Goal: Task Accomplishment & Management: Manage account settings

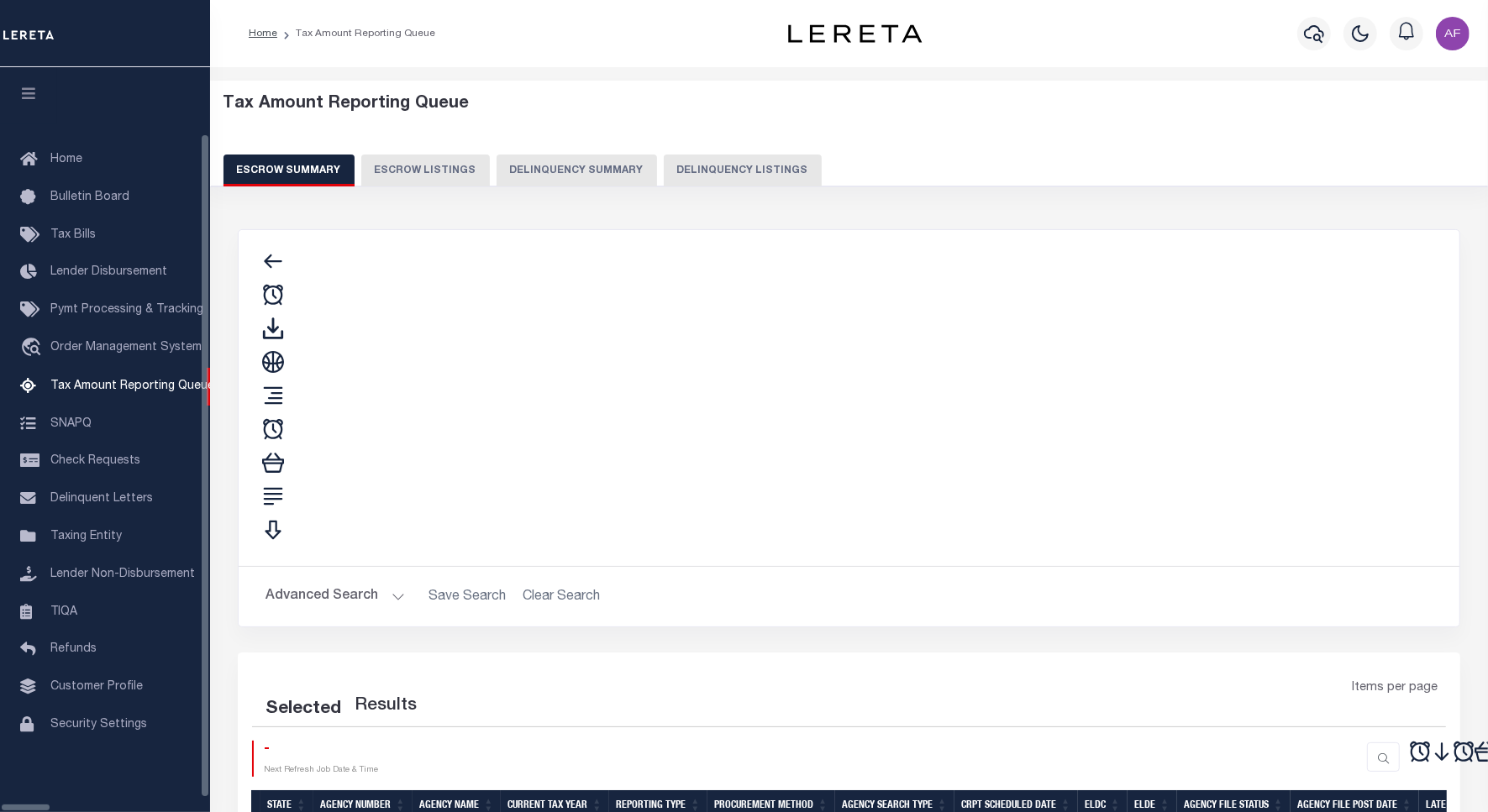
select select "100"
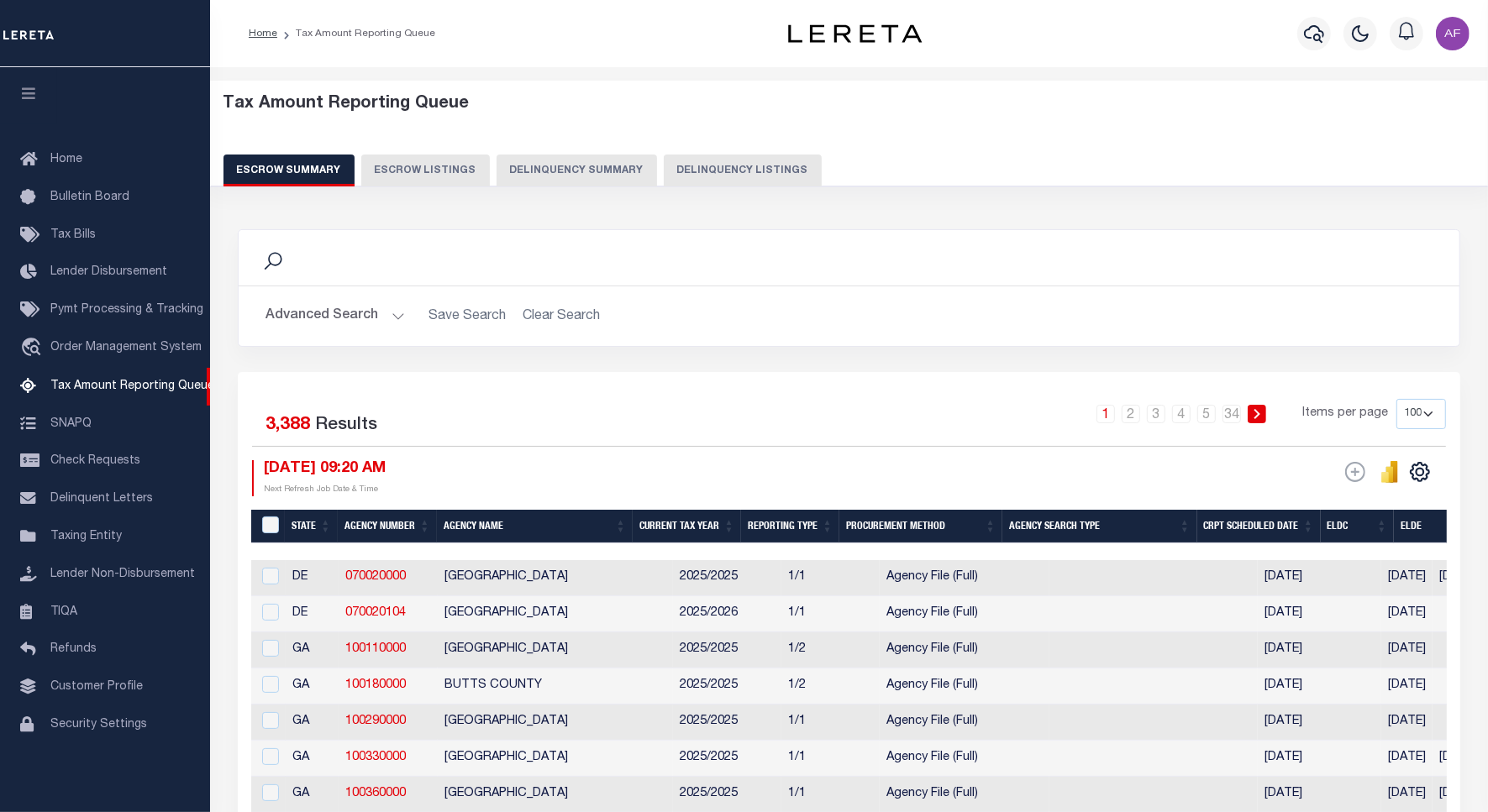
click at [708, 165] on button "Delinquency Listings" at bounding box center [743, 170] width 158 height 31
select select "100"
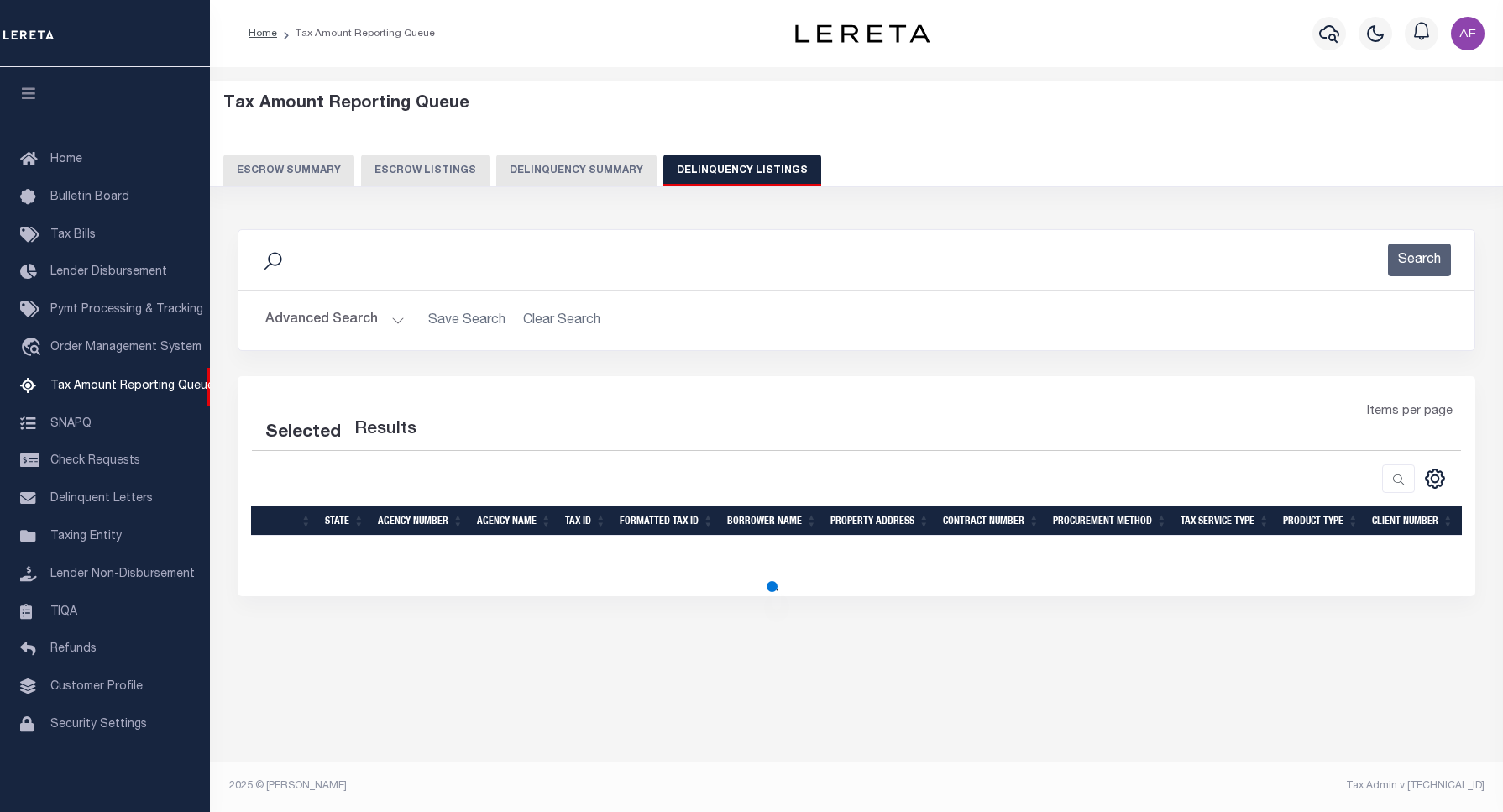
select select "100"
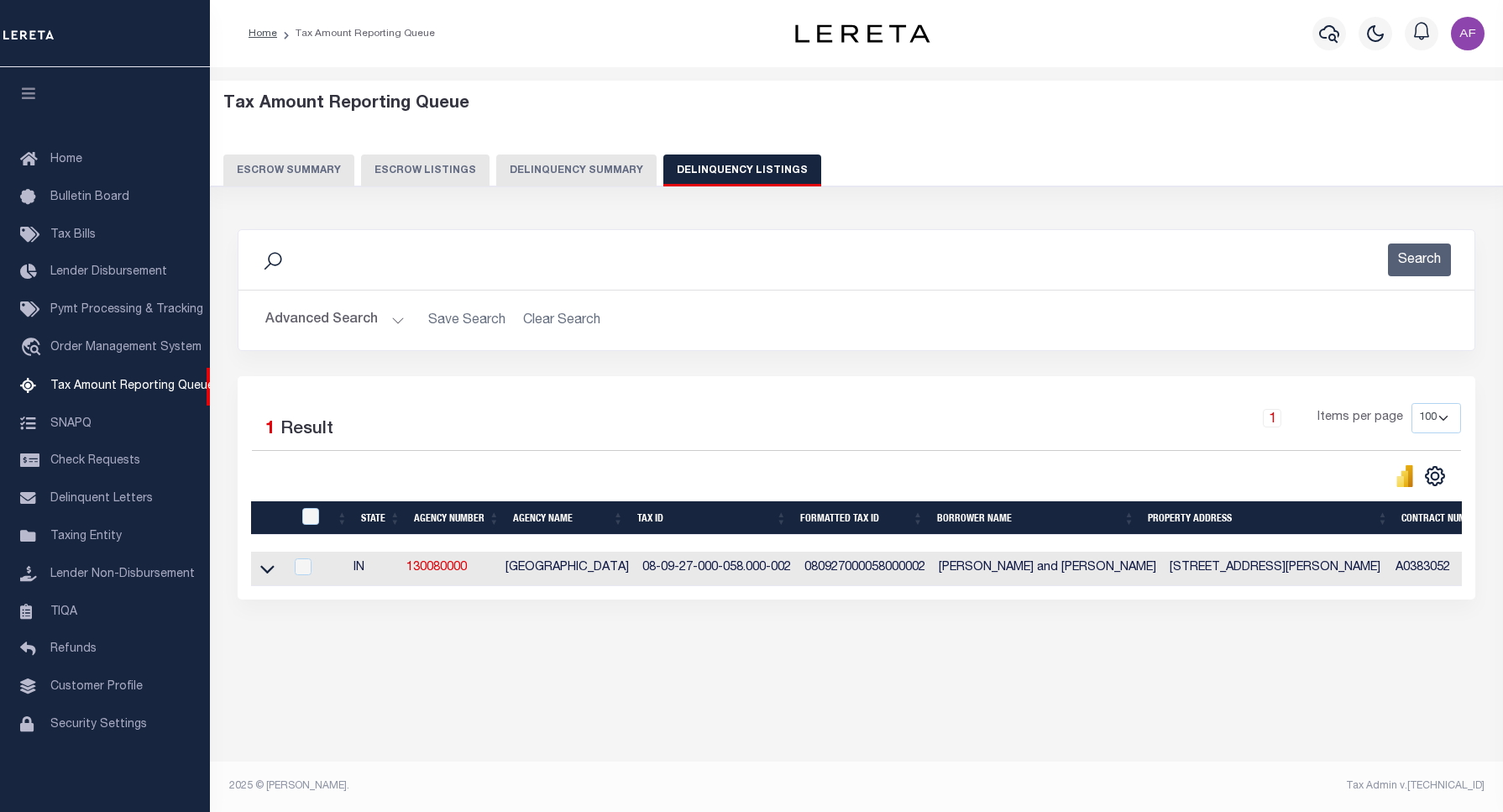
click at [324, 329] on button "Advanced Search" at bounding box center [335, 320] width 139 height 32
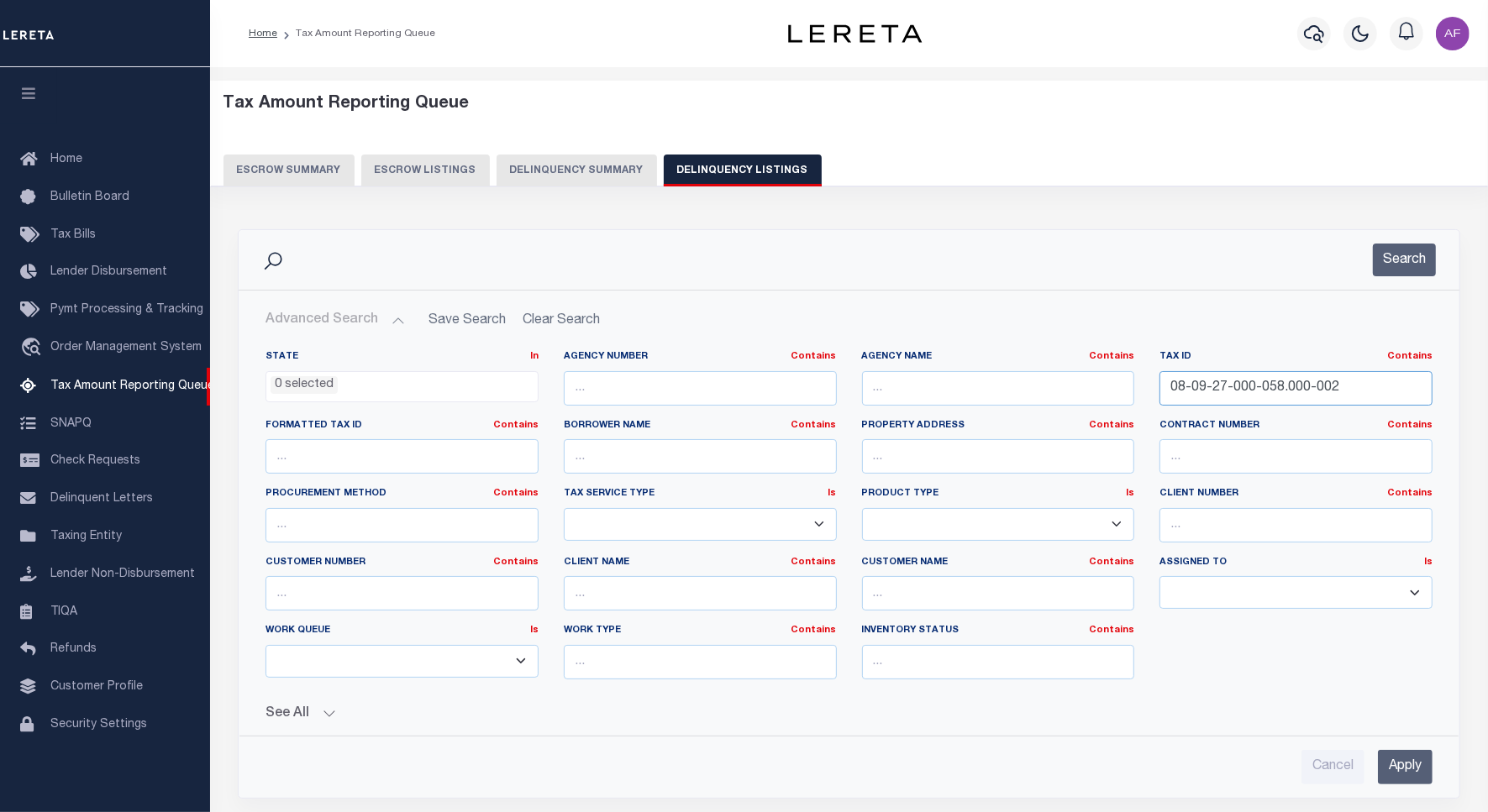
drag, startPoint x: 1337, startPoint y: 391, endPoint x: 1107, endPoint y: 378, distance: 230.4
click at [1107, 378] on div "State In In AK AL AR AZ CA CO CT DC DE FL GA GU HI IA ID IL IN KS KY LA MA MD M…" at bounding box center [848, 521] width 1192 height 343
paste input "9-03-26-300-025.000-011"
click at [1413, 249] on button "Search" at bounding box center [1404, 260] width 63 height 32
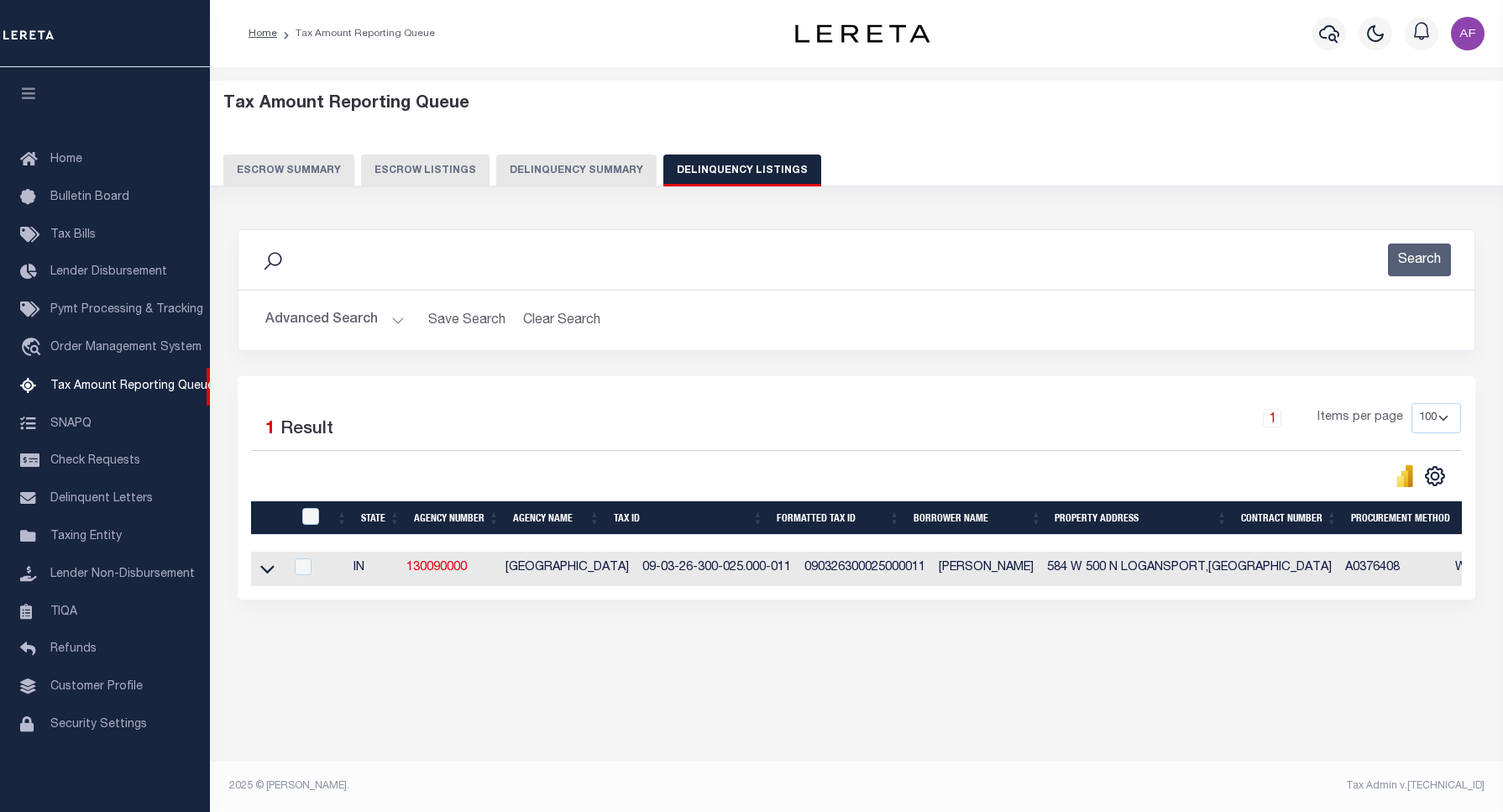
drag, startPoint x: 265, startPoint y: 577, endPoint x: 365, endPoint y: 414, distance: 191.2
click at [262, 577] on icon at bounding box center [267, 569] width 14 height 18
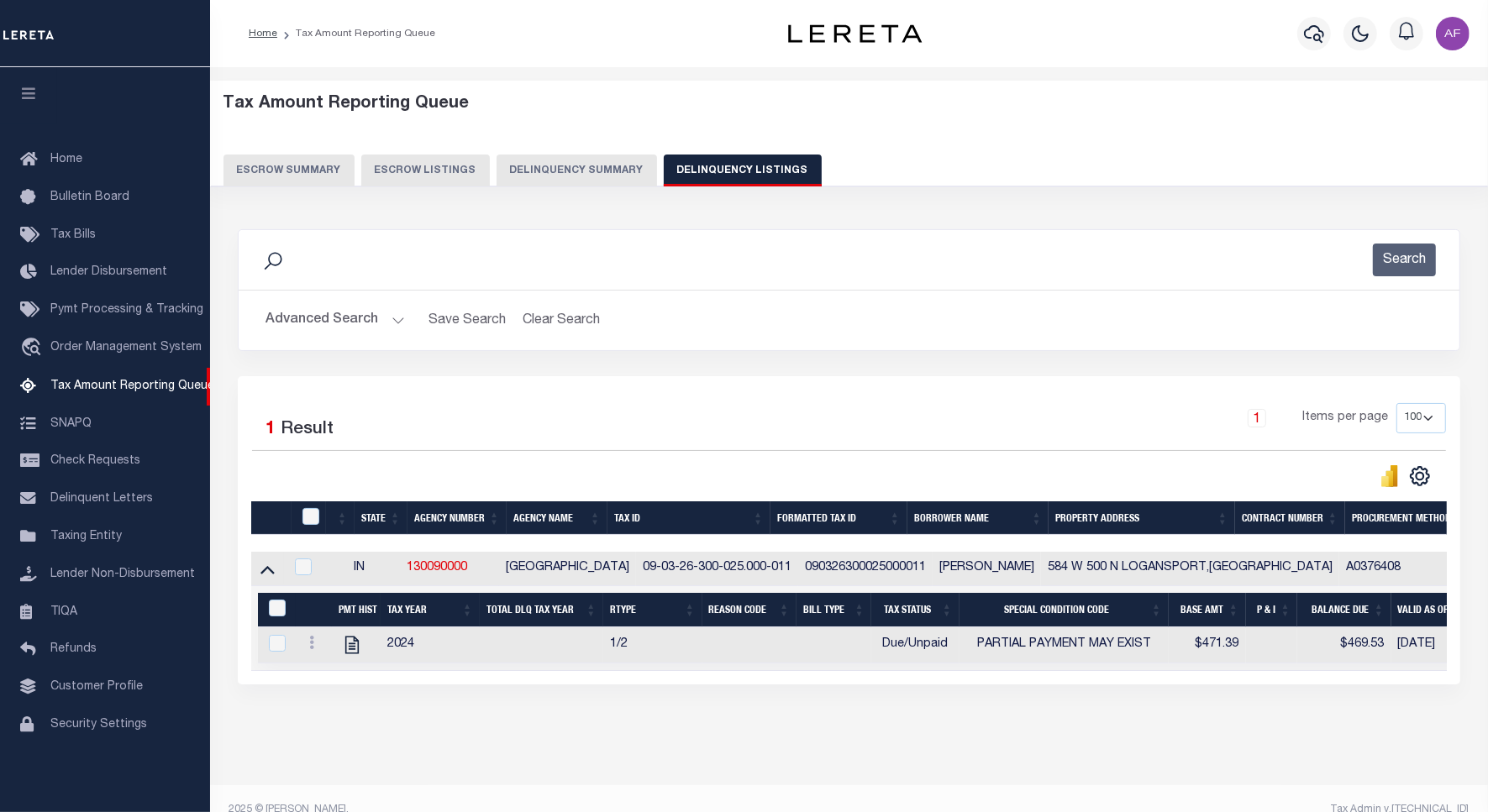
click at [323, 324] on button "Advanced Search" at bounding box center [335, 320] width 139 height 32
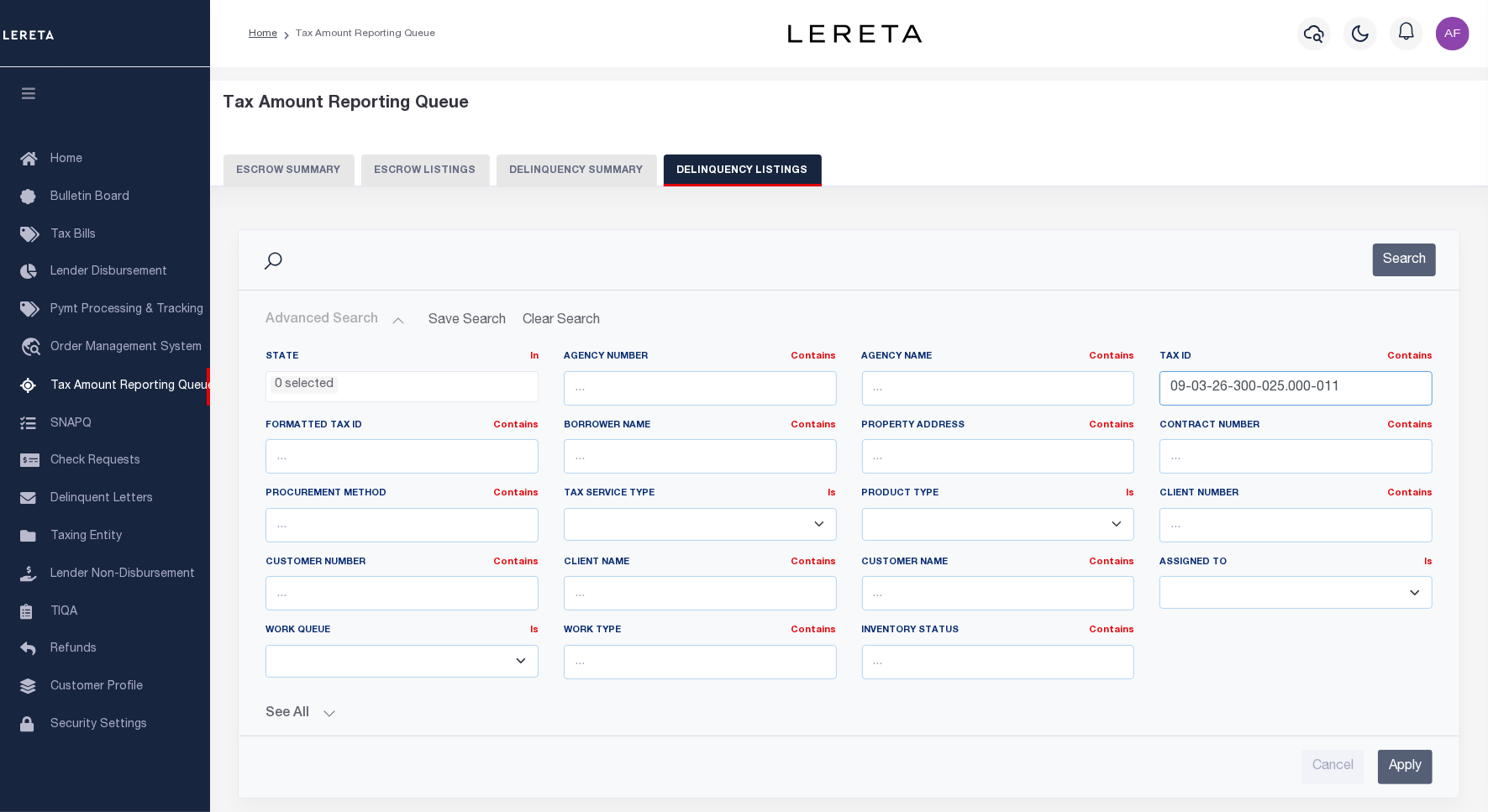
drag, startPoint x: 1342, startPoint y: 391, endPoint x: 1052, endPoint y: 367, distance: 291.0
click at [1052, 367] on div "State In In AK AL AR AZ CA CO CT DC DE FL GA GU HI IA ID IL IN KS [GEOGRAPHIC_D…" at bounding box center [848, 521] width 1192 height 343
paste input "4-10-400-017.000-003"
type input "09-04-10-400-017.000-003"
click at [1371, 261] on div "Search" at bounding box center [1394, 260] width 83 height 32
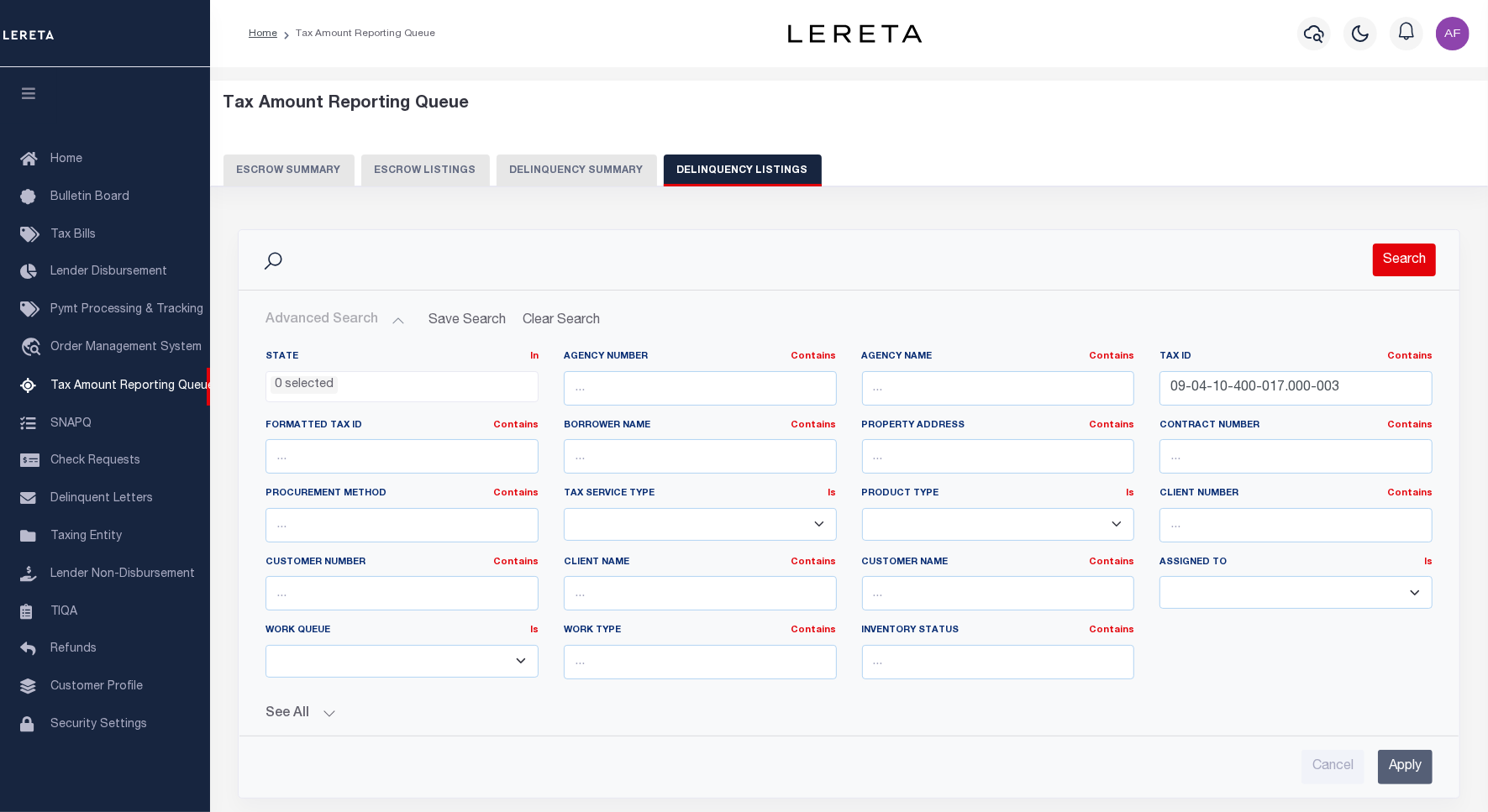
click at [1379, 262] on button "Search" at bounding box center [1404, 260] width 63 height 32
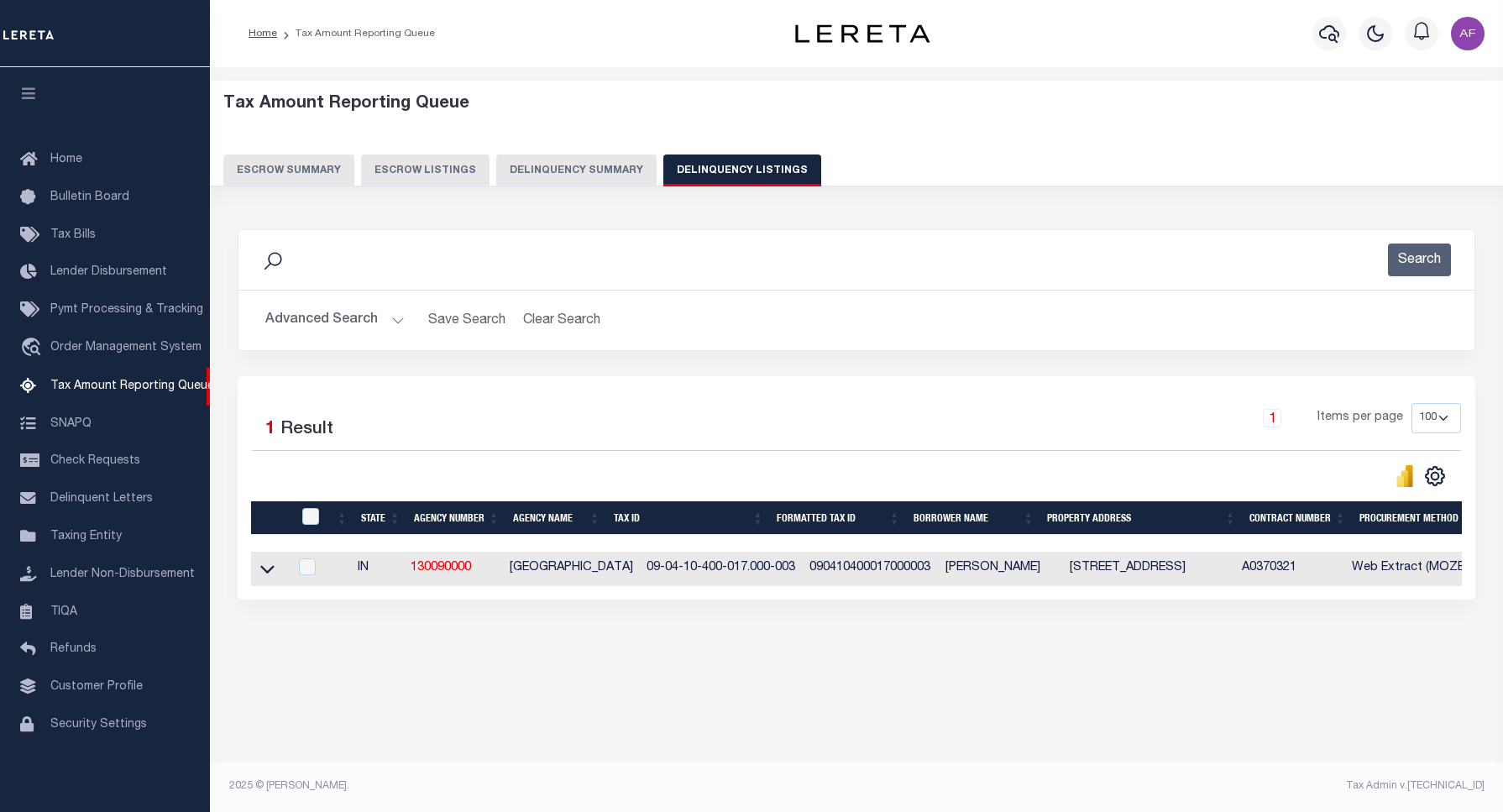
drag, startPoint x: 269, startPoint y: 572, endPoint x: 361, endPoint y: 476, distance: 133.0
click at [269, 572] on icon at bounding box center [267, 569] width 14 height 18
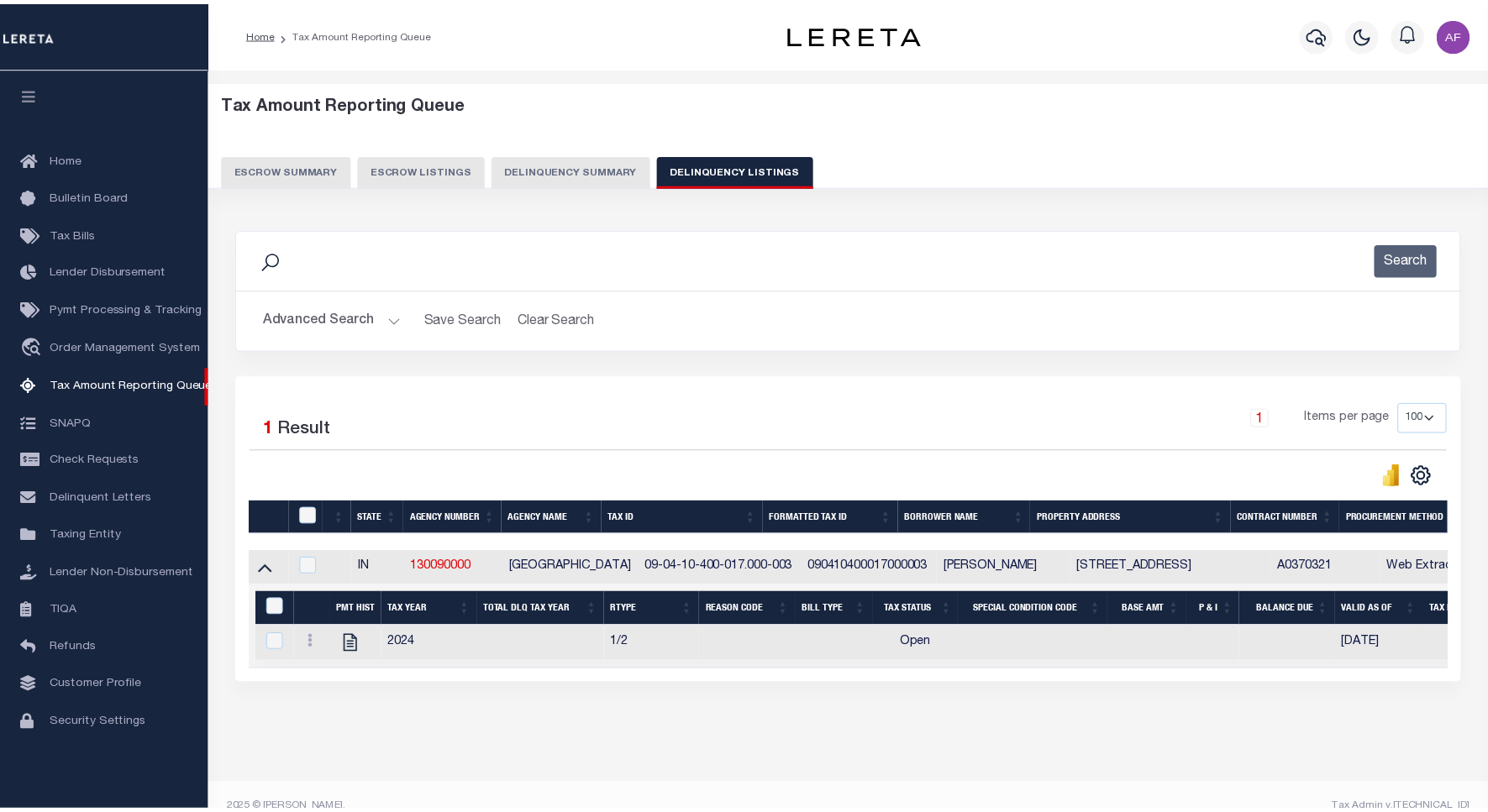
scroll to position [40, 0]
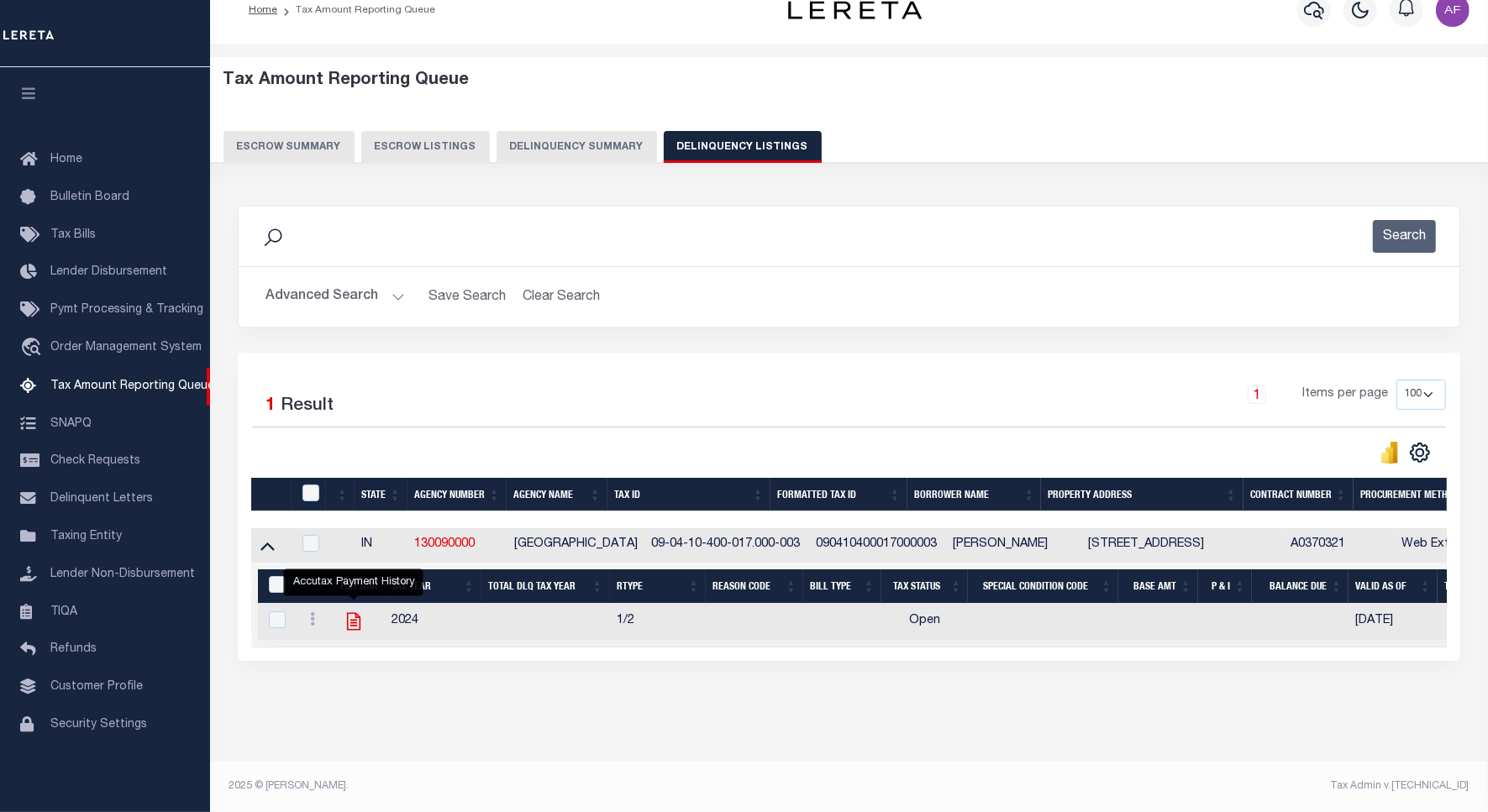
click at [358, 613] on icon "" at bounding box center [353, 621] width 13 height 18
checkbox input "true"
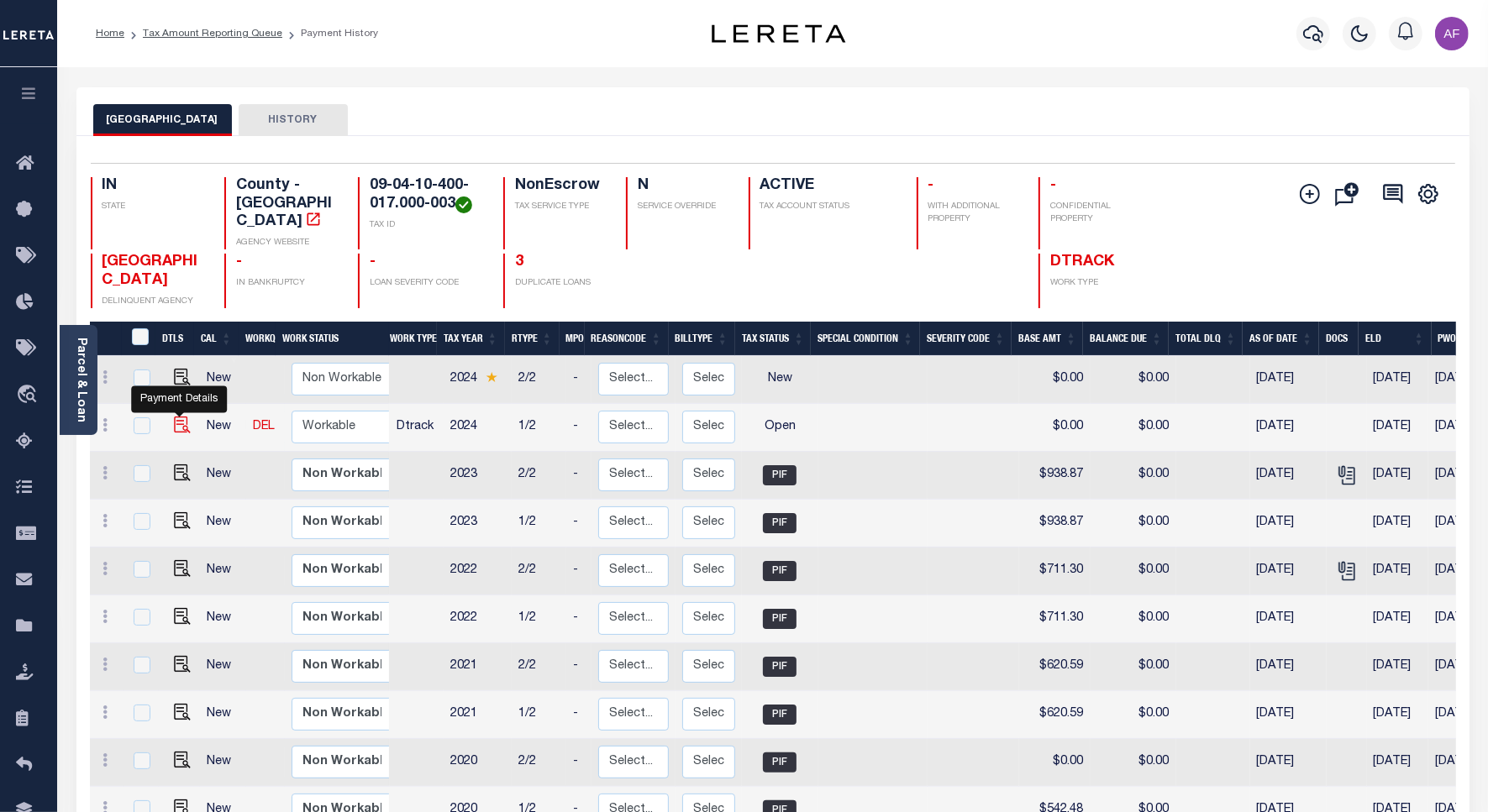
click at [180, 416] on img "" at bounding box center [182, 425] width 17 height 17
checkbox input "true"
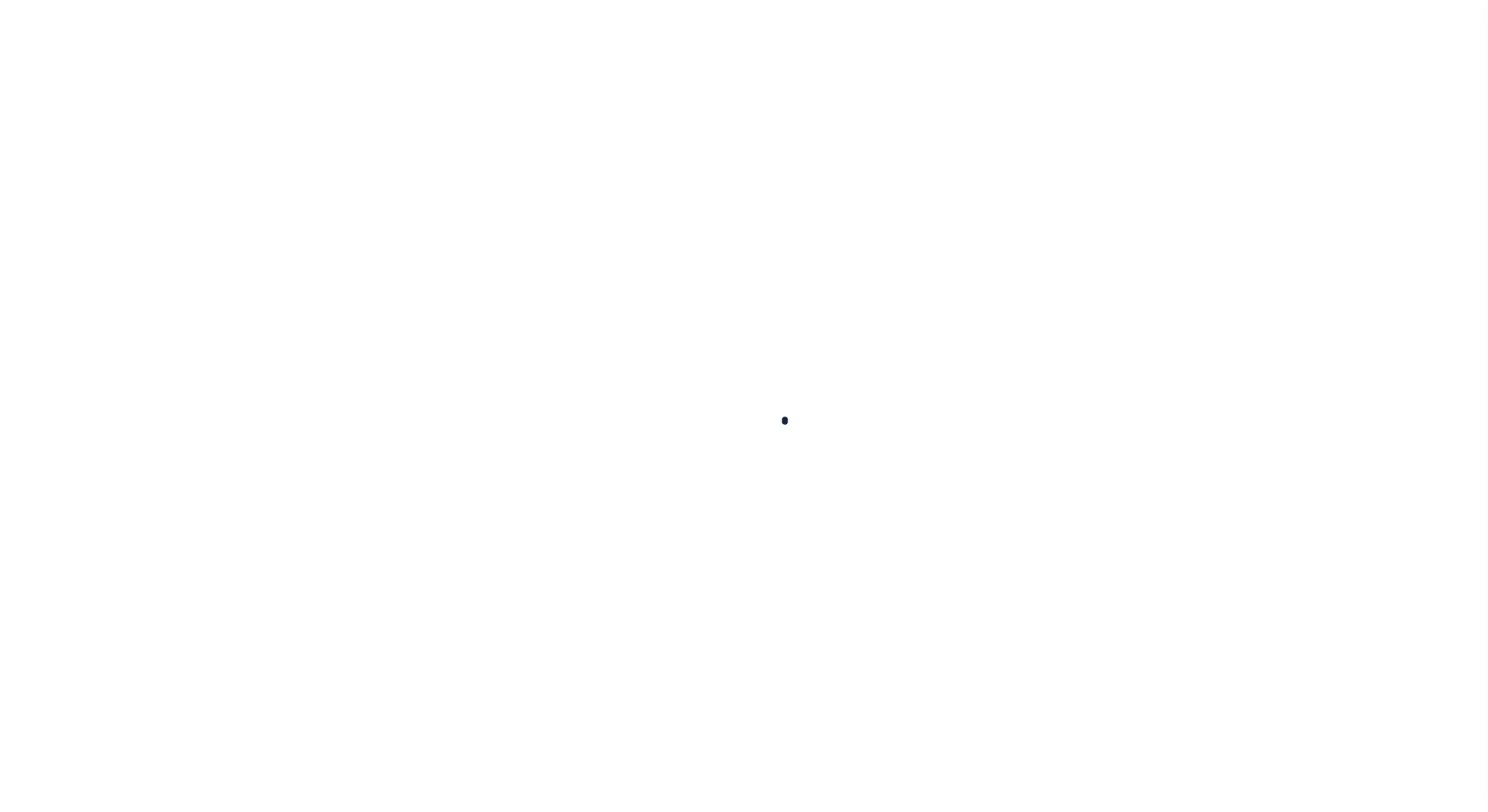
checkbox input "false"
type input "[DATE]"
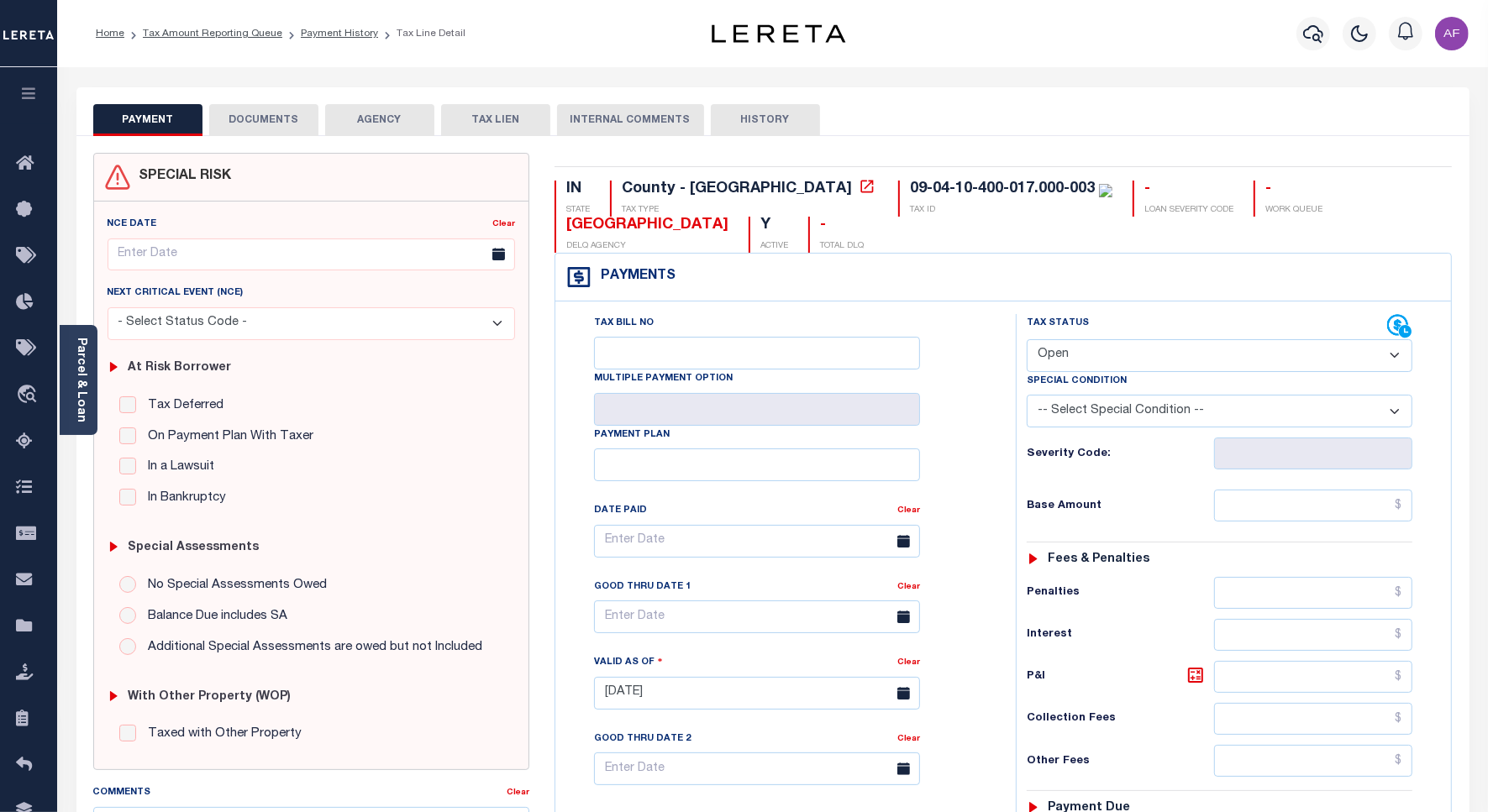
click at [1069, 368] on select "- Select Status Code - Open Due/Unpaid Paid Incomplete No Tax Due Internal Refu…" at bounding box center [1219, 355] width 385 height 32
select select "PYD"
click at [1027, 341] on select "- Select Status Code - Open Due/Unpaid Paid Incomplete No Tax Due Internal Refu…" at bounding box center [1219, 355] width 385 height 32
type input "[DATE]"
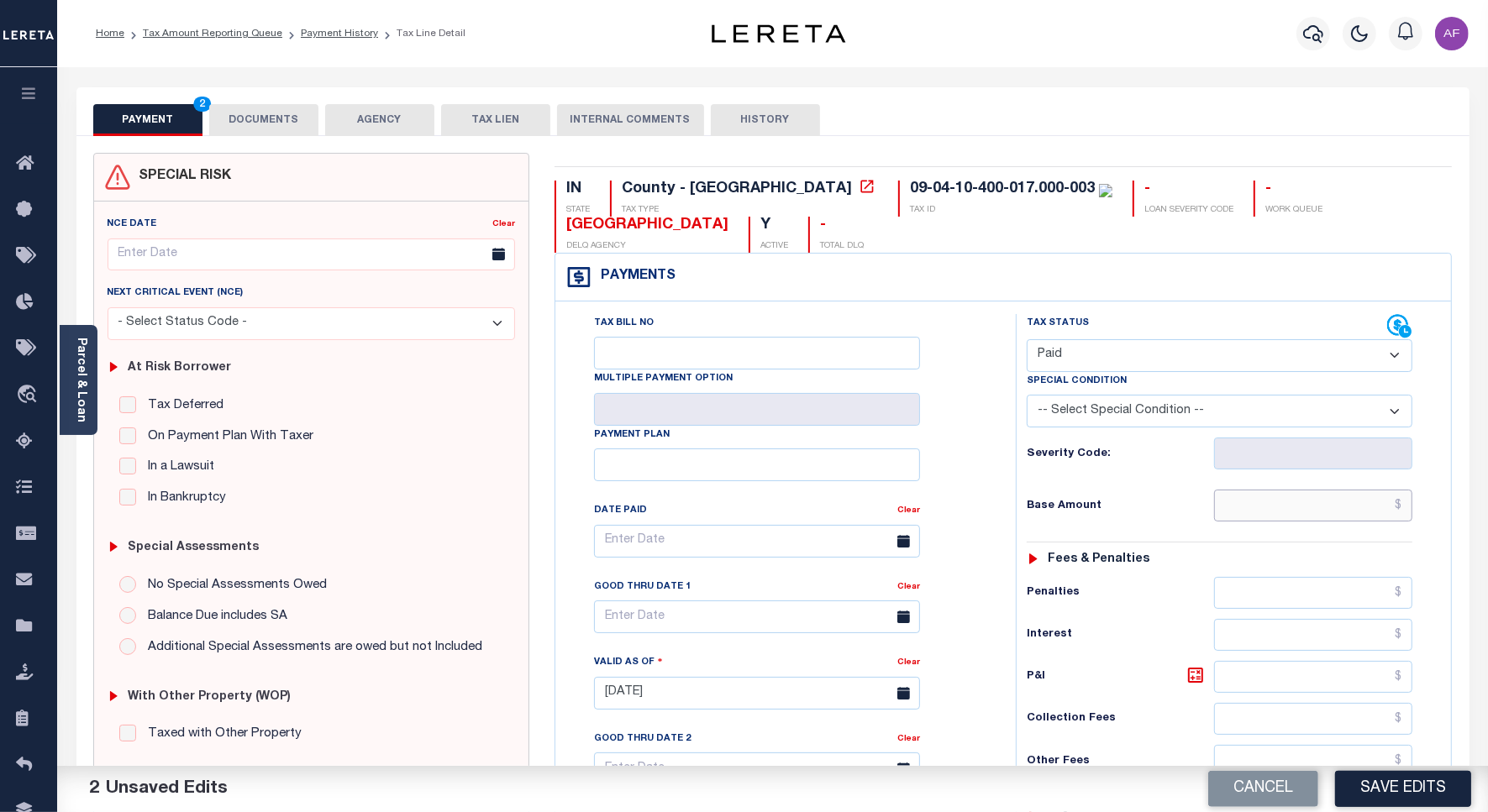
click at [1344, 499] on input "text" at bounding box center [1313, 505] width 198 height 31
paste input "1,175.28"
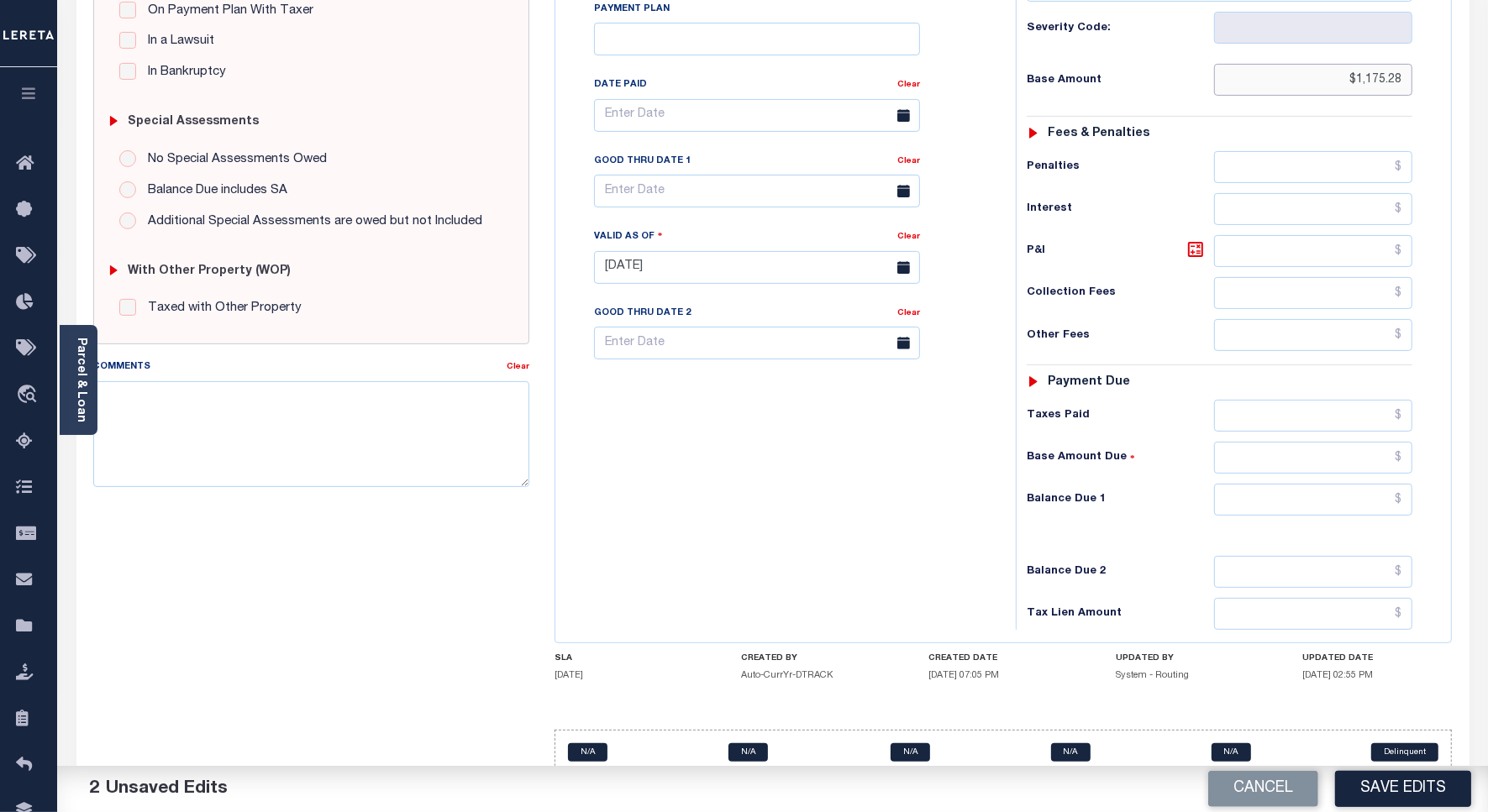
scroll to position [468, 0]
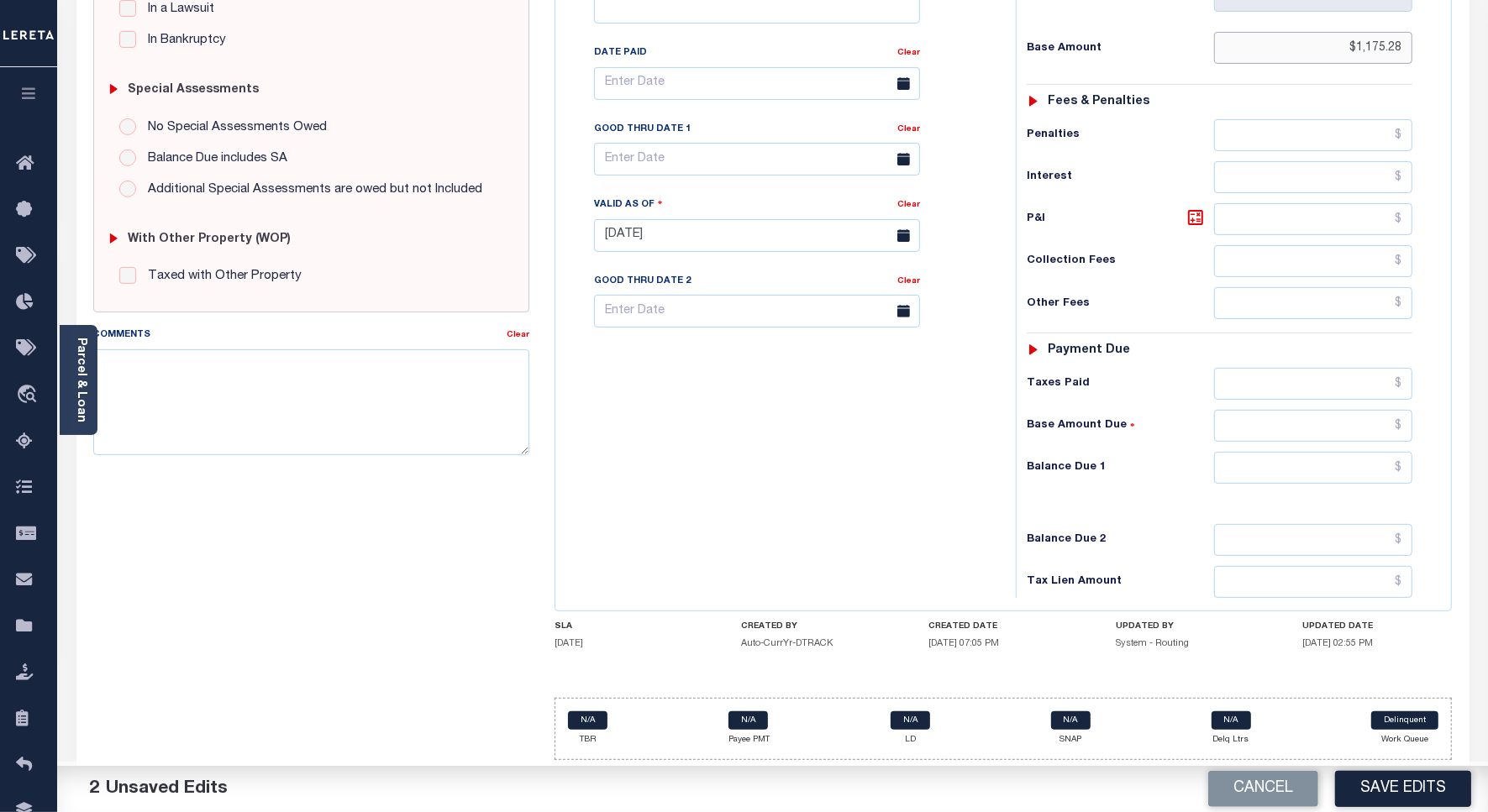
type input "$1,175.28"
click at [1315, 378] on input "text" at bounding box center [1313, 383] width 198 height 31
paste input "1,175.28"
type input "$1,175.28"
click at [1315, 468] on input "text" at bounding box center [1313, 467] width 198 height 31
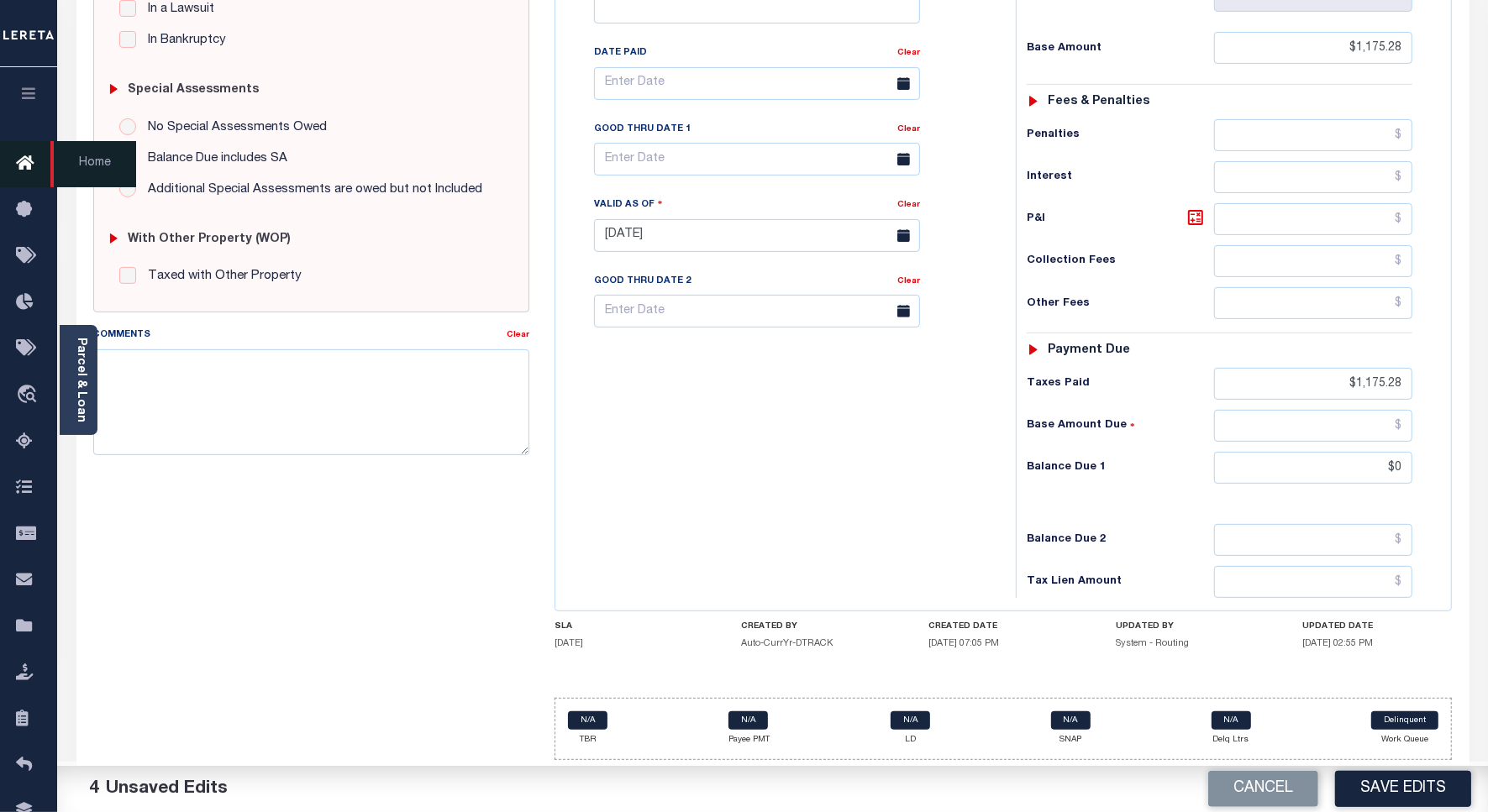
type input "$0.00"
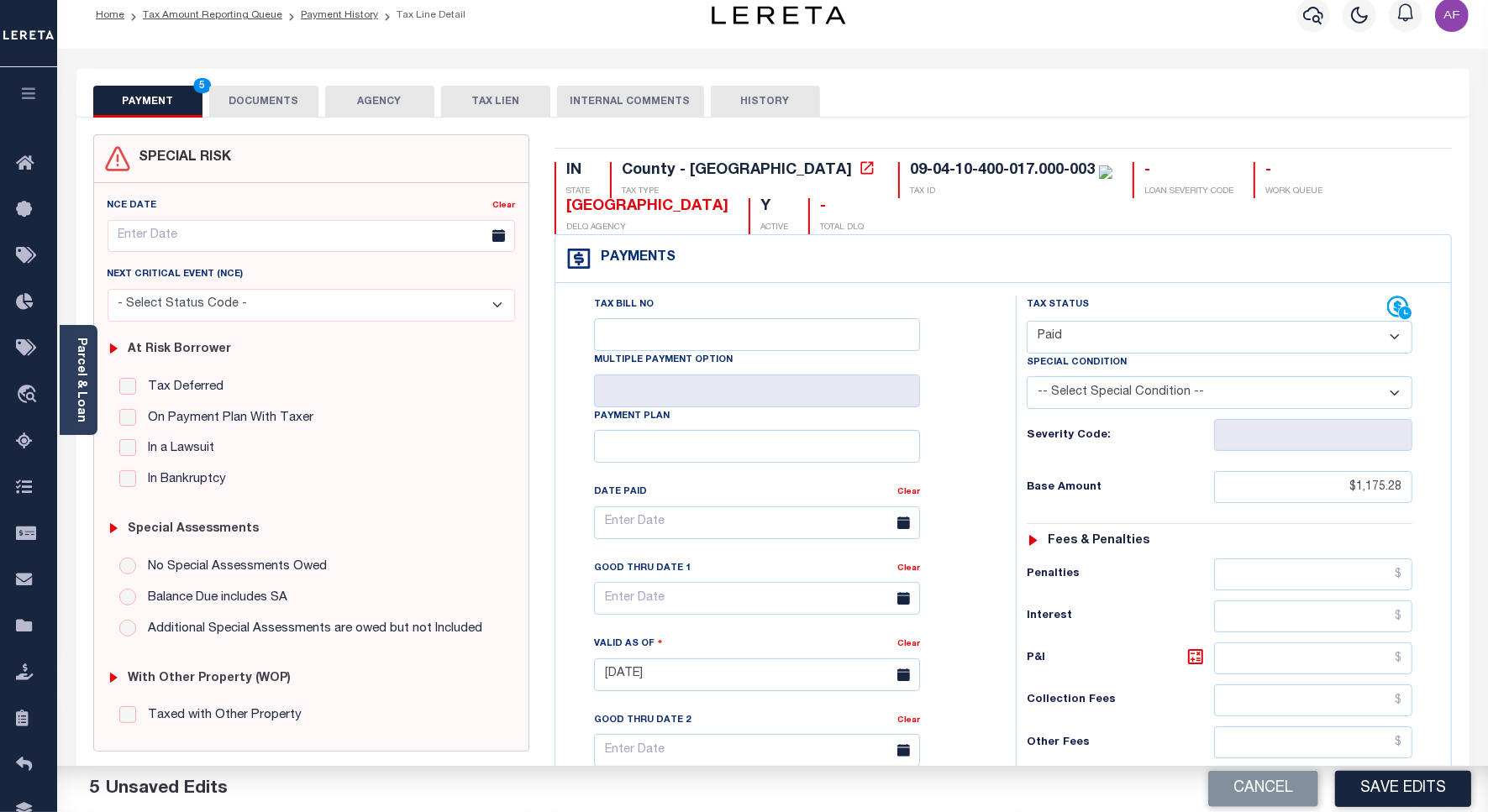
scroll to position [0, 0]
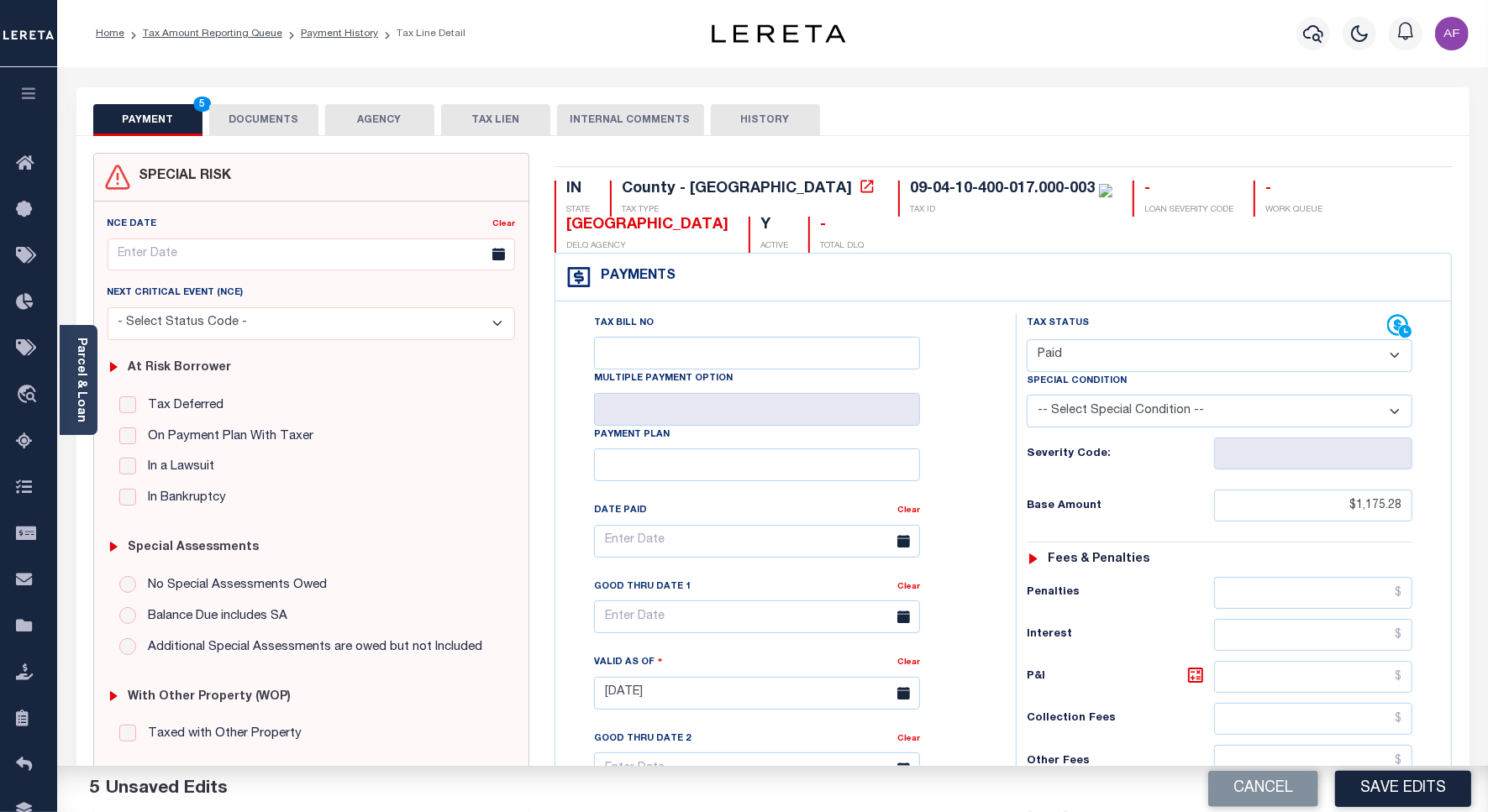
click at [275, 120] on button "DOCUMENTS" at bounding box center [263, 119] width 110 height 31
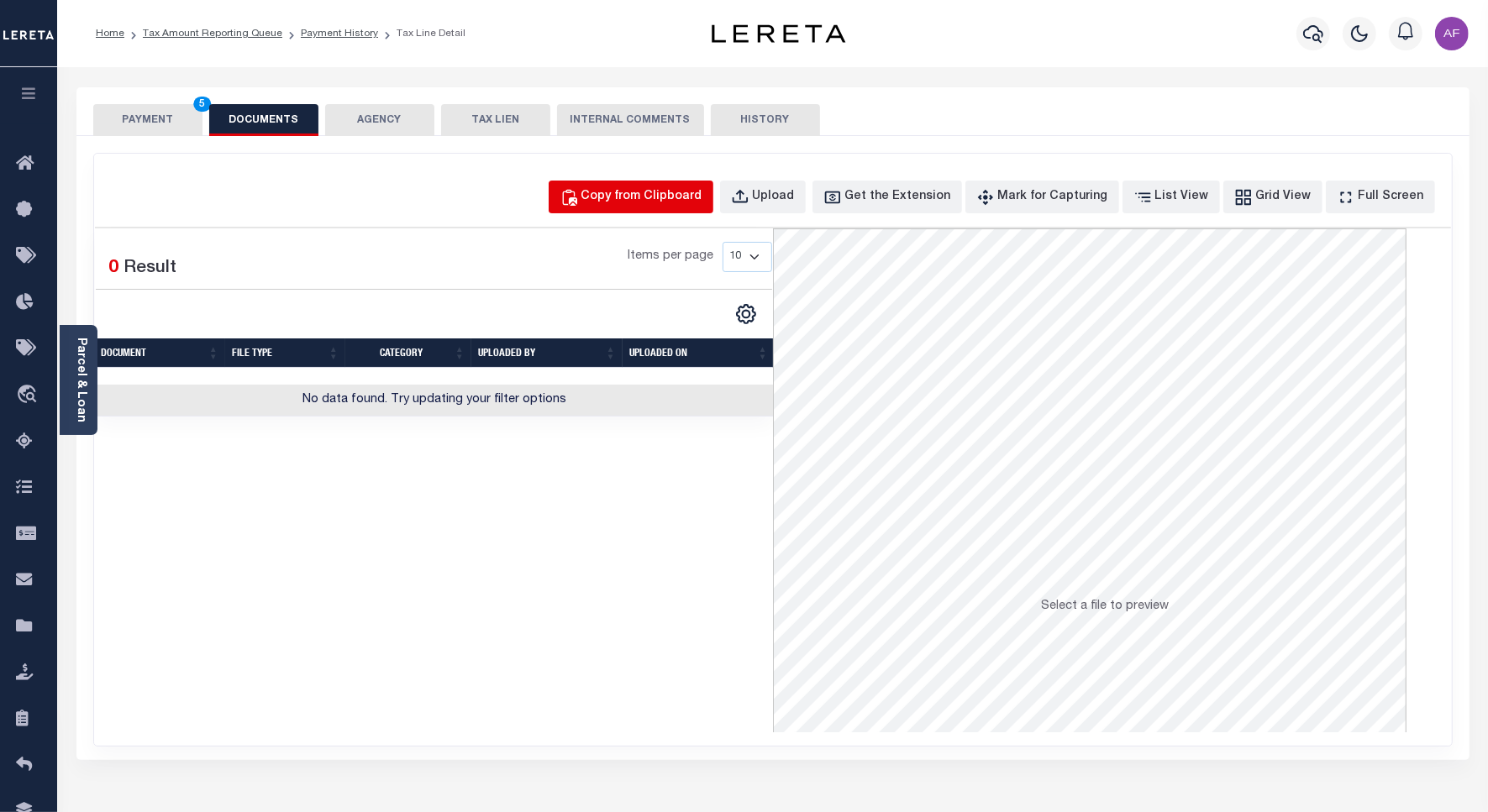
click at [675, 195] on div "Copy from Clipboard" at bounding box center [642, 196] width 121 height 18
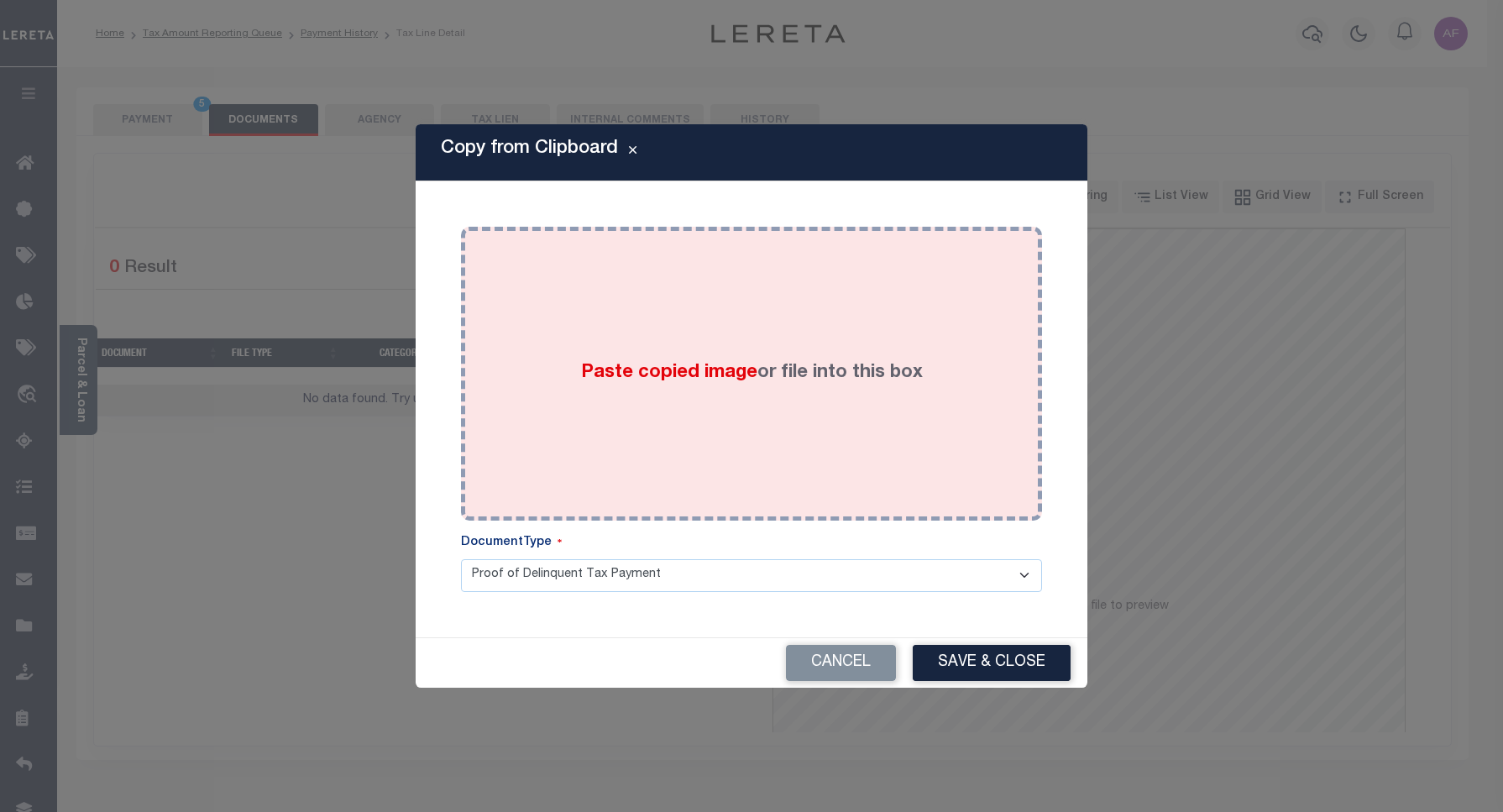
click at [715, 315] on div "Paste copied image or file into this box" at bounding box center [751, 374] width 556 height 269
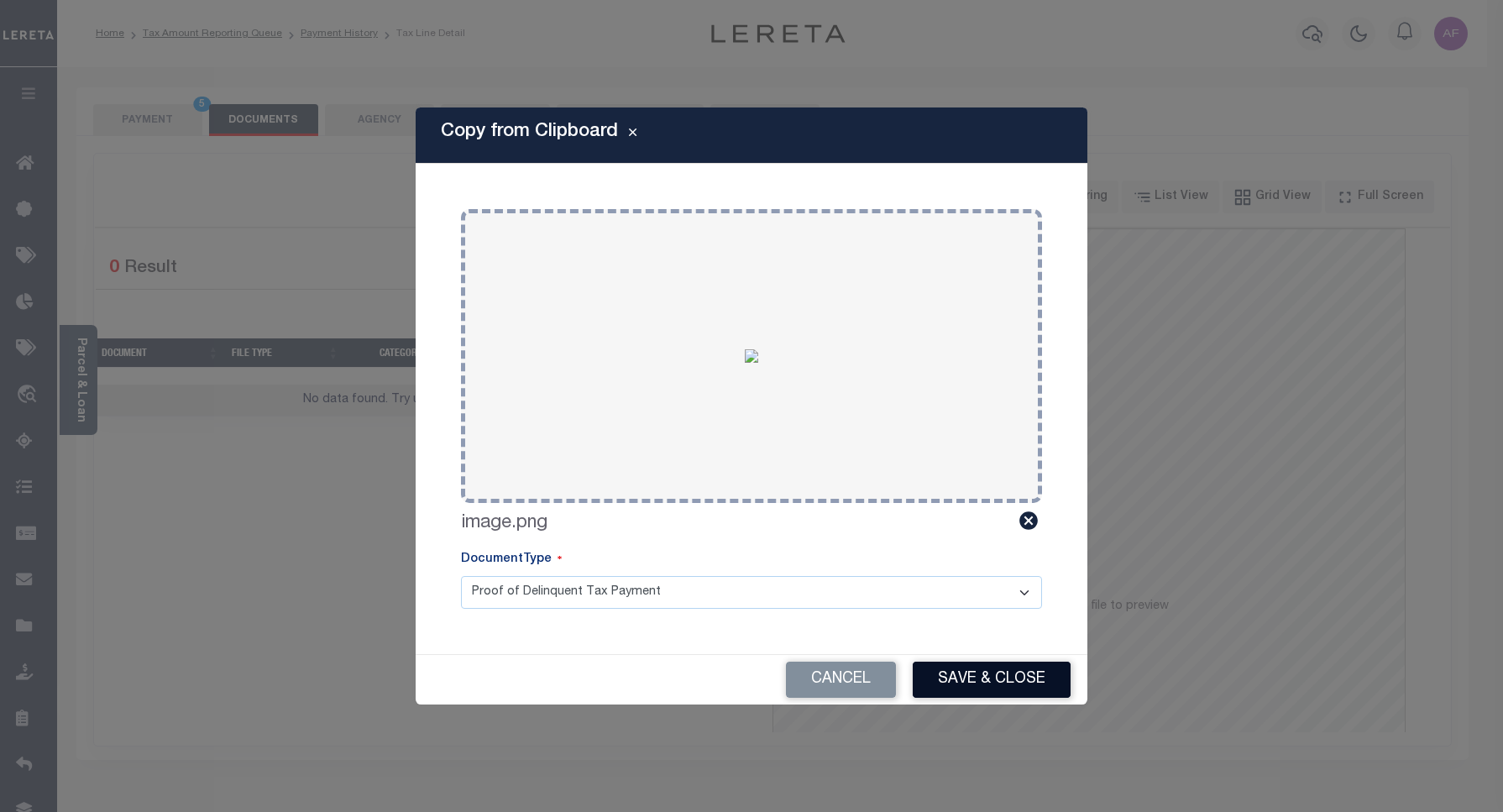
click at [966, 685] on button "Save & Close" at bounding box center [992, 680] width 158 height 36
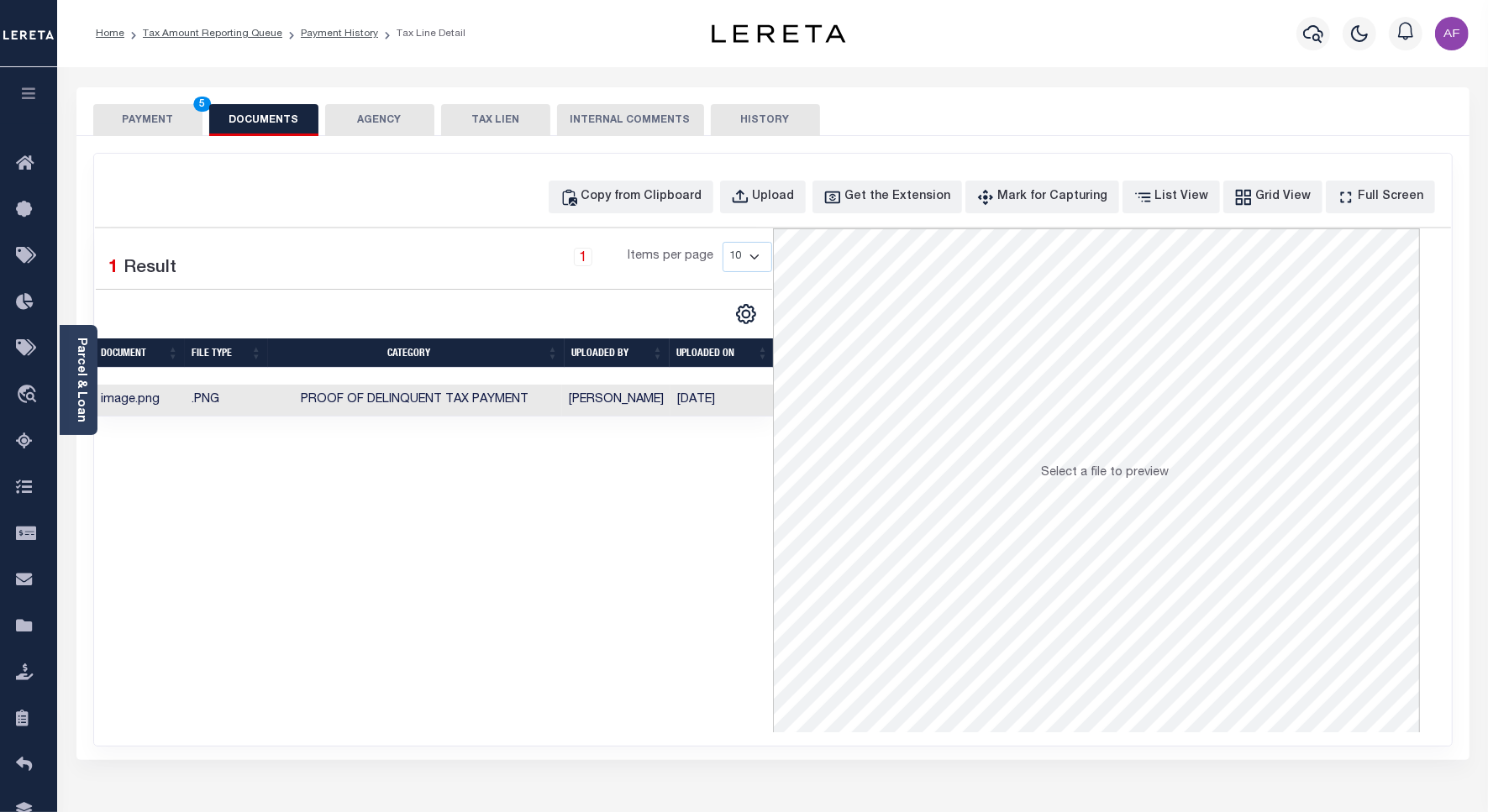
click at [135, 120] on button "PAYMENT 5" at bounding box center [148, 119] width 110 height 31
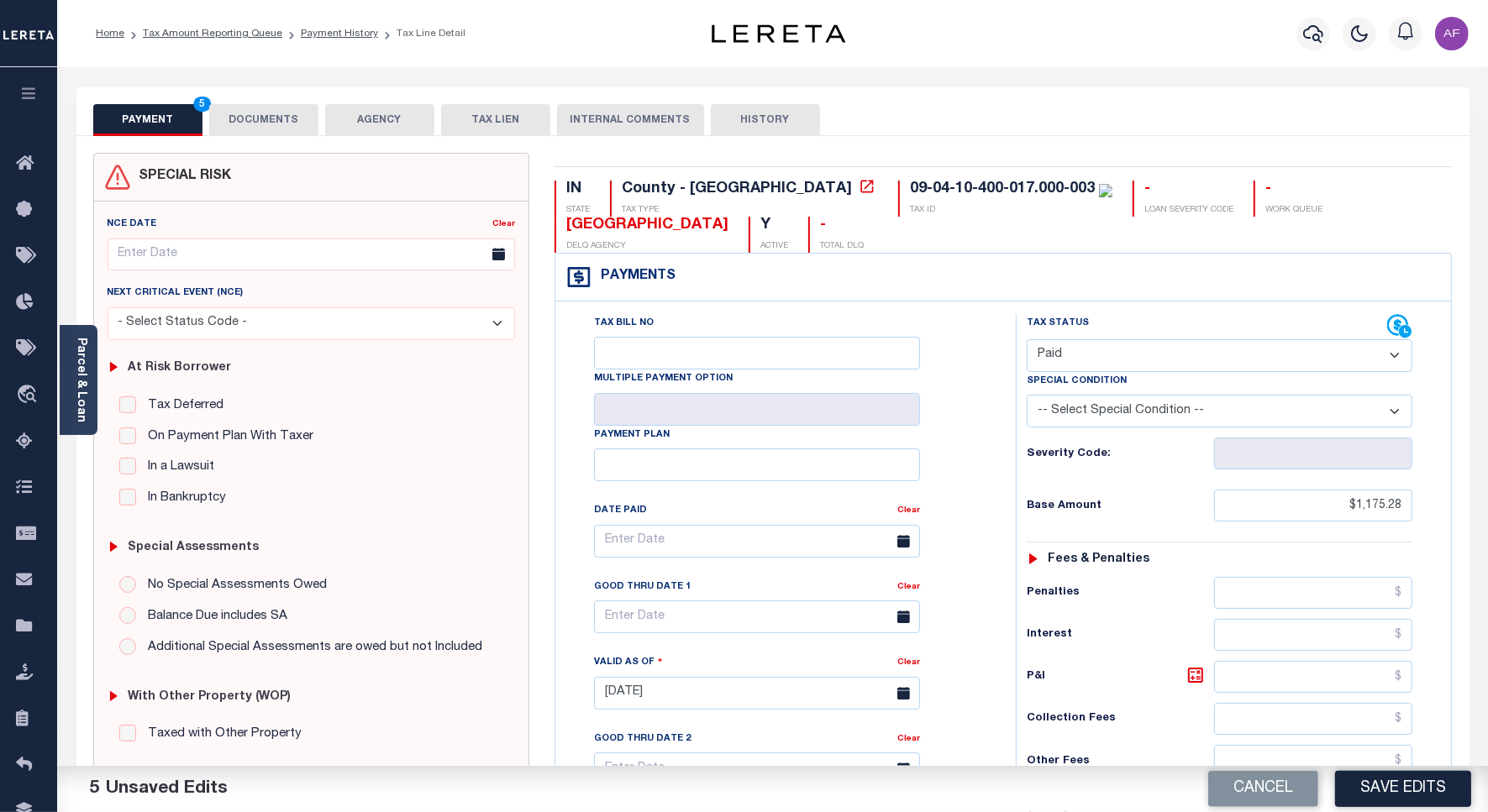
click at [1438, 780] on button "Save Edits" at bounding box center [1402, 789] width 136 height 36
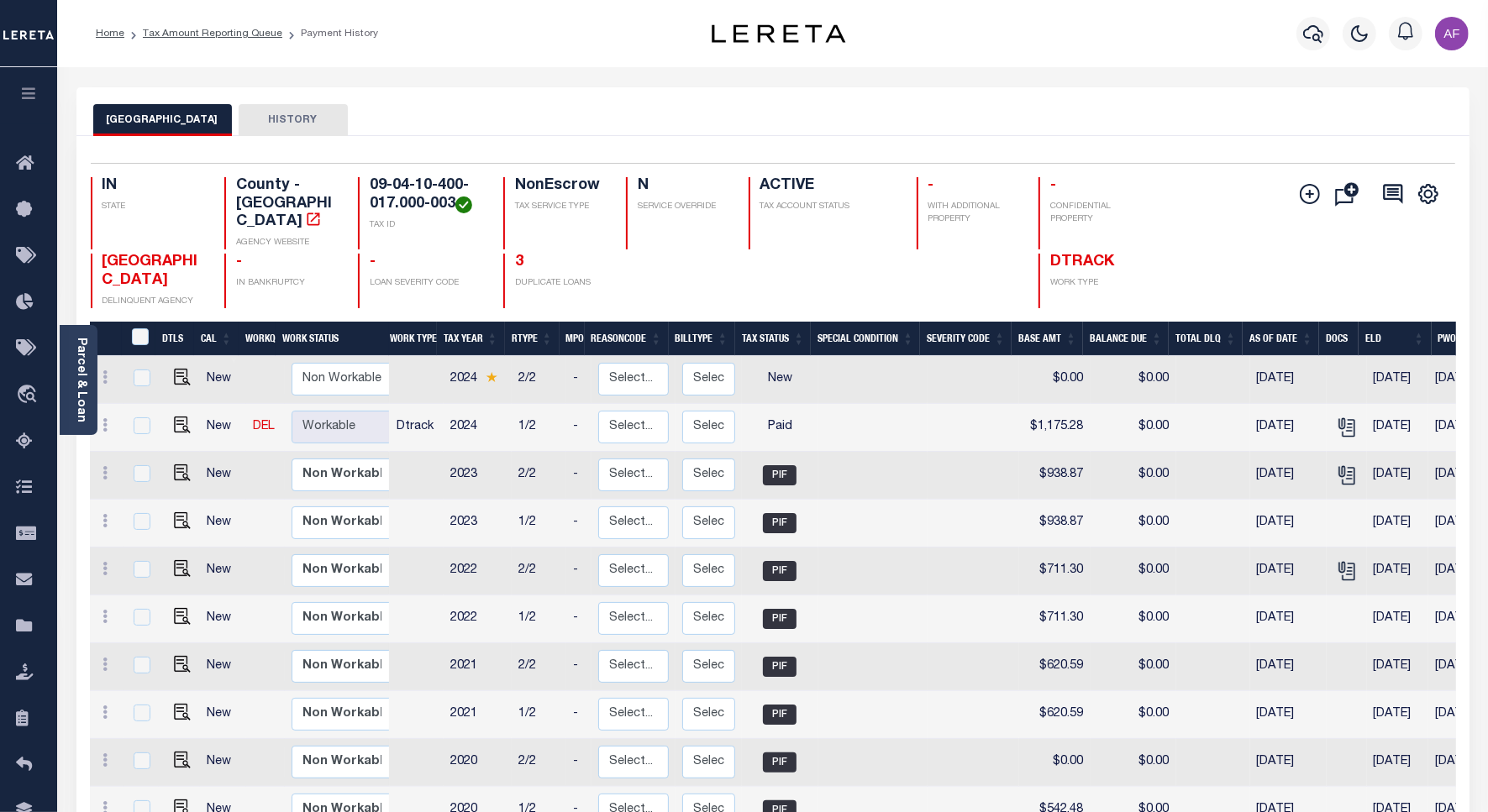
click at [240, 39] on li "Tax Amount Reporting Queue" at bounding box center [203, 33] width 158 height 15
click at [232, 30] on link "Tax Amount Reporting Queue" at bounding box center [213, 33] width 139 height 10
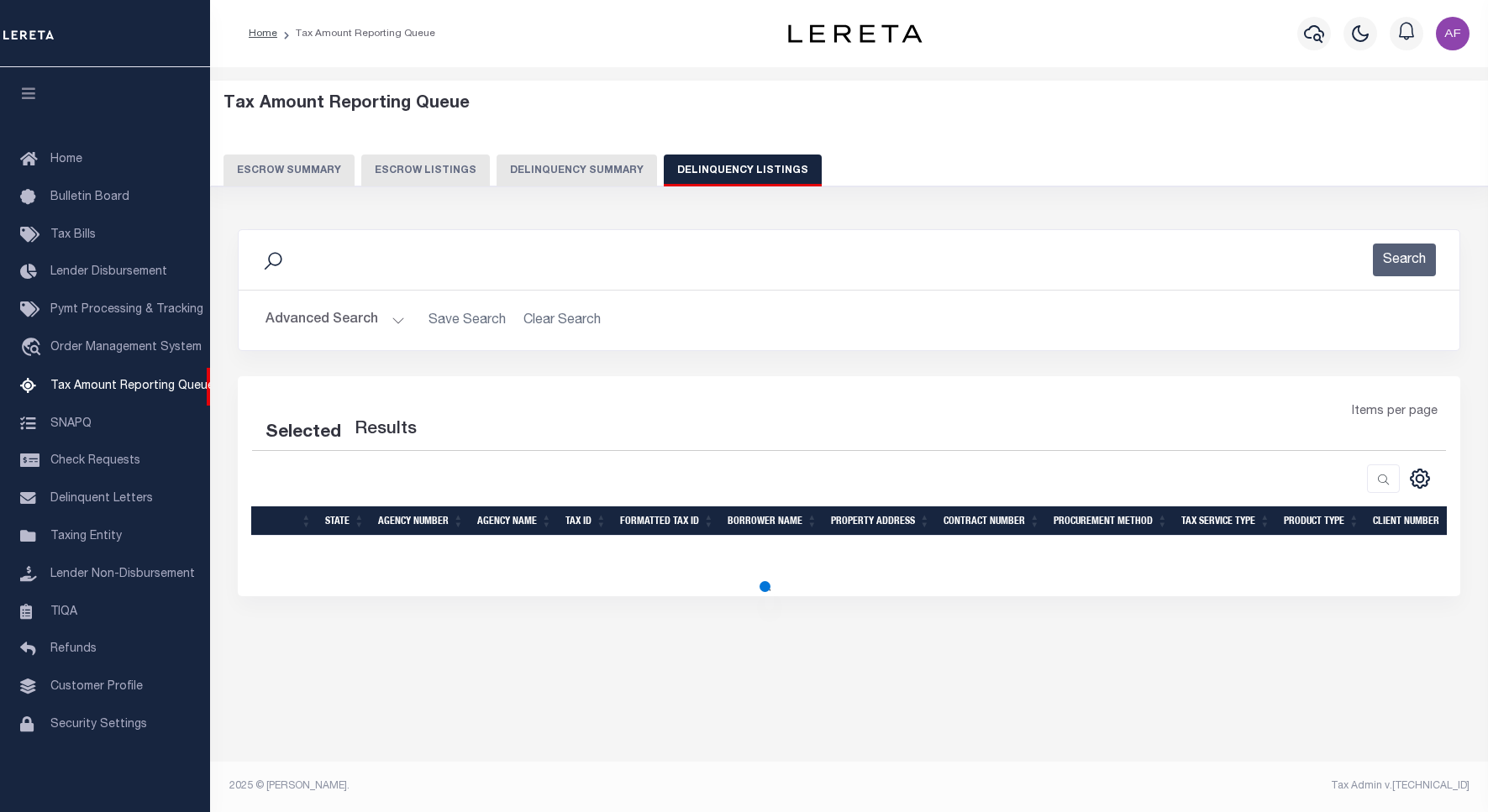
select select "100"
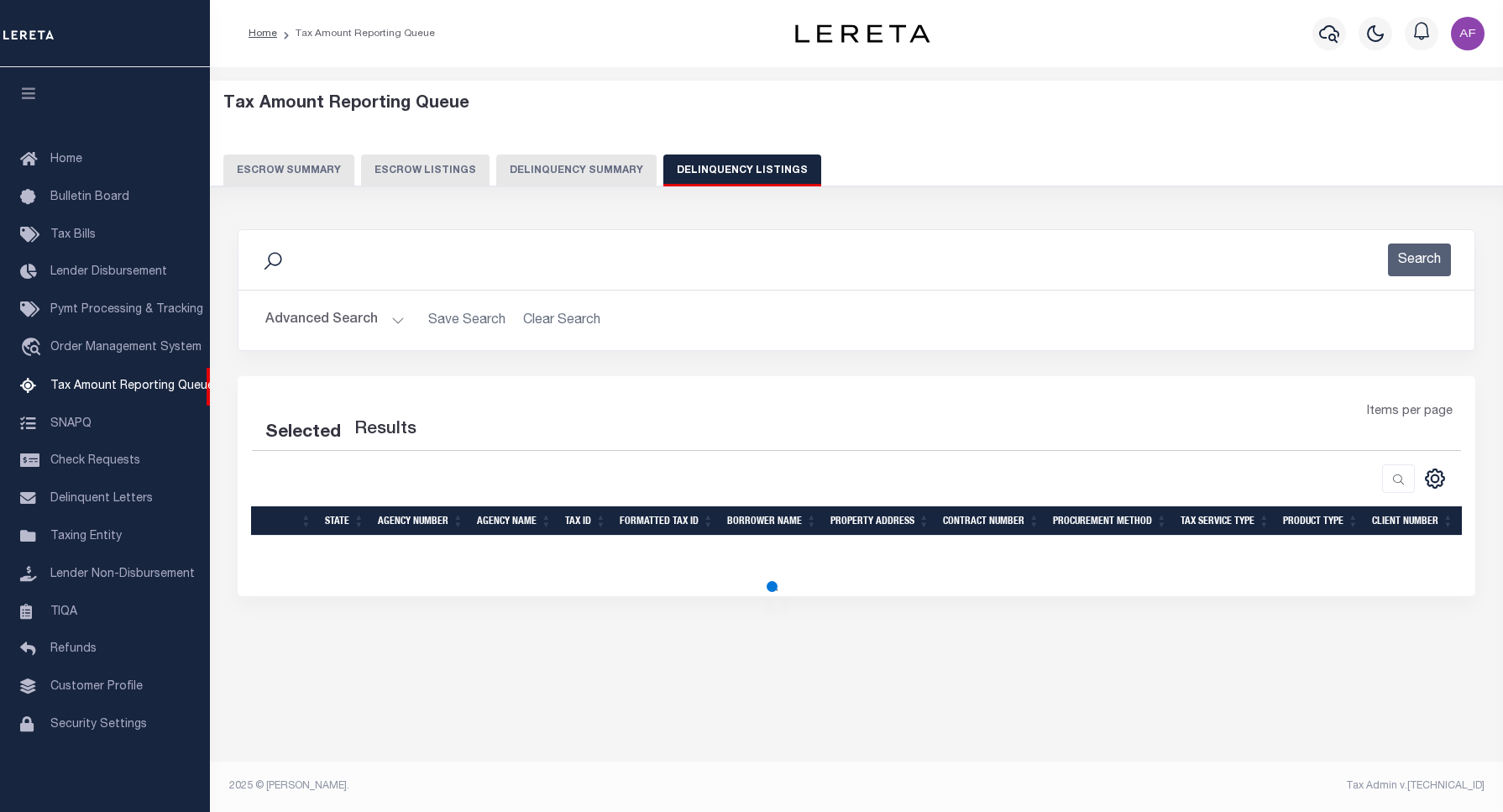
select select "100"
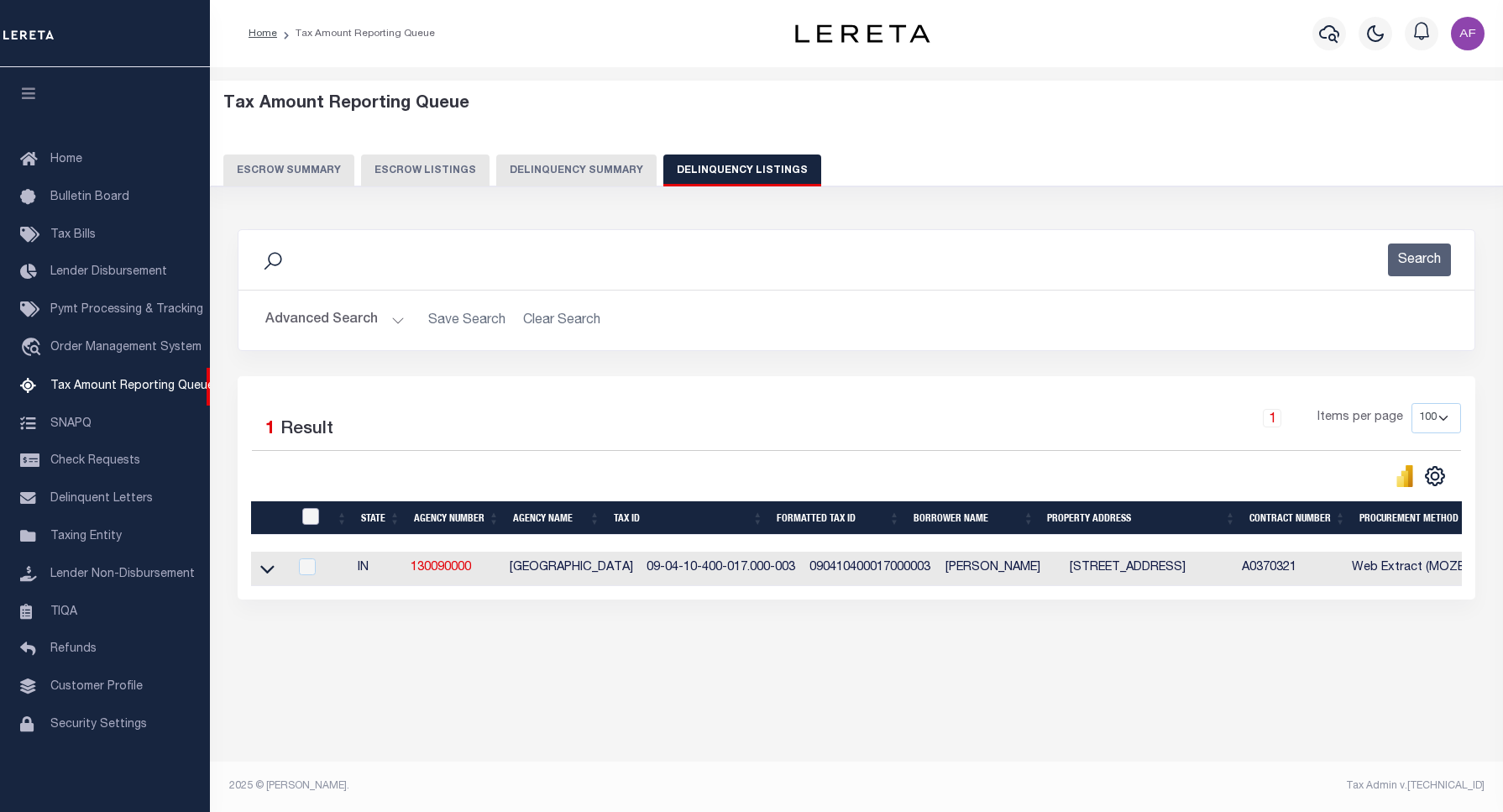
click at [307, 519] on input "checkbox" at bounding box center [311, 517] width 17 height 17
checkbox input "true"
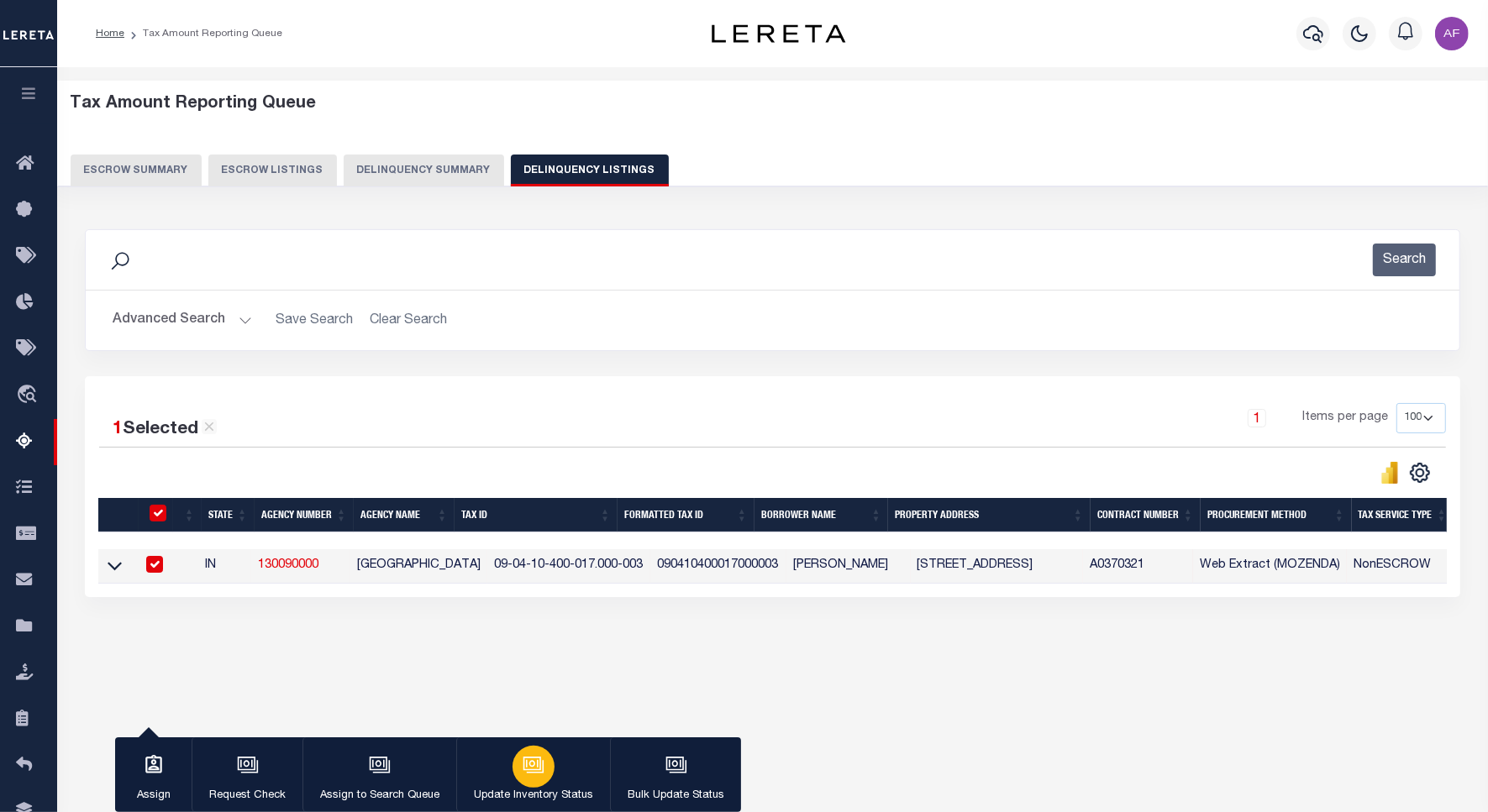
click at [522, 761] on icon "button" at bounding box center [533, 764] width 22 height 22
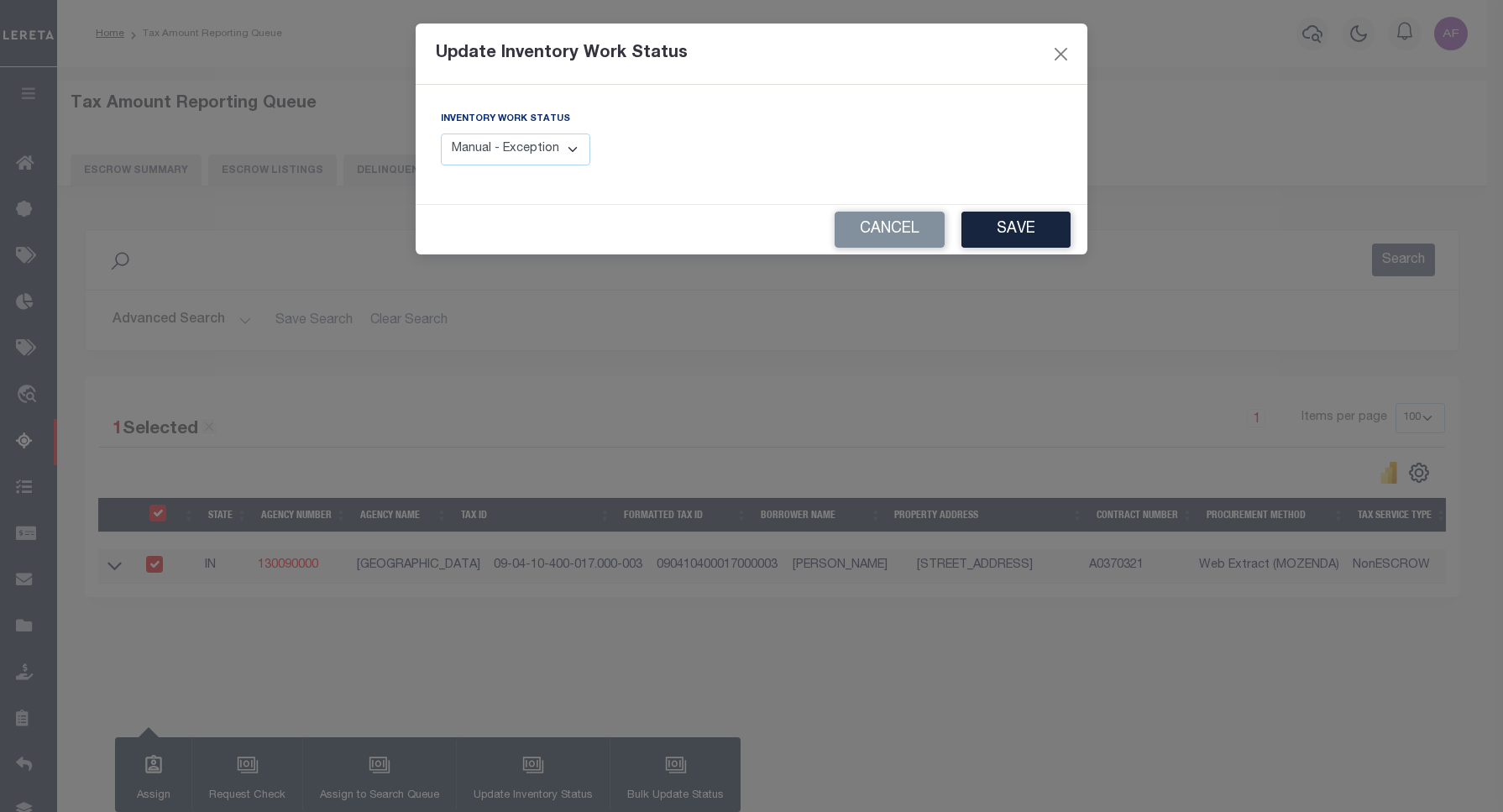
click at [534, 140] on select "Manual - Exception Pended - Awaiting Search Late Add Exception Completed" at bounding box center [516, 150] width 150 height 32
select select "4"
click at [441, 133] on select "Manual - Exception Pended - Awaiting Search Late Add Exception Completed" at bounding box center [516, 150] width 150 height 32
click at [989, 228] on button "Save" at bounding box center [1016, 230] width 110 height 36
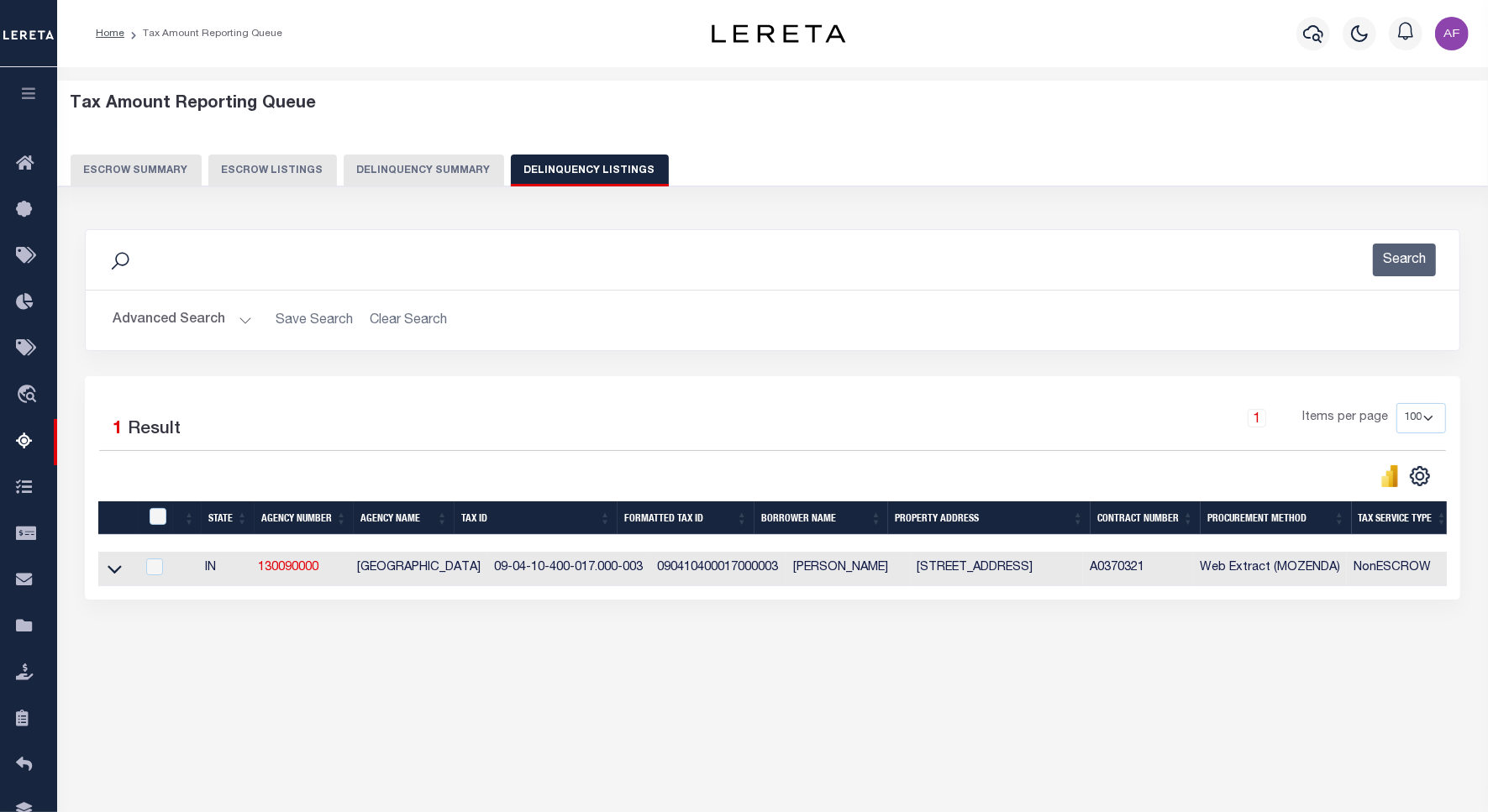
click at [173, 322] on button "Advanced Search" at bounding box center [182, 320] width 139 height 32
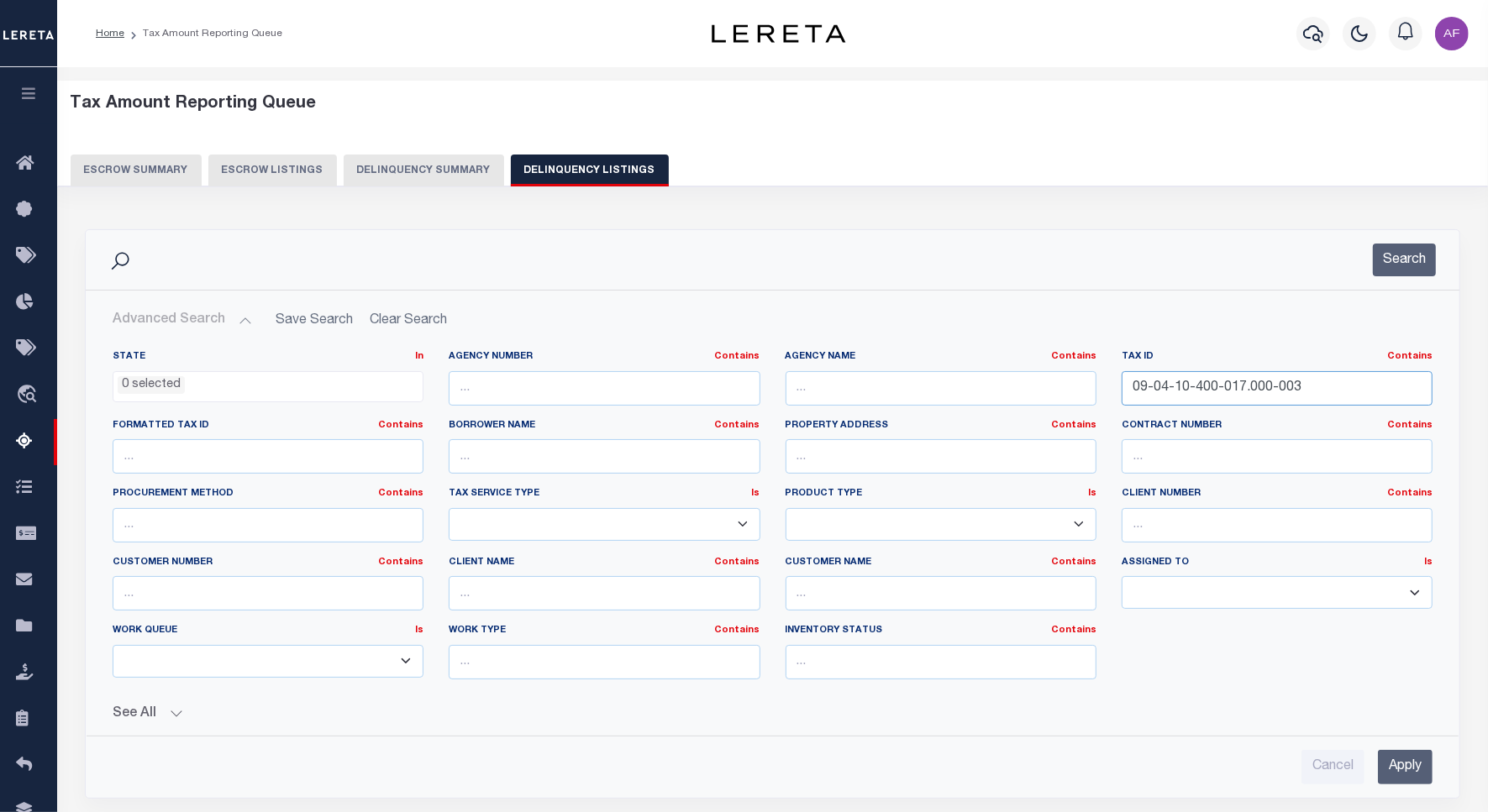
drag, startPoint x: 1312, startPoint y: 392, endPoint x: 1040, endPoint y: 358, distance: 274.1
click at [1040, 358] on div "State In In AK AL AR AZ CA CO CT DC DE FL GA GU HI IA ID IL IN KS KY LA MA MD M…" at bounding box center [772, 521] width 1345 height 343
paste input "4-100-036"
type input "09-04-14-100-036.000-003"
click at [1395, 263] on button "Search" at bounding box center [1404, 260] width 63 height 32
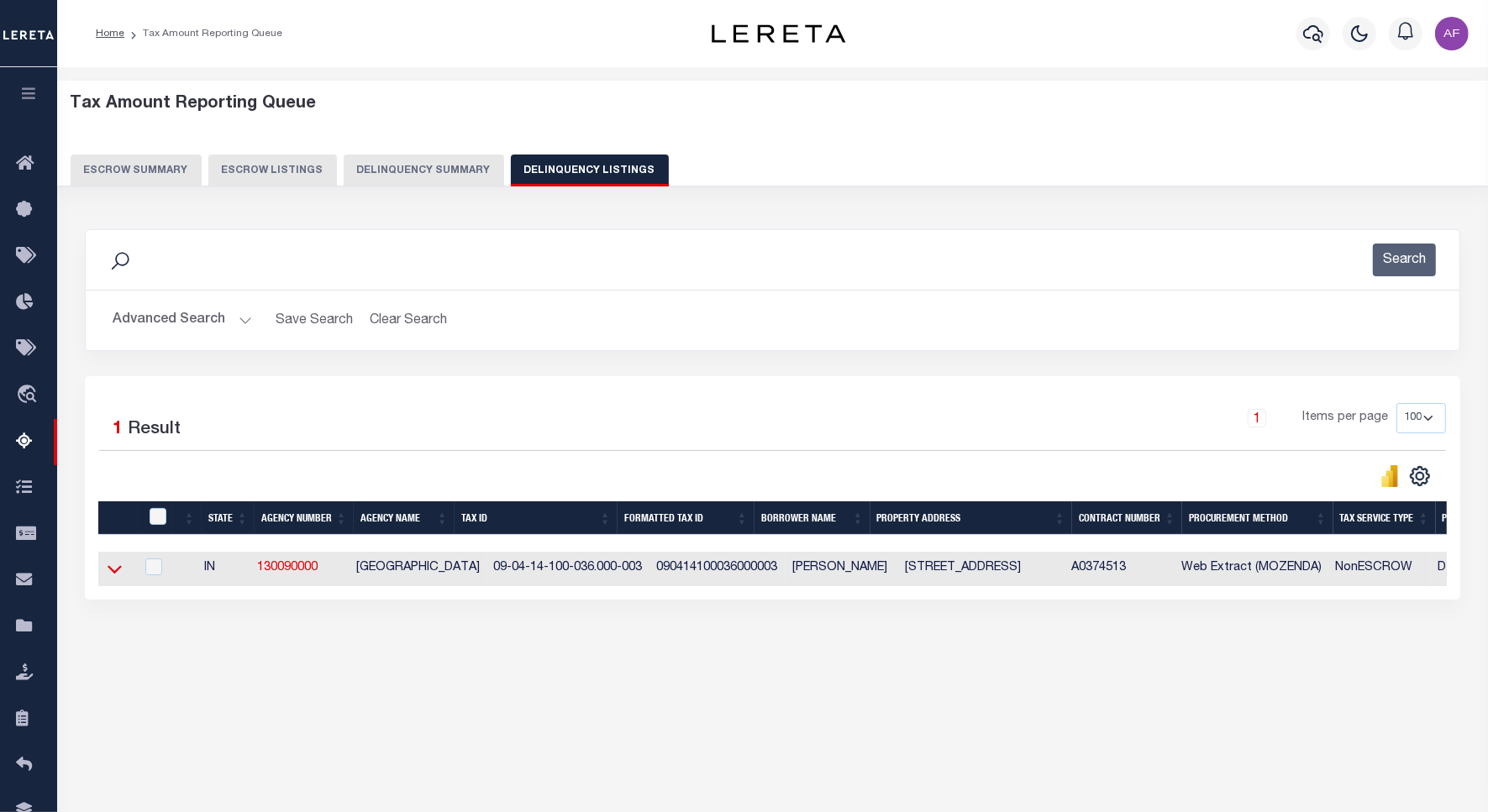
click at [116, 575] on icon at bounding box center [114, 570] width 14 height 9
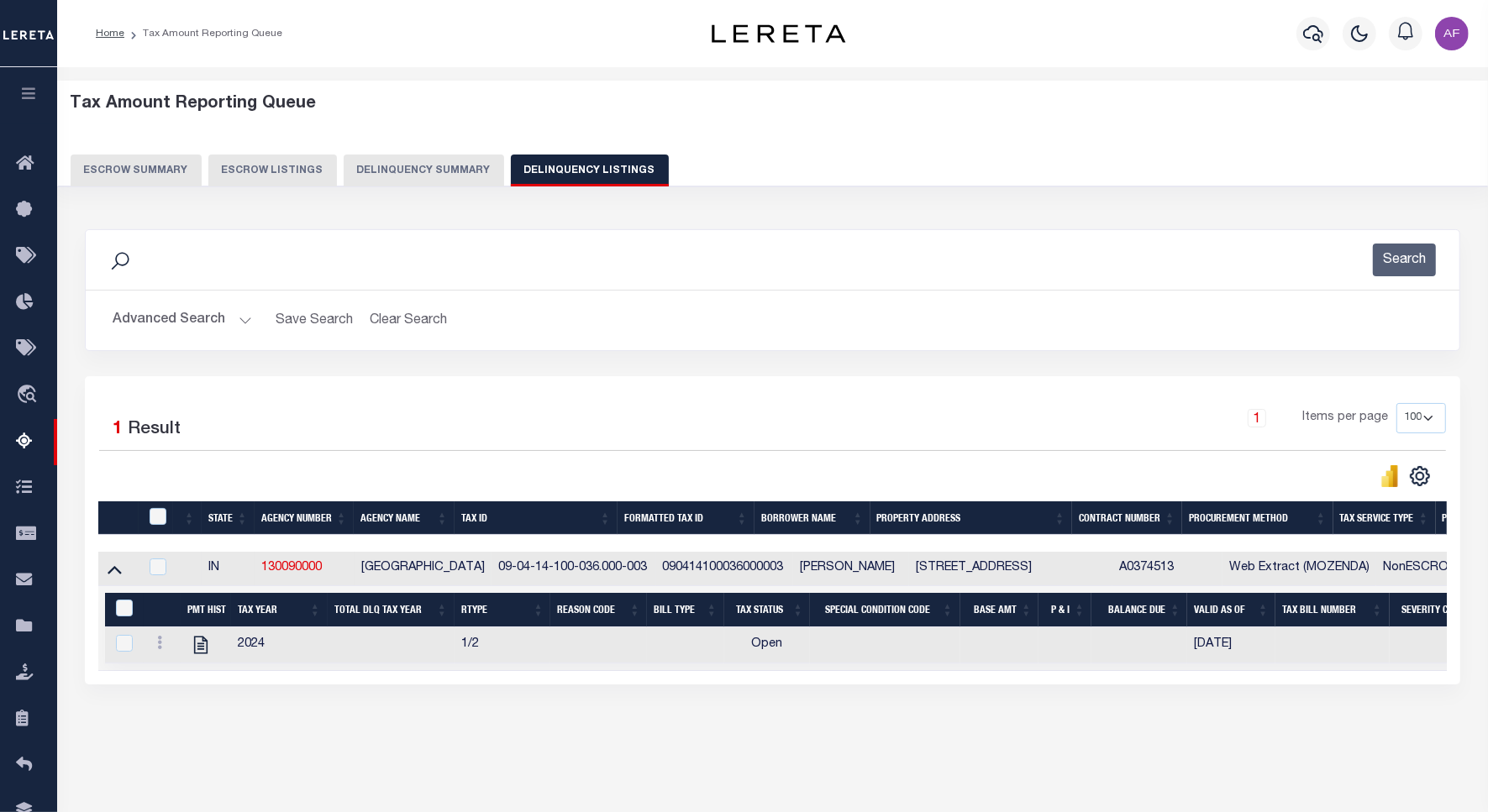
scroll to position [77, 0]
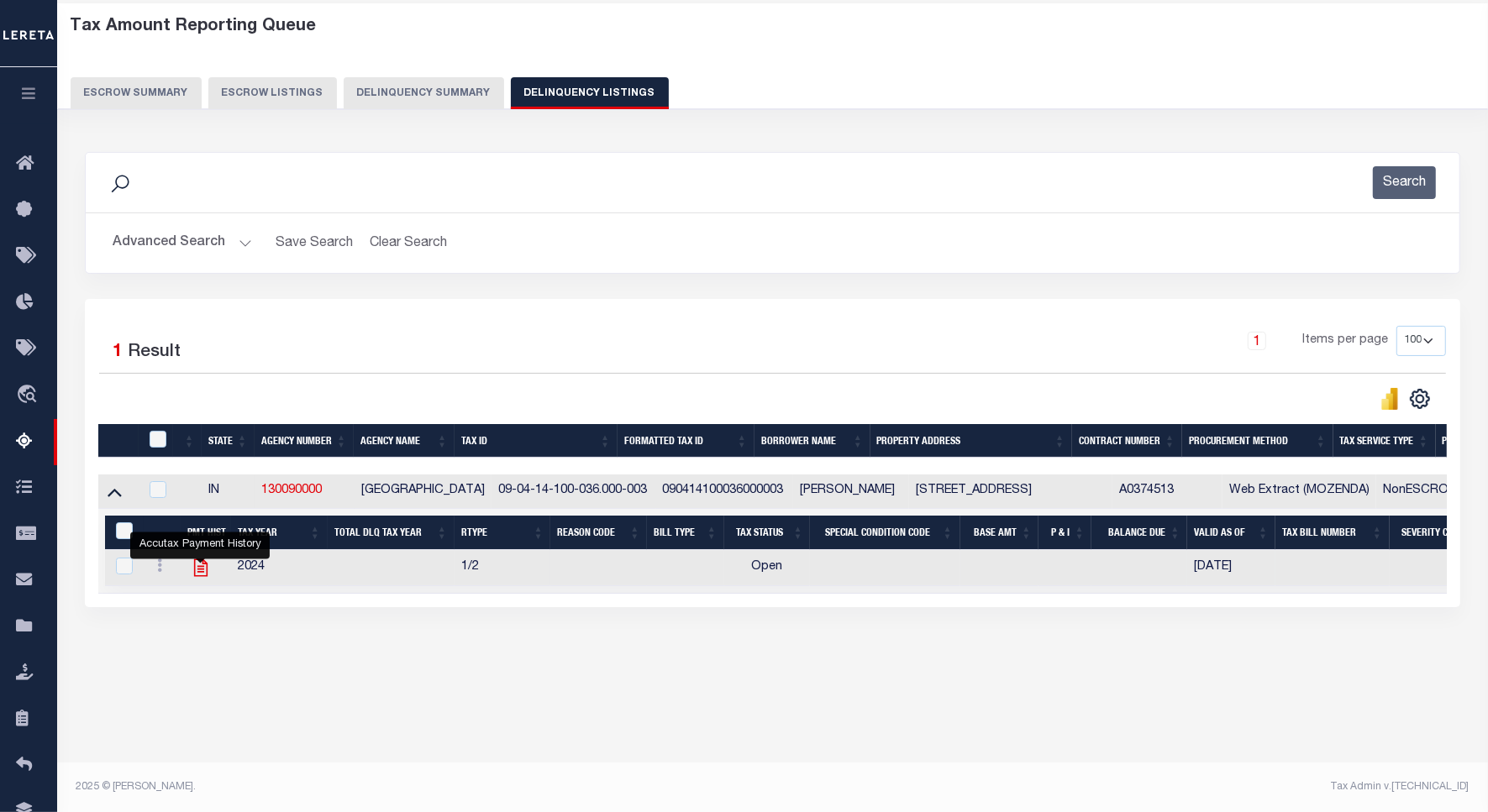
click at [203, 576] on icon "" at bounding box center [200, 568] width 13 height 18
checkbox input "true"
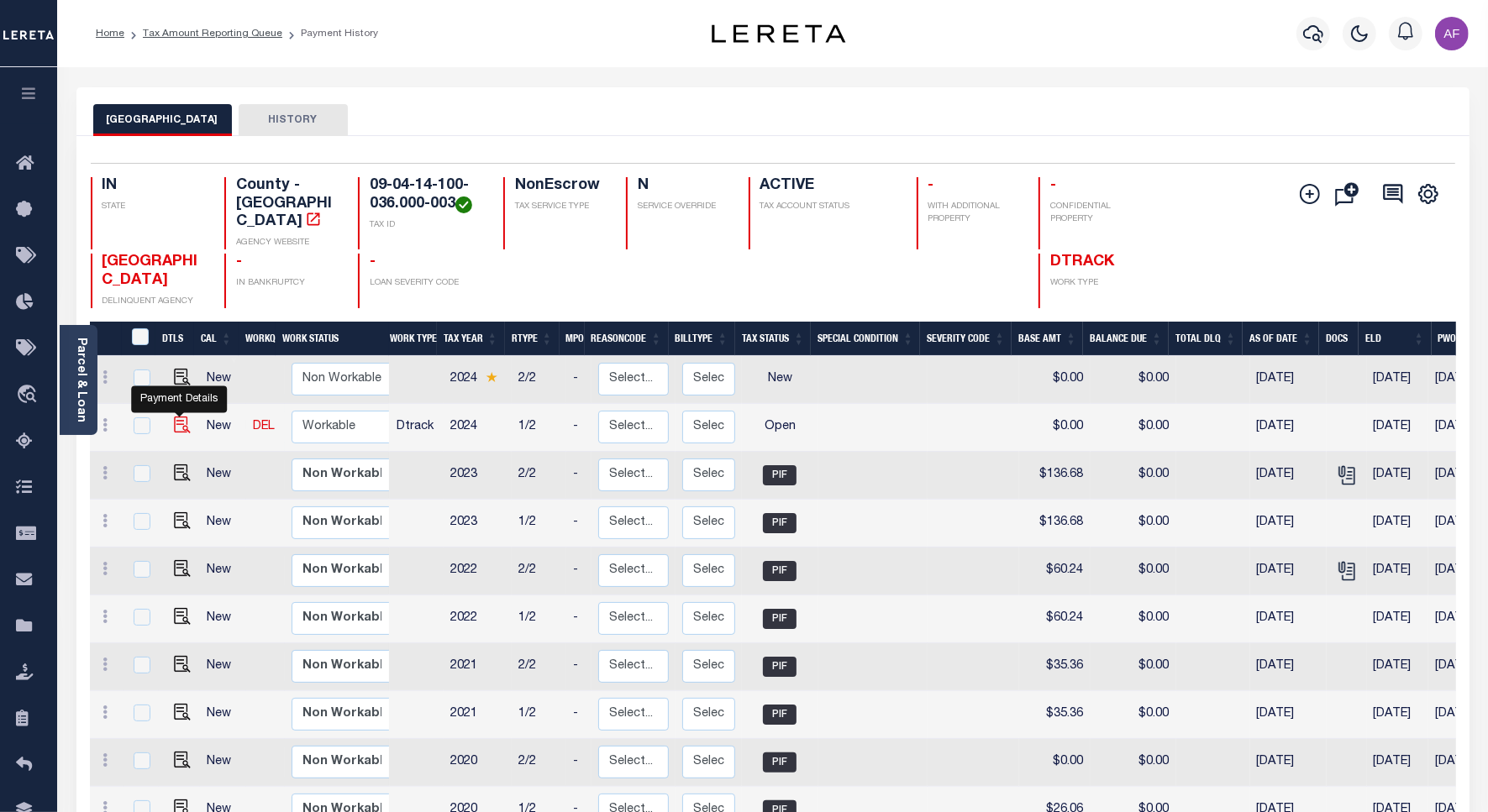
click at [182, 416] on img "" at bounding box center [182, 425] width 17 height 17
checkbox input "true"
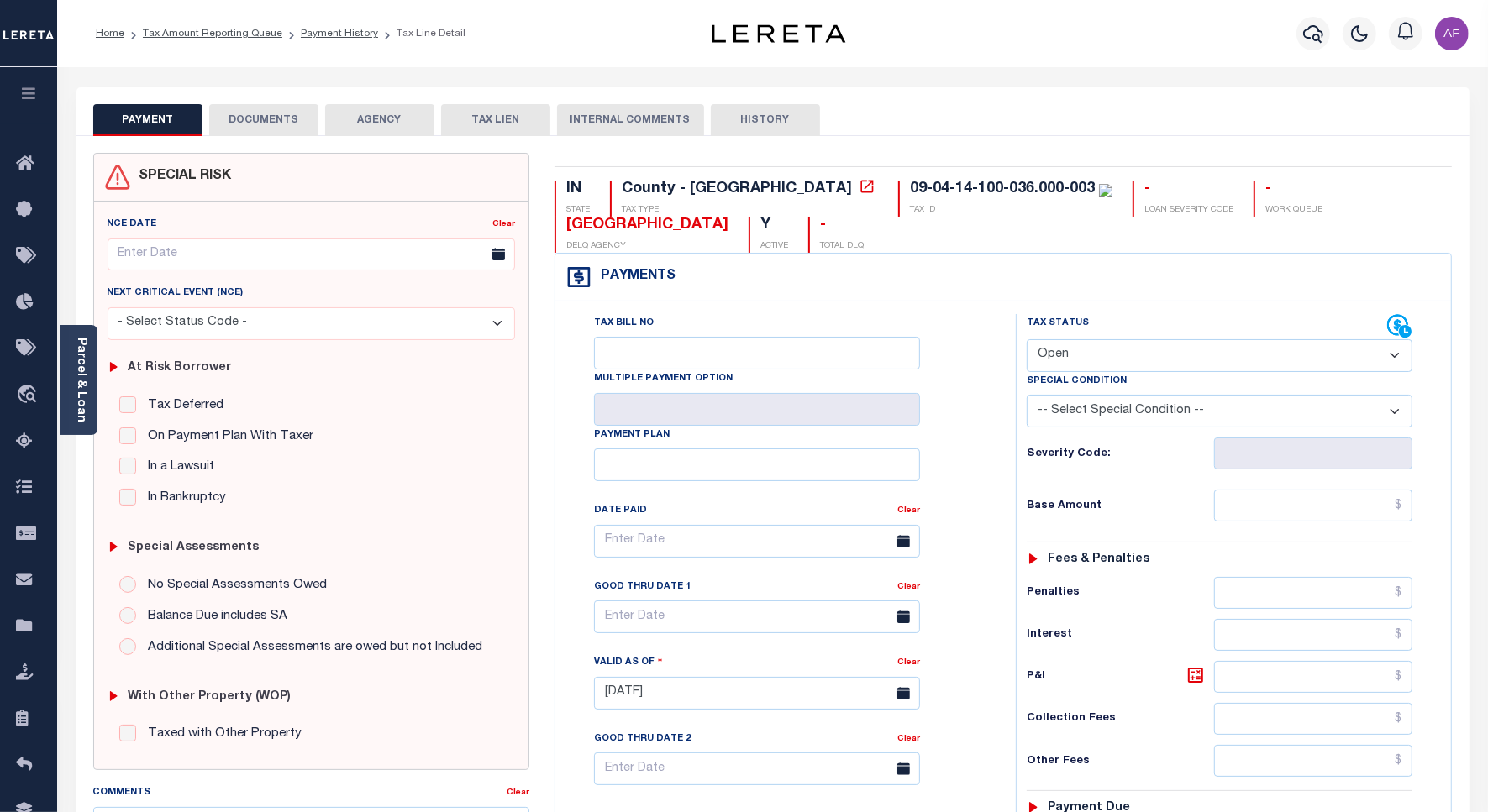
click at [1089, 350] on select "- Select Status Code - Open Due/Unpaid Paid Incomplete No Tax Due Internal Refu…" at bounding box center [1219, 355] width 385 height 32
select select "DUE"
click at [1027, 341] on select "- Select Status Code - Open Due/Unpaid Paid Incomplete No Tax Due Internal Refu…" at bounding box center [1219, 355] width 385 height 32
type input "[DATE]"
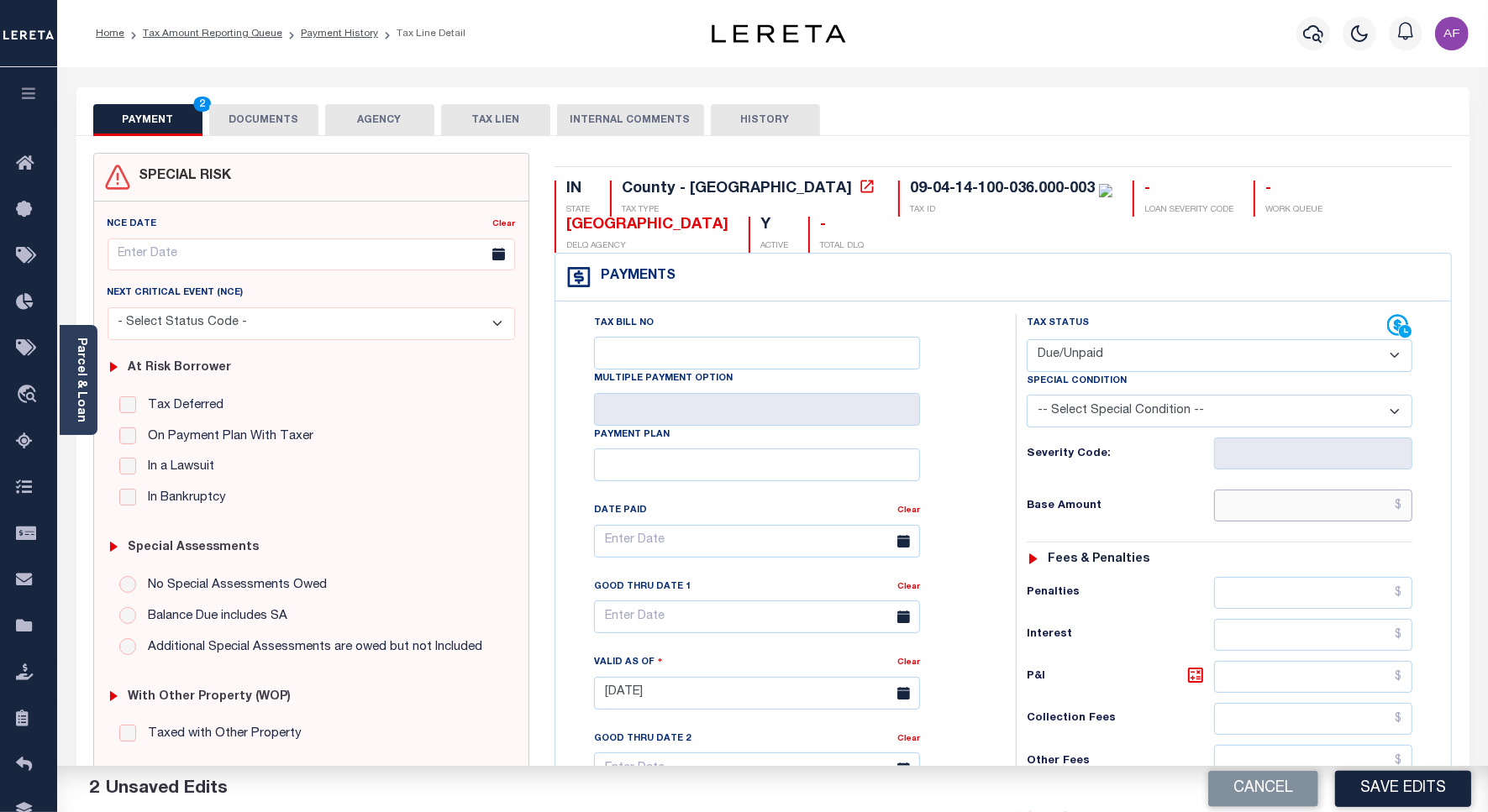
click at [1335, 508] on input "text" at bounding box center [1313, 505] width 198 height 31
paste input "157.99"
type input "$157.99"
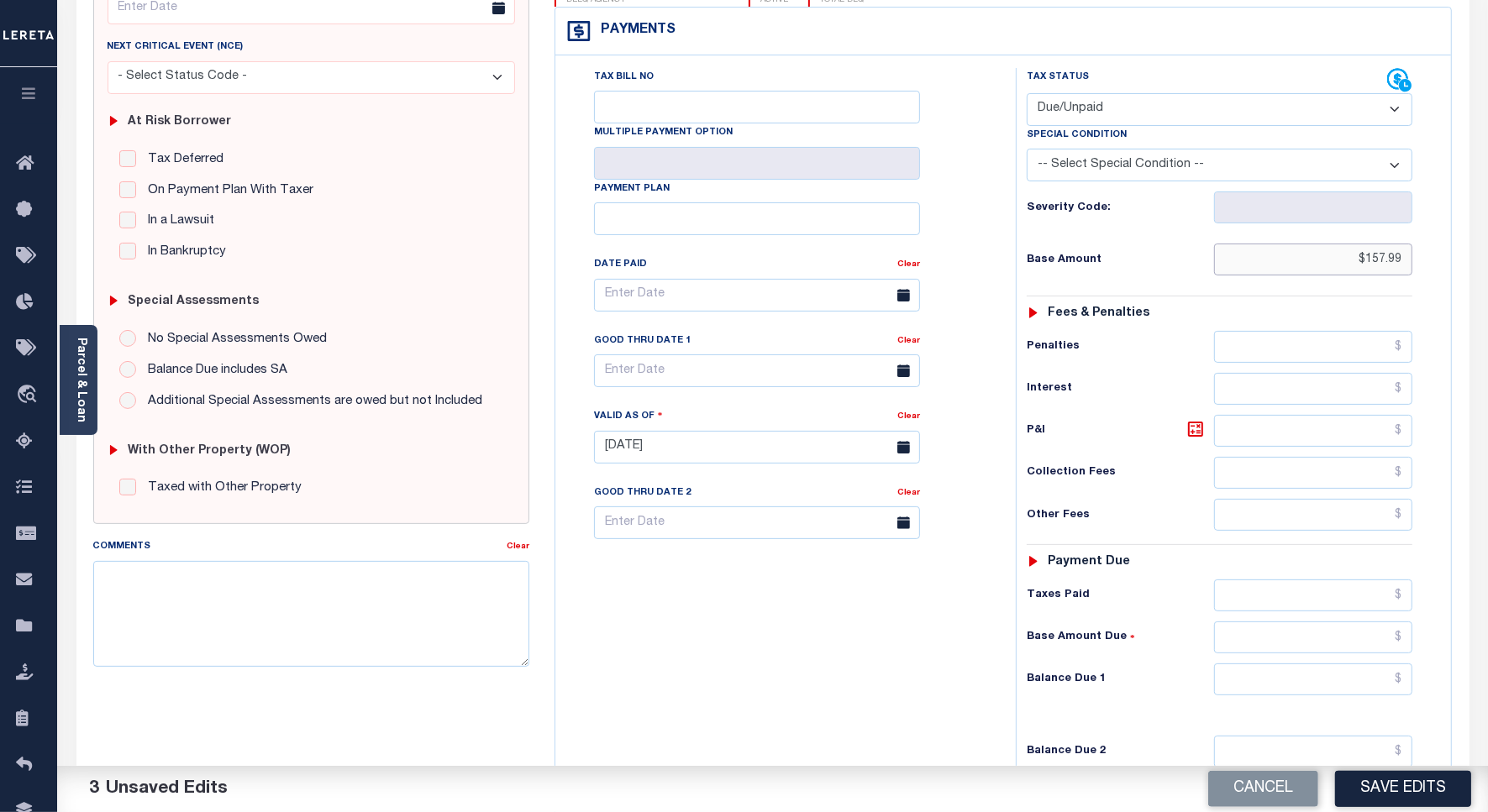
scroll to position [468, 0]
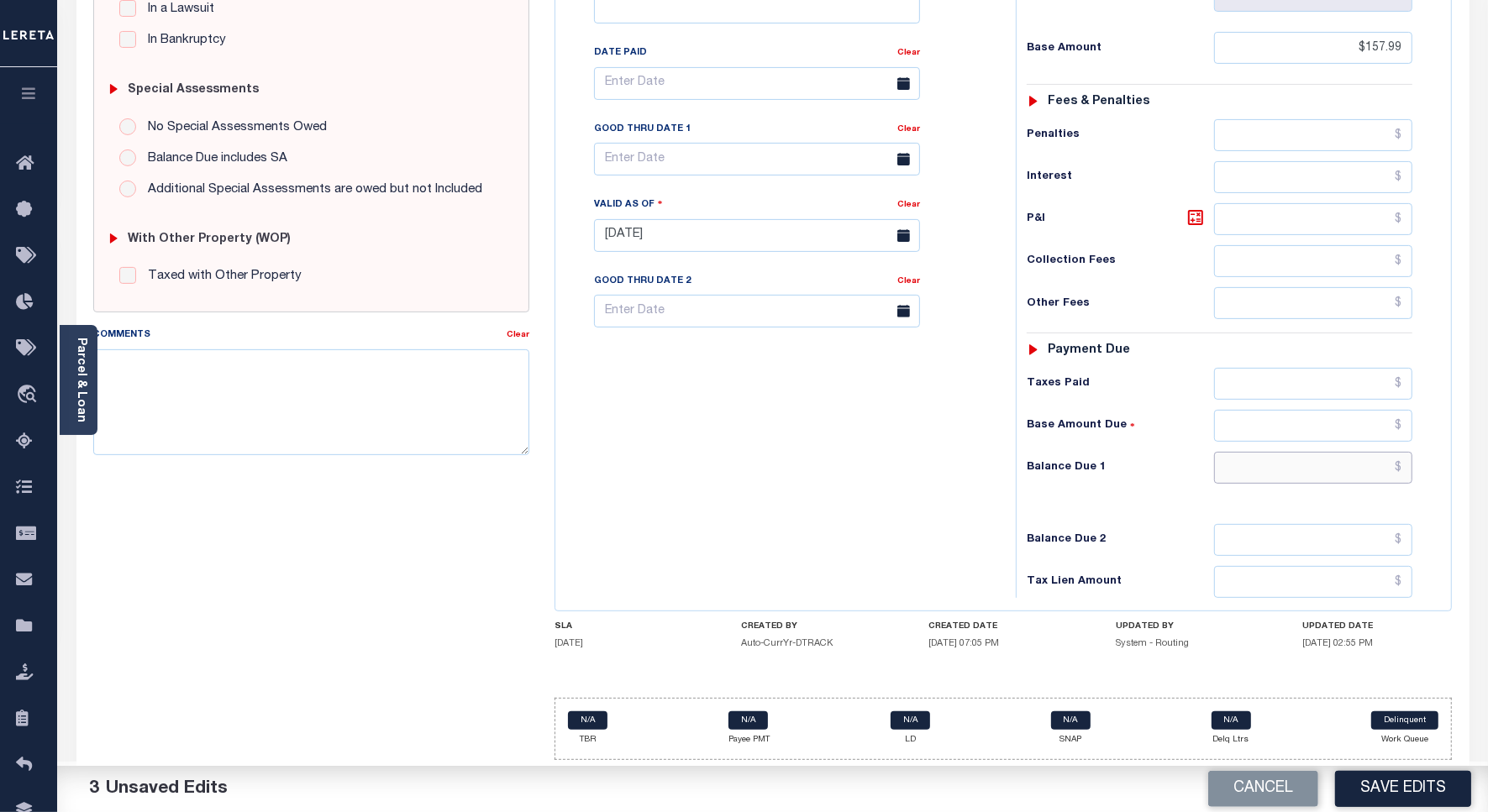
click at [1338, 455] on input "text" at bounding box center [1313, 467] width 198 height 31
paste input "173.79"
type input "$173.79"
click at [1189, 214] on icon at bounding box center [1195, 217] width 15 height 15
type input "$15.80"
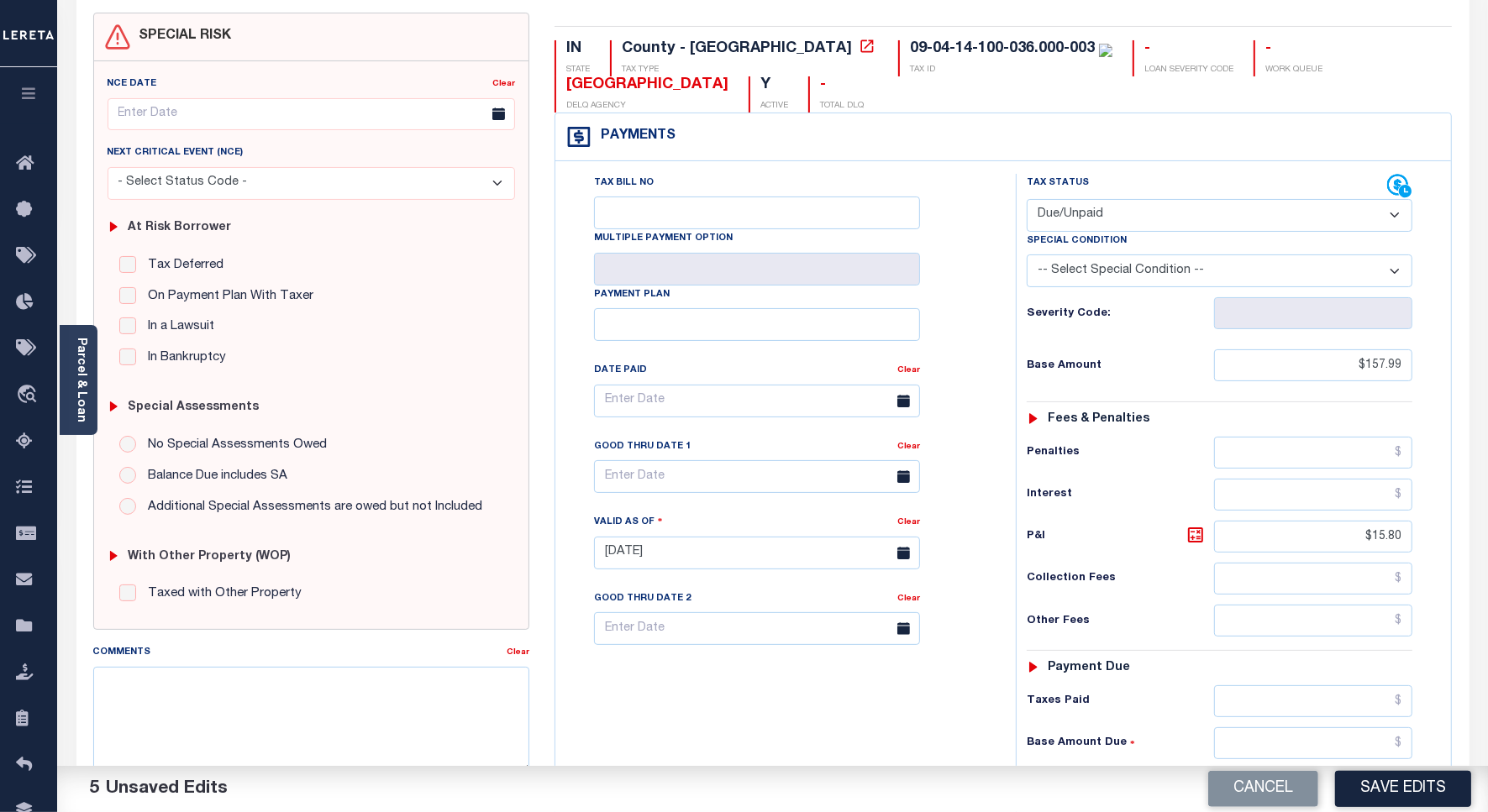
scroll to position [48, 0]
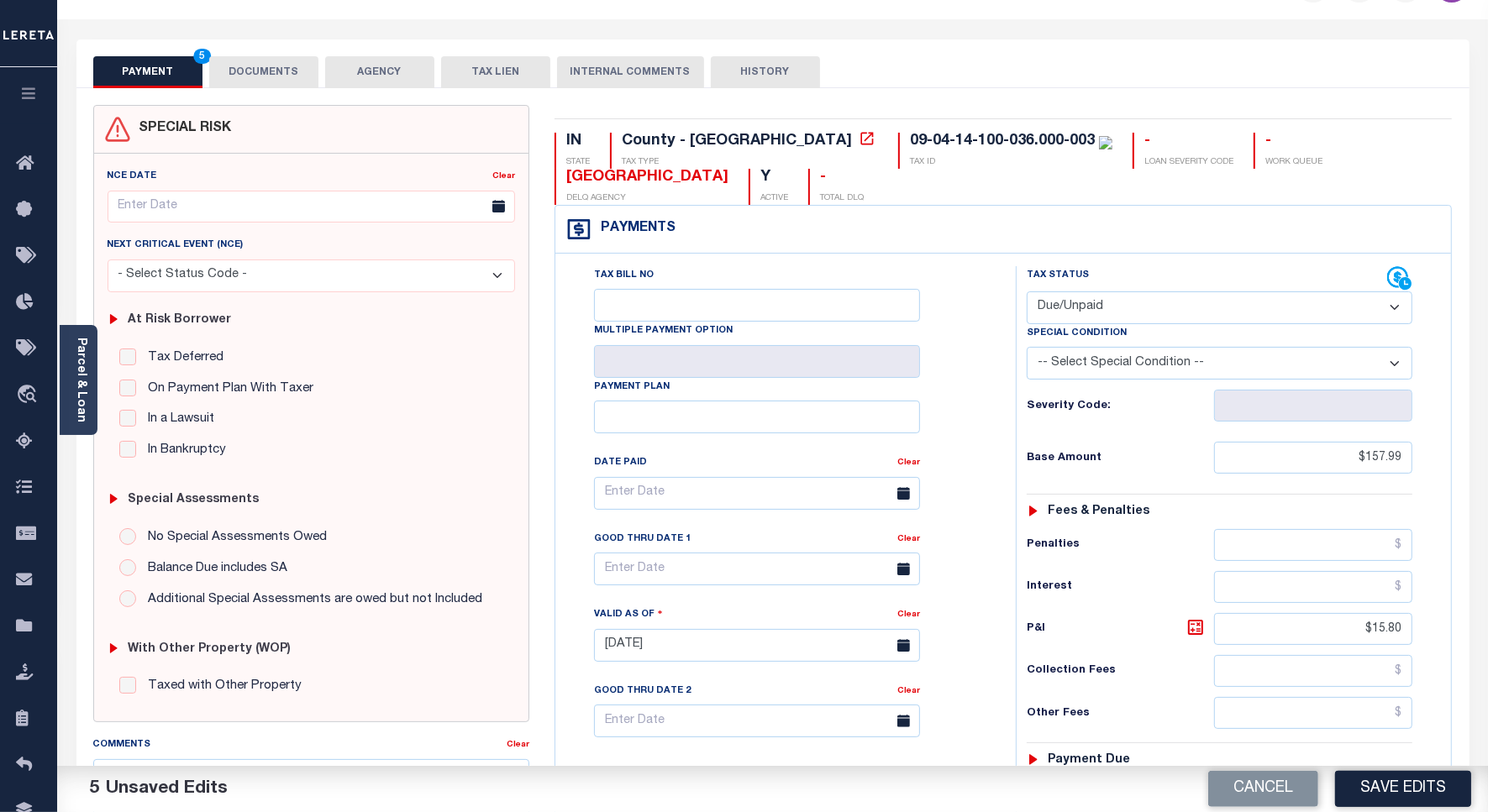
click at [288, 76] on button "DOCUMENTS" at bounding box center [263, 71] width 110 height 31
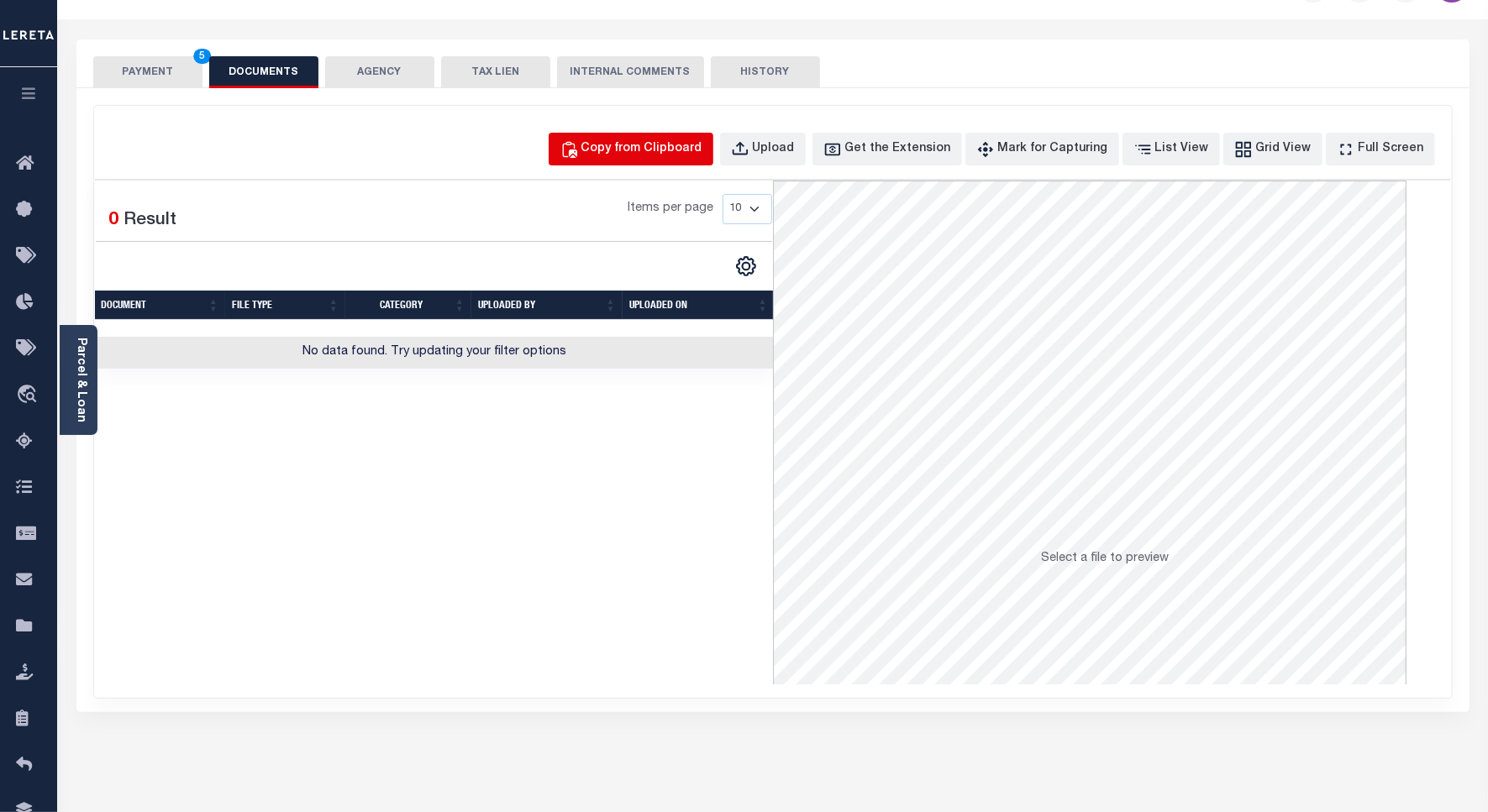
click at [649, 140] on div "Copy from Clipboard" at bounding box center [642, 149] width 121 height 18
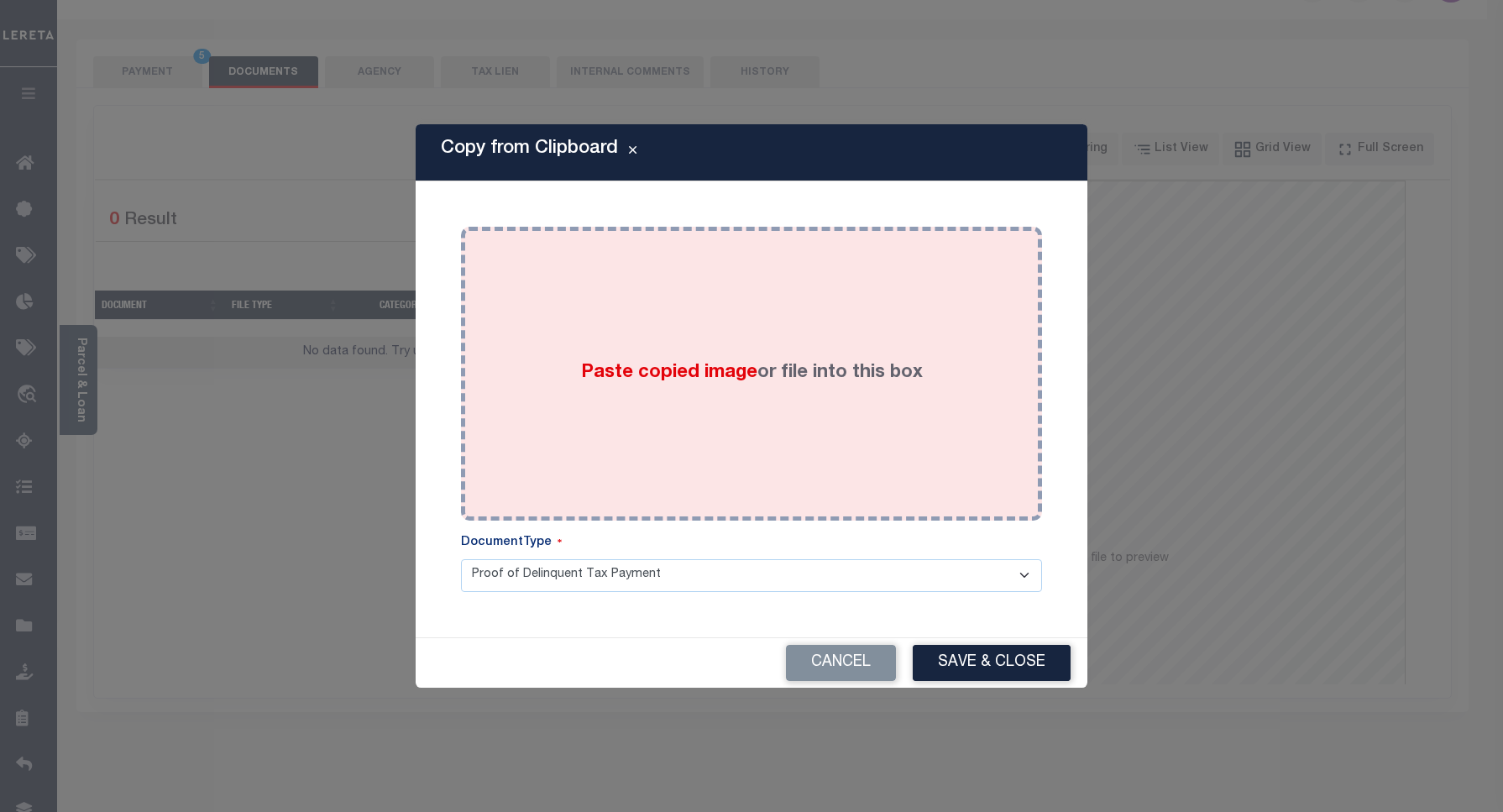
click at [631, 290] on div "Paste copied image or file into this box" at bounding box center [751, 374] width 556 height 269
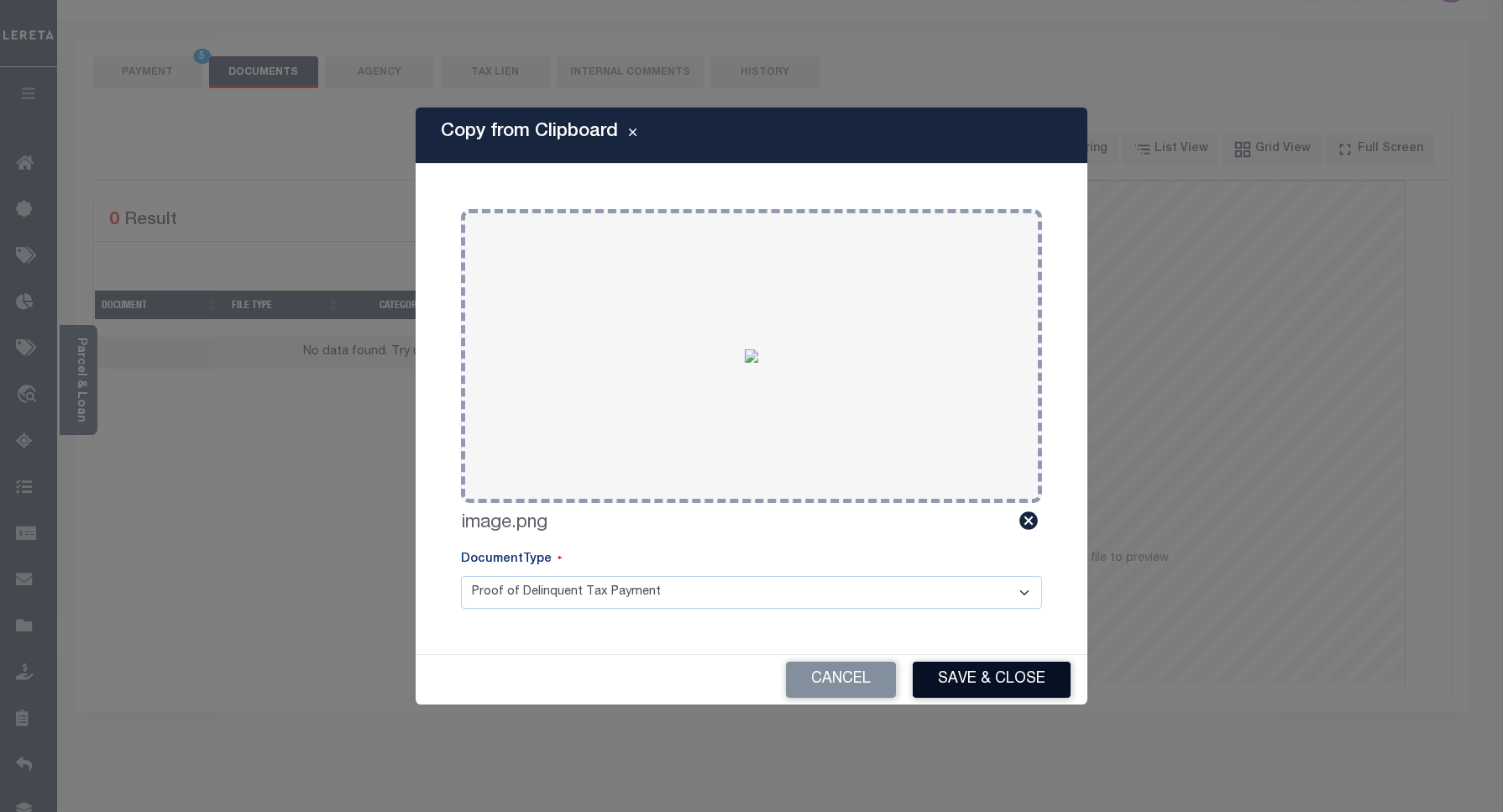
click at [1022, 686] on button "Save & Close" at bounding box center [992, 680] width 158 height 36
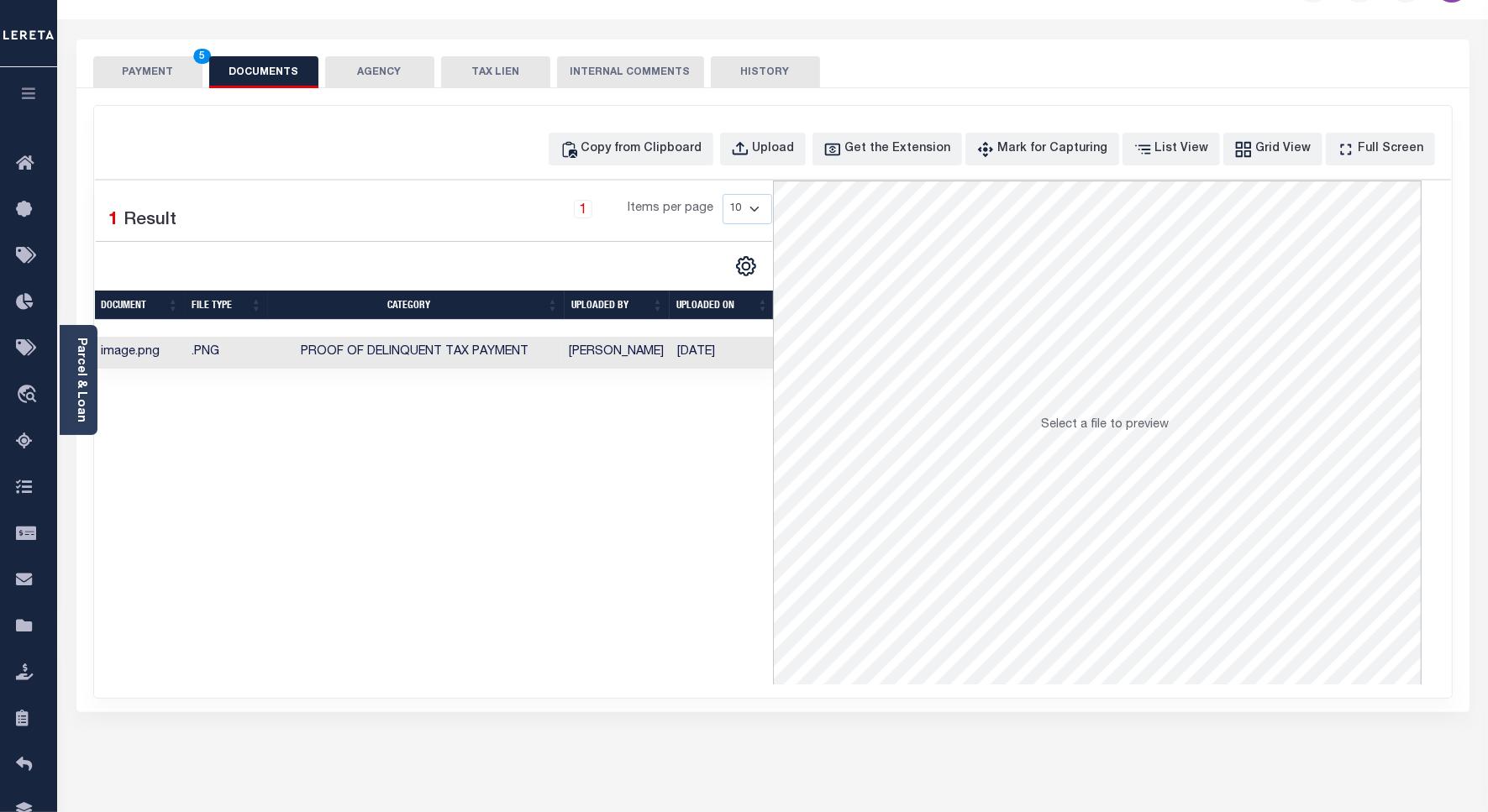
click at [123, 66] on button "PAYMENT 5" at bounding box center [148, 71] width 110 height 31
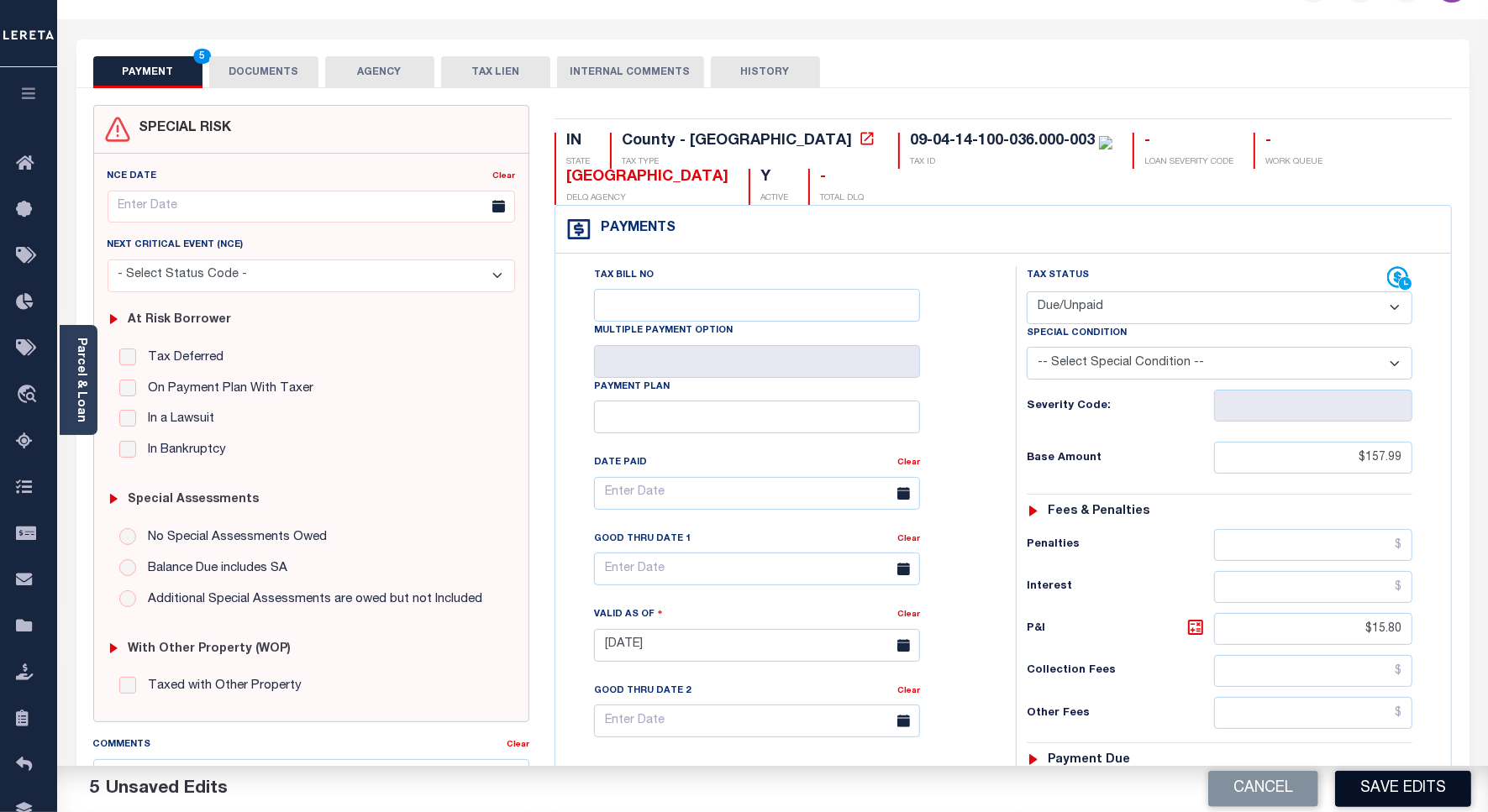
click at [1393, 794] on button "Save Edits" at bounding box center [1402, 789] width 136 height 36
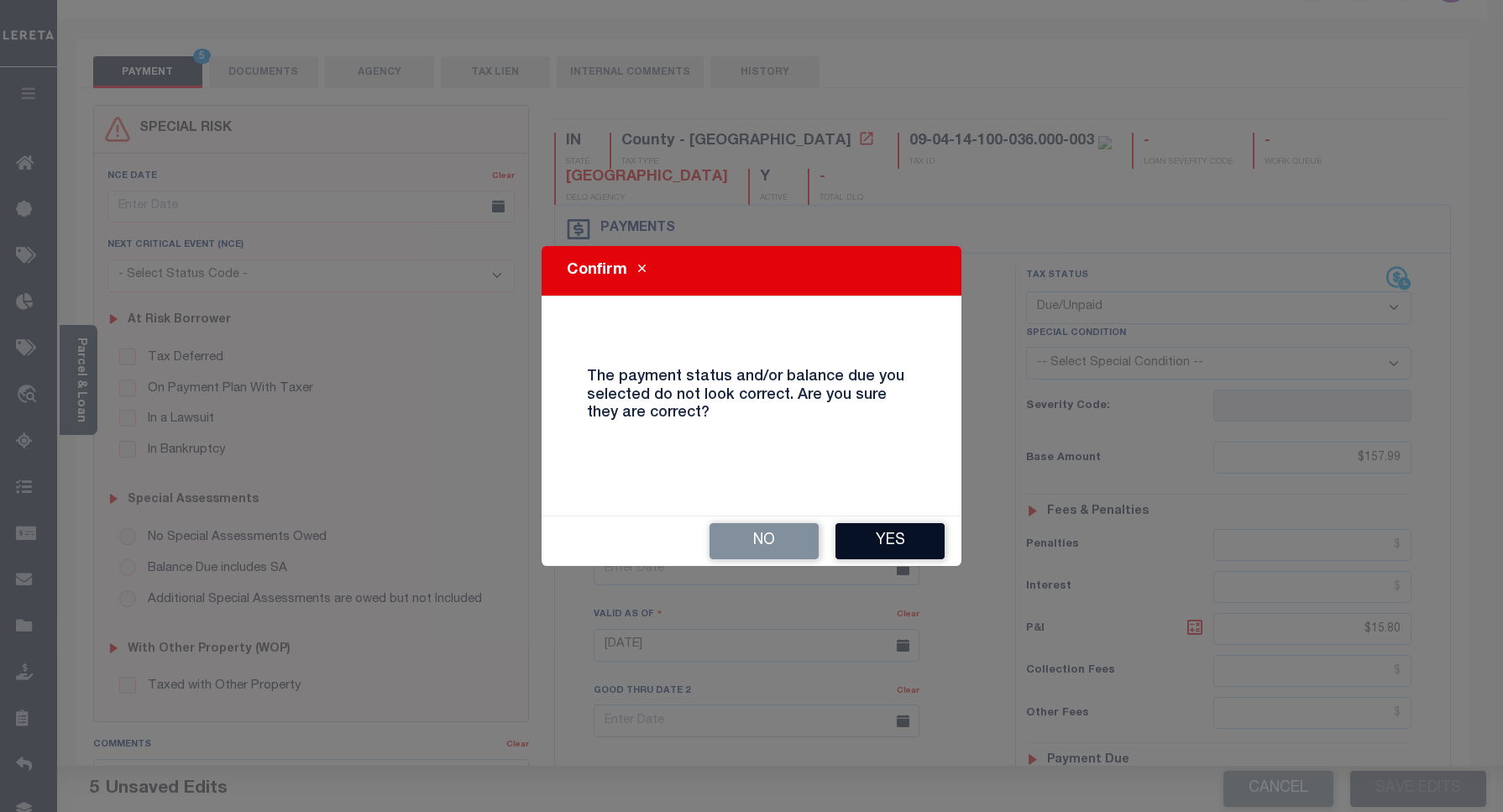
click at [870, 527] on button "Yes" at bounding box center [890, 541] width 110 height 36
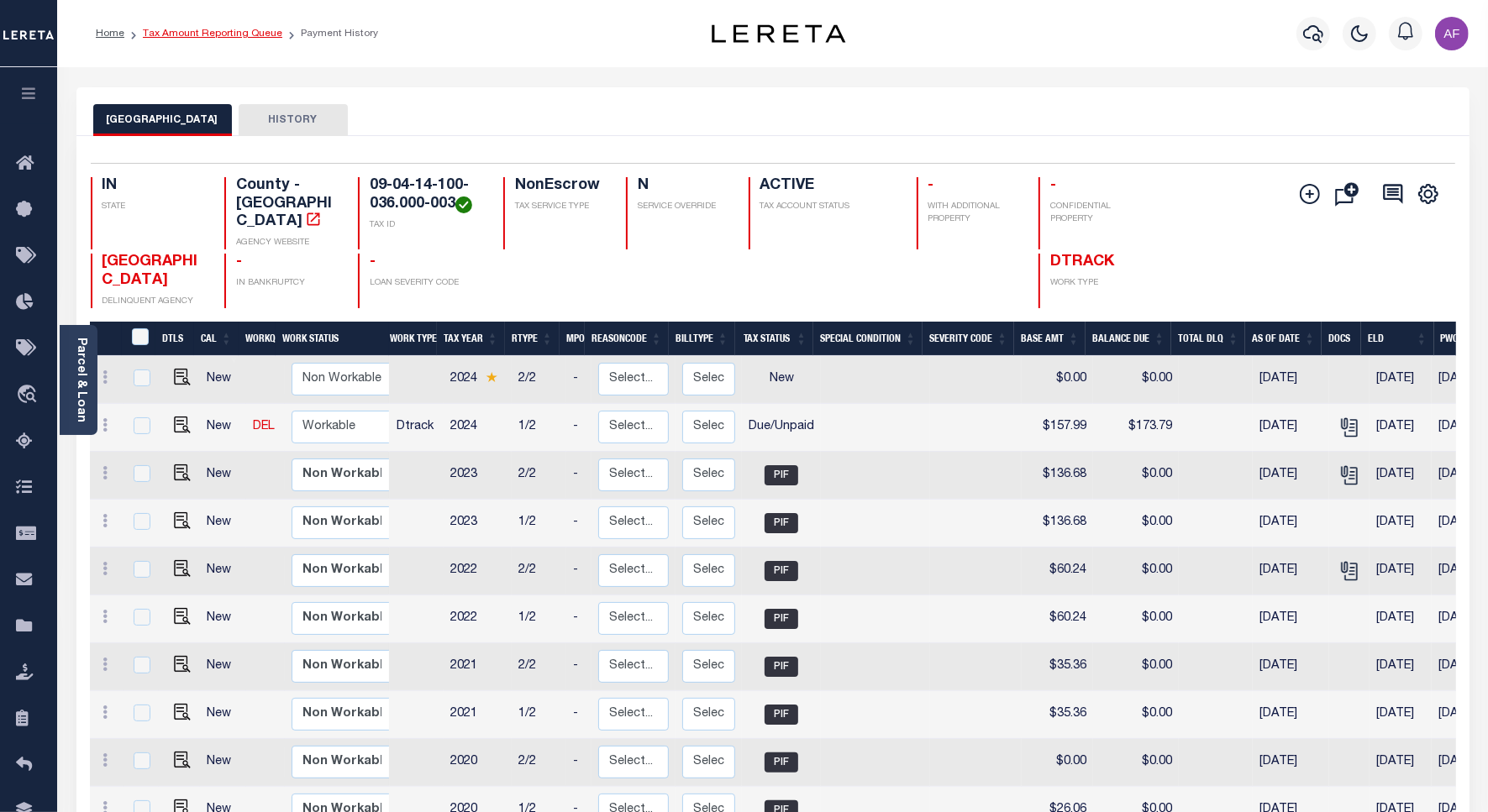
click at [182, 30] on link "Tax Amount Reporting Queue" at bounding box center [213, 33] width 139 height 10
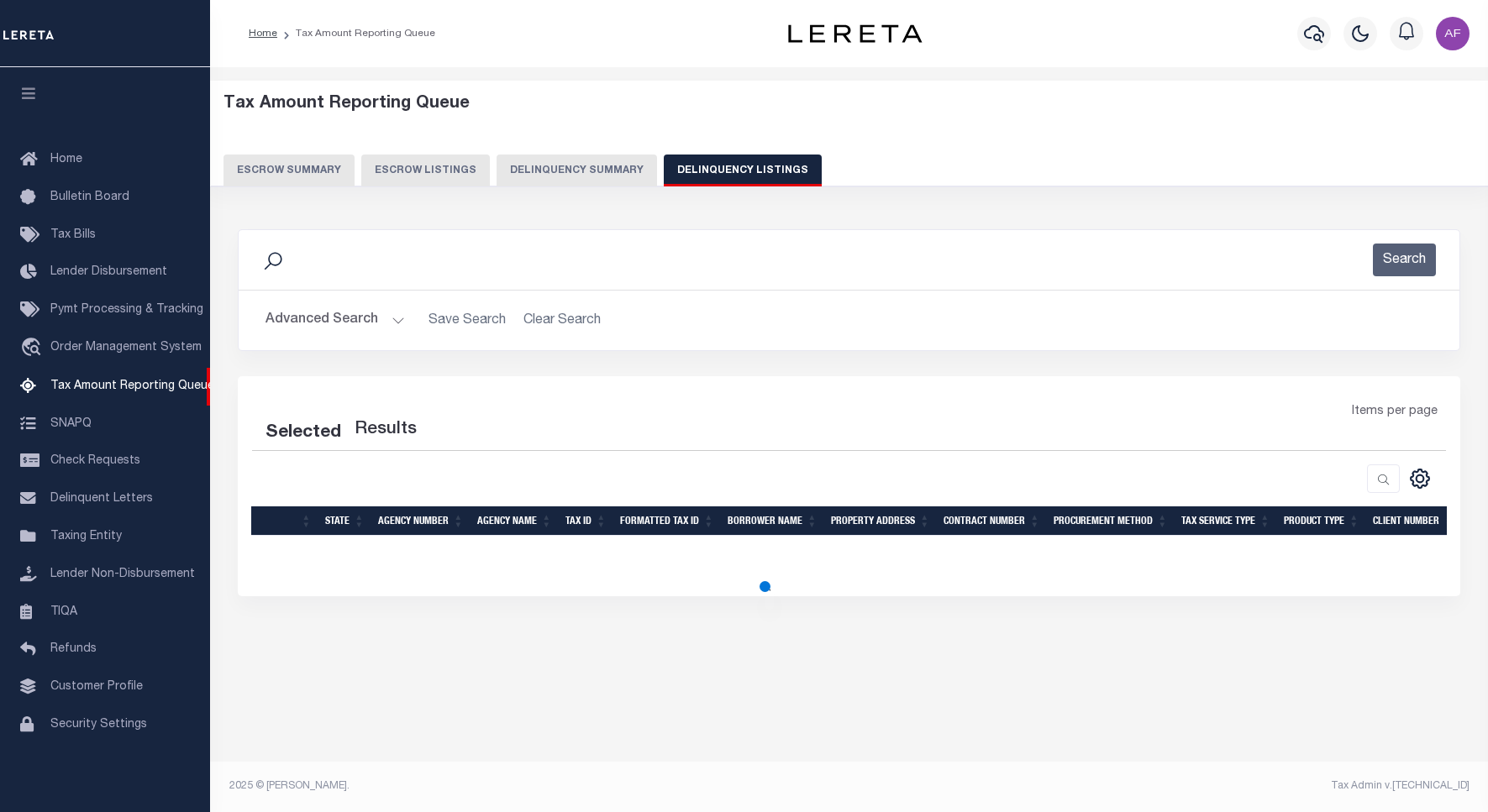
select select "100"
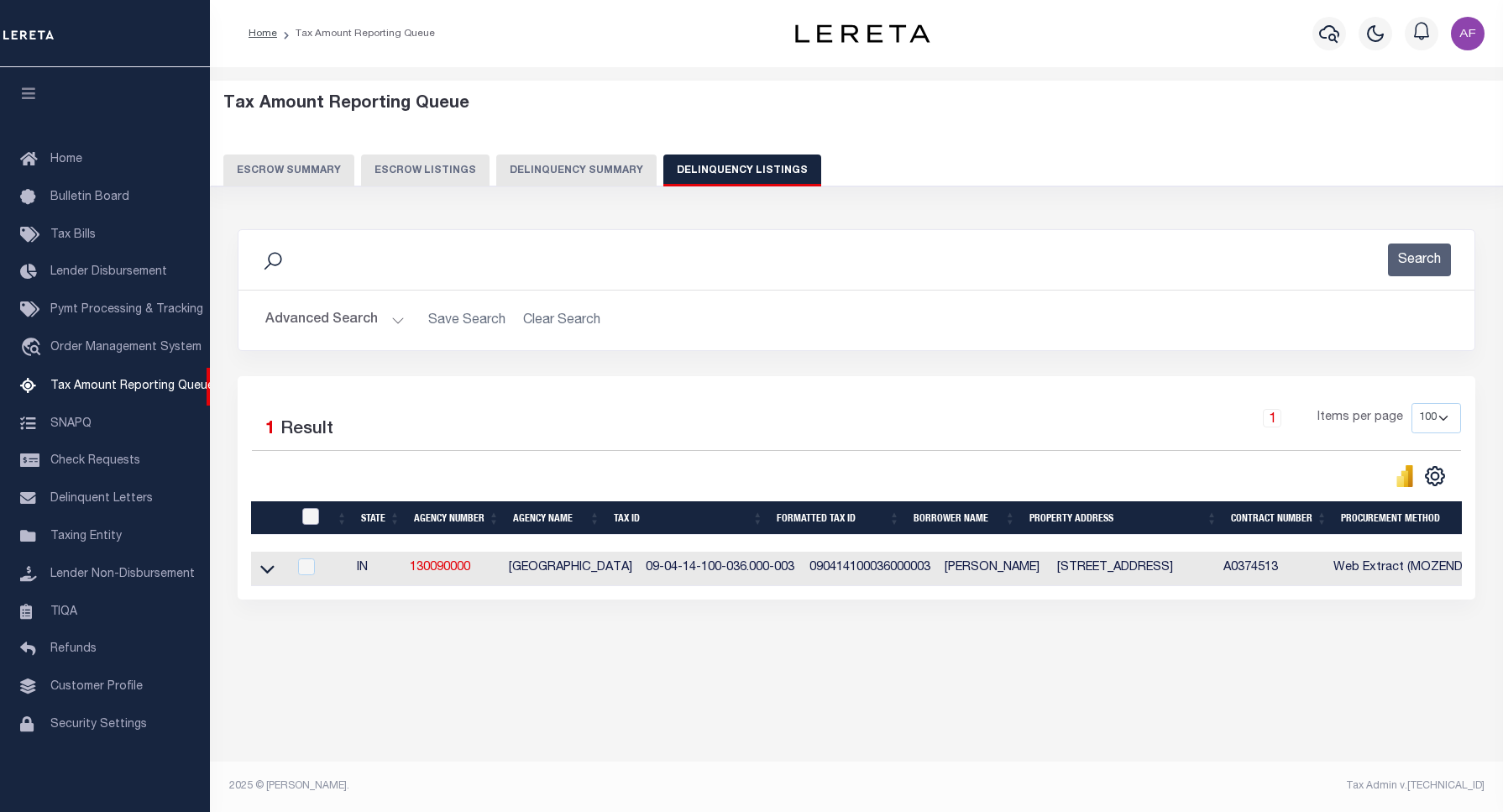
click at [316, 521] on input "checkbox" at bounding box center [311, 517] width 17 height 17
checkbox input "true"
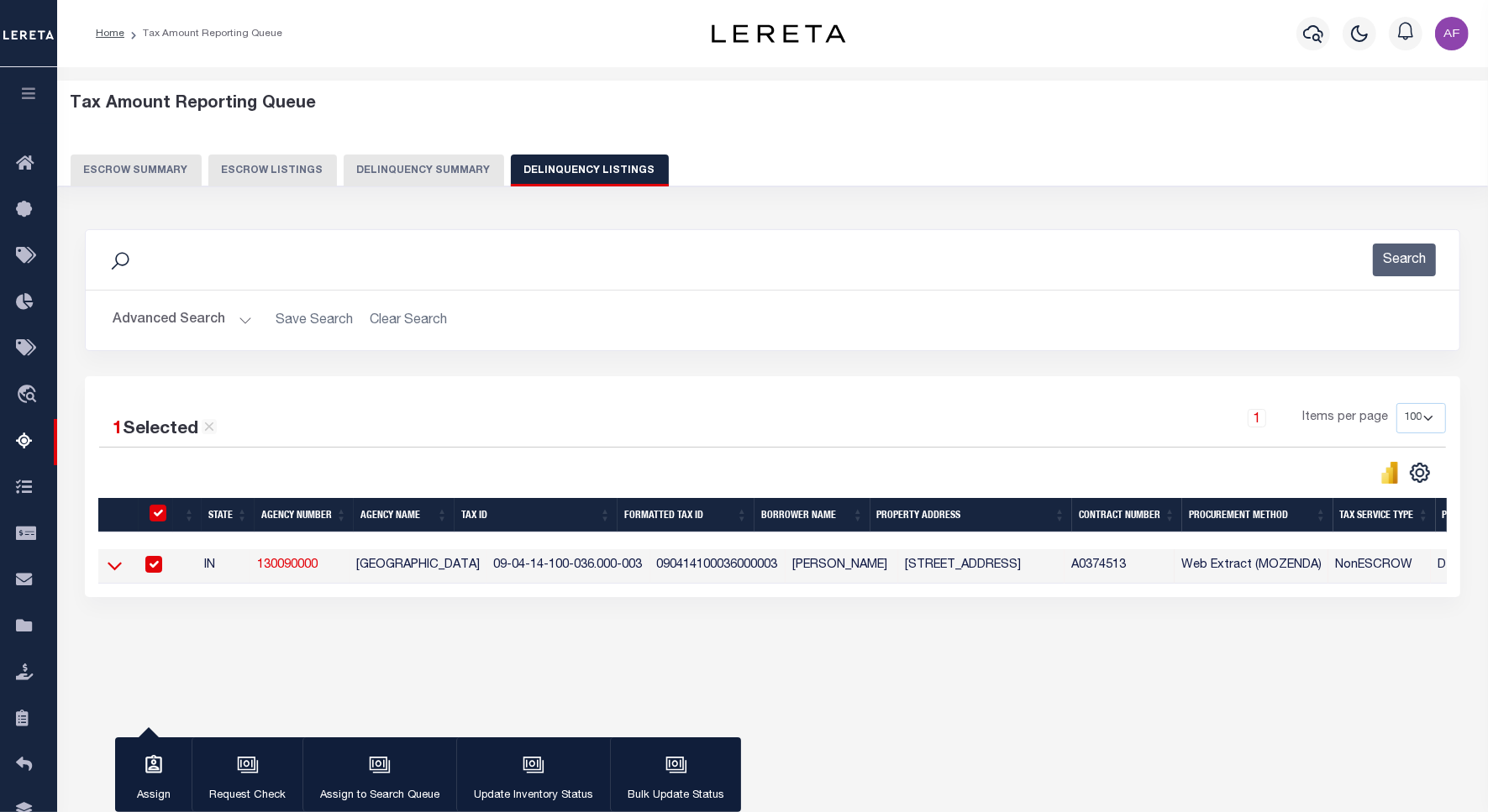
click at [111, 571] on icon at bounding box center [114, 566] width 14 height 9
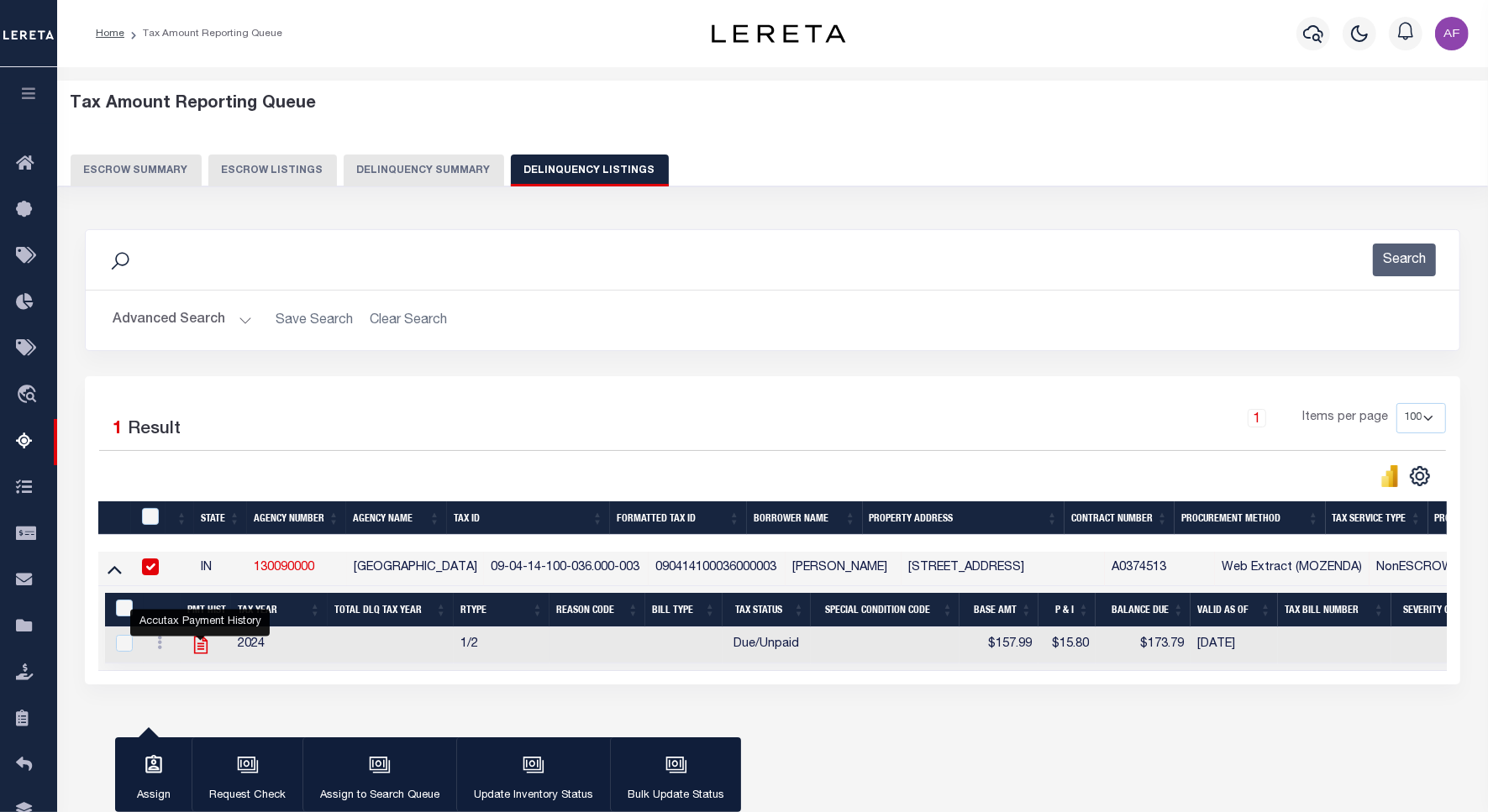
click at [197, 648] on icon "" at bounding box center [200, 644] width 22 height 22
checkbox input "true"
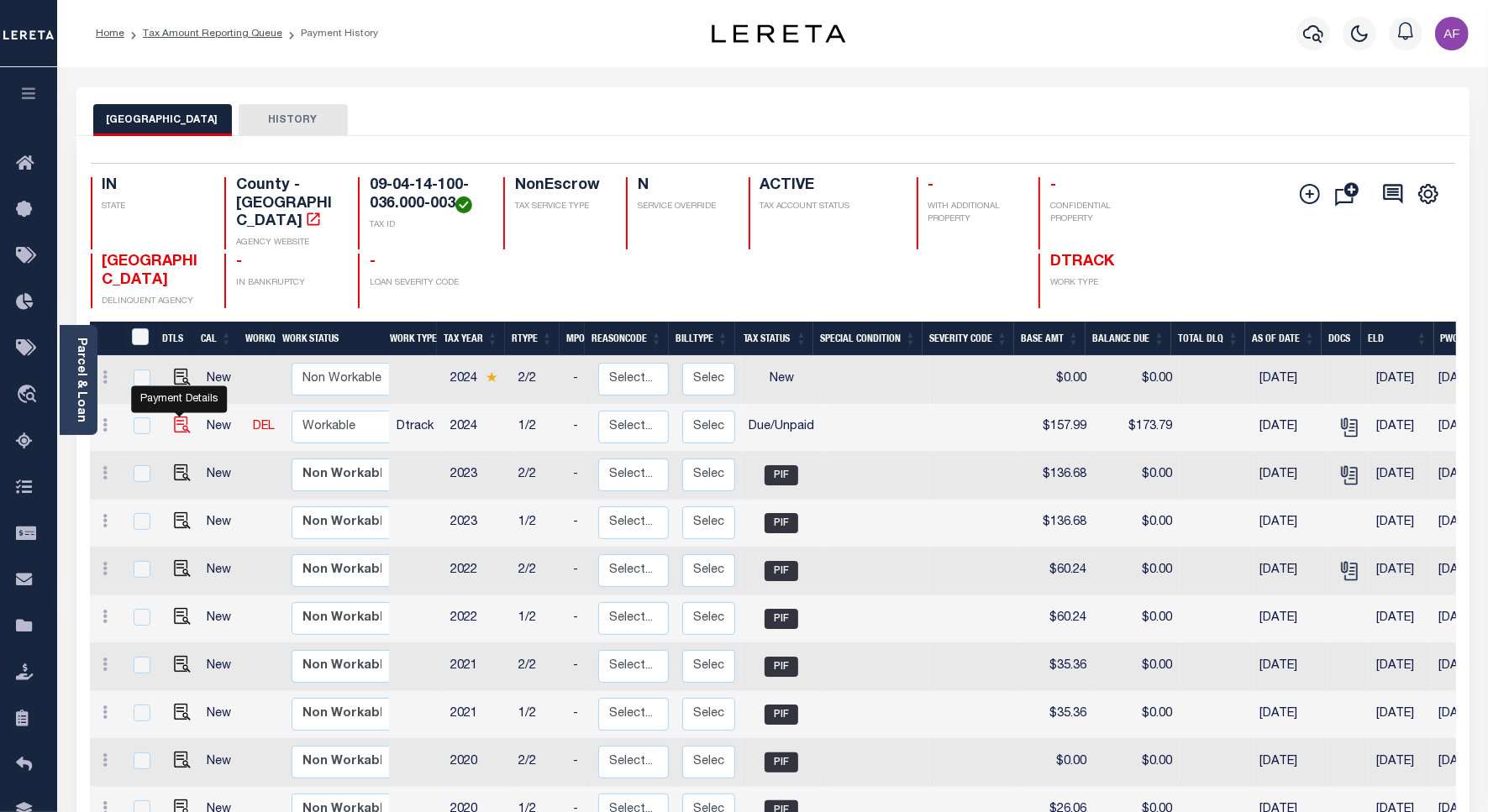
click at [177, 416] on img "" at bounding box center [182, 425] width 17 height 17
checkbox input "true"
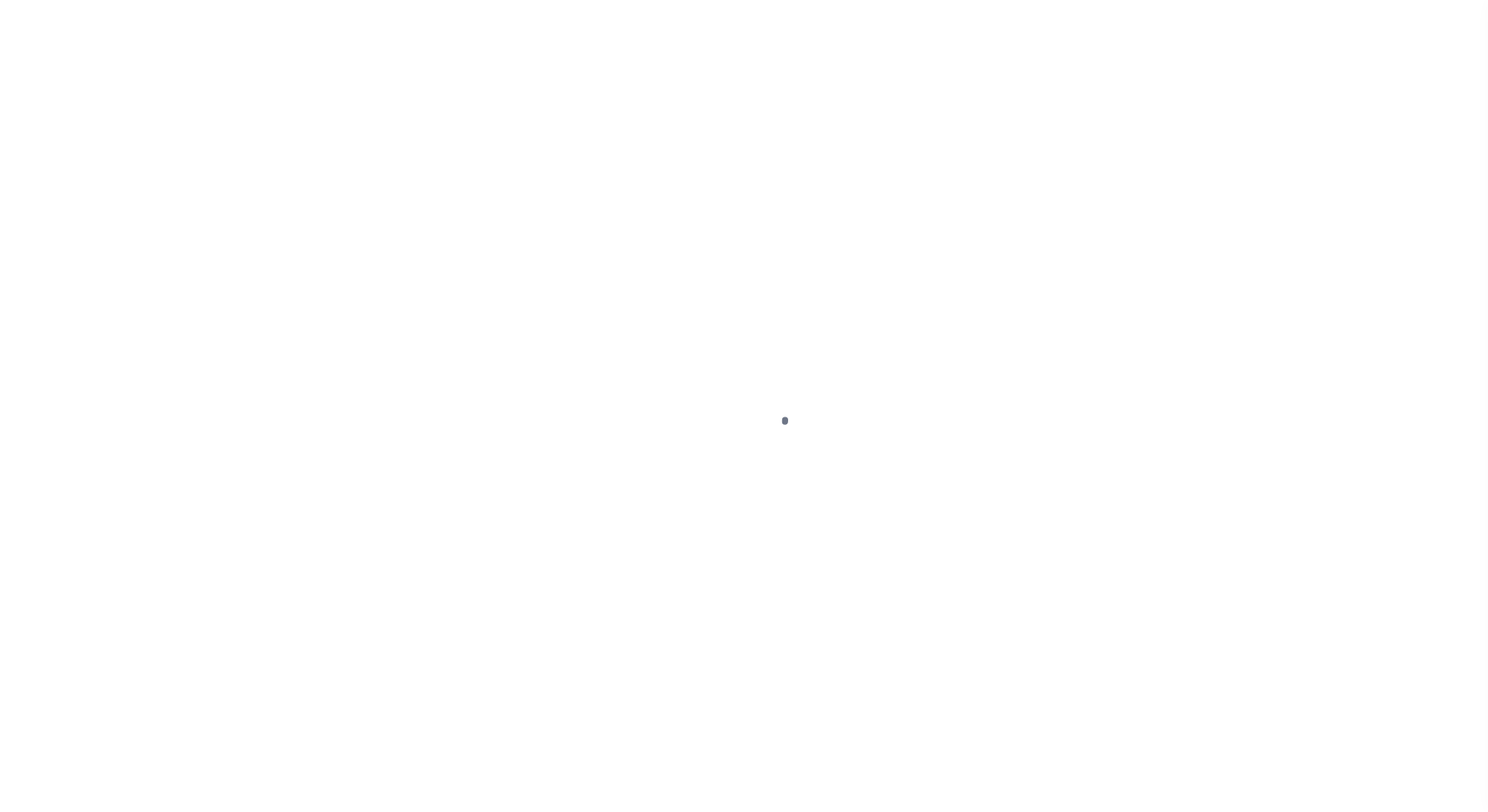
select select "DUE"
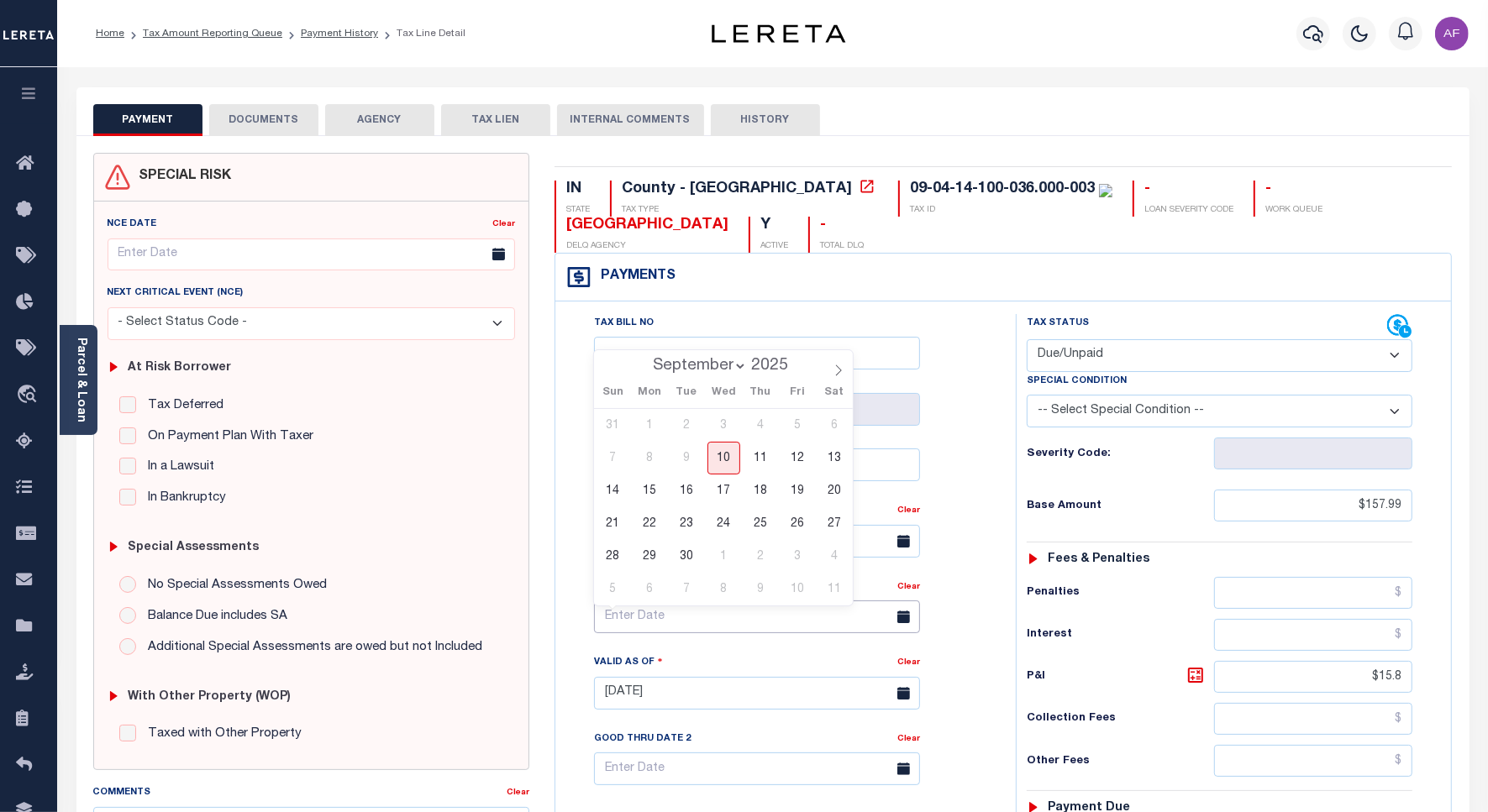
click at [648, 618] on input "text" at bounding box center [757, 617] width 326 height 32
click at [693, 550] on span "30" at bounding box center [686, 557] width 32 height 32
type input "[DATE]"
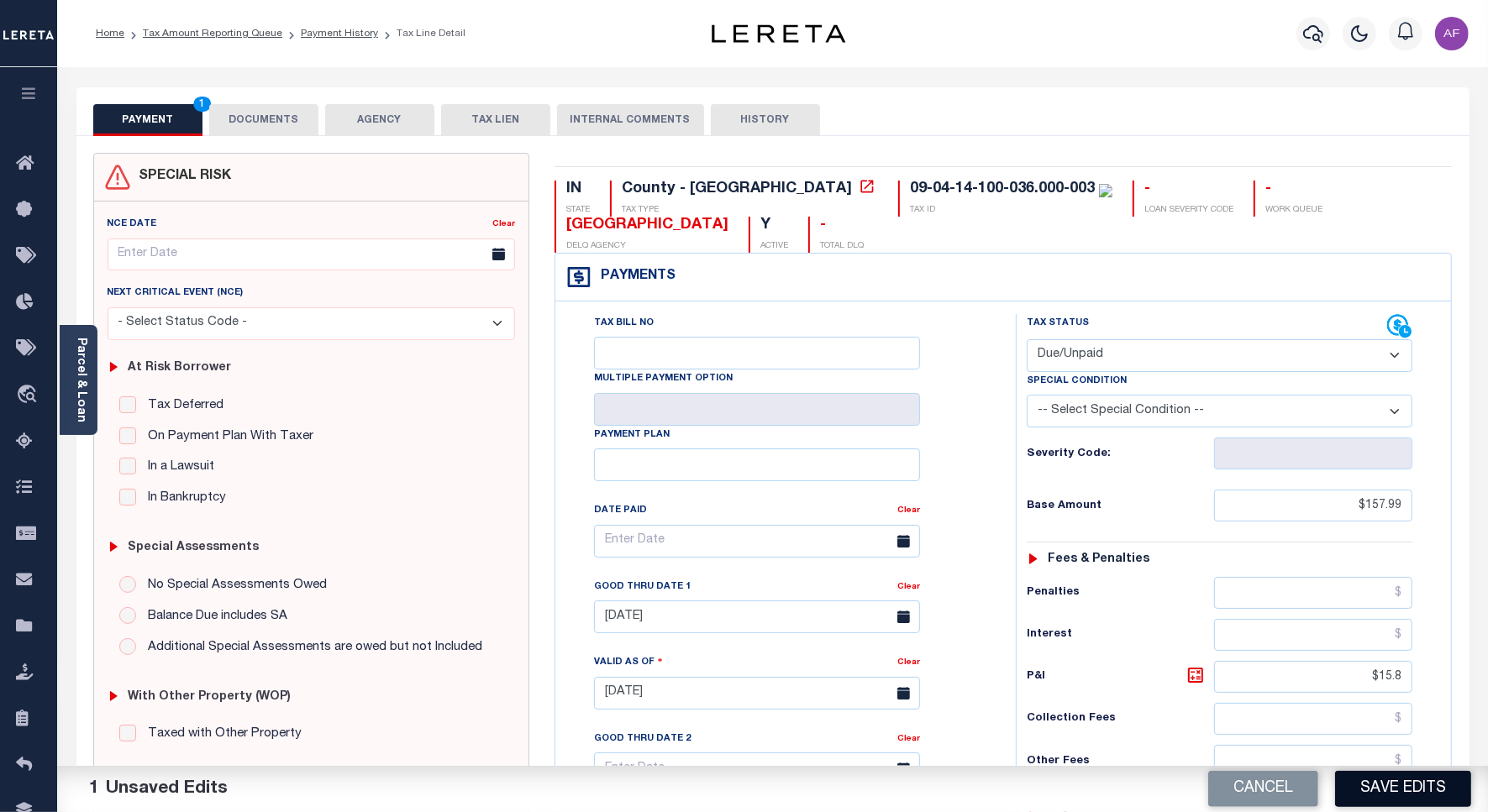
click at [1395, 795] on button "Save Edits" at bounding box center [1402, 789] width 136 height 36
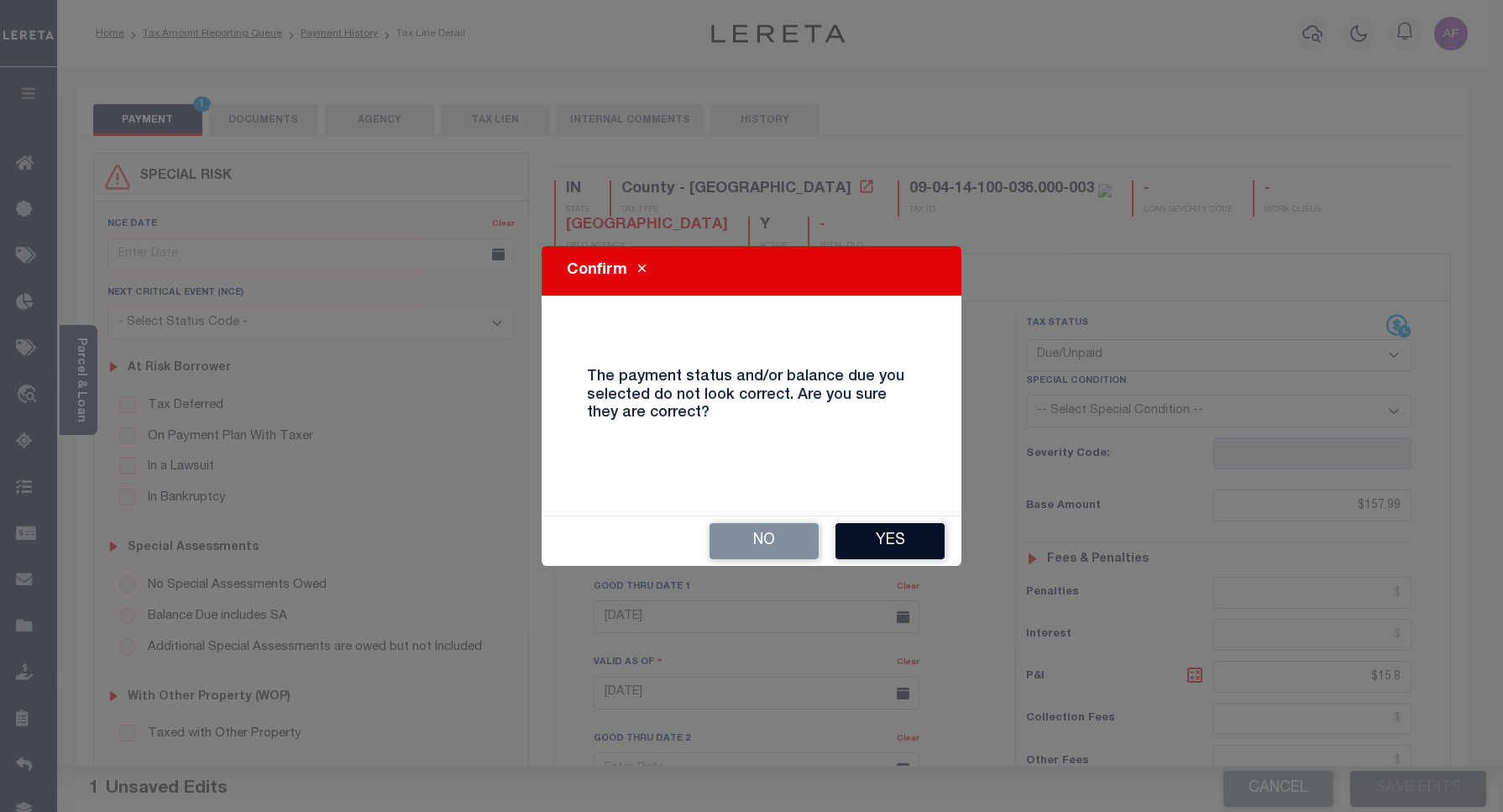
click at [899, 532] on button "Yes" at bounding box center [890, 541] width 110 height 36
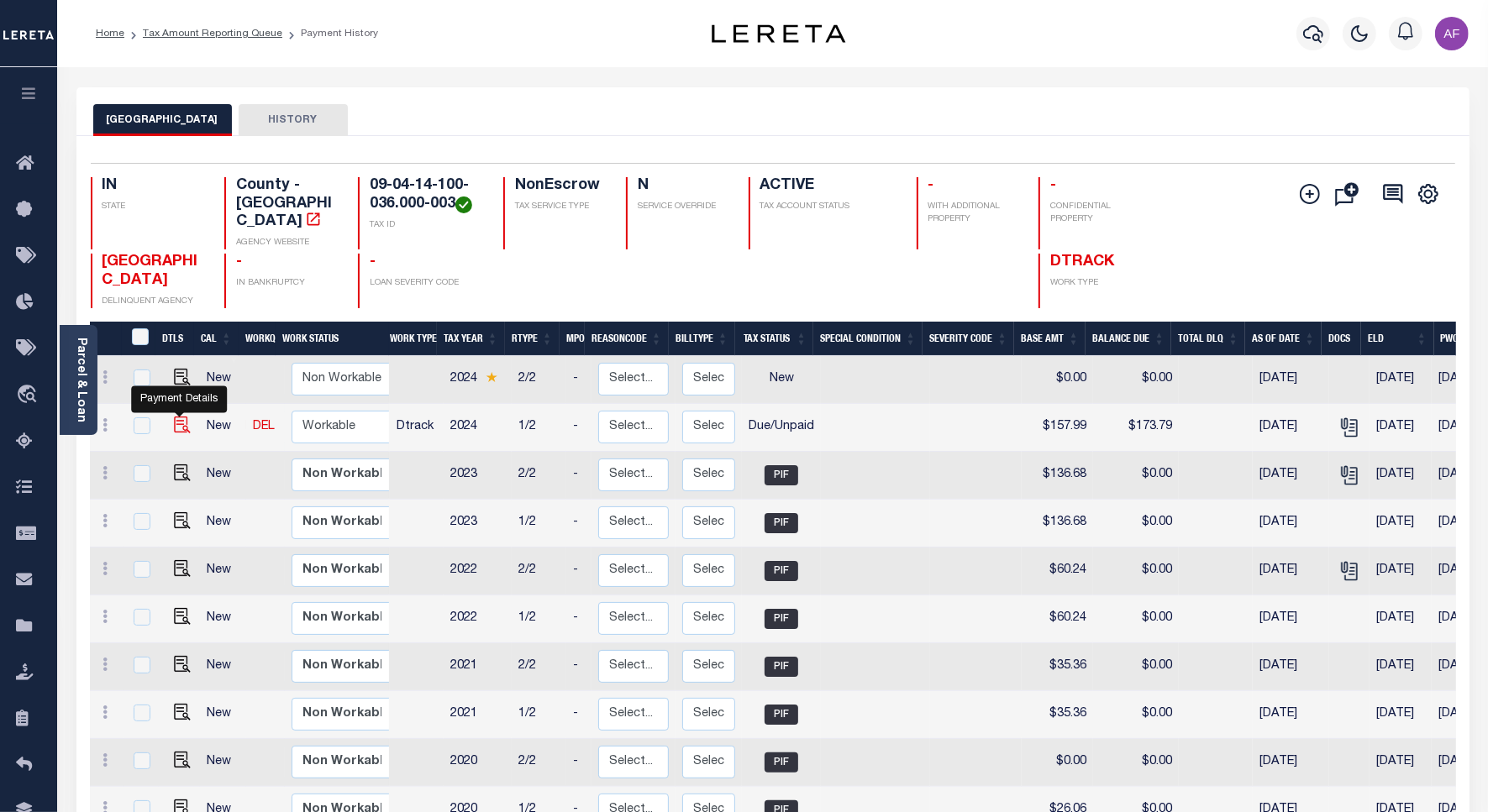
click at [173, 416] on img "" at bounding box center [182, 425] width 17 height 17
checkbox input "true"
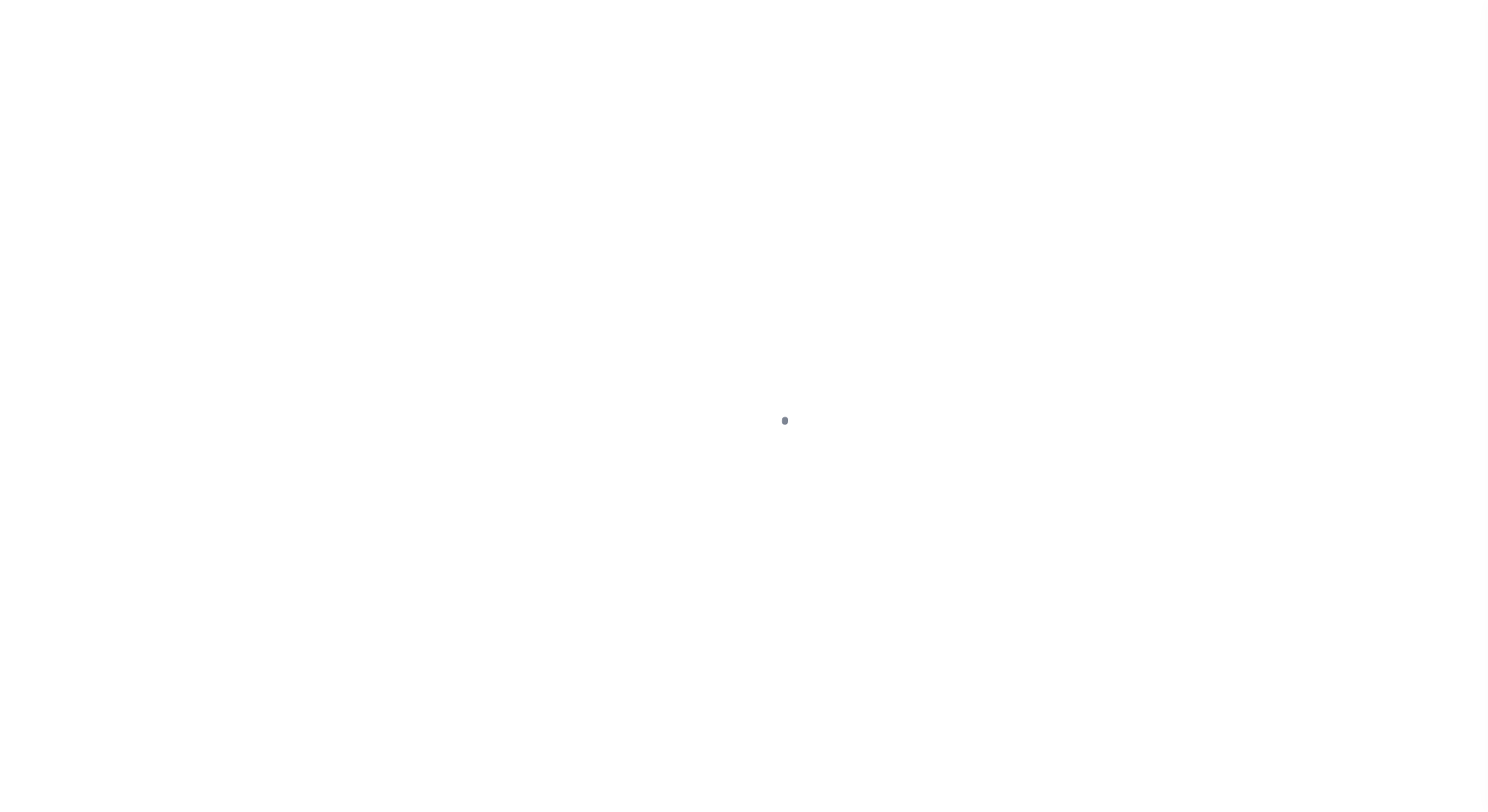
select select "DUE"
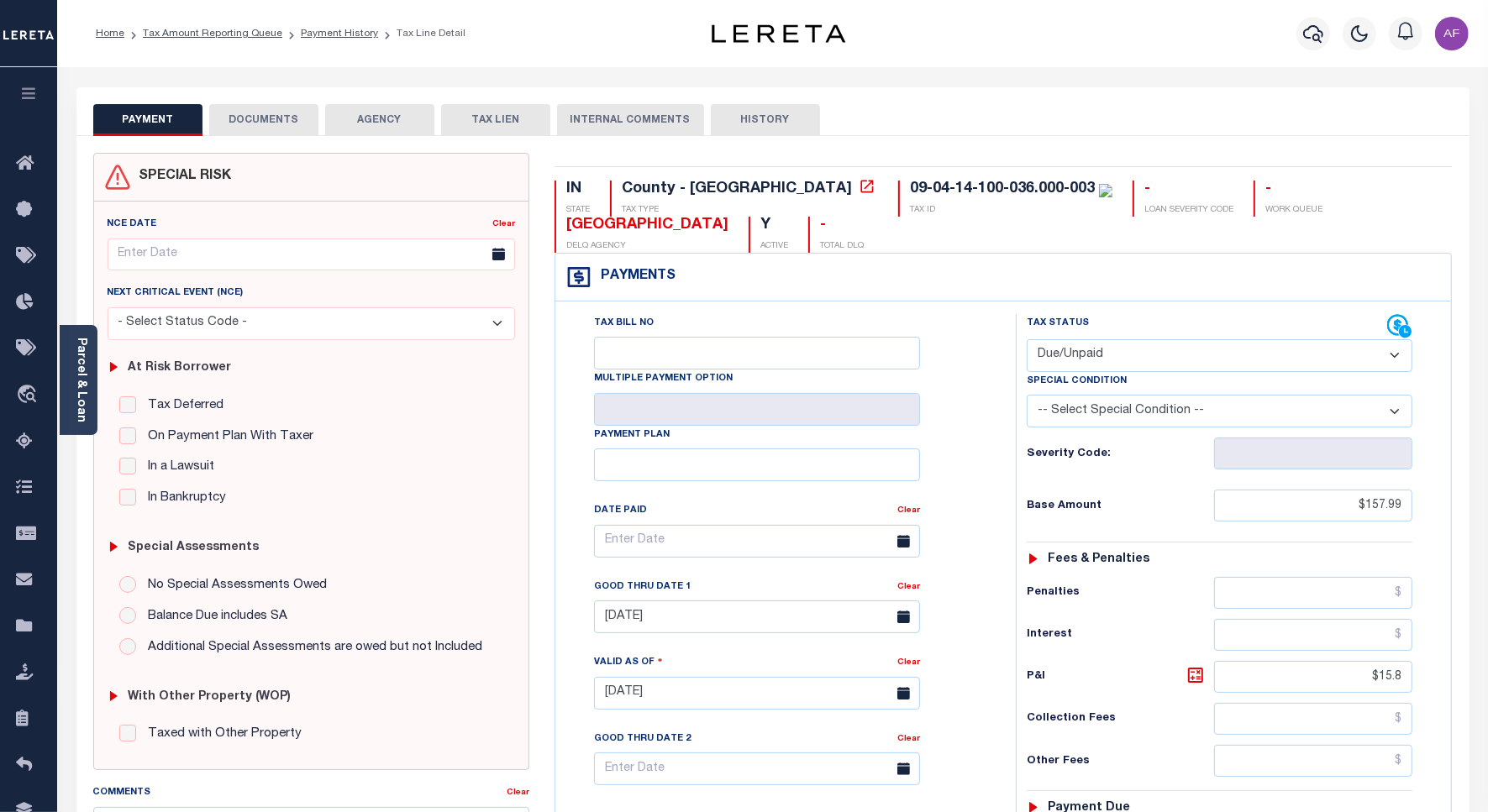
click at [283, 123] on button "DOCUMENTS" at bounding box center [263, 119] width 110 height 31
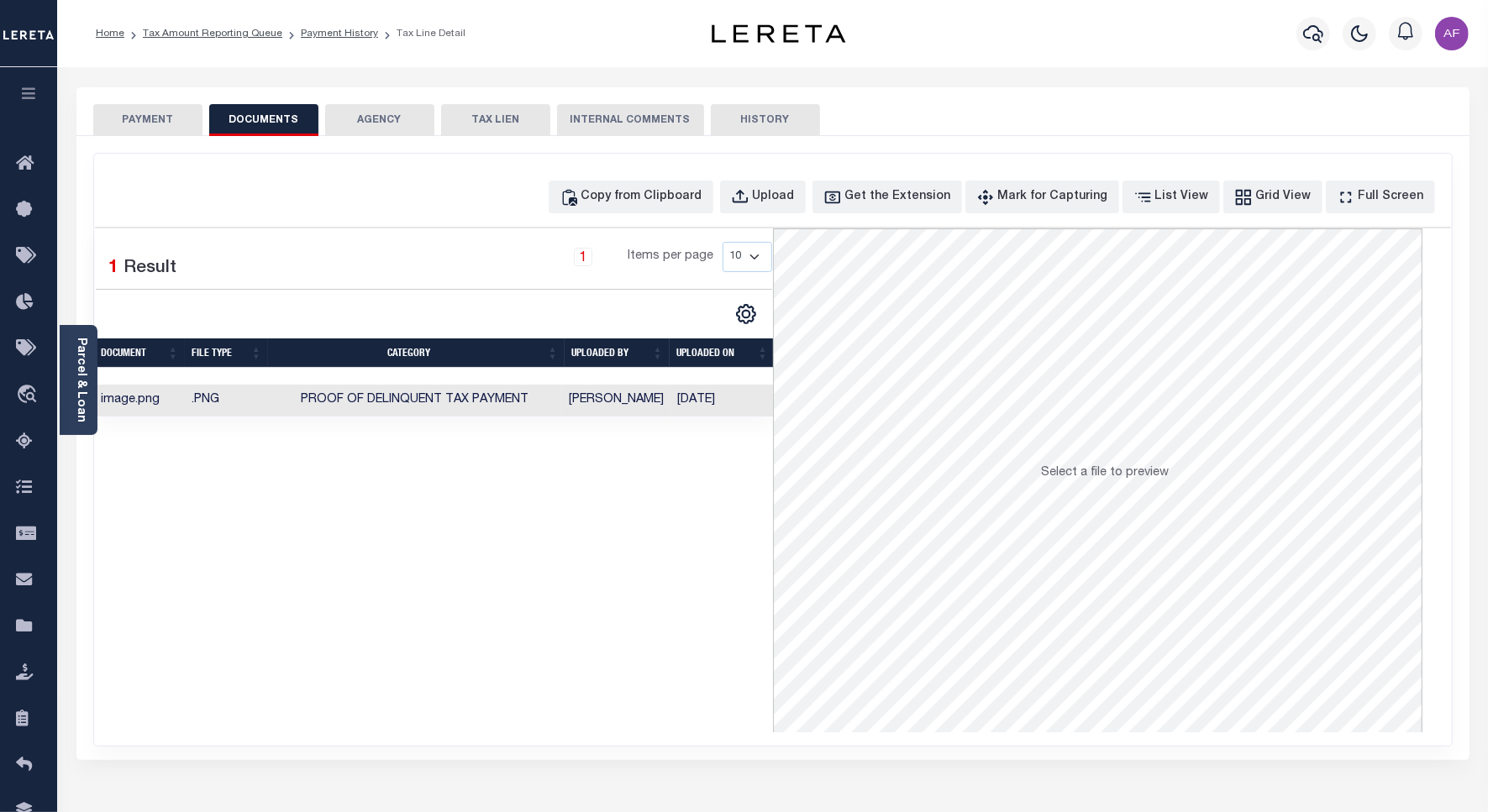
click at [159, 123] on button "PAYMENT" at bounding box center [148, 119] width 110 height 31
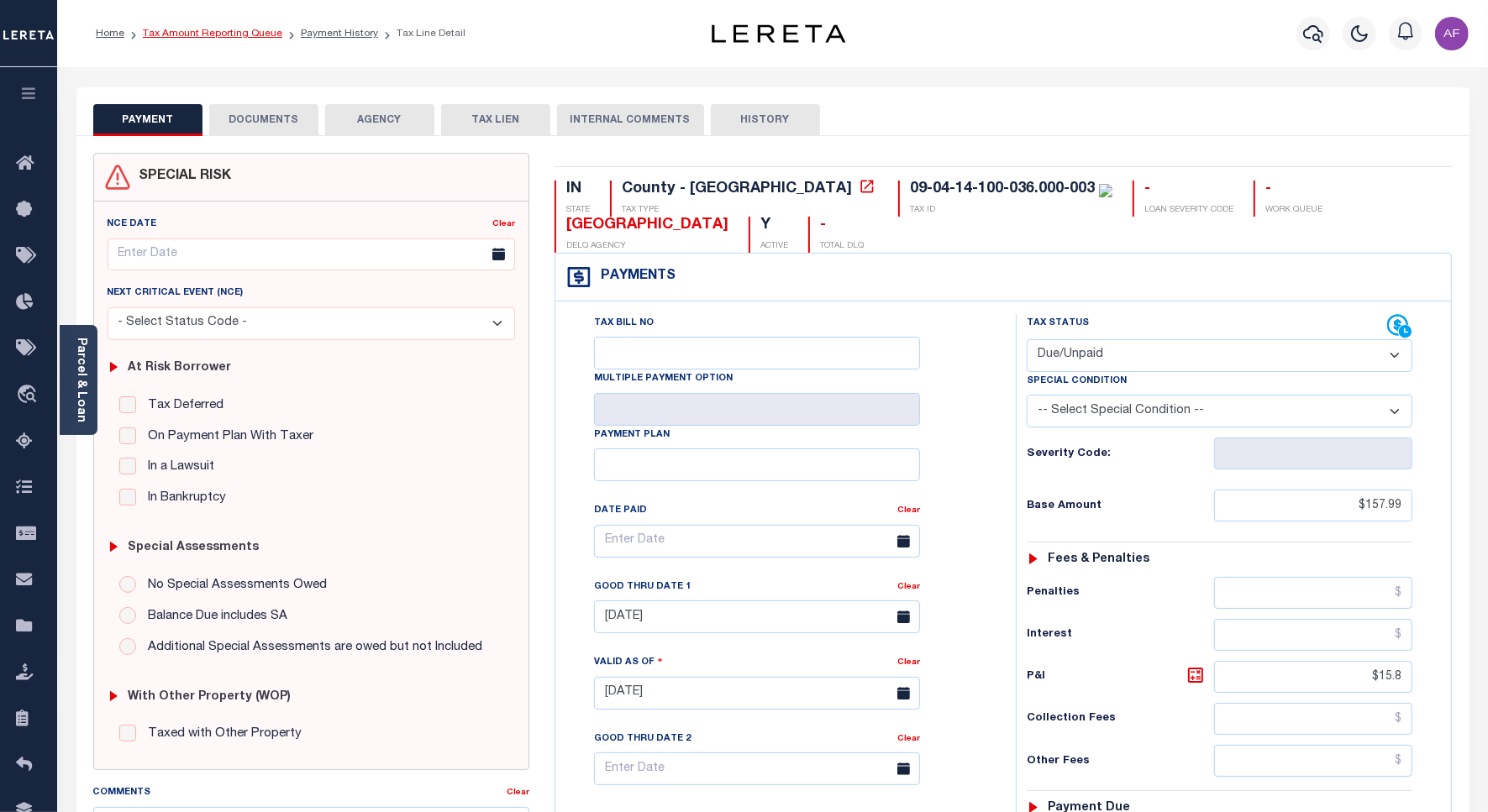
click at [218, 38] on link "Tax Amount Reporting Queue" at bounding box center [213, 33] width 139 height 10
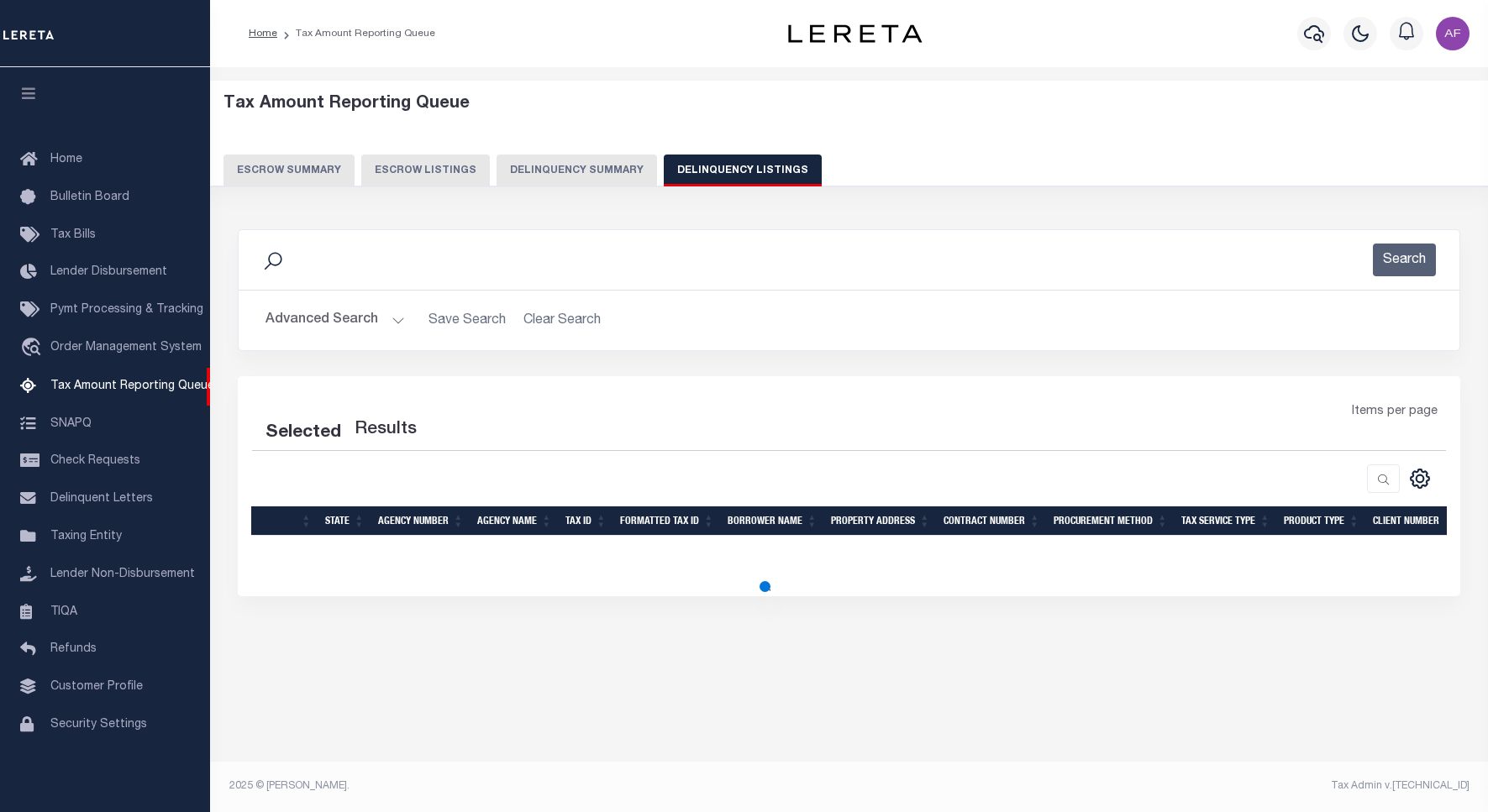
select select "100"
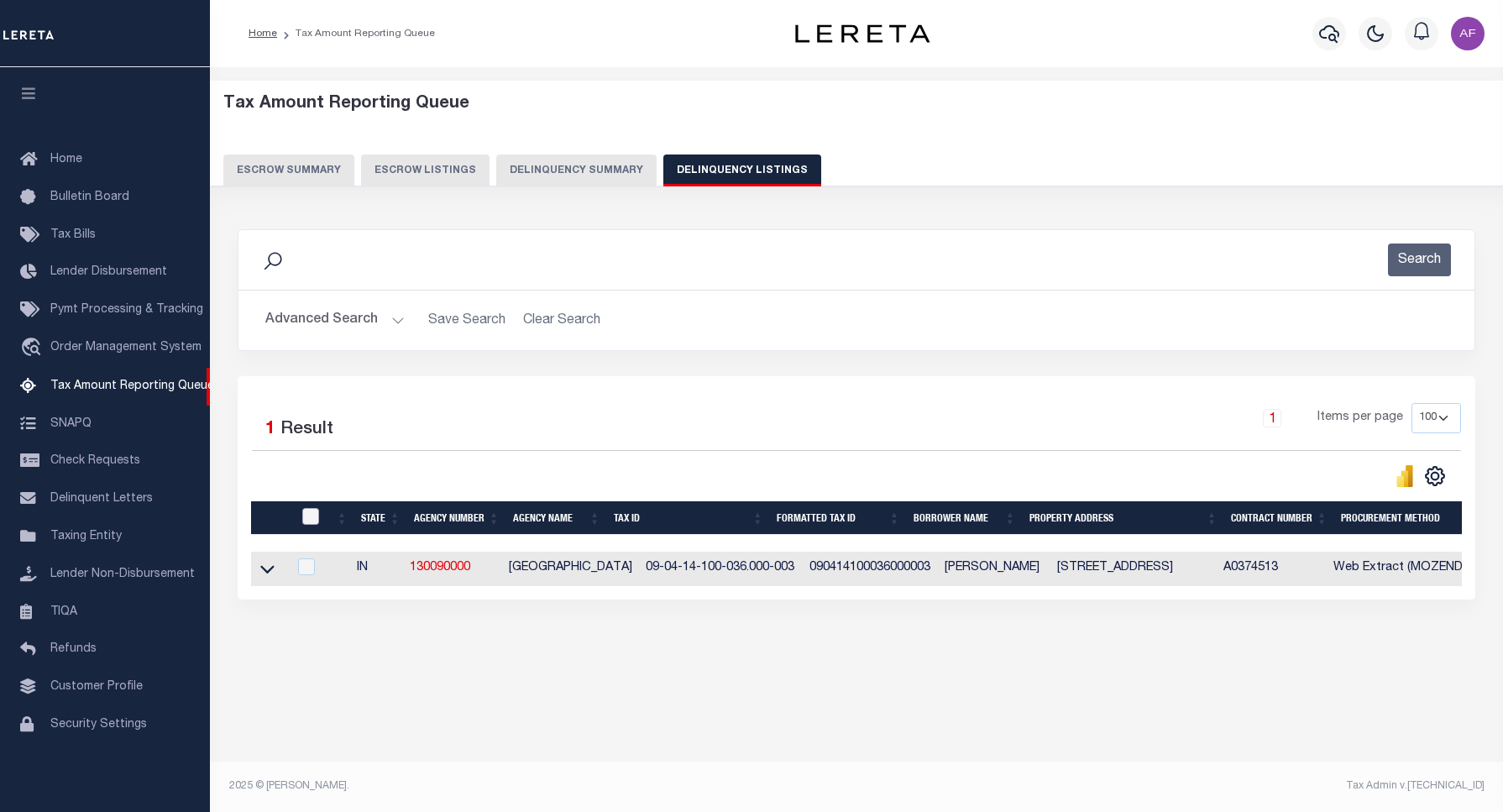
click at [314, 523] on input "checkbox" at bounding box center [311, 517] width 17 height 17
checkbox input "true"
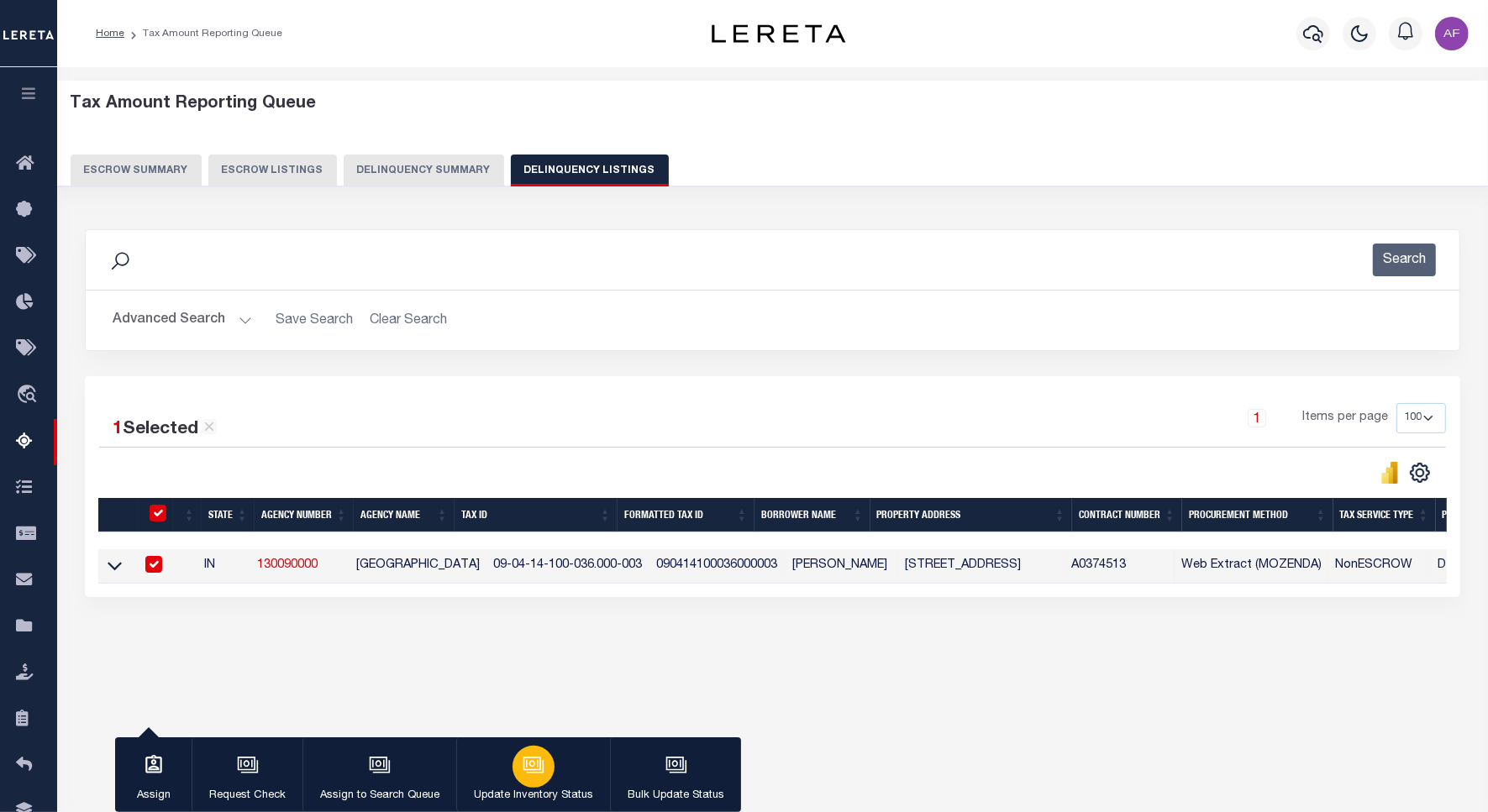
click at [539, 767] on icon "button" at bounding box center [532, 763] width 18 height 13
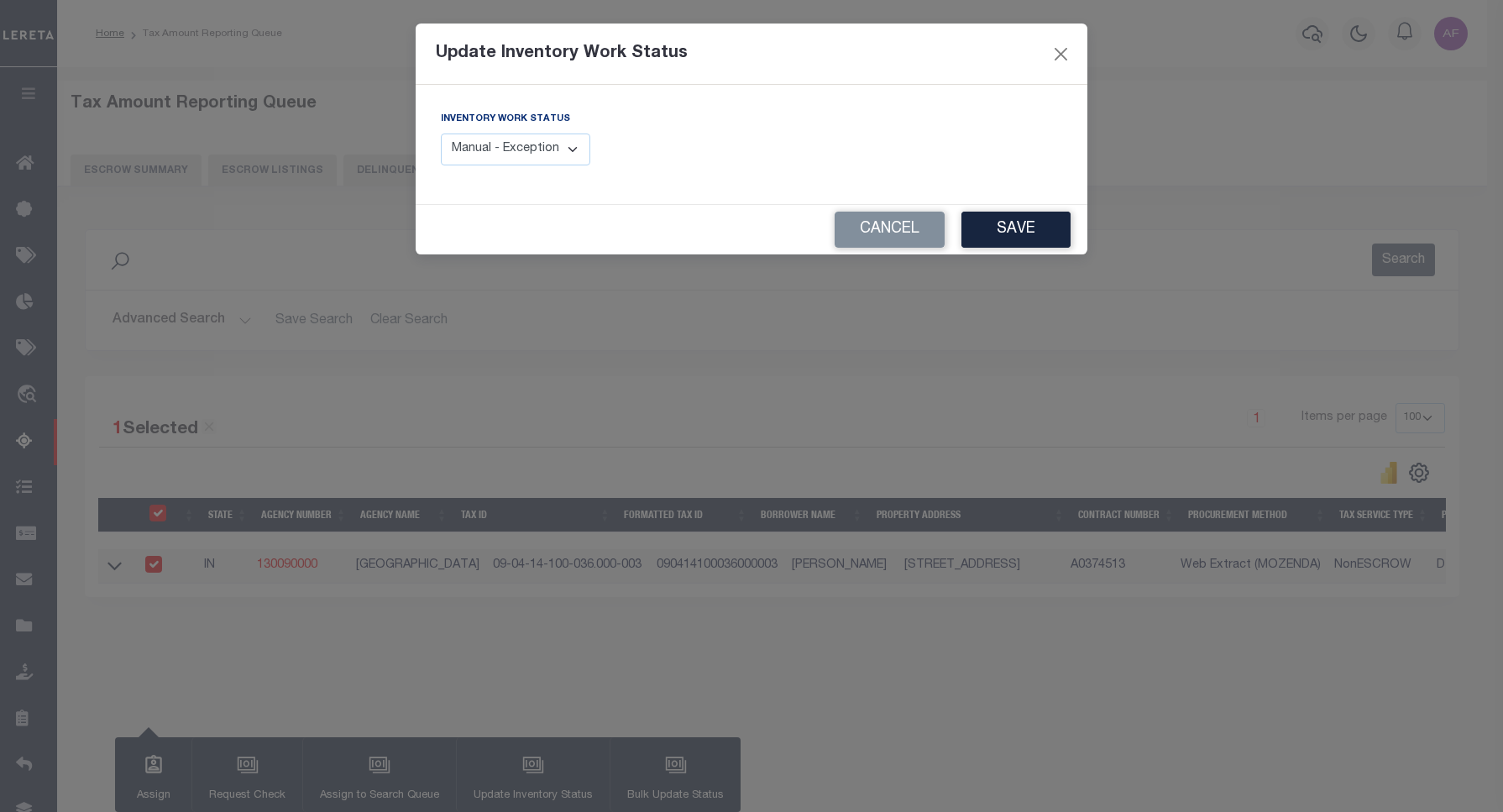
click at [543, 136] on select "Manual - Exception Pended - Awaiting Search Late Add Exception Completed" at bounding box center [516, 150] width 150 height 32
select select "4"
click at [441, 133] on select "Manual - Exception Pended - Awaiting Search Late Add Exception Completed" at bounding box center [516, 150] width 150 height 32
click at [1025, 236] on button "Save" at bounding box center [1016, 230] width 110 height 36
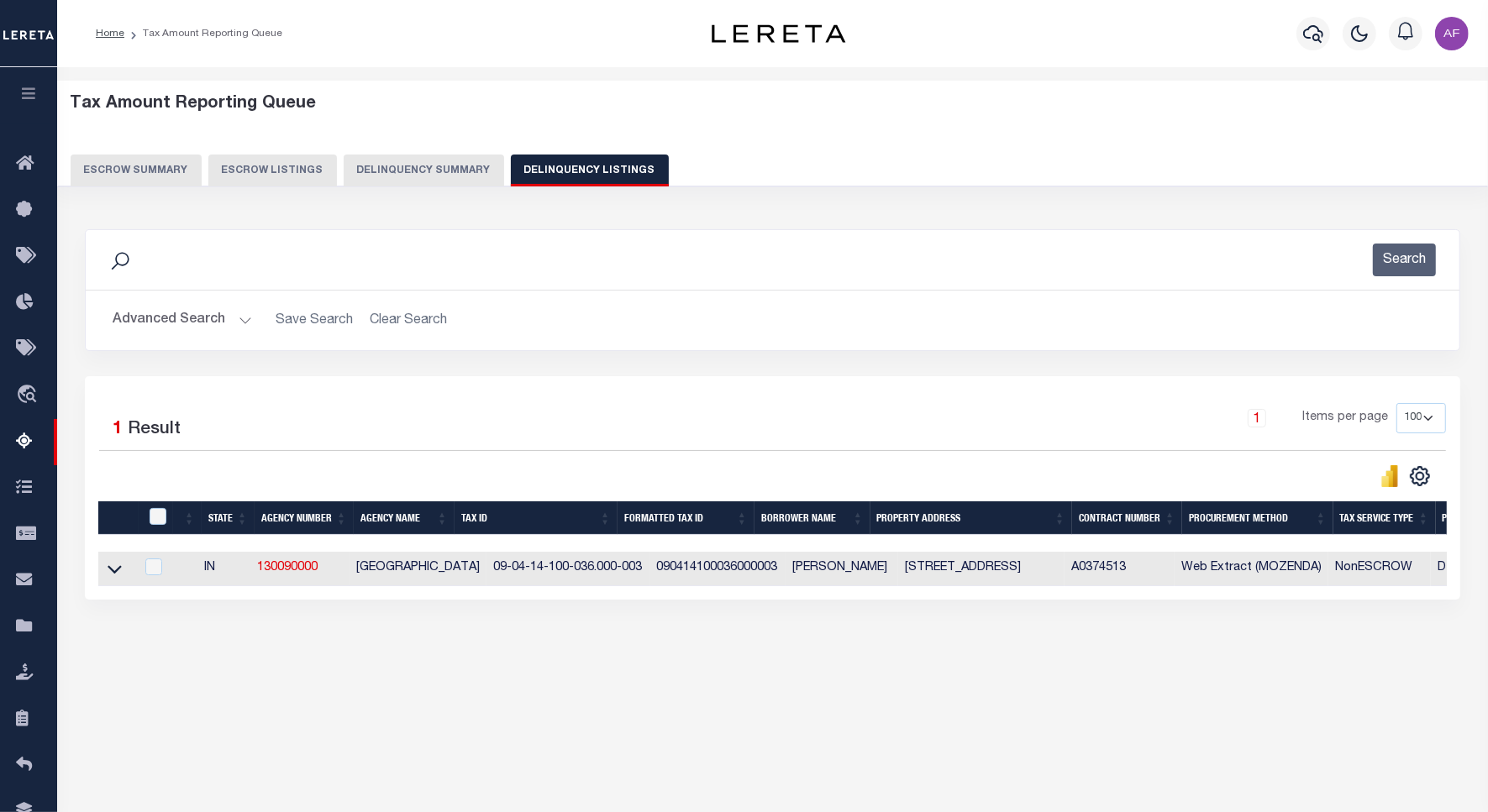
click at [156, 308] on button "Advanced Search" at bounding box center [182, 320] width 139 height 32
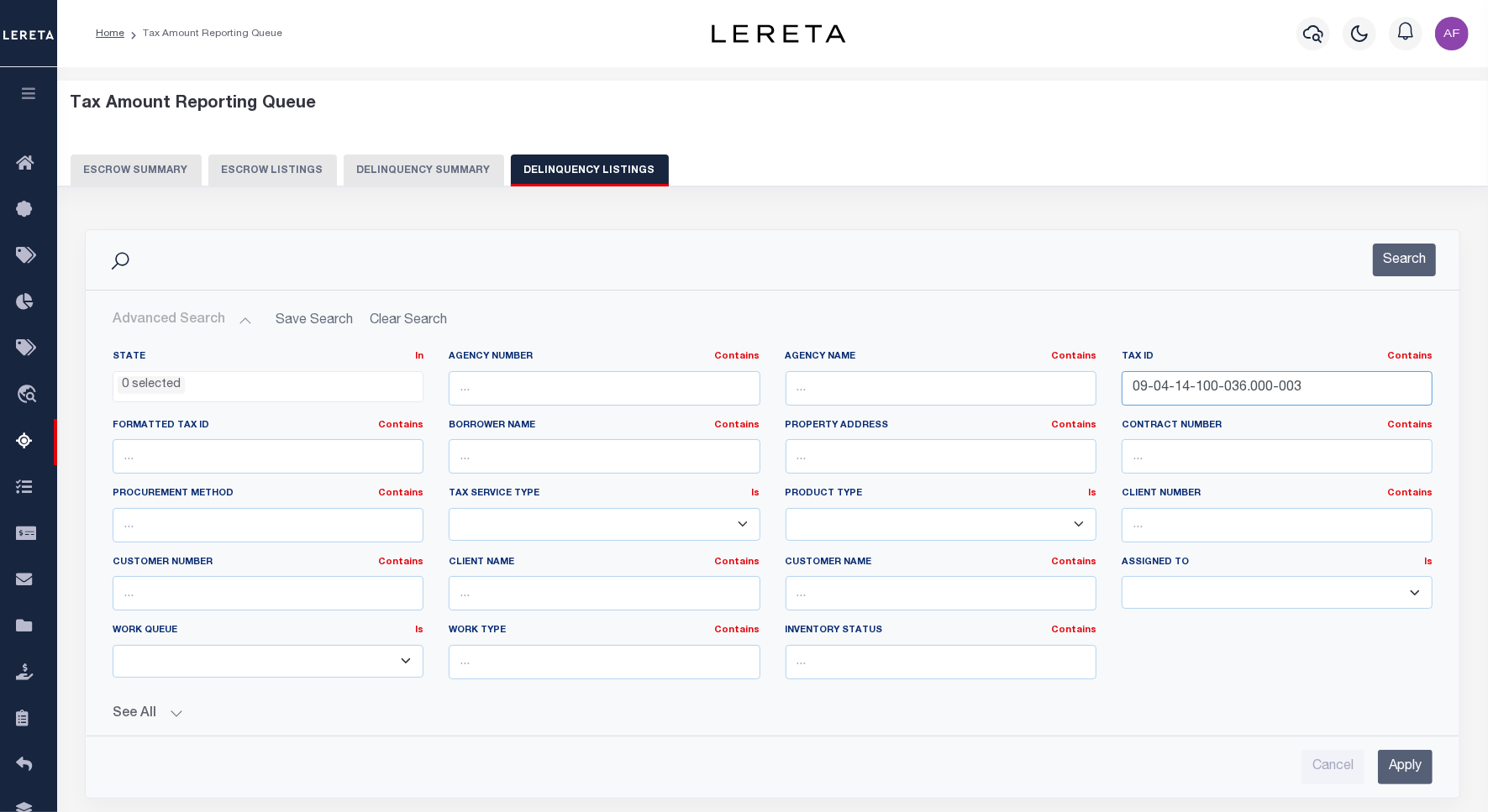
drag, startPoint x: 1300, startPoint y: 379, endPoint x: 1144, endPoint y: 376, distance: 156.0
click at [1144, 376] on input "09-04-14-100-036.000-003" at bounding box center [1276, 388] width 311 height 34
type input "0"
paste input "09-06-12-200-006.000-017"
type input "09-06-12-200-006.000-017"
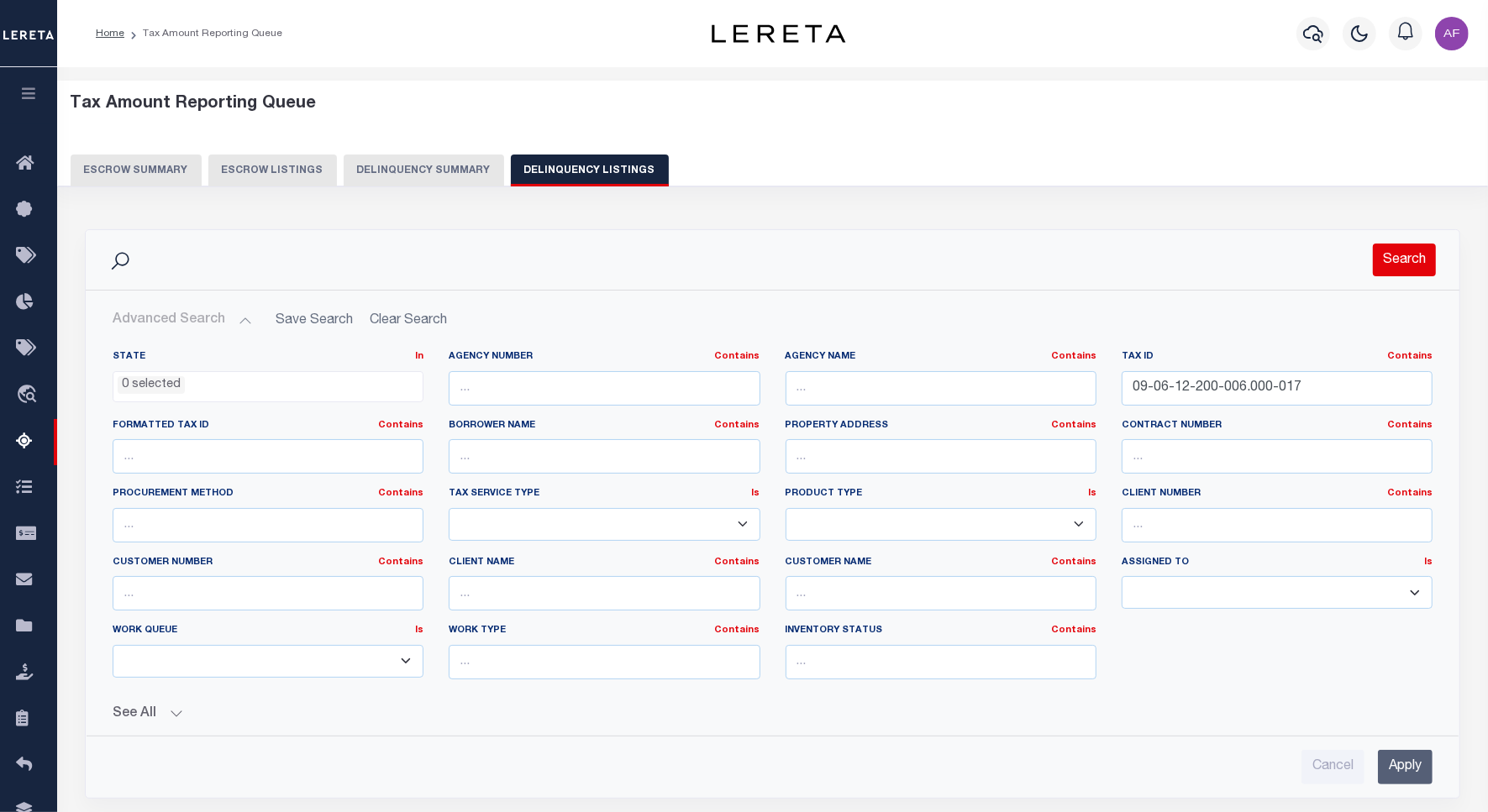
click at [1387, 253] on button "Search" at bounding box center [1404, 260] width 63 height 32
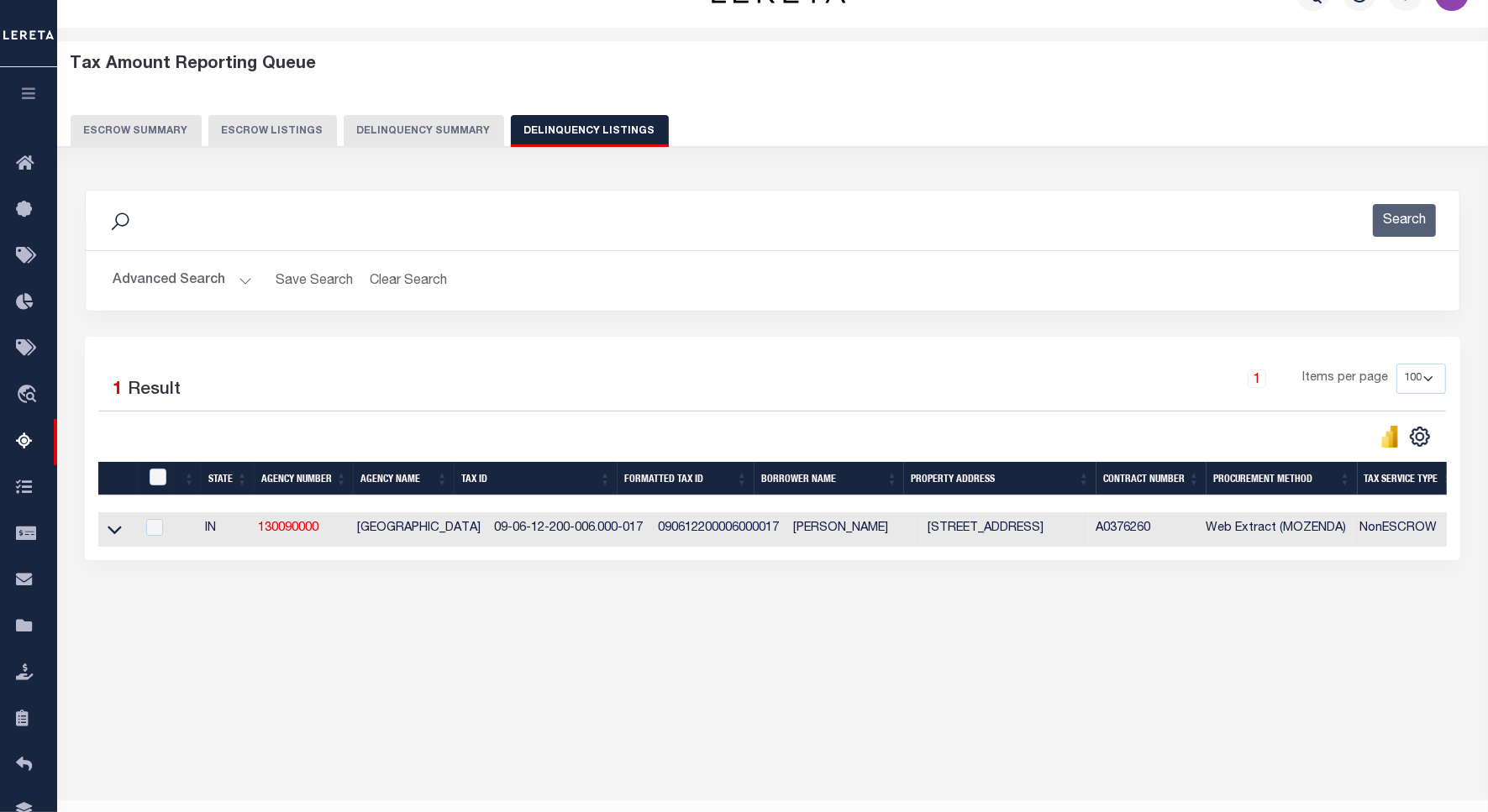
scroll to position [77, 0]
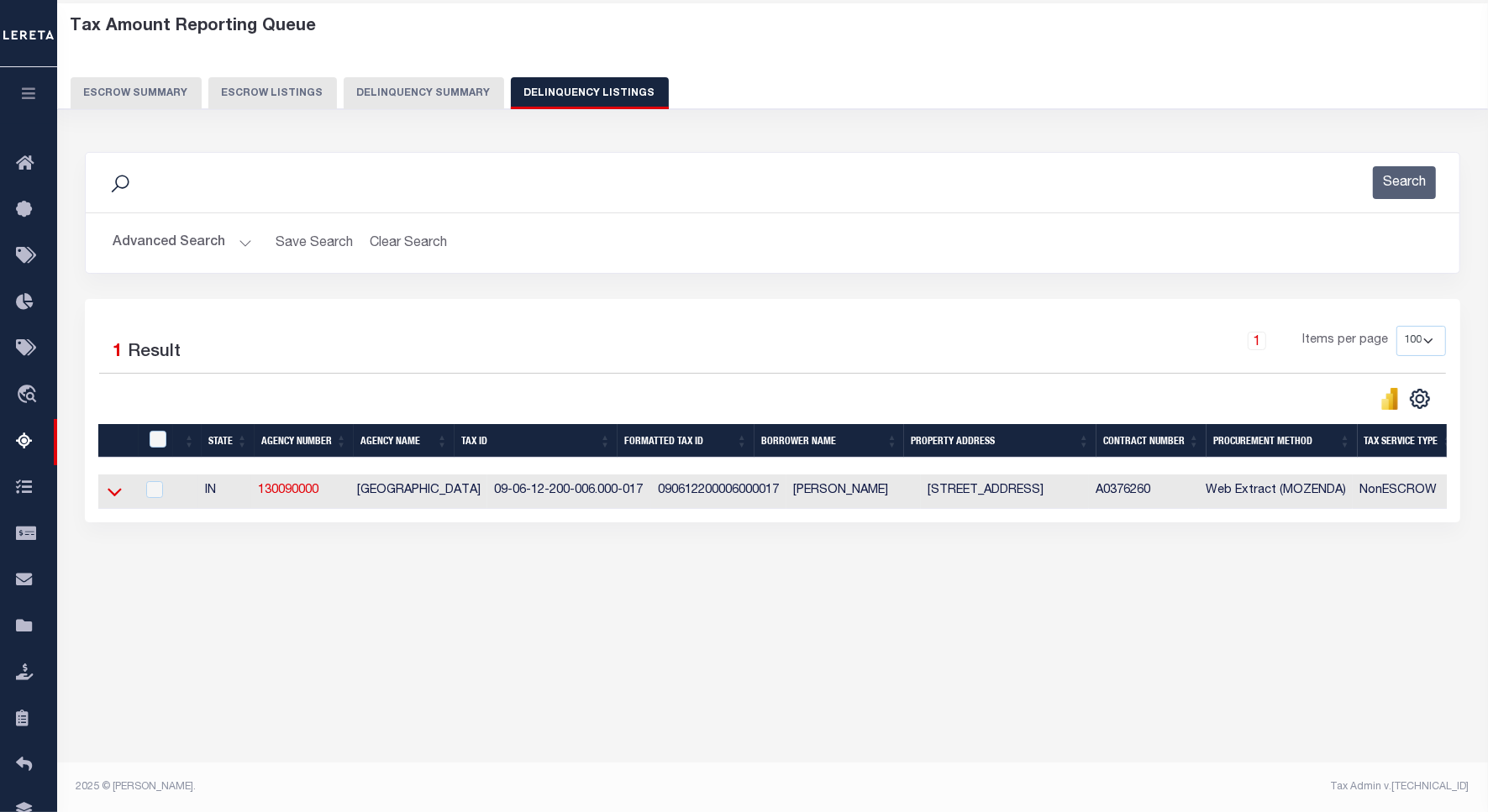
click at [116, 497] on icon at bounding box center [114, 493] width 14 height 9
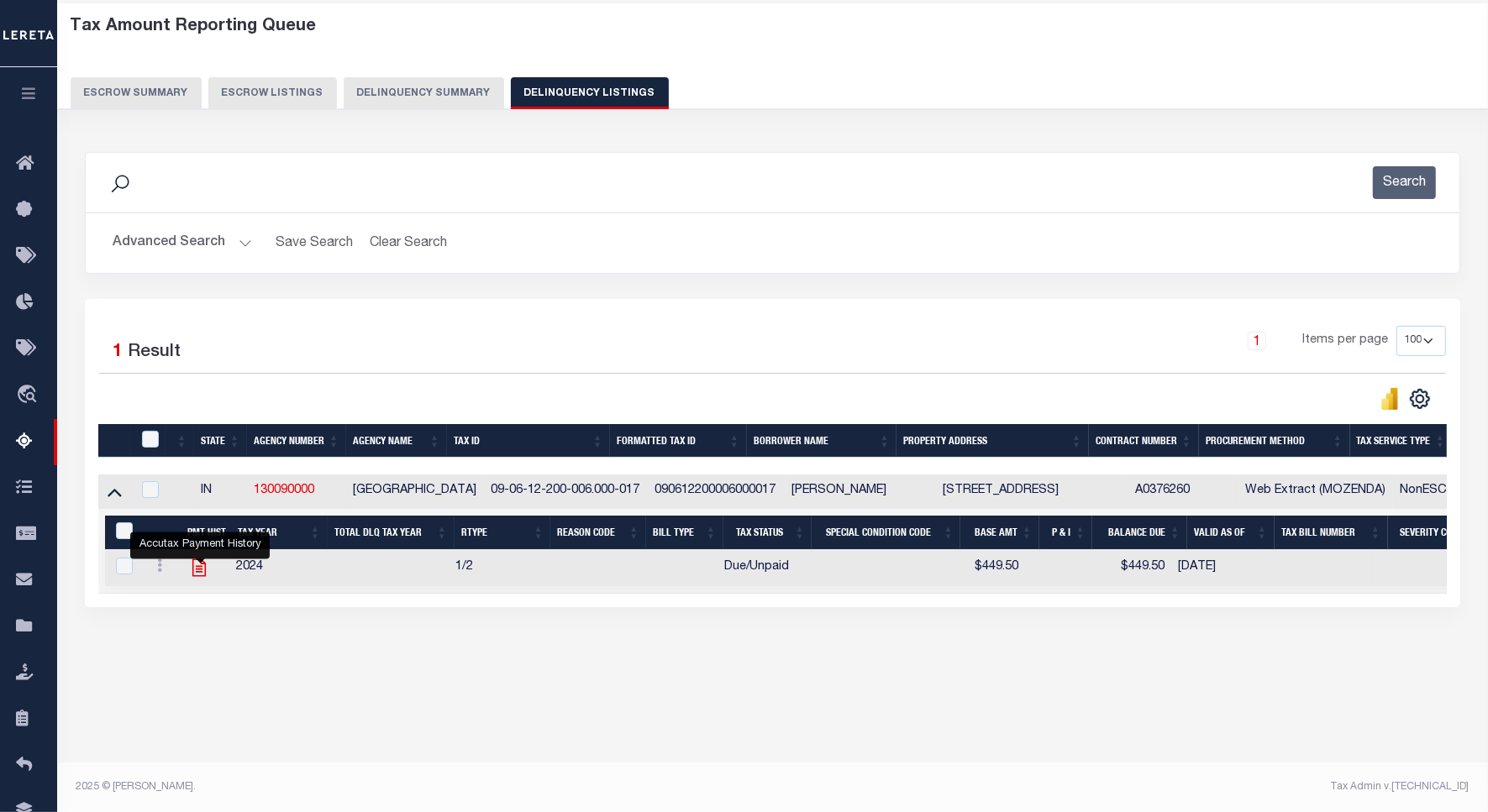
click at [194, 574] on icon "" at bounding box center [199, 568] width 13 height 18
checkbox input "true"
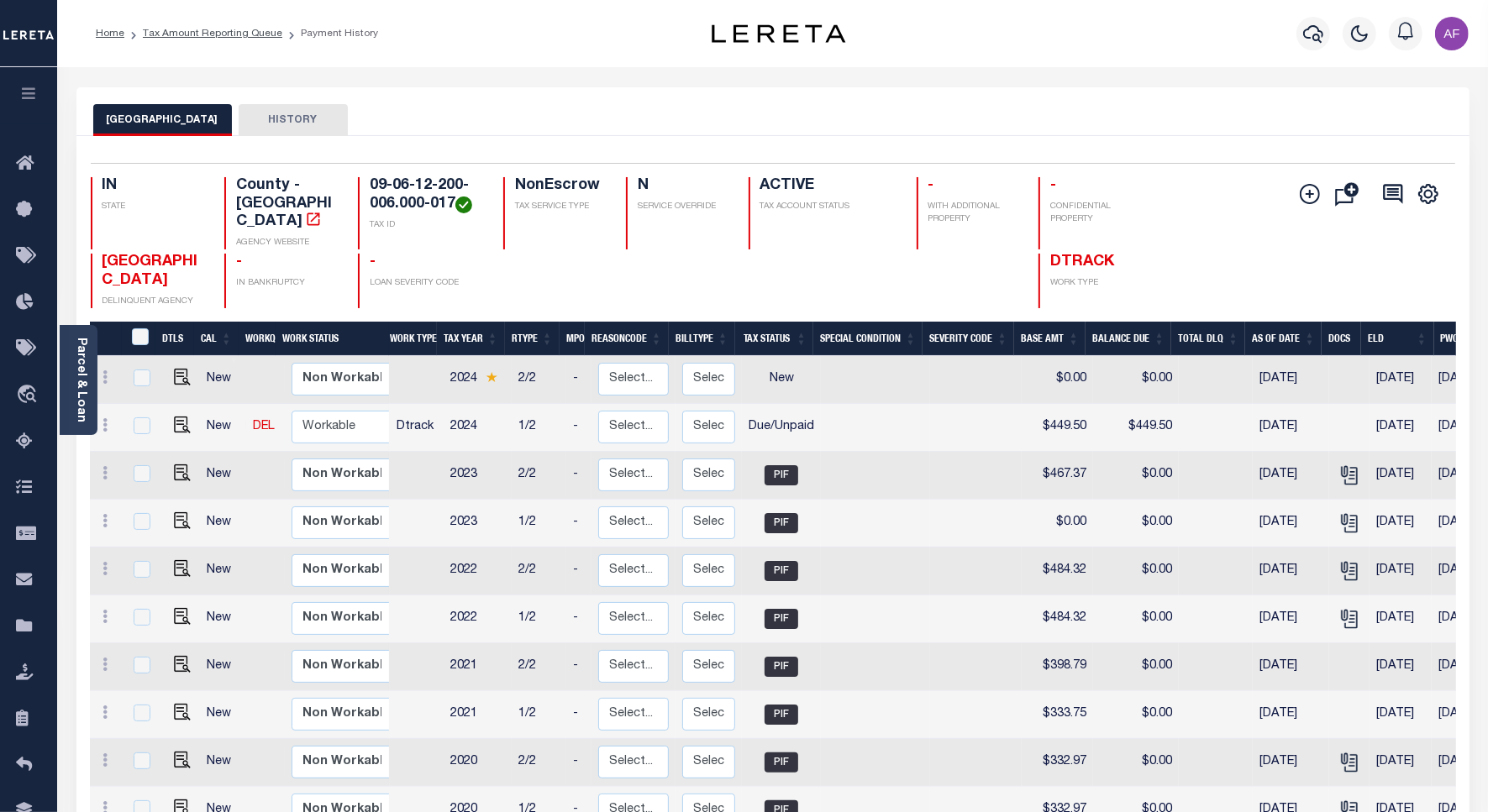
click at [166, 420] on link at bounding box center [178, 426] width 25 height 11
checkbox input "true"
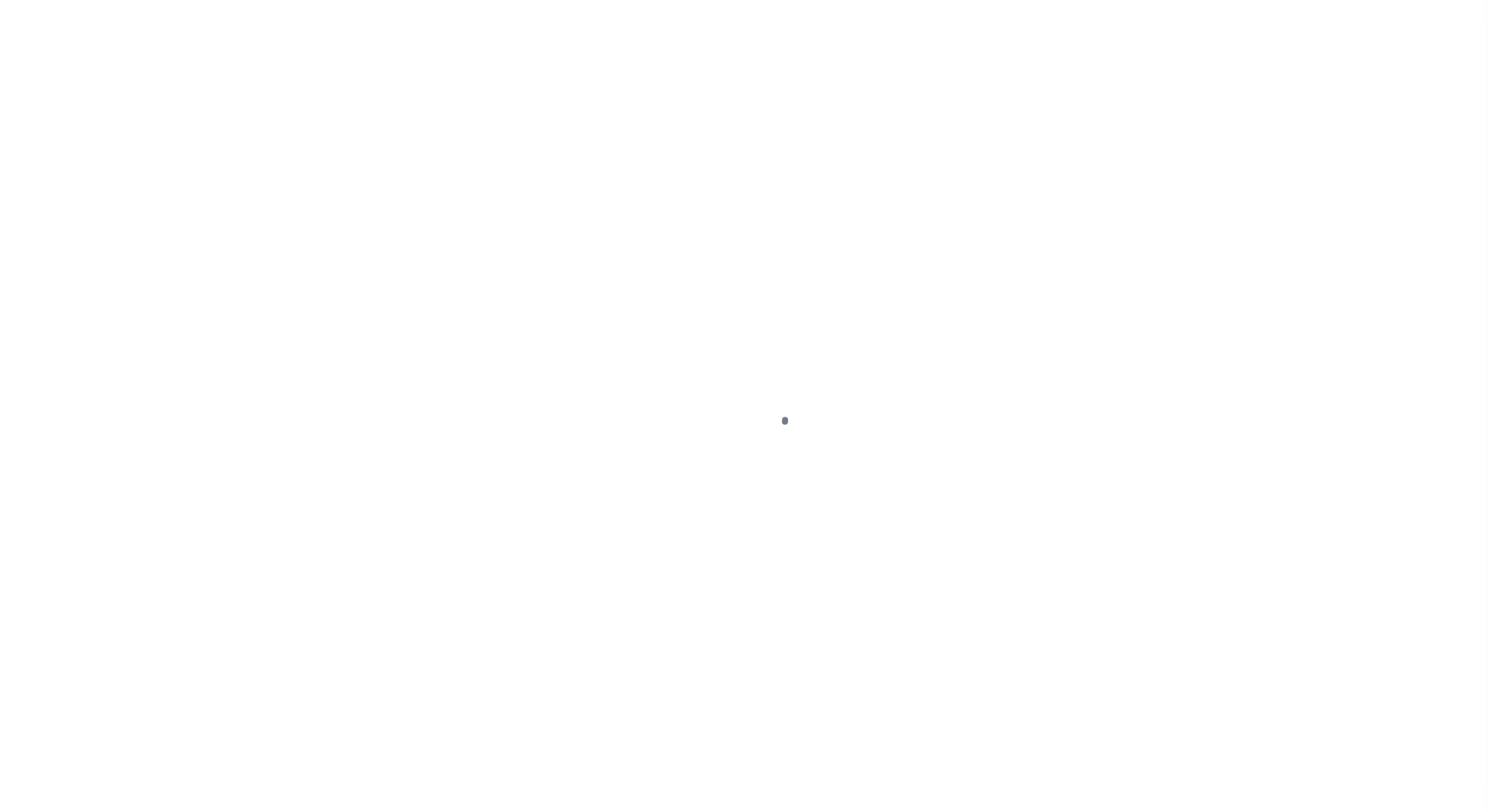
select select "DUE"
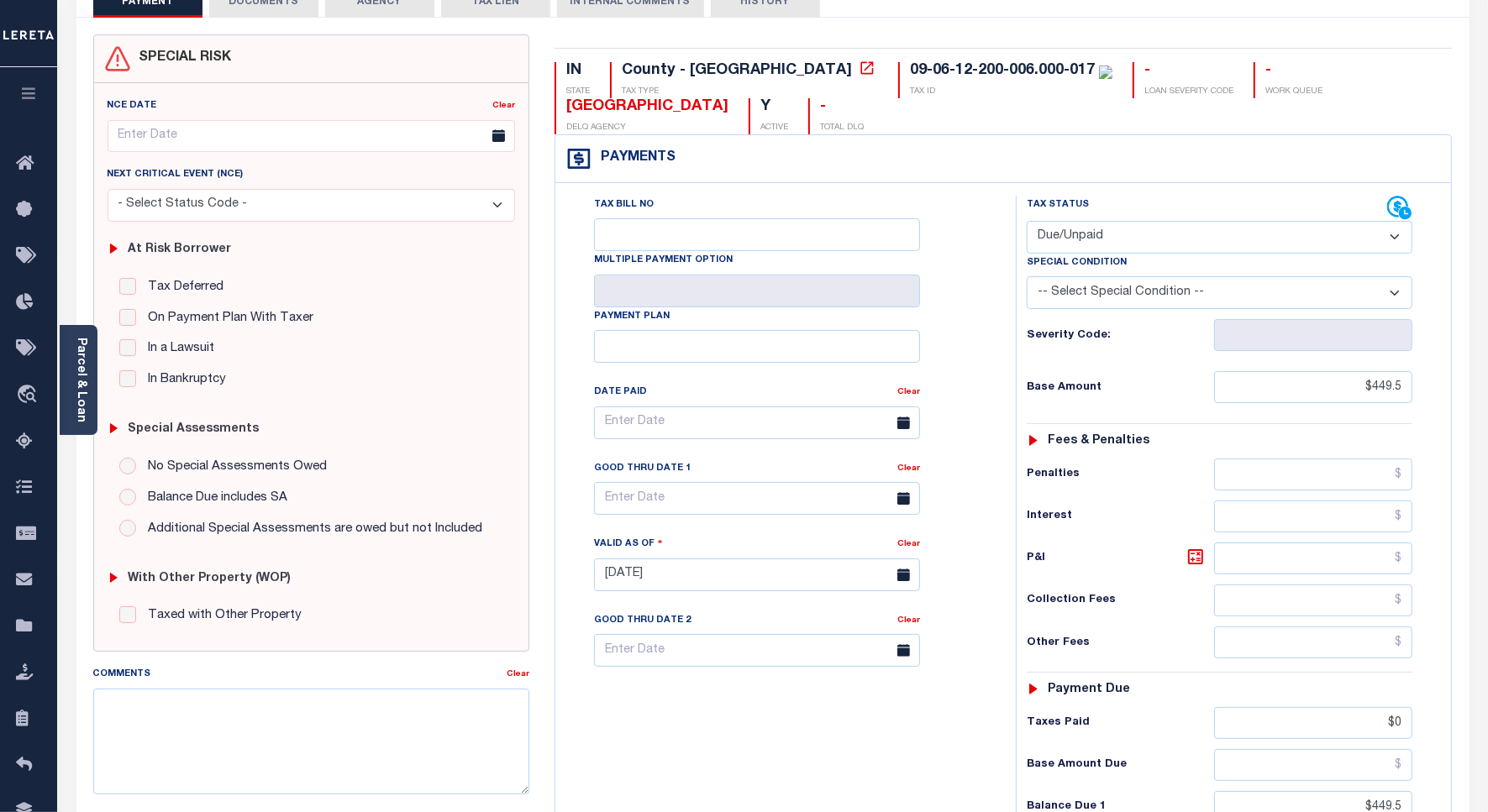
scroll to position [420, 0]
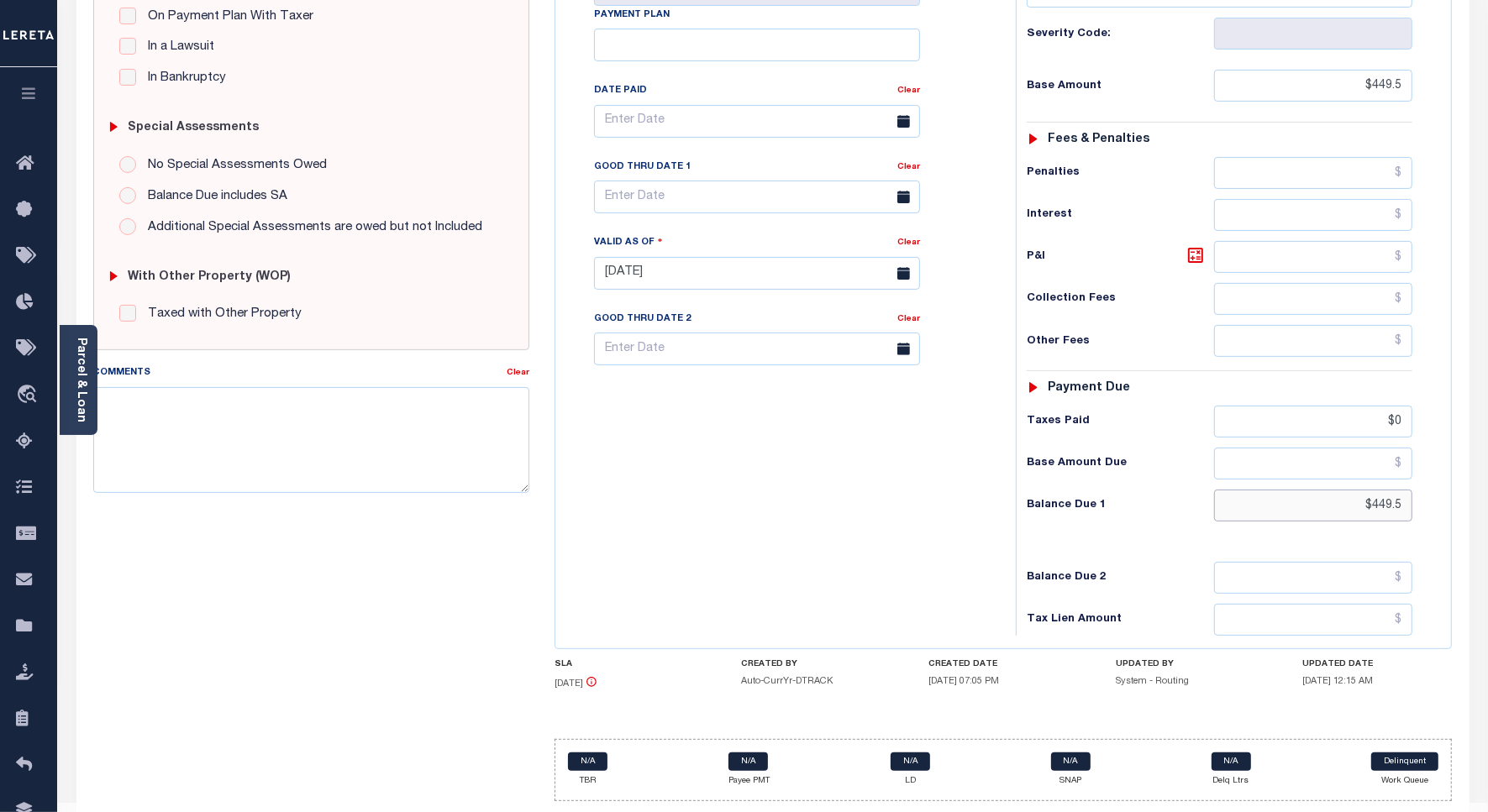
click at [1376, 513] on input "$449.5" at bounding box center [1313, 505] width 198 height 31
paste input "94.4"
type input "$494.45"
type input "[DATE]"
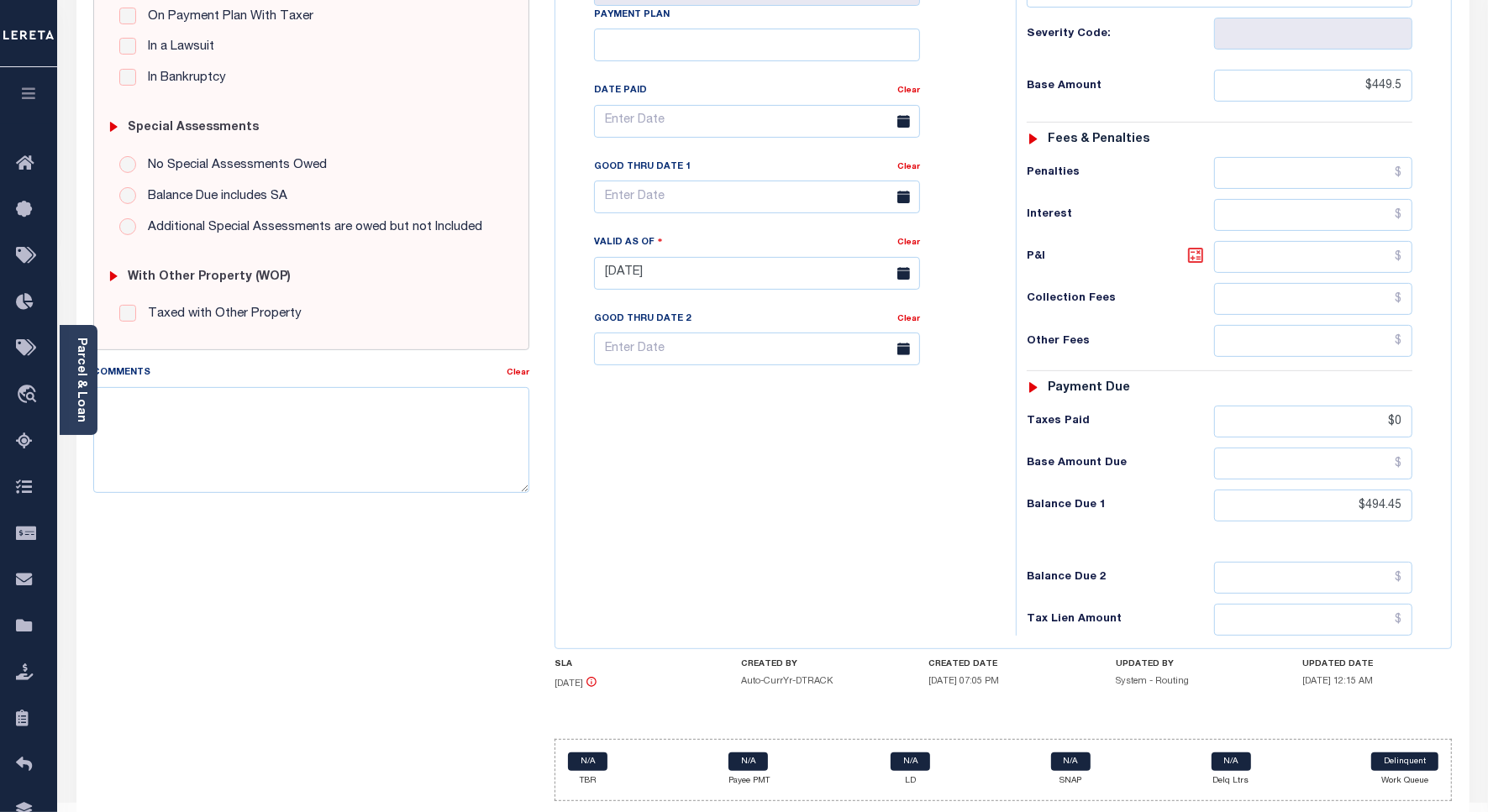
click at [1193, 262] on icon at bounding box center [1194, 254] width 20 height 20
type input "$44.95"
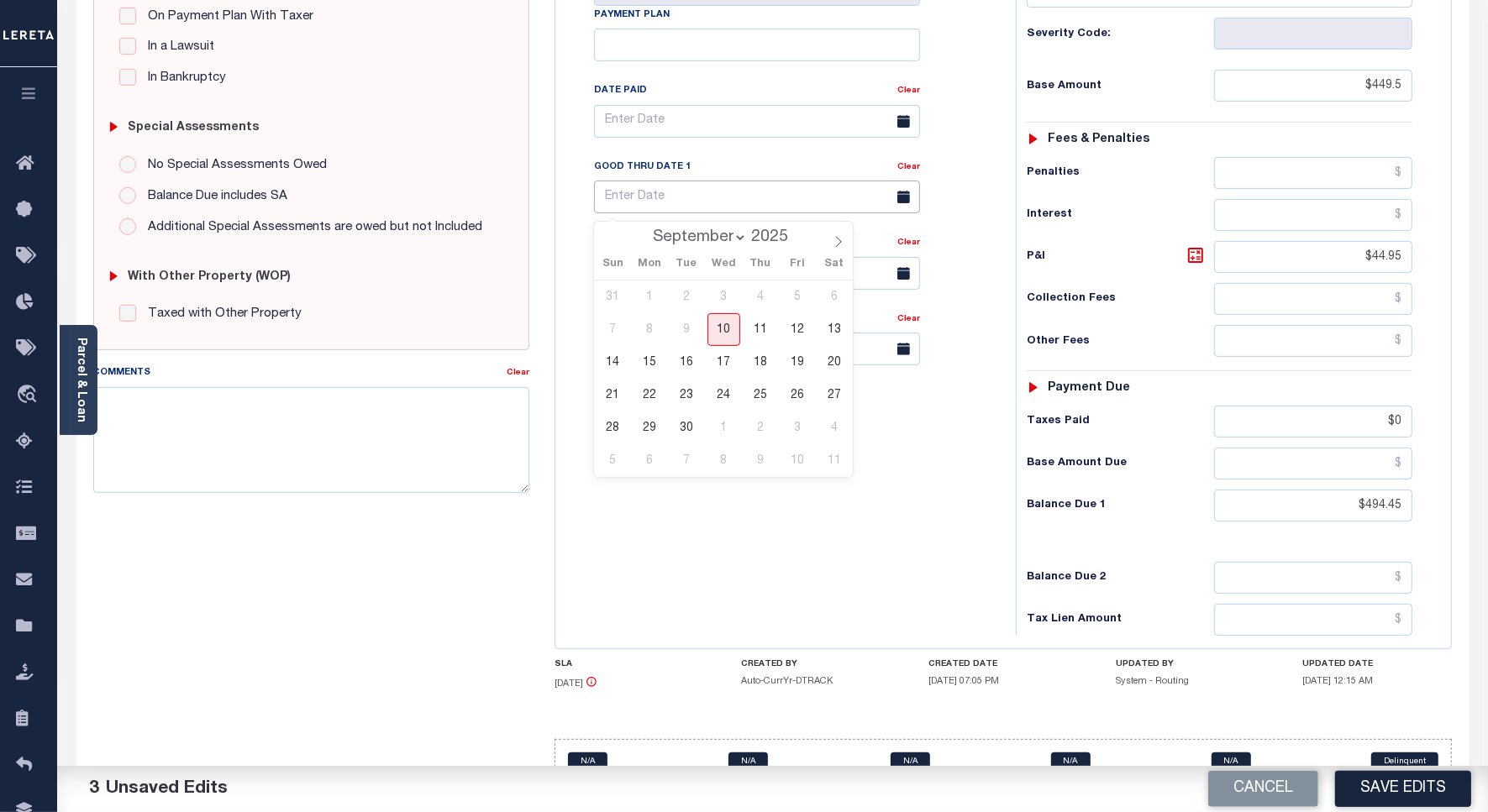
click at [683, 198] on input "text" at bounding box center [757, 196] width 326 height 32
click at [698, 430] on span "30" at bounding box center [686, 428] width 32 height 32
type input "[DATE]"
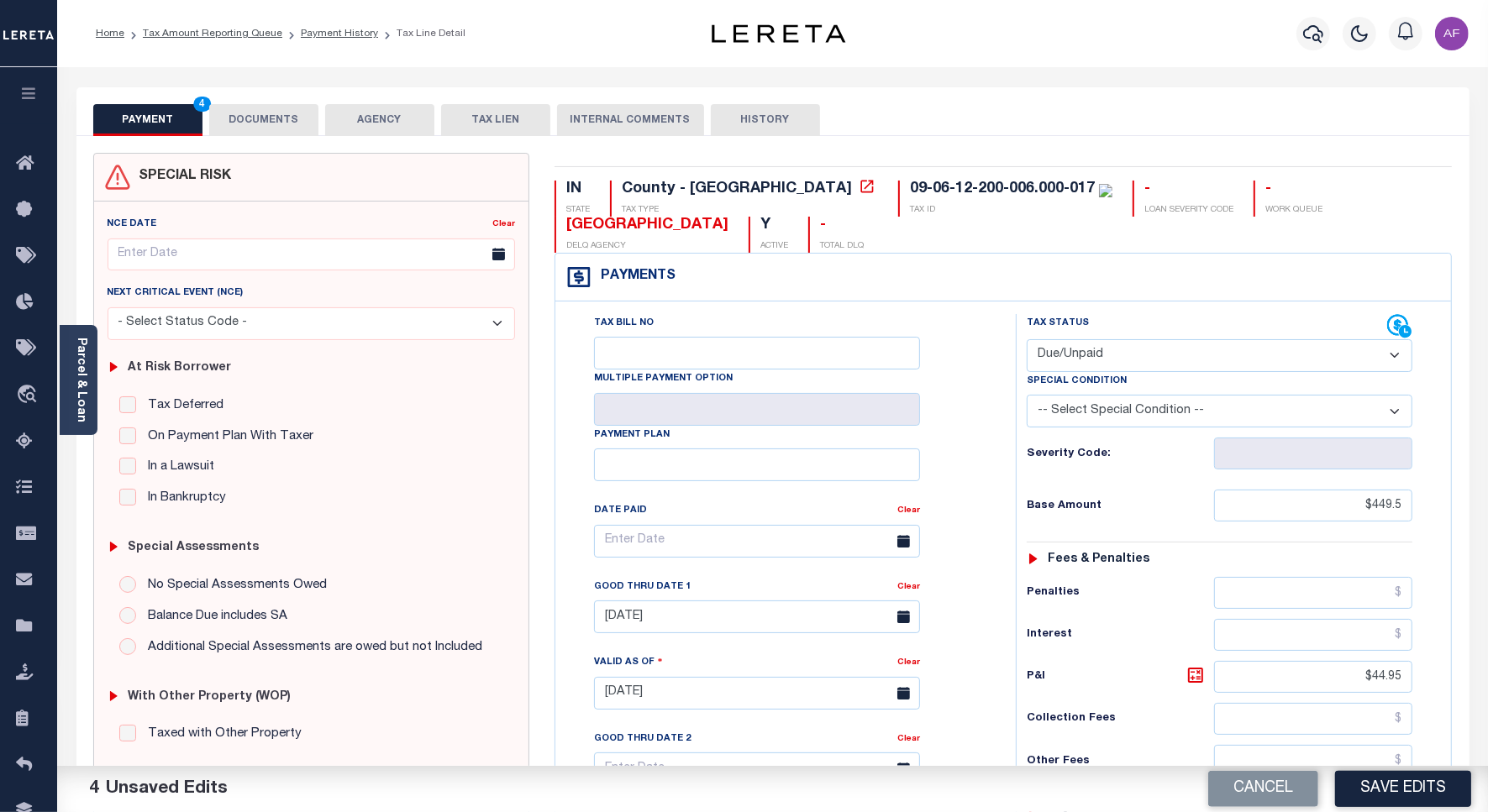
click at [254, 112] on button "DOCUMENTS" at bounding box center [263, 119] width 110 height 31
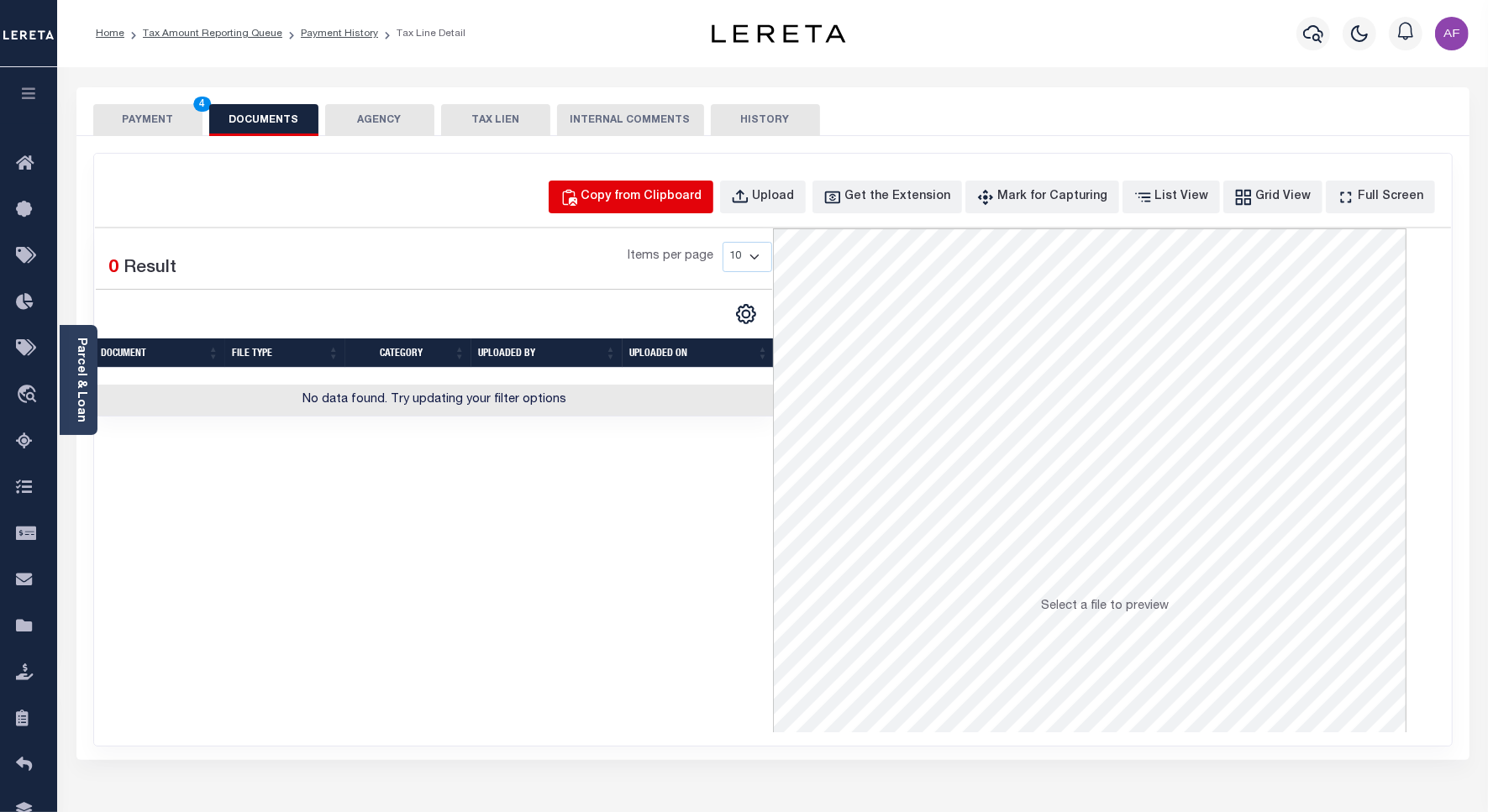
click at [660, 190] on div "Copy from Clipboard" at bounding box center [642, 196] width 121 height 18
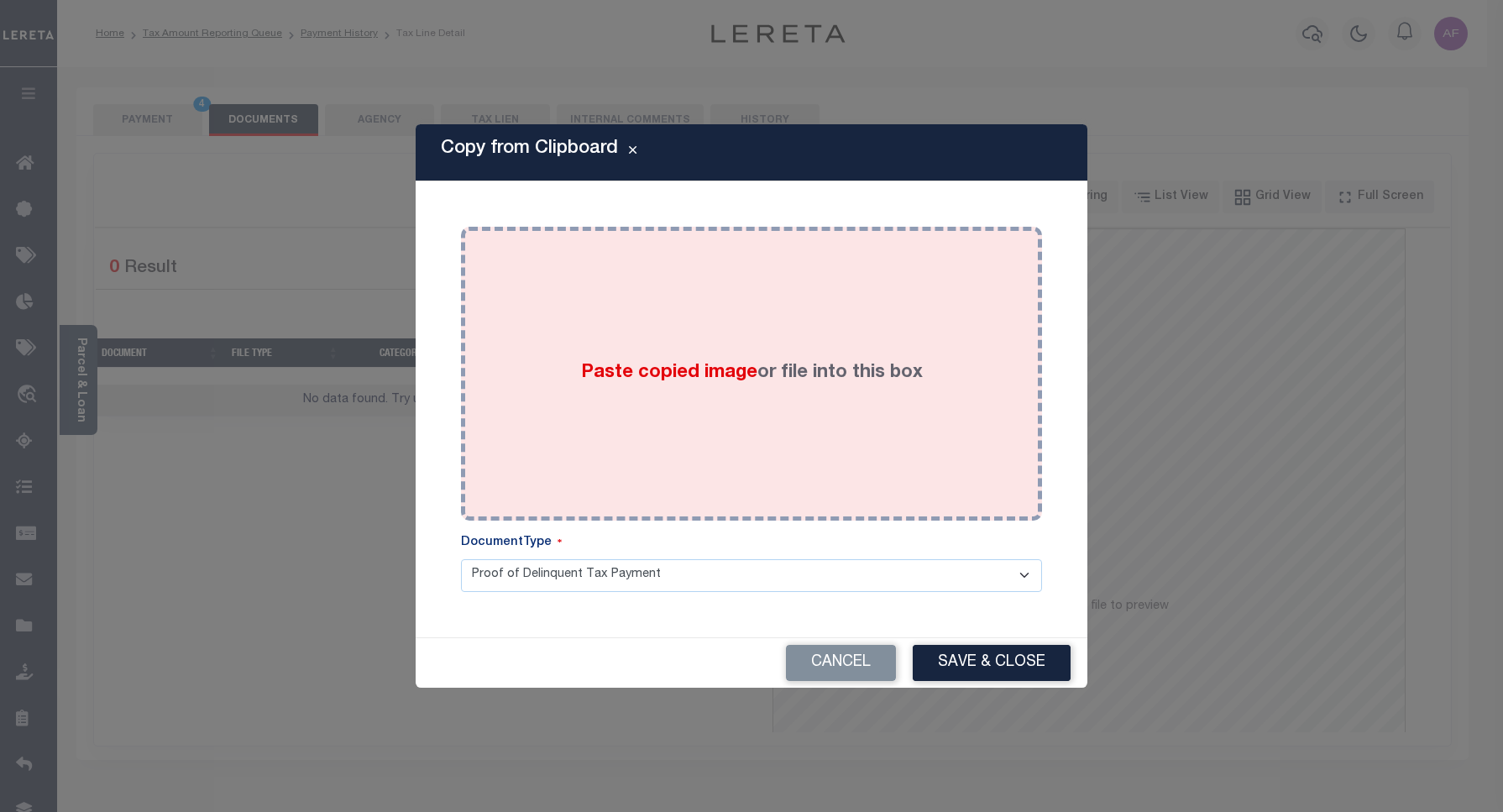
click at [640, 375] on span "Paste copied image" at bounding box center [669, 373] width 176 height 18
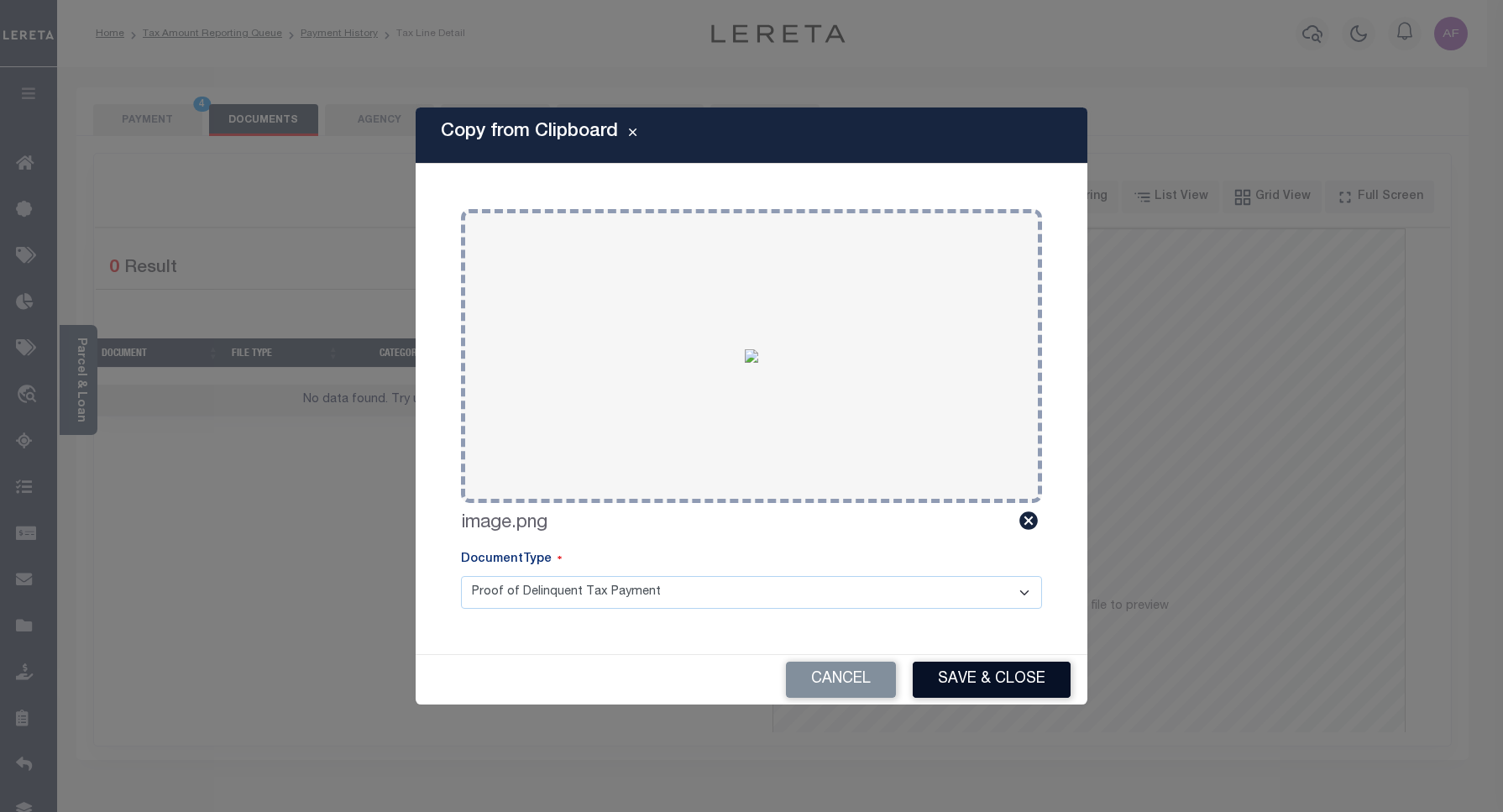
click at [991, 682] on button "Save & Close" at bounding box center [992, 680] width 158 height 36
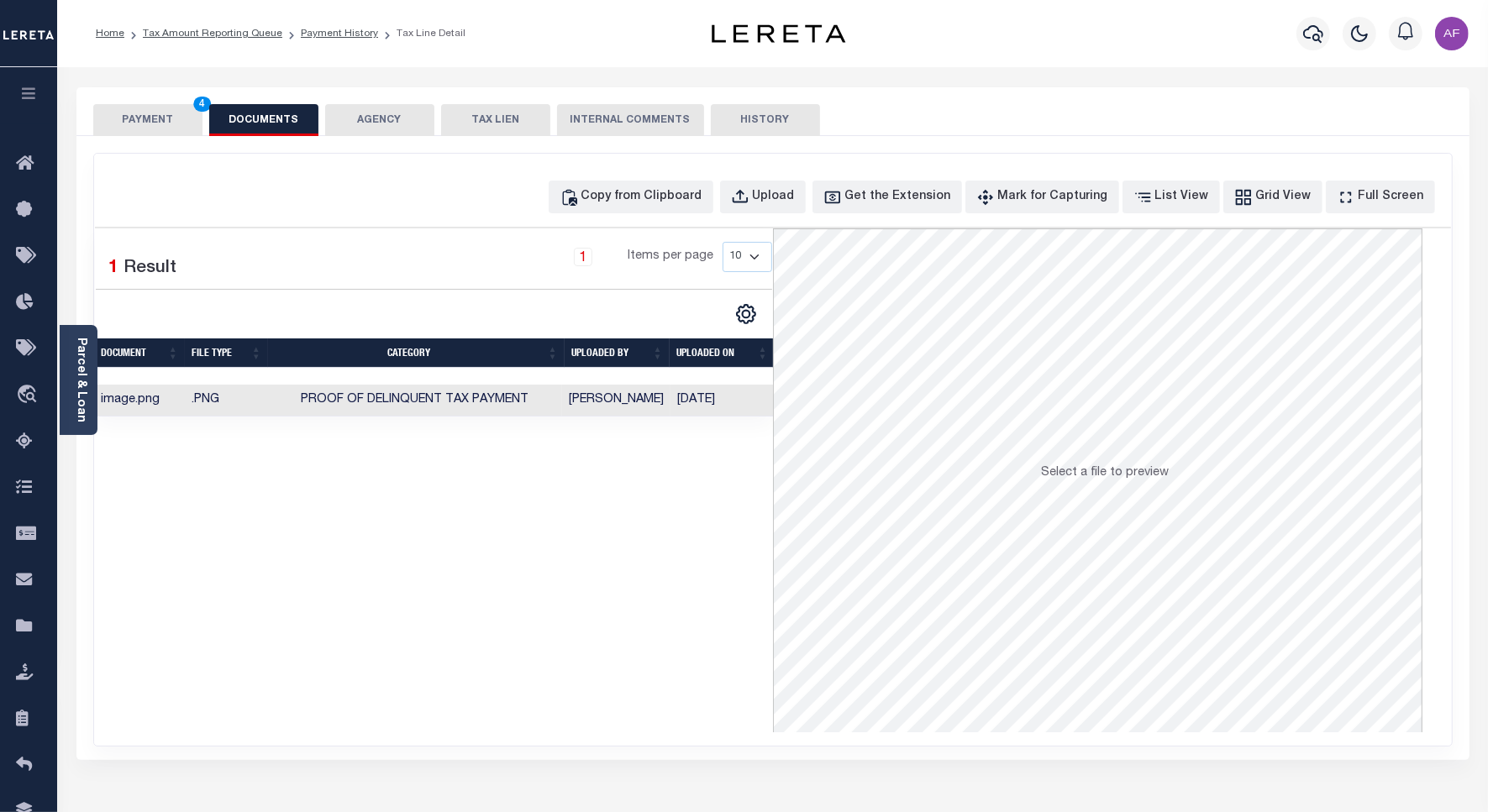
click at [145, 122] on button "PAYMENT 4" at bounding box center [148, 119] width 110 height 31
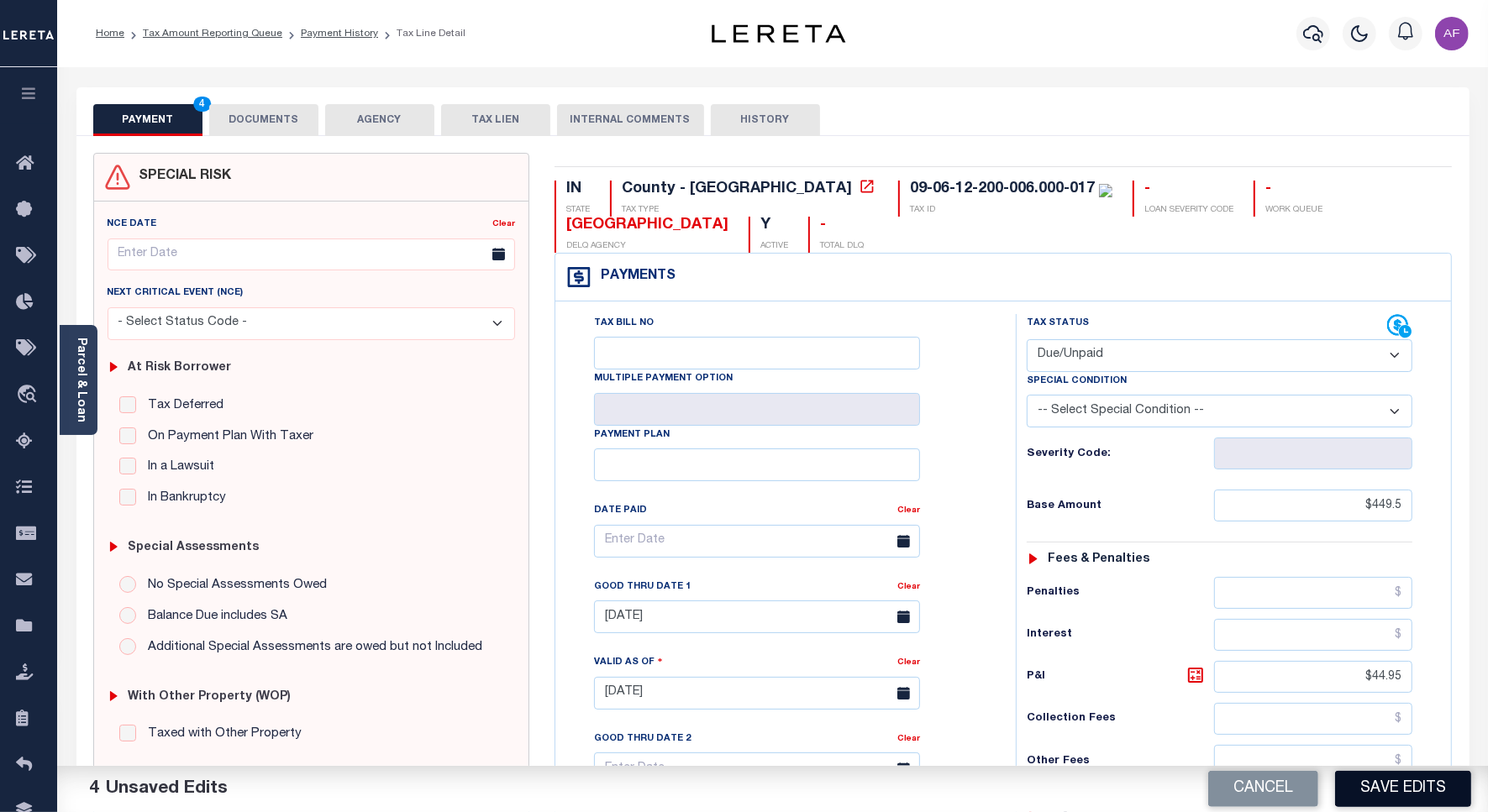
click at [1356, 802] on button "Save Edits" at bounding box center [1402, 789] width 136 height 36
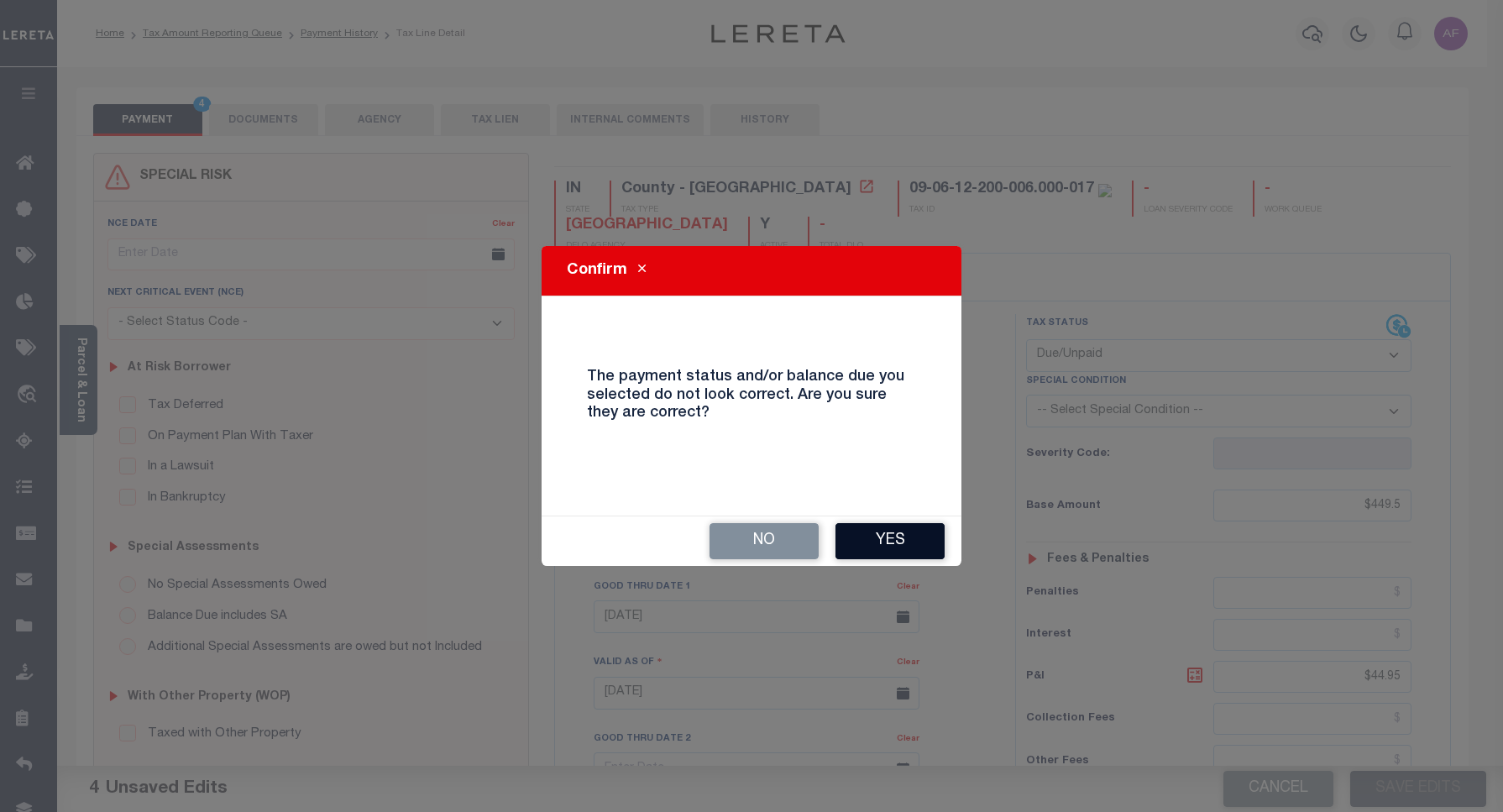
click at [917, 534] on button "Yes" at bounding box center [890, 541] width 110 height 36
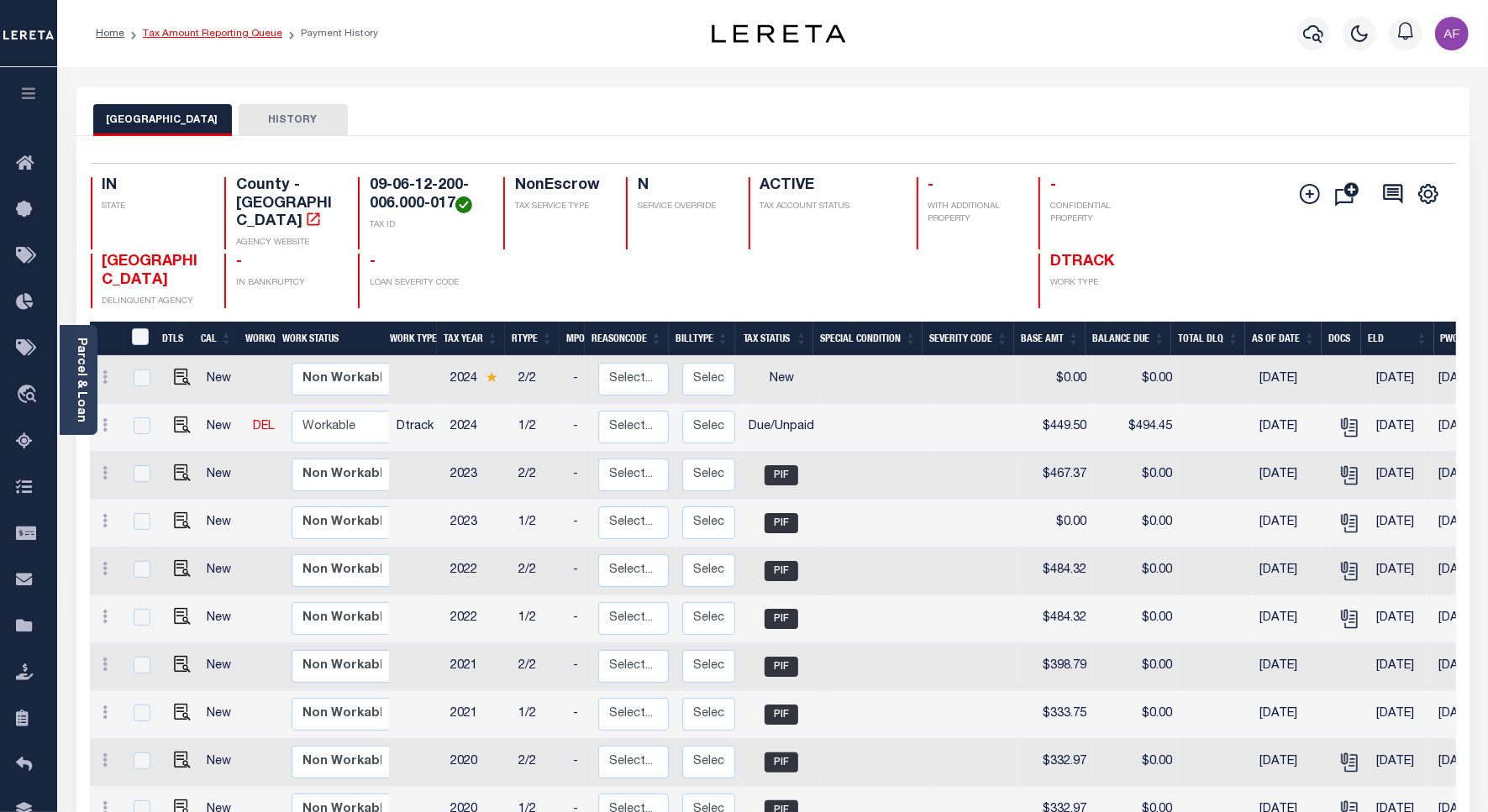
click at [213, 33] on link "Tax Amount Reporting Queue" at bounding box center [213, 33] width 139 height 10
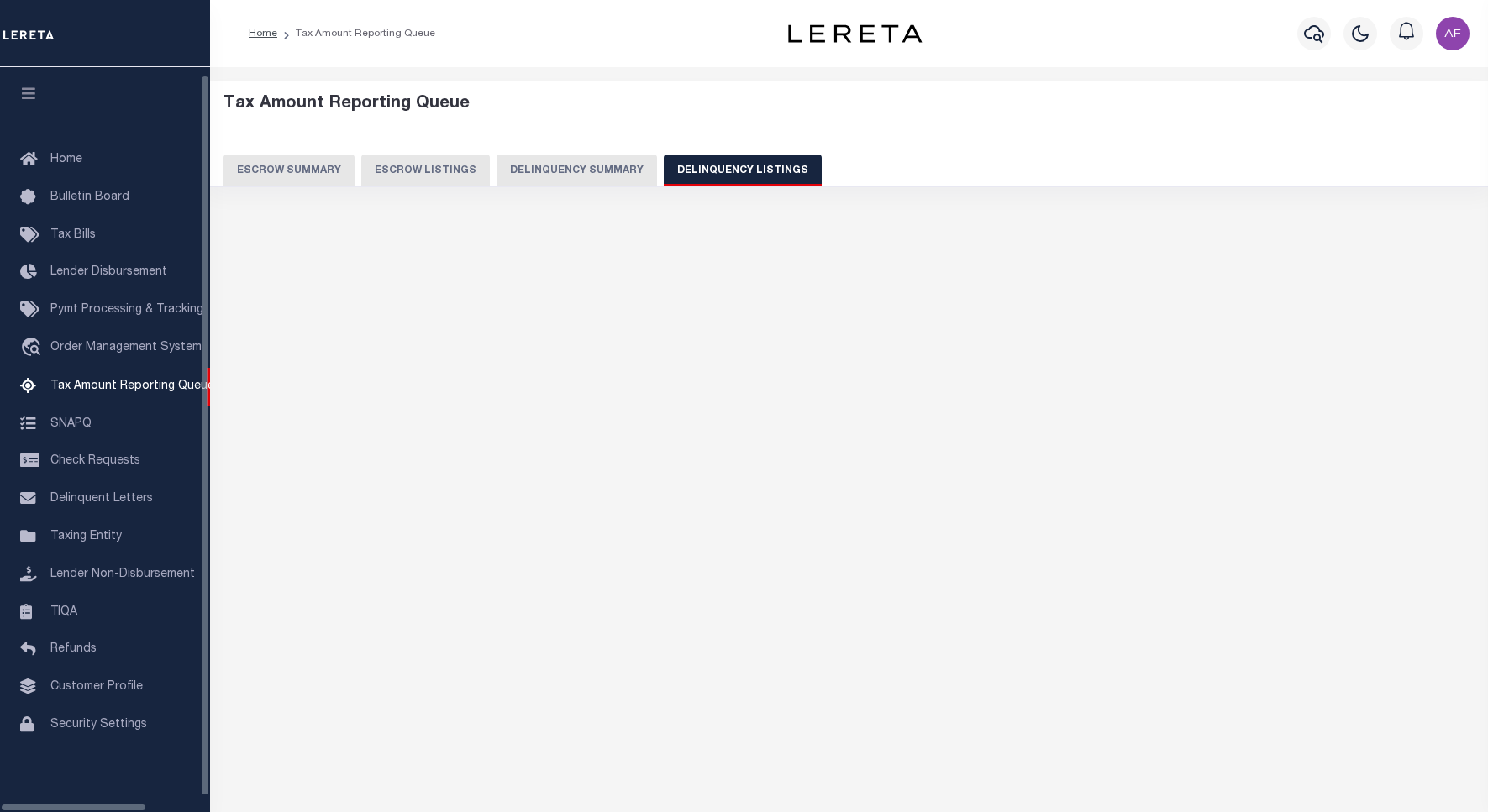
select select "100"
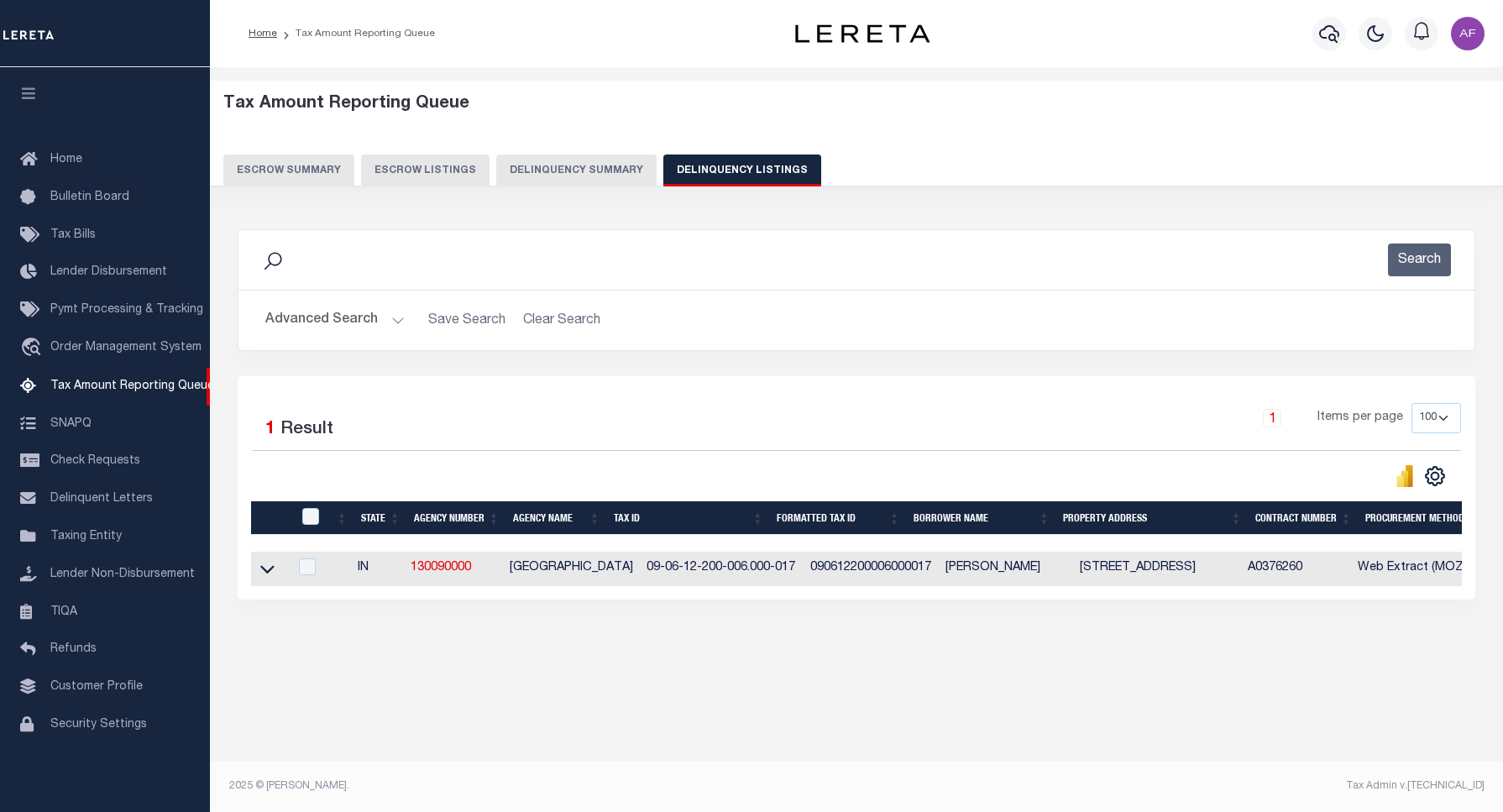
click at [322, 514] on div at bounding box center [312, 517] width 28 height 18
click at [308, 518] on input "checkbox" at bounding box center [311, 517] width 17 height 17
checkbox input "true"
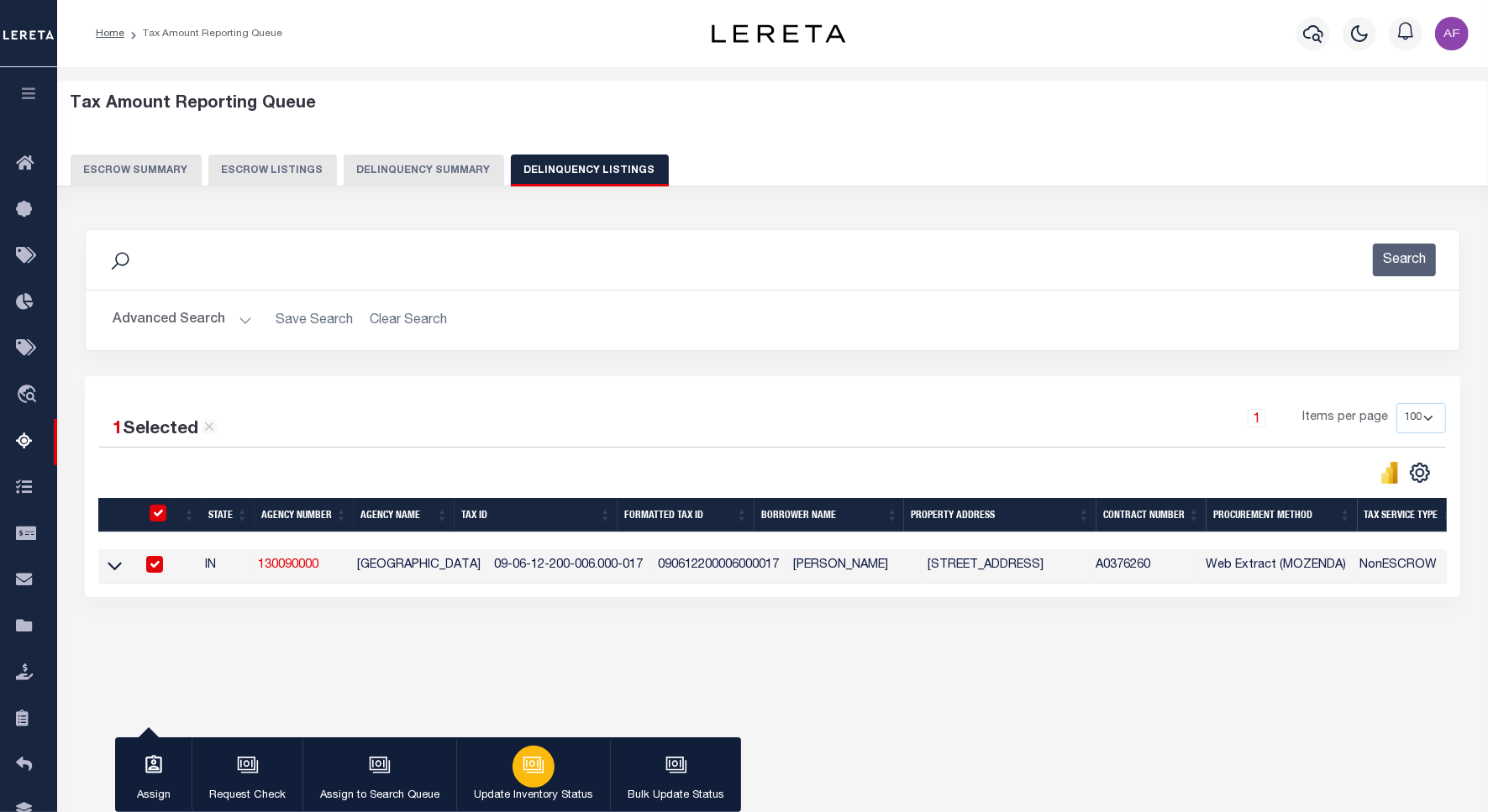
click at [525, 761] on icon "button" at bounding box center [533, 764] width 22 height 22
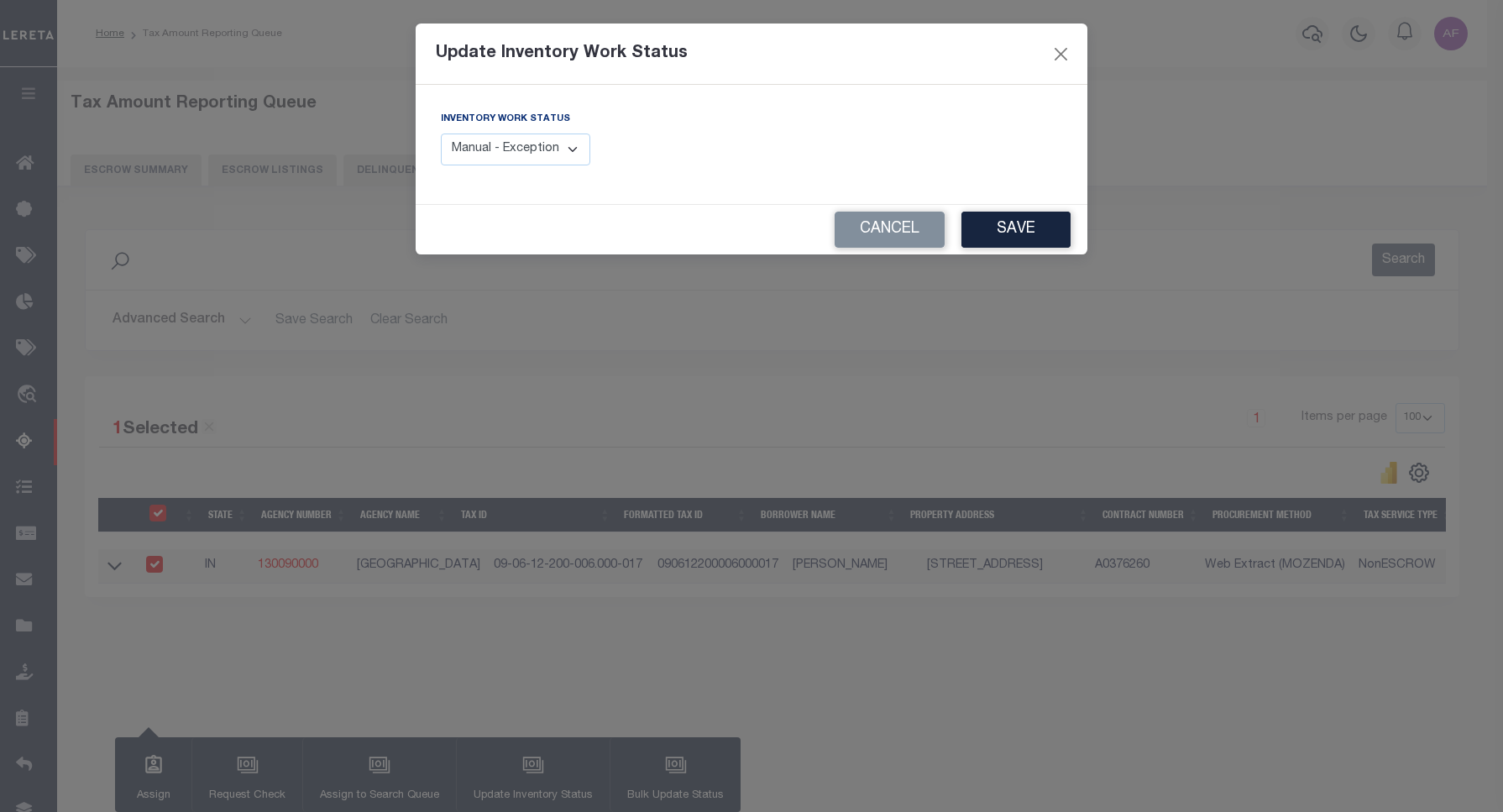
click at [530, 150] on select "Manual - Exception Pended - Awaiting Search Late Add Exception Completed" at bounding box center [516, 150] width 150 height 32
select select "4"
click at [441, 133] on select "Manual - Exception Pended - Awaiting Search Late Add Exception Completed" at bounding box center [516, 150] width 150 height 32
click at [1016, 231] on button "Save" at bounding box center [1016, 230] width 110 height 36
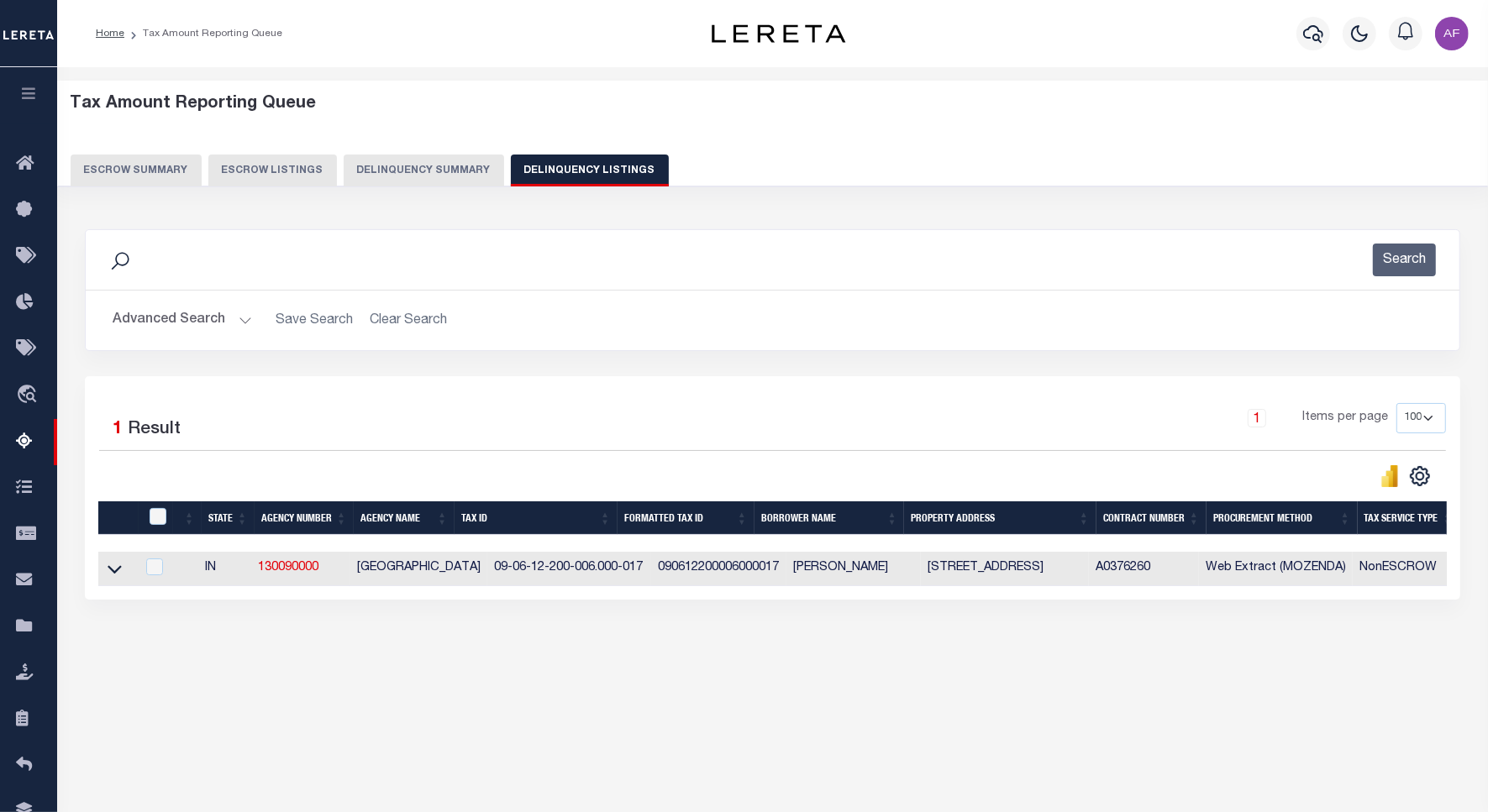
click at [171, 328] on button "Advanced Search" at bounding box center [182, 320] width 139 height 32
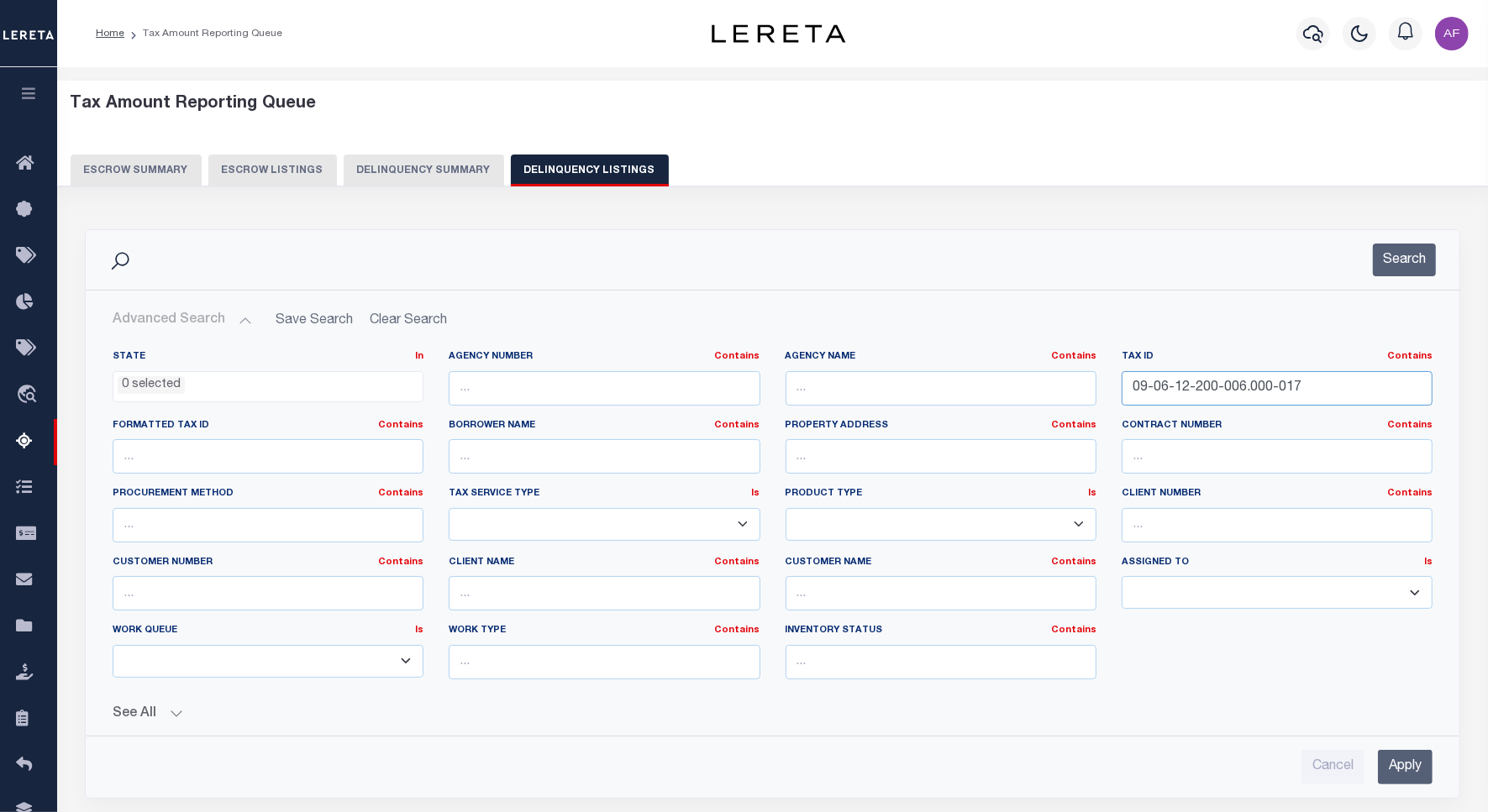
drag, startPoint x: 1299, startPoint y: 387, endPoint x: 1046, endPoint y: 388, distance: 253.0
click at [1046, 388] on div "State In In AK AL AR AZ CA CO CT DC DE FL GA GU HI IA ID IL IN KS KY LA MA MD M…" at bounding box center [772, 521] width 1345 height 343
paste input "3-200-028"
type input "09-06-13-200-028.000-017"
click at [1396, 258] on button "Search" at bounding box center [1404, 260] width 63 height 32
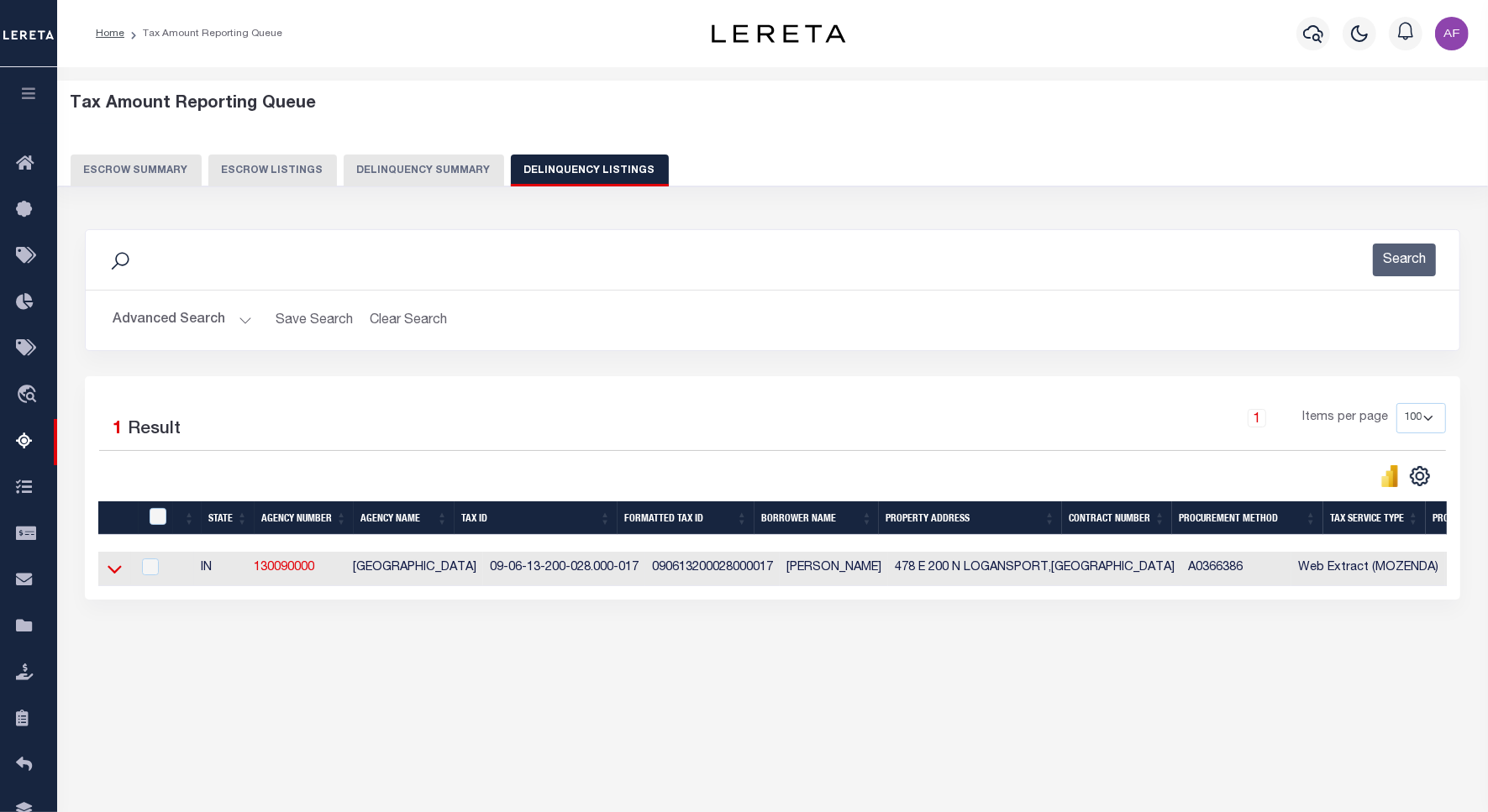
click at [111, 575] on icon at bounding box center [114, 570] width 14 height 9
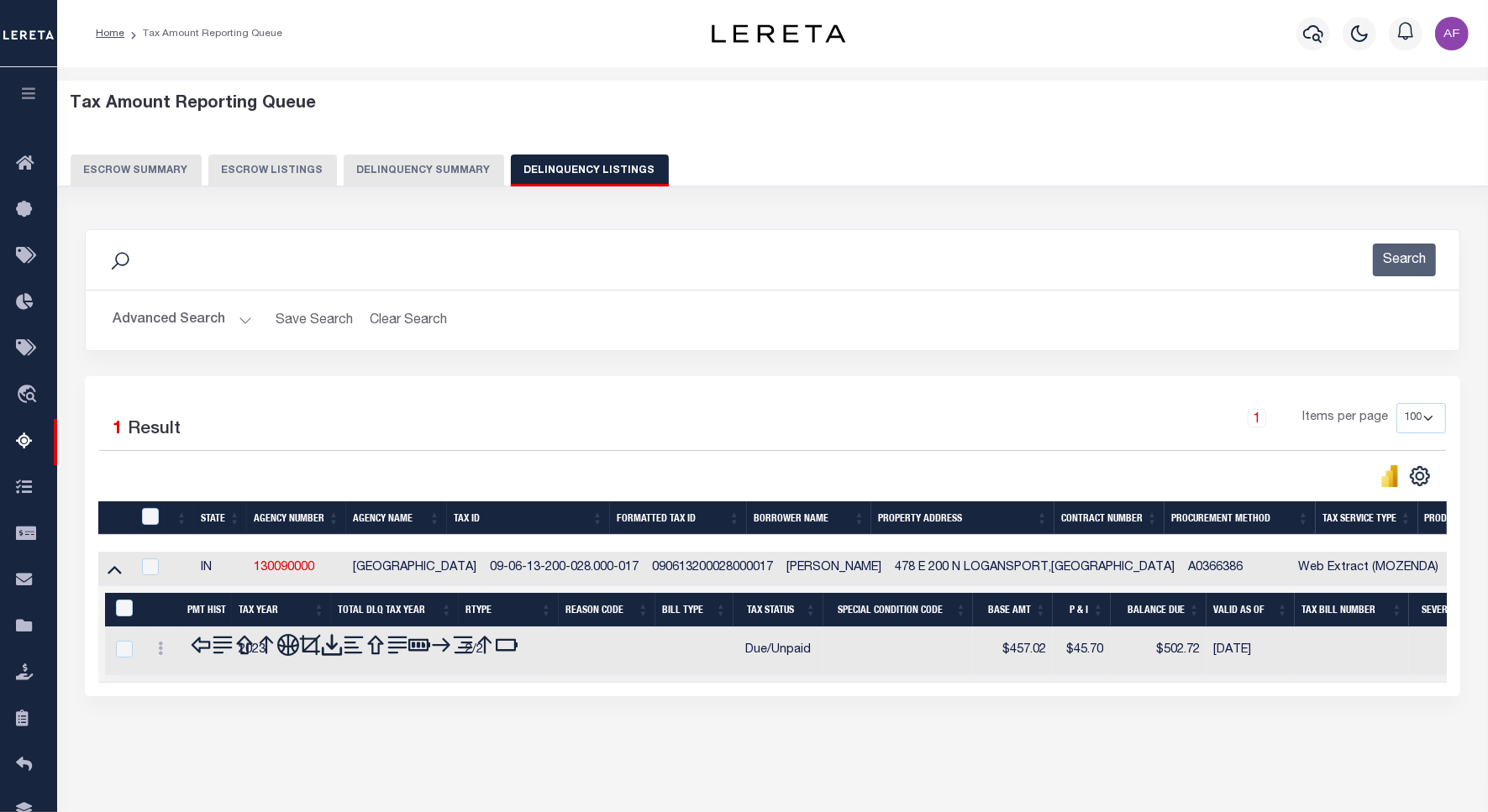
scroll to position [77, 0]
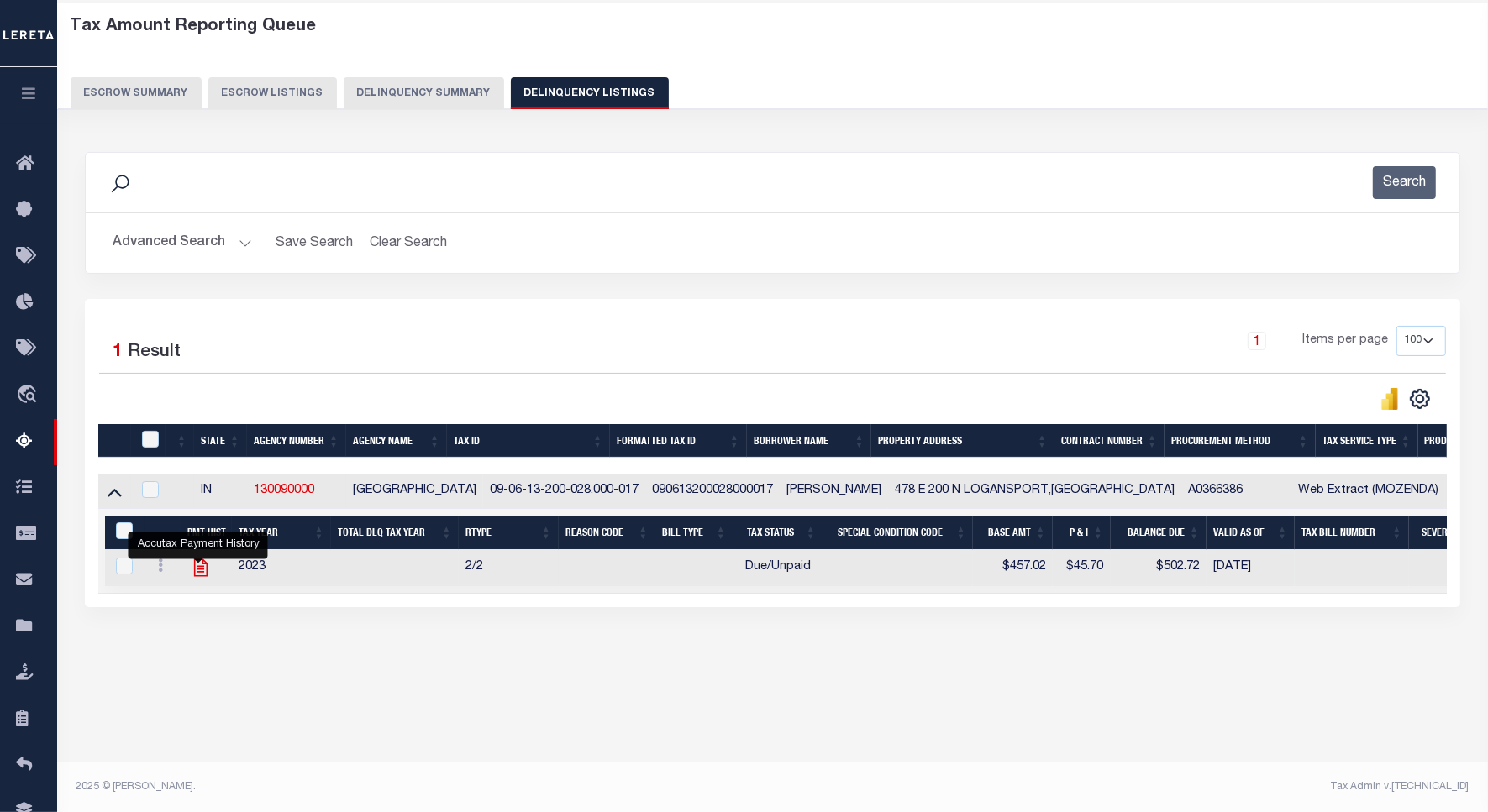
click at [191, 576] on icon "" at bounding box center [200, 567] width 22 height 22
checkbox input "true"
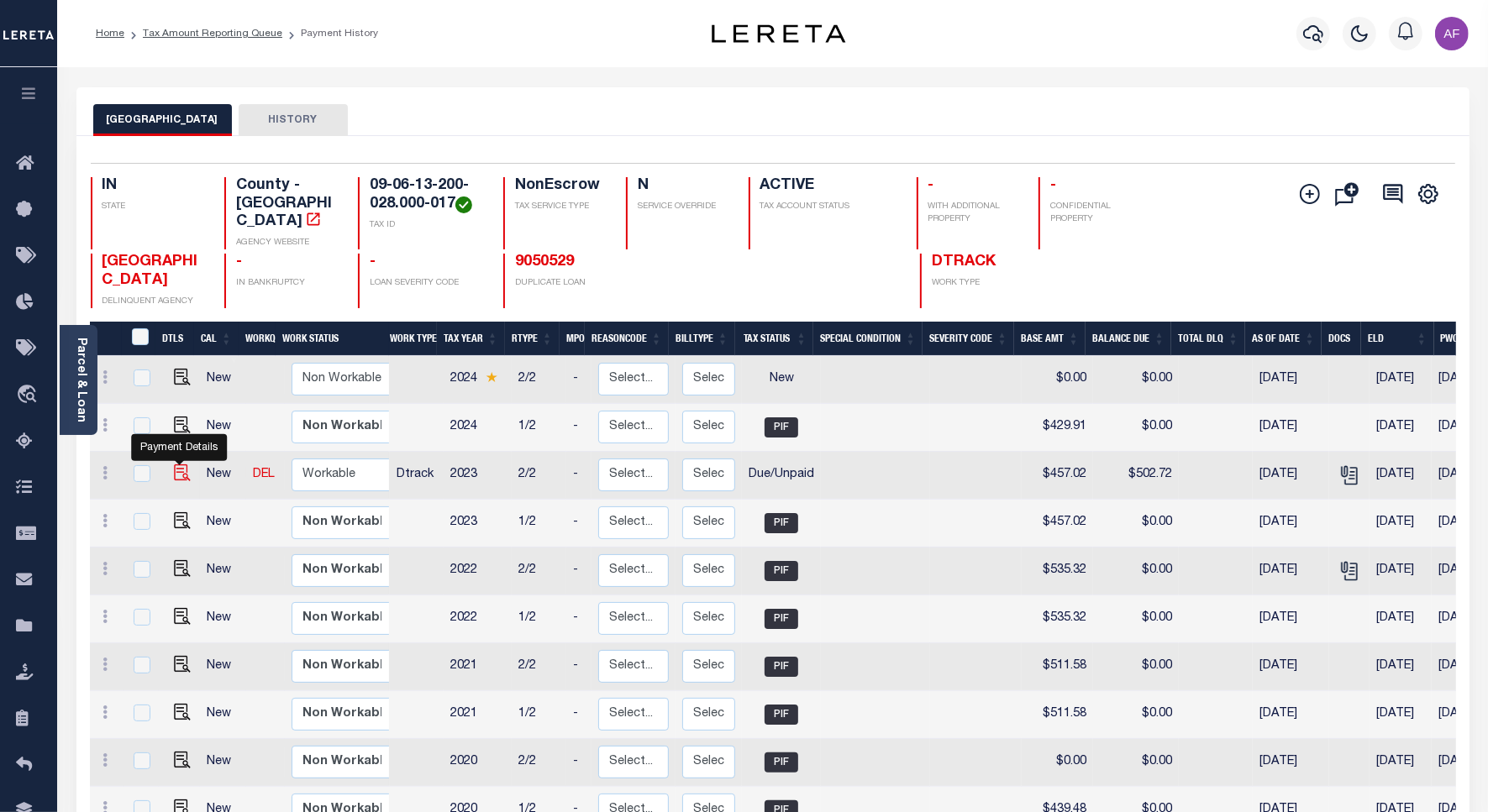
click at [173, 464] on img "" at bounding box center [182, 473] width 17 height 17
checkbox input "true"
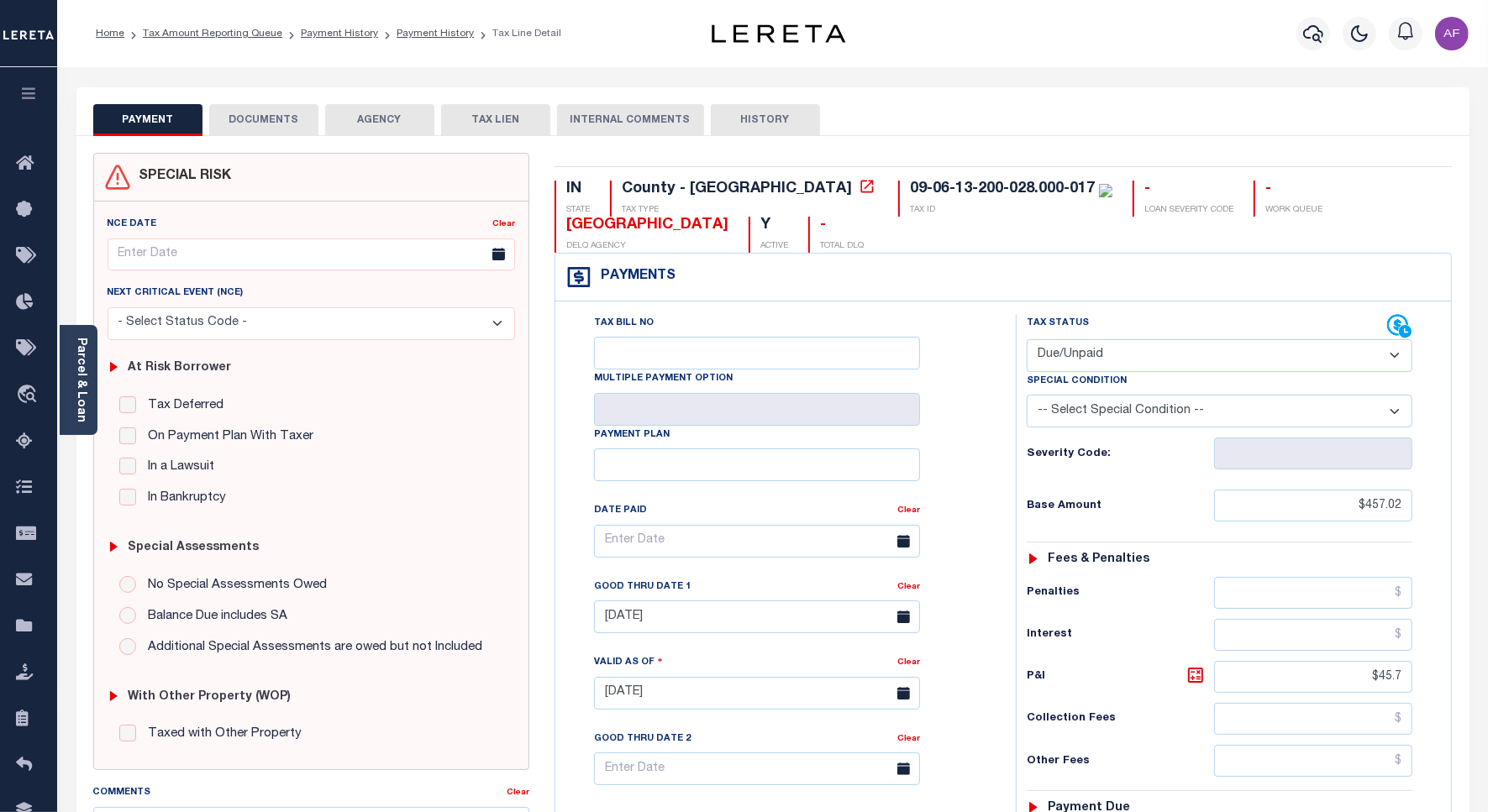
click at [1122, 351] on select "- Select Status Code - Open Due/Unpaid Paid Incomplete No Tax Due Internal Refu…" at bounding box center [1219, 355] width 385 height 32
select select "PYD"
click at [1027, 341] on select "- Select Status Code - Open Due/Unpaid Paid Incomplete No Tax Due Internal Refu…" at bounding box center [1219, 355] width 385 height 32
type input "[DATE]"
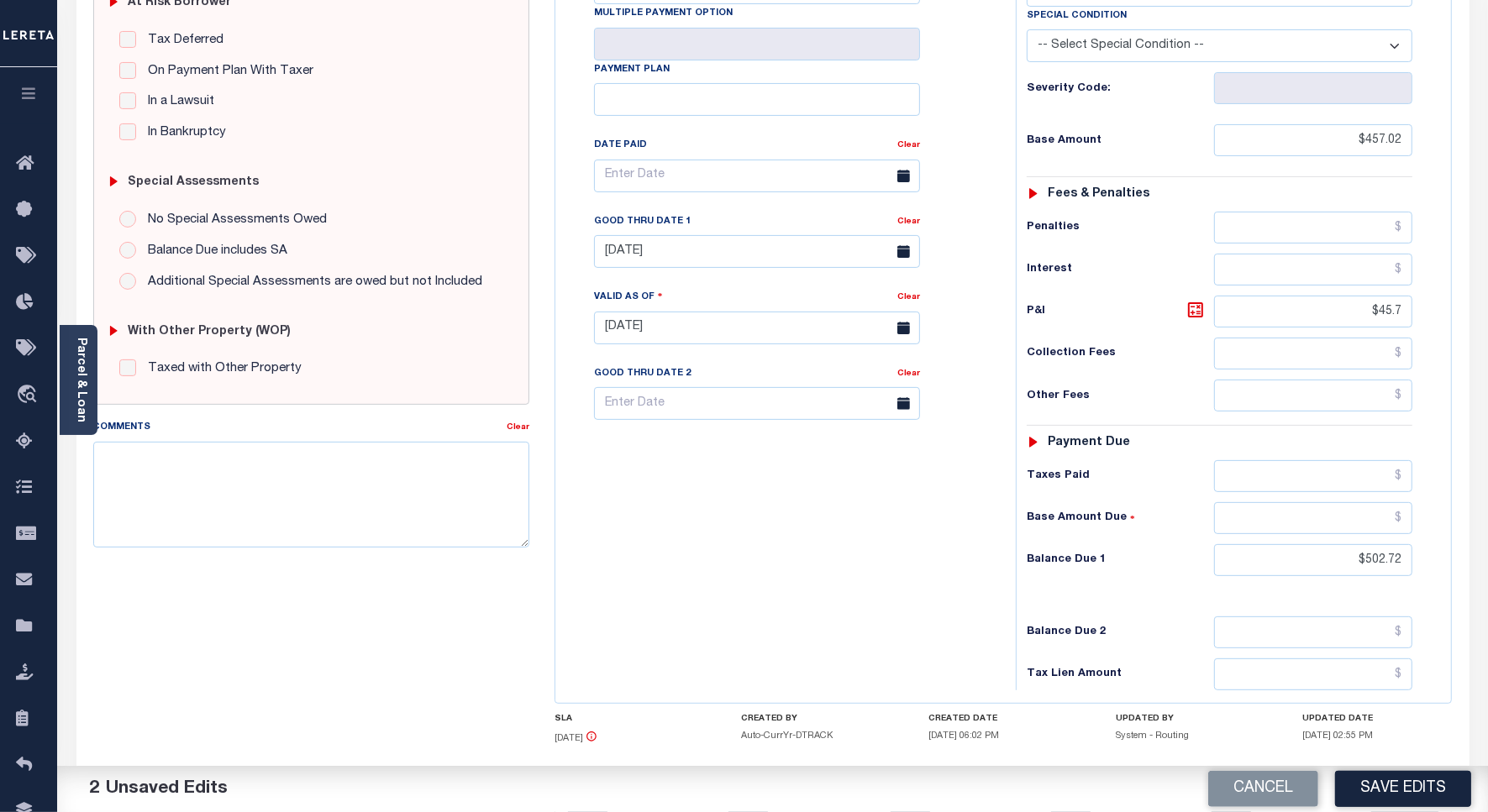
scroll to position [470, 0]
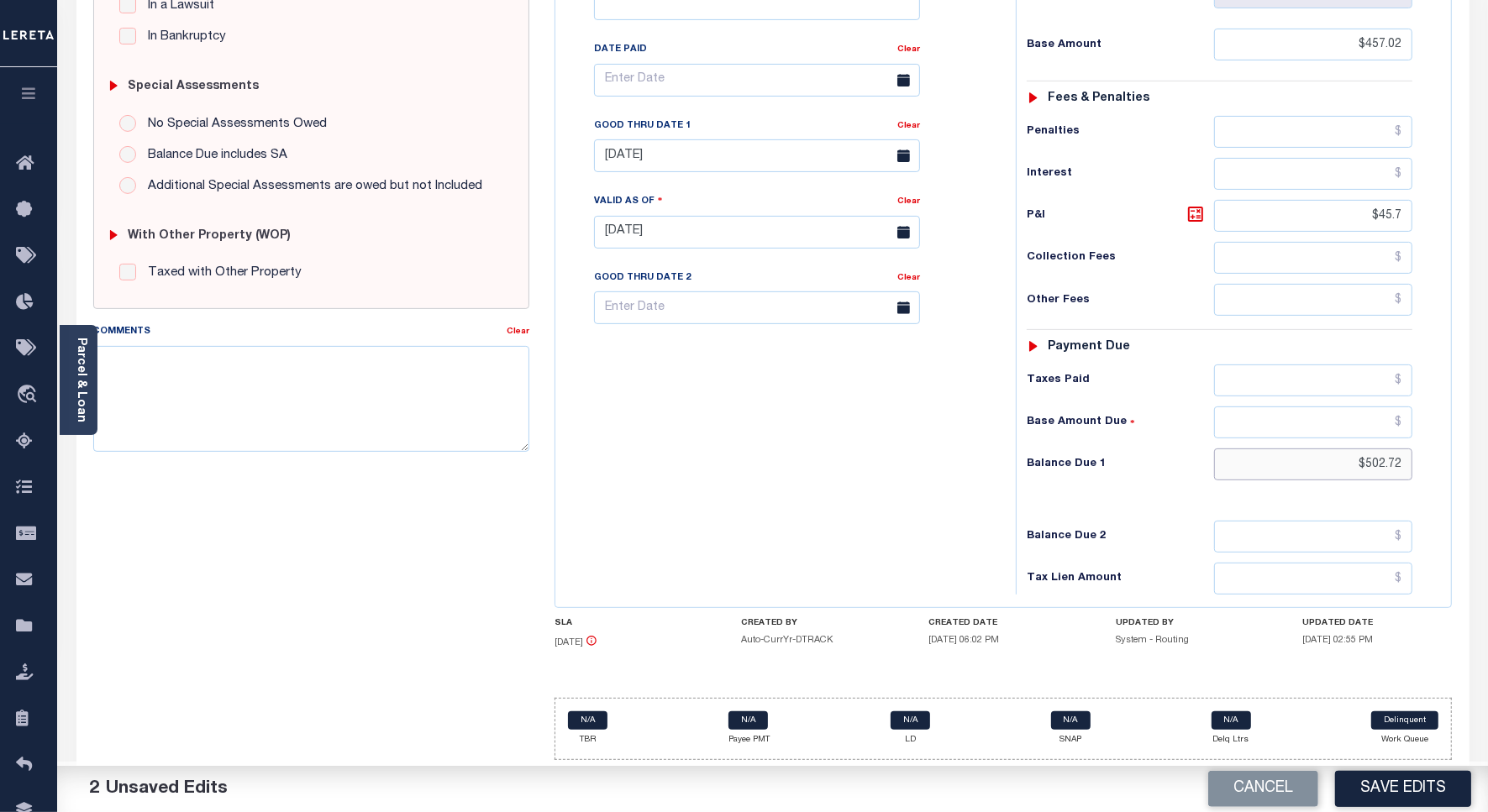
click at [1377, 463] on input "$502.72" at bounding box center [1313, 464] width 198 height 31
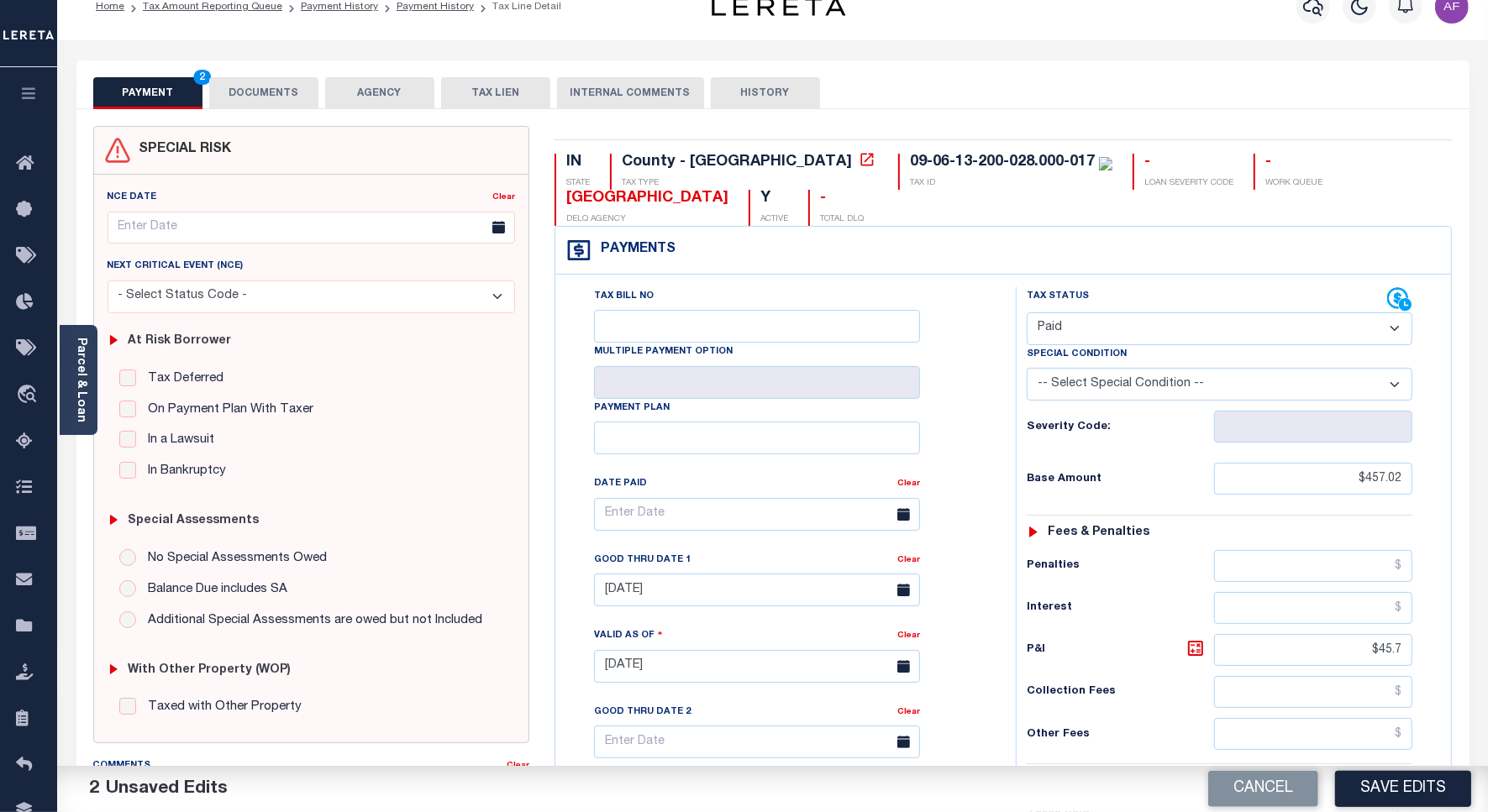
scroll to position [0, 0]
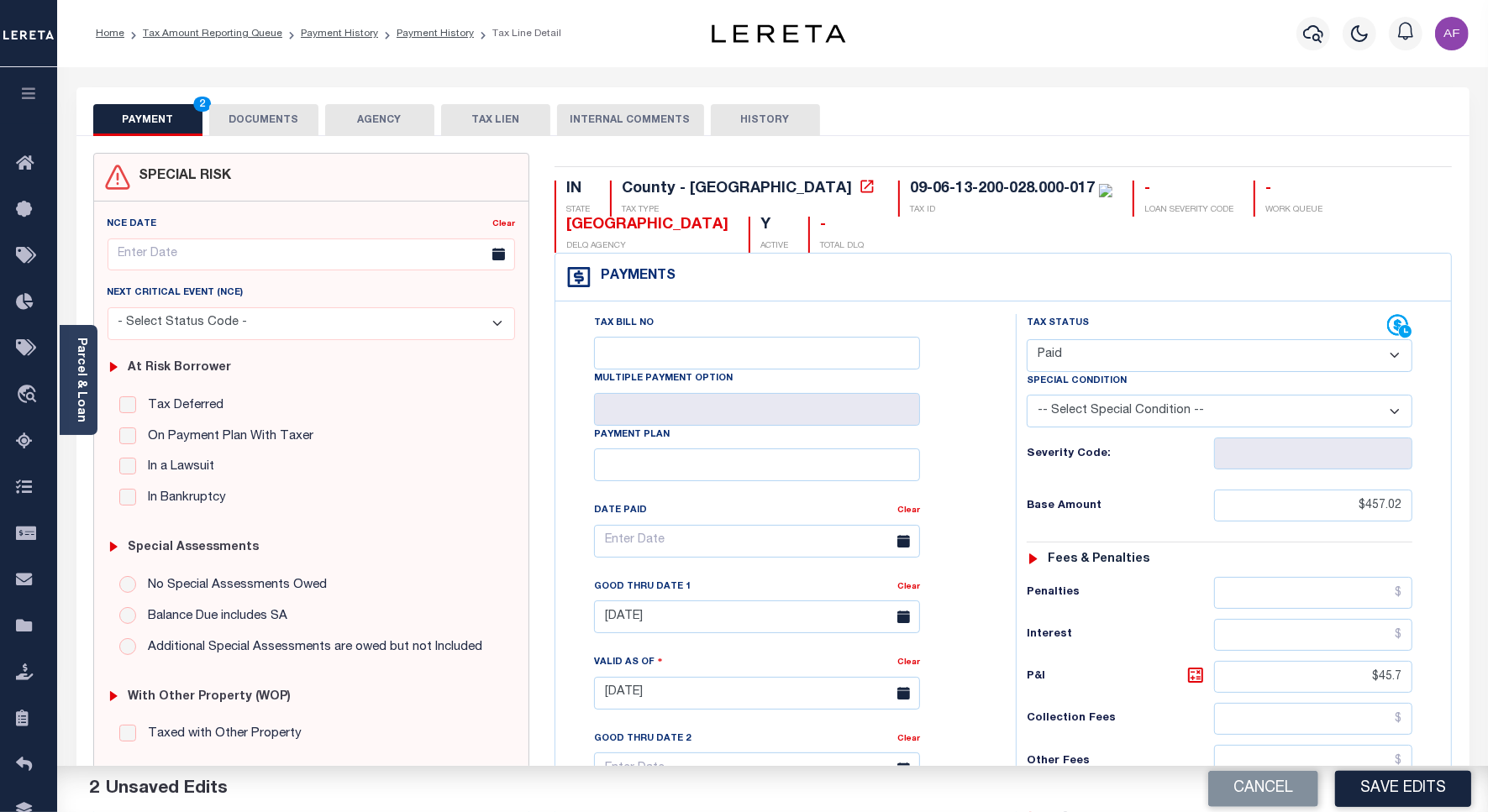
type input "$0.00"
click at [281, 115] on button "DOCUMENTS" at bounding box center [263, 119] width 110 height 31
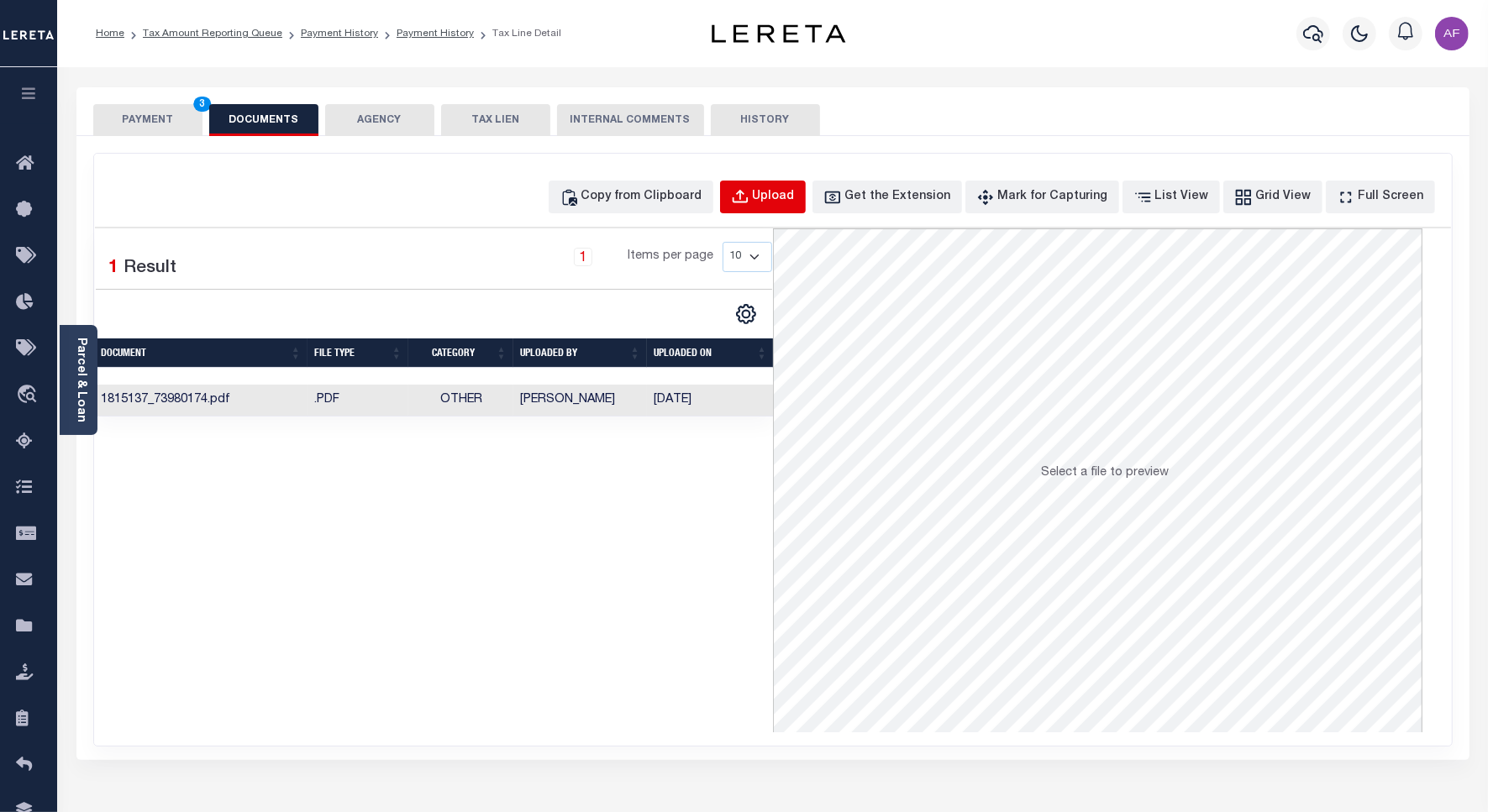
click at [805, 209] on button "Upload" at bounding box center [763, 196] width 86 height 32
select select "POP"
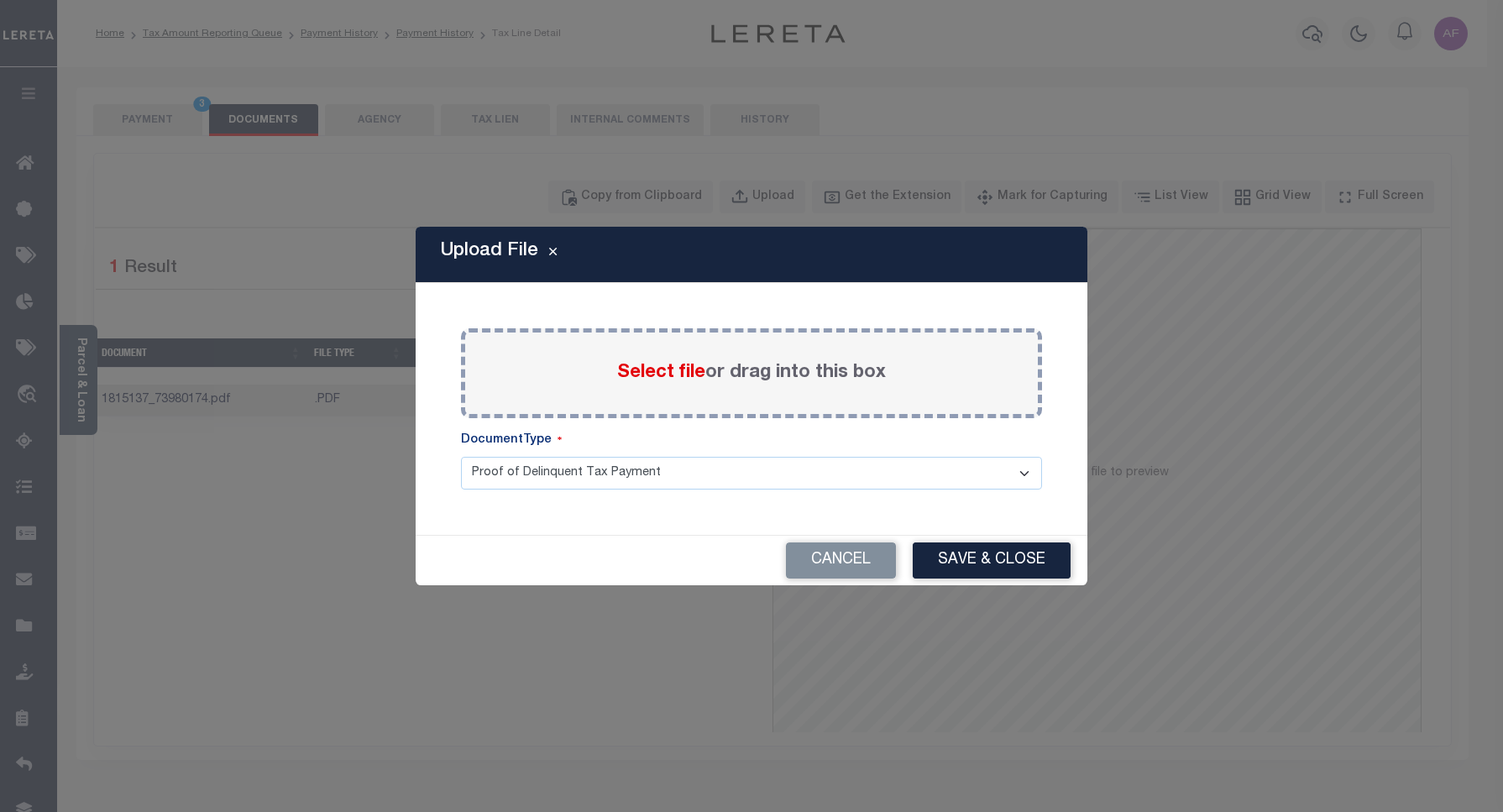
click at [633, 365] on span "Select file" at bounding box center [661, 373] width 89 height 18
click at [0, 0] on input "Select file or drag into this box" at bounding box center [0, 0] width 0 height 0
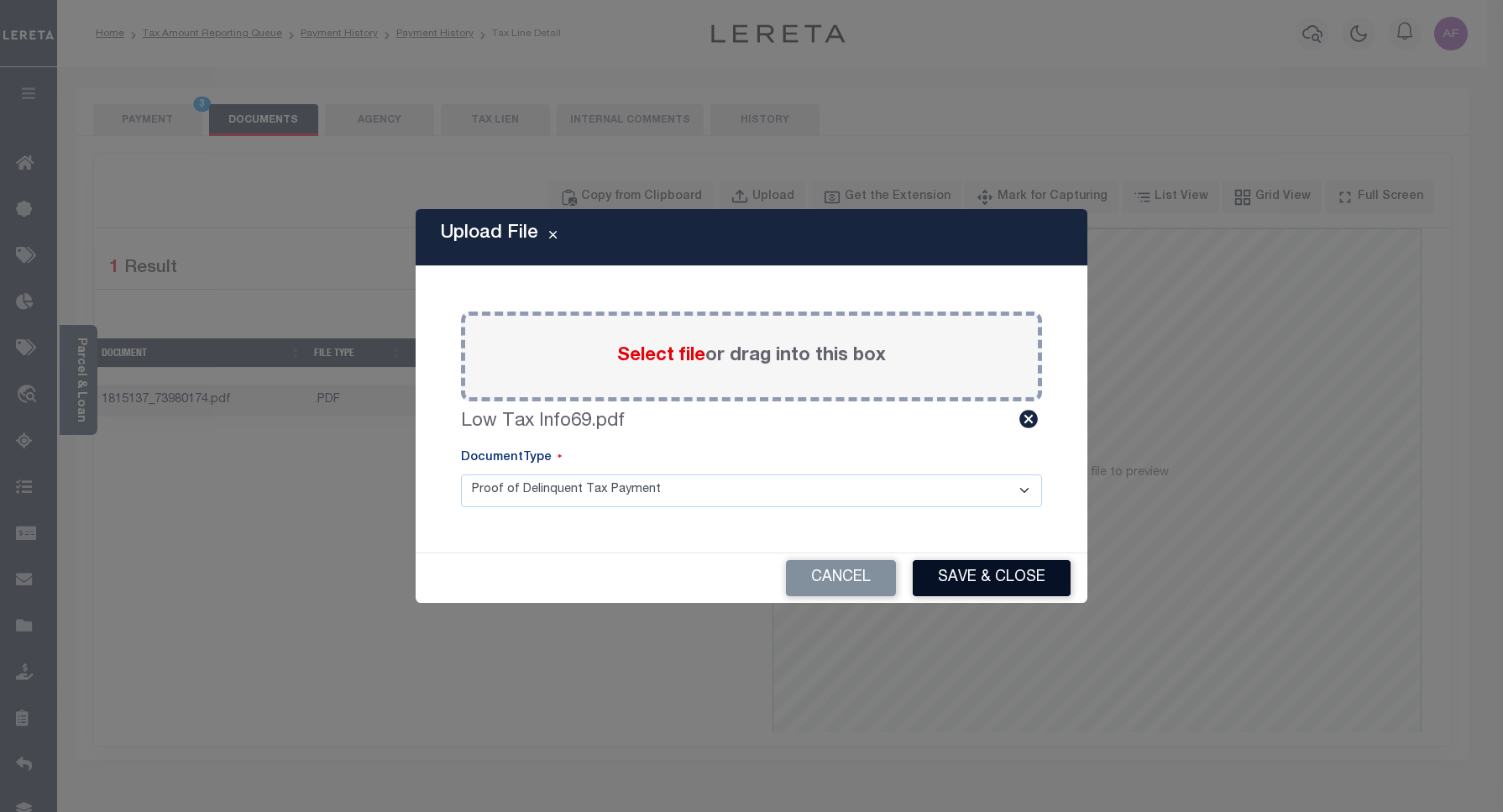
click at [1001, 582] on button "Save & Close" at bounding box center [992, 579] width 158 height 36
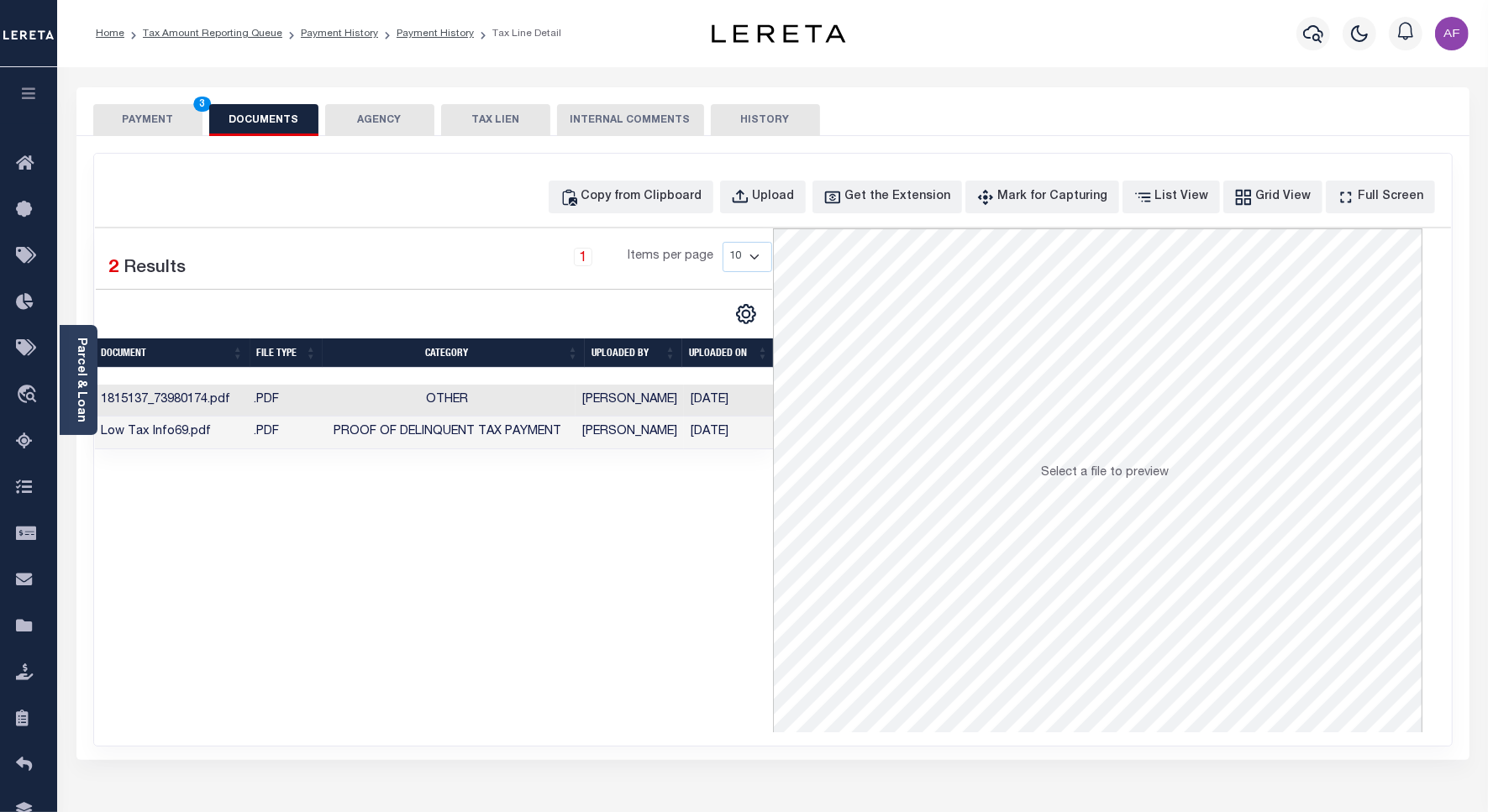
click at [135, 110] on button "PAYMENT 3" at bounding box center [148, 119] width 110 height 31
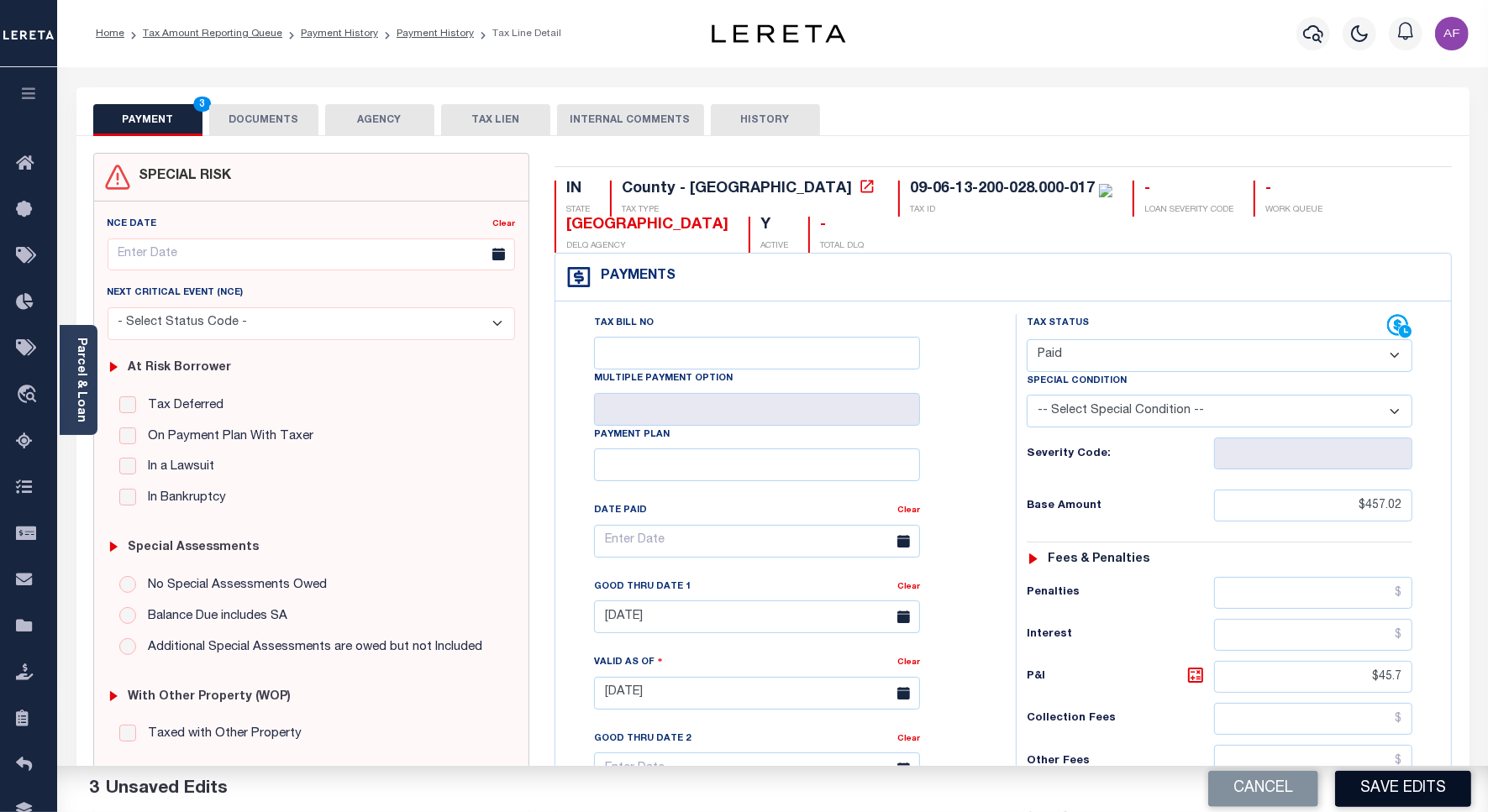
click at [1425, 802] on button "Save Edits" at bounding box center [1402, 789] width 136 height 36
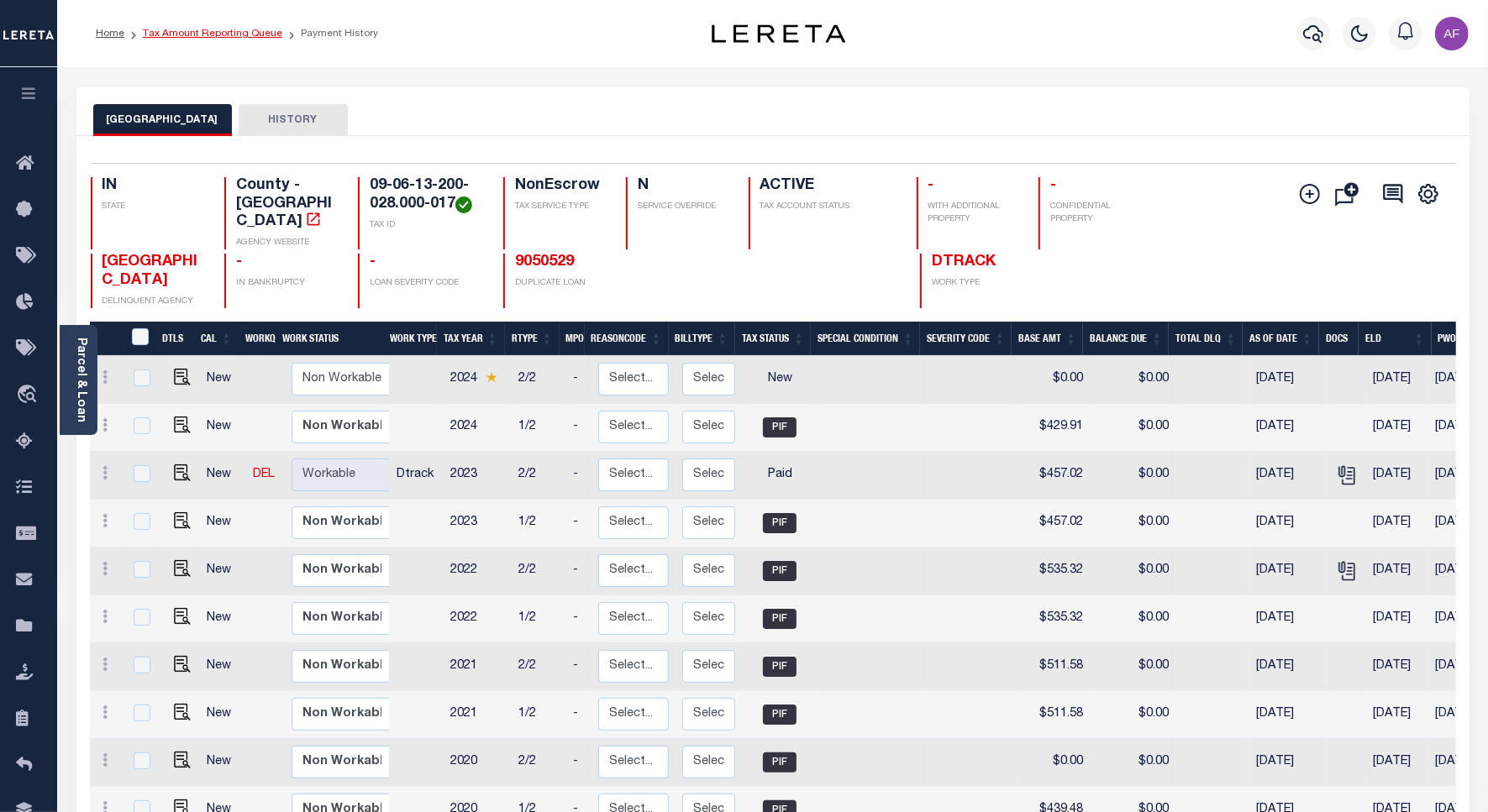
click at [194, 34] on link "Tax Amount Reporting Queue" at bounding box center [213, 33] width 139 height 10
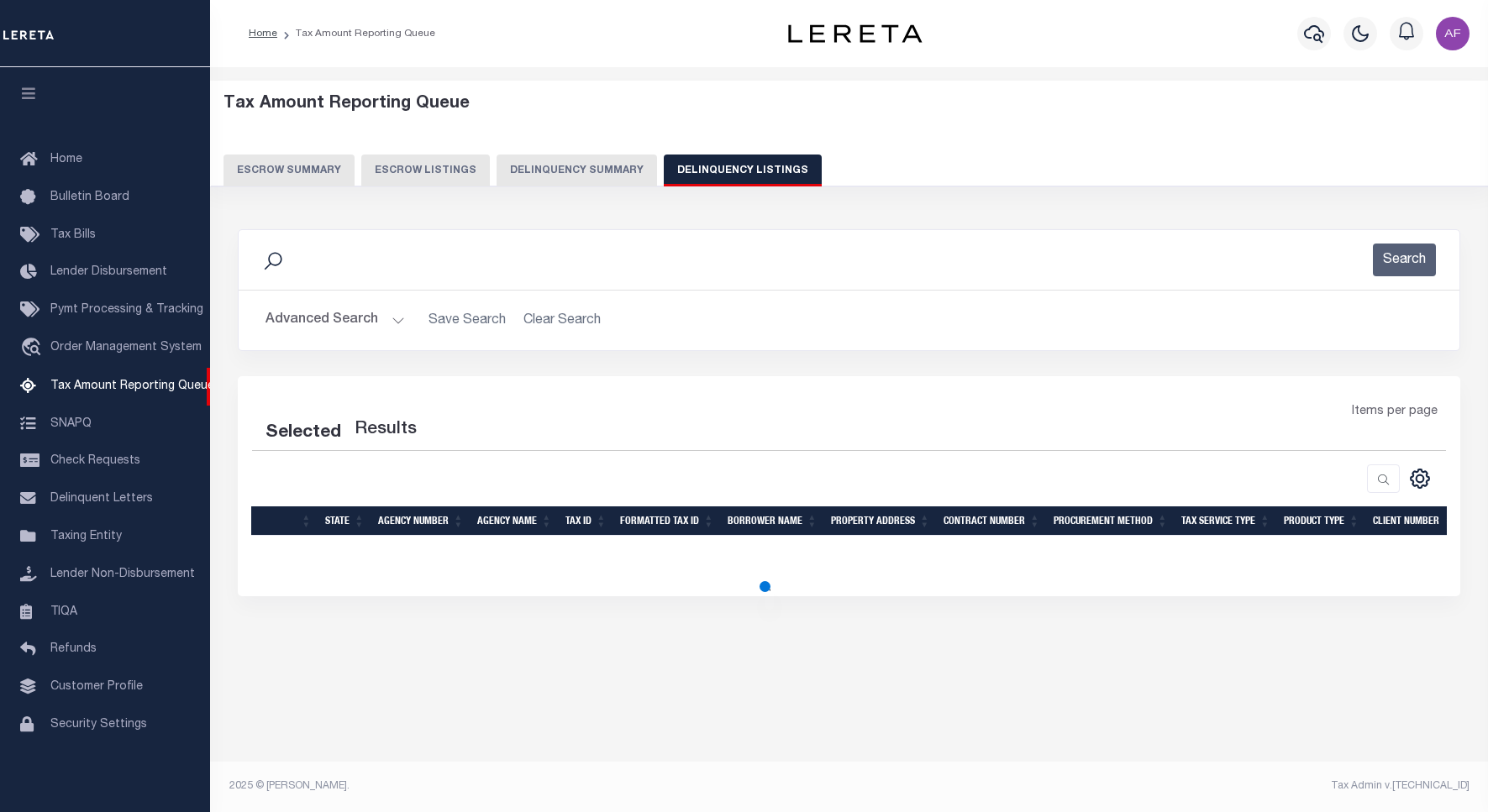
select select "100"
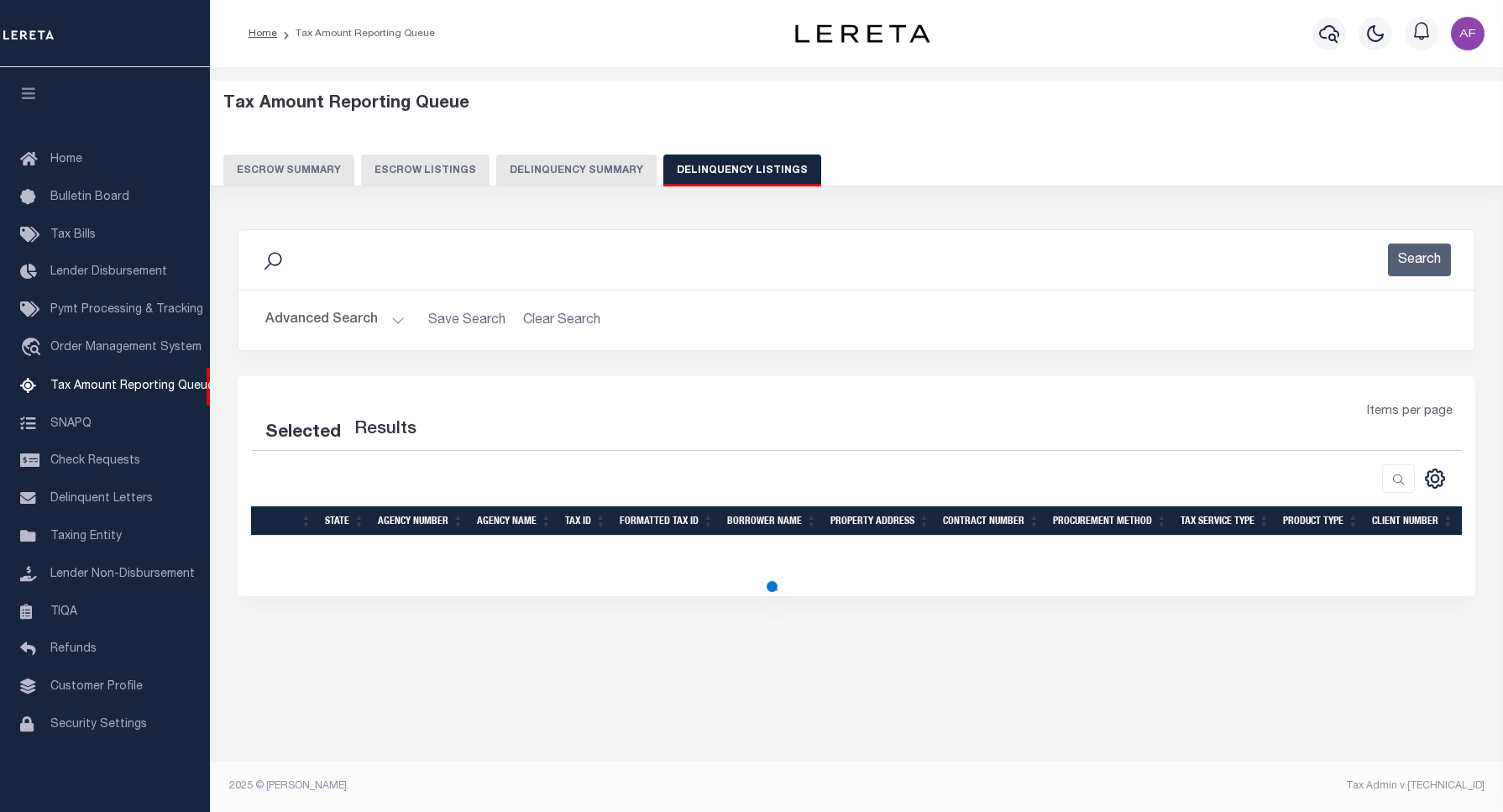
select select "100"
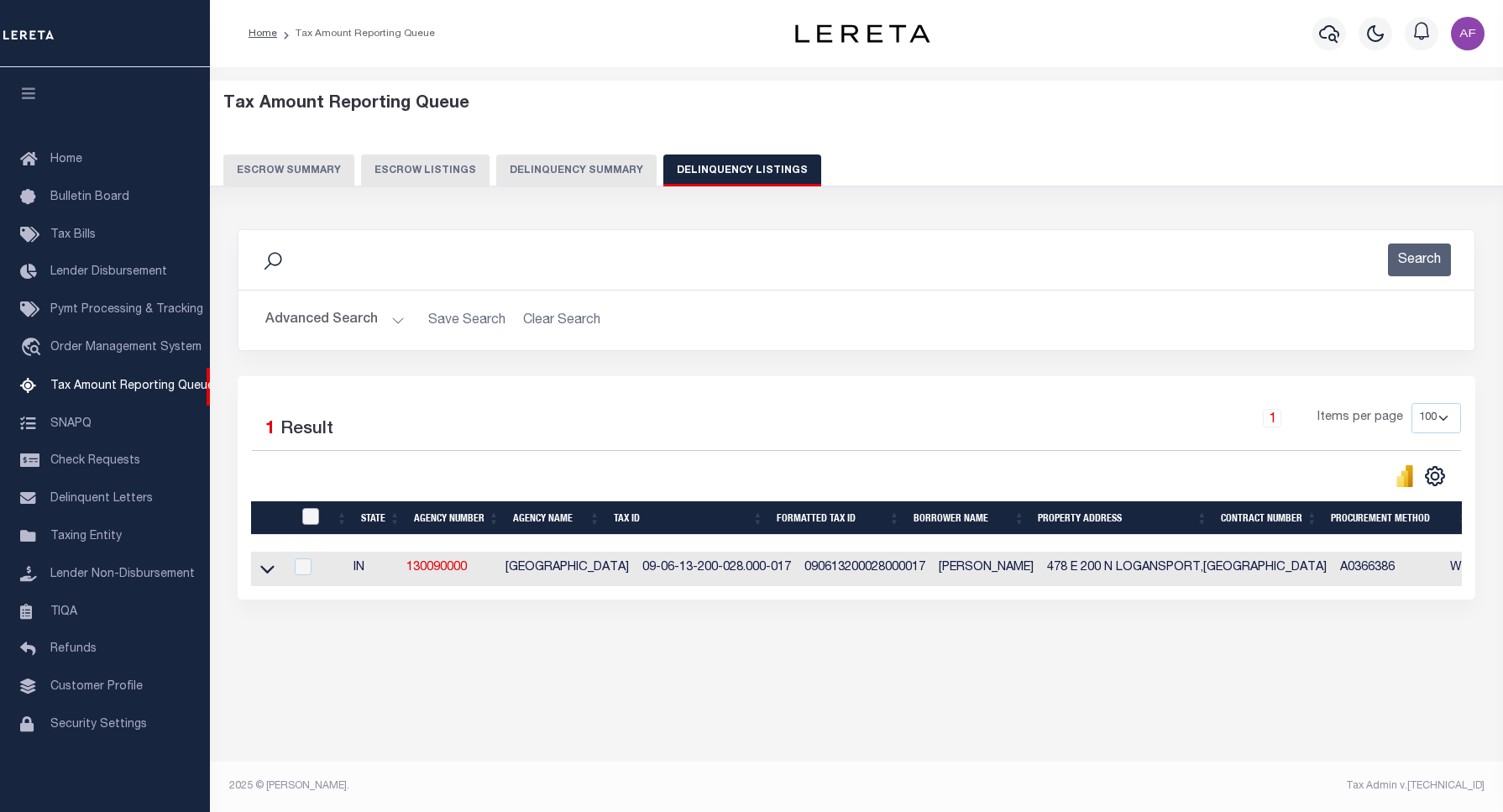
click at [309, 521] on input "checkbox" at bounding box center [311, 517] width 17 height 17
checkbox input "true"
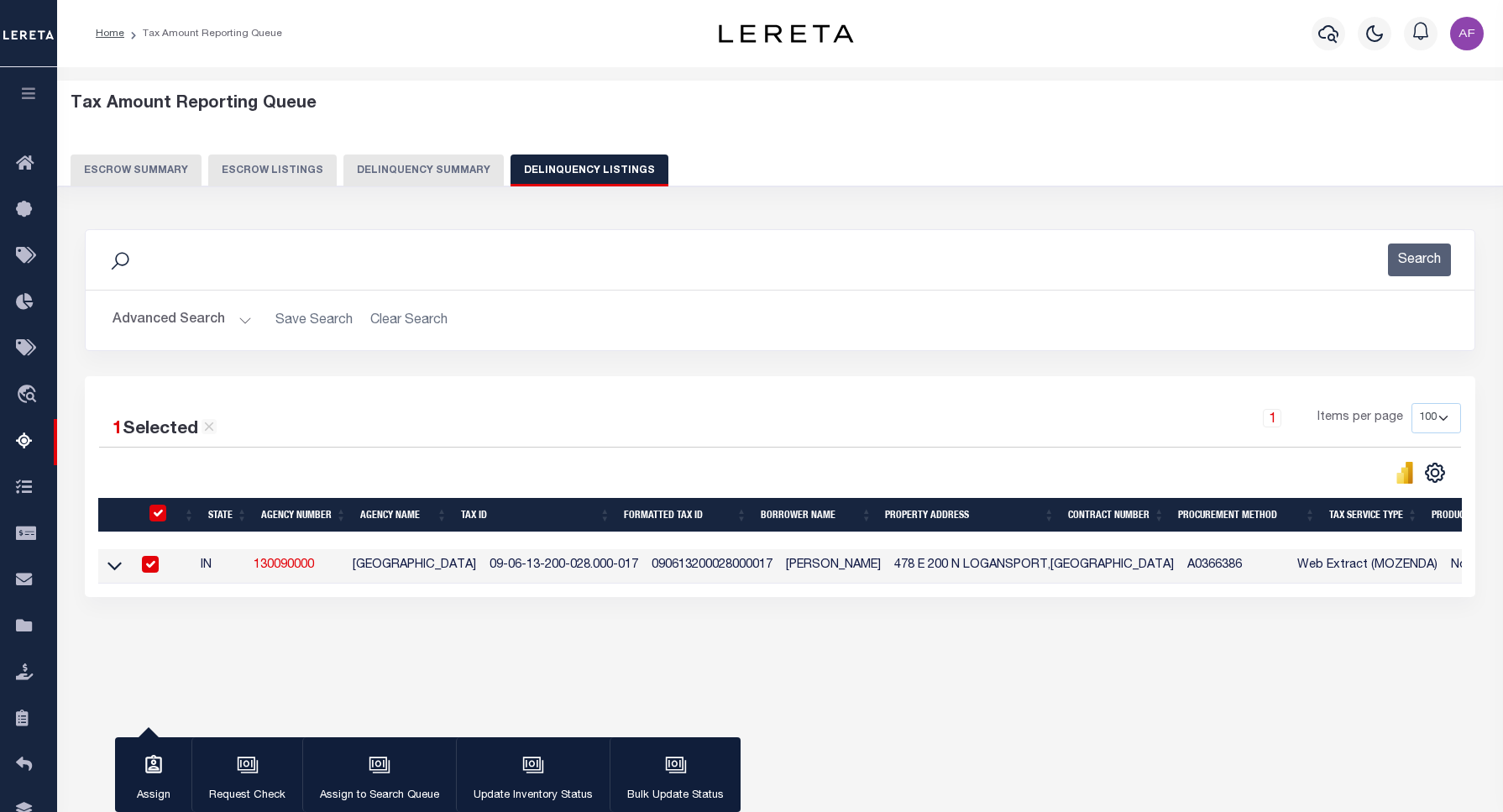
checkbox input "true"
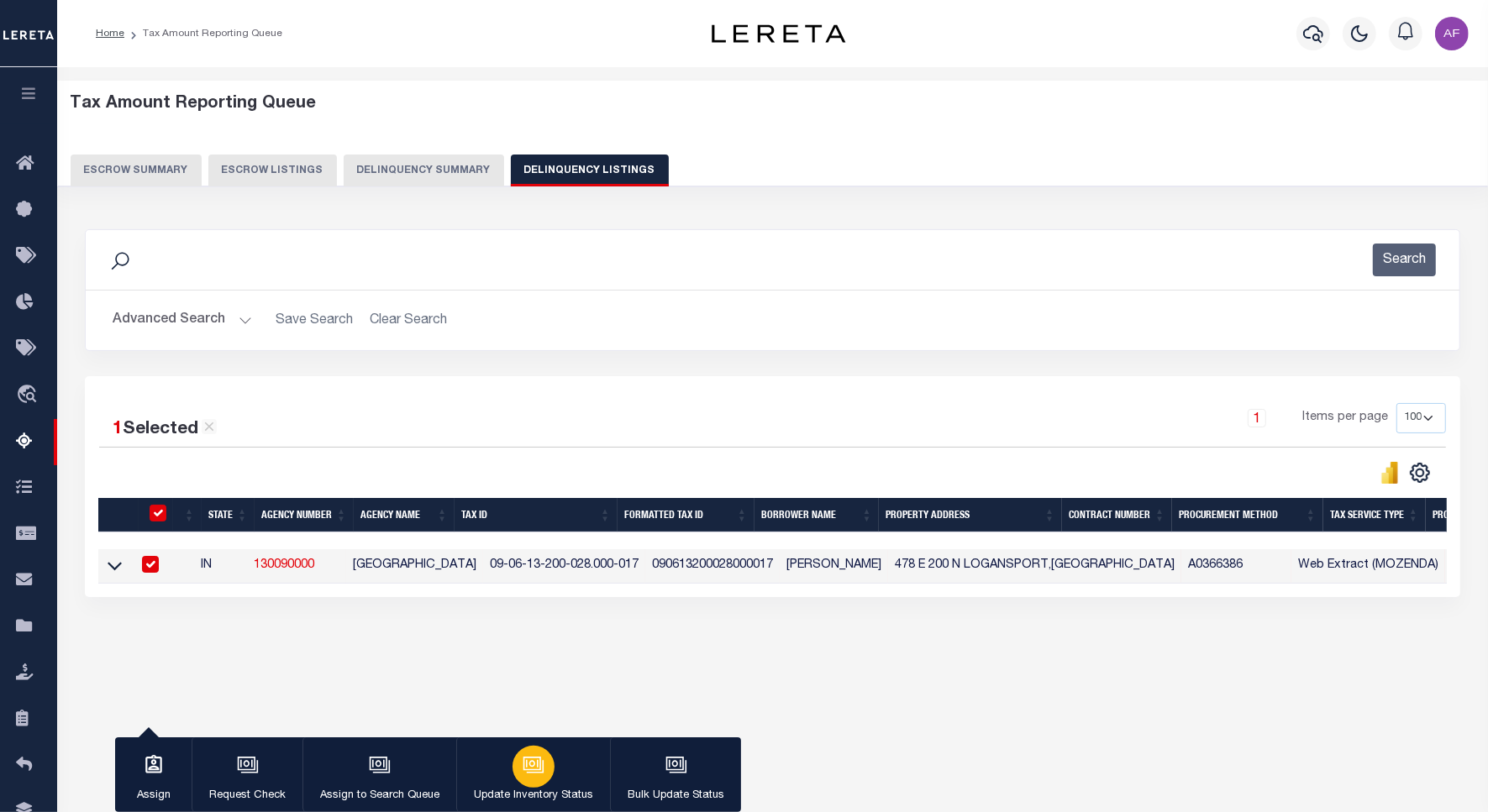
click at [541, 779] on div "button" at bounding box center [534, 767] width 42 height 42
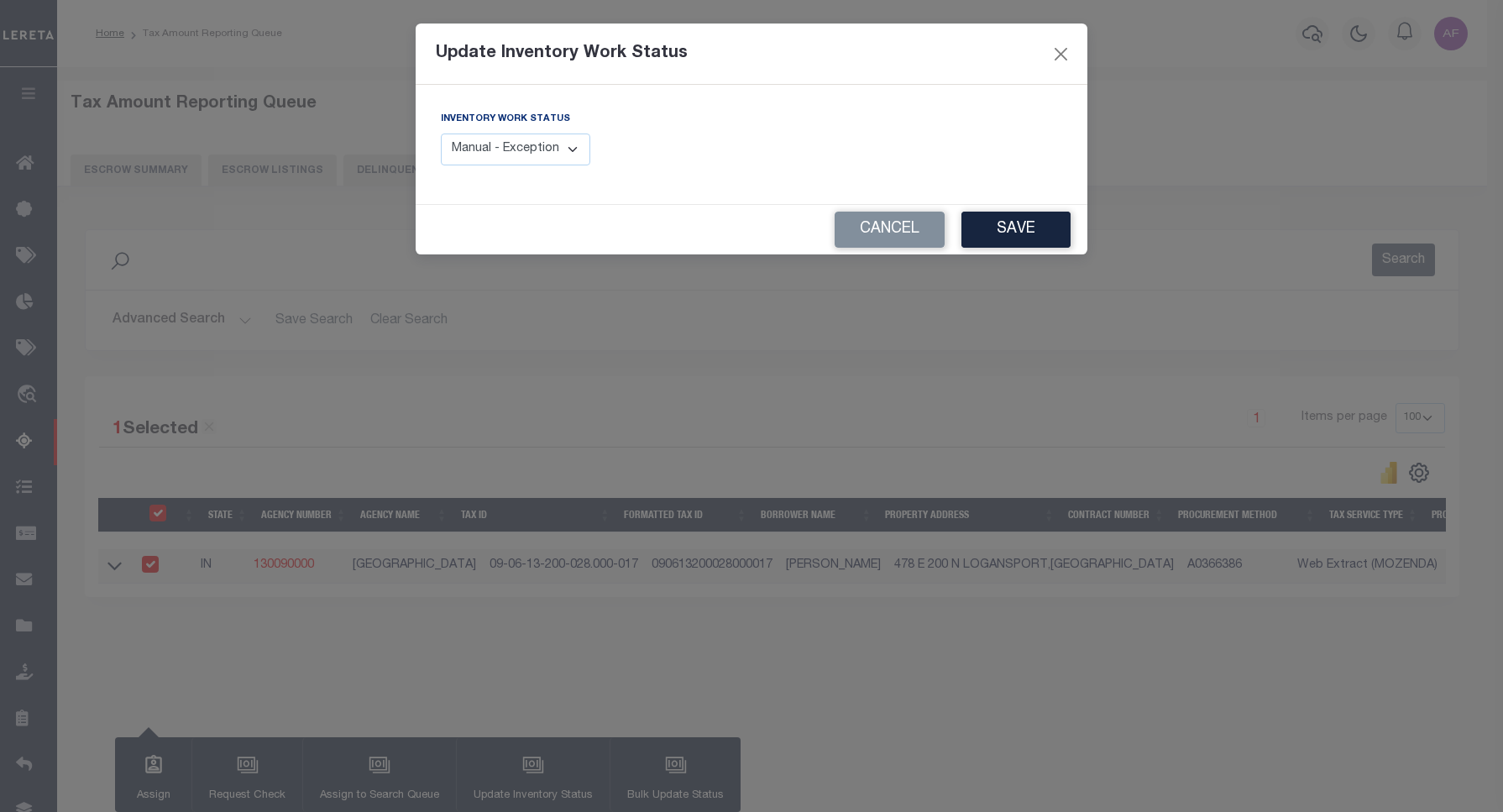
click at [527, 150] on select "Manual - Exception Pended - Awaiting Search Late Add Exception Completed" at bounding box center [516, 150] width 150 height 32
select select "4"
click at [441, 133] on select "Manual - Exception Pended - Awaiting Search Late Add Exception Completed" at bounding box center [516, 150] width 150 height 32
click at [1022, 228] on button "Save" at bounding box center [1016, 230] width 110 height 36
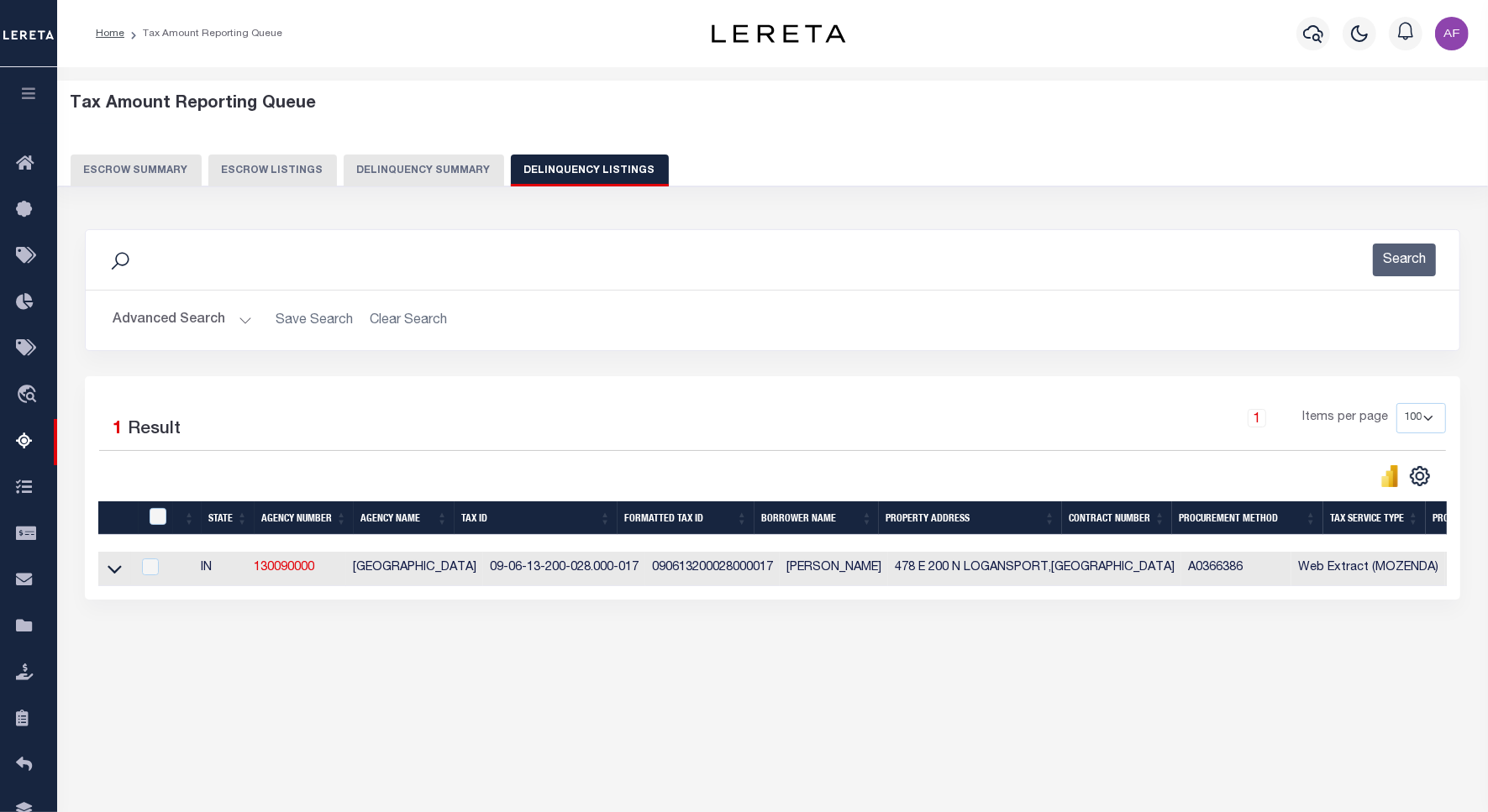
click at [149, 315] on button "Advanced Search" at bounding box center [182, 320] width 139 height 32
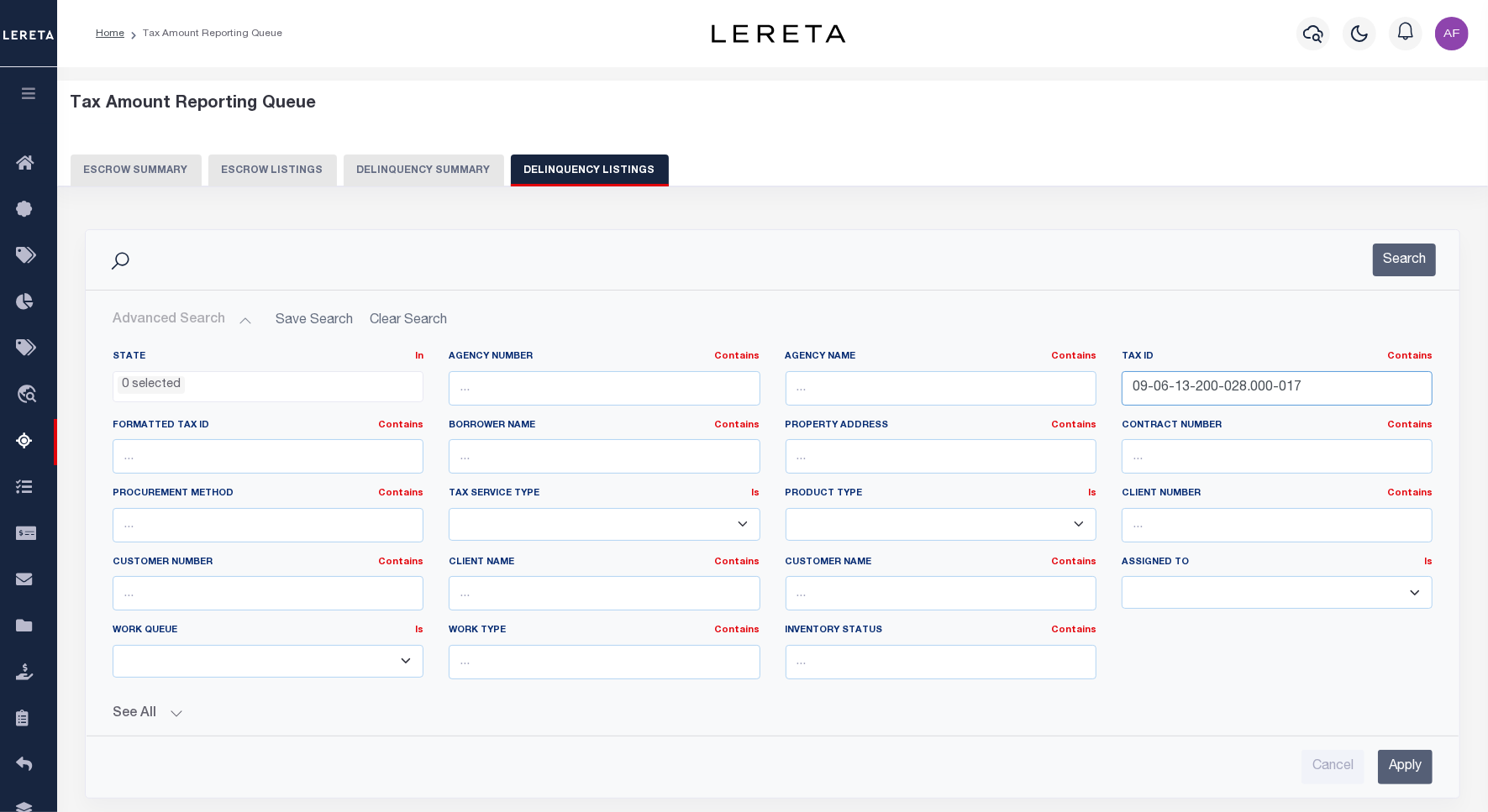
drag, startPoint x: 1307, startPoint y: 387, endPoint x: 981, endPoint y: 391, distance: 326.0
click at [981, 391] on div "State In In AK AL AR AZ CA CO CT DC DE FL GA GU HI IA ID IL IN KS KY LA MA MD M…" at bounding box center [772, 521] width 1345 height 343
paste input "7-21-100-037.000-005"
type input "09-07-21-100-037.000-005"
click at [1403, 266] on button "Search" at bounding box center [1404, 260] width 63 height 32
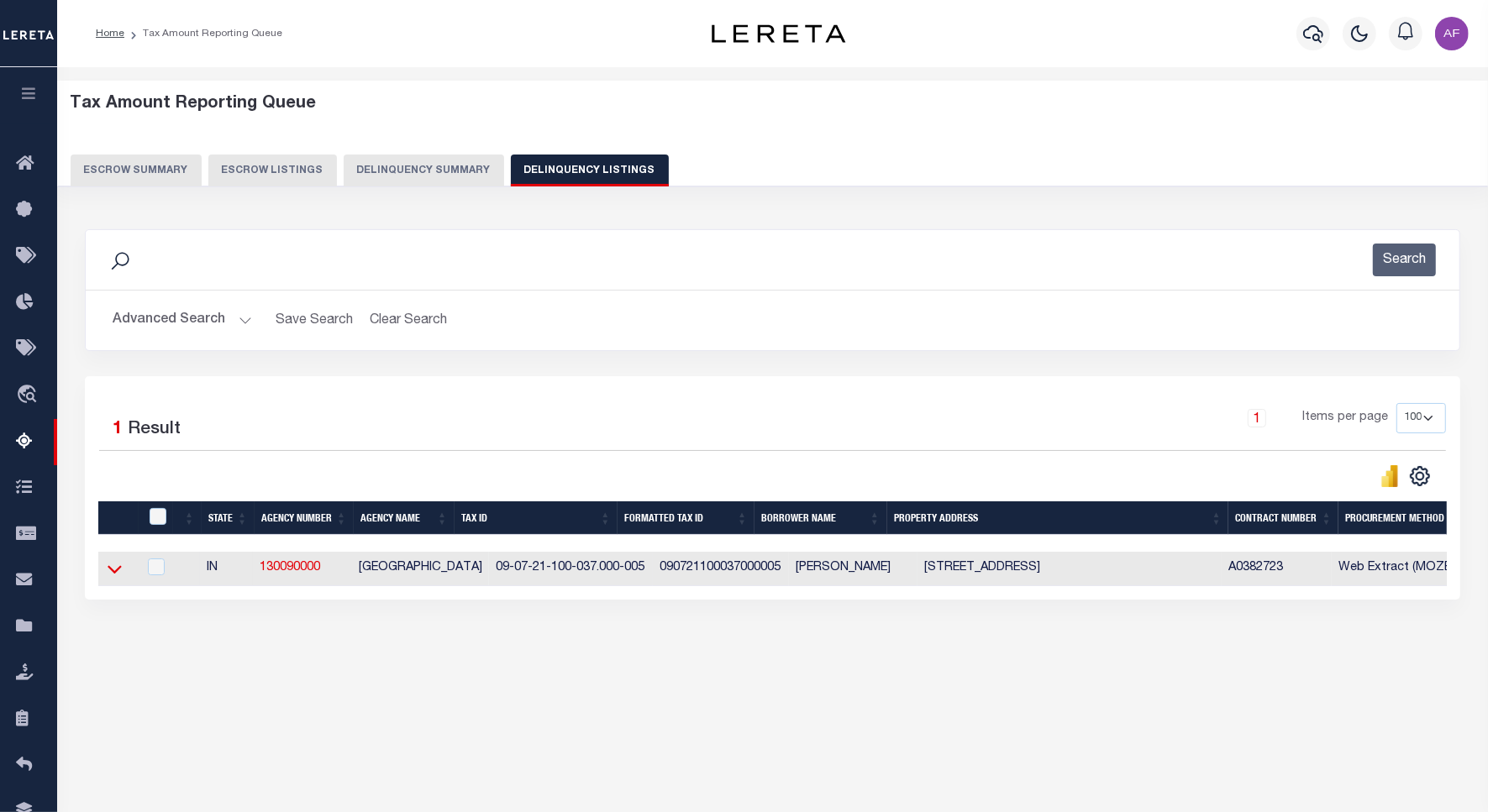
click at [119, 574] on icon at bounding box center [114, 570] width 14 height 9
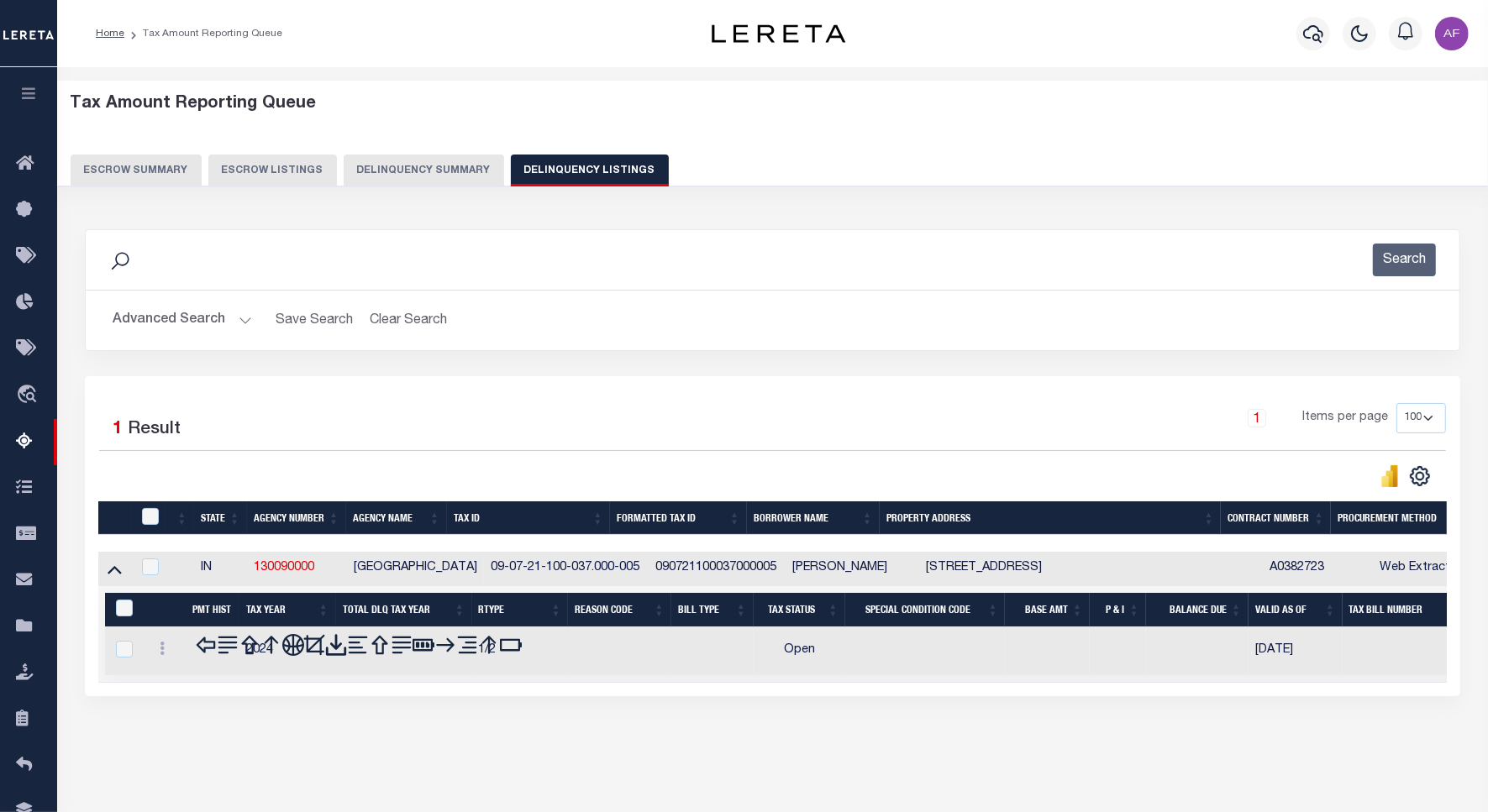
scroll to position [77, 0]
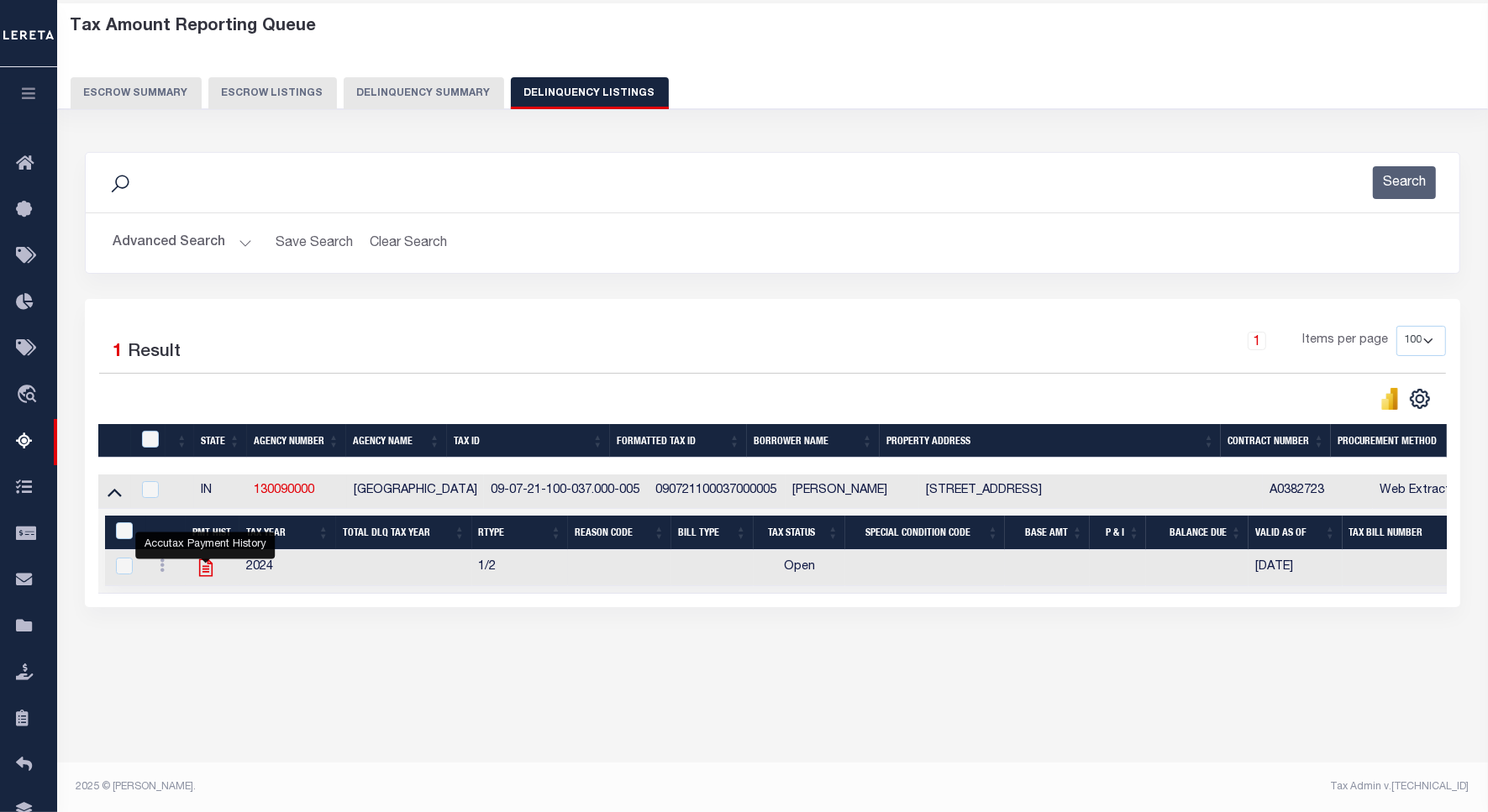
click at [202, 574] on icon "" at bounding box center [205, 567] width 22 height 22
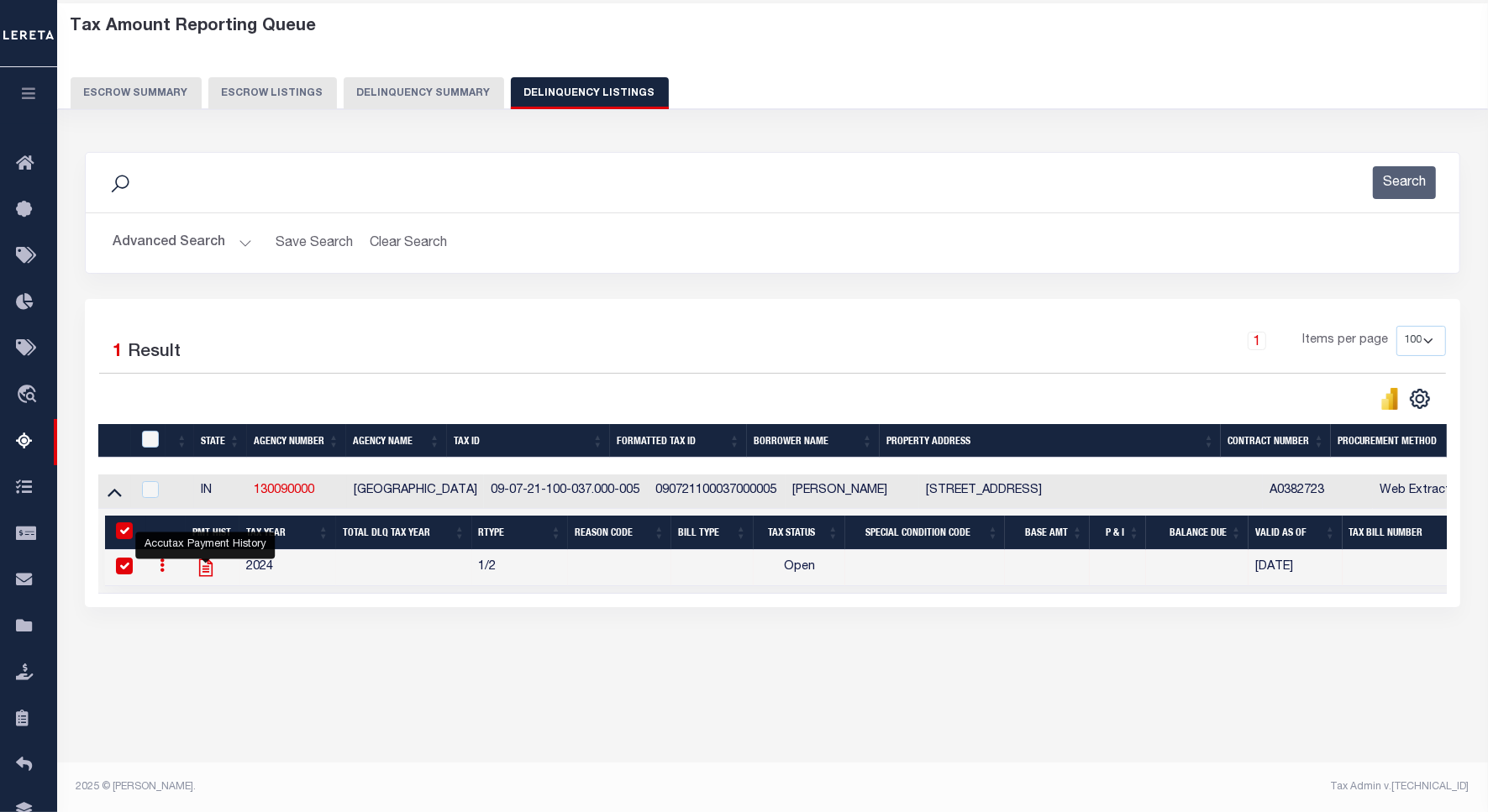
checkbox input "true"
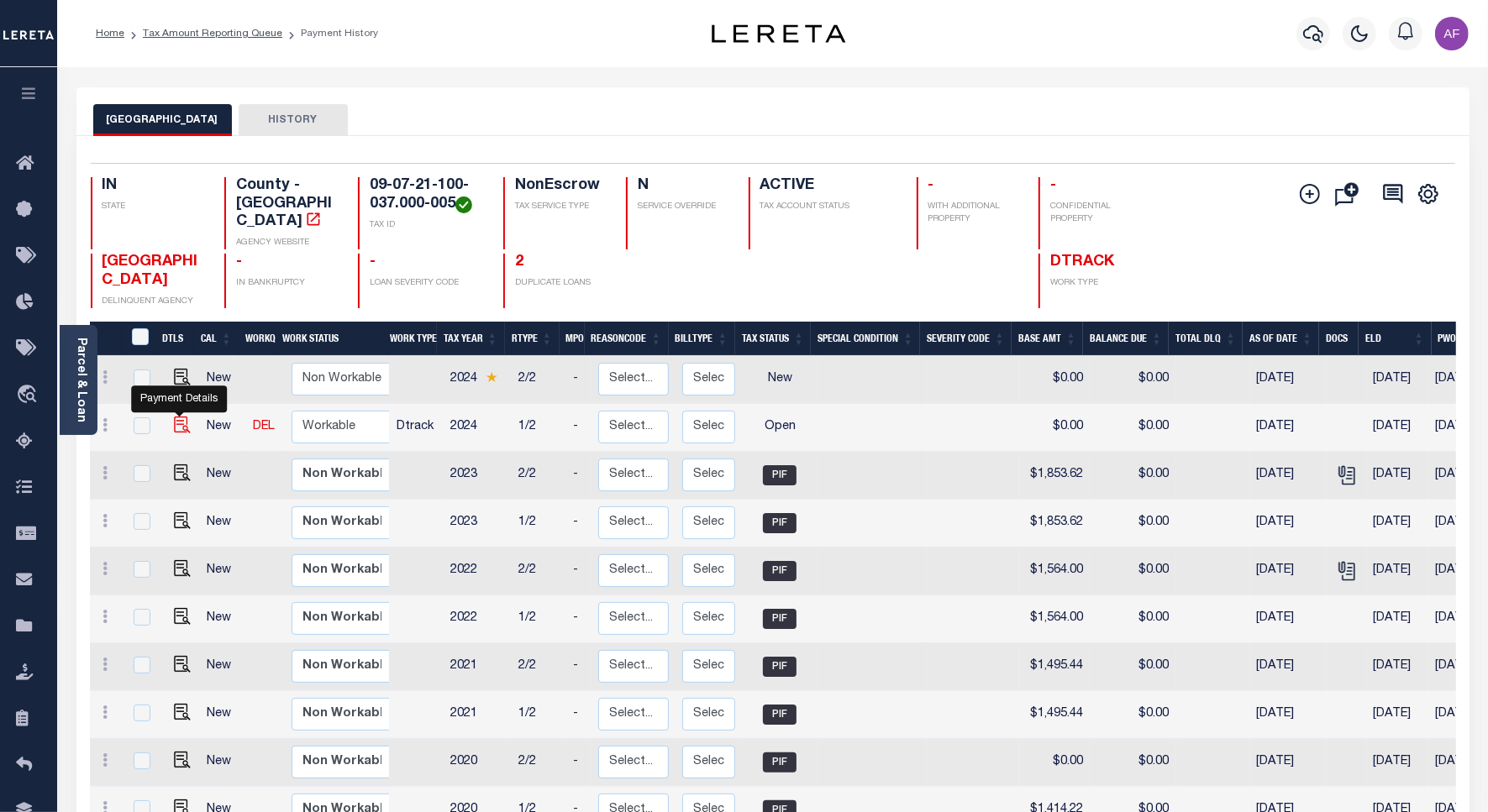
click at [176, 416] on img "" at bounding box center [182, 425] width 17 height 17
checkbox input "true"
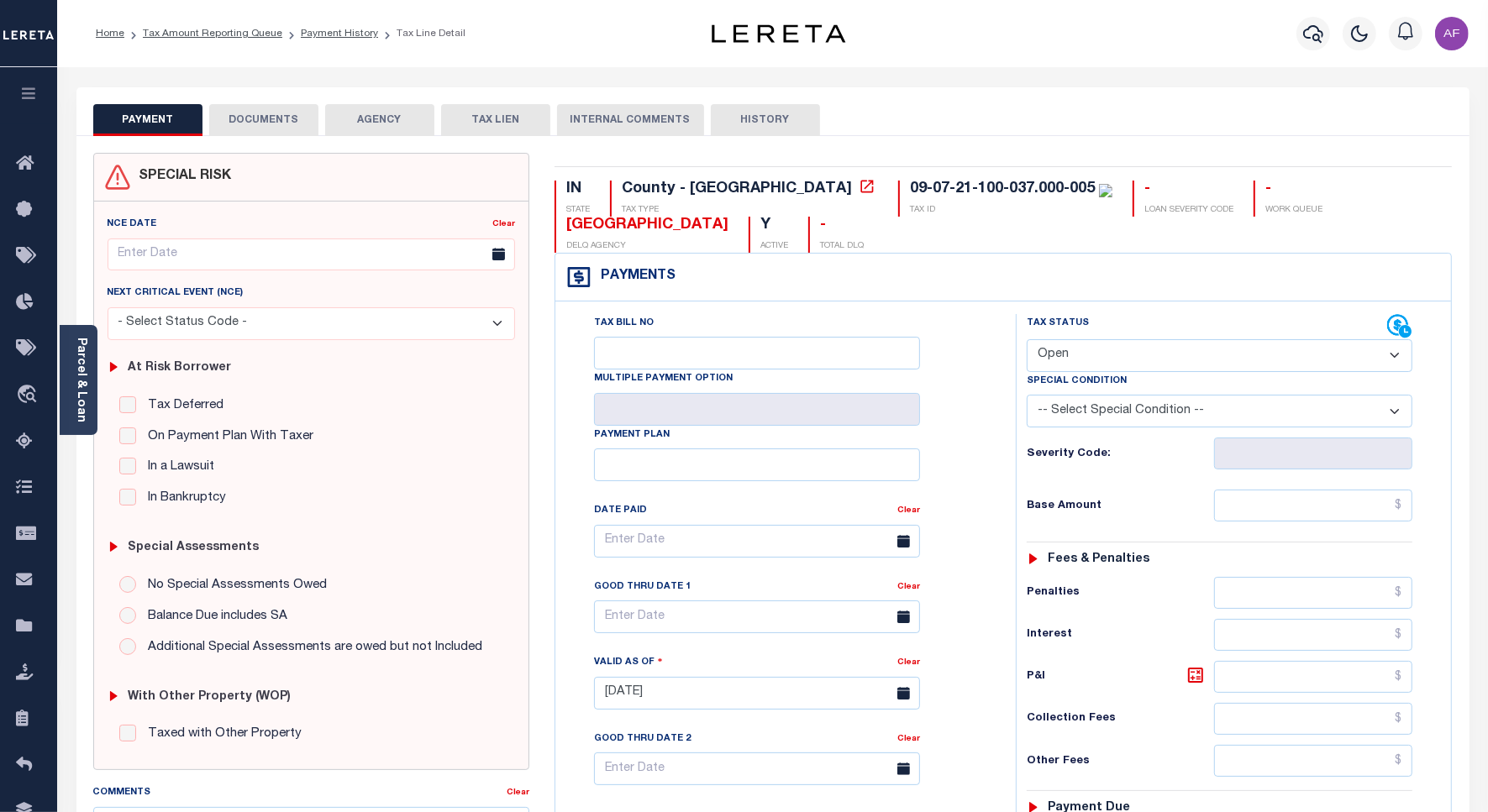
click at [1105, 353] on select "- Select Status Code - Open Due/Unpaid Paid Incomplete No Tax Due Internal Refu…" at bounding box center [1219, 355] width 385 height 32
select select "PYD"
click at [1027, 341] on select "- Select Status Code - Open Due/Unpaid Paid Incomplete No Tax Due Internal Refu…" at bounding box center [1219, 355] width 385 height 32
type input "[DATE]"
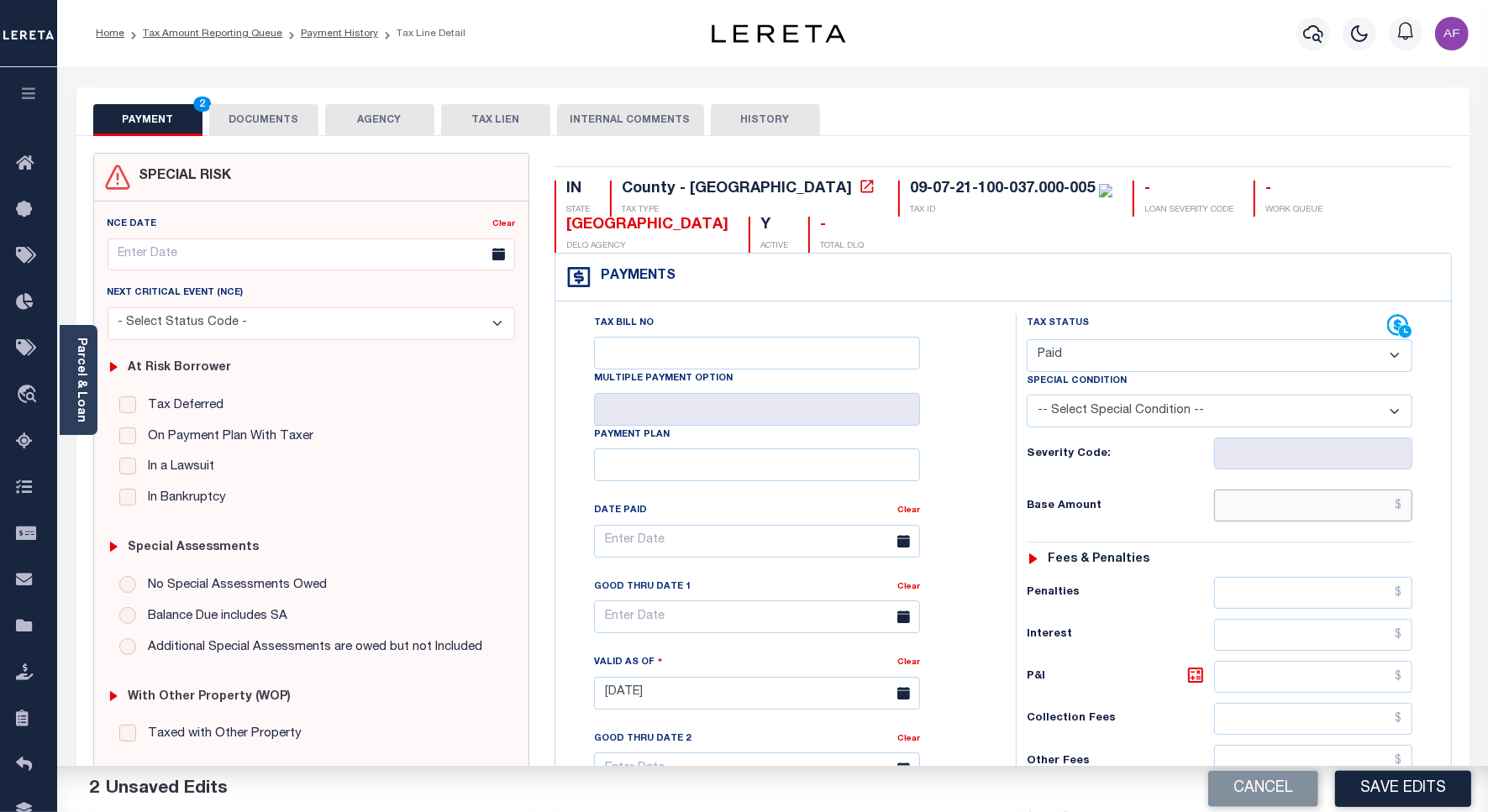
click at [1325, 514] on input "text" at bounding box center [1313, 505] width 198 height 31
paste input "1,700.00"
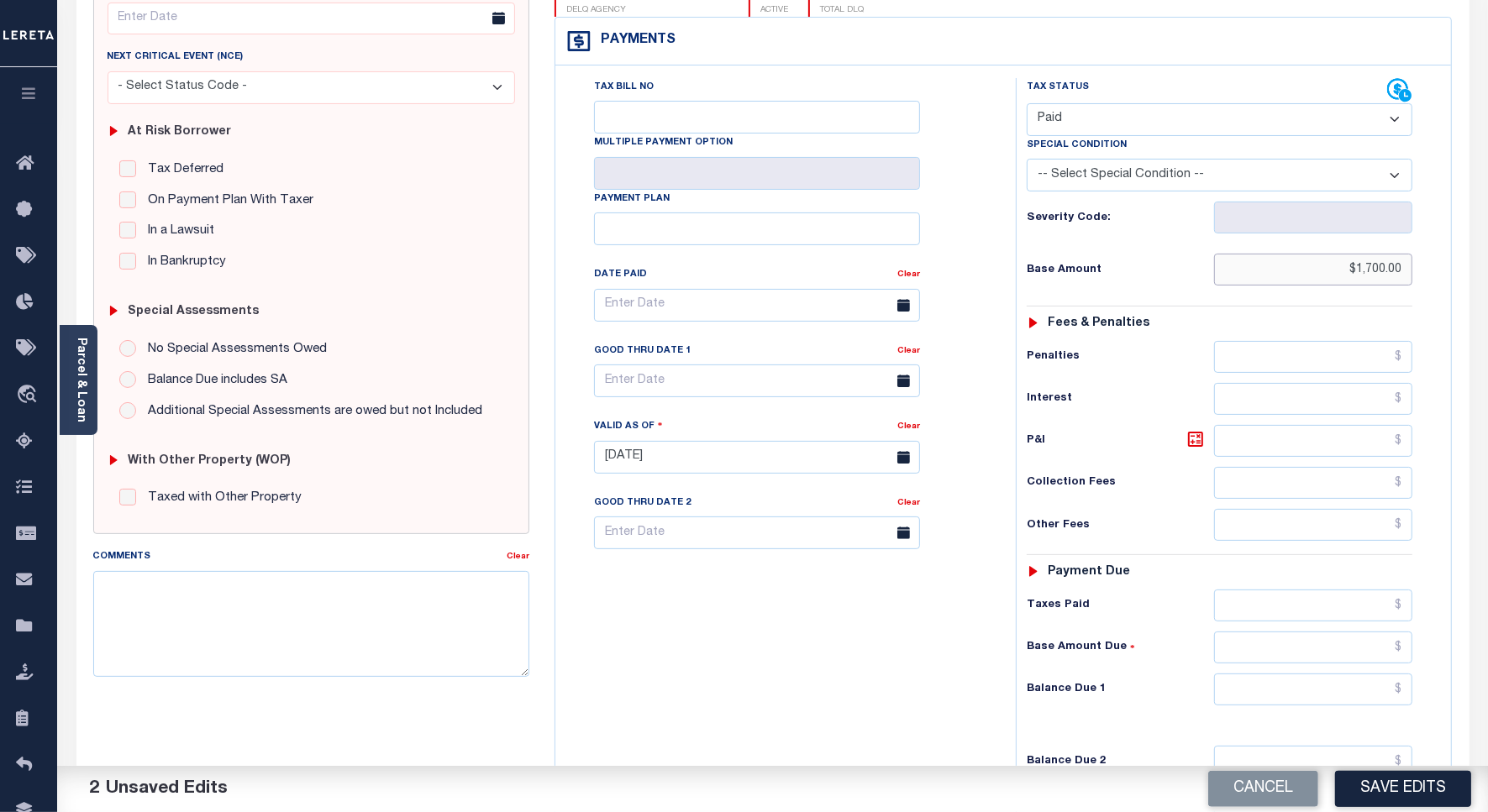
scroll to position [468, 0]
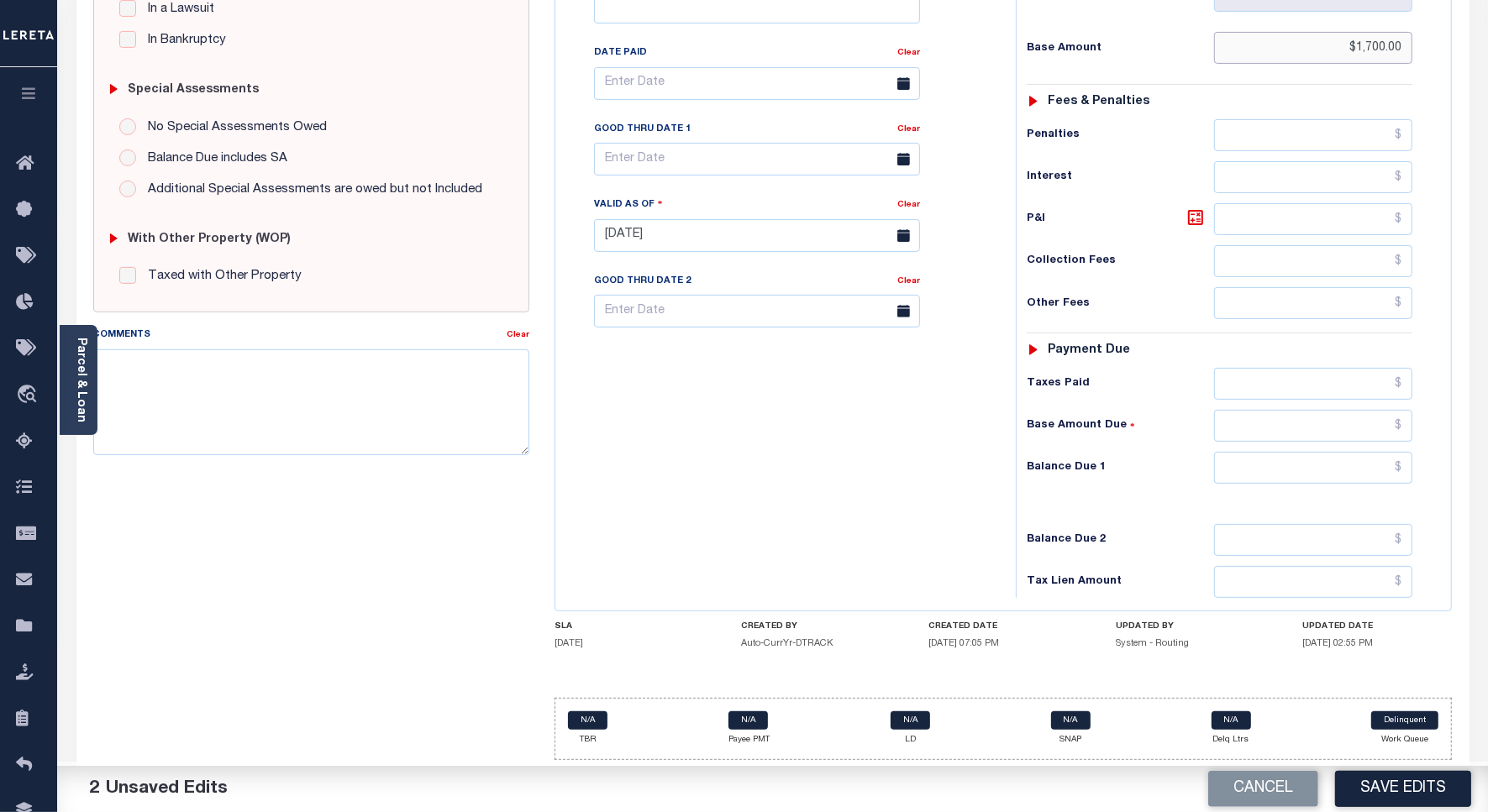
type input "$1,700.00"
click at [1335, 460] on input "text" at bounding box center [1313, 467] width 198 height 31
type input "$0"
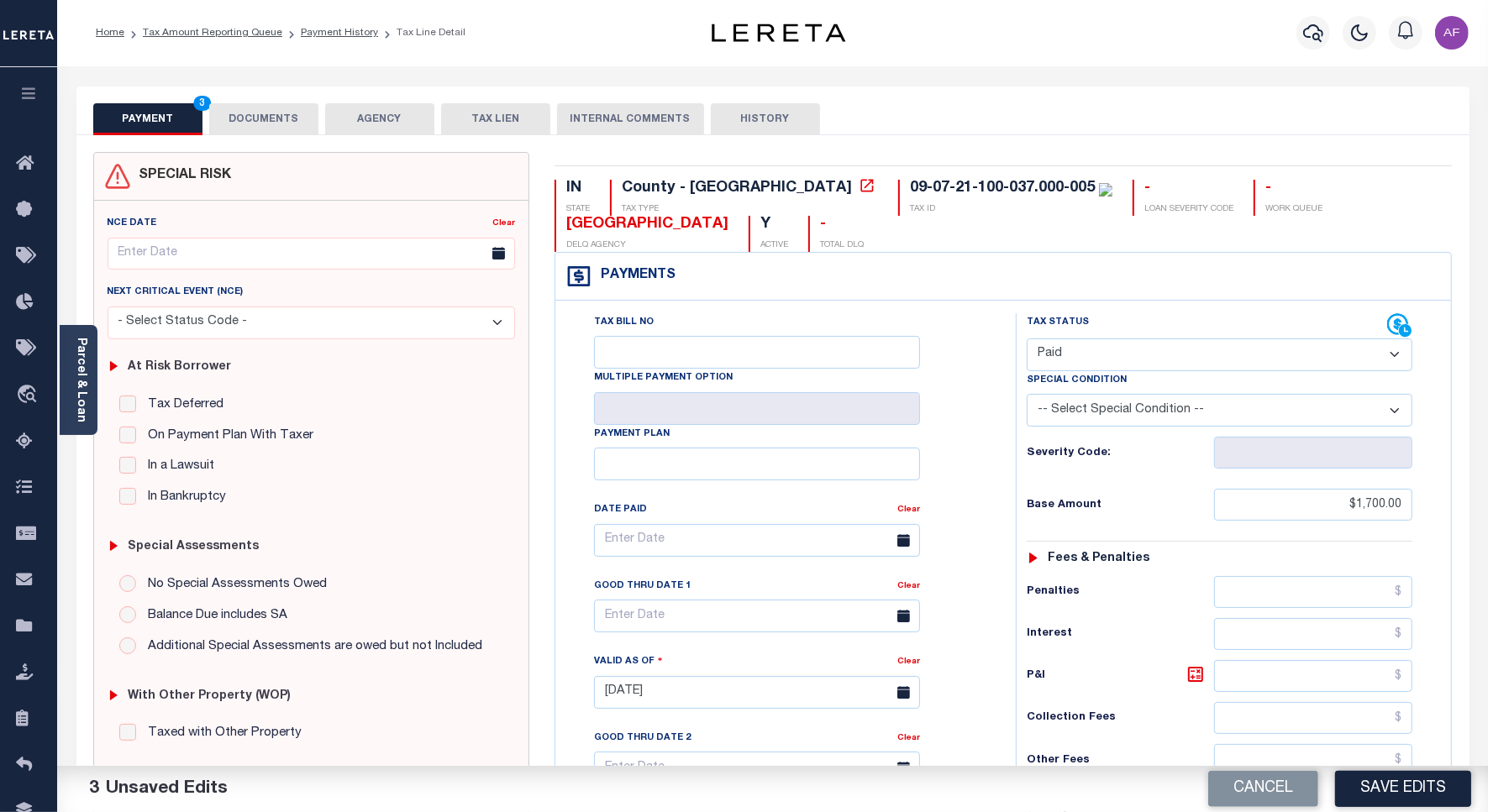
scroll to position [0, 0]
click at [277, 113] on button "DOCUMENTS" at bounding box center [263, 119] width 110 height 31
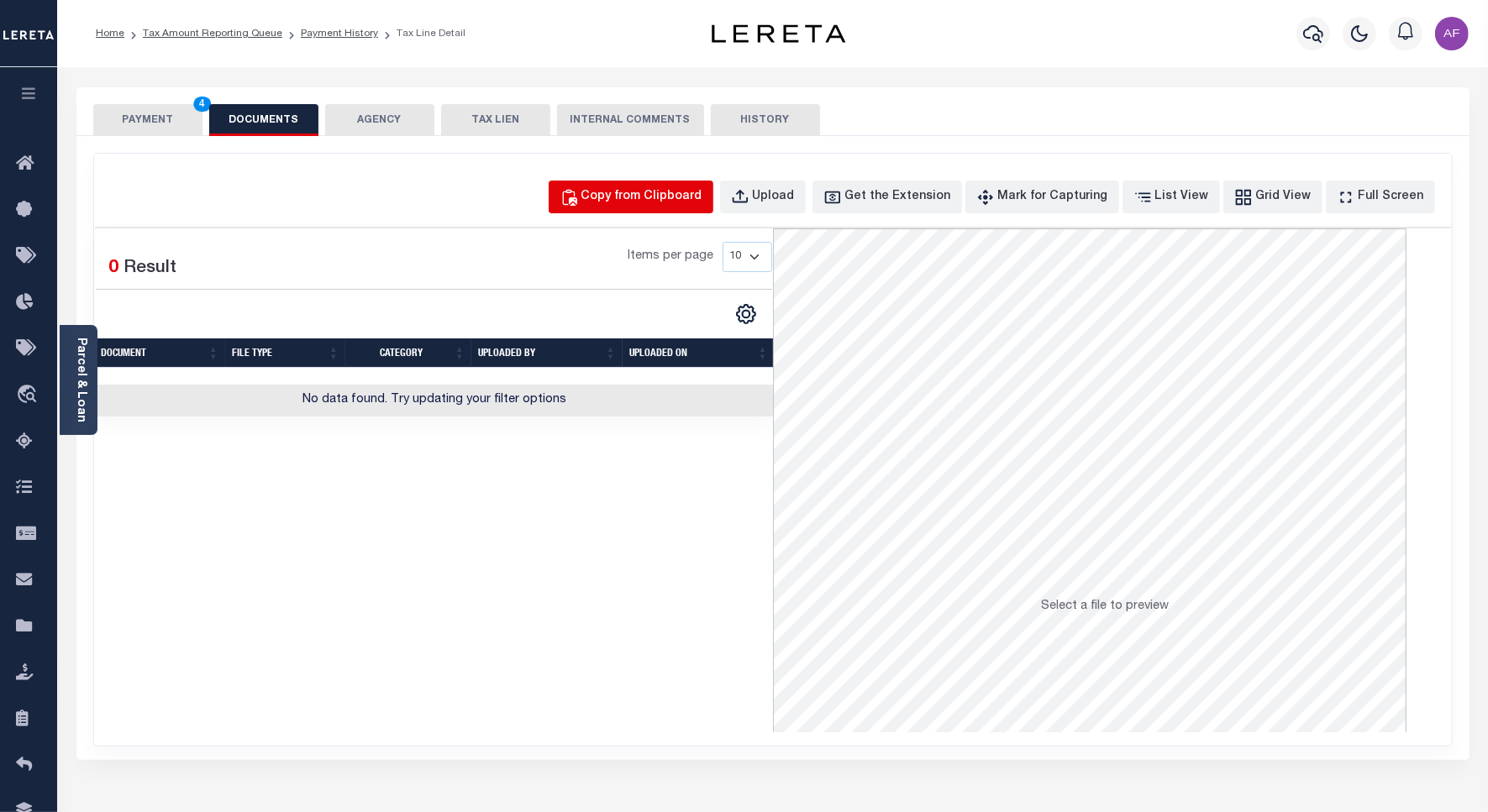
click at [664, 190] on div "Copy from Clipboard" at bounding box center [642, 196] width 121 height 18
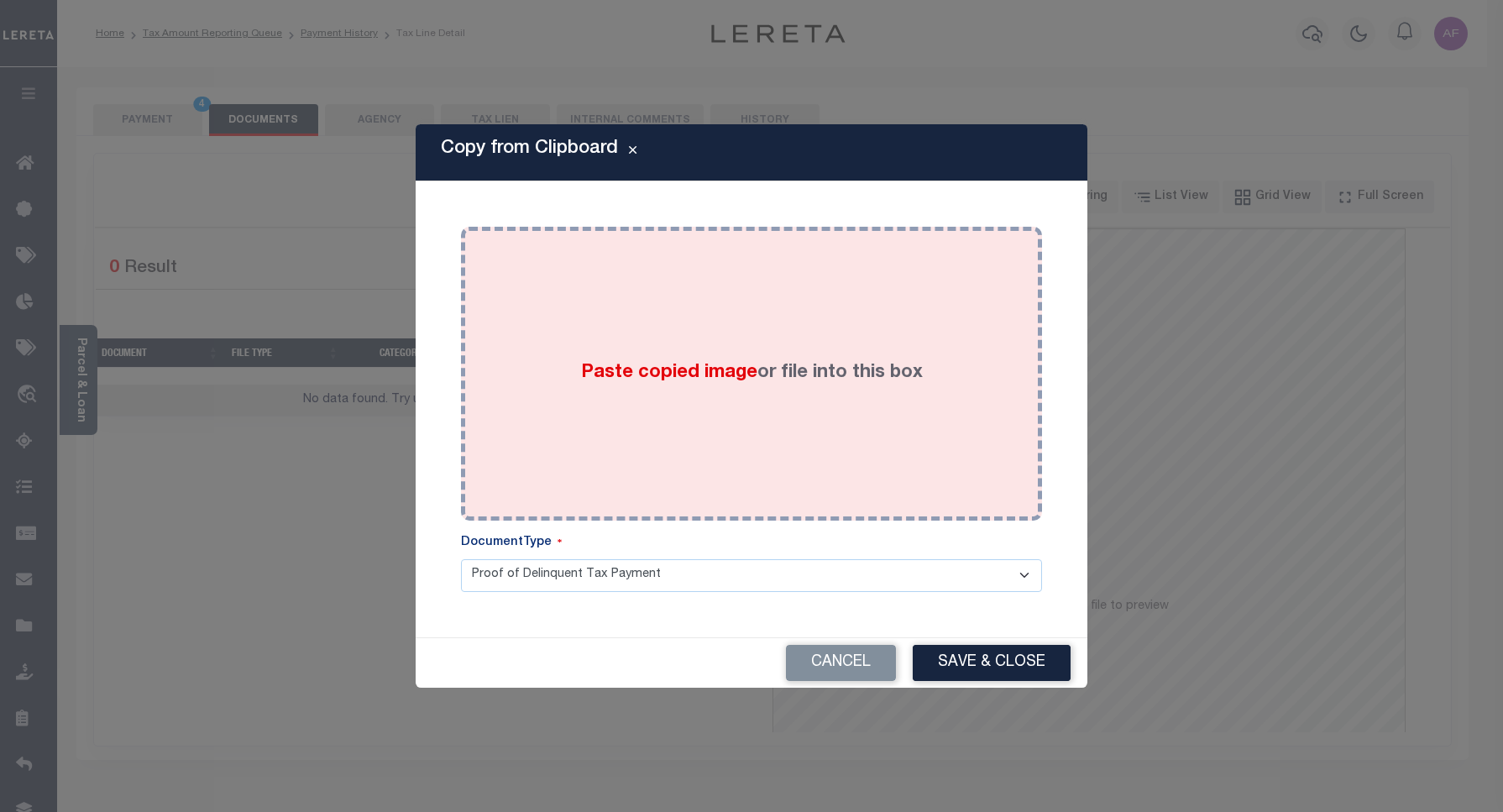
click at [610, 304] on div "Paste copied image or file into this box" at bounding box center [751, 374] width 556 height 269
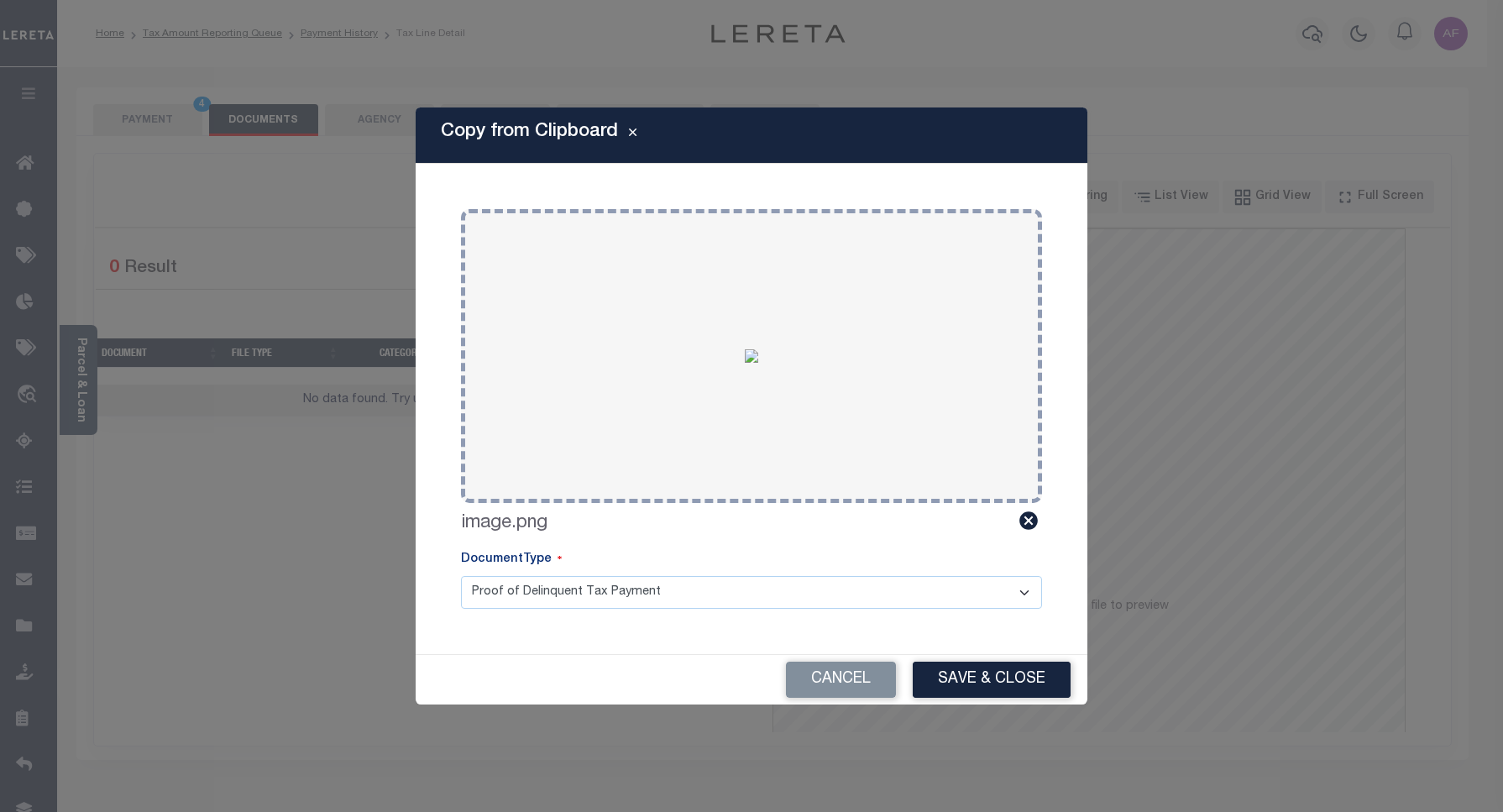
click at [987, 677] on button "Save & Close" at bounding box center [992, 680] width 158 height 36
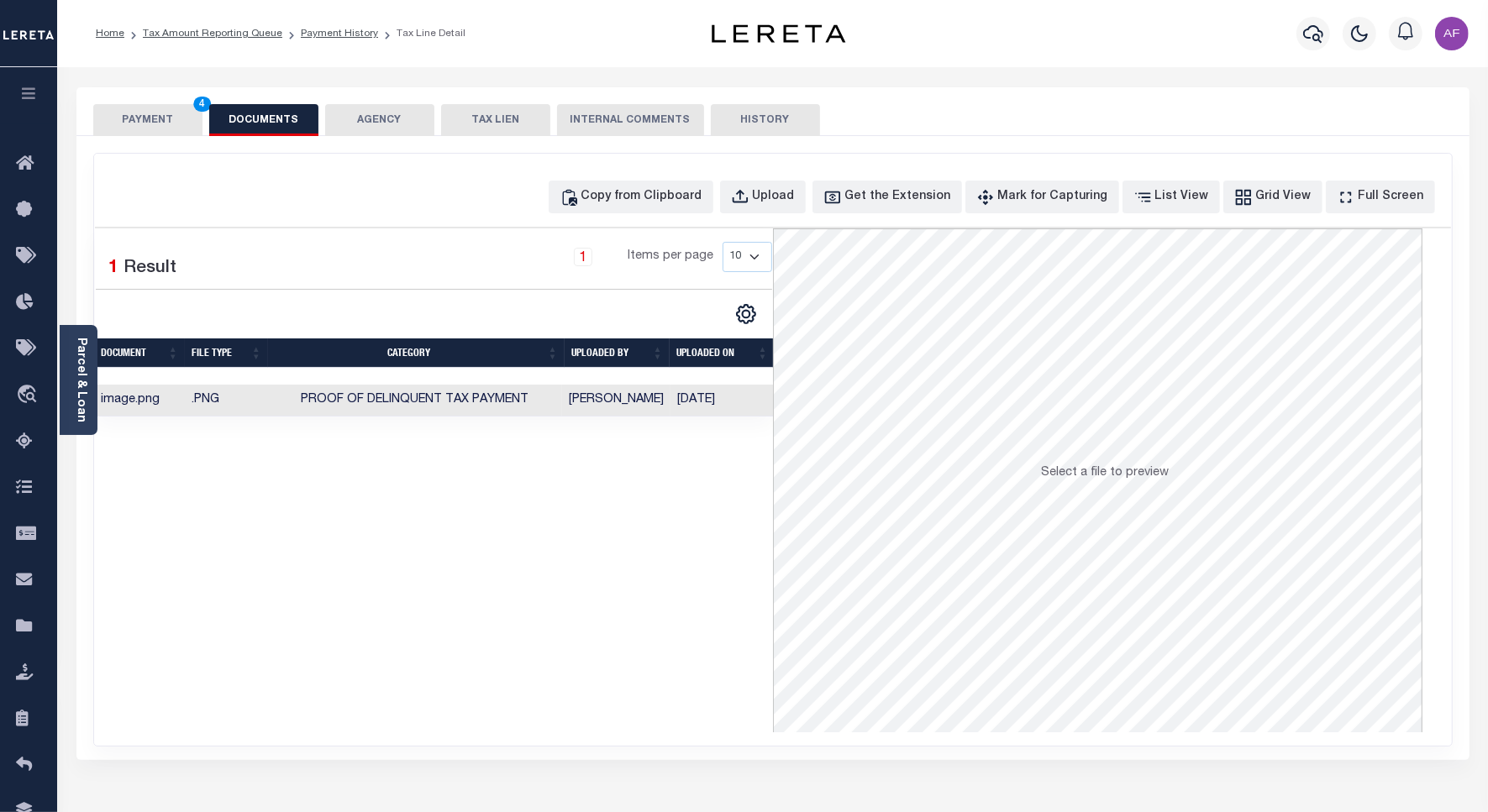
click at [132, 118] on button "PAYMENT 4" at bounding box center [148, 119] width 110 height 31
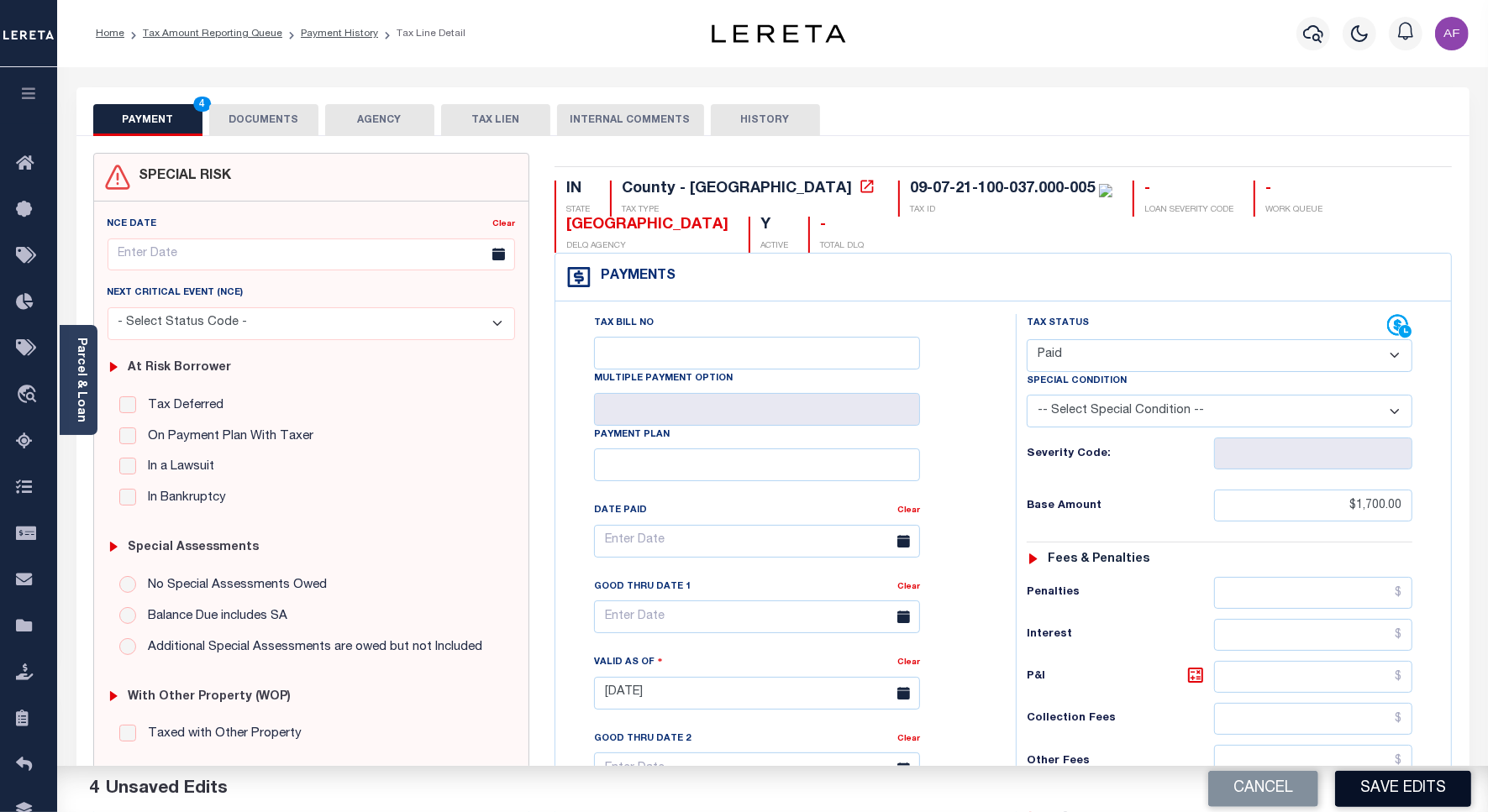
click at [1378, 787] on button "Save Edits" at bounding box center [1402, 789] width 136 height 36
checkbox input "false"
type input "$1,700"
type input "$0"
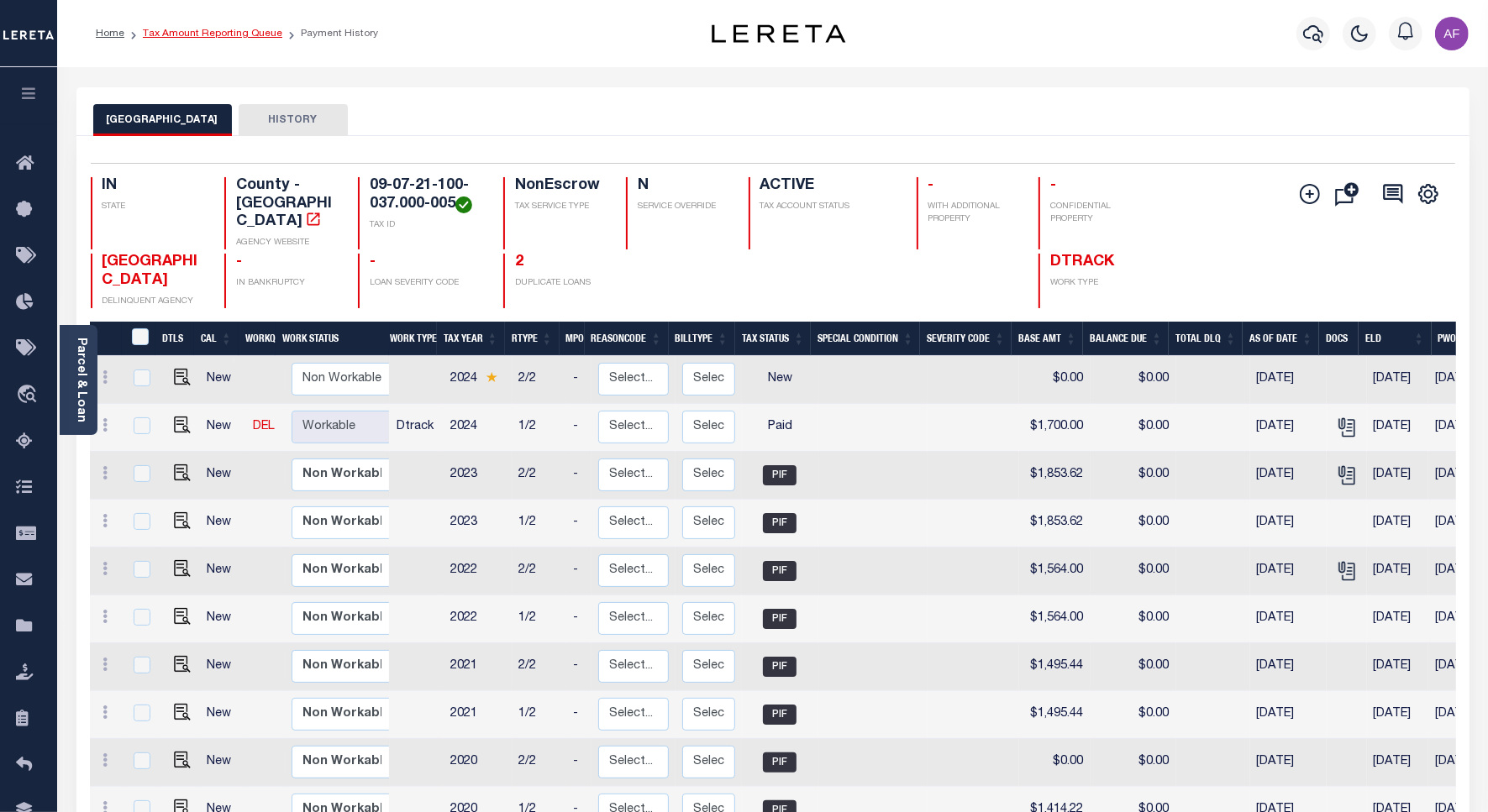
click at [176, 31] on link "Tax Amount Reporting Queue" at bounding box center [213, 33] width 139 height 10
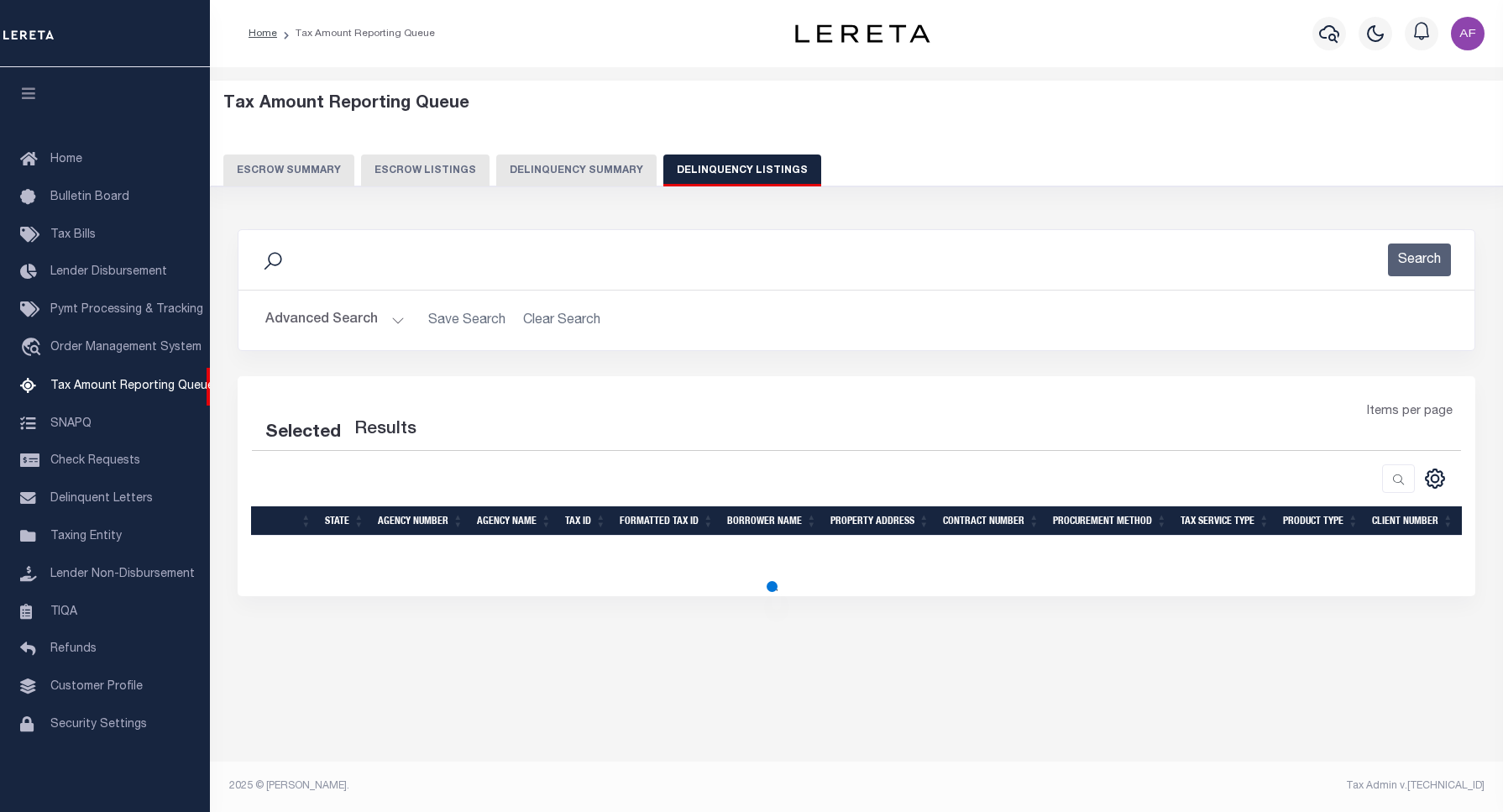
select select "100"
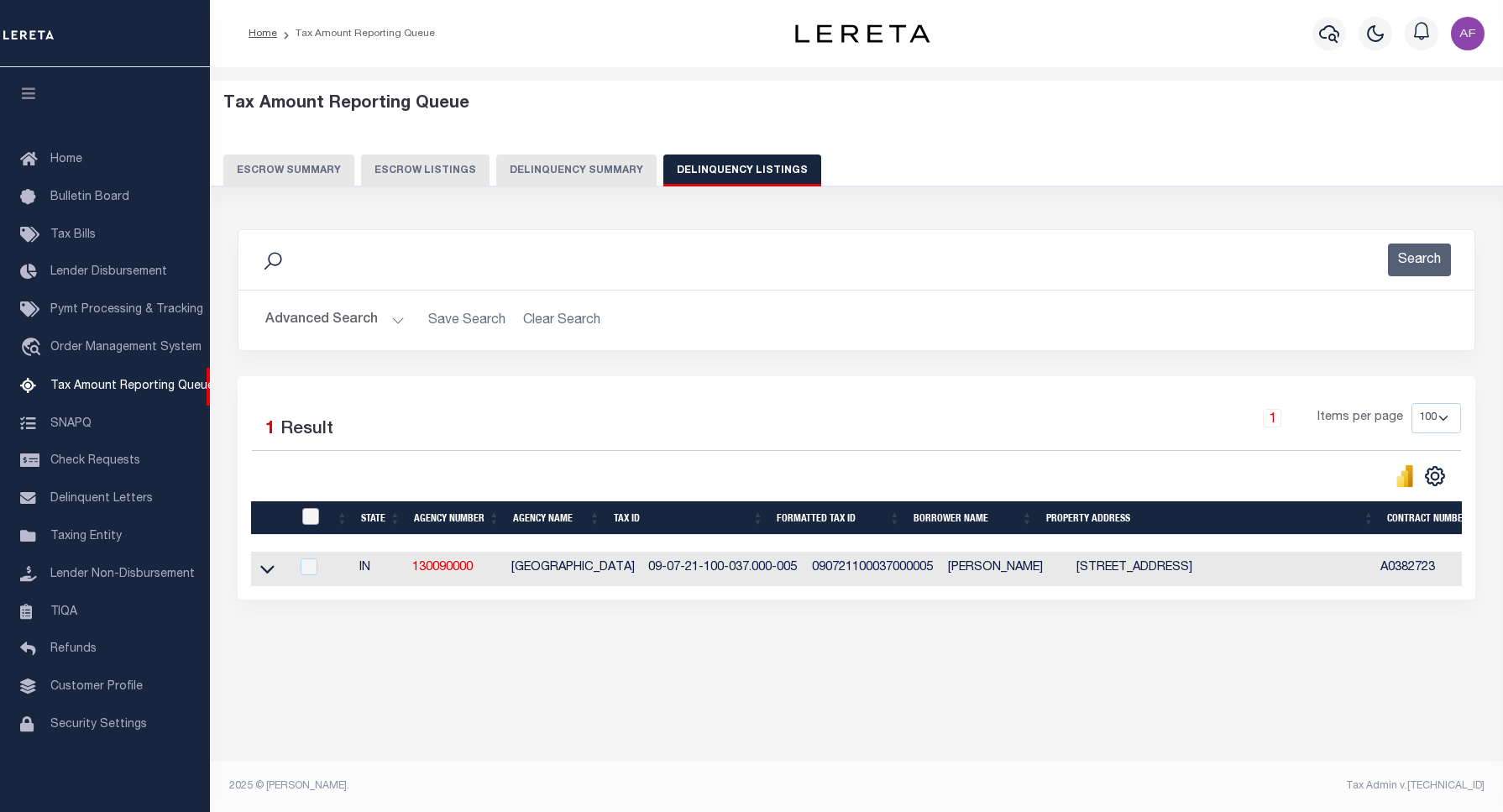
click at [315, 513] on input "checkbox" at bounding box center [311, 517] width 17 height 17
checkbox input "true"
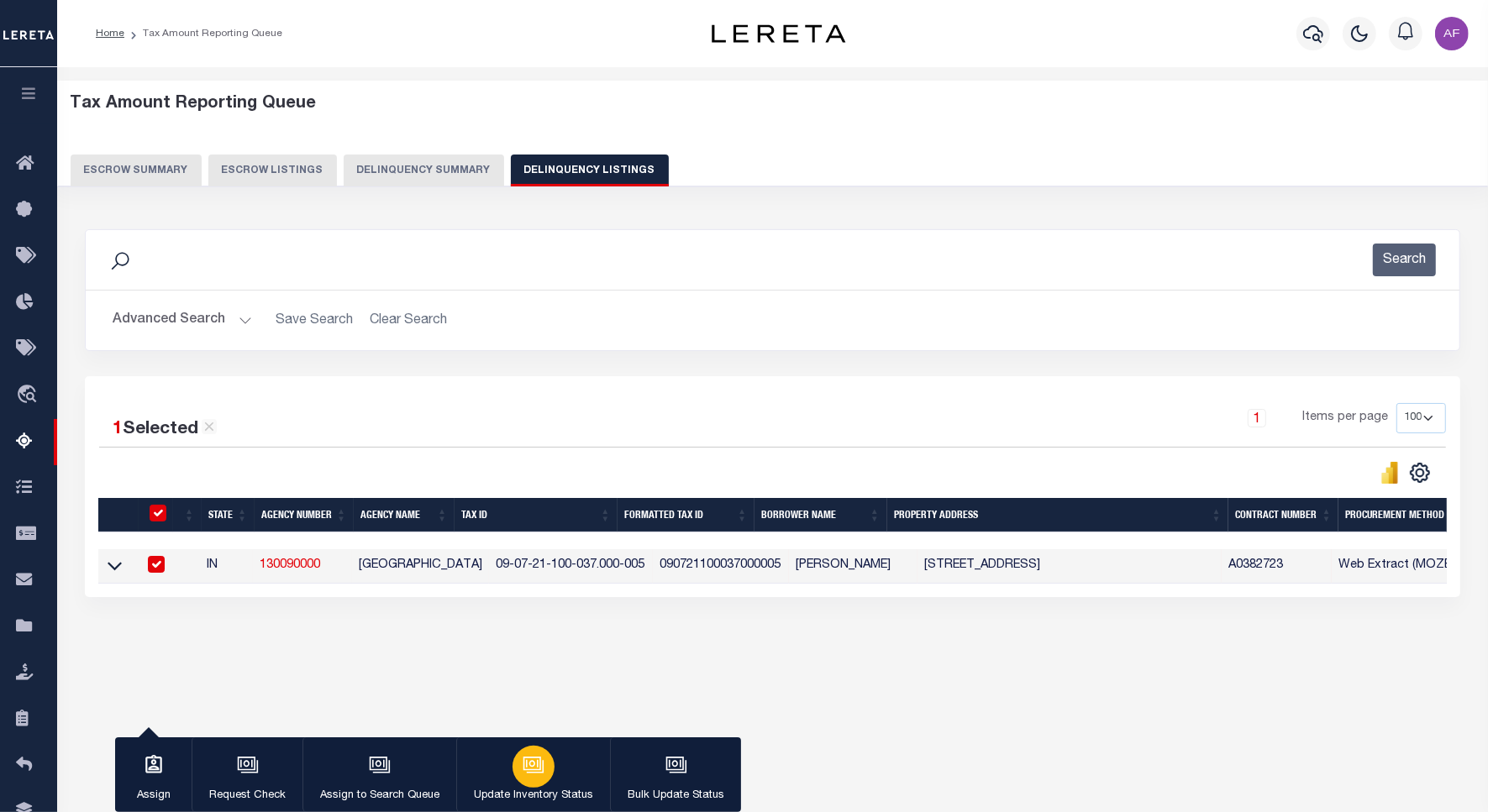
click at [555, 770] on button "Update Inventory Status" at bounding box center [532, 775] width 153 height 75
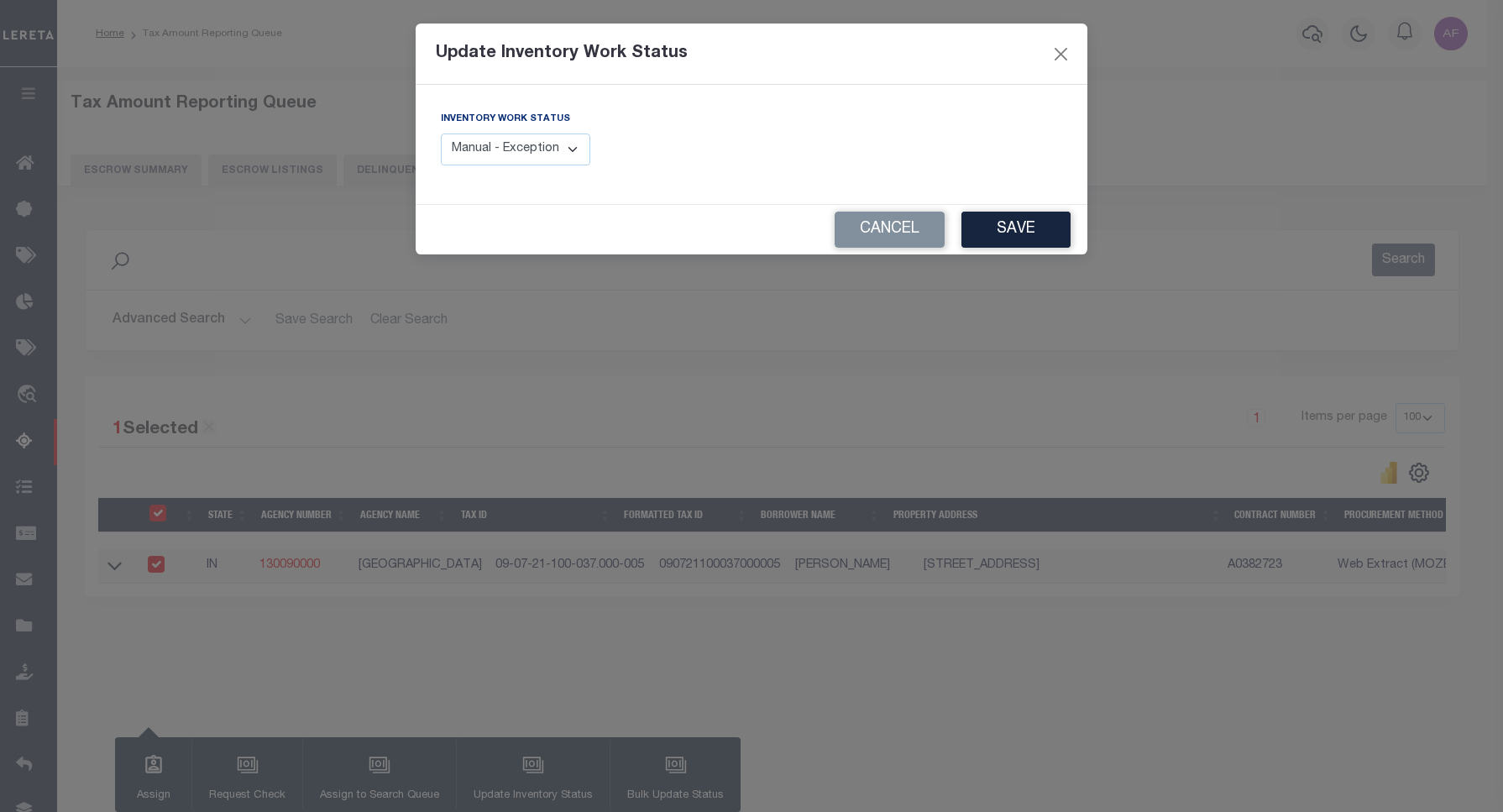
click at [559, 141] on select "Manual - Exception Pended - Awaiting Search Late Add Exception Completed" at bounding box center [516, 150] width 150 height 32
select select "4"
click at [441, 133] on select "Manual - Exception Pended - Awaiting Search Late Add Exception Completed" at bounding box center [516, 150] width 150 height 32
click at [1022, 230] on button "Save" at bounding box center [1016, 230] width 110 height 36
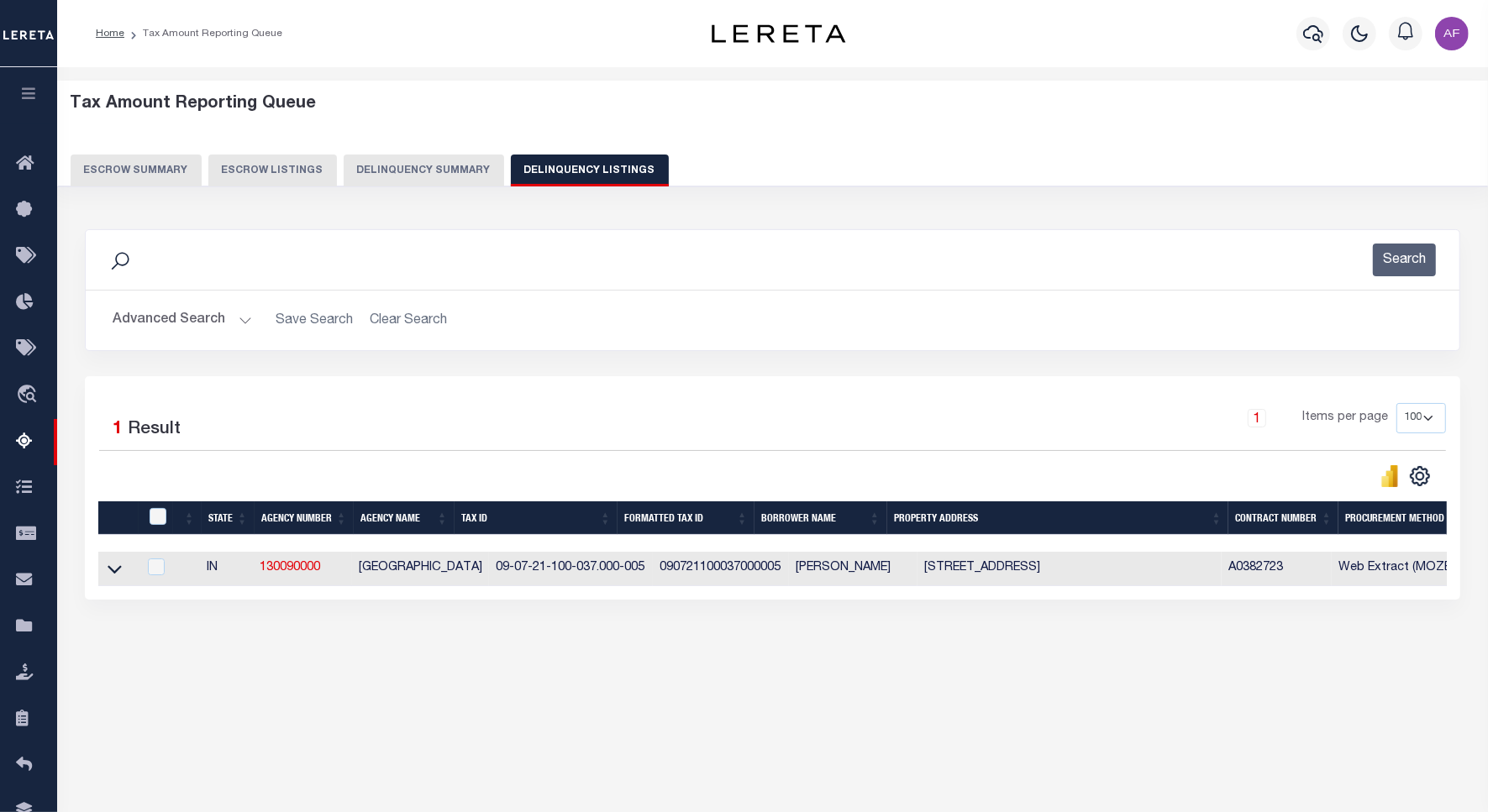
click at [176, 328] on button "Advanced Search" at bounding box center [182, 320] width 139 height 32
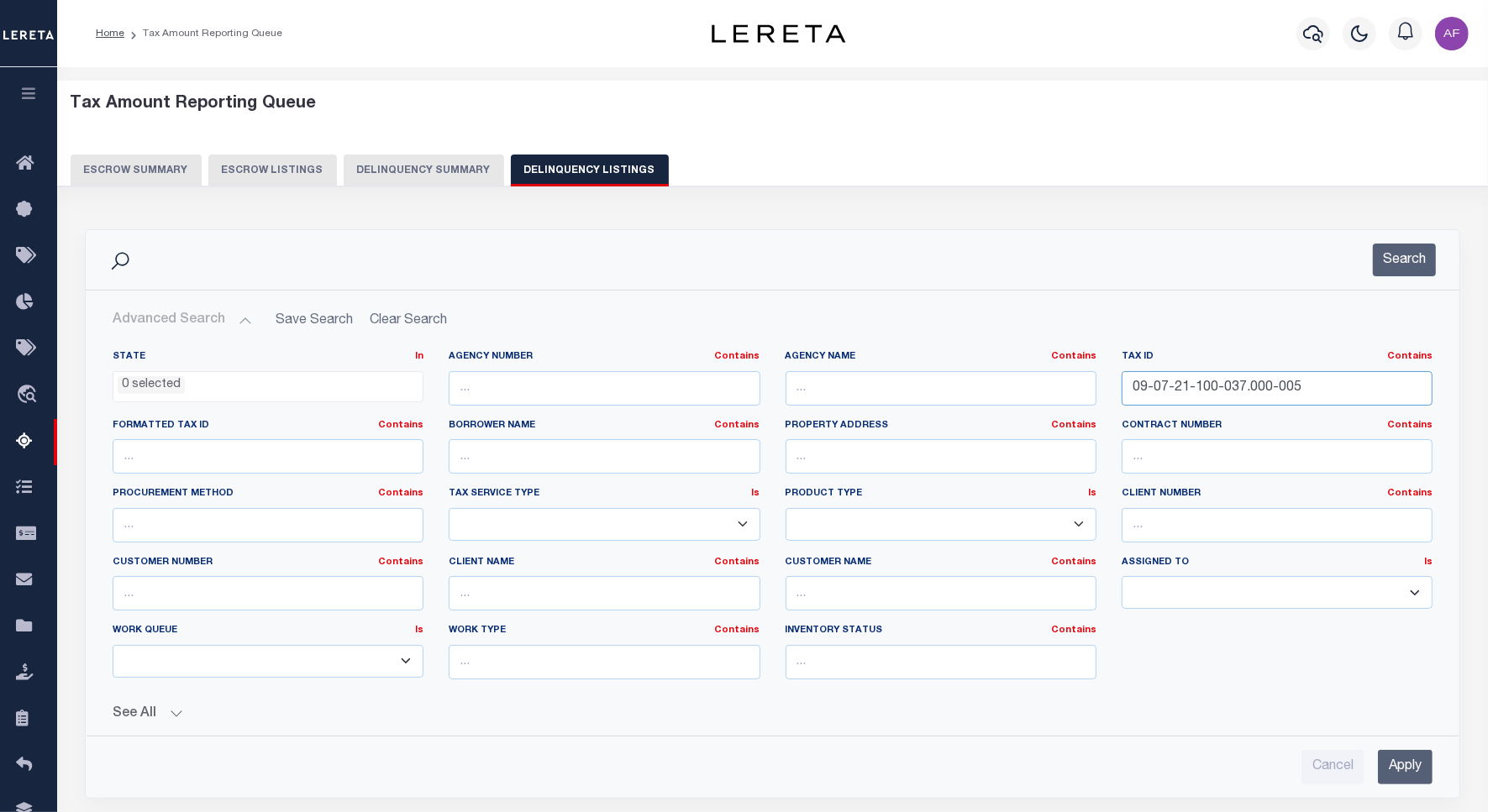
drag, startPoint x: 1308, startPoint y: 391, endPoint x: 1033, endPoint y: 383, distance: 275.1
click at [1033, 383] on div "State In In AK AL AR AZ CA CO CT DC DE FL GA GU HI IA ID IL IN KS KY LA MA MD M…" at bounding box center [772, 521] width 1345 height 343
paste input "2-340-017.005-016"
type input "09-07-22-340-017.005-016"
click at [1393, 261] on button "Search" at bounding box center [1404, 260] width 63 height 32
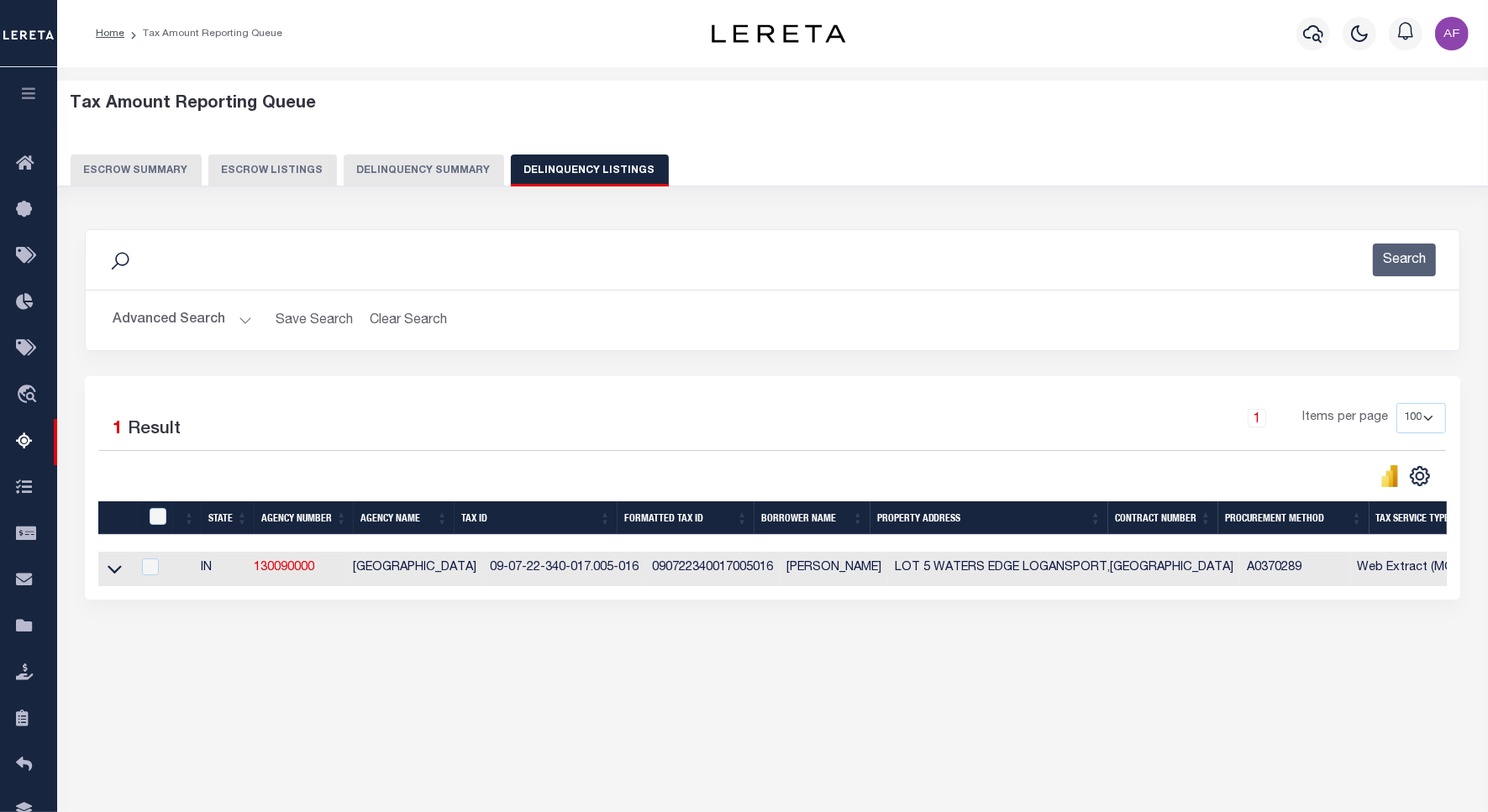
click at [115, 575] on icon at bounding box center [114, 570] width 14 height 9
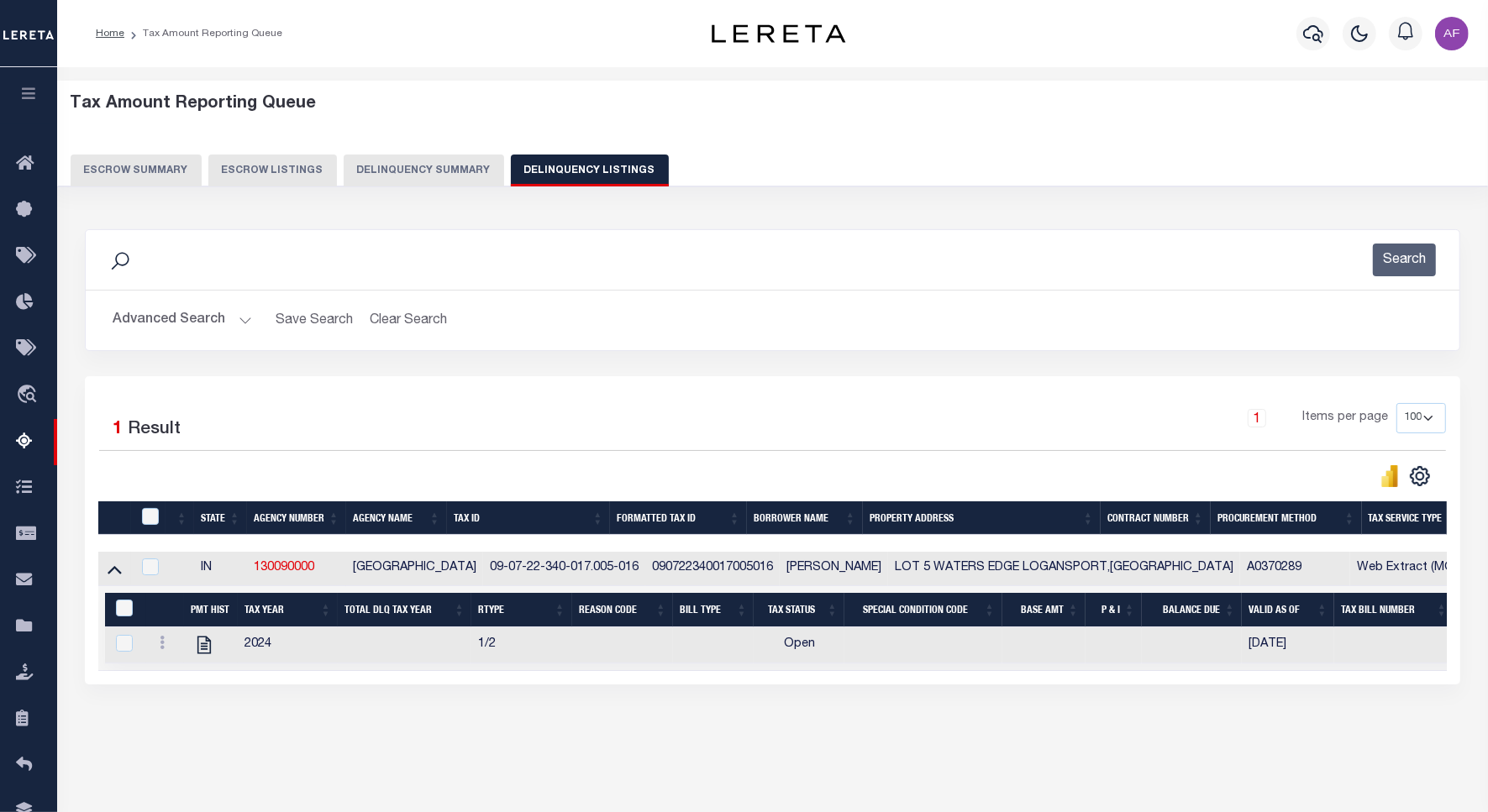
scroll to position [77, 0]
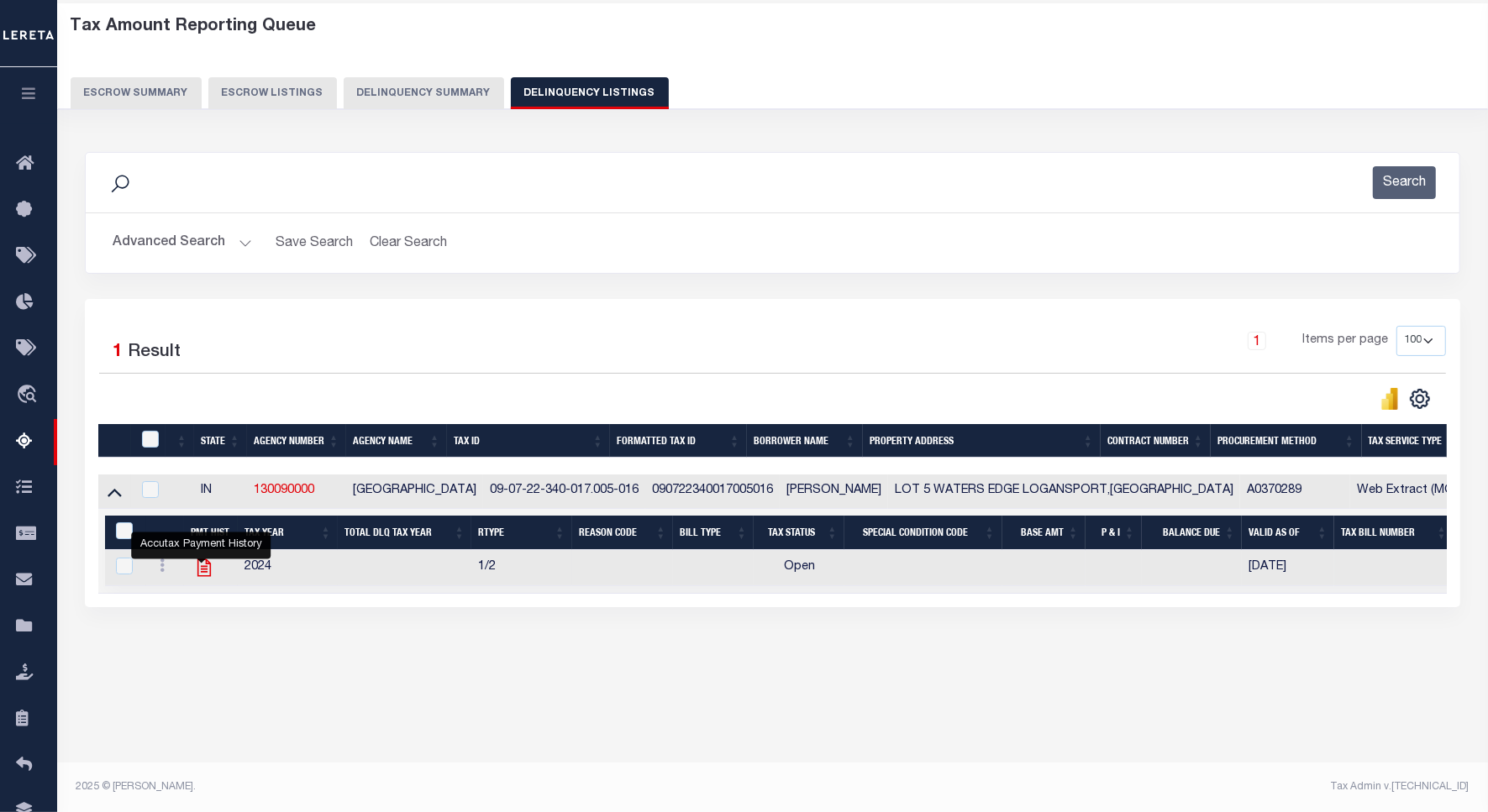
click at [197, 574] on icon "" at bounding box center [204, 567] width 22 height 22
checkbox input "true"
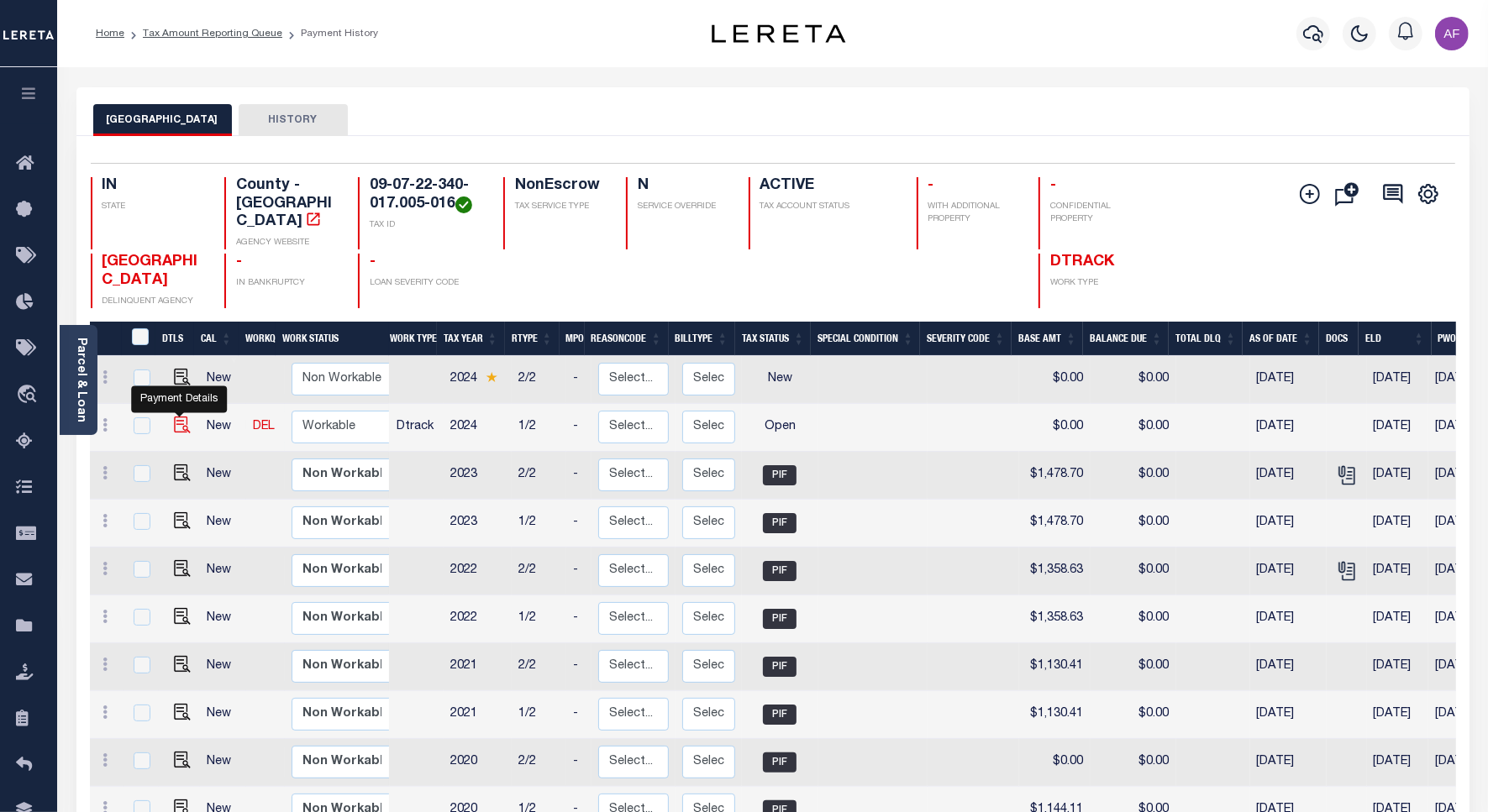
click at [187, 416] on img "" at bounding box center [182, 425] width 17 height 17
checkbox input "true"
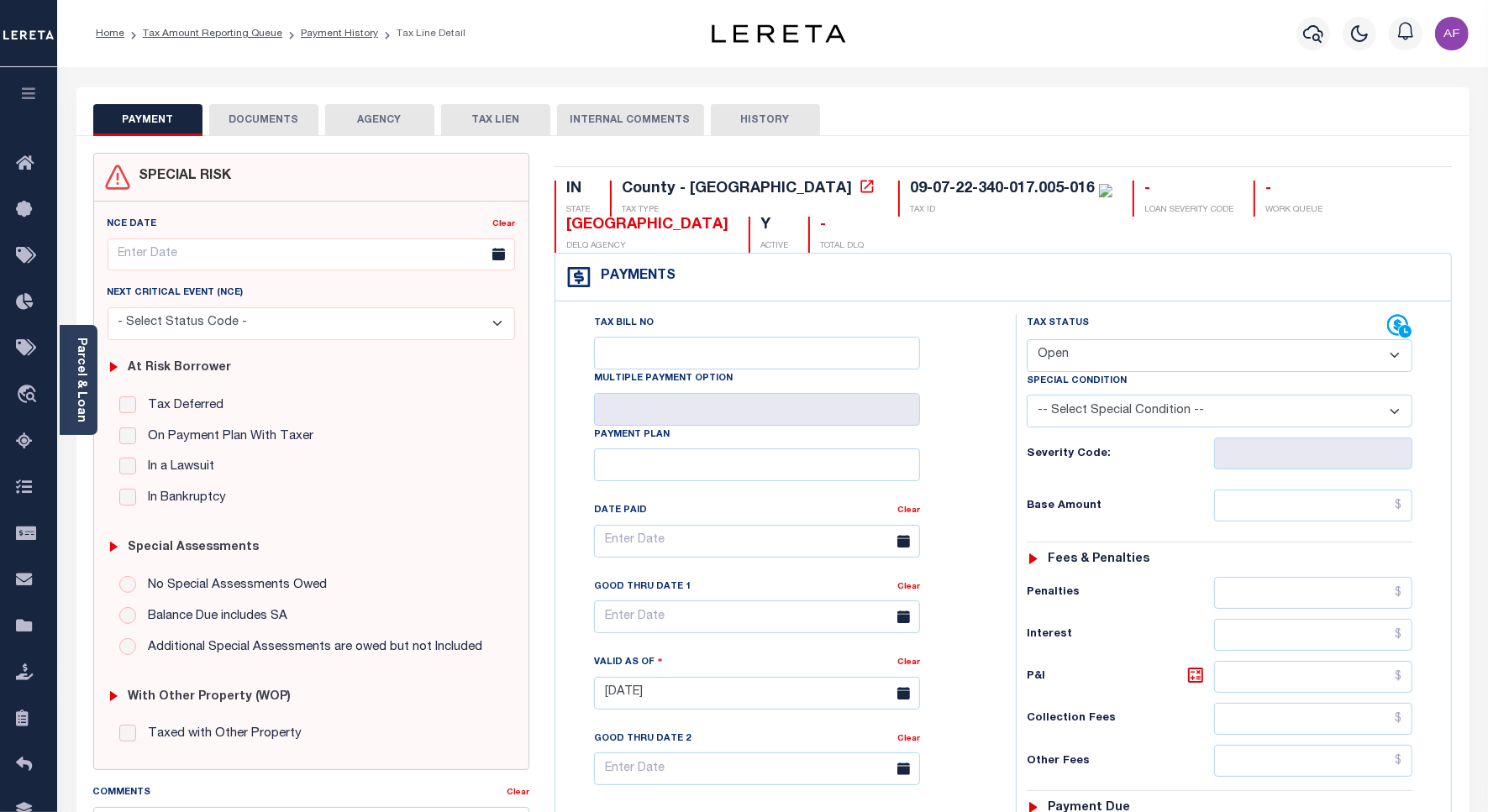
click at [1086, 355] on select "- Select Status Code - Open Due/Unpaid Paid Incomplete No Tax Due Internal Refu…" at bounding box center [1219, 355] width 385 height 32
select select "PYD"
click at [1027, 341] on select "- Select Status Code - Open Due/Unpaid Paid Incomplete No Tax Due Internal Refu…" at bounding box center [1219, 355] width 385 height 32
type input "[DATE]"
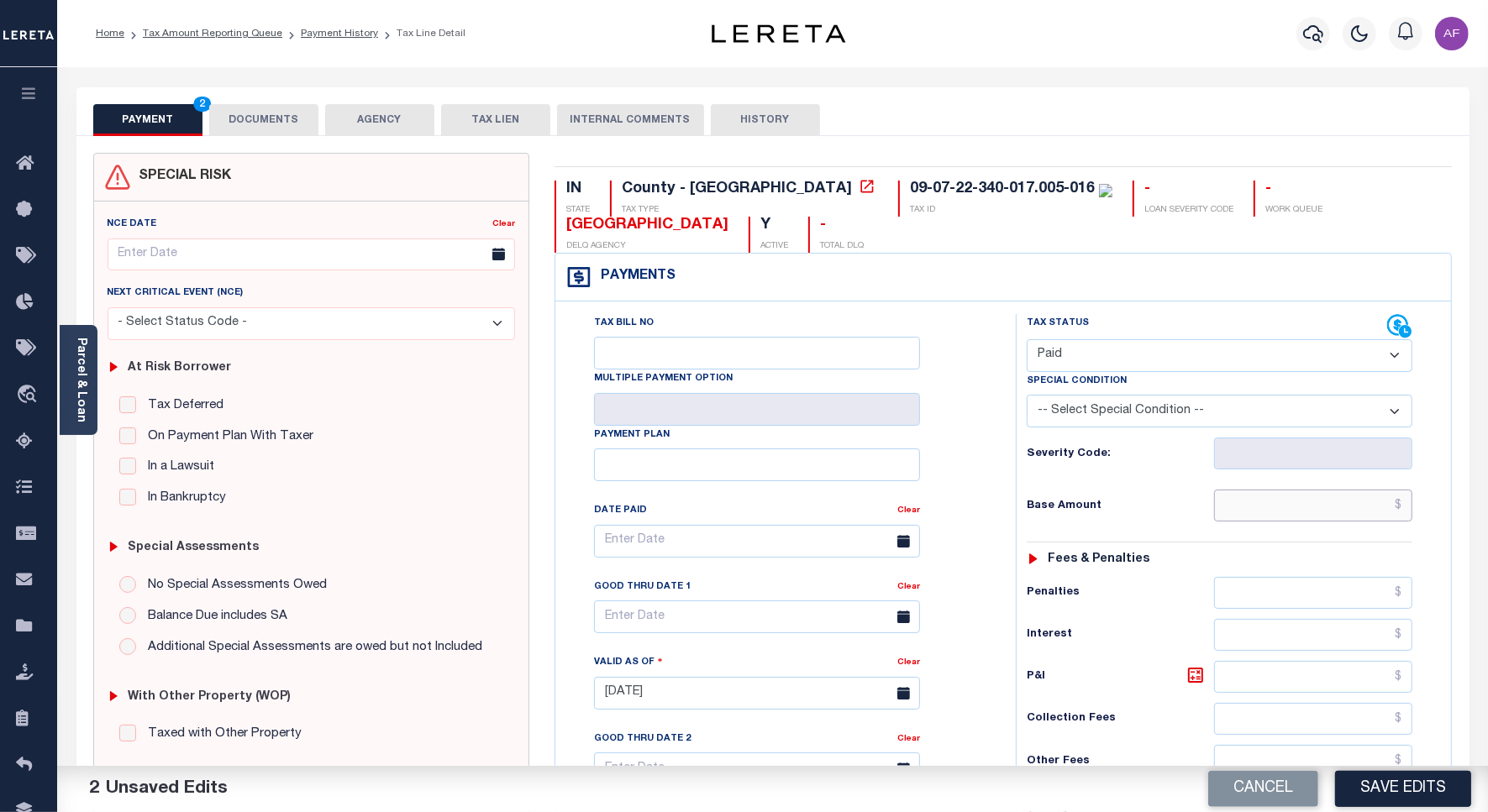
click at [1304, 496] on input "text" at bounding box center [1313, 505] width 198 height 31
paste input "1,447.50"
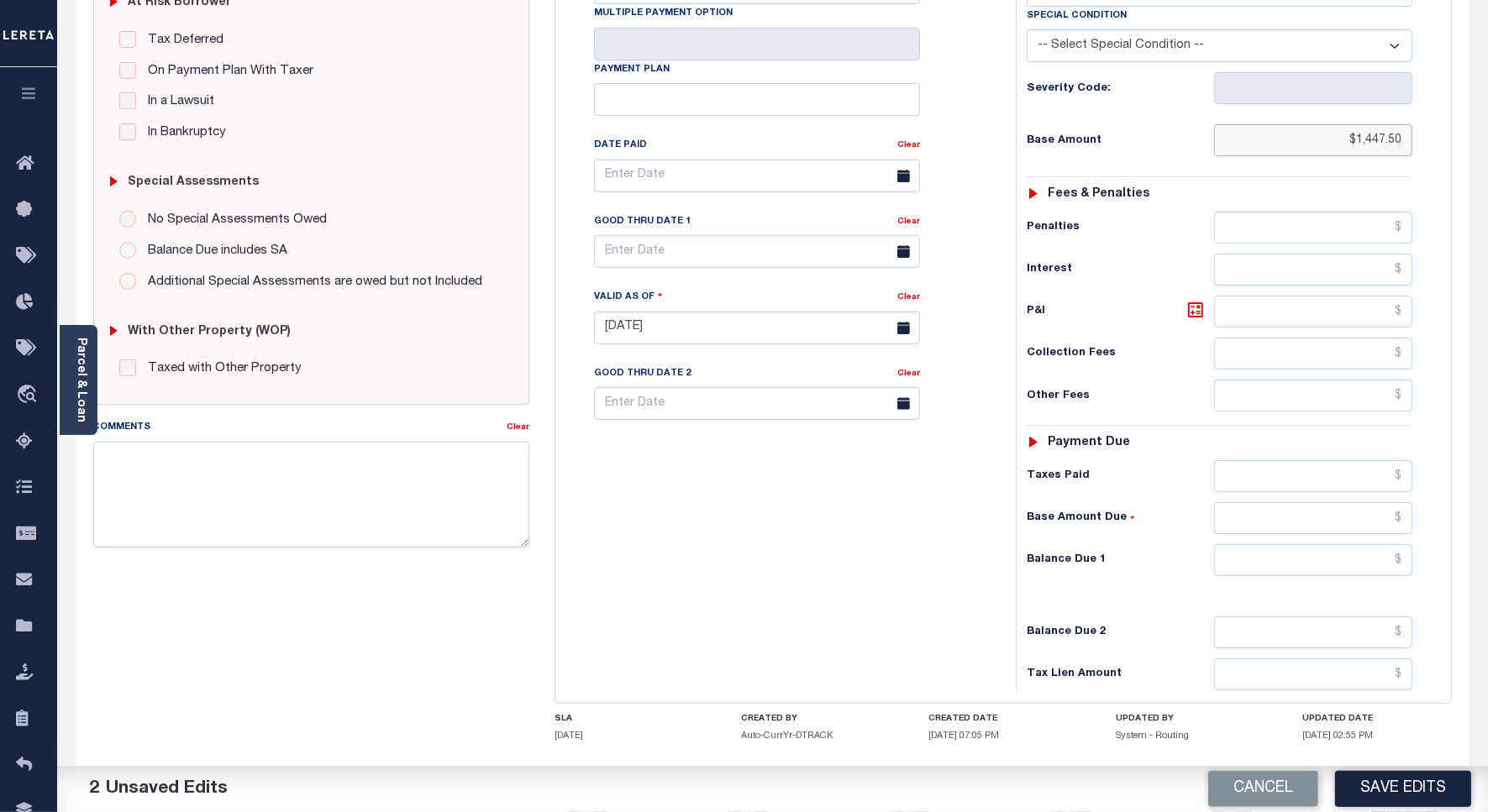
scroll to position [420, 0]
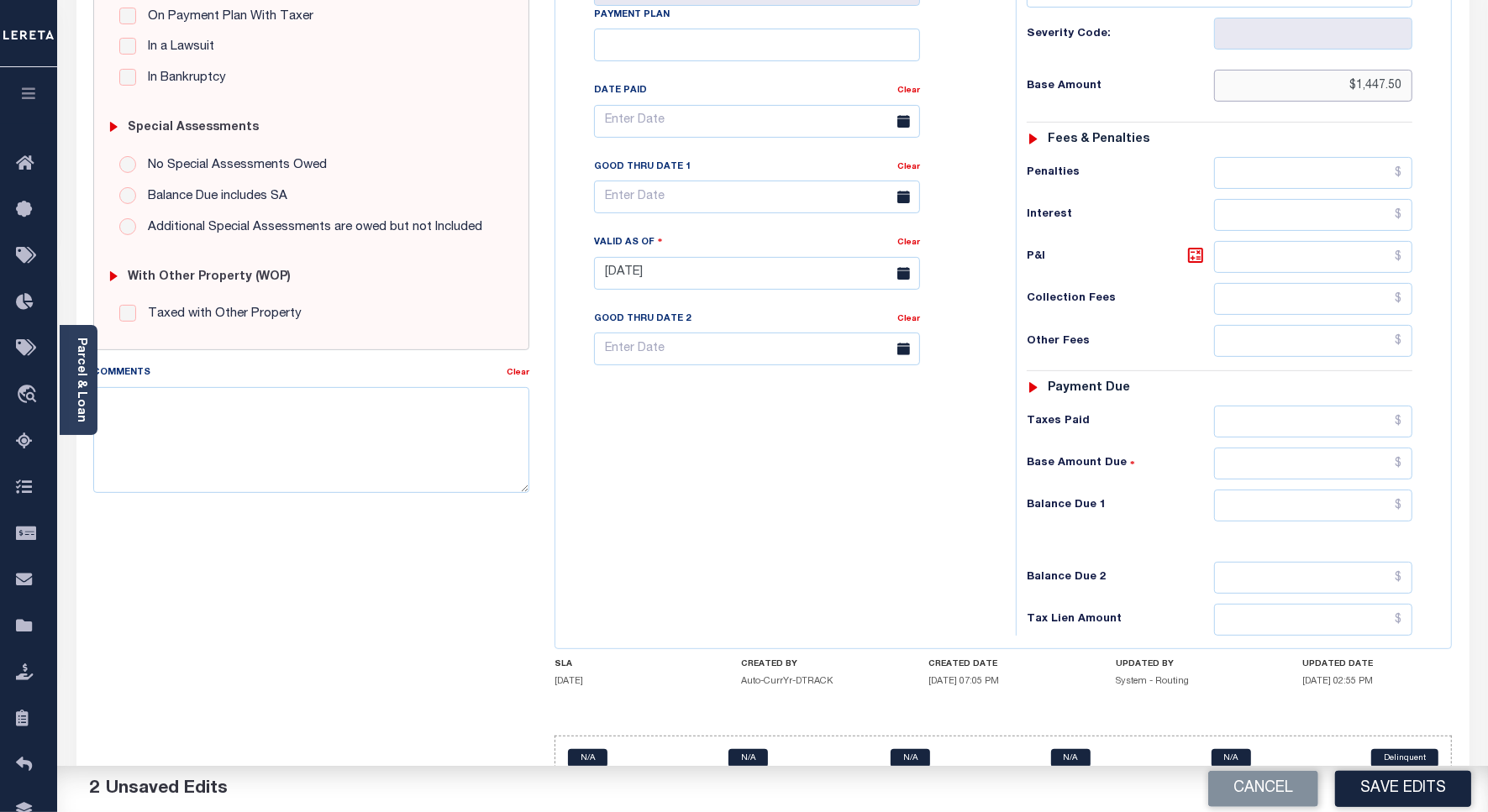
type input "$1,447.50"
click at [1342, 430] on input "text" at bounding box center [1313, 421] width 198 height 31
paste input "1,447.50"
type input "$1,447.50"
click at [1340, 508] on input "text" at bounding box center [1313, 505] width 198 height 31
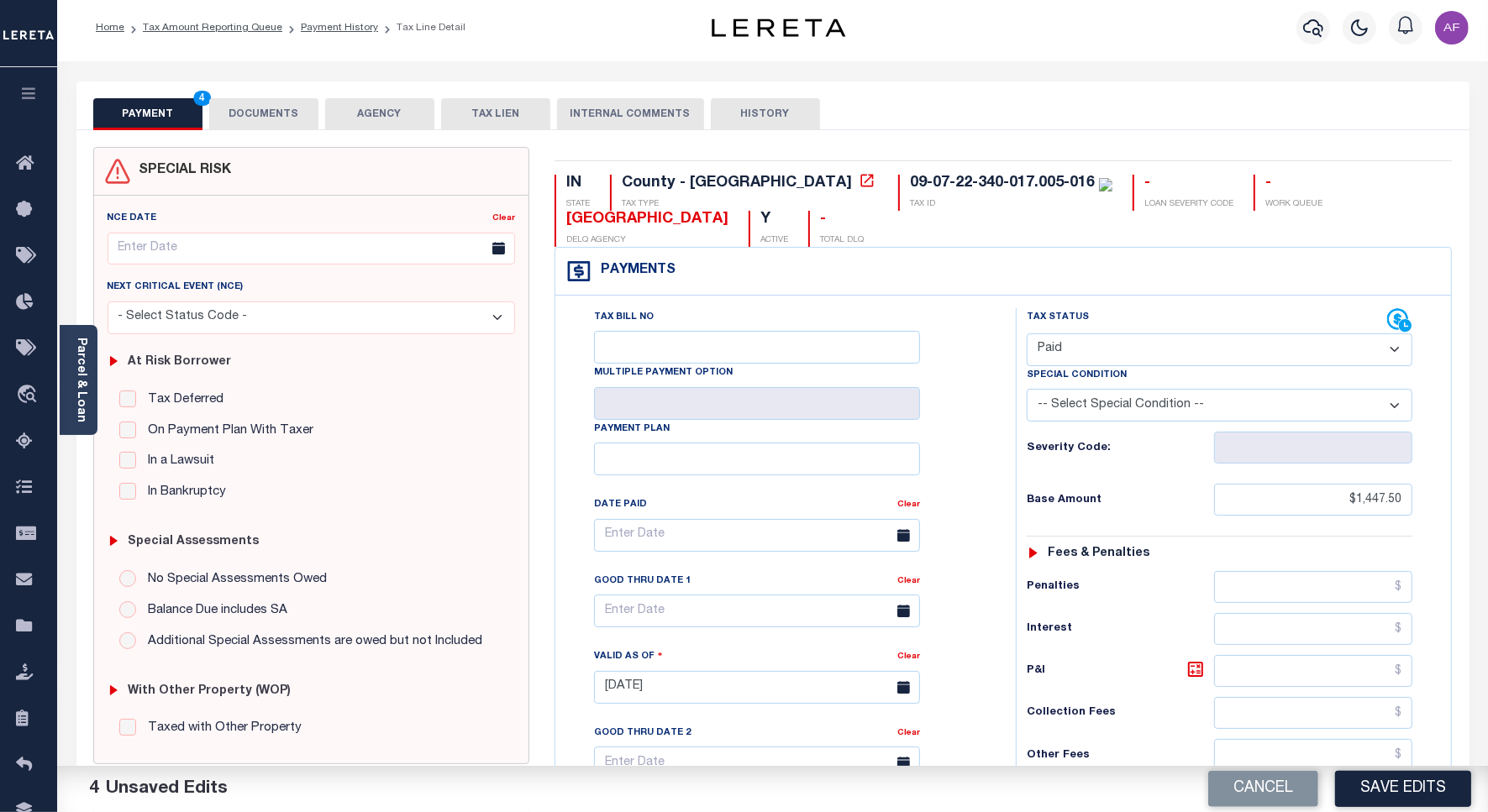
scroll to position [0, 0]
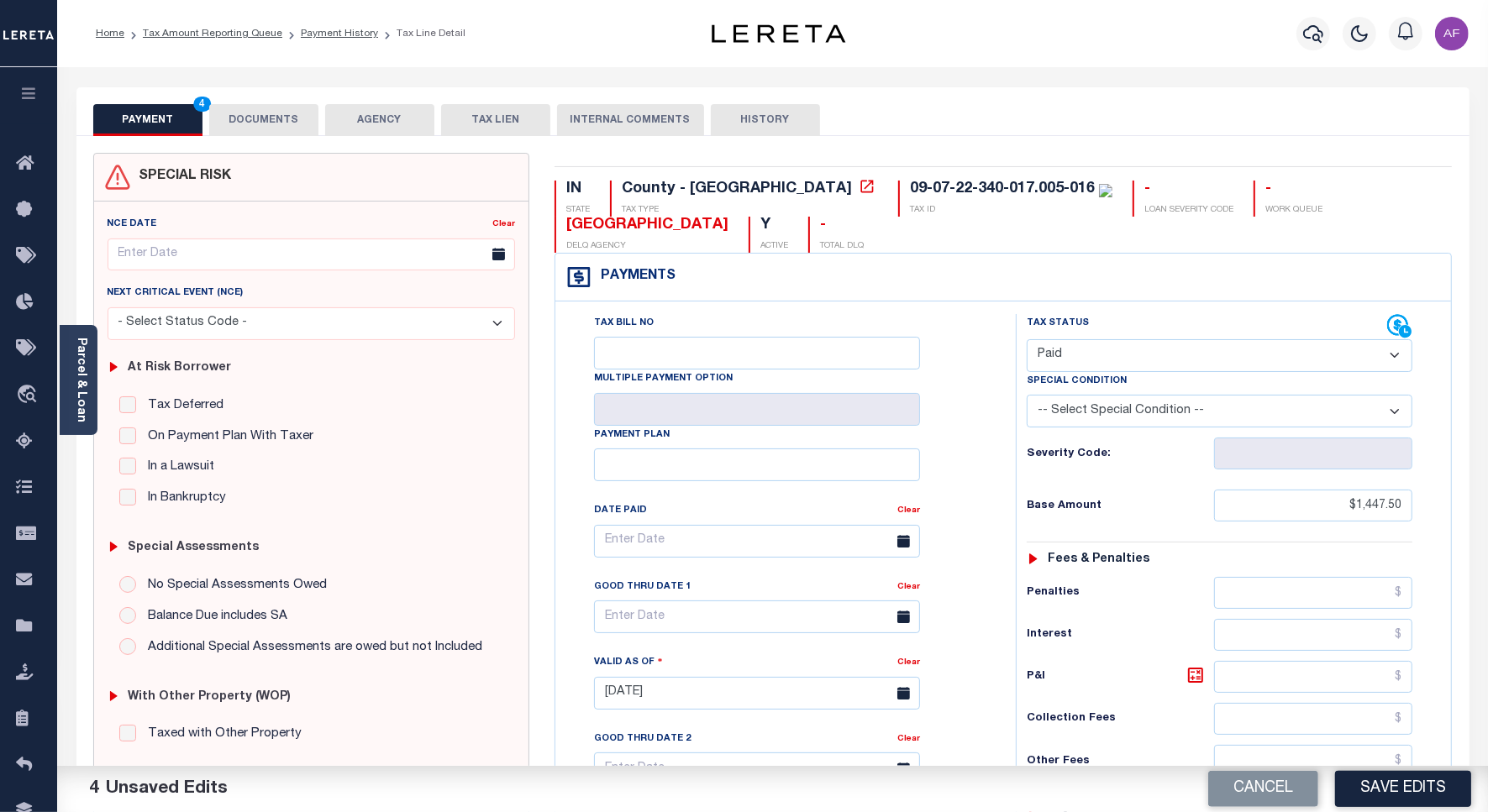
type input "$0.00"
click at [258, 115] on button "DOCUMENTS" at bounding box center [263, 119] width 110 height 31
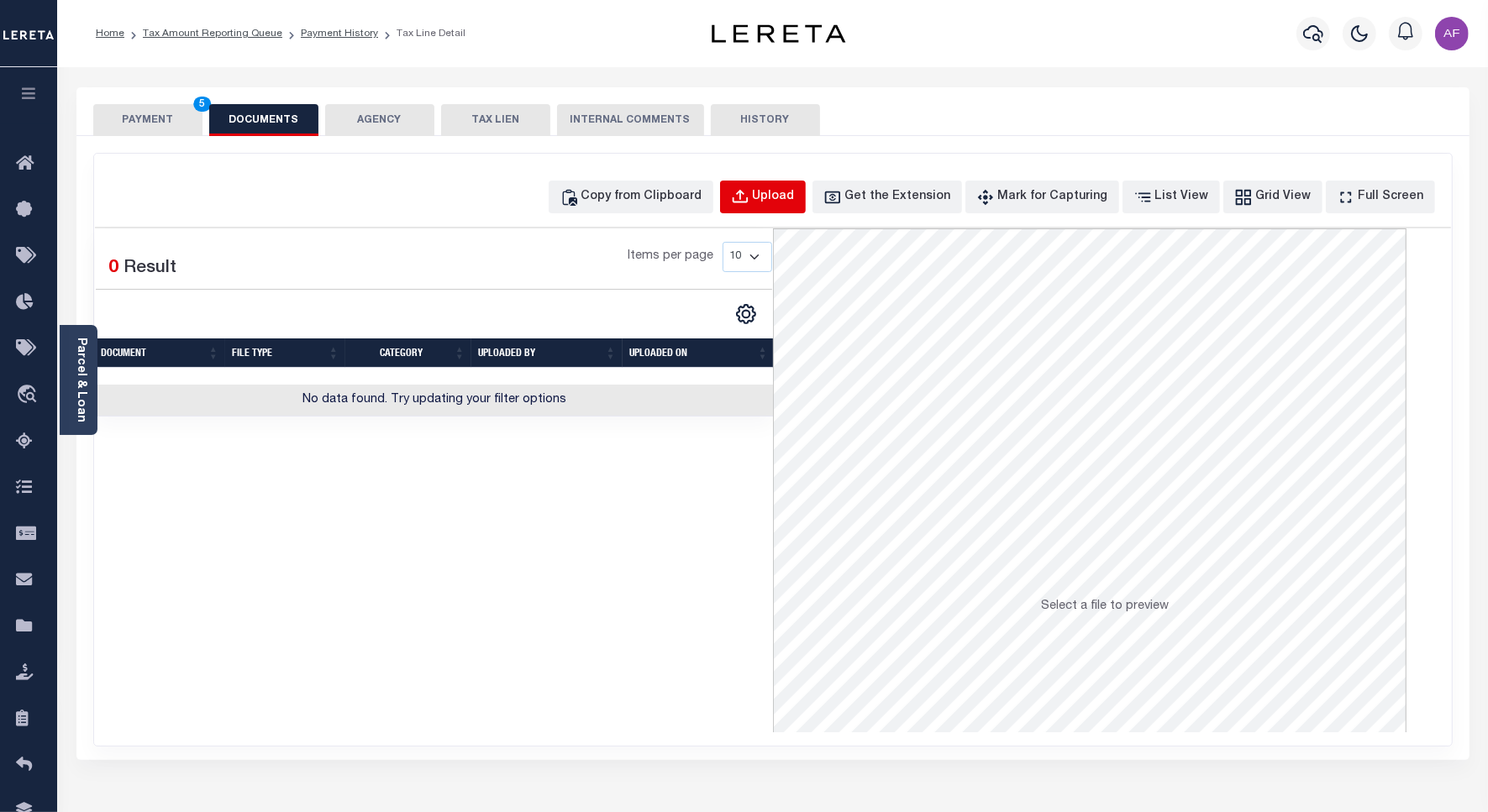
click at [773, 187] on button "Upload" at bounding box center [763, 196] width 86 height 32
select select "POP"
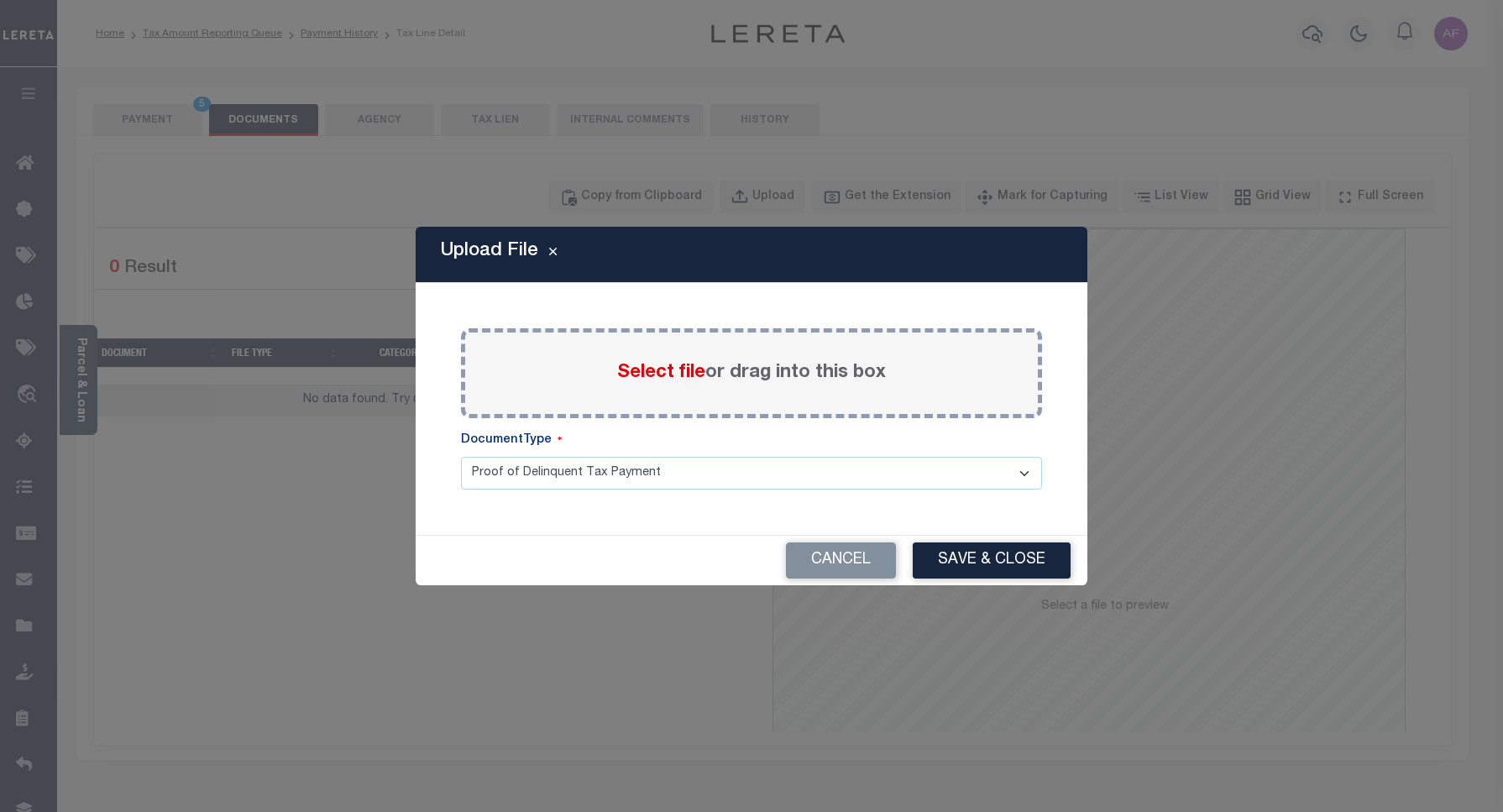
click at [660, 368] on span "Select file" at bounding box center [661, 373] width 89 height 18
click at [0, 0] on input "Select file or drag into this box" at bounding box center [0, 0] width 0 height 0
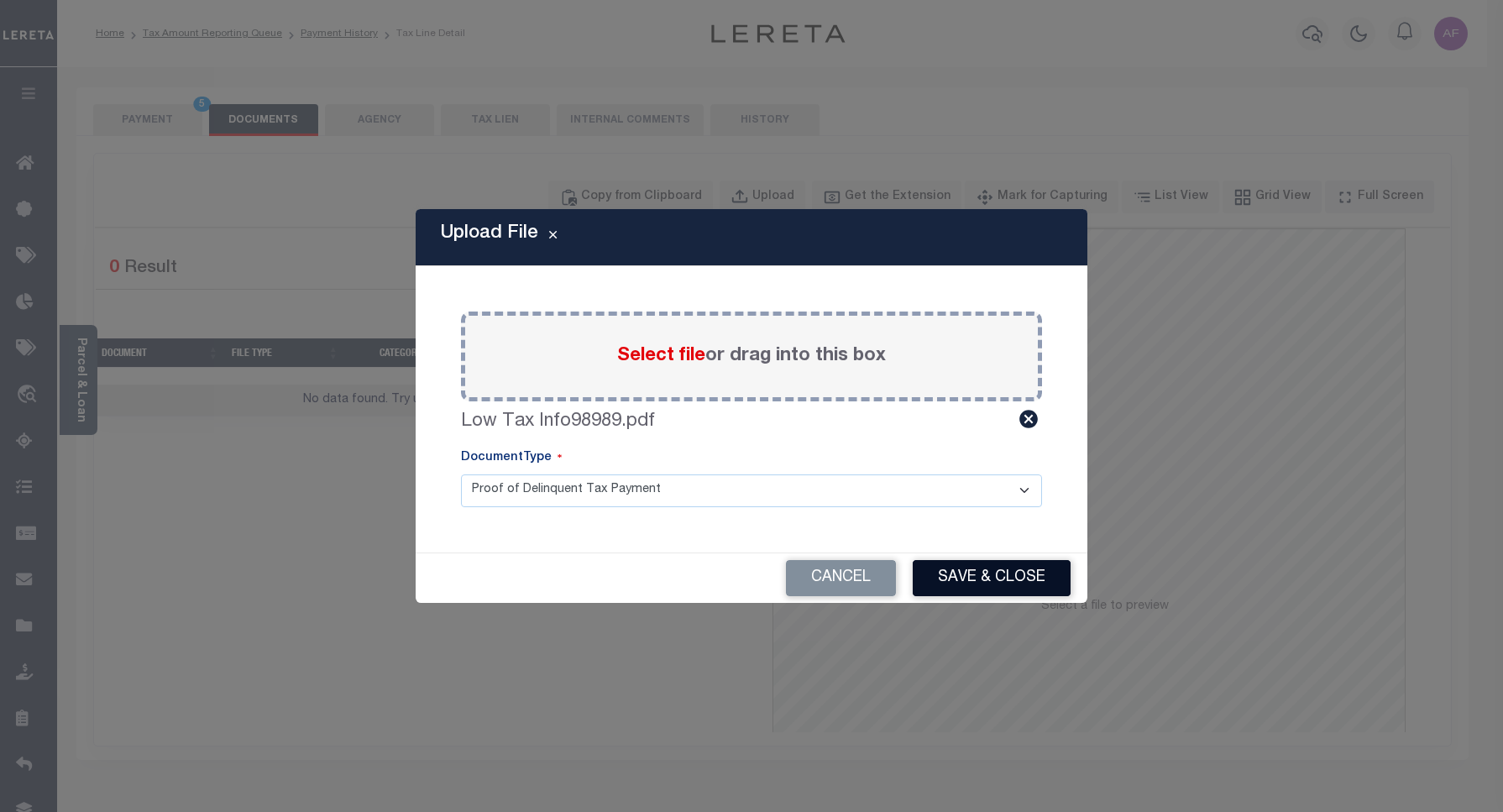
click at [981, 568] on button "Save & Close" at bounding box center [992, 579] width 158 height 36
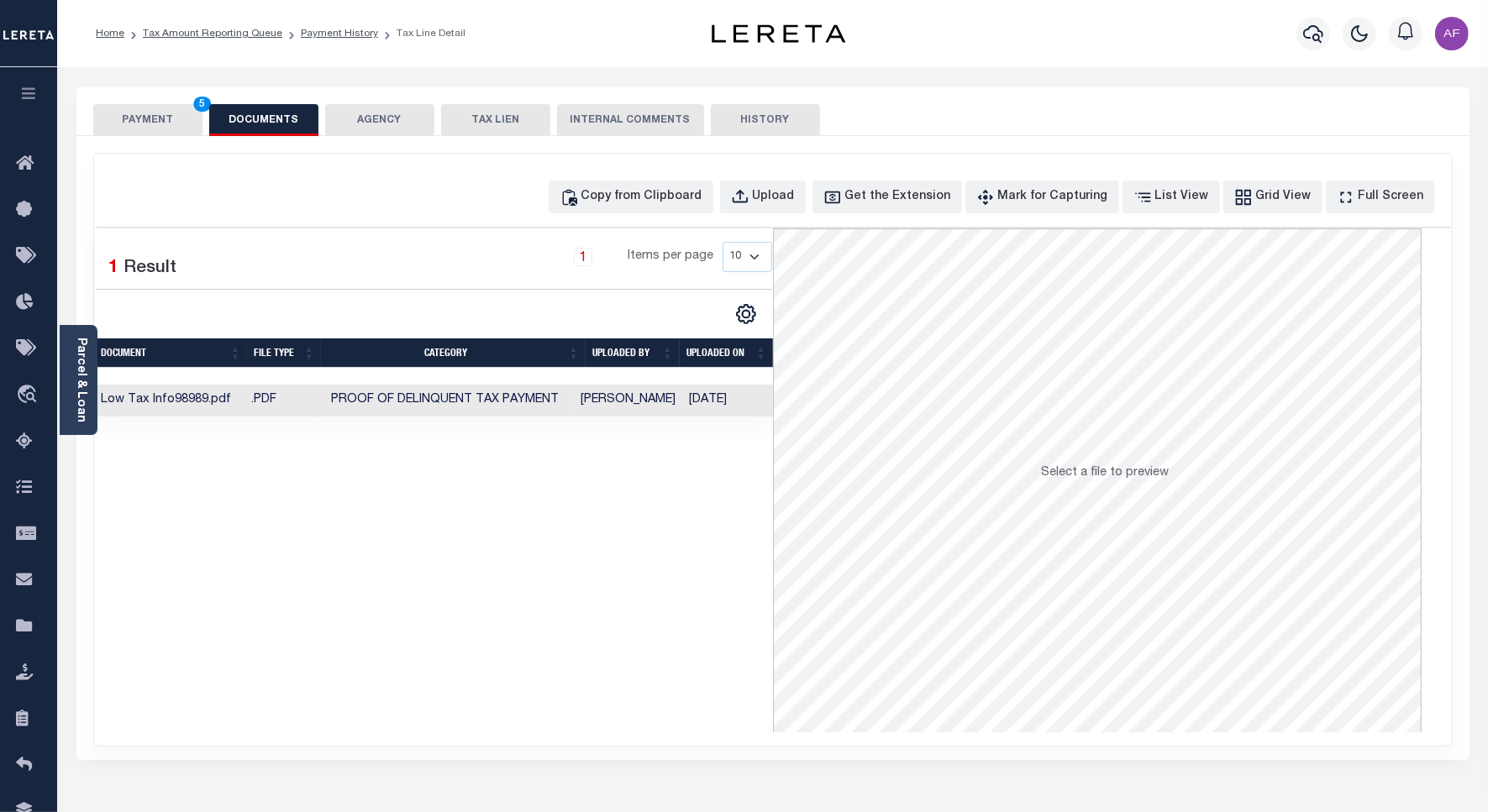
click at [149, 124] on button "PAYMENT 5" at bounding box center [148, 119] width 110 height 31
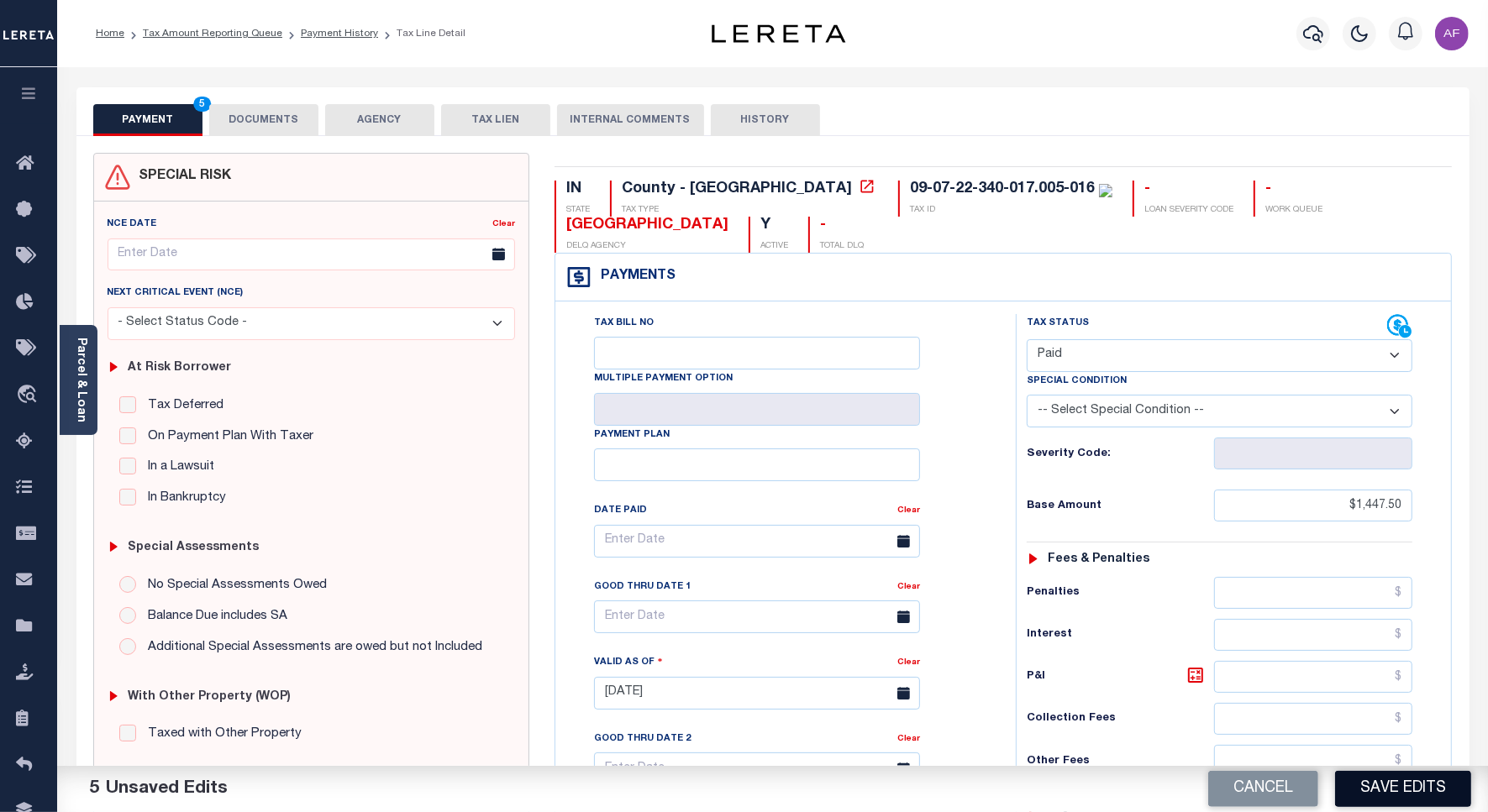
click at [1387, 795] on button "Save Edits" at bounding box center [1402, 789] width 136 height 36
checkbox input "false"
type input "$1,447.5"
type input "$0"
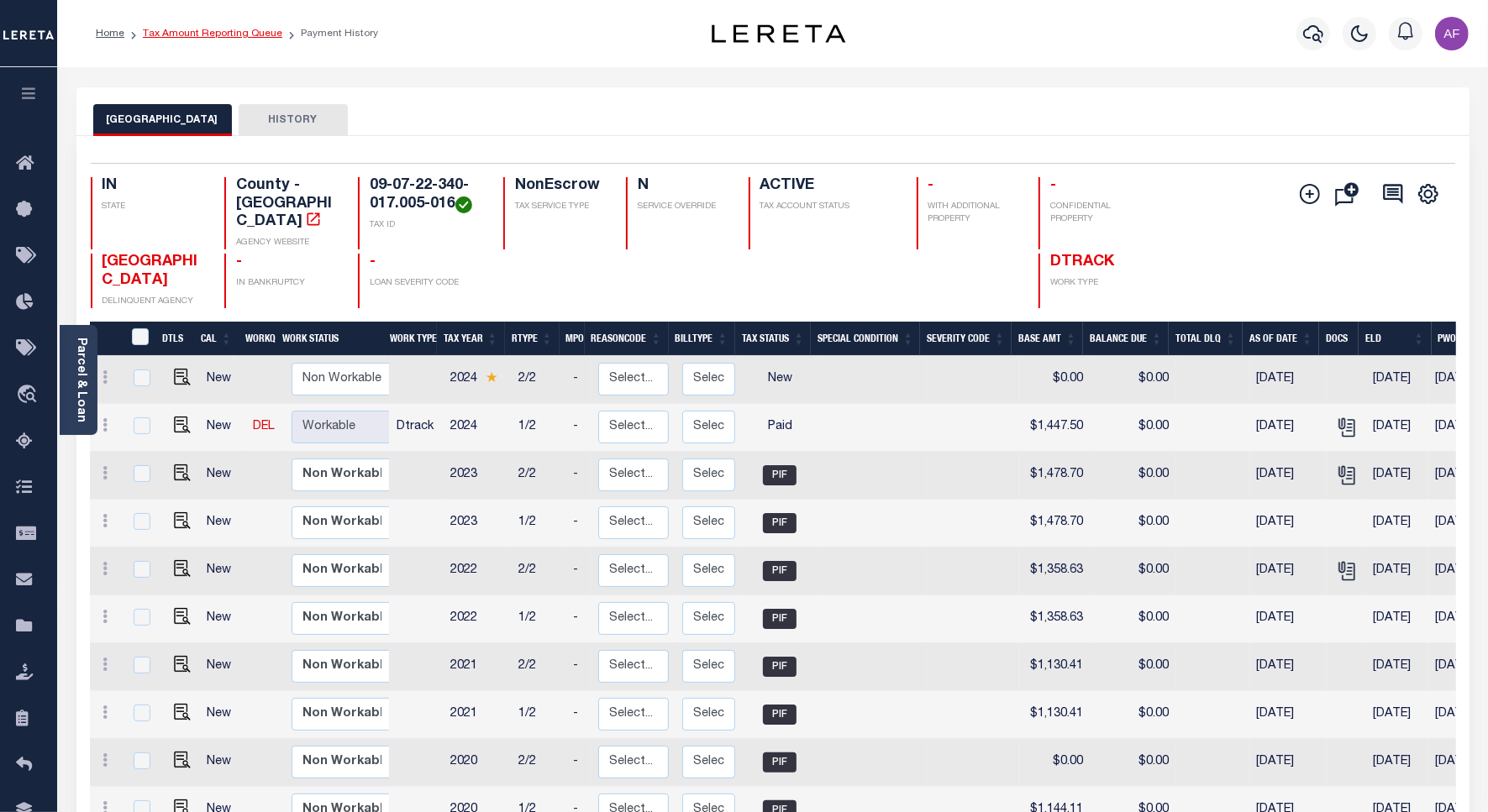
click at [194, 33] on link "Tax Amount Reporting Queue" at bounding box center [213, 33] width 139 height 10
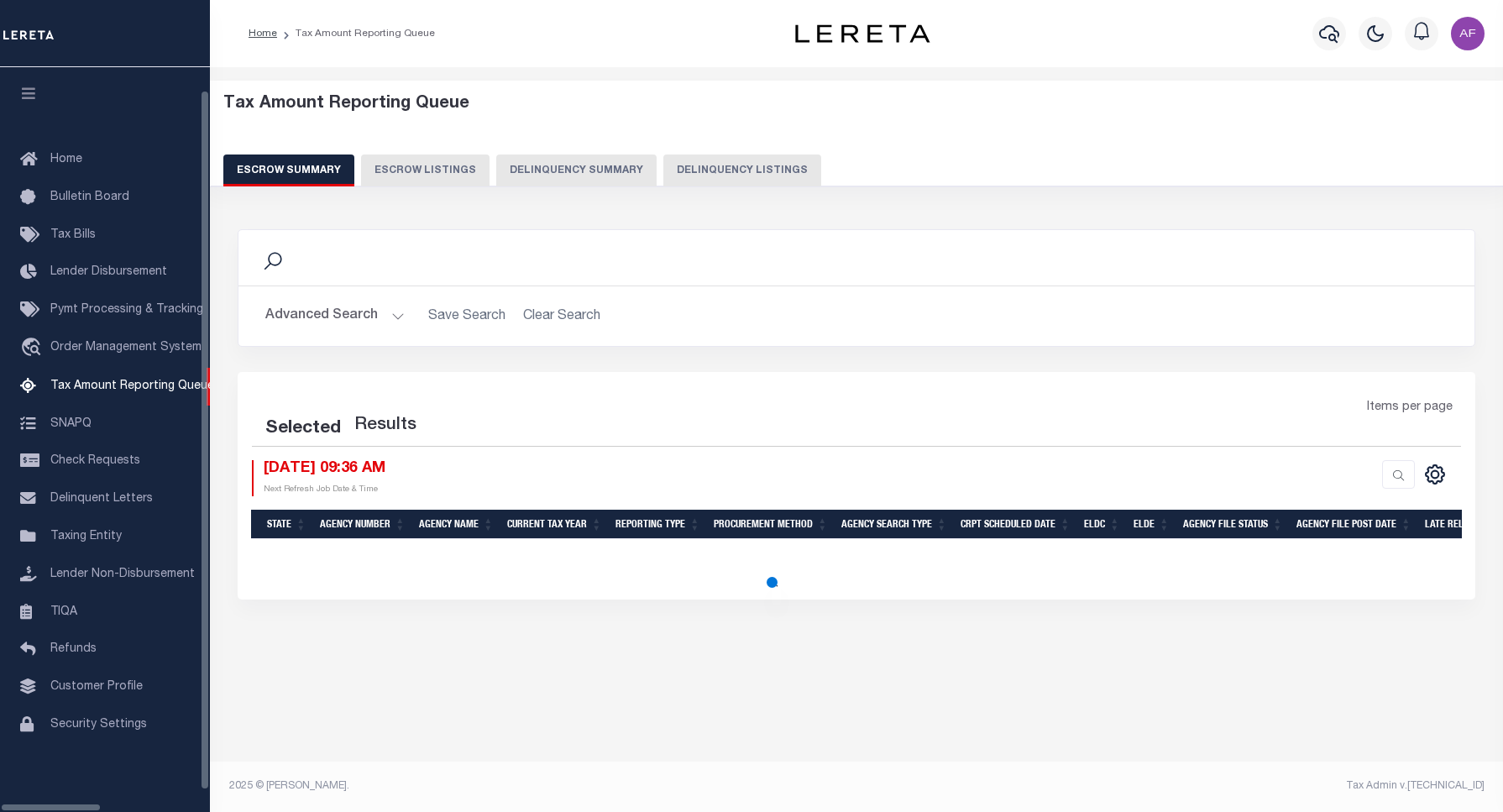
click at [703, 176] on button "Delinquency Listings" at bounding box center [742, 170] width 158 height 31
select select "100"
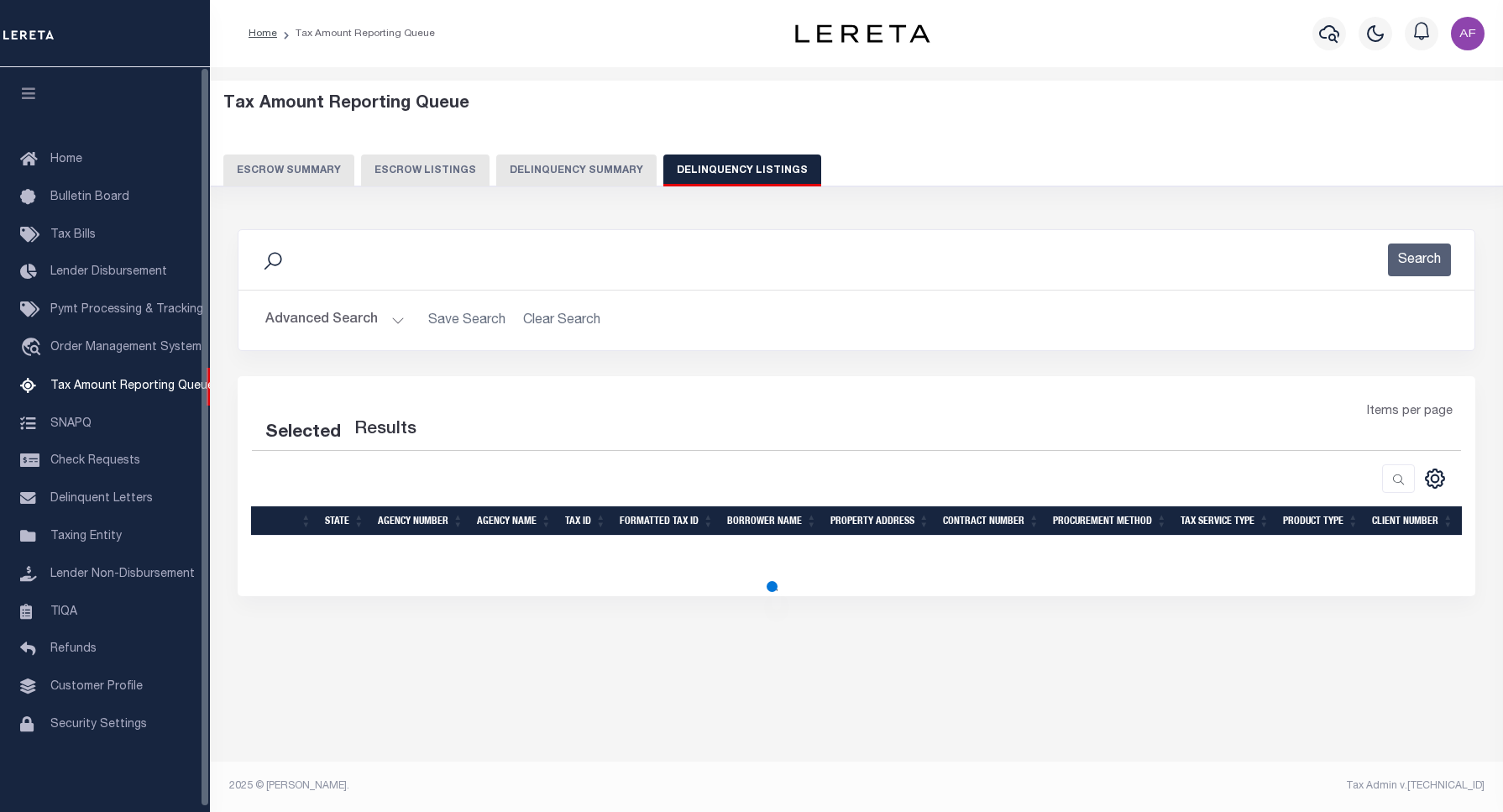
select select "100"
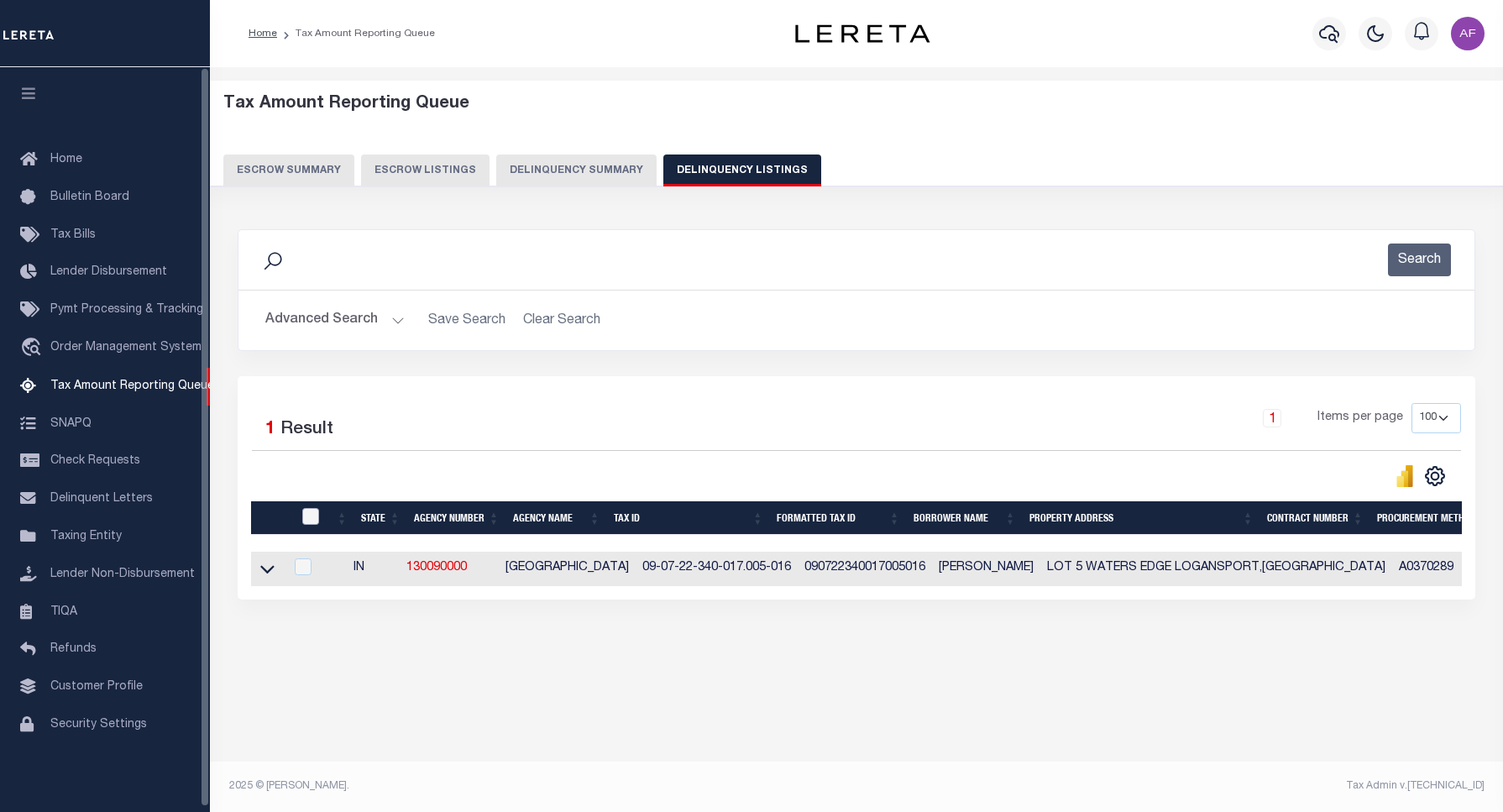
click at [308, 525] on input "checkbox" at bounding box center [311, 517] width 17 height 17
checkbox input "true"
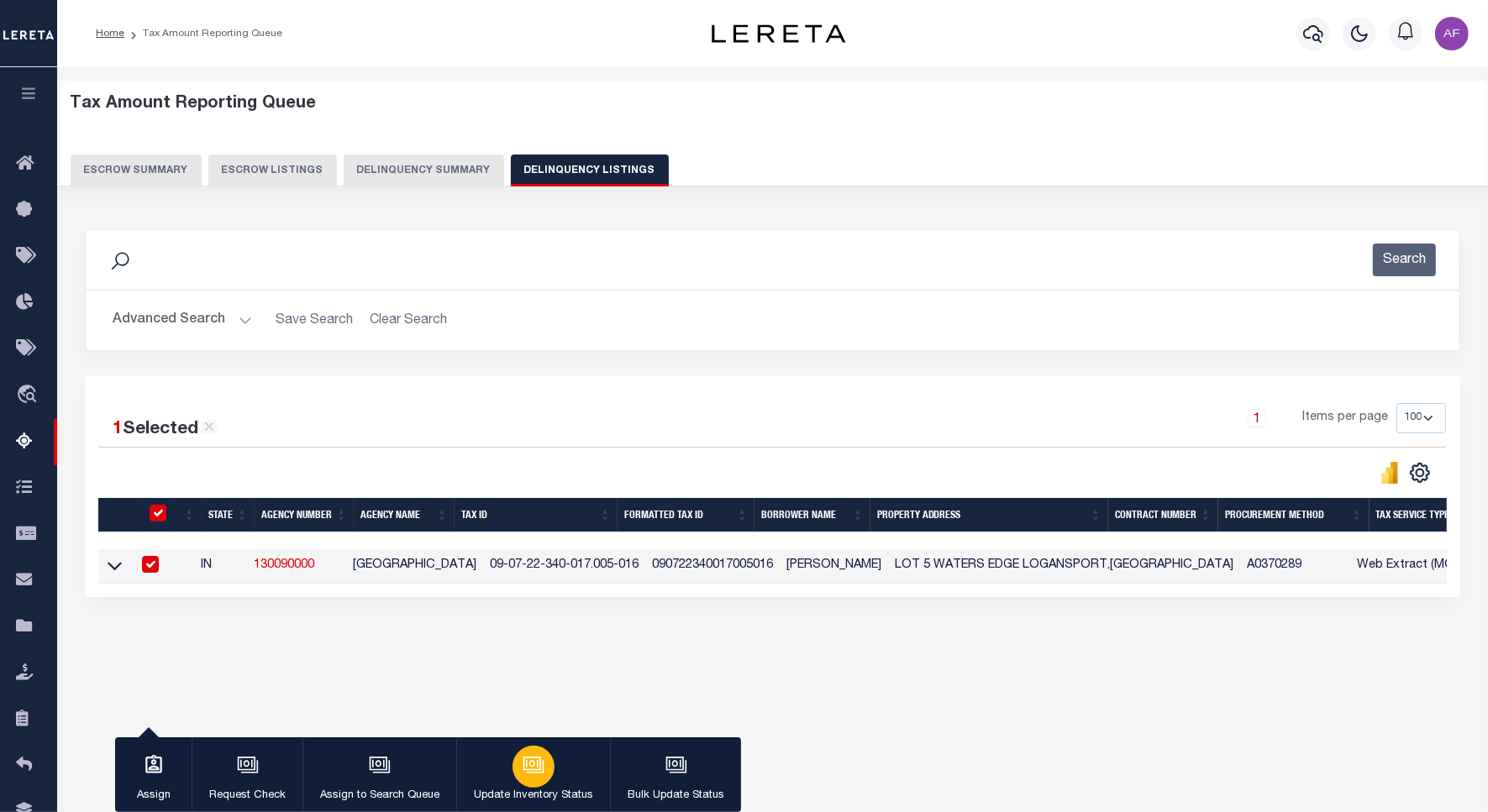
click at [557, 773] on button "Update Inventory Status" at bounding box center [532, 775] width 153 height 75
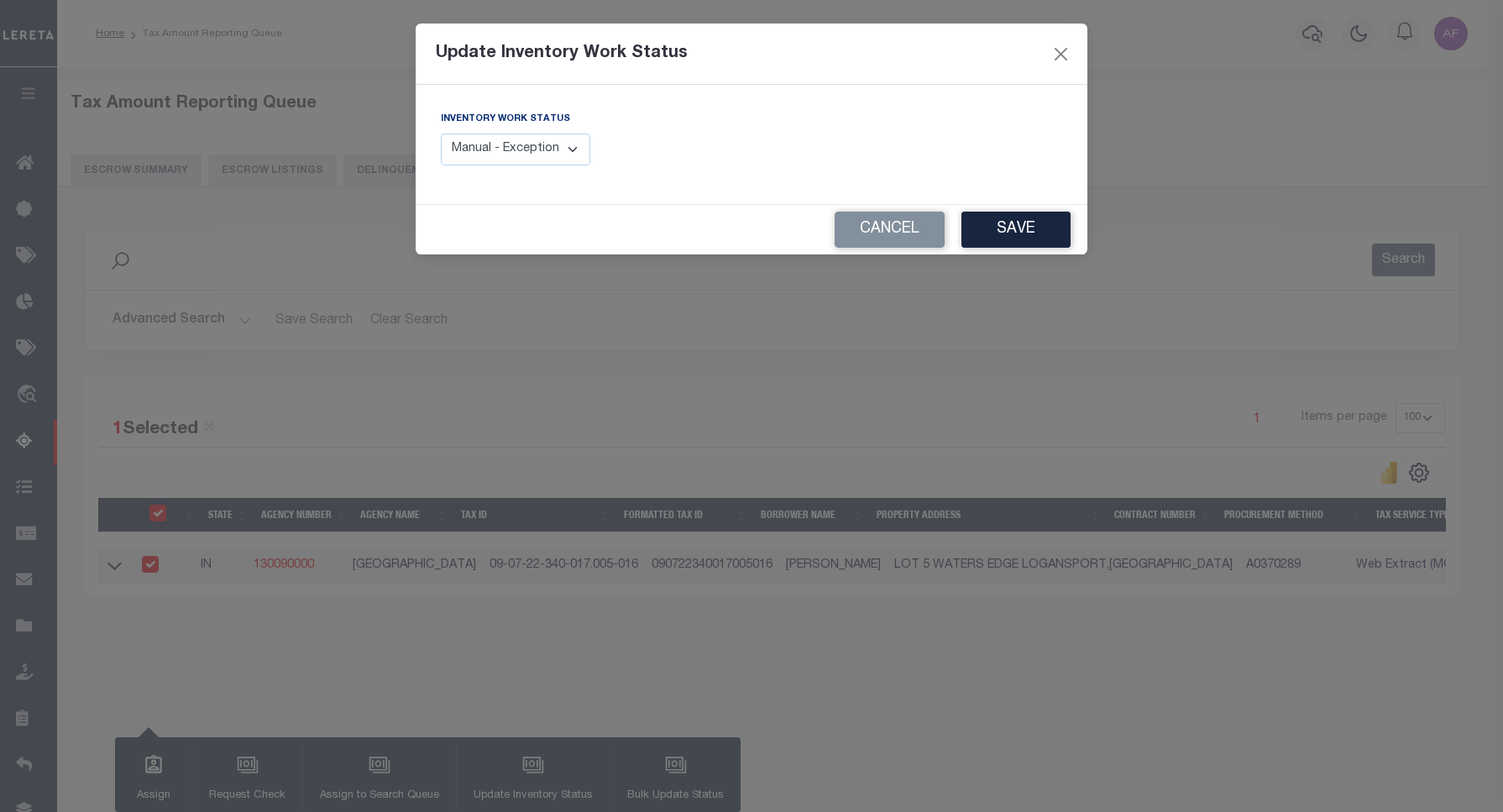
click at [543, 152] on select "Manual - Exception Pended - Awaiting Search Late Add Exception Completed" at bounding box center [516, 150] width 150 height 32
select select "4"
click at [441, 133] on select "Manual - Exception Pended - Awaiting Search Late Add Exception Completed" at bounding box center [516, 150] width 150 height 32
click at [1017, 212] on div "Cancel Save" at bounding box center [751, 230] width 672 height 50
click at [1005, 229] on button "Save" at bounding box center [1016, 230] width 110 height 36
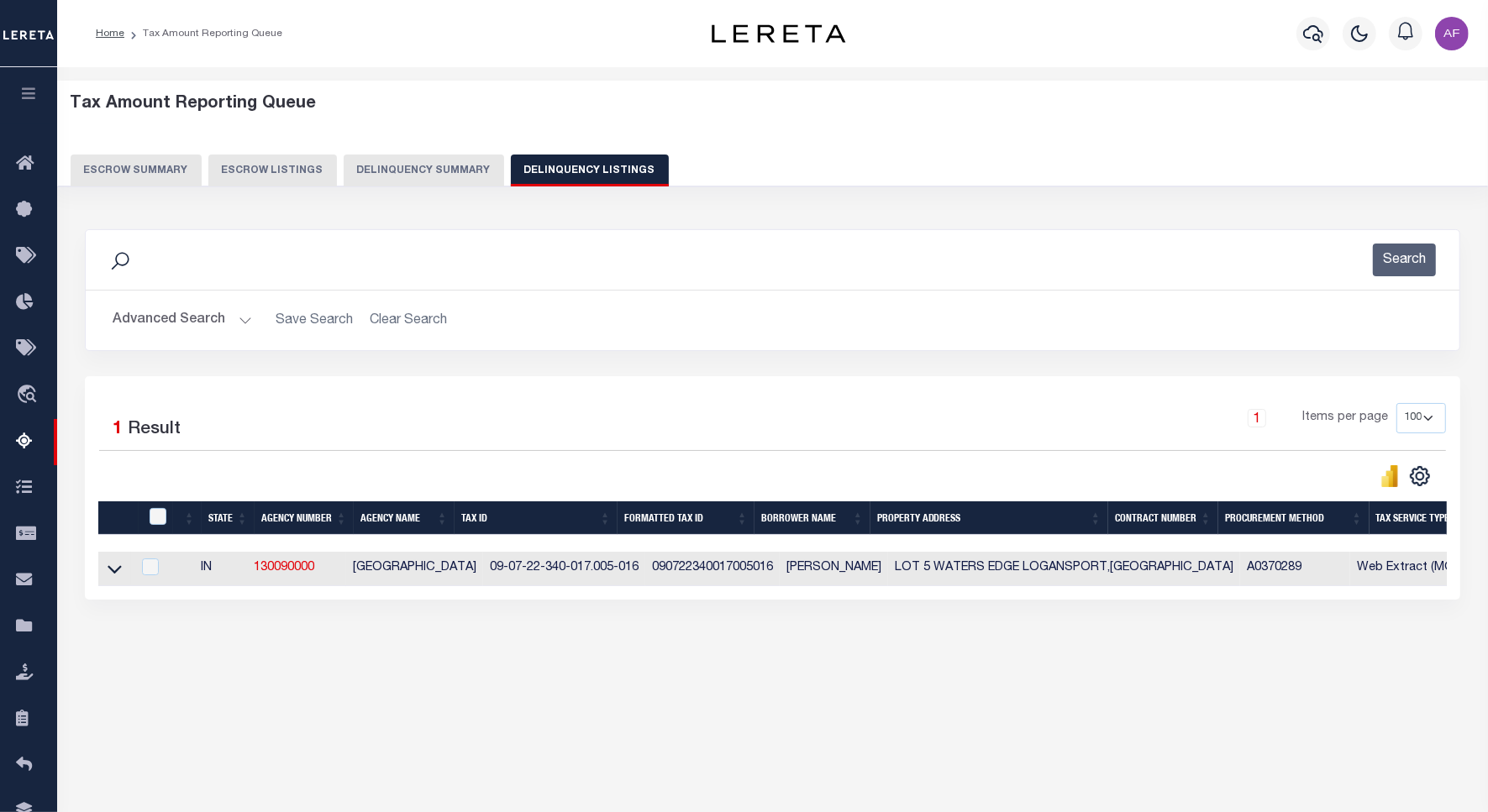
click at [183, 315] on button "Advanced Search" at bounding box center [182, 320] width 139 height 32
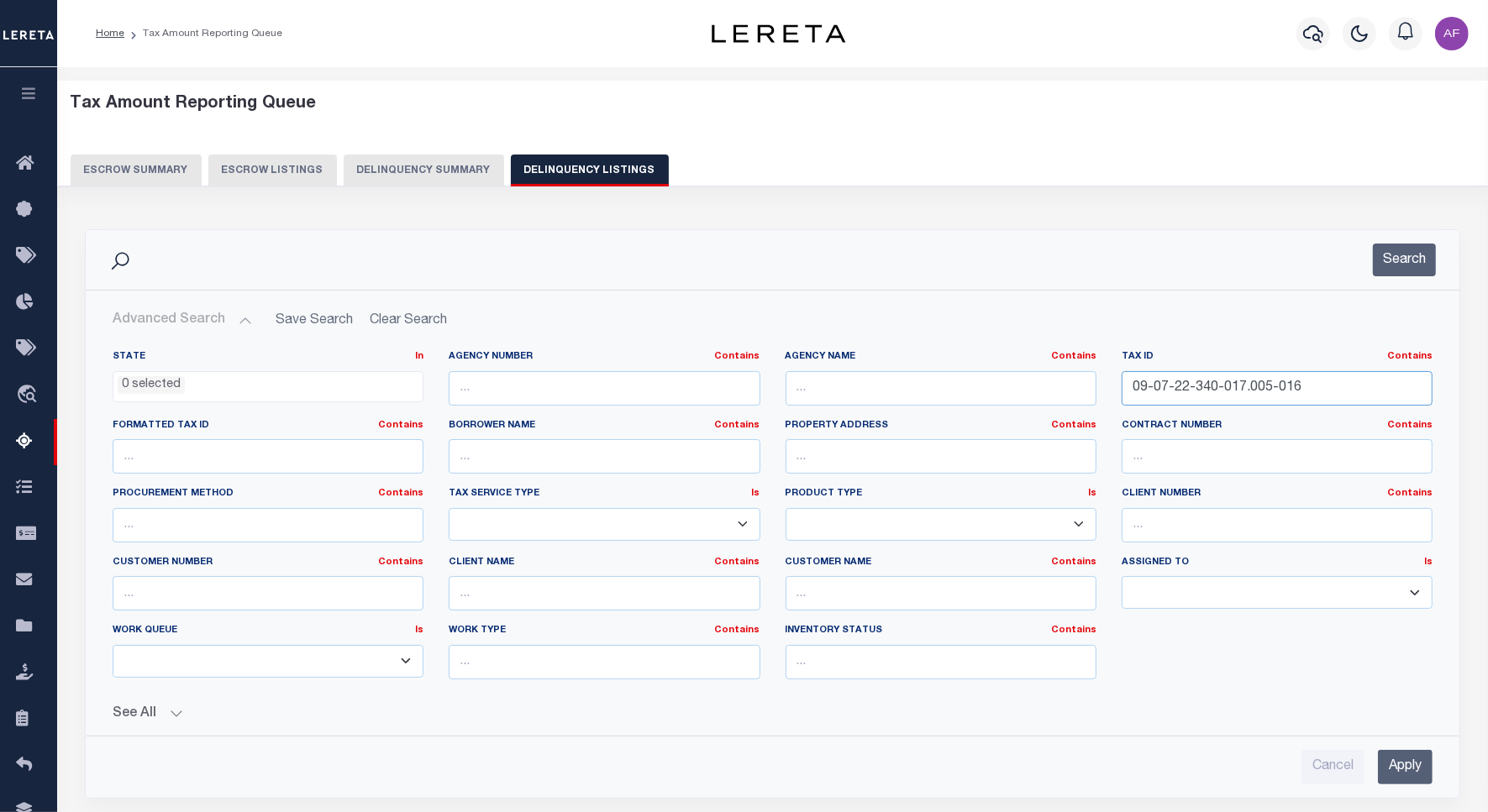
drag, startPoint x: 1262, startPoint y: 387, endPoint x: 1042, endPoint y: 385, distance: 220.0
click at [1042, 385] on div "State In In AK AL AR AZ CA CO CT DC DE FL GA GU HI IA ID IL IN KS KY LA MA MD M…" at bounding box center [772, 521] width 1345 height 343
paste input "3-200-033.000-005"
type input "09-07-23-200-033.000-005"
click at [1380, 261] on button "Search" at bounding box center [1404, 260] width 63 height 32
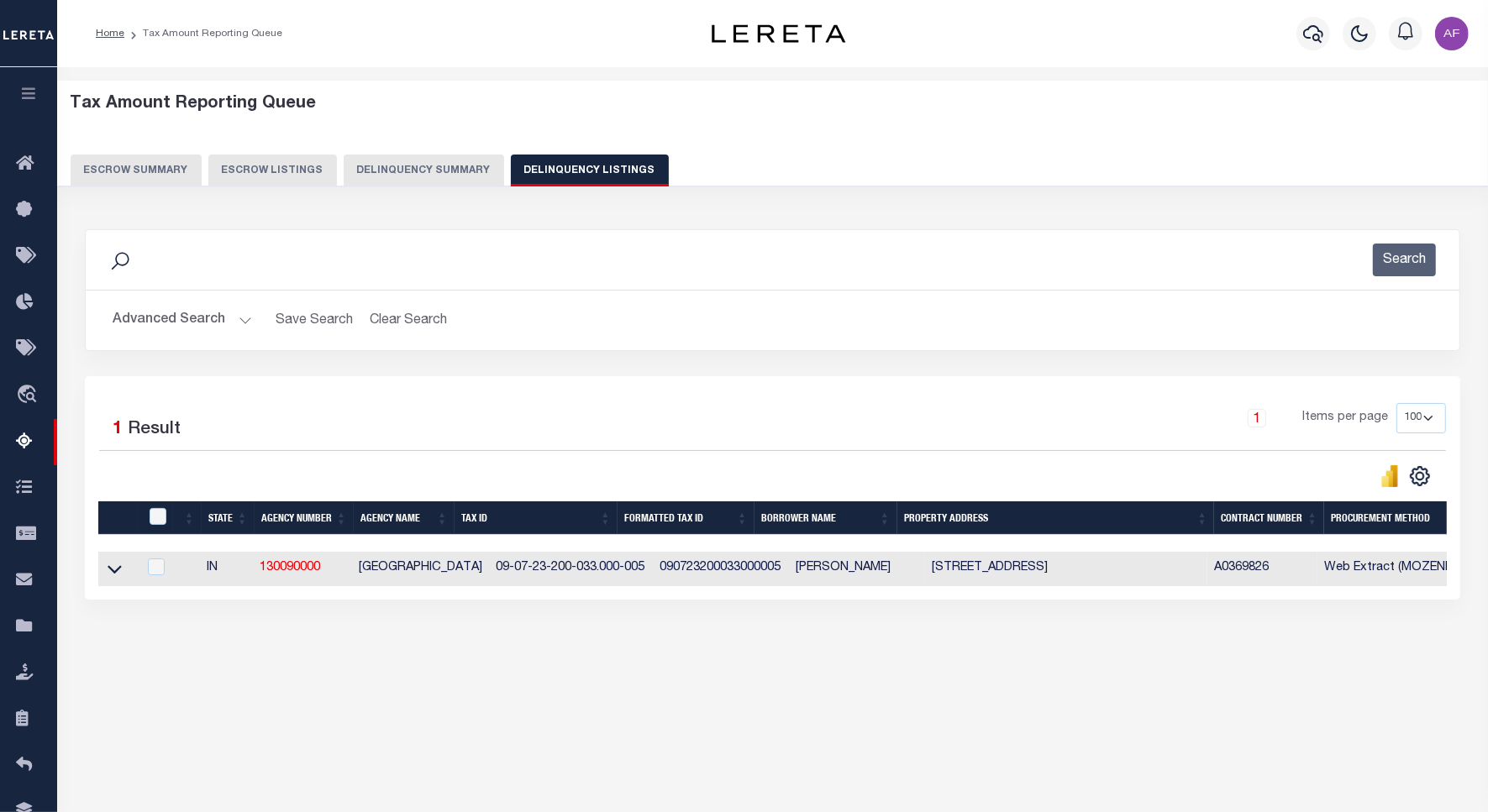
drag, startPoint x: 110, startPoint y: 579, endPoint x: 236, endPoint y: 431, distance: 194.4
click at [110, 578] on icon at bounding box center [114, 569] width 14 height 18
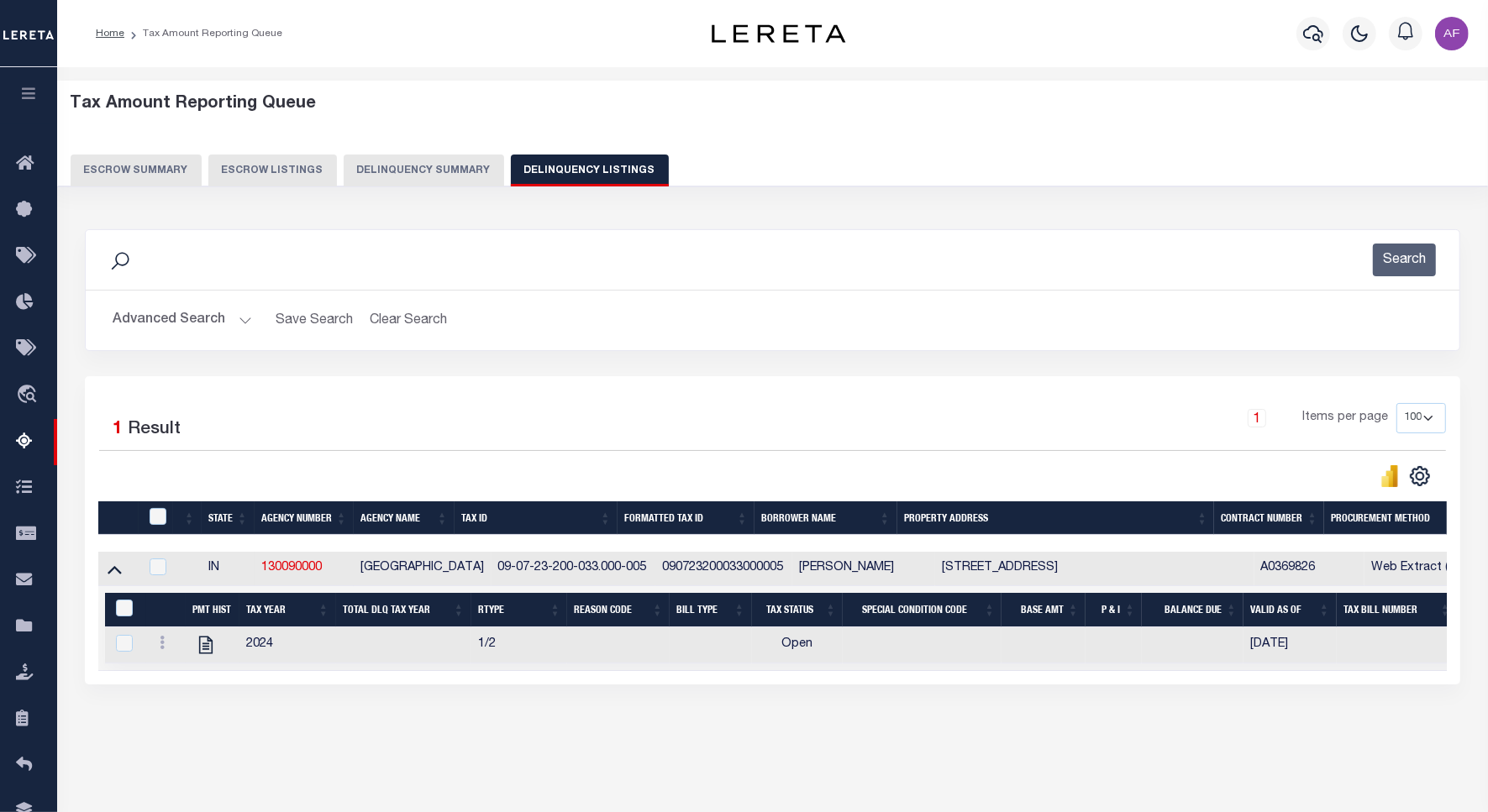
scroll to position [77, 0]
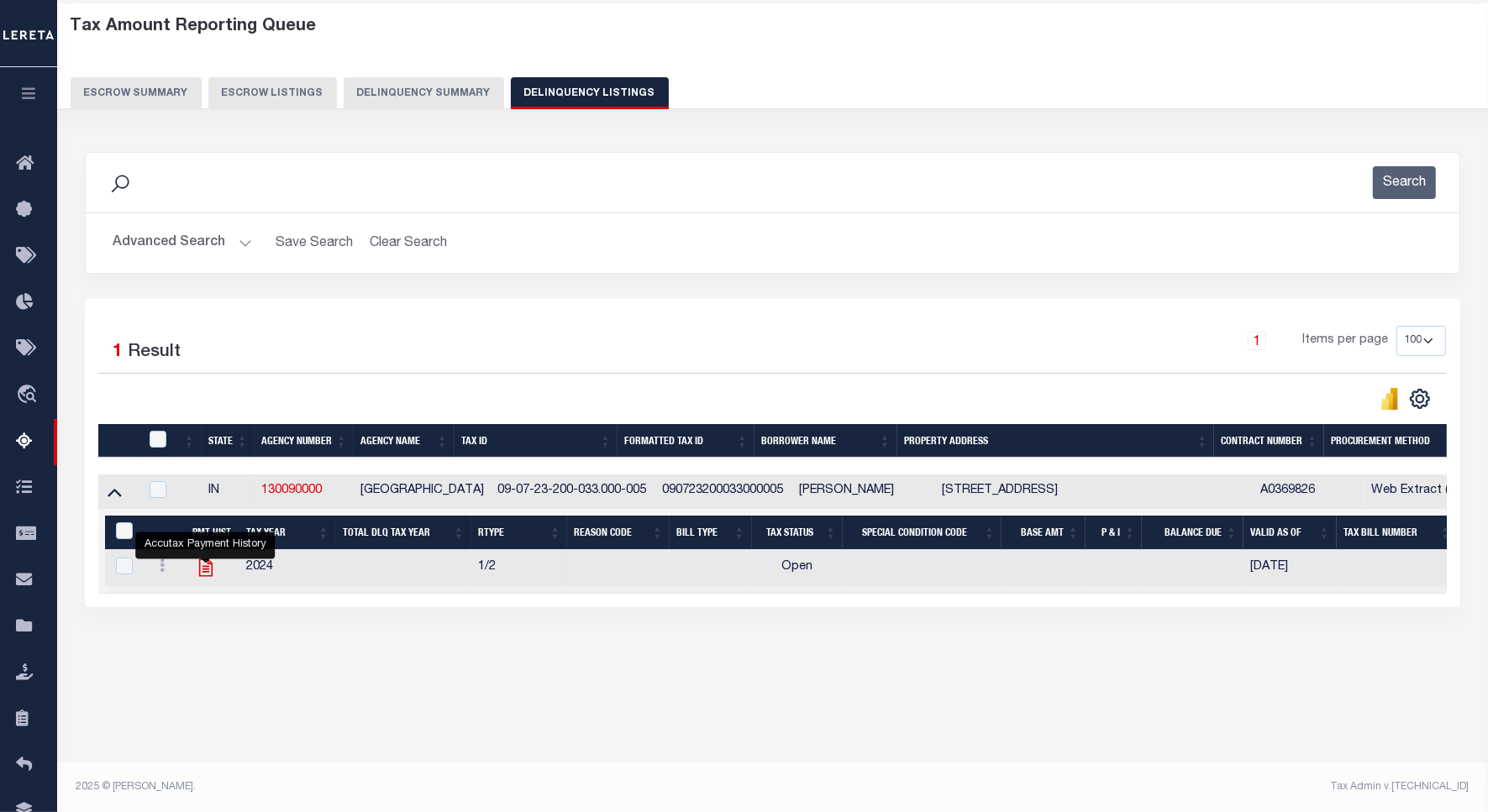
click at [200, 573] on icon "" at bounding box center [205, 567] width 22 height 22
checkbox input "true"
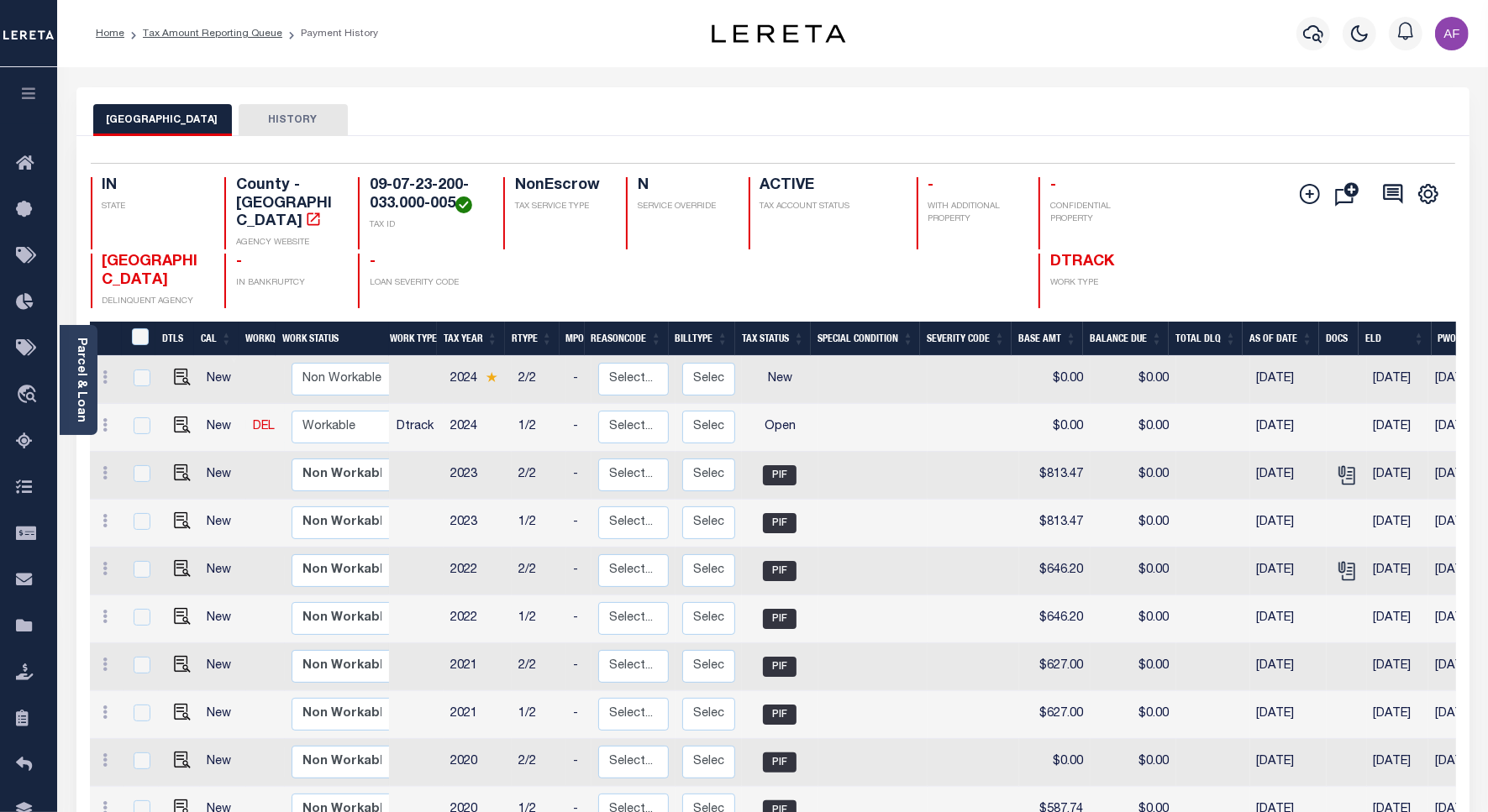
click at [191, 412] on td at bounding box center [179, 428] width 40 height 48
checkbox input "true"
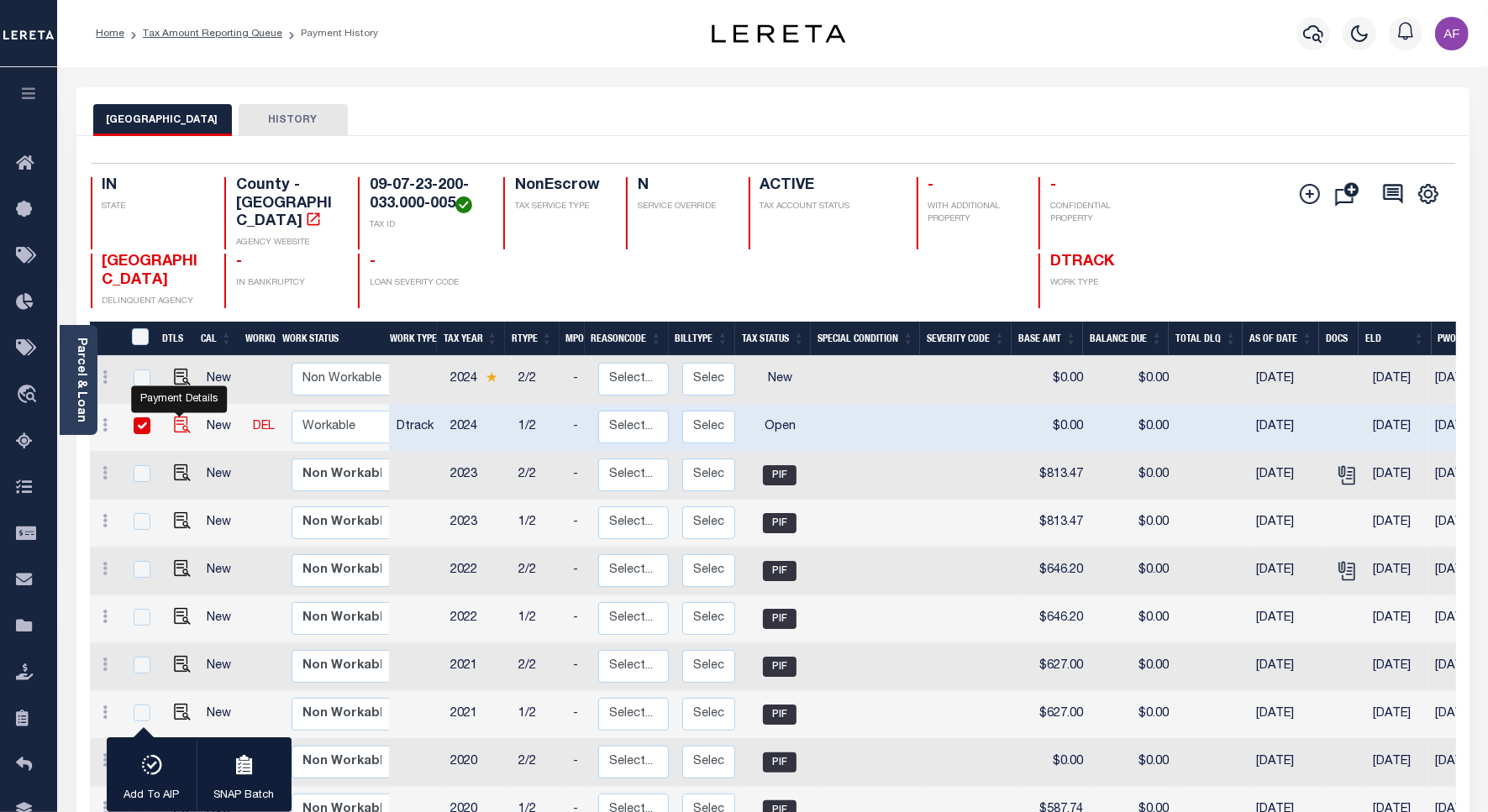
click at [182, 416] on img "" at bounding box center [182, 425] width 17 height 17
checkbox input "false"
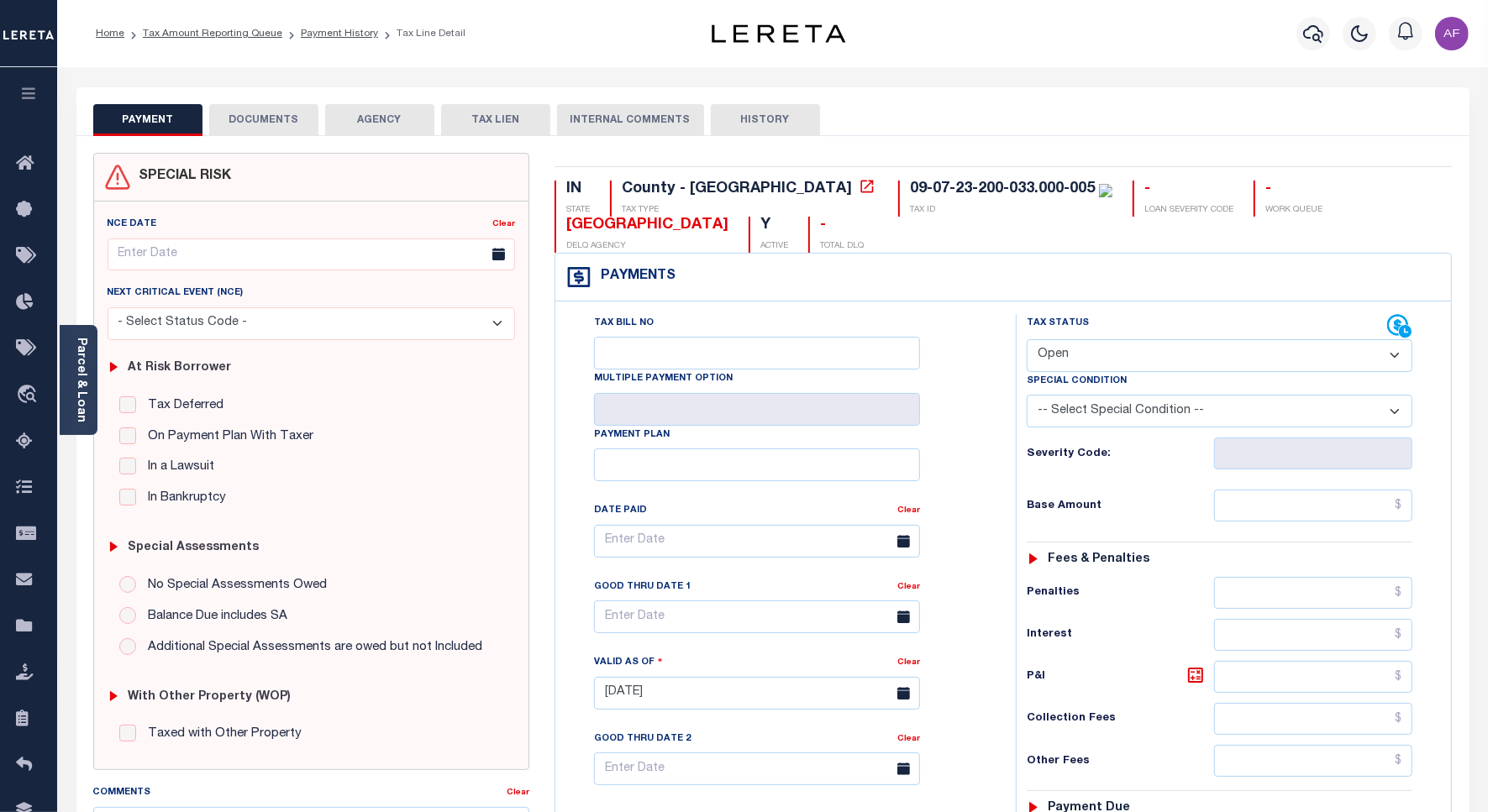
click at [1078, 363] on select "- Select Status Code - Open Due/Unpaid Paid Incomplete No Tax Due Internal Refu…" at bounding box center [1219, 355] width 385 height 32
select select "PYD"
click at [1027, 341] on select "- Select Status Code - Open Due/Unpaid Paid Incomplete No Tax Due Internal Refu…" at bounding box center [1219, 355] width 385 height 32
type input "[DATE]"
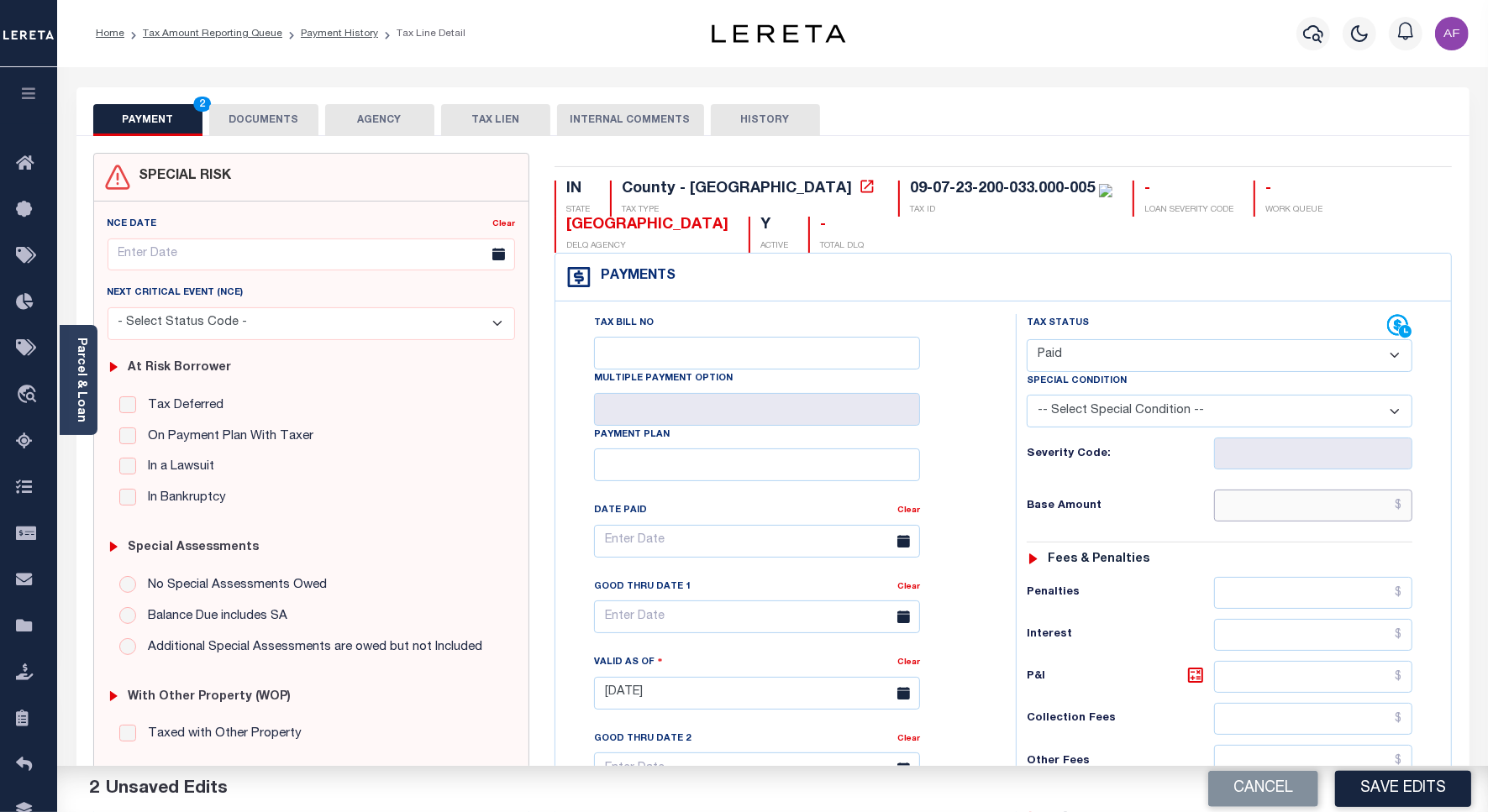
click at [1346, 502] on input "text" at bounding box center [1313, 505] width 198 height 31
paste input "820.18"
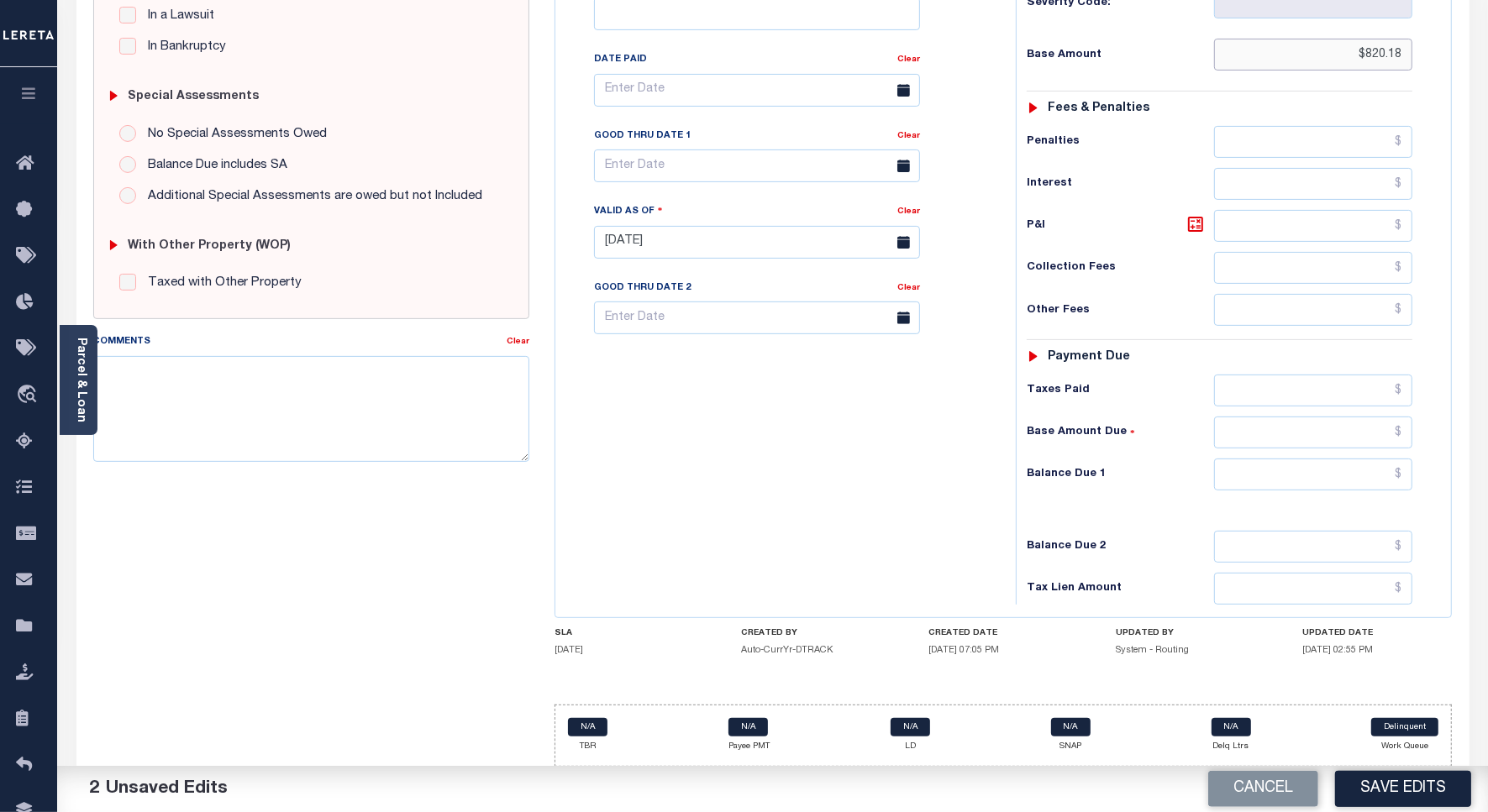
scroll to position [468, 0]
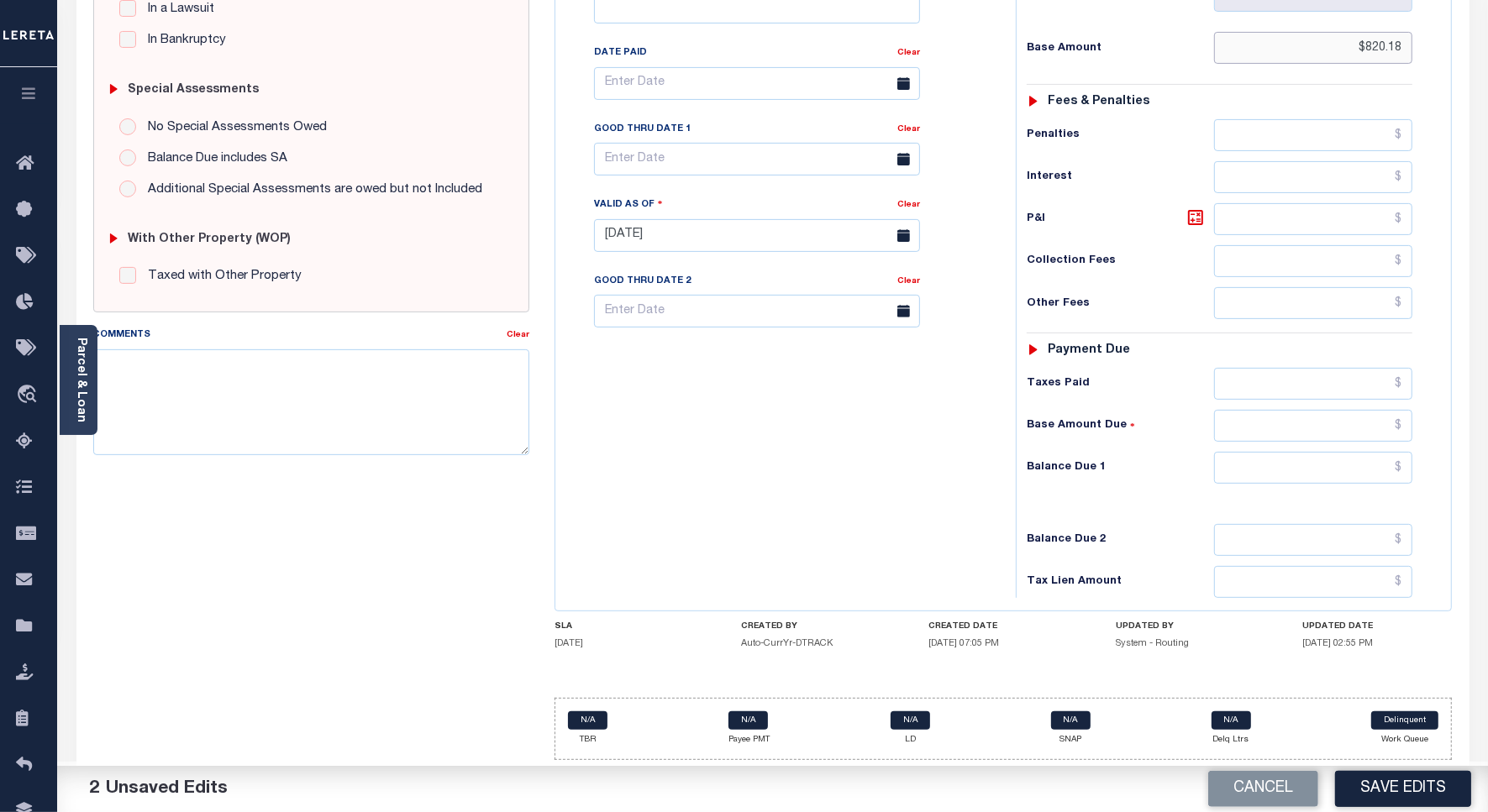
type input "$820.18"
click at [1286, 371] on input "text" at bounding box center [1313, 383] width 198 height 31
paste input "820.18"
type input "$820.18"
click at [1298, 472] on input "text" at bounding box center [1313, 467] width 198 height 31
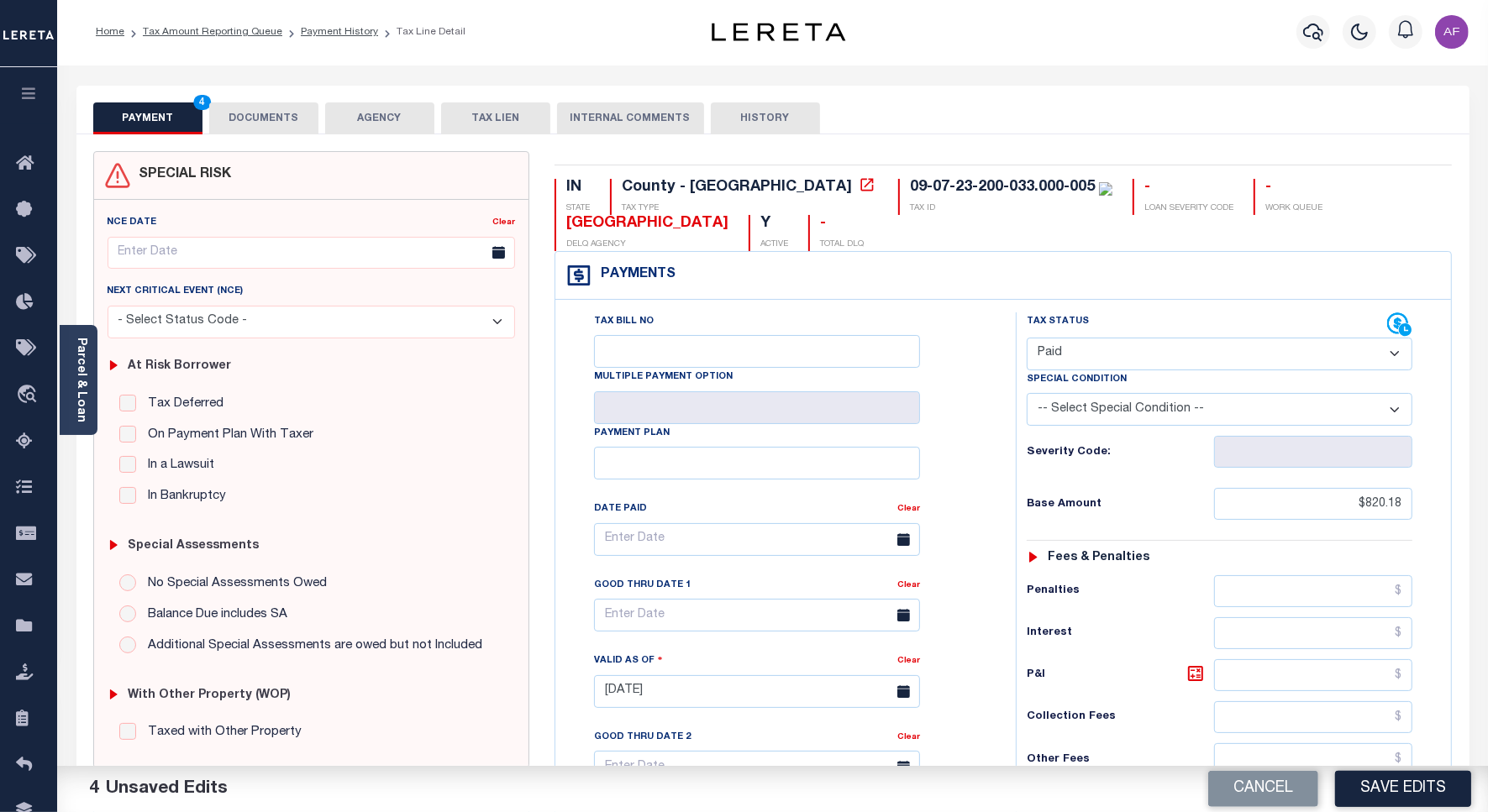
scroll to position [0, 0]
type input "$0.00"
click at [283, 123] on button "DOCUMENTS" at bounding box center [263, 119] width 110 height 31
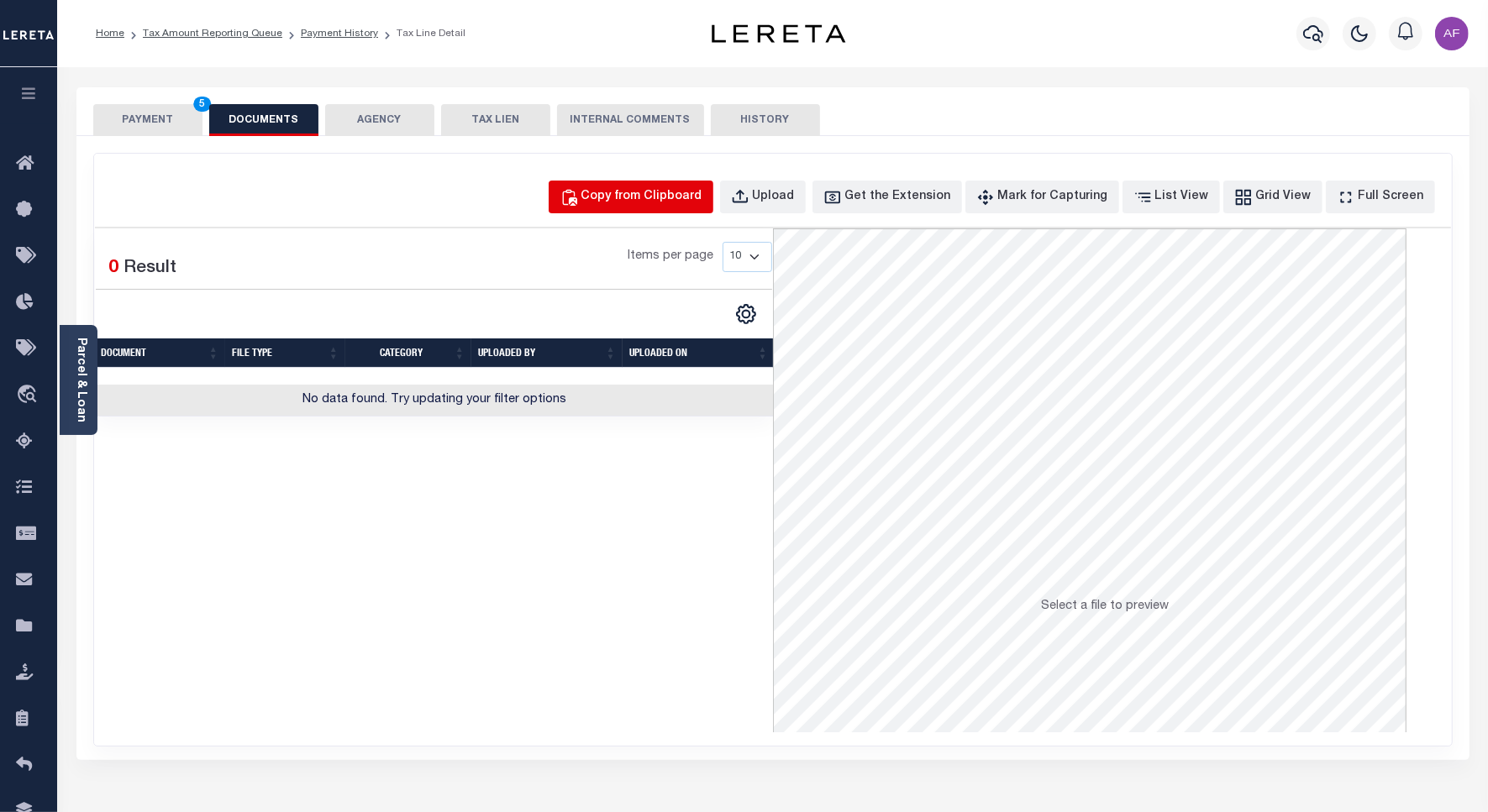
click at [685, 199] on div "Copy from Clipboard" at bounding box center [642, 196] width 121 height 18
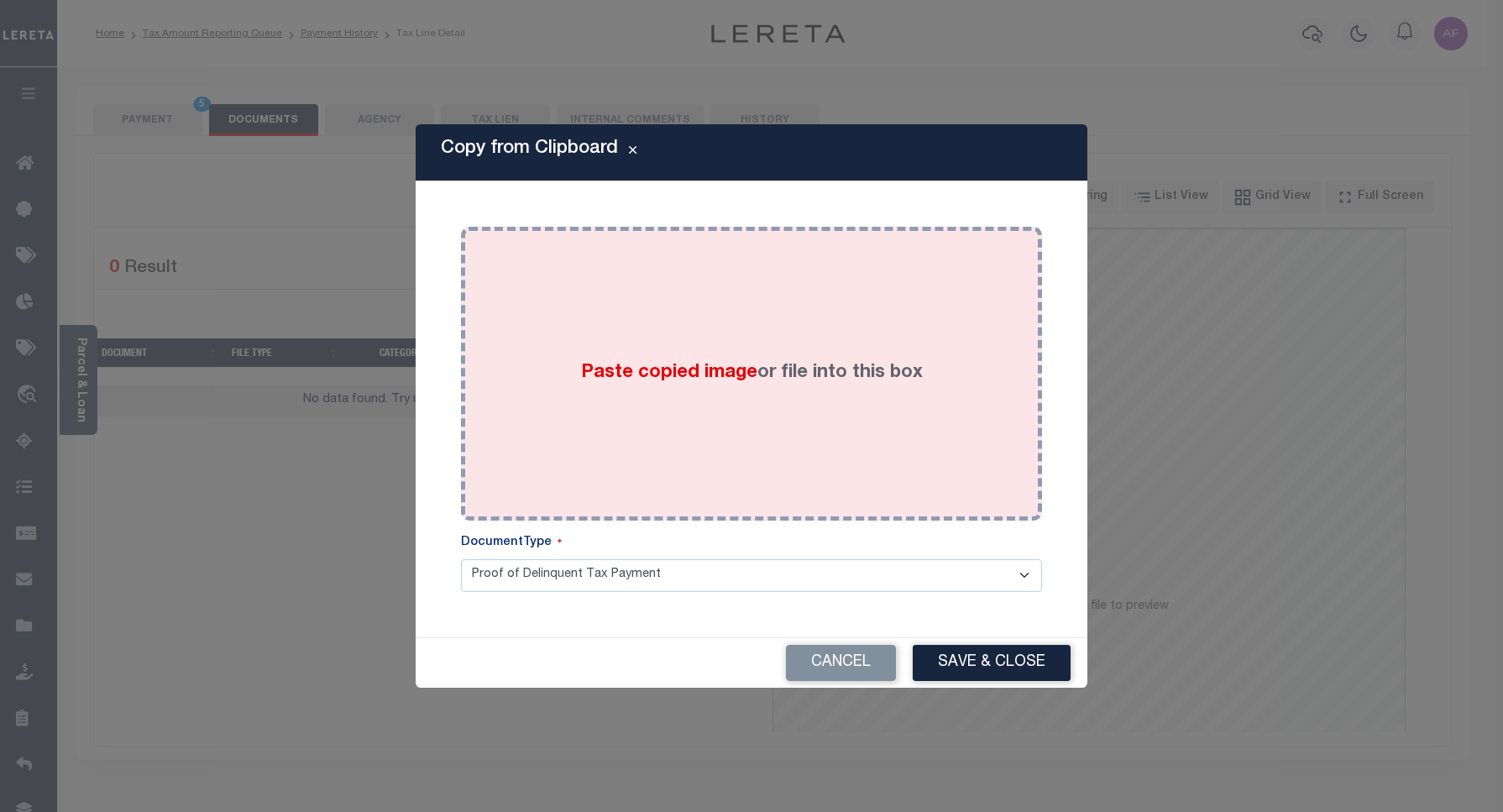
click at [766, 307] on div "Paste copied image or file into this box" at bounding box center [751, 374] width 556 height 269
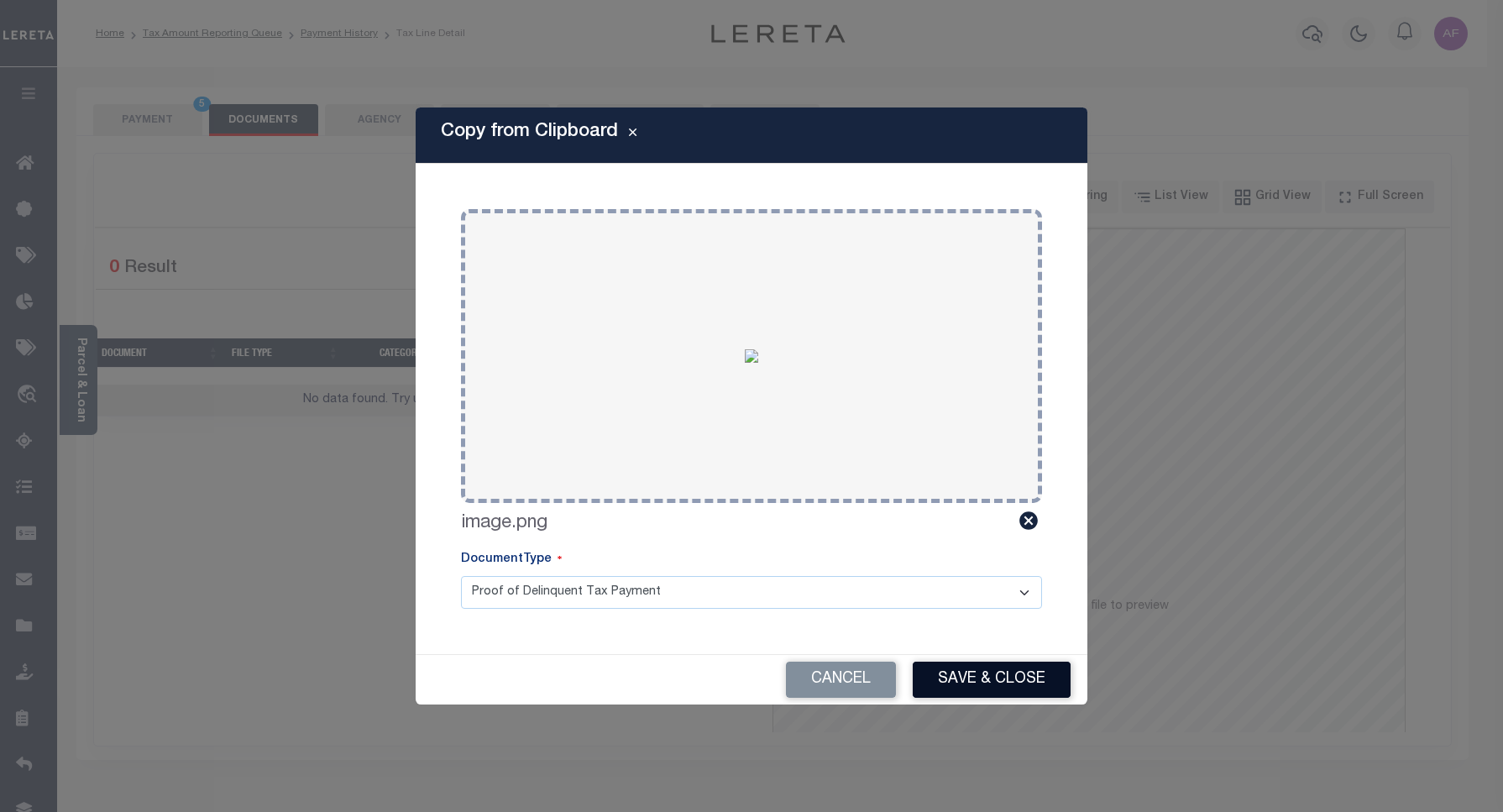
click at [981, 668] on button "Save & Close" at bounding box center [992, 680] width 158 height 36
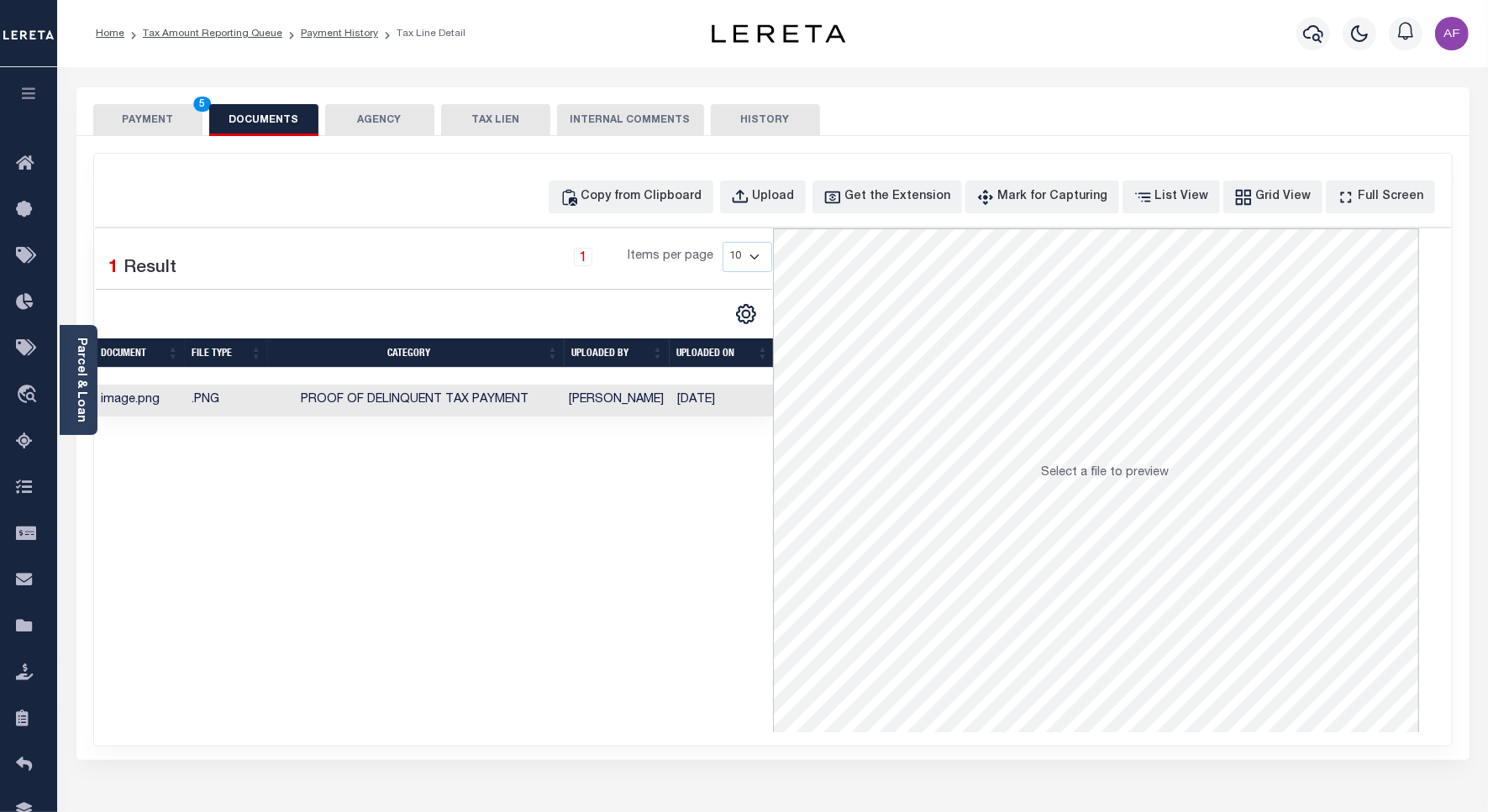
click at [124, 106] on button "PAYMENT 5" at bounding box center [148, 119] width 110 height 31
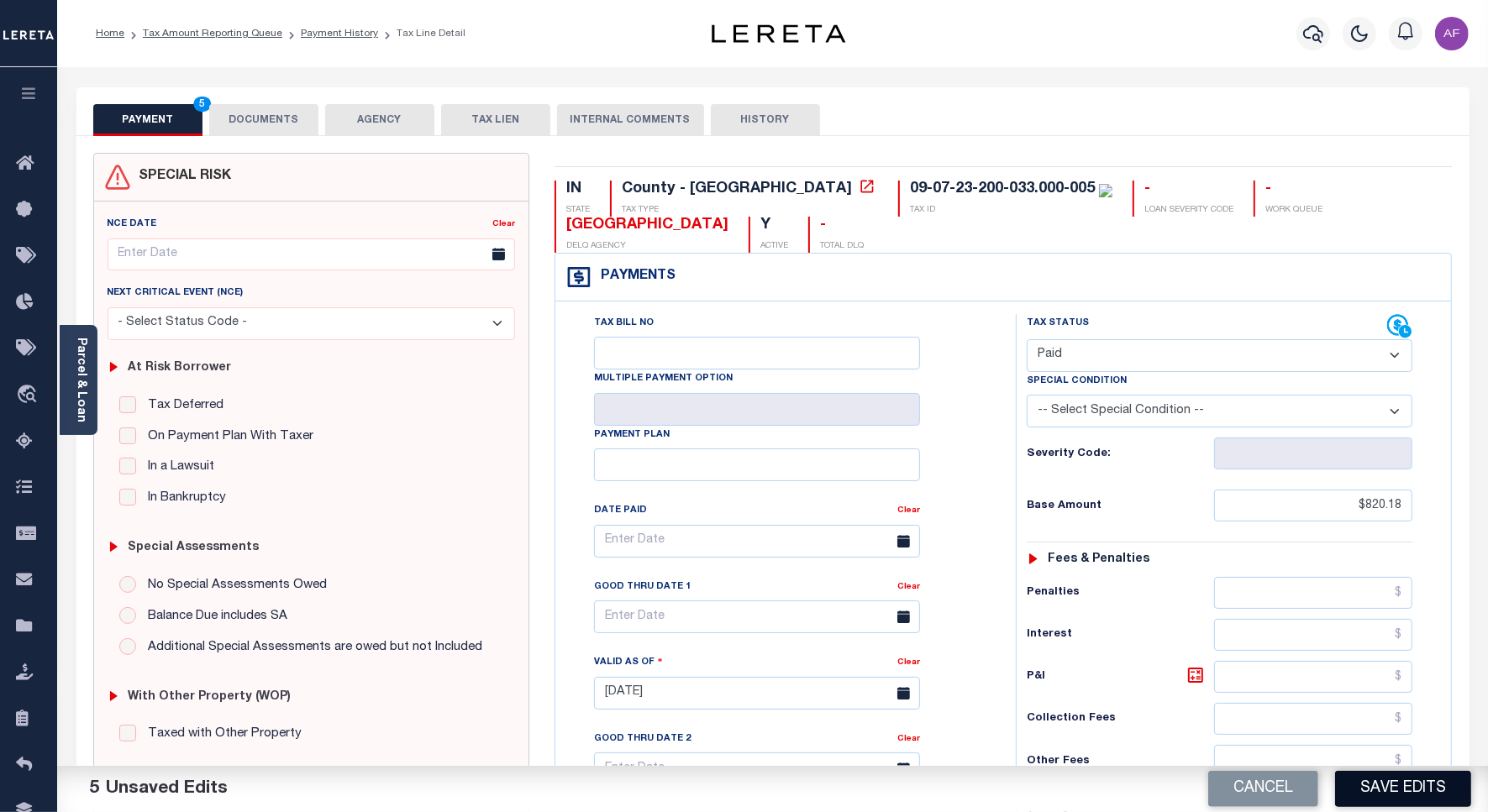
click at [1396, 791] on button "Save Edits" at bounding box center [1402, 789] width 136 height 36
checkbox input "false"
type input "$820.18"
type input "$0"
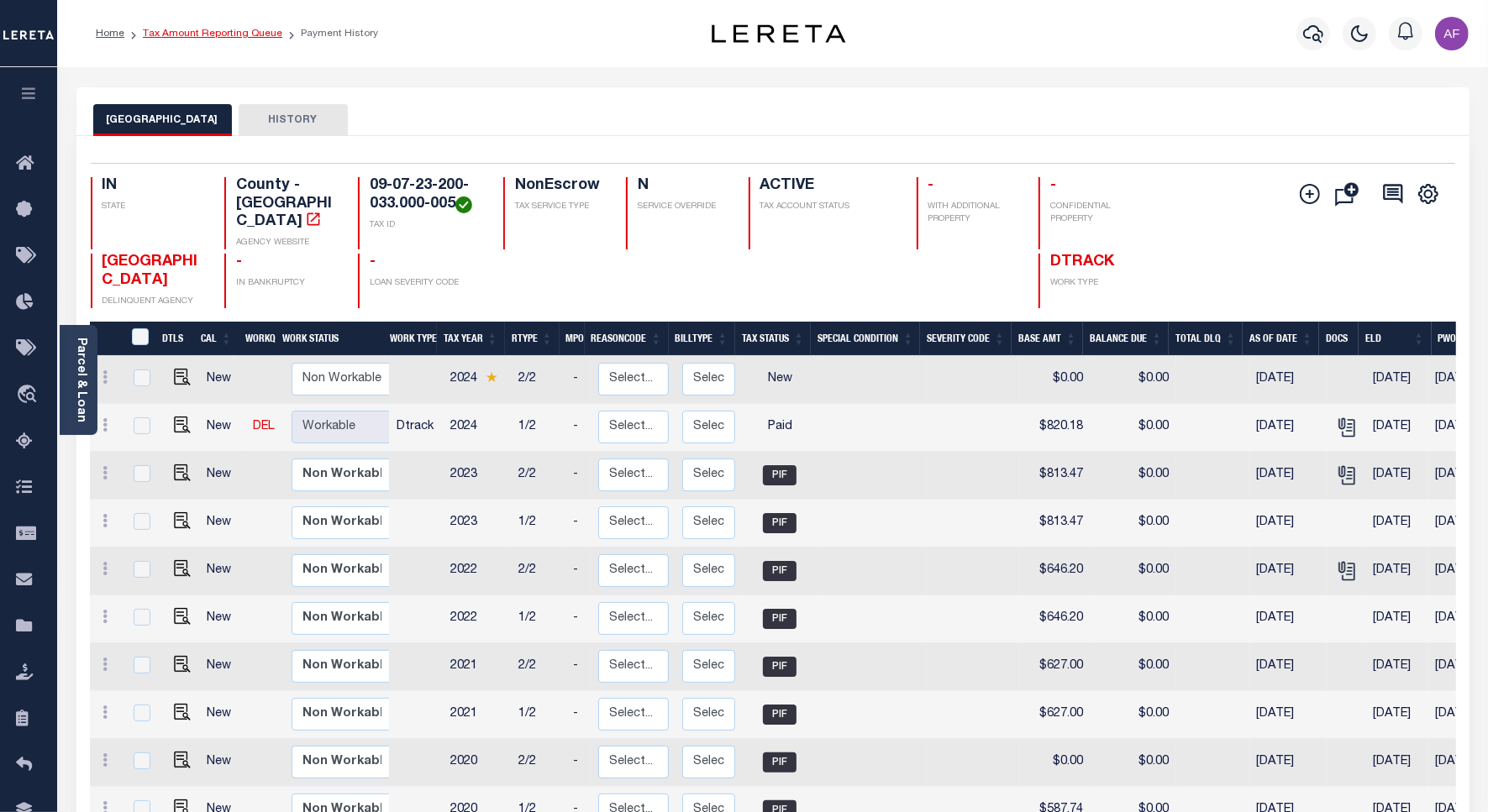
click at [186, 31] on link "Tax Amount Reporting Queue" at bounding box center [213, 33] width 139 height 10
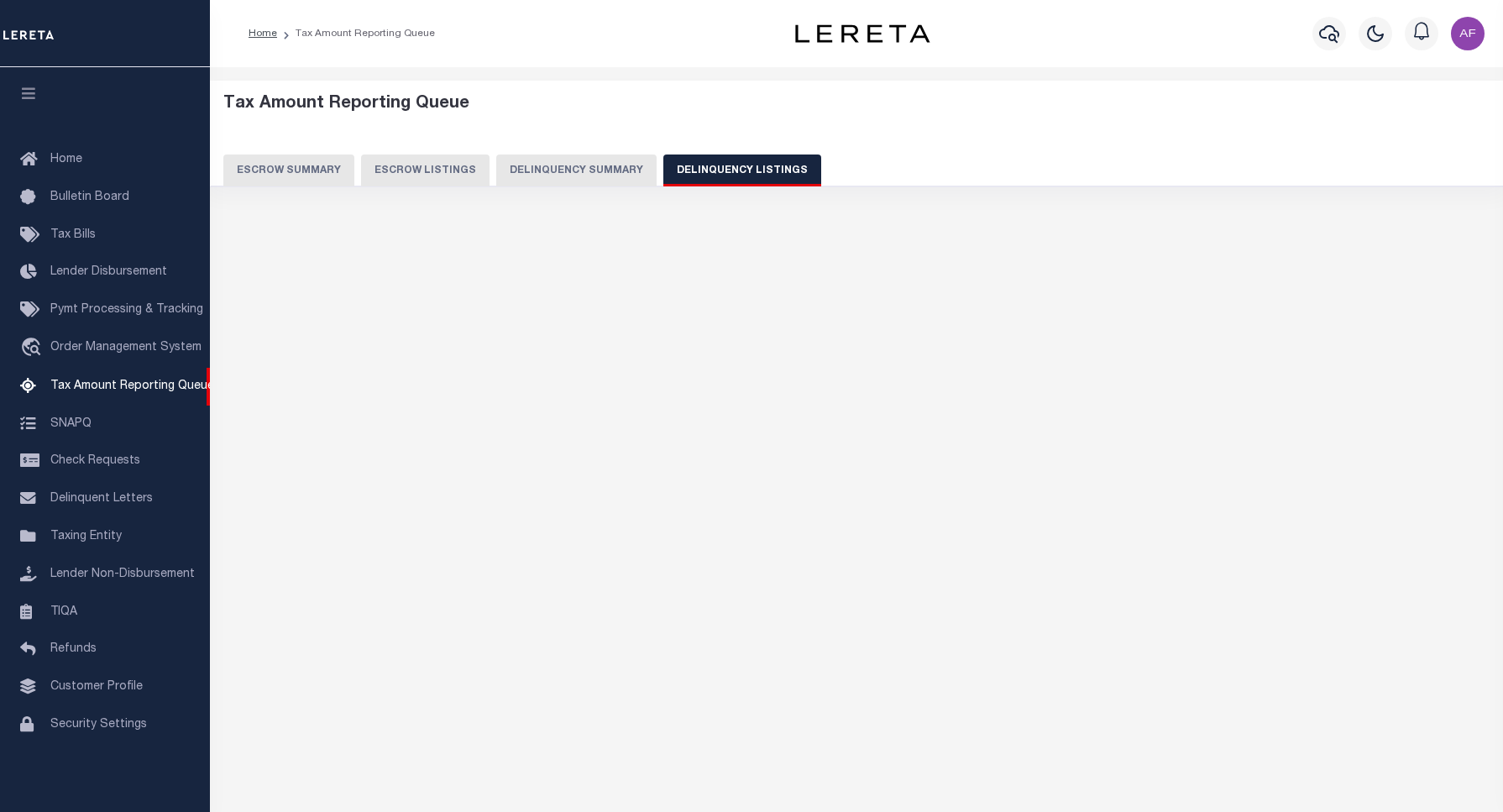
select select "100"
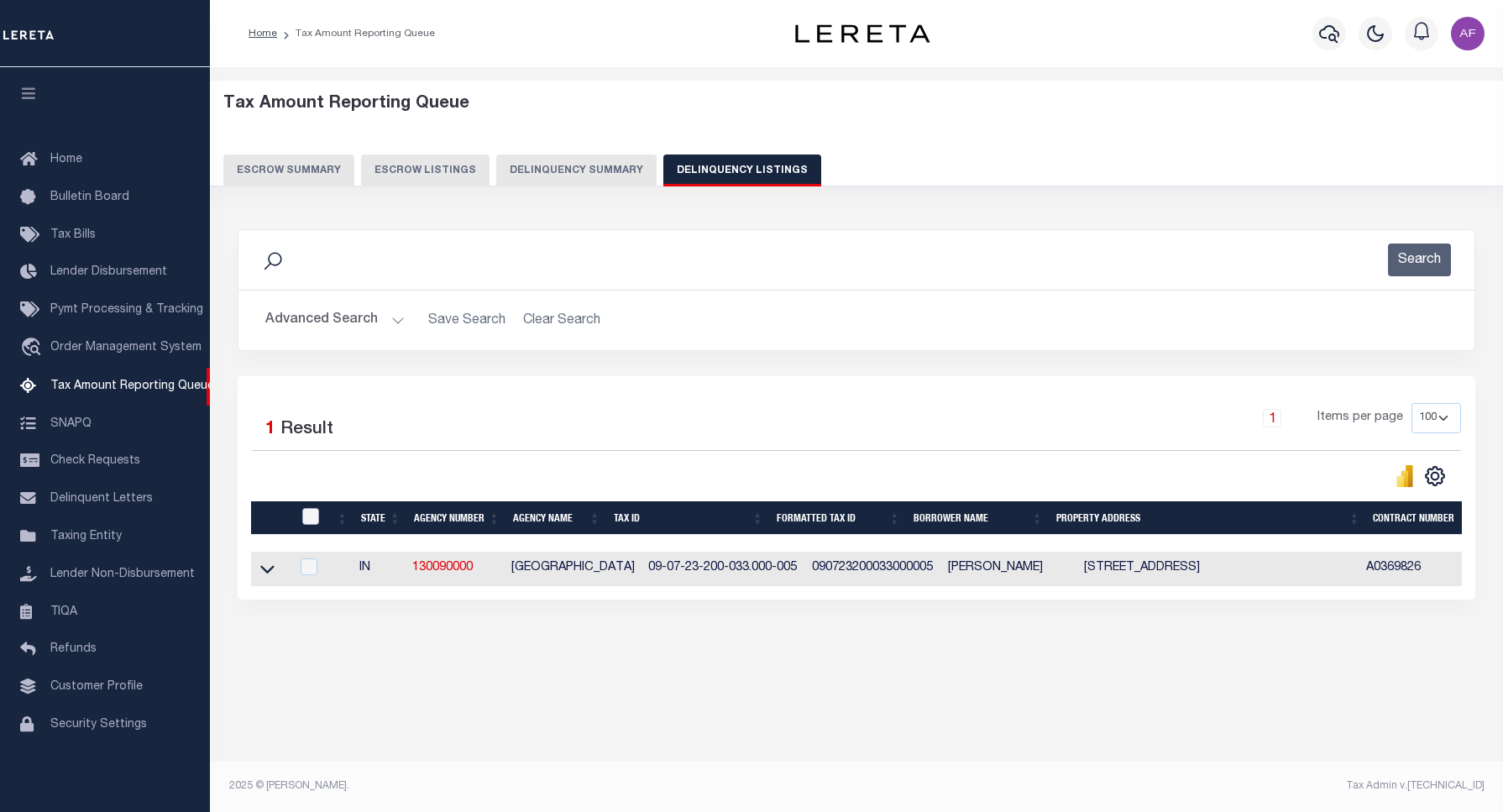
click at [315, 514] on input "checkbox" at bounding box center [311, 517] width 17 height 17
checkbox input "true"
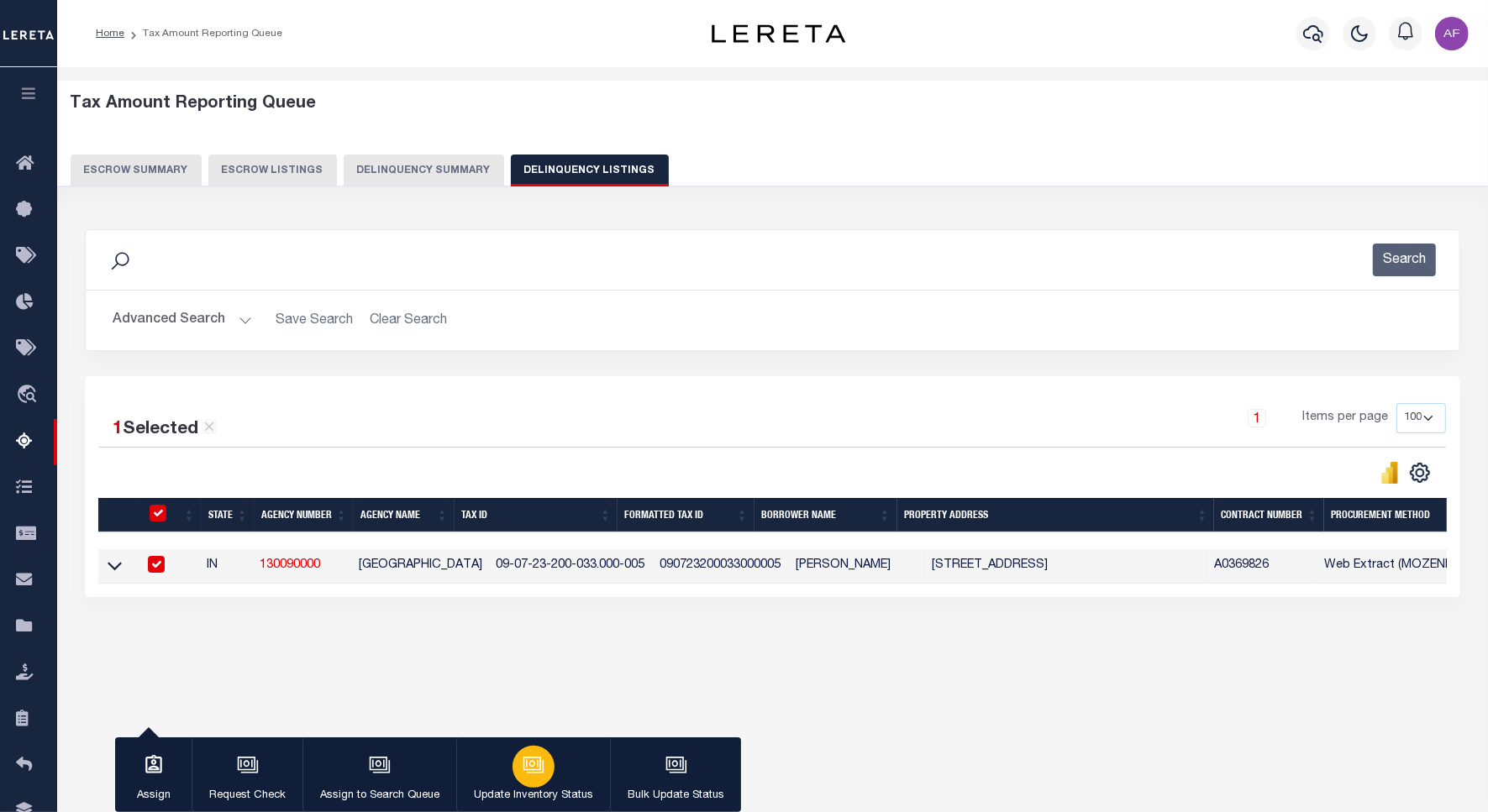
click at [555, 760] on button "Update Inventory Status" at bounding box center [532, 775] width 153 height 75
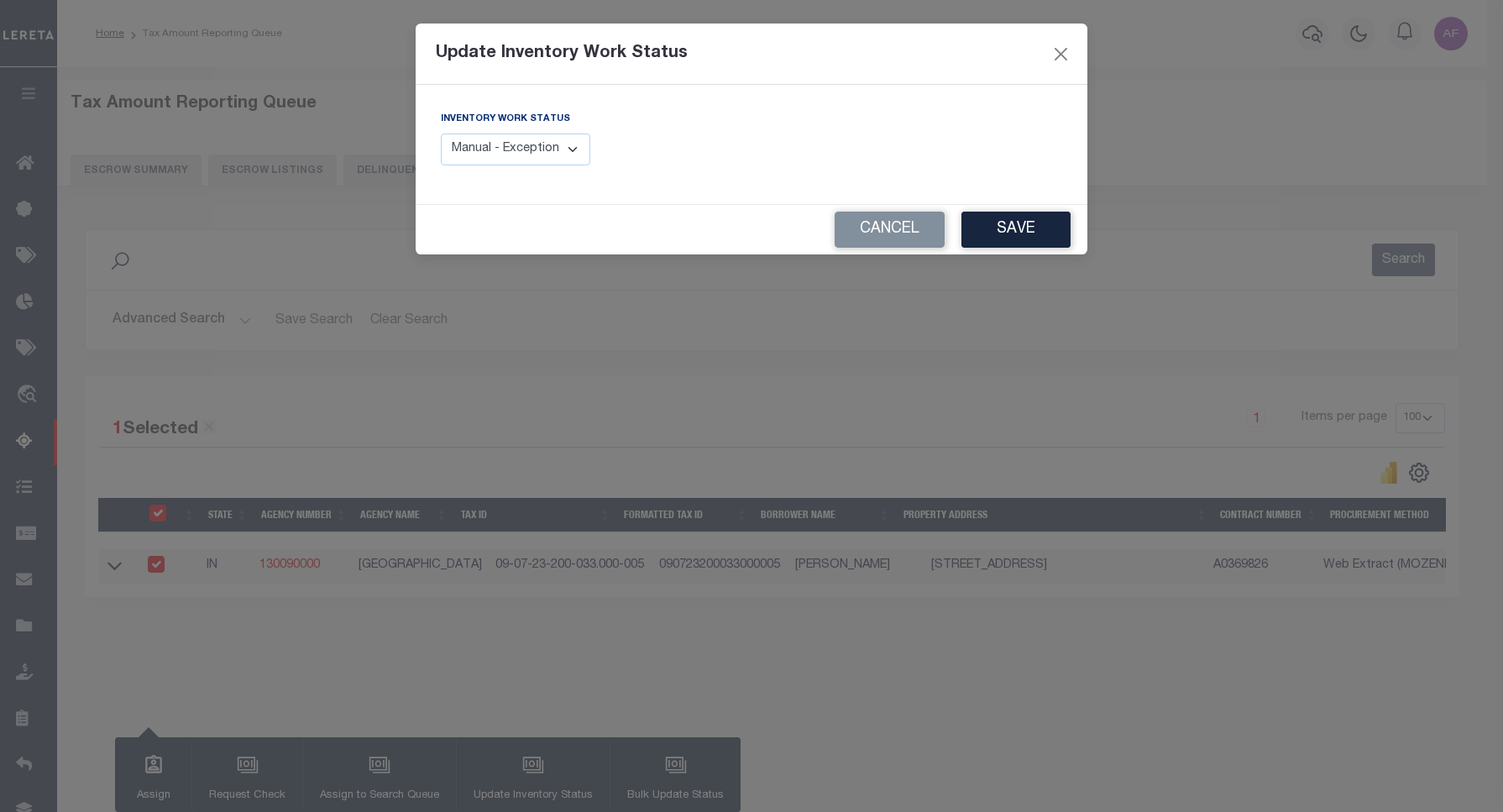
drag, startPoint x: 546, startPoint y: 149, endPoint x: 544, endPoint y: 165, distance: 16.1
click at [546, 149] on select "Manual - Exception Pended - Awaiting Search Late Add Exception Completed" at bounding box center [516, 150] width 150 height 32
select select "4"
click at [441, 133] on select "Manual - Exception Pended - Awaiting Search Late Add Exception Completed" at bounding box center [516, 150] width 150 height 32
click at [997, 225] on button "Save" at bounding box center [1016, 230] width 110 height 36
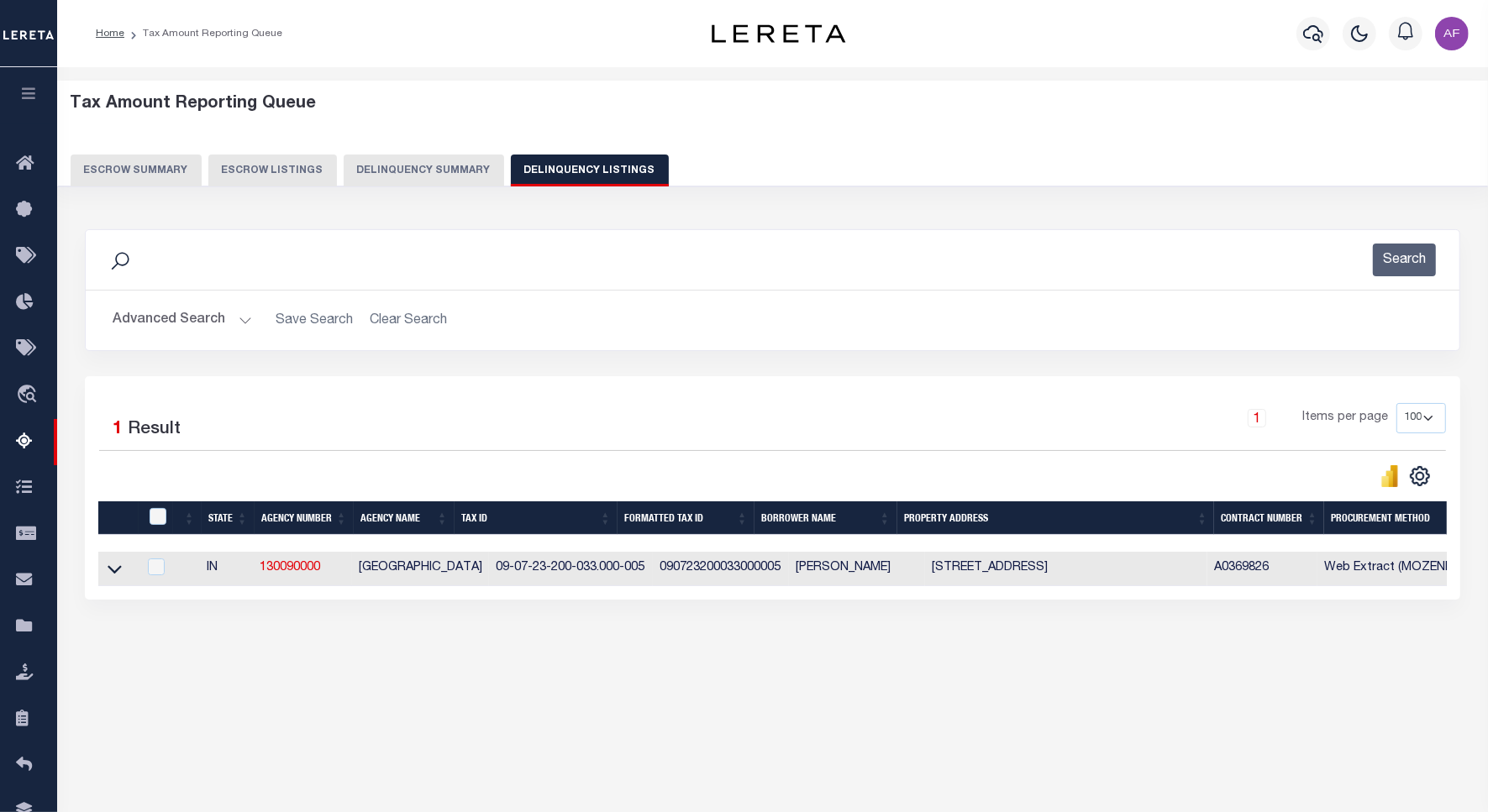
click at [189, 324] on button "Advanced Search" at bounding box center [182, 320] width 139 height 32
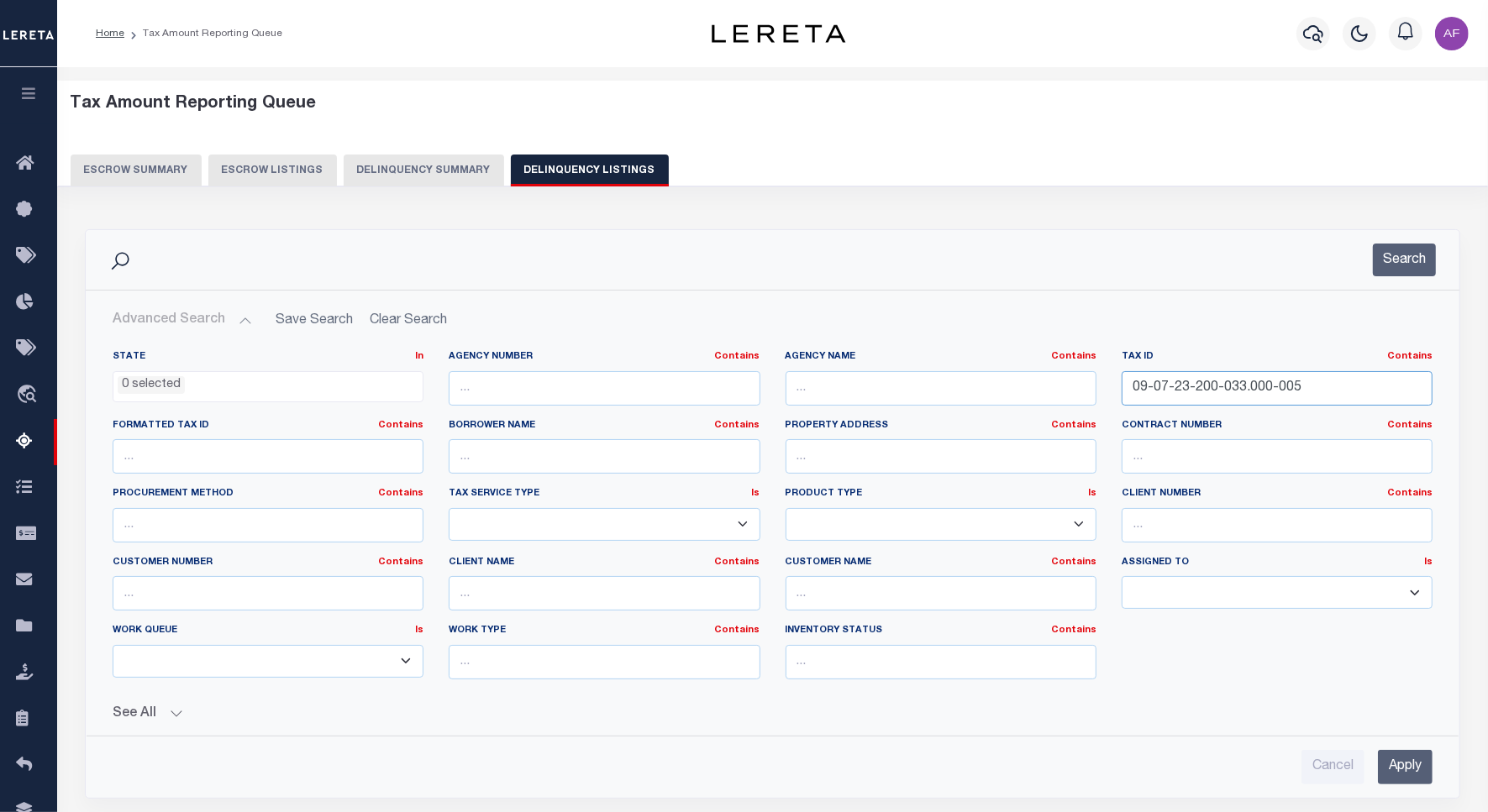
drag, startPoint x: 1313, startPoint y: 393, endPoint x: 981, endPoint y: 368, distance: 332.9
click at [981, 368] on div "State In In AK AL AR AZ CA CO CT DC DE FL GA GU HI IA ID IL IN KS KY LA MA MD M…" at bounding box center [772, 521] width 1345 height 343
paste input "17-23-442-001.000-010"
type input "09-17-23-442-001.000-010"
click at [1400, 269] on button "Search" at bounding box center [1404, 260] width 63 height 32
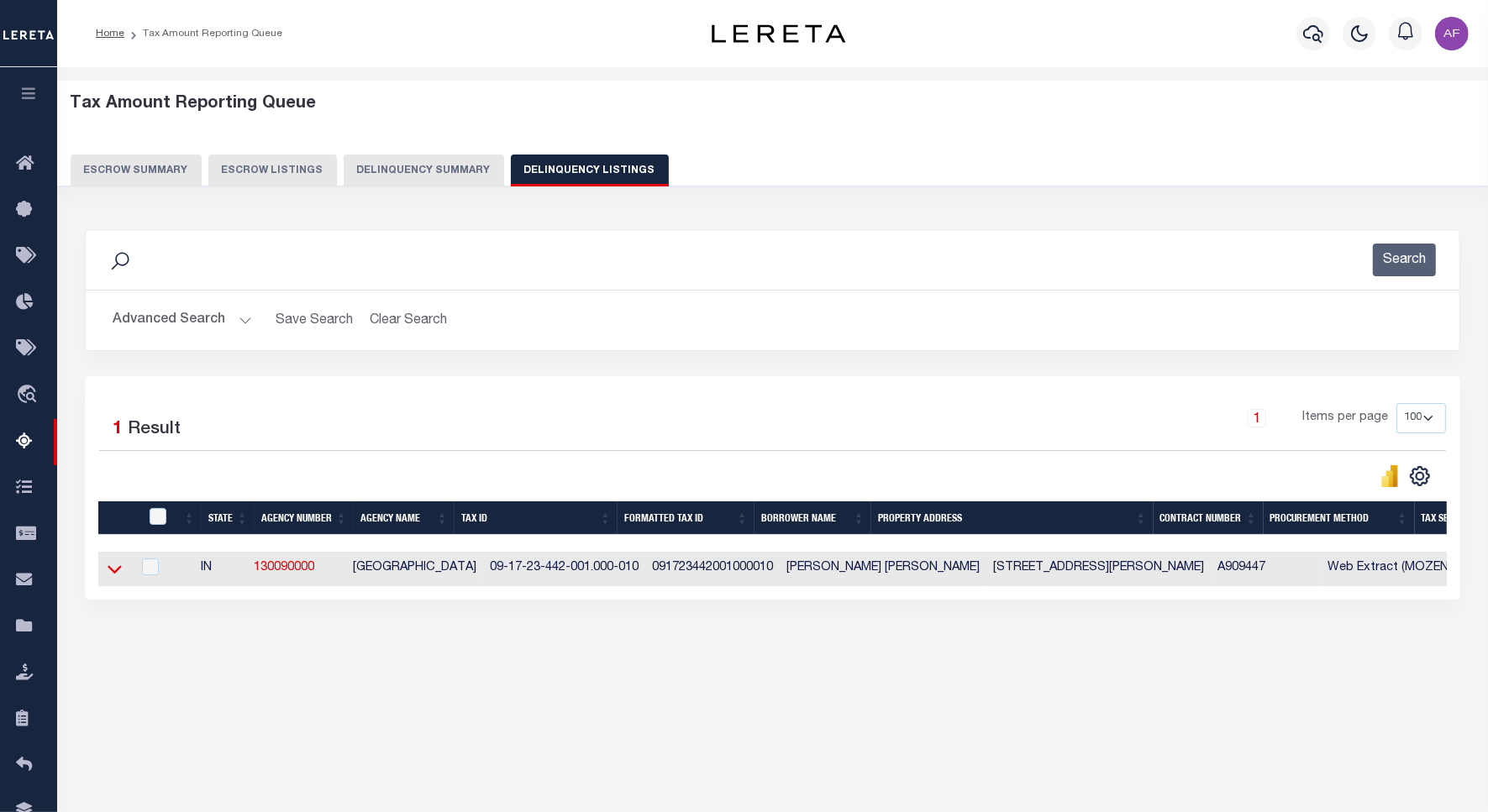
click at [113, 575] on icon at bounding box center [114, 570] width 14 height 9
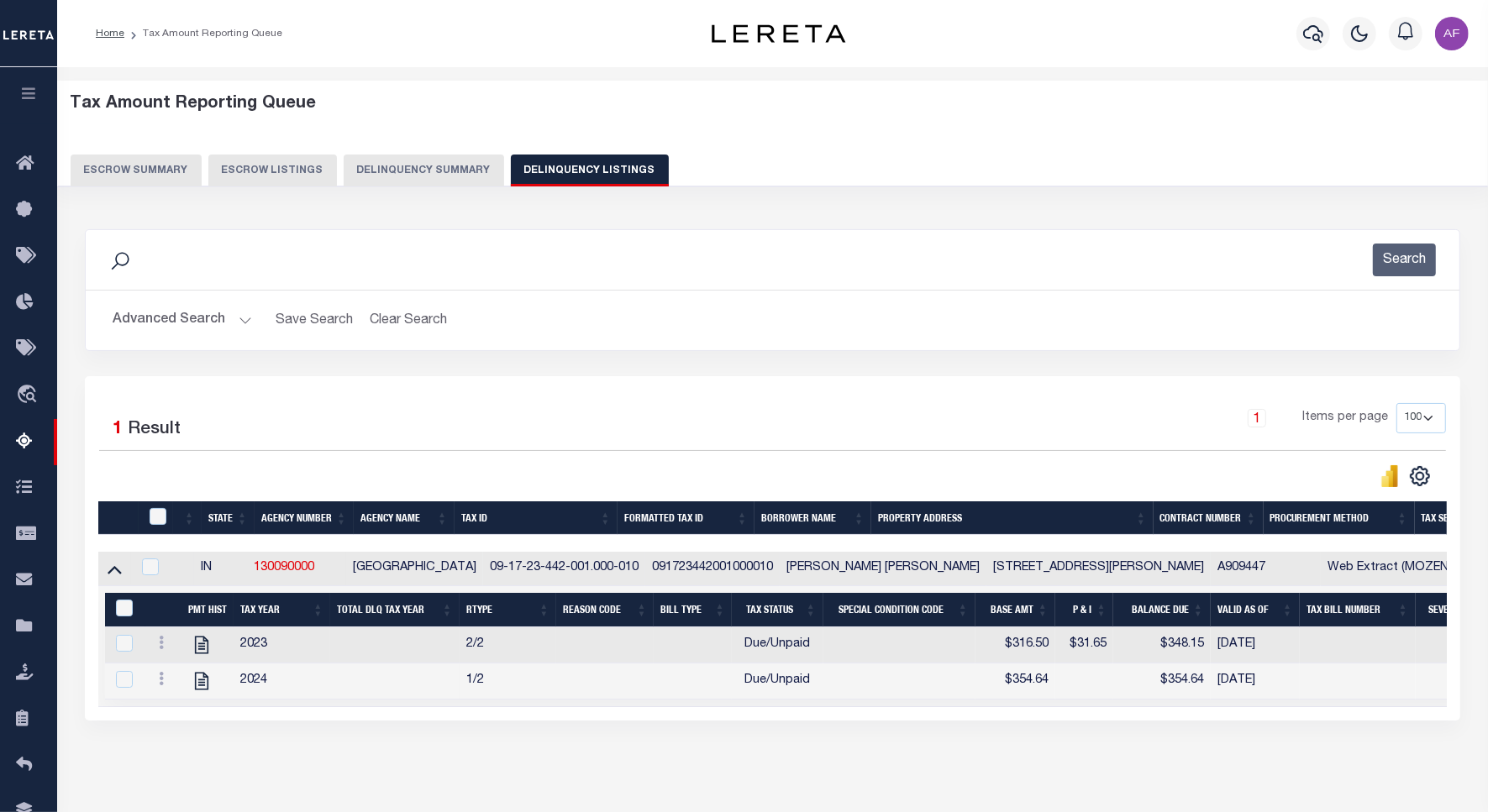
scroll to position [77, 0]
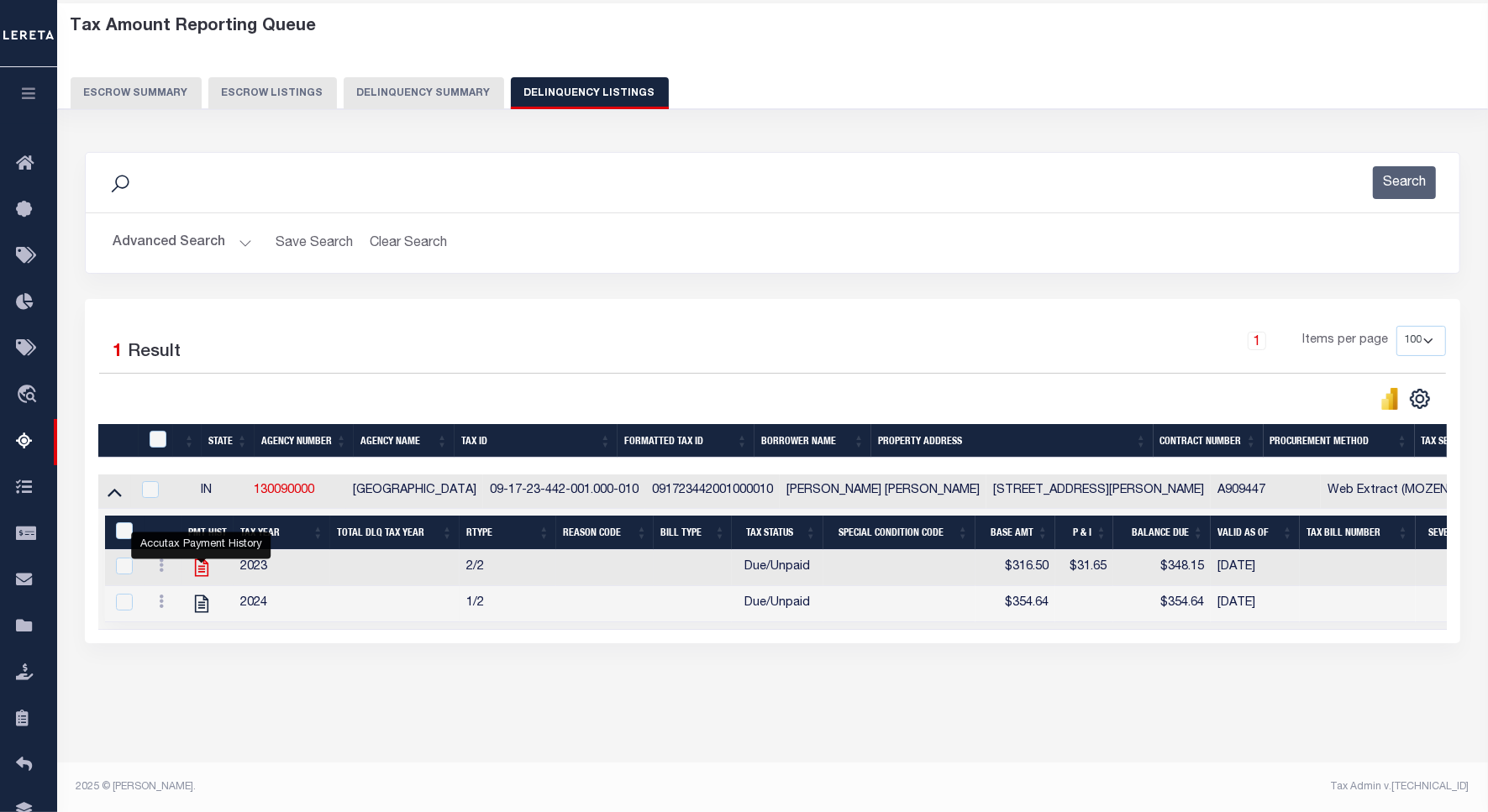
click at [194, 568] on icon "" at bounding box center [201, 567] width 22 height 22
checkbox input "true"
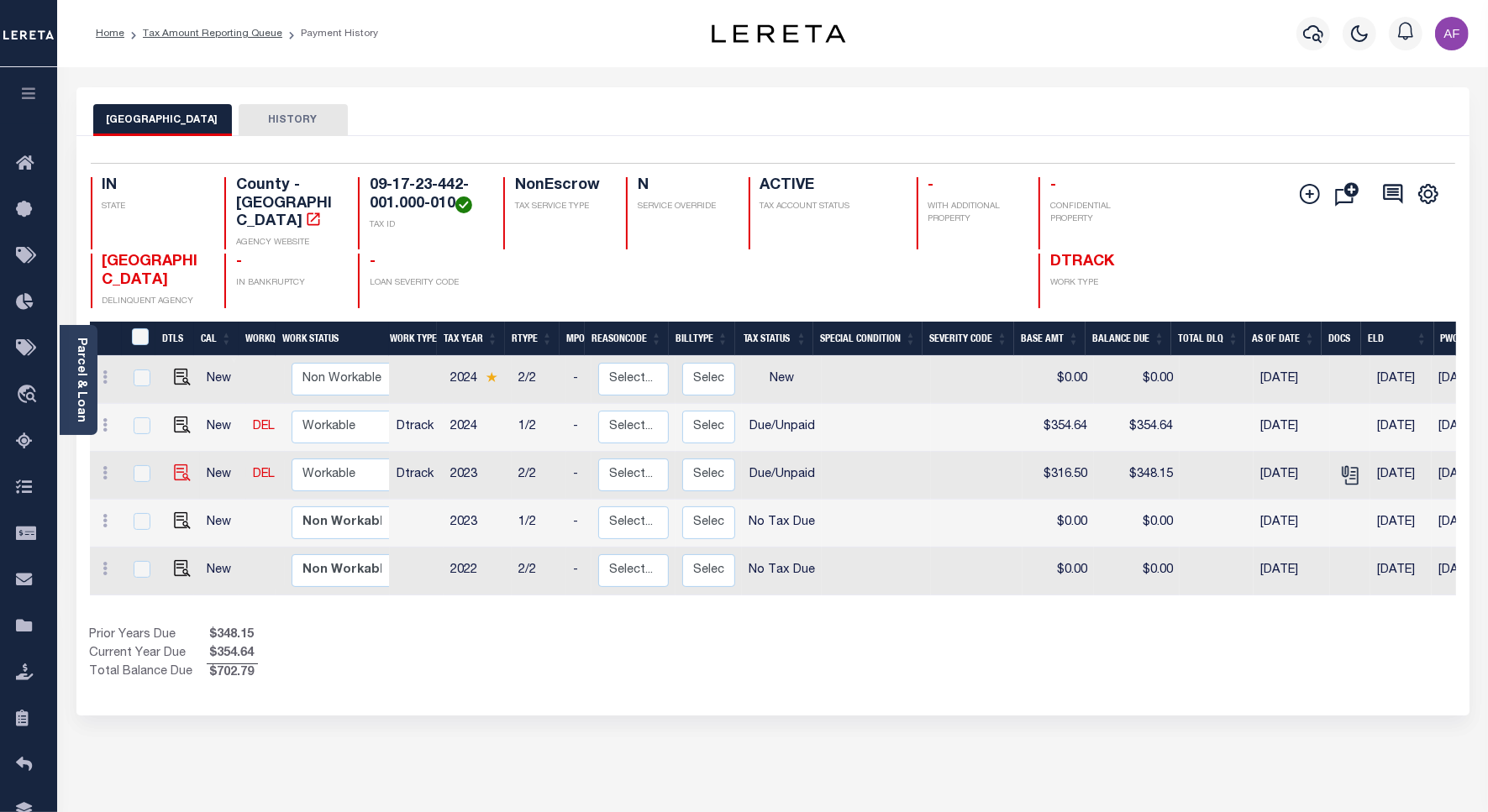
click at [182, 464] on img "" at bounding box center [182, 473] width 17 height 17
checkbox input "true"
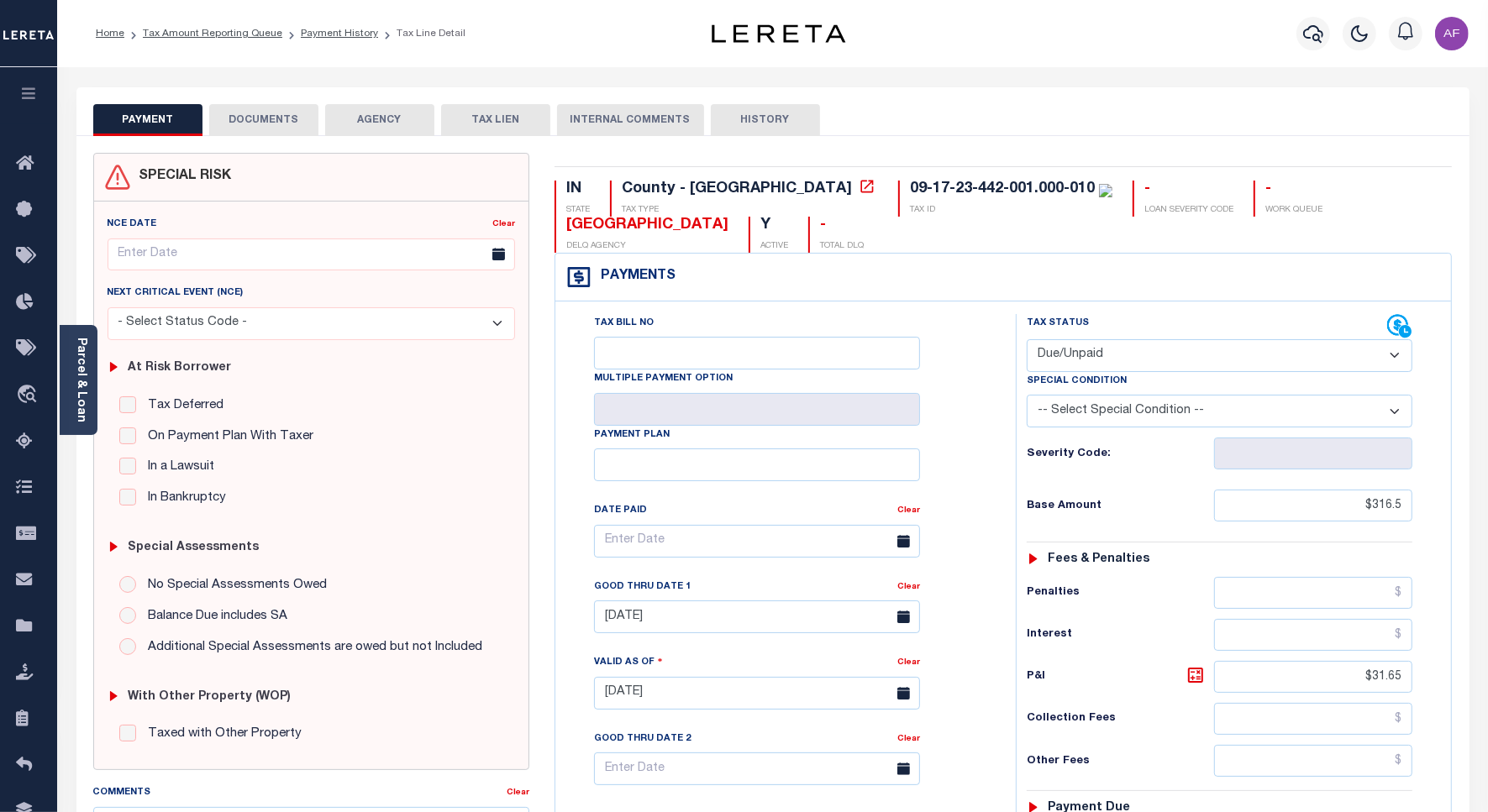
click at [1115, 357] on select "- Select Status Code - Open Due/Unpaid Paid Incomplete No Tax Due Internal Refu…" at bounding box center [1219, 355] width 385 height 32
select select "PYD"
click at [1027, 341] on select "- Select Status Code - Open Due/Unpaid Paid Incomplete No Tax Due Internal Refu…" at bounding box center [1219, 355] width 385 height 32
type input "[DATE]"
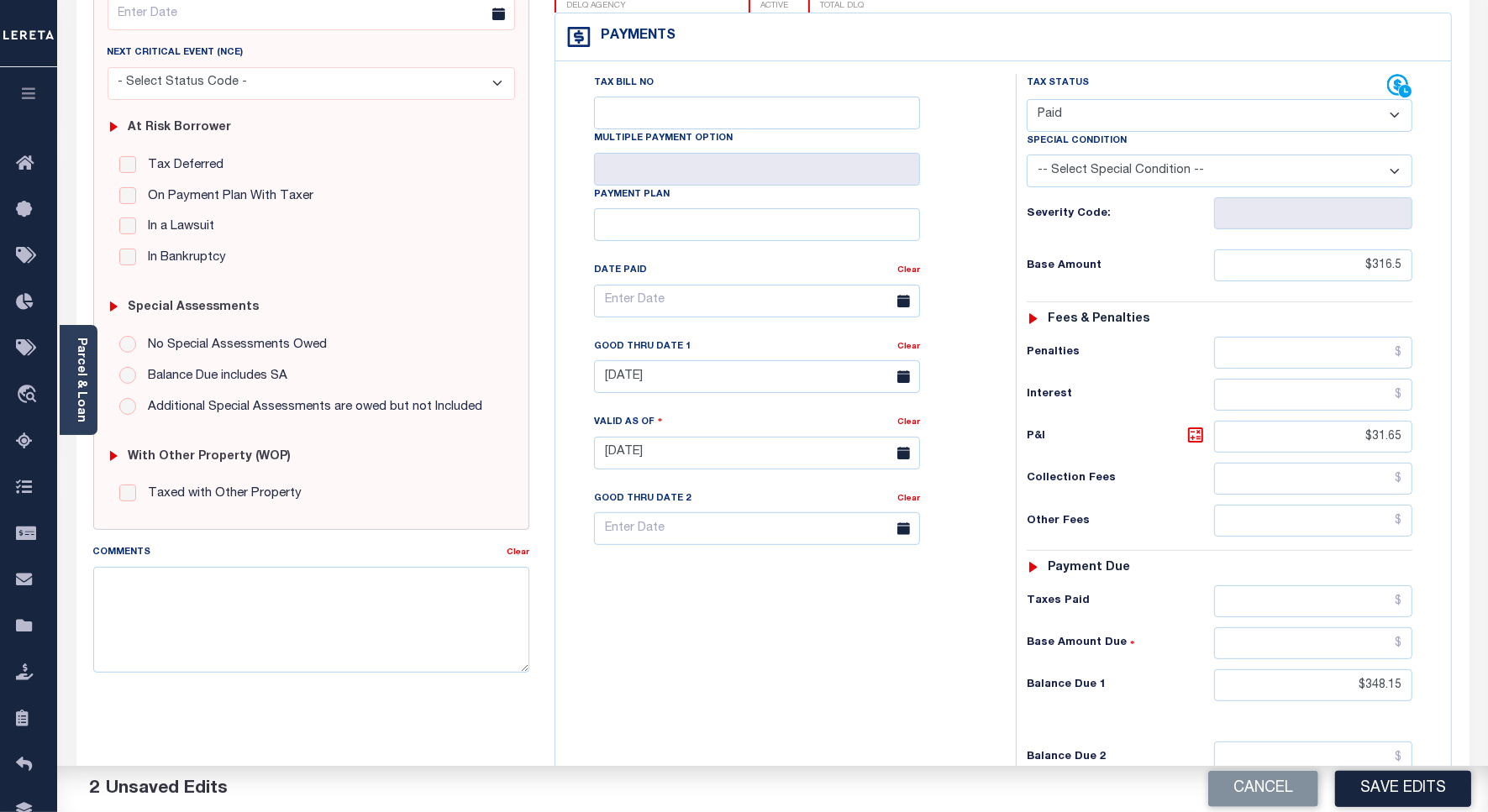
scroll to position [470, 0]
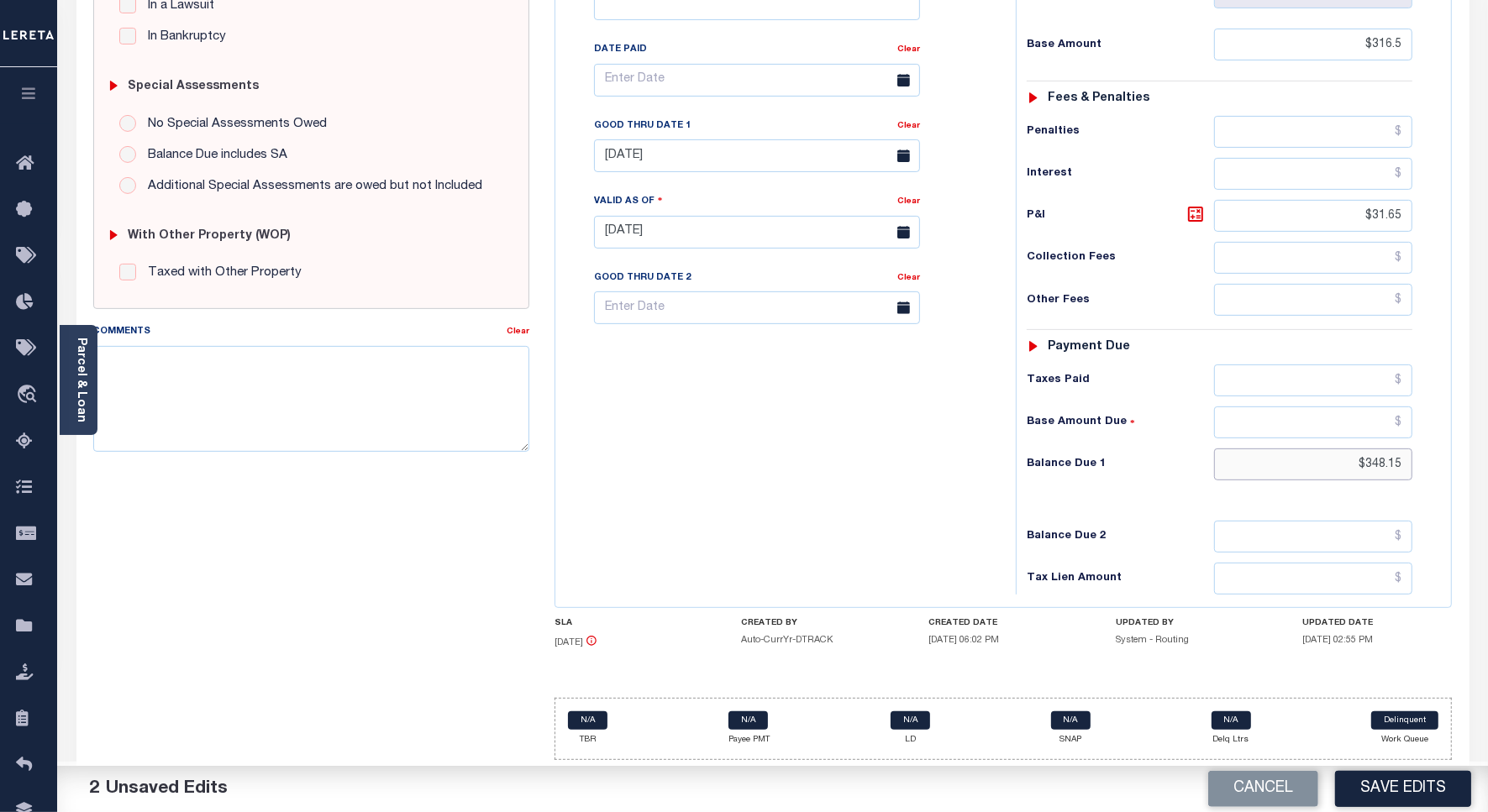
click at [1370, 463] on input "$348.15" at bounding box center [1313, 464] width 198 height 31
type input "$0"
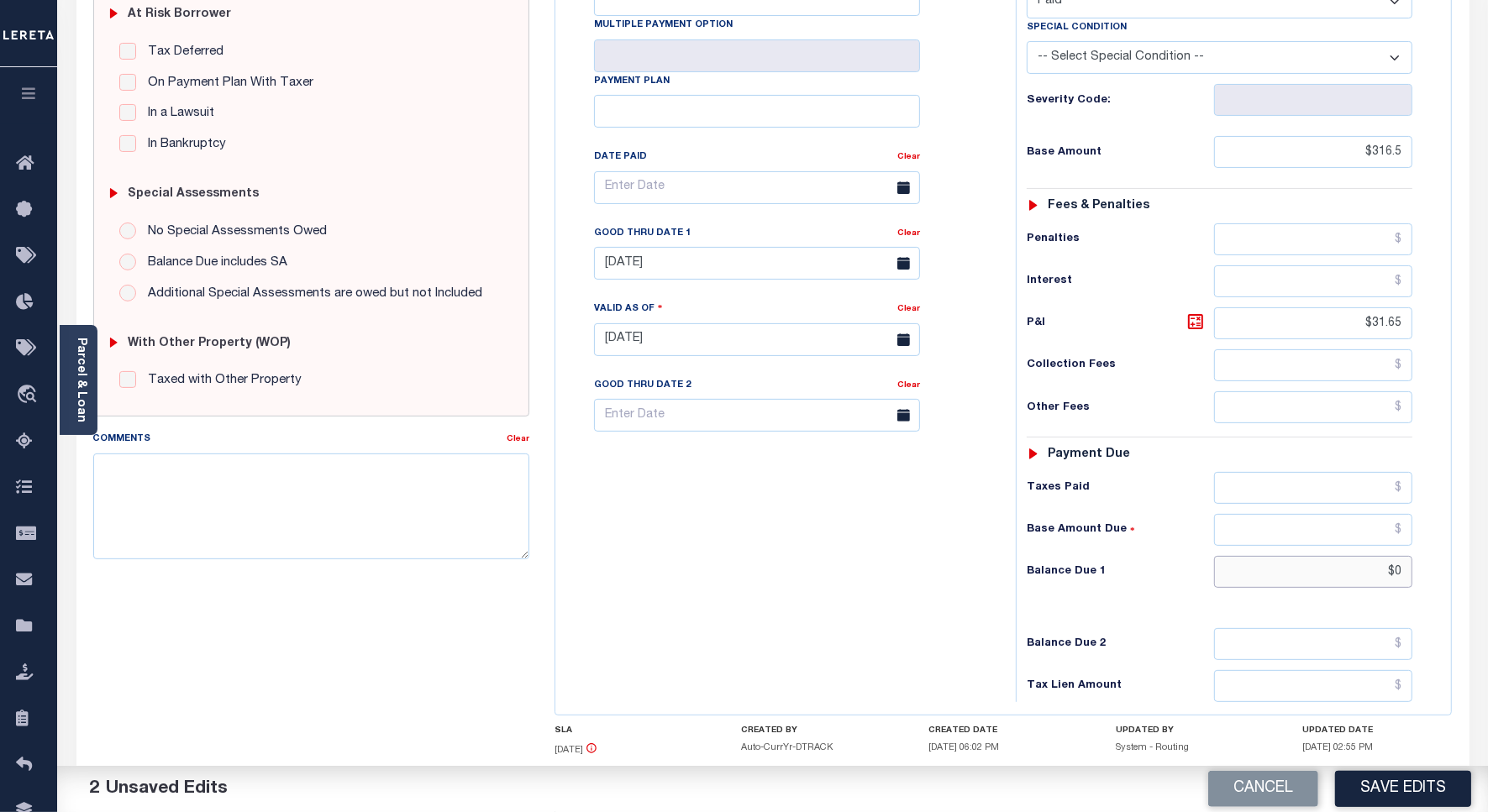
scroll to position [0, 0]
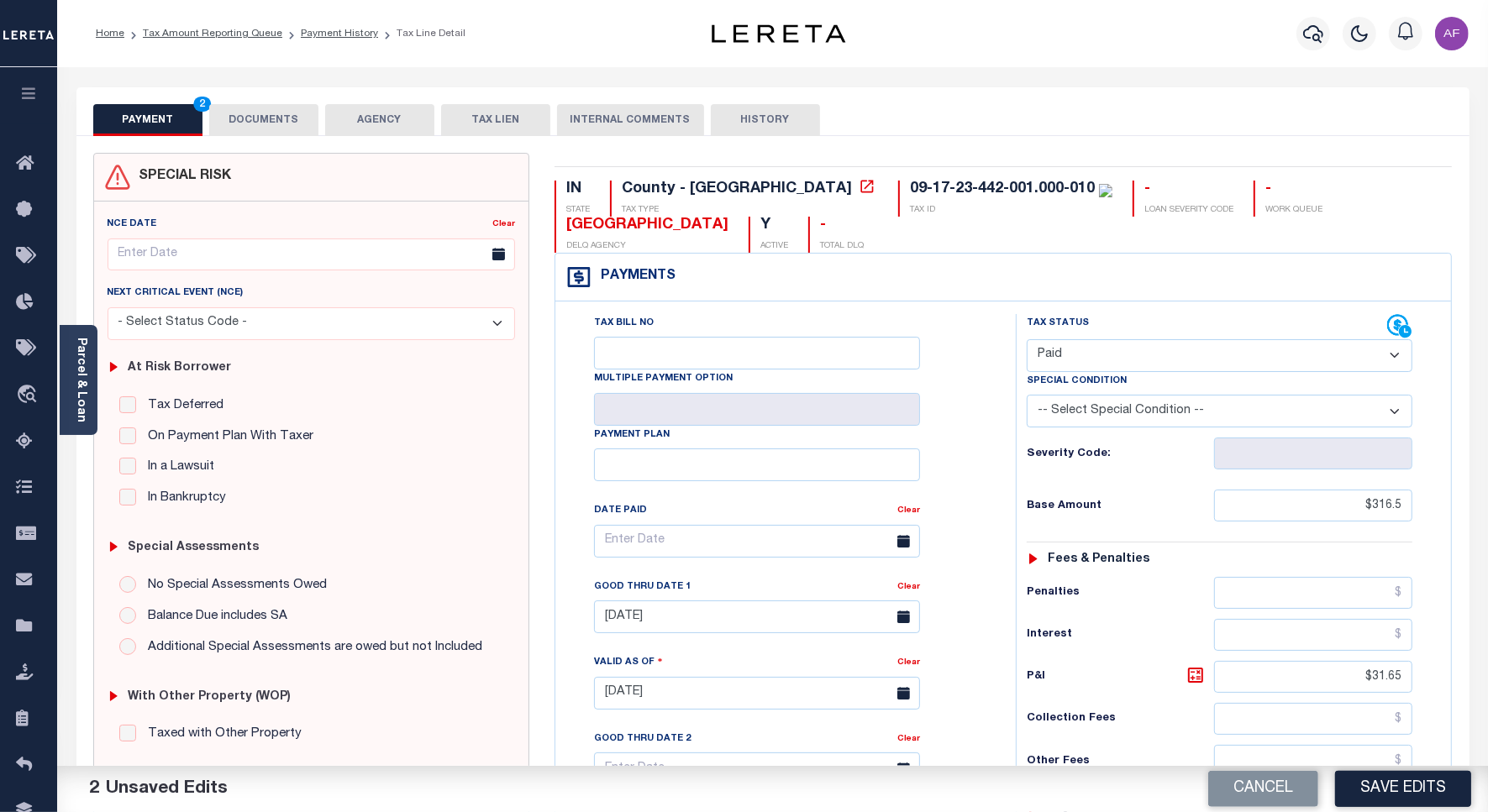
click at [279, 131] on button "DOCUMENTS" at bounding box center [263, 119] width 110 height 31
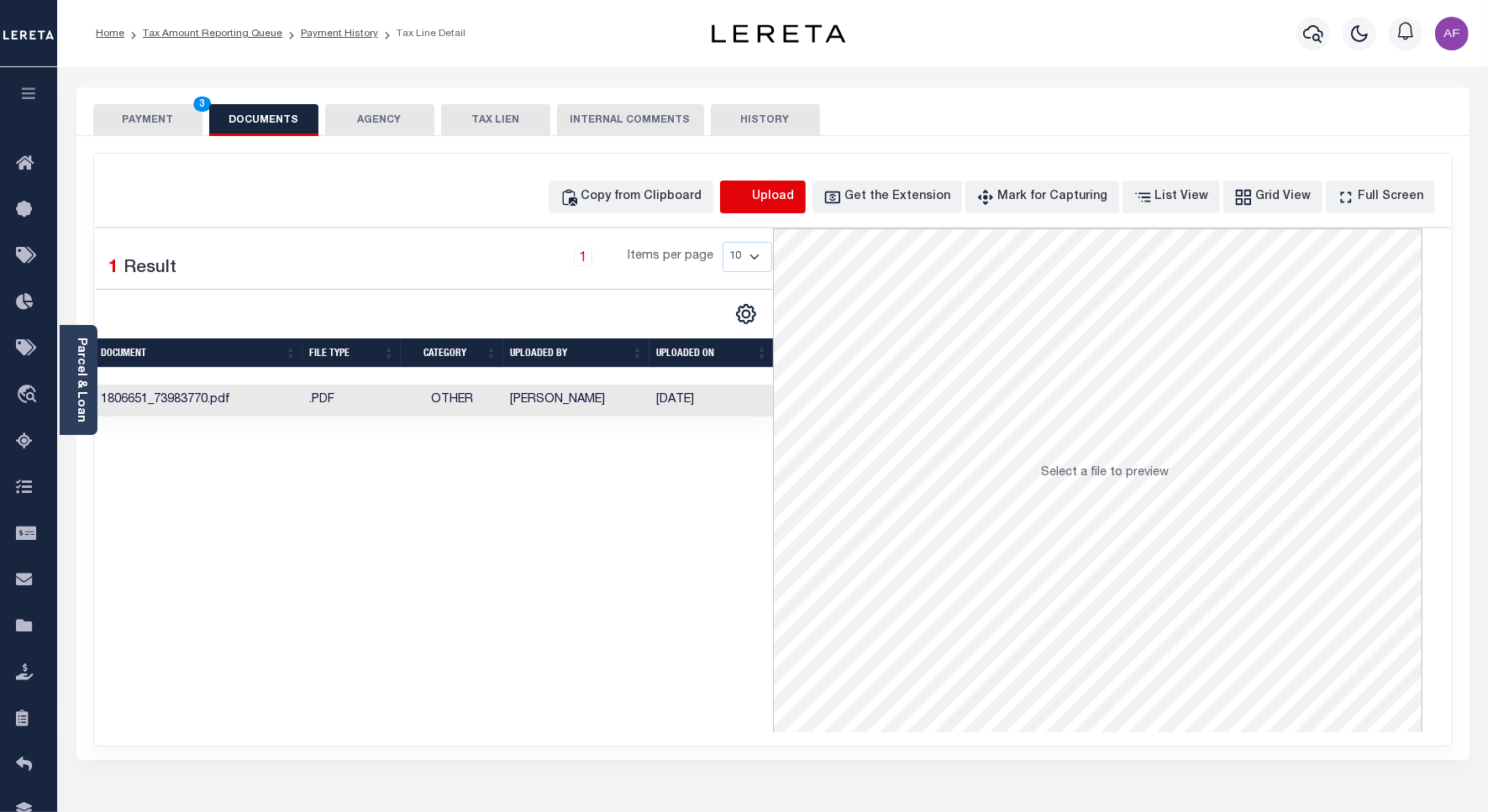
click at [749, 203] on icon "button" at bounding box center [740, 196] width 18 height 18
select select "POP"
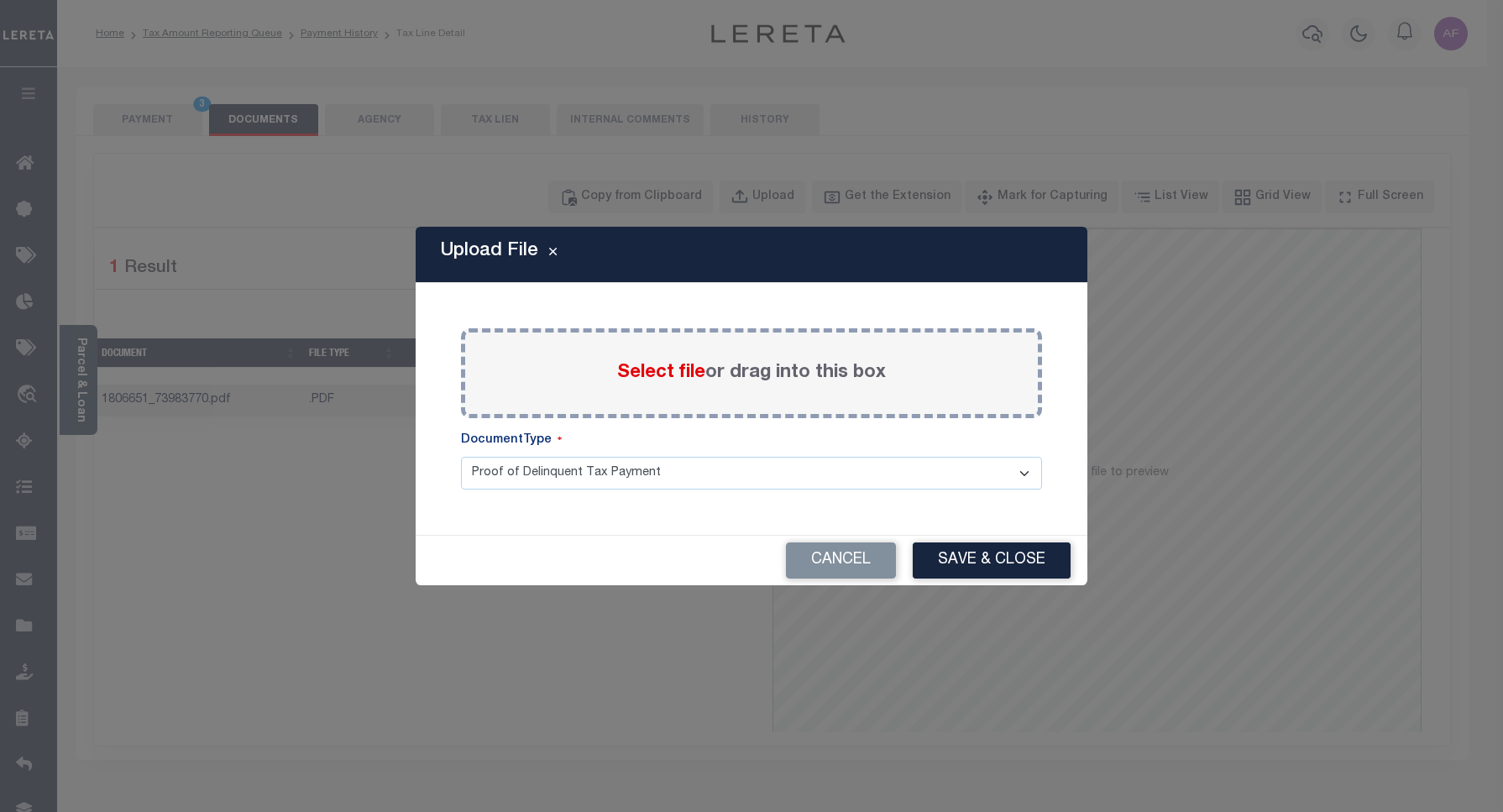
click at [647, 382] on span "Select file" at bounding box center [661, 373] width 89 height 18
click at [0, 0] on input "Select file or drag into this box" at bounding box center [0, 0] width 0 height 0
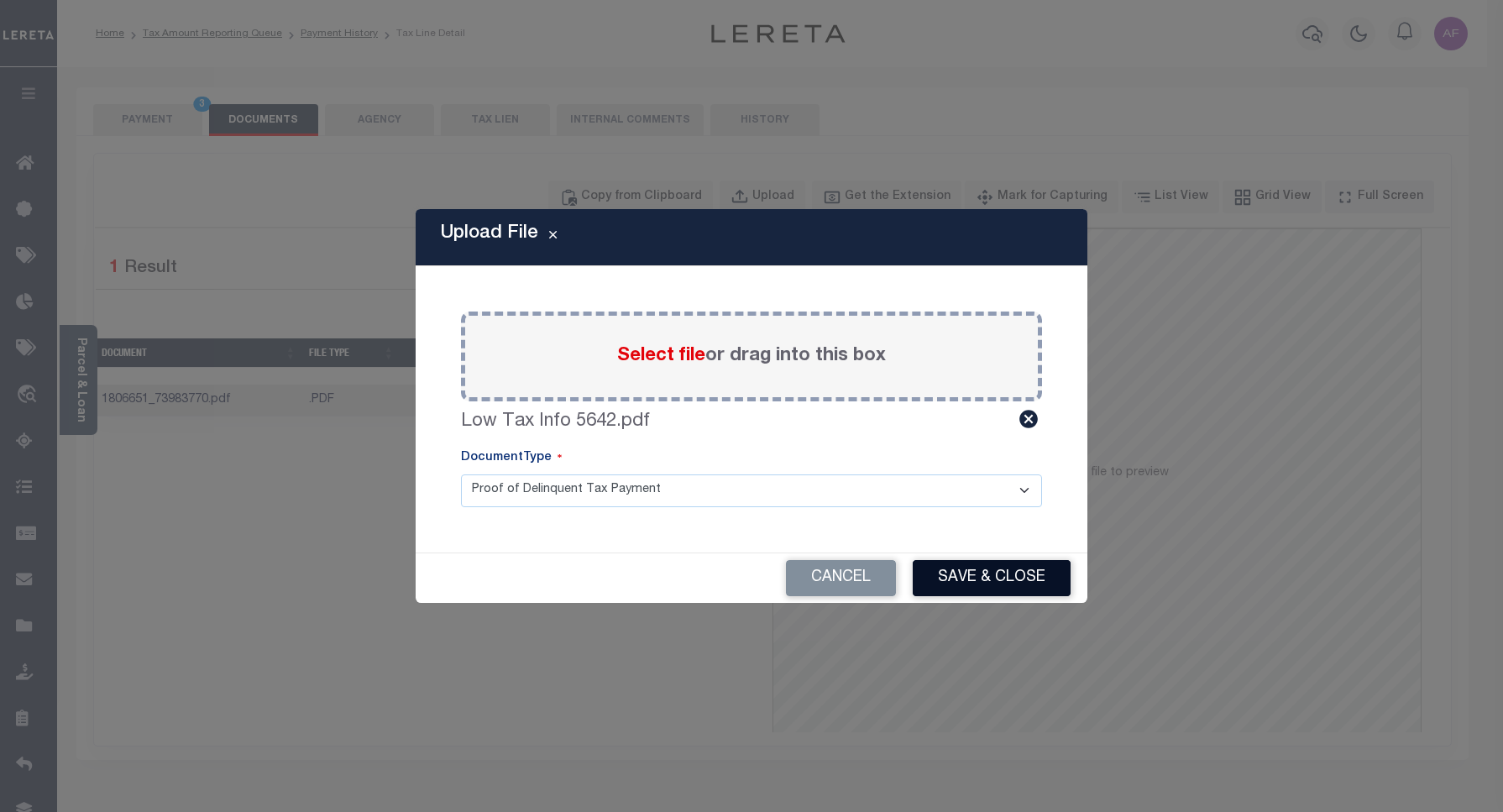
click at [954, 569] on button "Save & Close" at bounding box center [992, 579] width 158 height 36
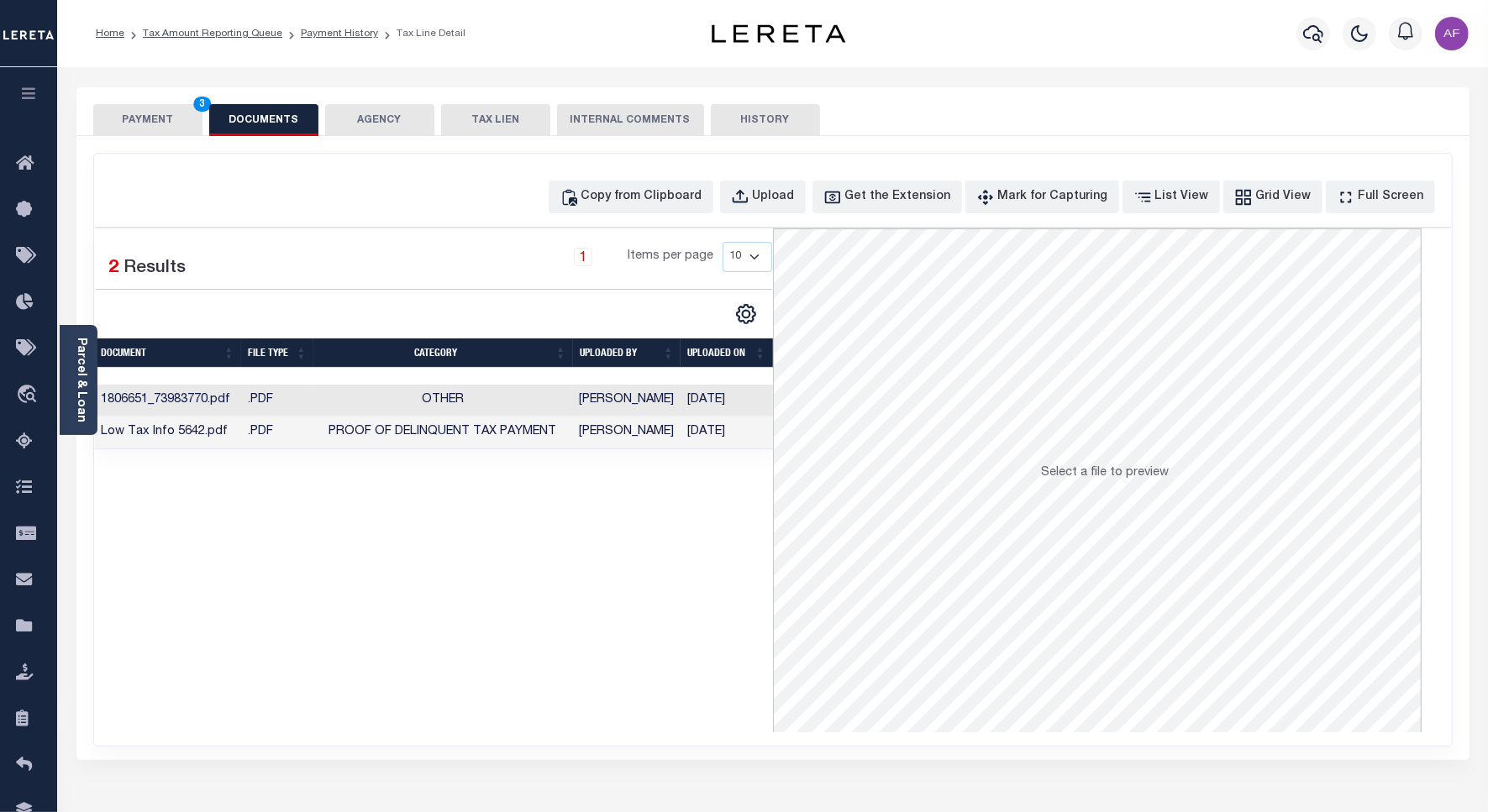
click at [157, 117] on button "PAYMENT 3" at bounding box center [148, 119] width 110 height 31
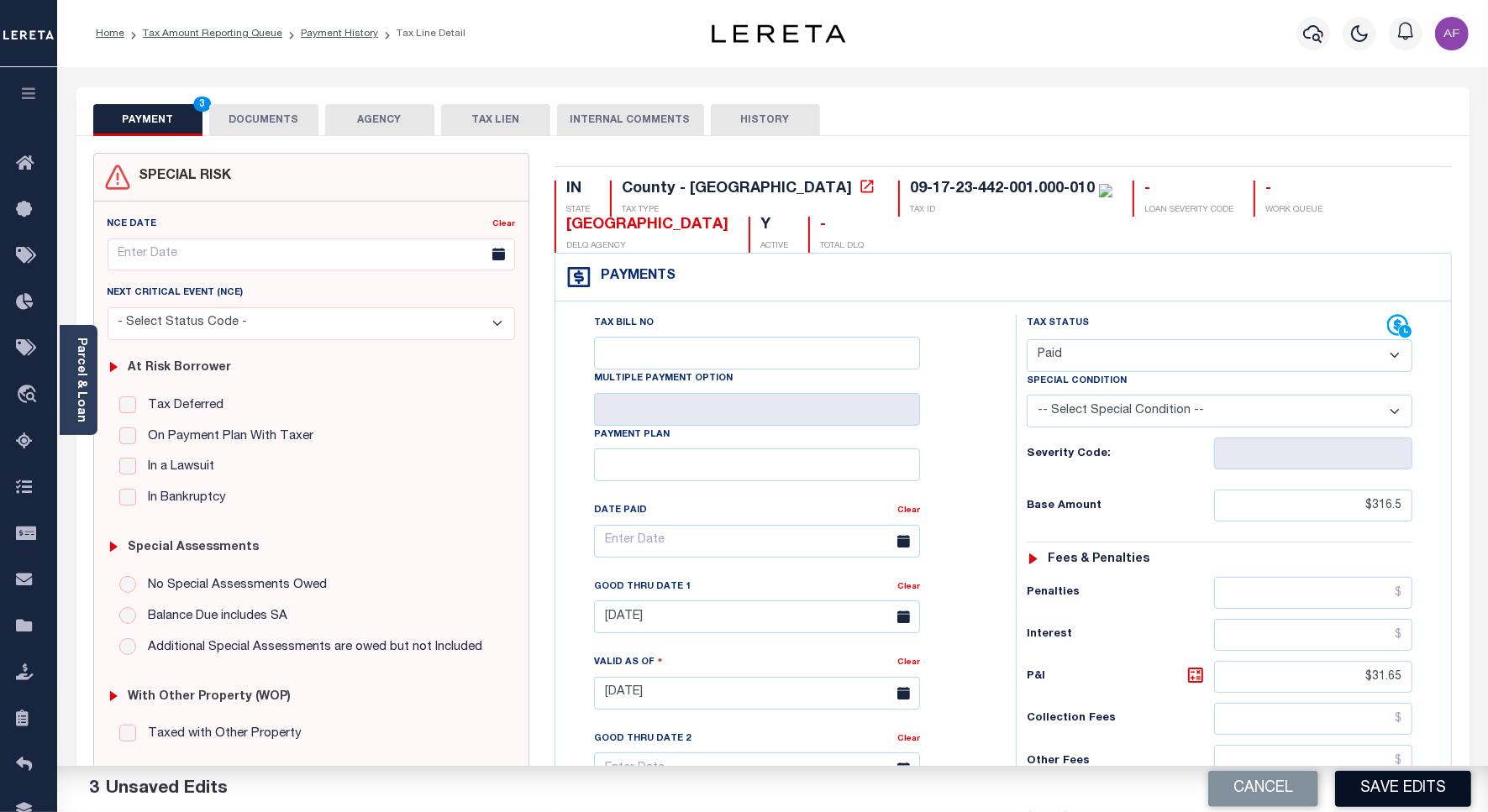
click at [1396, 782] on button "Save Edits" at bounding box center [1402, 789] width 136 height 36
checkbox input "false"
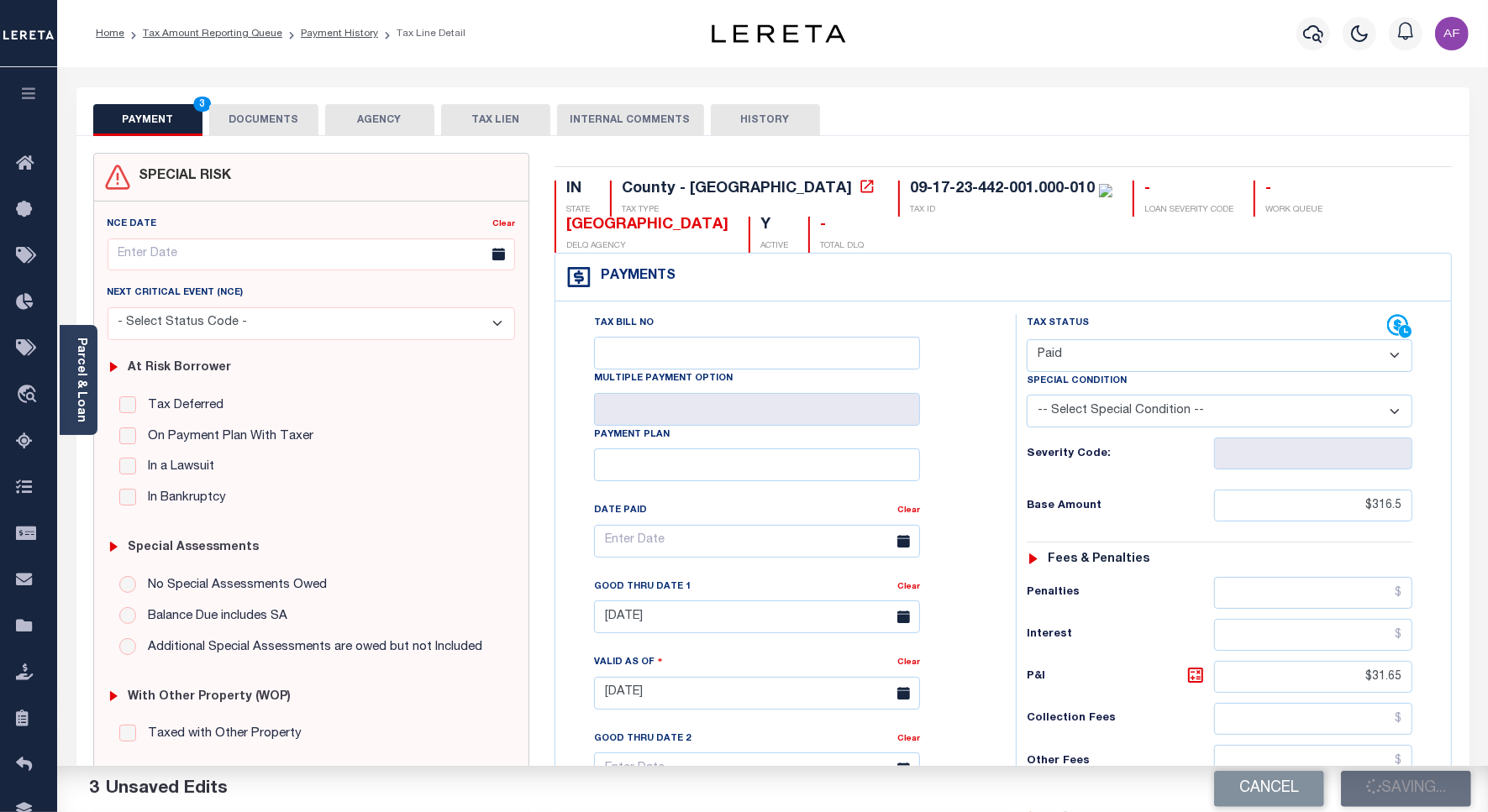
type input "$316.5"
type input "$31.65"
type input "$0"
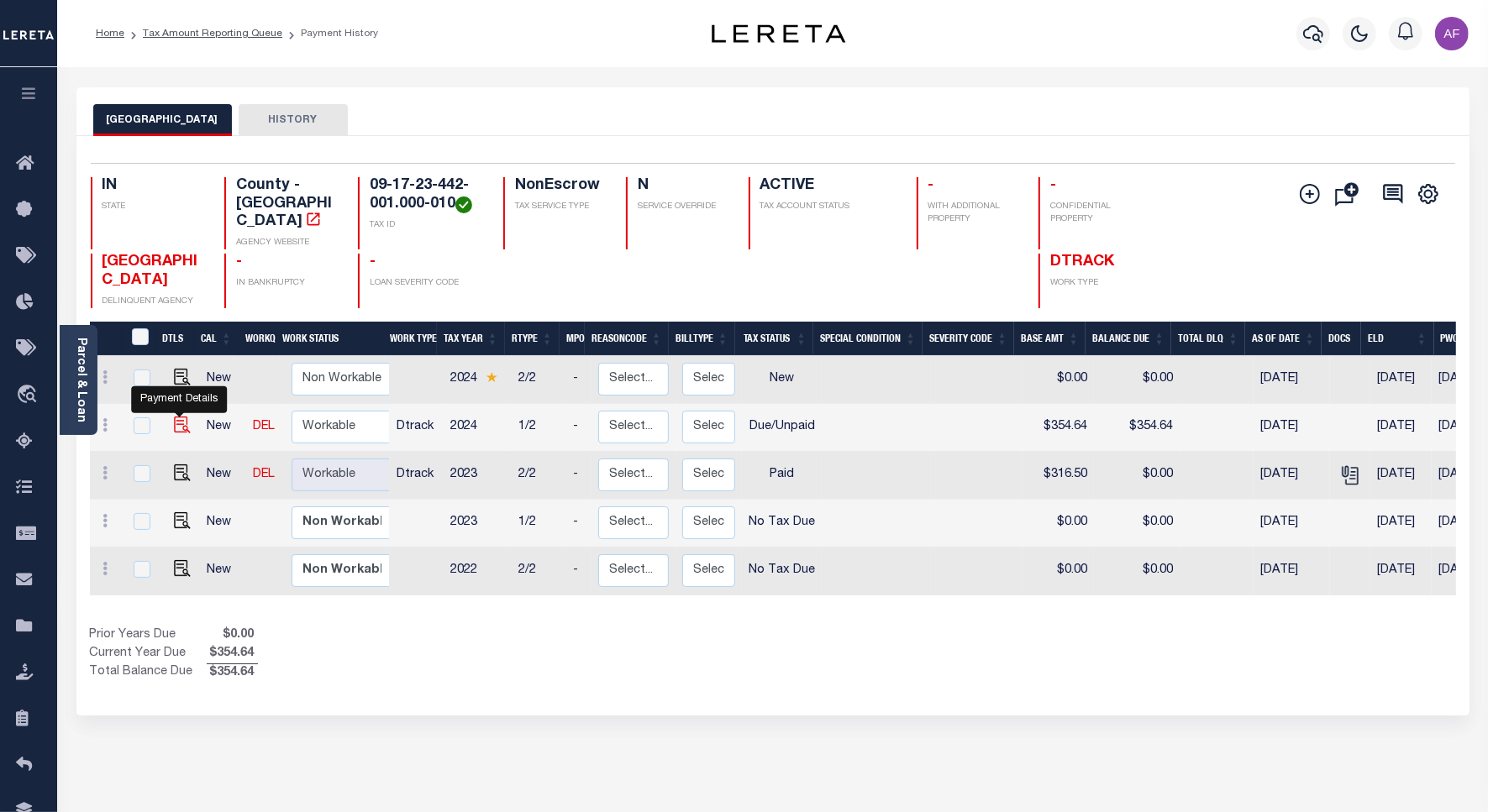
click at [173, 416] on img "" at bounding box center [182, 425] width 17 height 17
checkbox input "true"
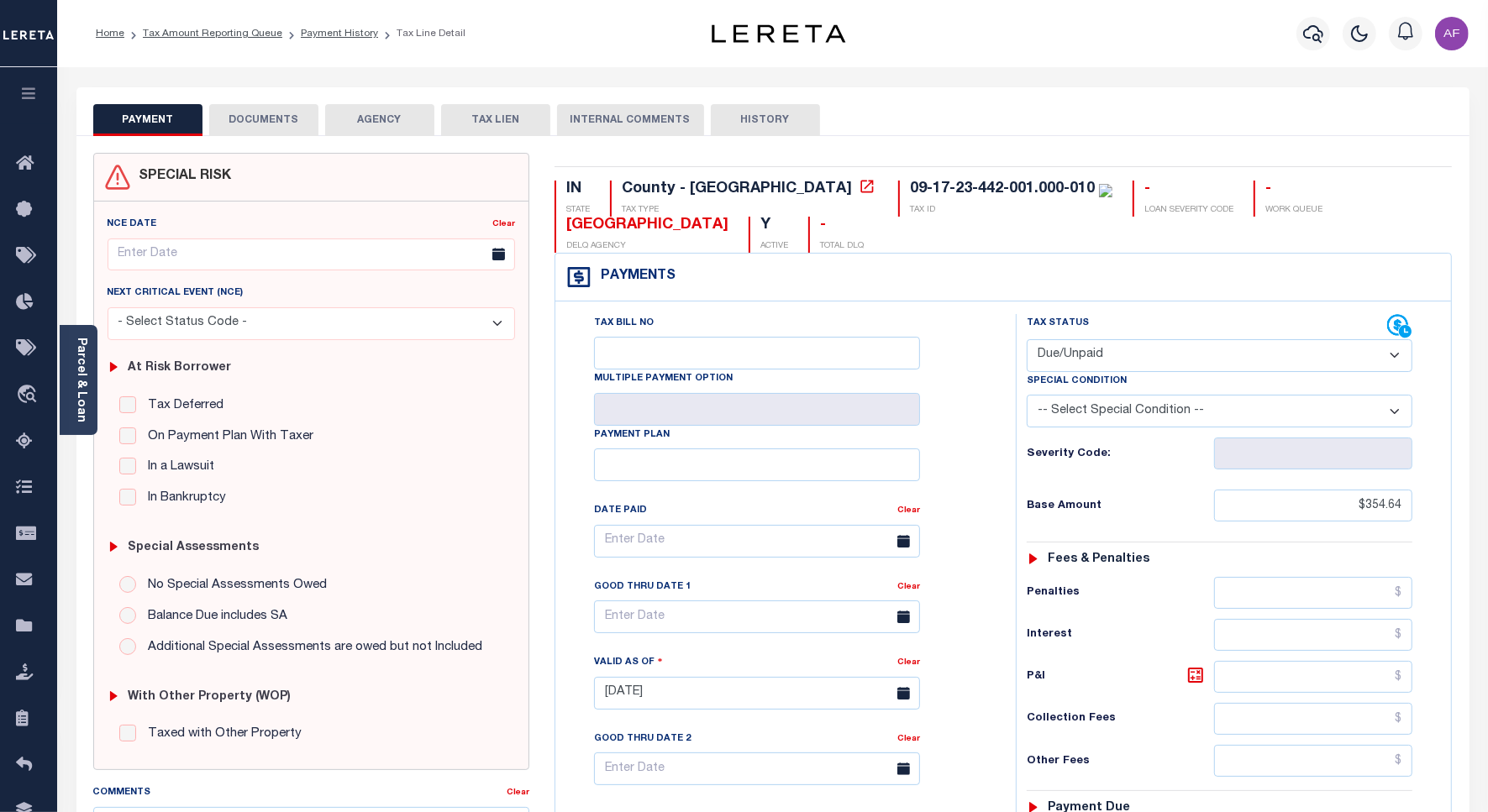
click at [1130, 372] on select "- Select Status Code - Open Due/Unpaid Paid Incomplete No Tax Due Internal Refu…" at bounding box center [1219, 355] width 385 height 32
select select "PYD"
click at [1027, 341] on select "- Select Status Code - Open Due/Unpaid Paid Incomplete No Tax Due Internal Refu…" at bounding box center [1219, 355] width 385 height 32
type input "[DATE]"
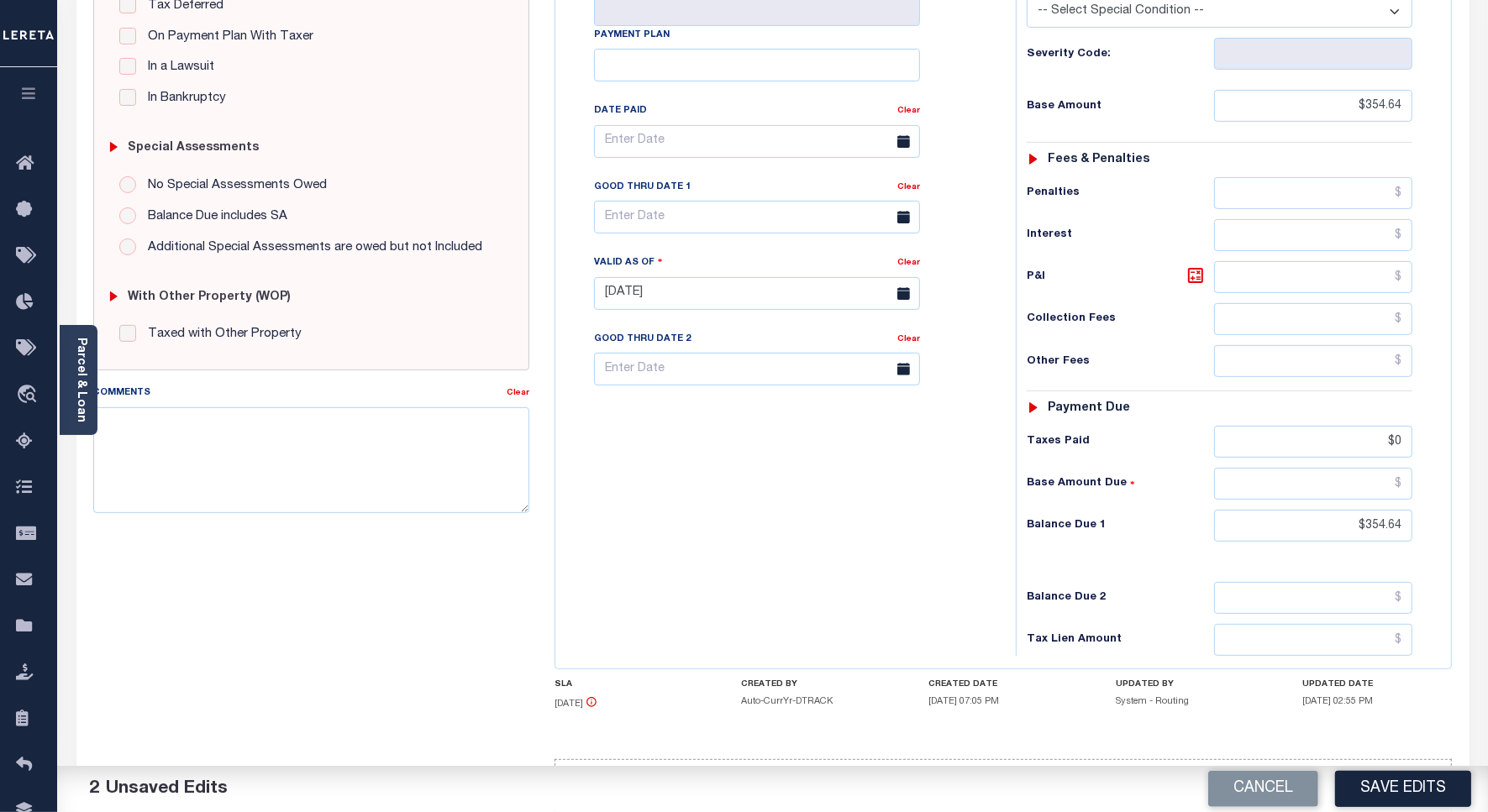
scroll to position [470, 0]
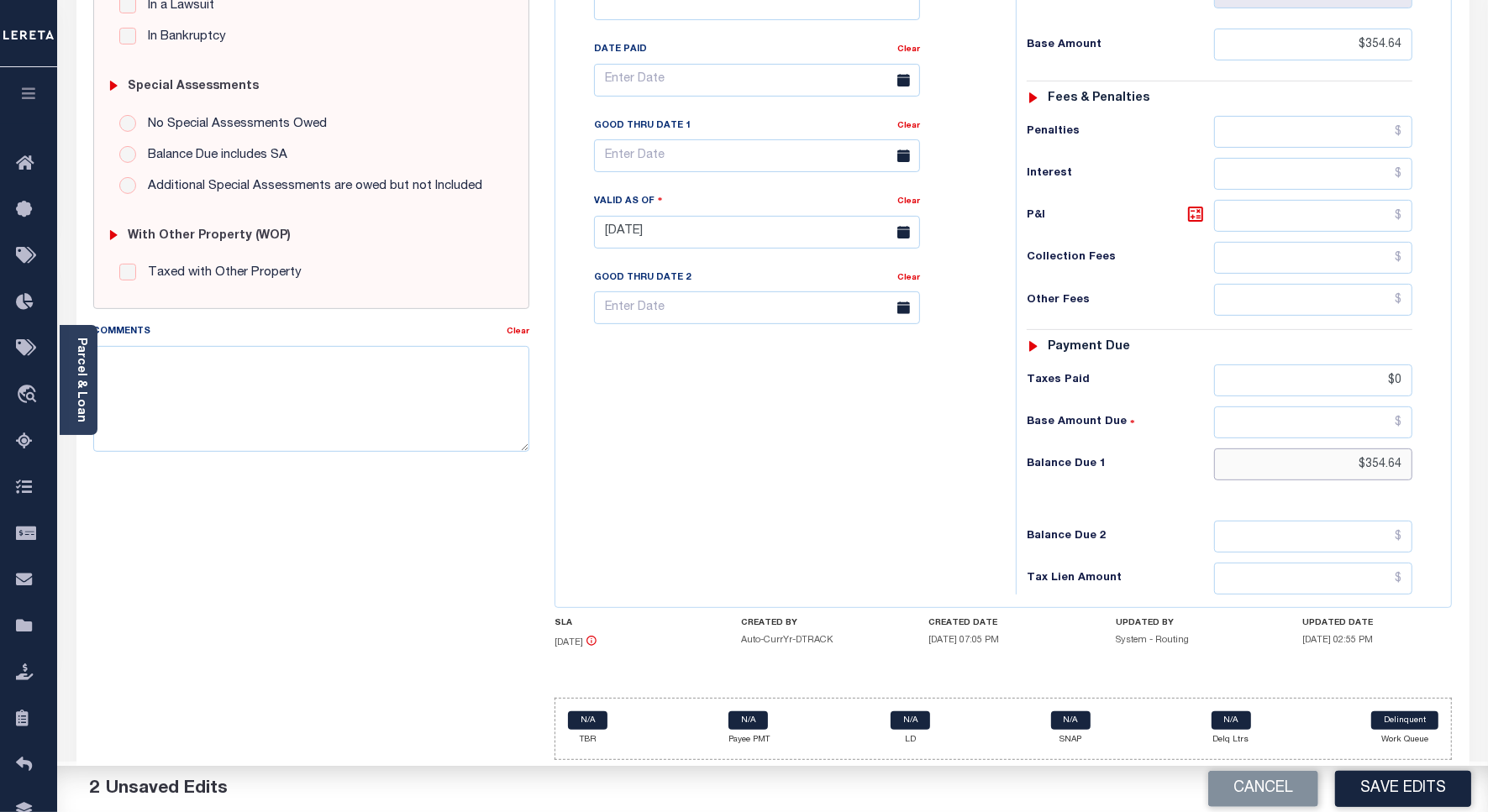
click at [1382, 459] on input "$354.64" at bounding box center [1313, 464] width 198 height 31
type input "$0"
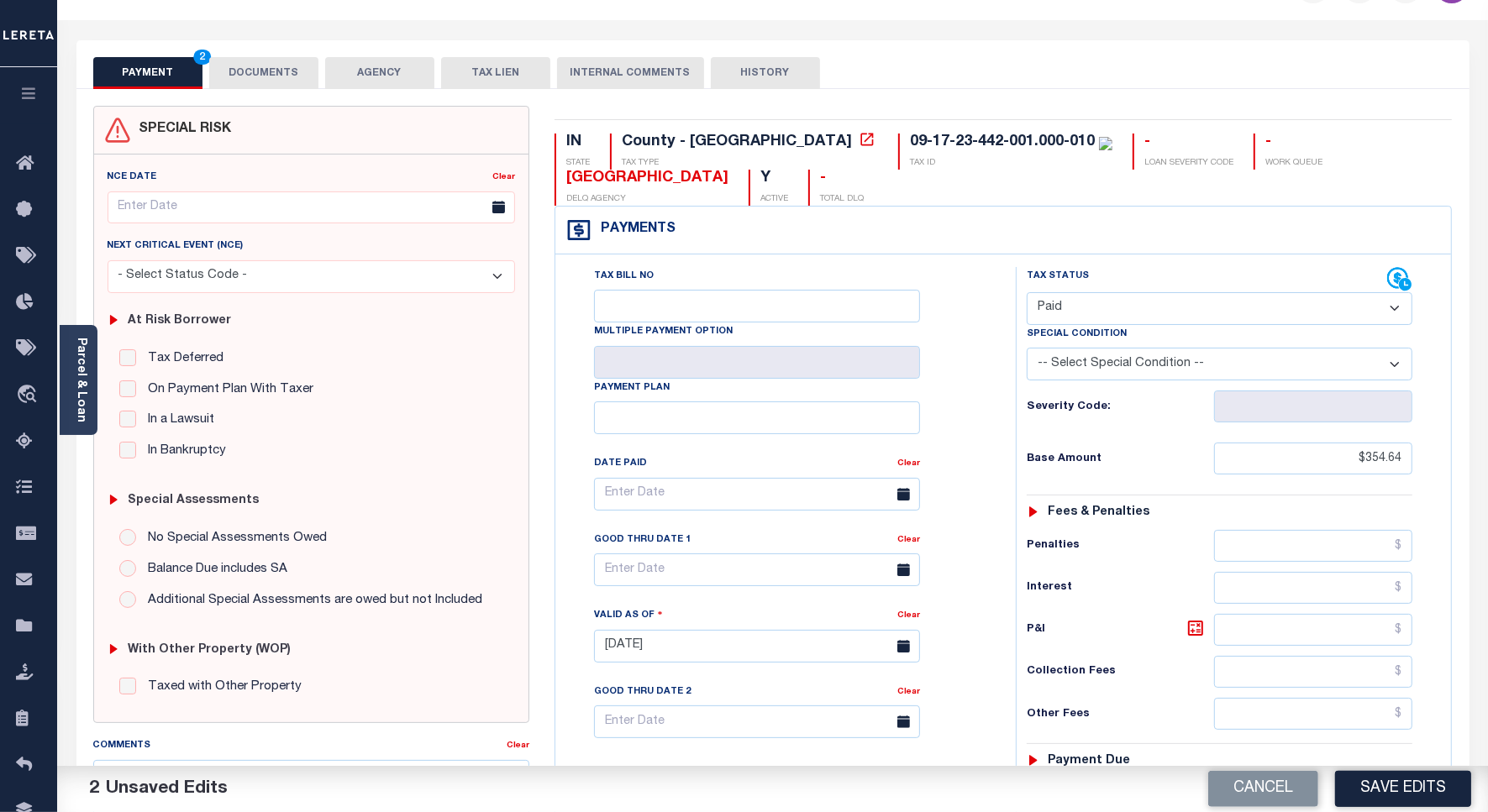
scroll to position [0, 0]
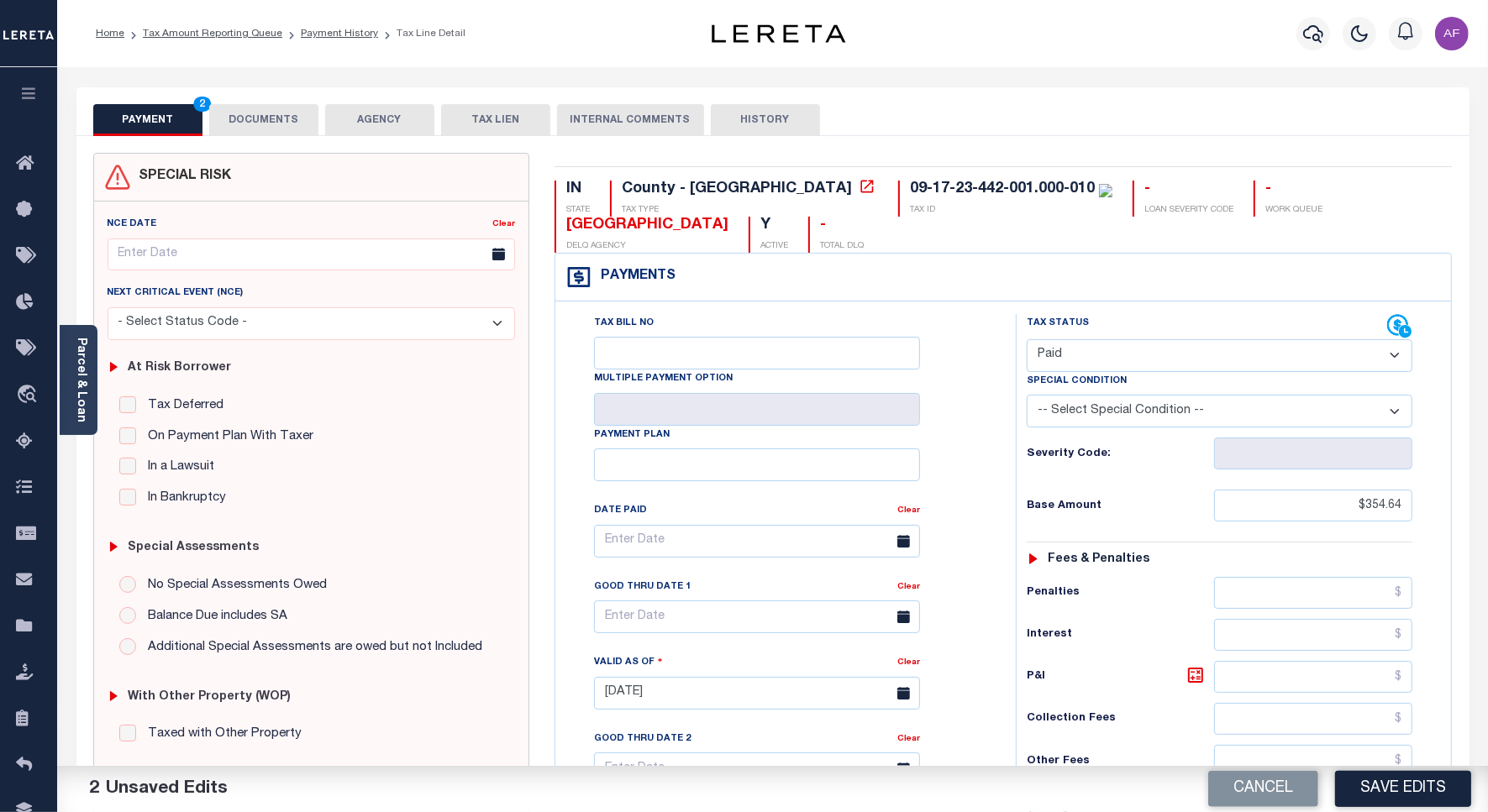
click at [277, 124] on button "DOCUMENTS" at bounding box center [263, 119] width 110 height 31
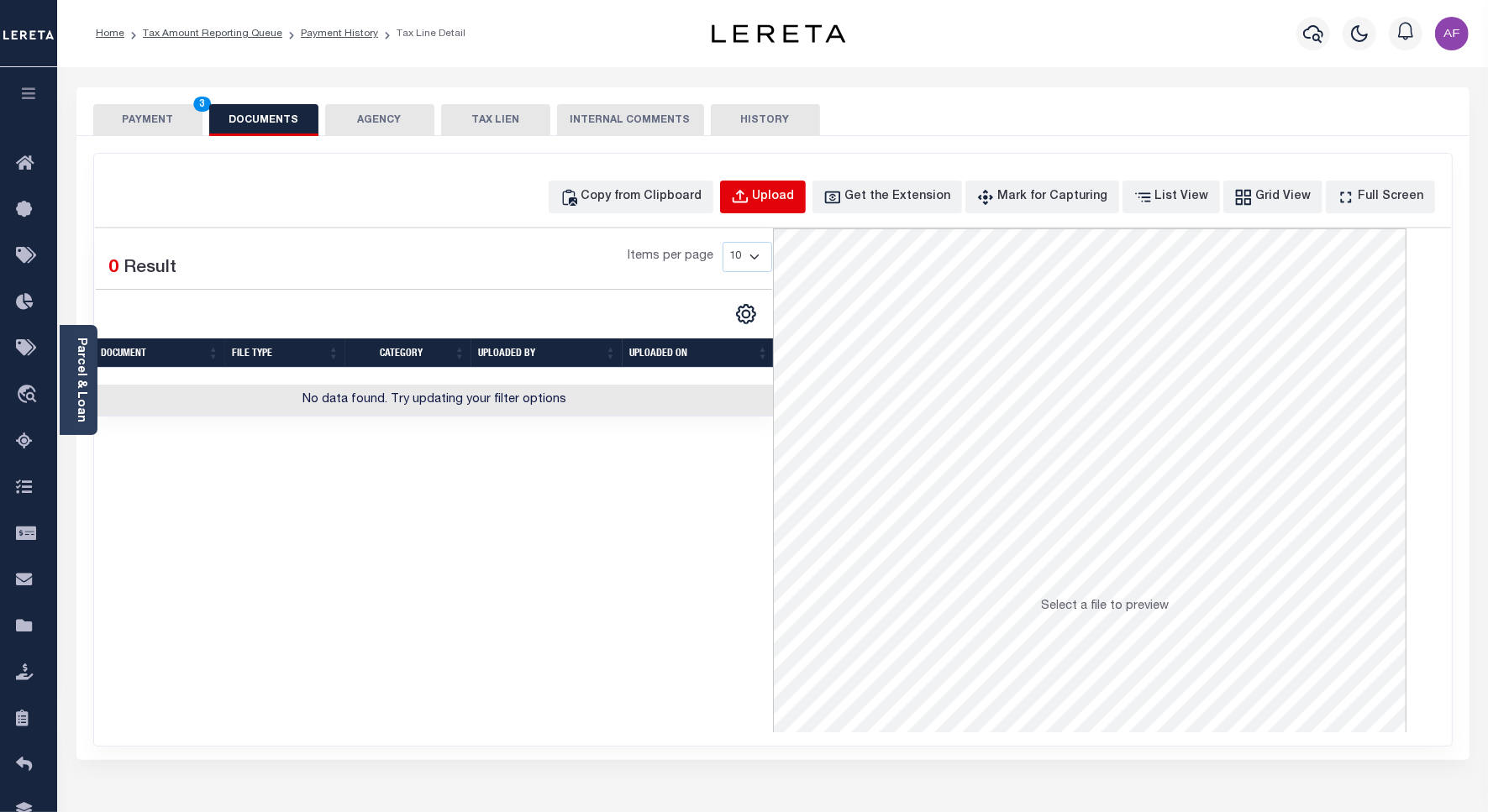
click at [752, 198] on button "Upload" at bounding box center [763, 196] width 86 height 32
select select "POP"
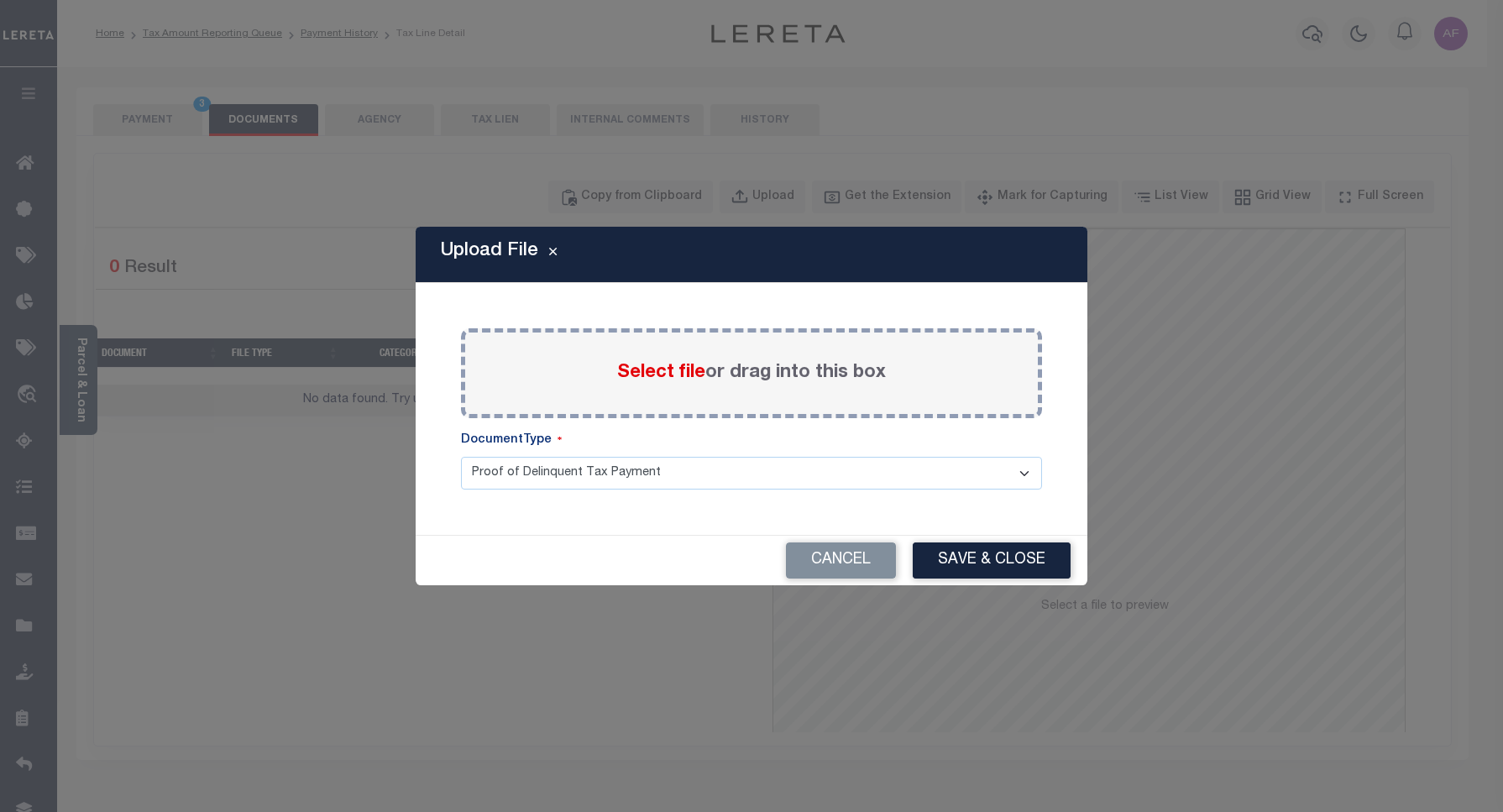
click at [632, 376] on span "Select file" at bounding box center [661, 373] width 89 height 18
click at [0, 0] on input "Select file or drag into this box" at bounding box center [0, 0] width 0 height 0
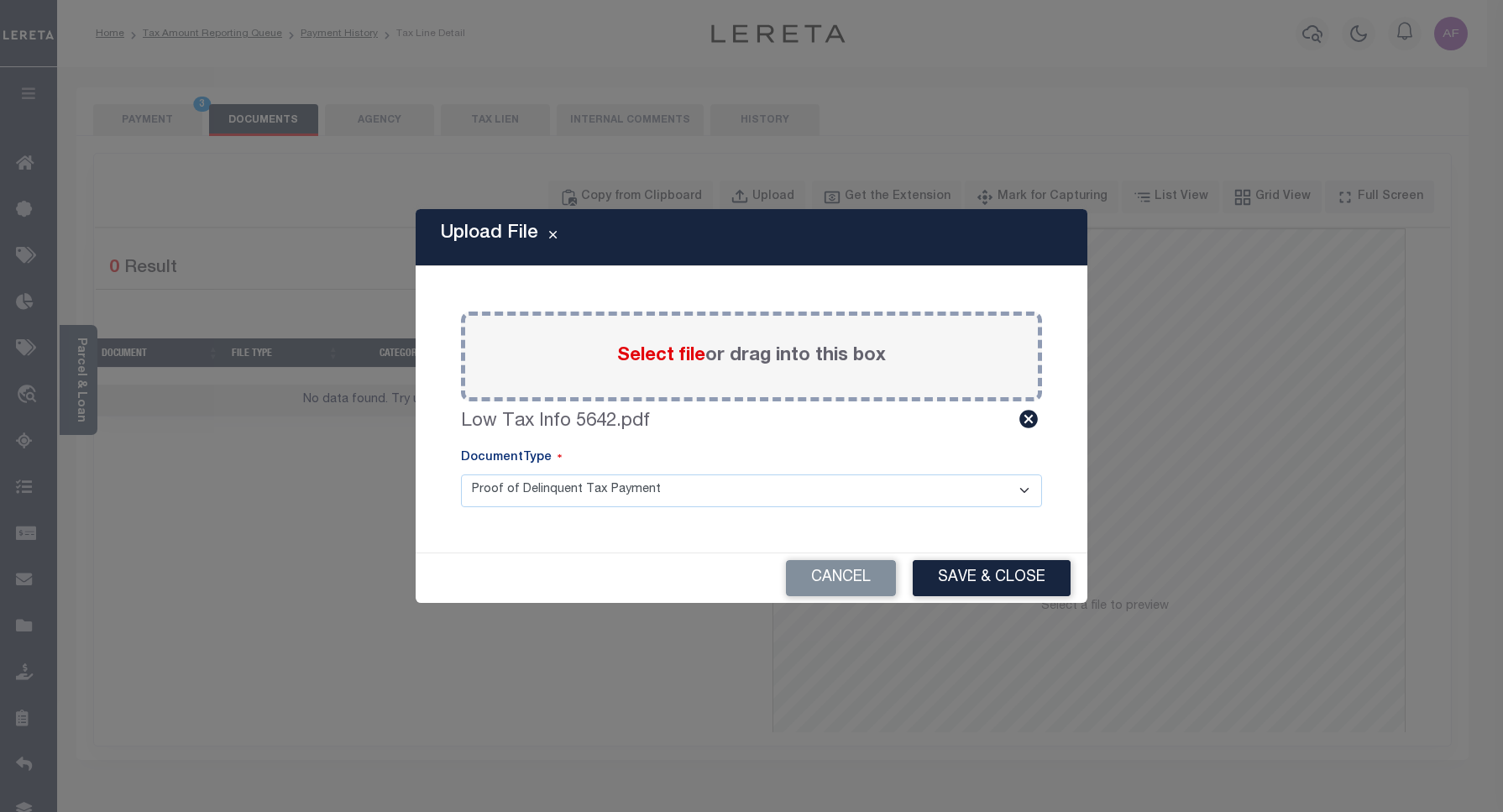
click at [950, 572] on button "Save & Close" at bounding box center [992, 579] width 158 height 36
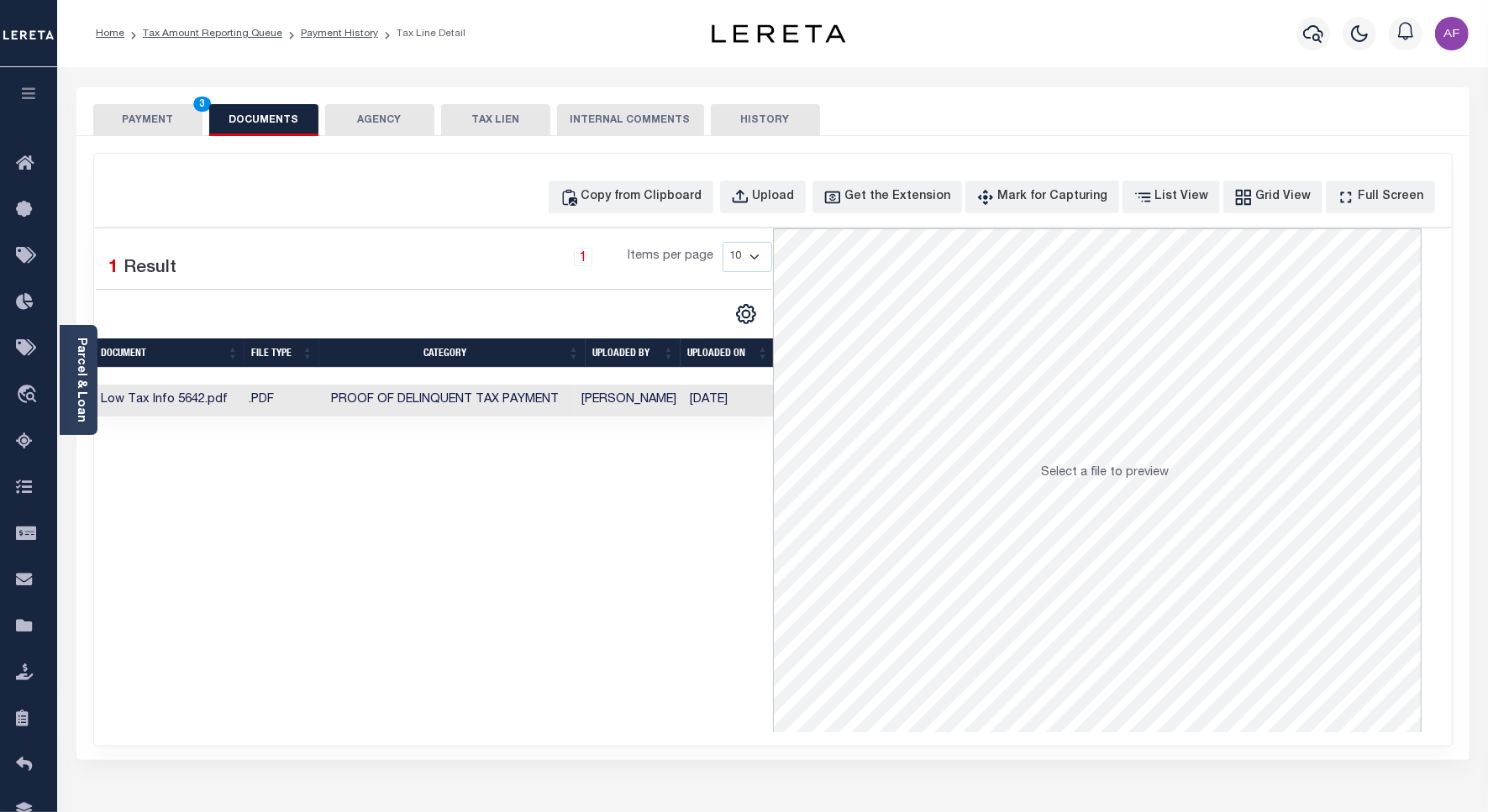
click at [116, 116] on button "PAYMENT 3" at bounding box center [148, 119] width 110 height 31
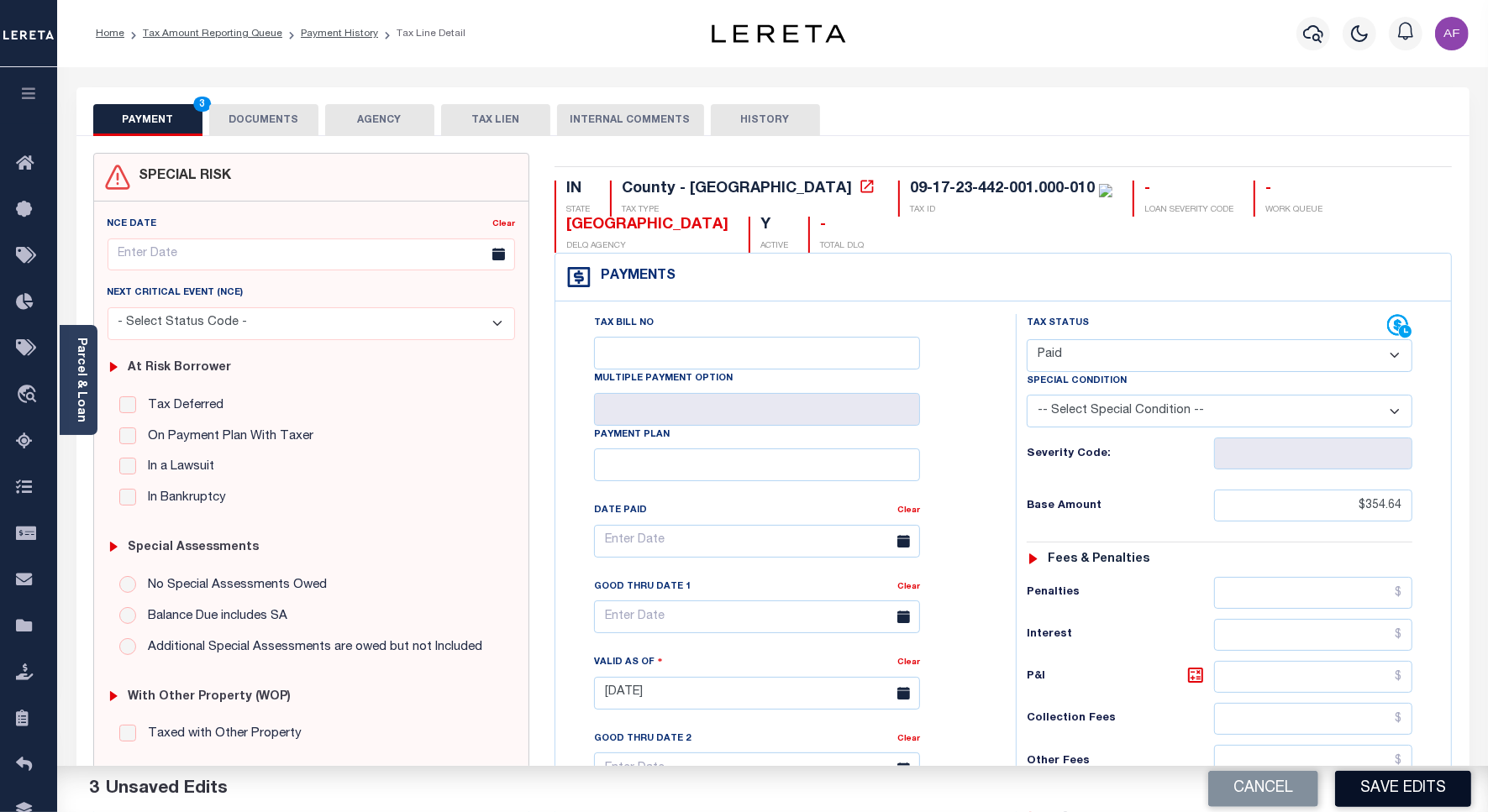
click at [1417, 802] on button "Save Edits" at bounding box center [1402, 789] width 136 height 36
checkbox input "false"
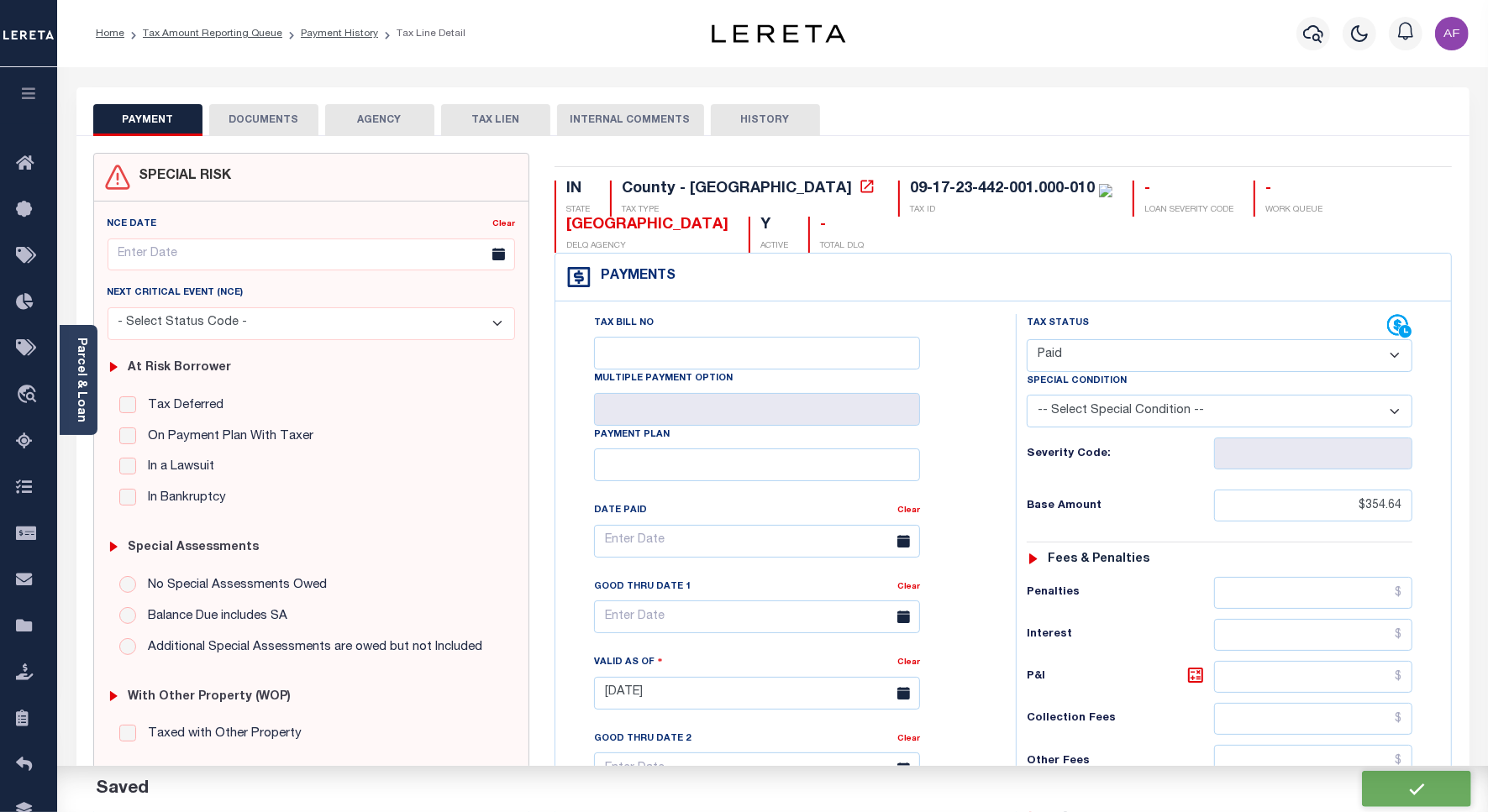
type input "$354.64"
type input "$0"
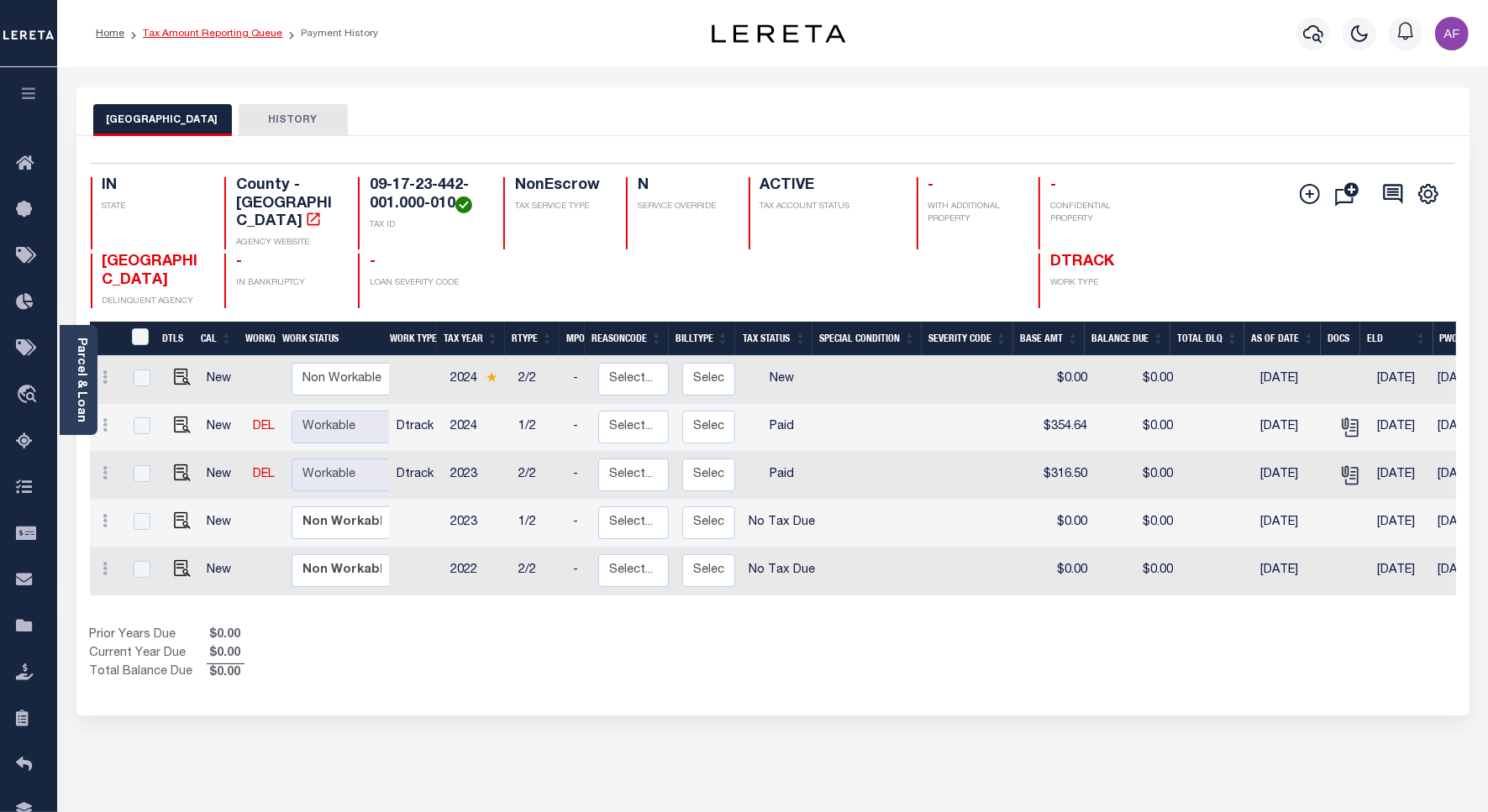
click at [183, 30] on link "Tax Amount Reporting Queue" at bounding box center [213, 33] width 139 height 10
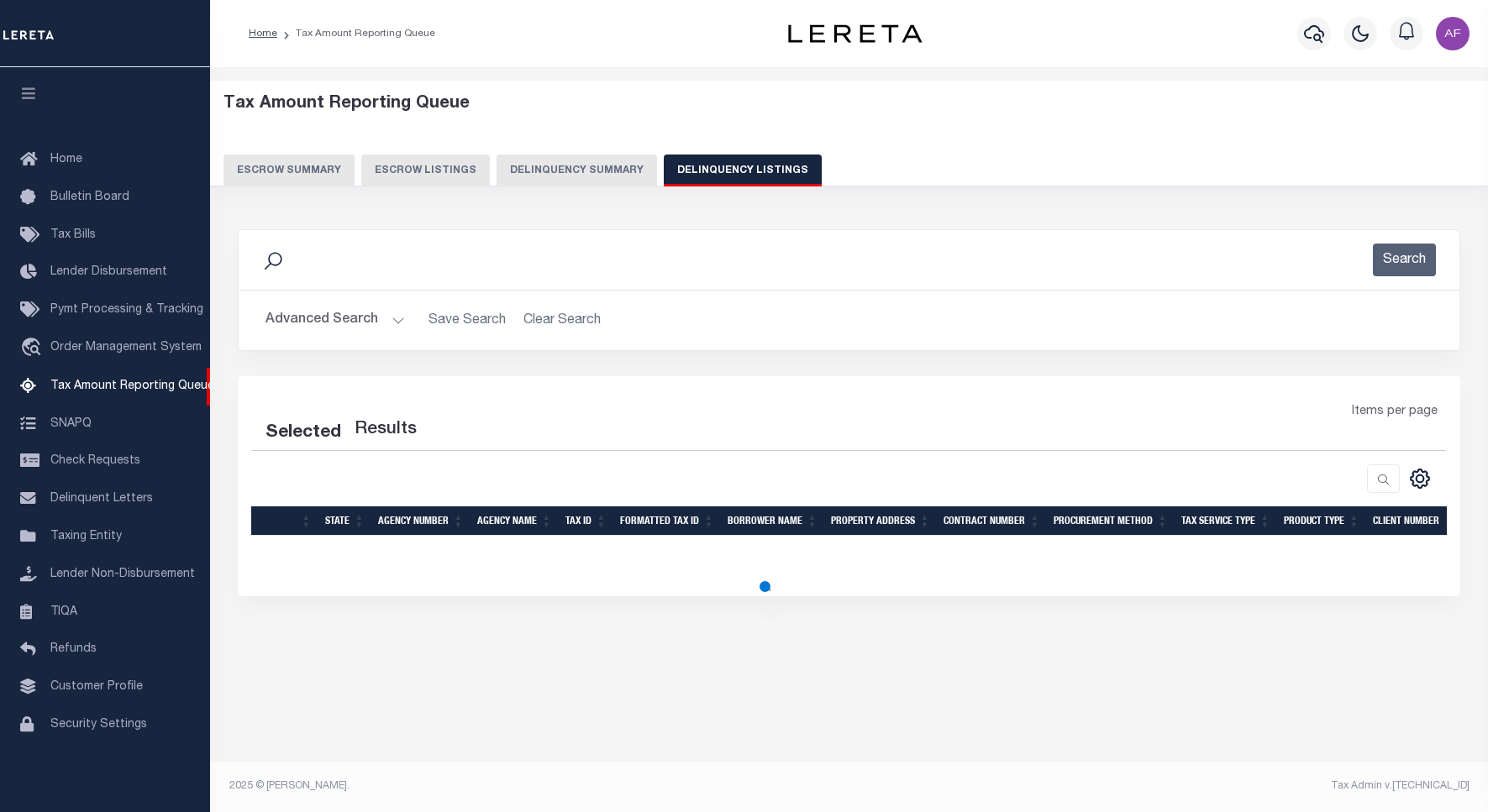
select select "100"
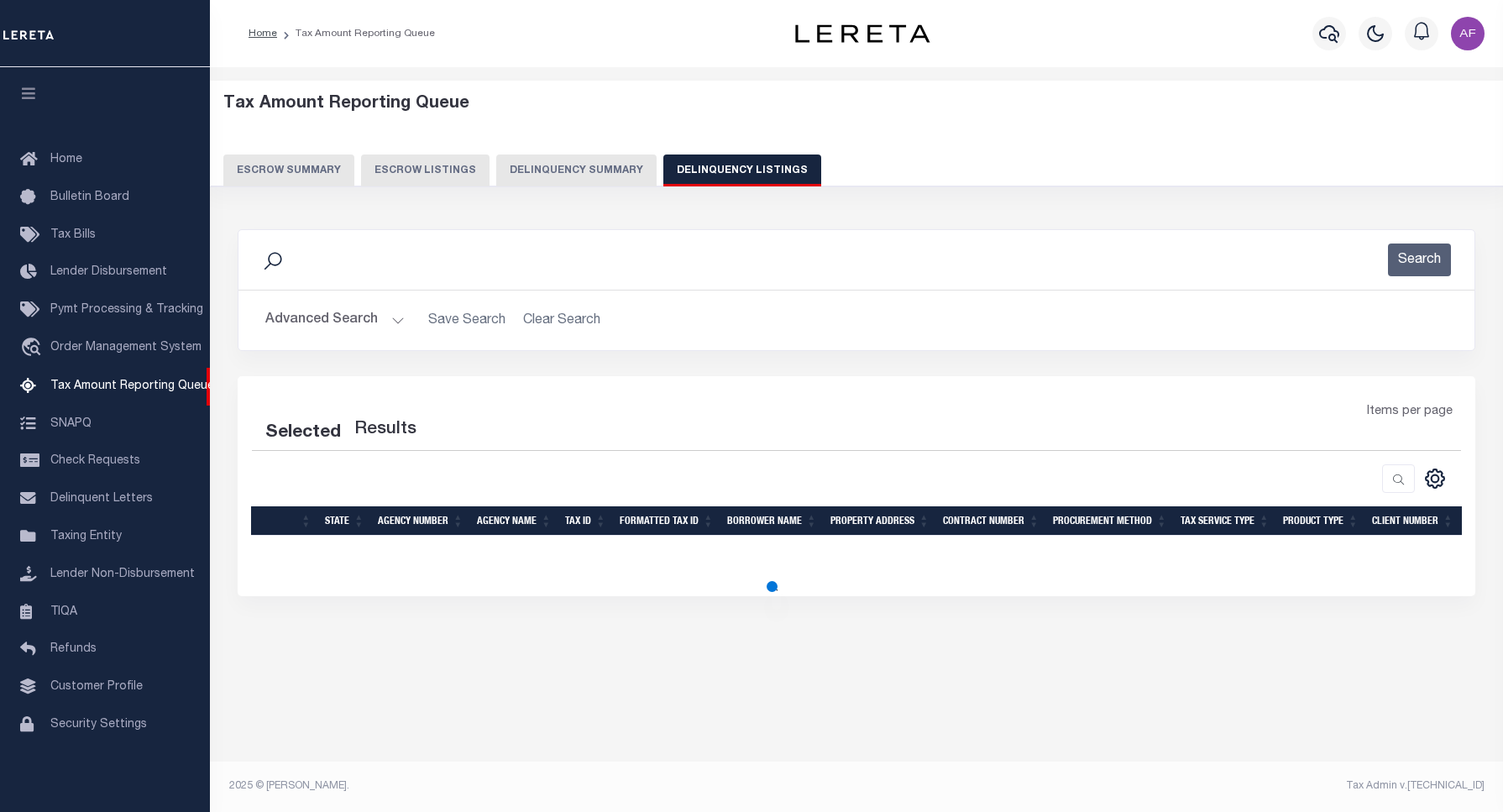
select select "100"
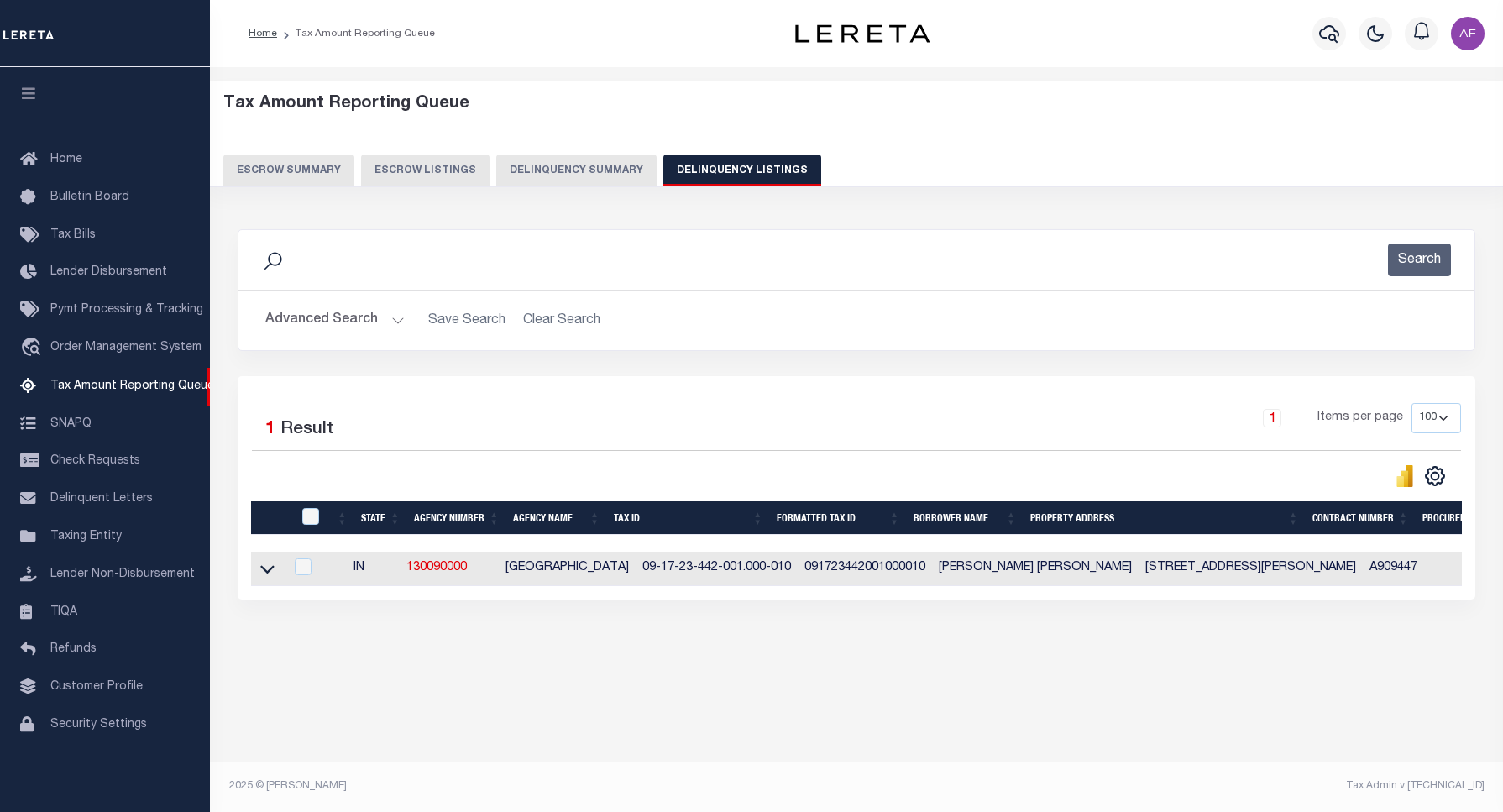
click at [309, 509] on th at bounding box center [309, 518] width 34 height 34
click at [311, 518] on input "checkbox" at bounding box center [311, 517] width 17 height 17
checkbox input "true"
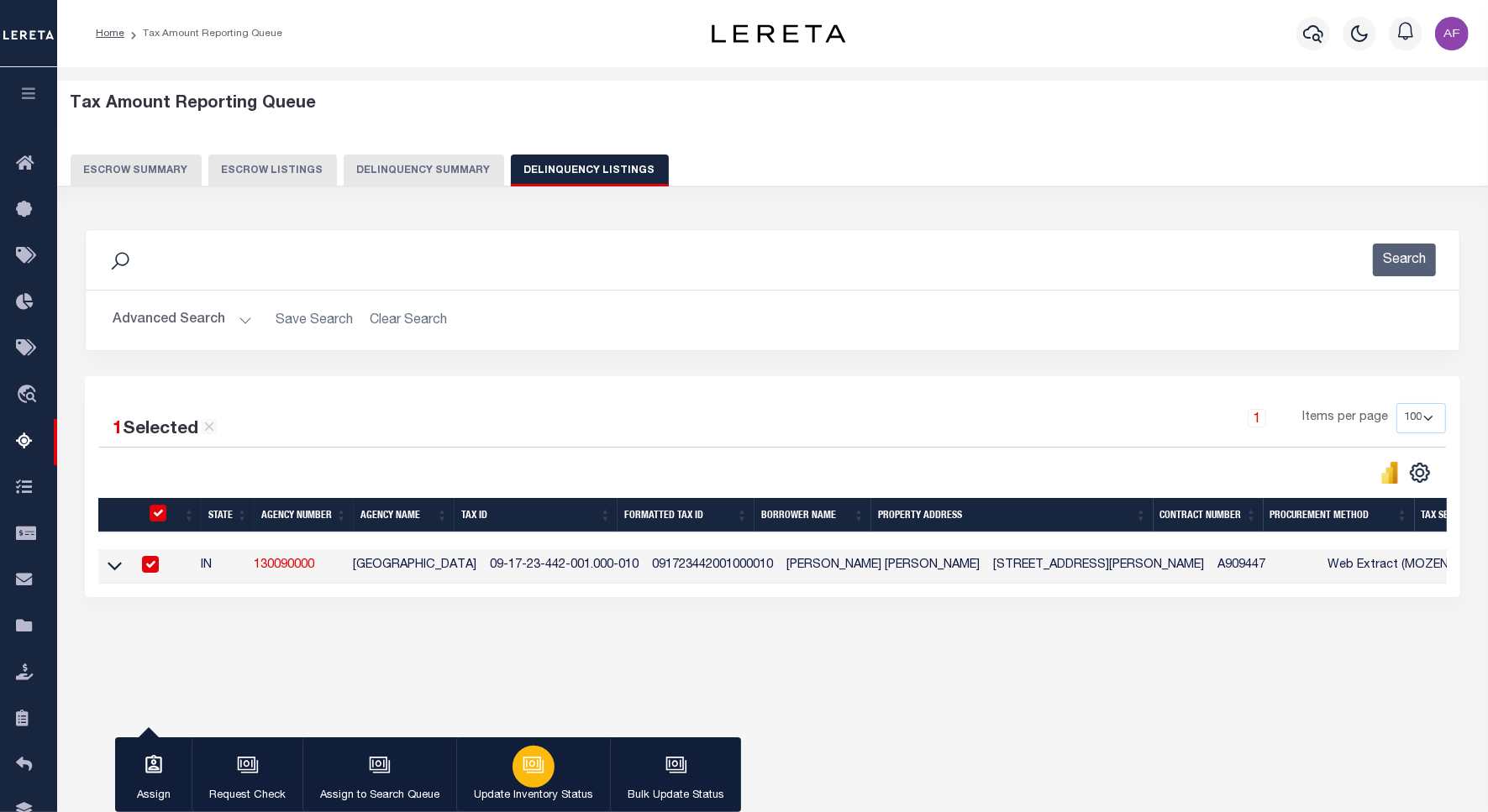
click at [560, 764] on button "Update Inventory Status" at bounding box center [532, 775] width 153 height 75
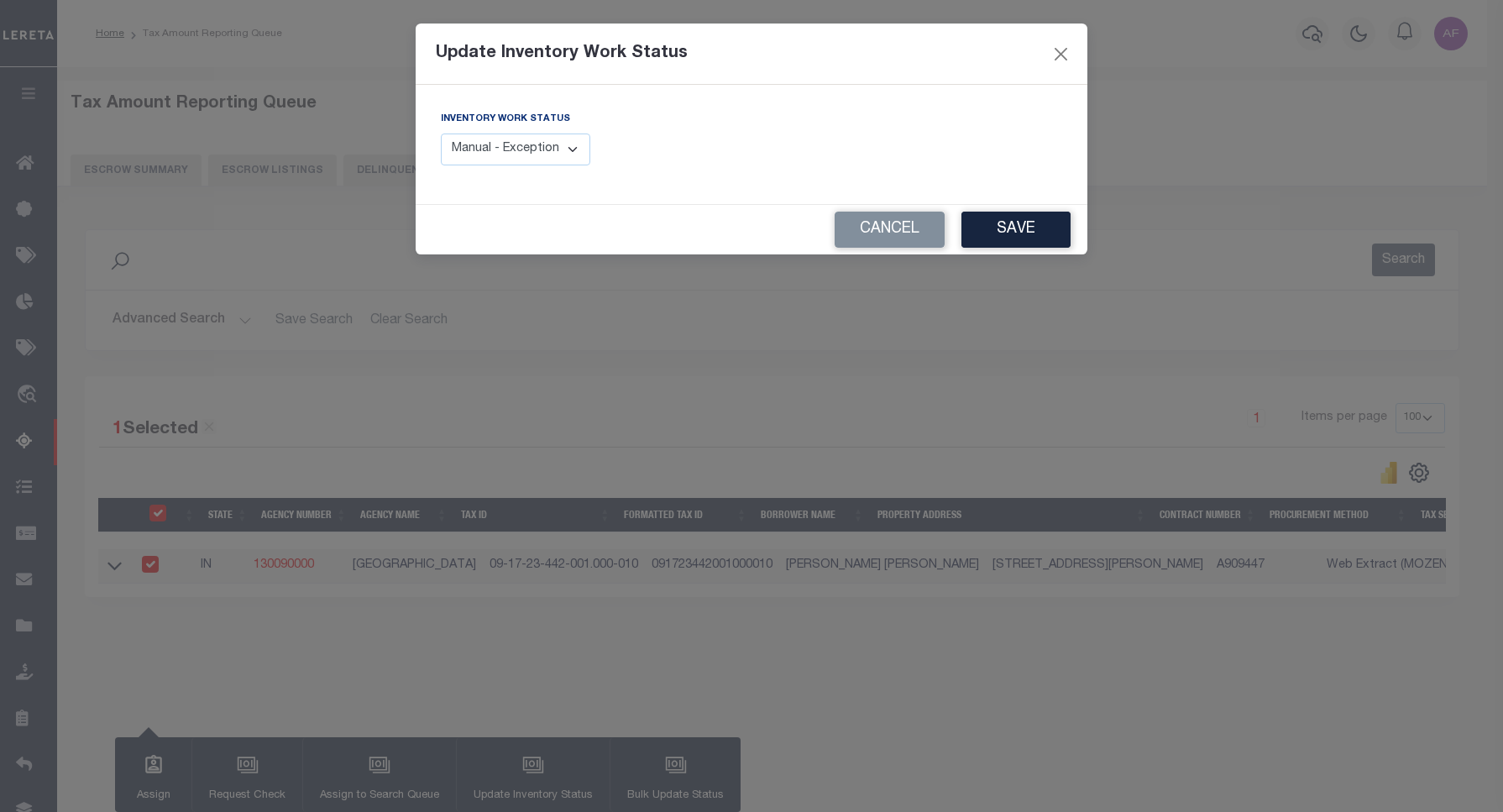
click at [544, 149] on select "Manual - Exception Pended - Awaiting Search Late Add Exception Completed" at bounding box center [516, 150] width 150 height 32
select select "4"
click at [441, 133] on select "Manual - Exception Pended - Awaiting Search Late Add Exception Completed" at bounding box center [516, 150] width 150 height 32
click at [1006, 227] on button "Save" at bounding box center [1016, 230] width 110 height 36
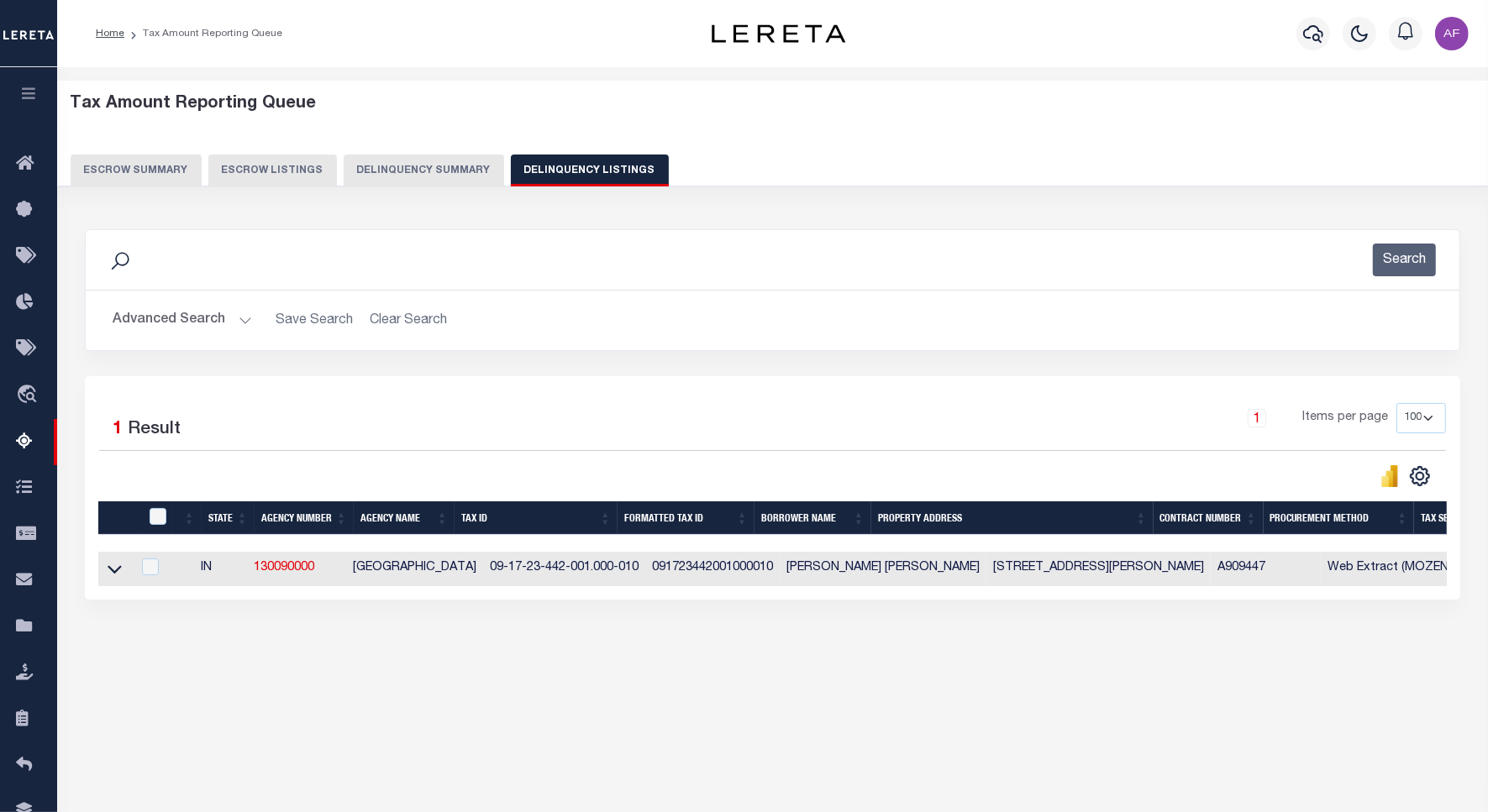
click at [160, 323] on button "Advanced Search" at bounding box center [182, 320] width 139 height 32
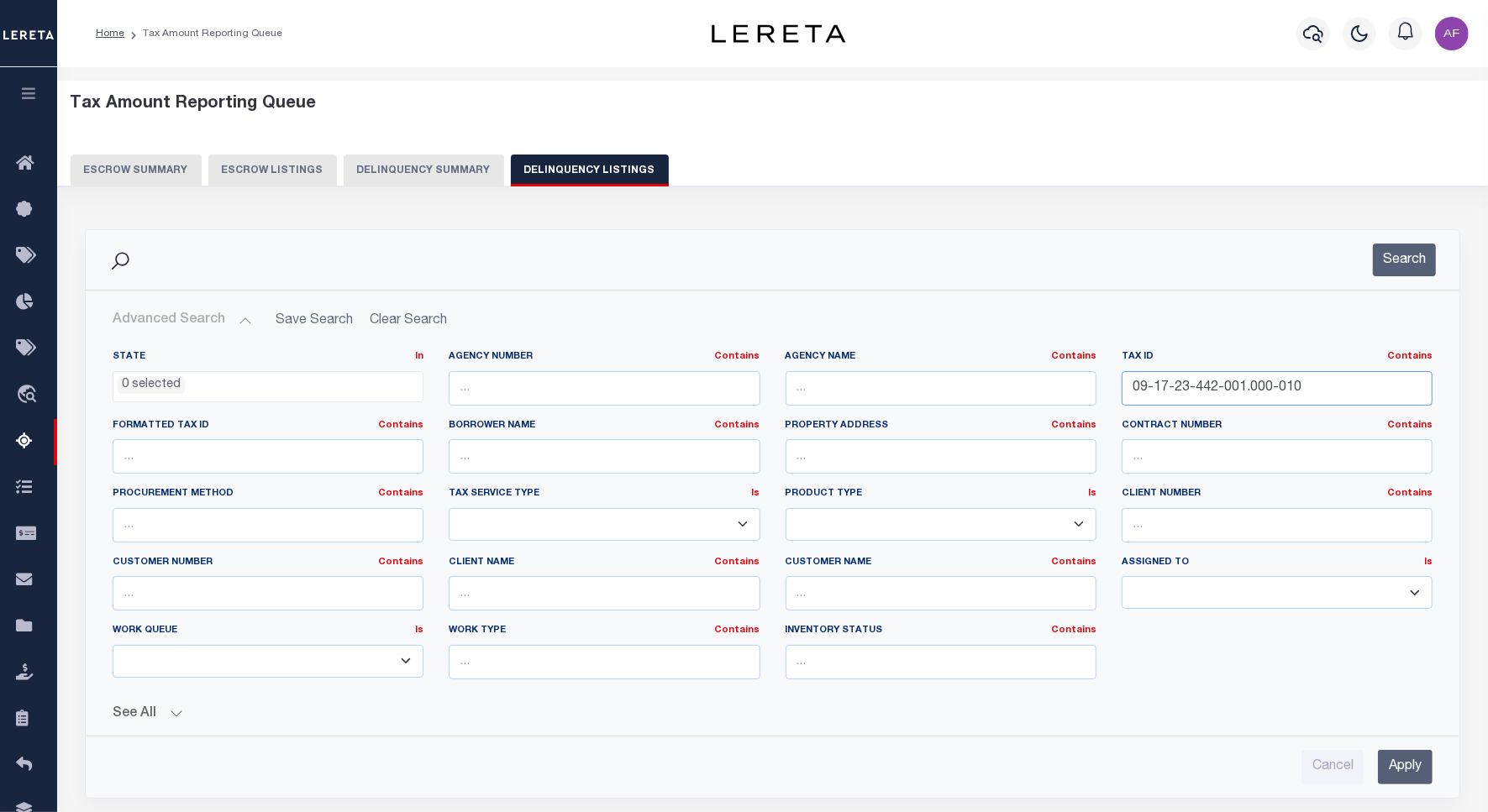
drag, startPoint x: 1290, startPoint y: 386, endPoint x: 998, endPoint y: 355, distance: 293.6
click at [998, 355] on div "State In In AK AL AR AZ CA CO CT DC DE FL GA GU HI IA ID IL IN KS KY LA MA MD M…" at bounding box center [772, 521] width 1345 height 343
paste input "4-424-005"
type input "09-17-24-424-005.000-010"
click at [1414, 258] on button "Search" at bounding box center [1404, 260] width 63 height 32
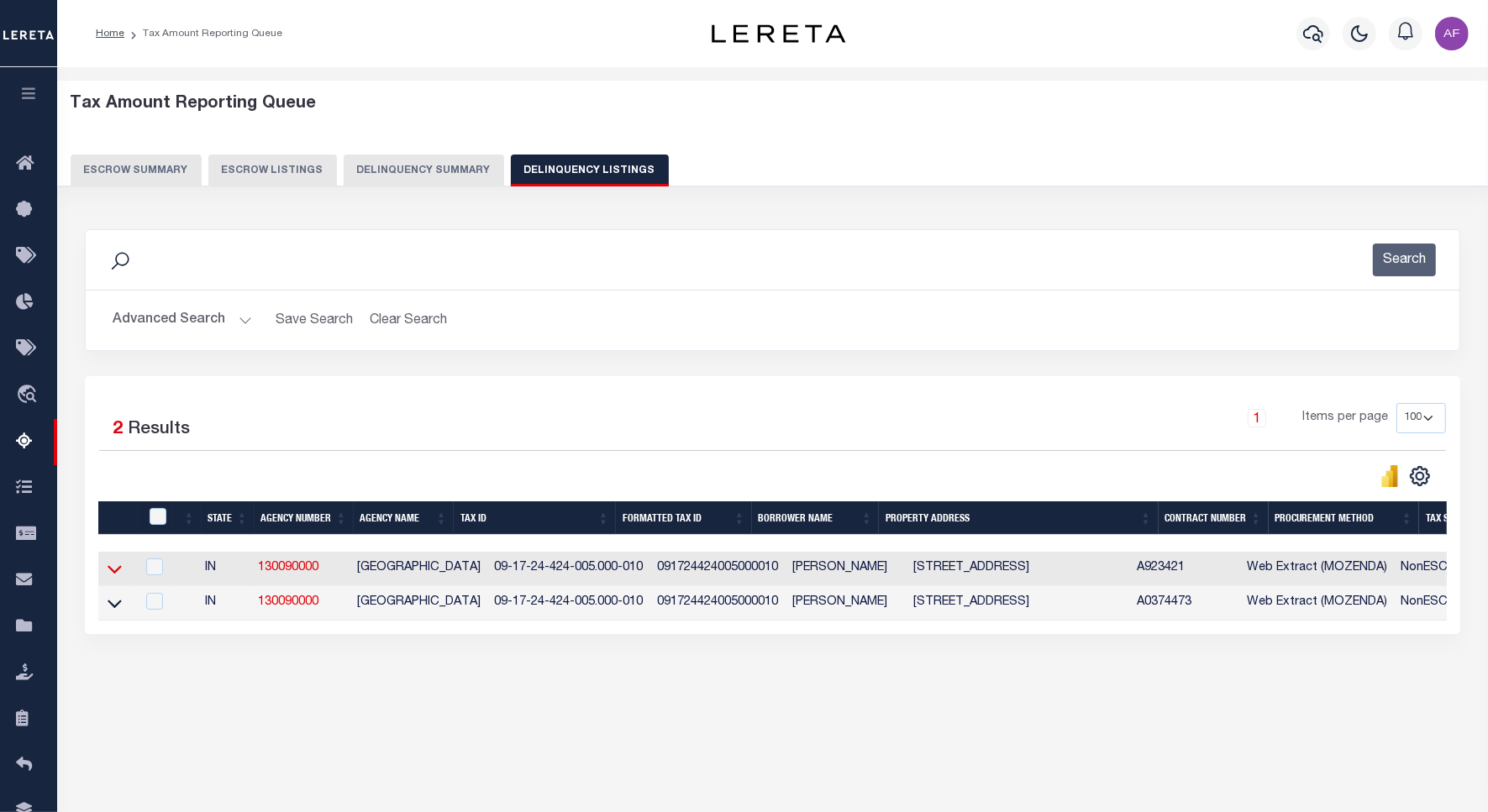
click at [112, 573] on icon at bounding box center [114, 569] width 14 height 18
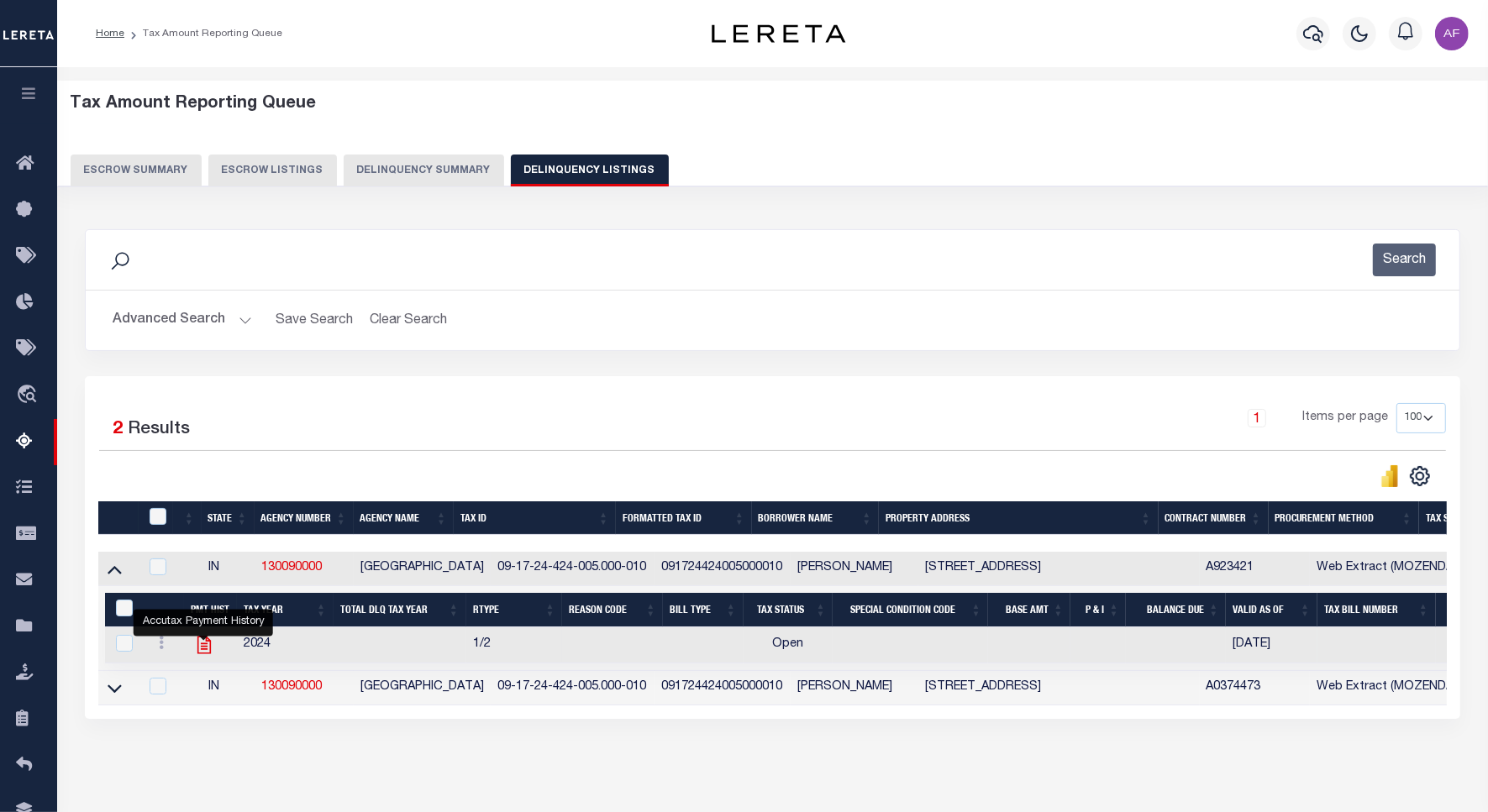
click at [203, 649] on icon "" at bounding box center [203, 645] width 13 height 18
checkbox input "true"
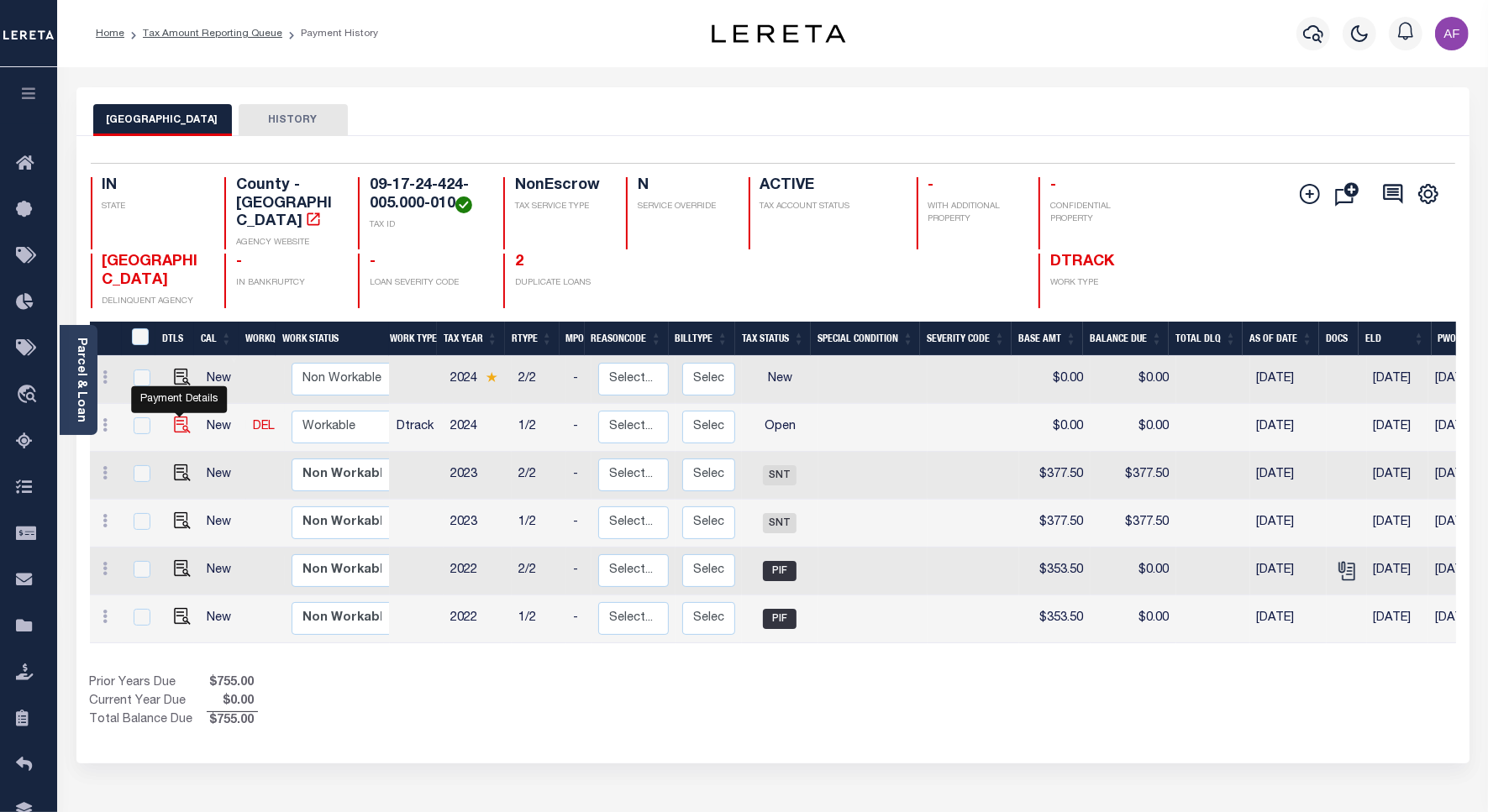
click at [181, 416] on img "" at bounding box center [182, 425] width 17 height 17
checkbox input "true"
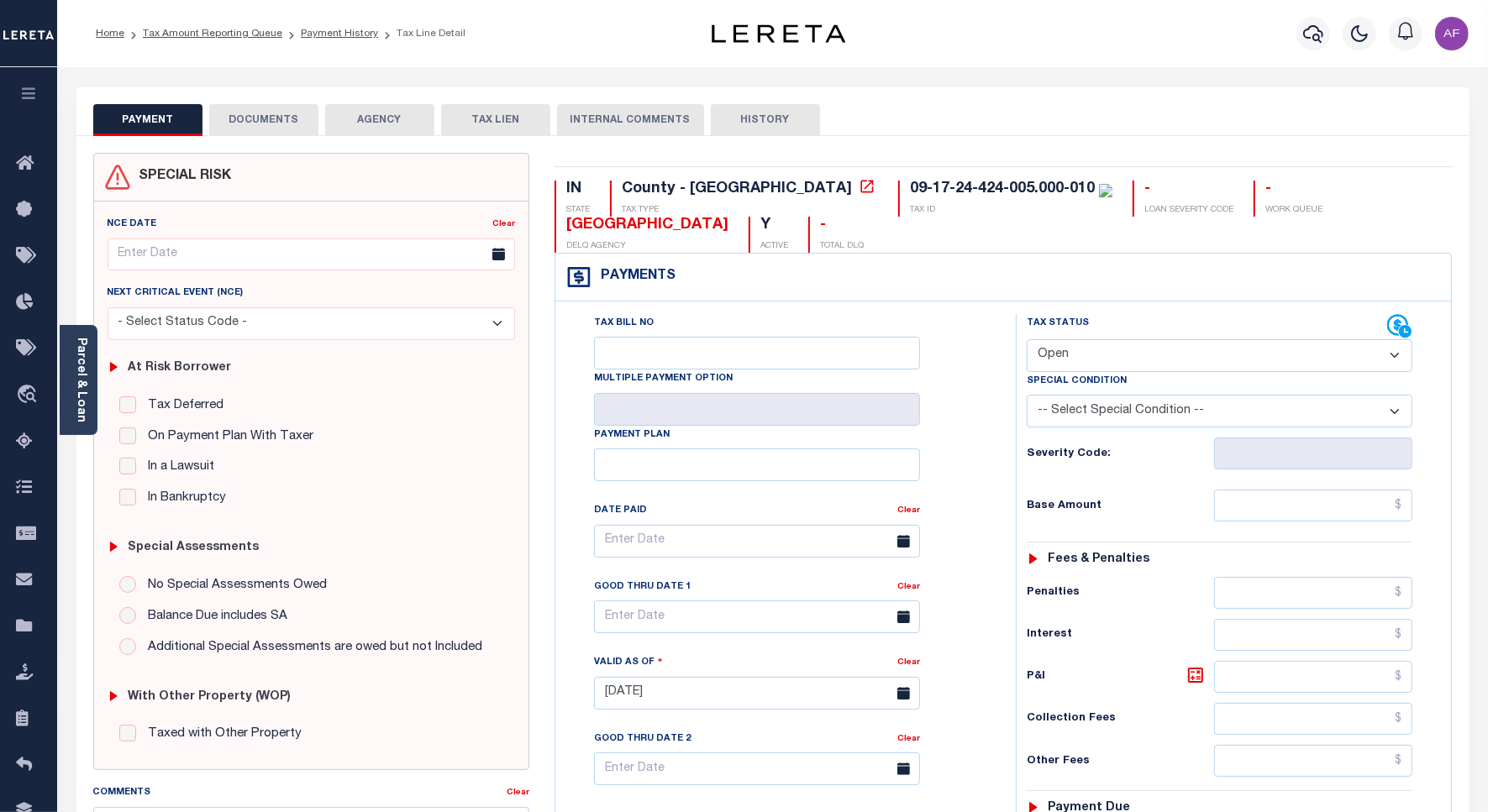
click at [1107, 354] on select "- Select Status Code - Open Due/Unpaid Paid Incomplete No Tax Due Internal Refu…" at bounding box center [1219, 355] width 385 height 32
select select "PYD"
click at [1027, 341] on select "- Select Status Code - Open Due/Unpaid Paid Incomplete No Tax Due Internal Refu…" at bounding box center [1219, 355] width 385 height 32
type input "[DATE]"
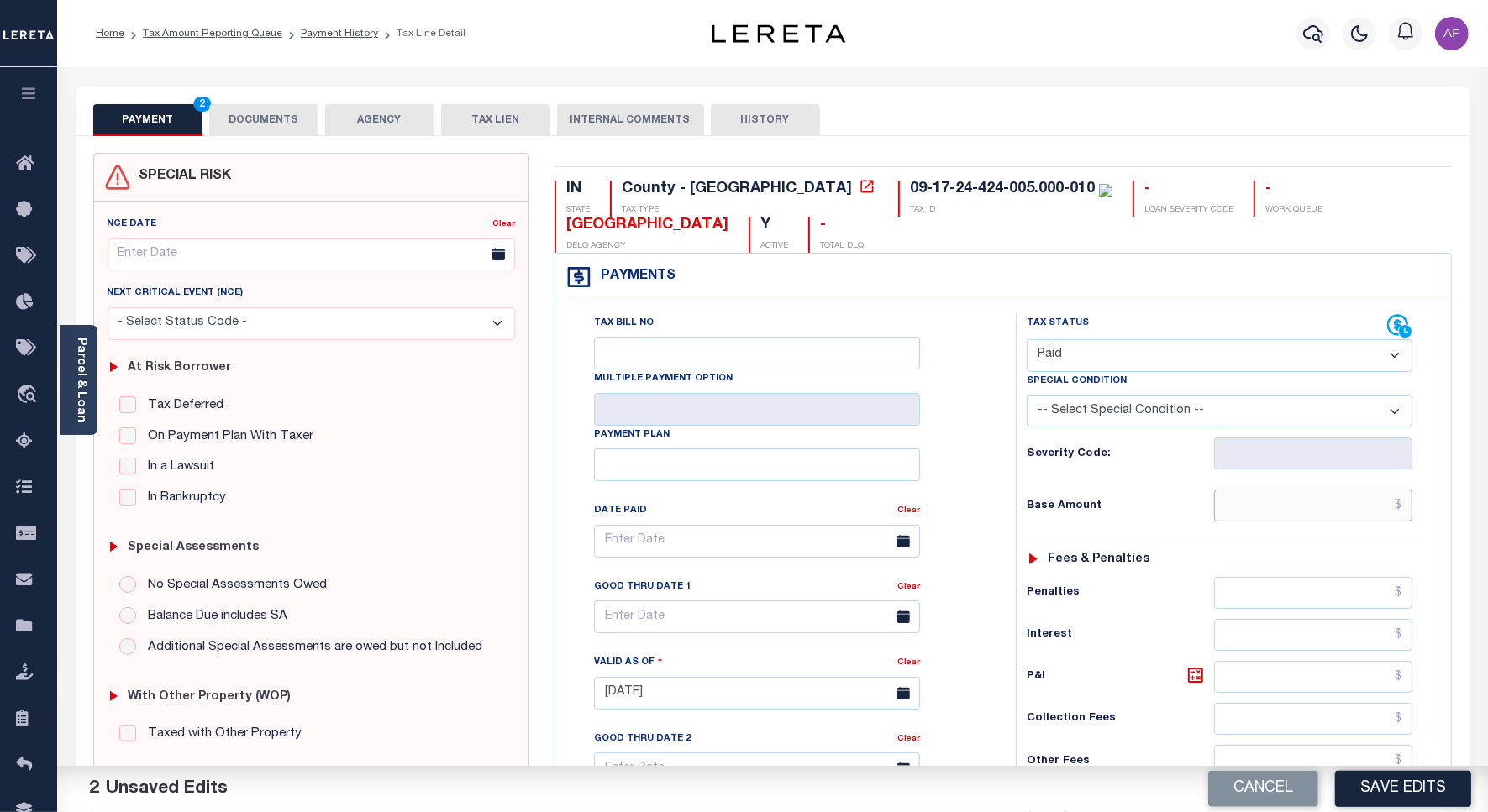
click at [1275, 501] on input "text" at bounding box center [1313, 505] width 198 height 31
paste input "413.50"
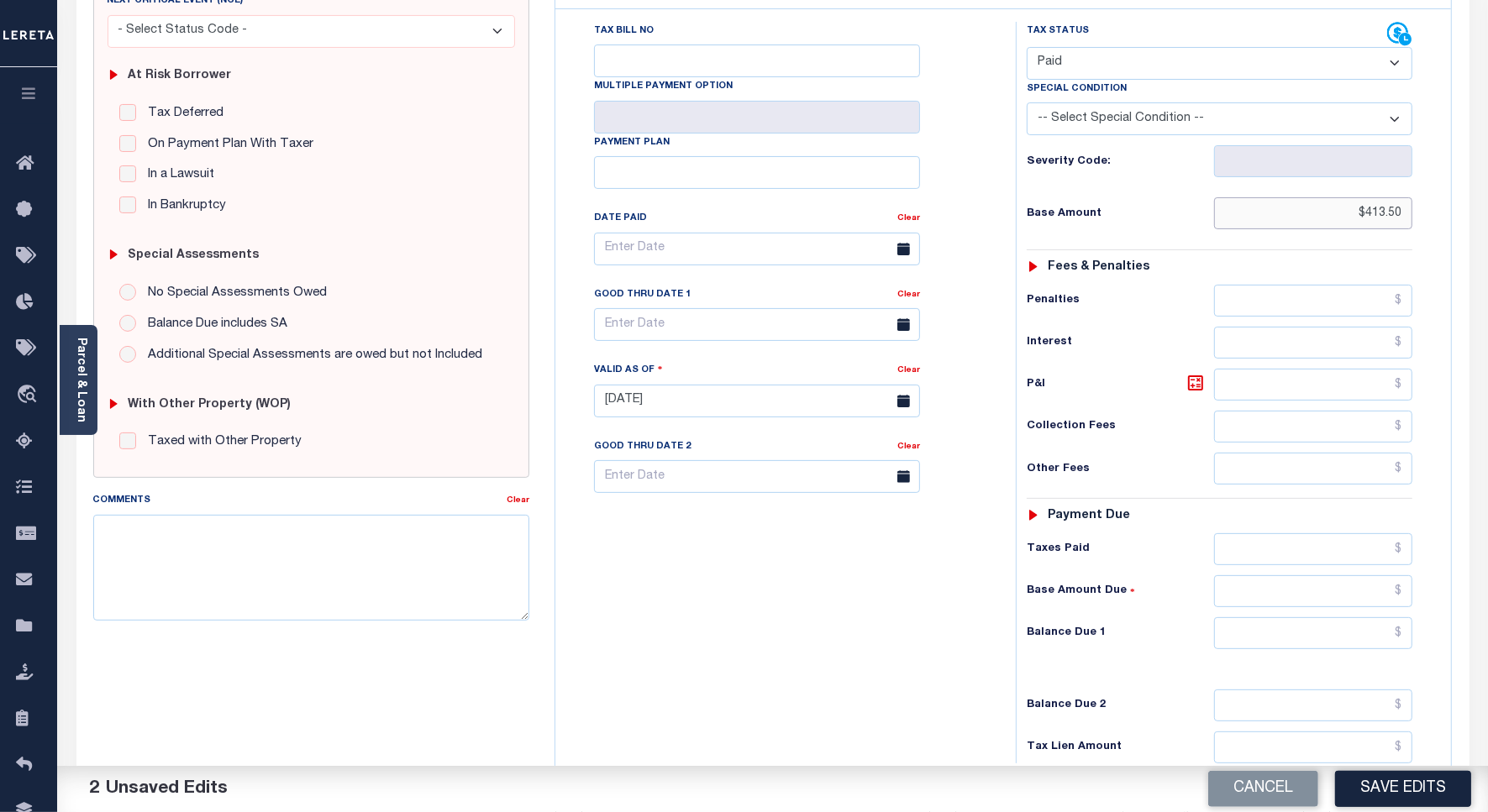
scroll to position [468, 0]
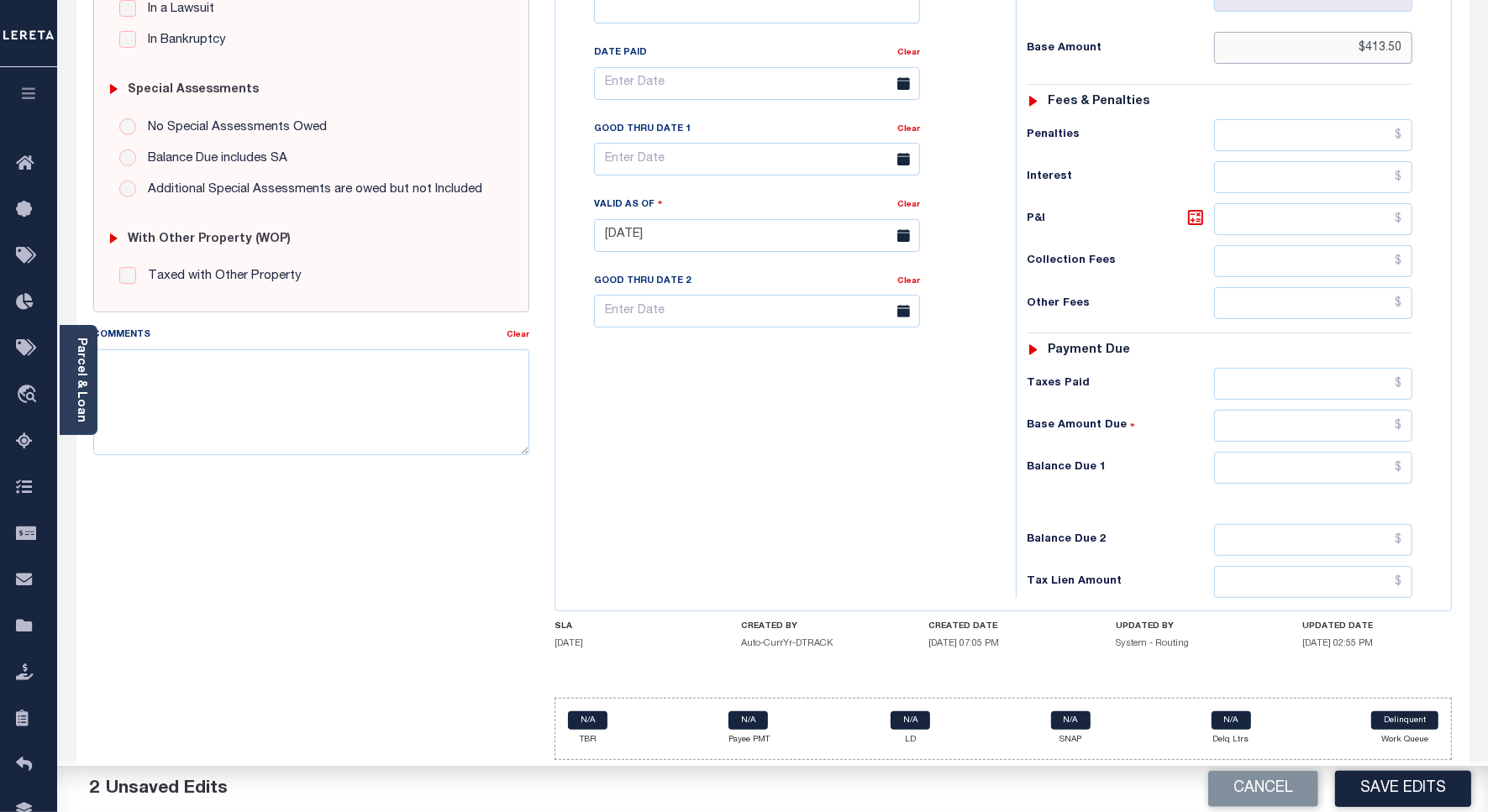
type input "$413.50"
click at [1335, 384] on input "text" at bounding box center [1313, 383] width 198 height 31
paste input "413.50"
type input "$413.50"
click at [1349, 470] on input "text" at bounding box center [1313, 467] width 198 height 31
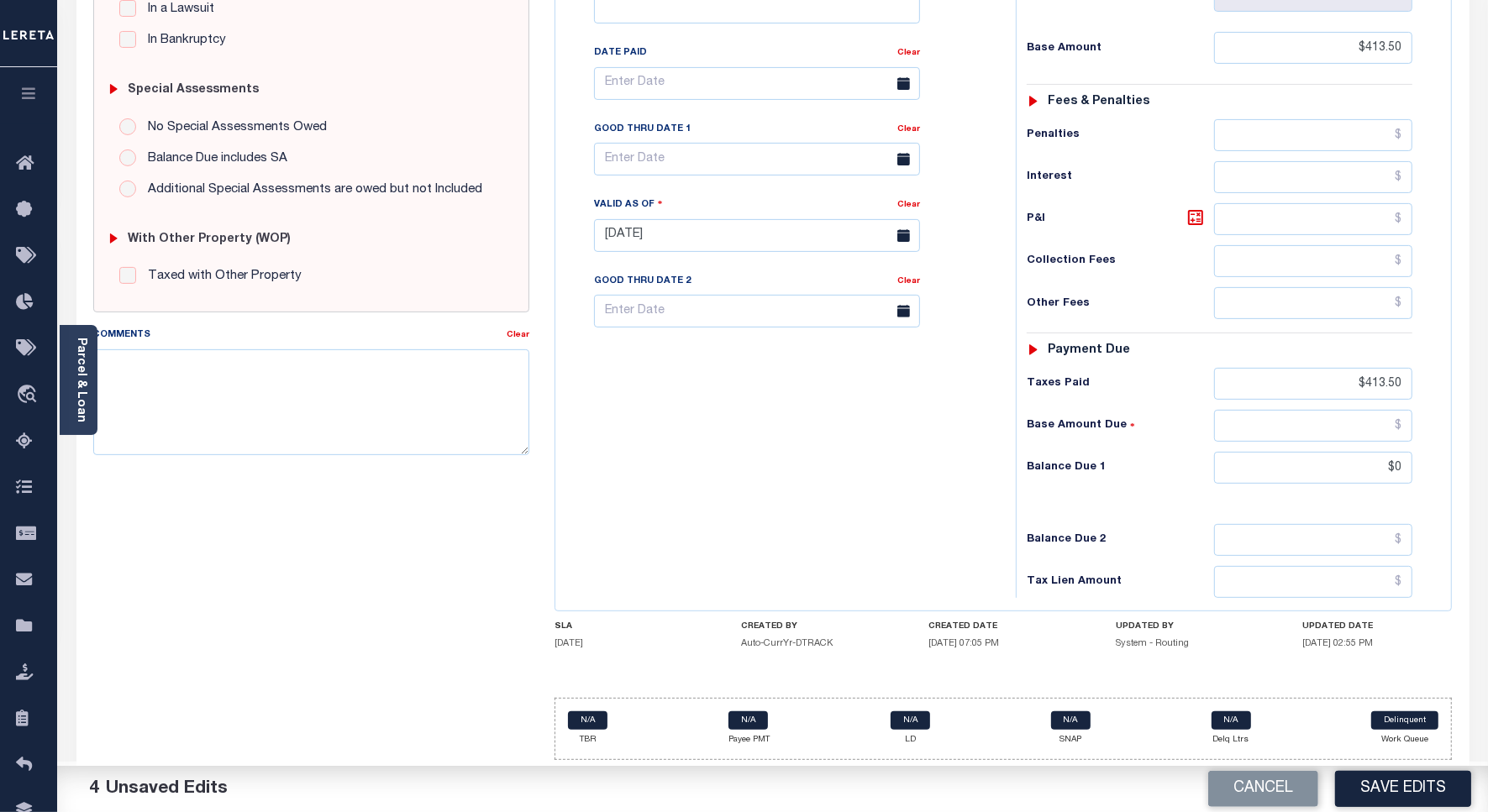
type input "$0.00"
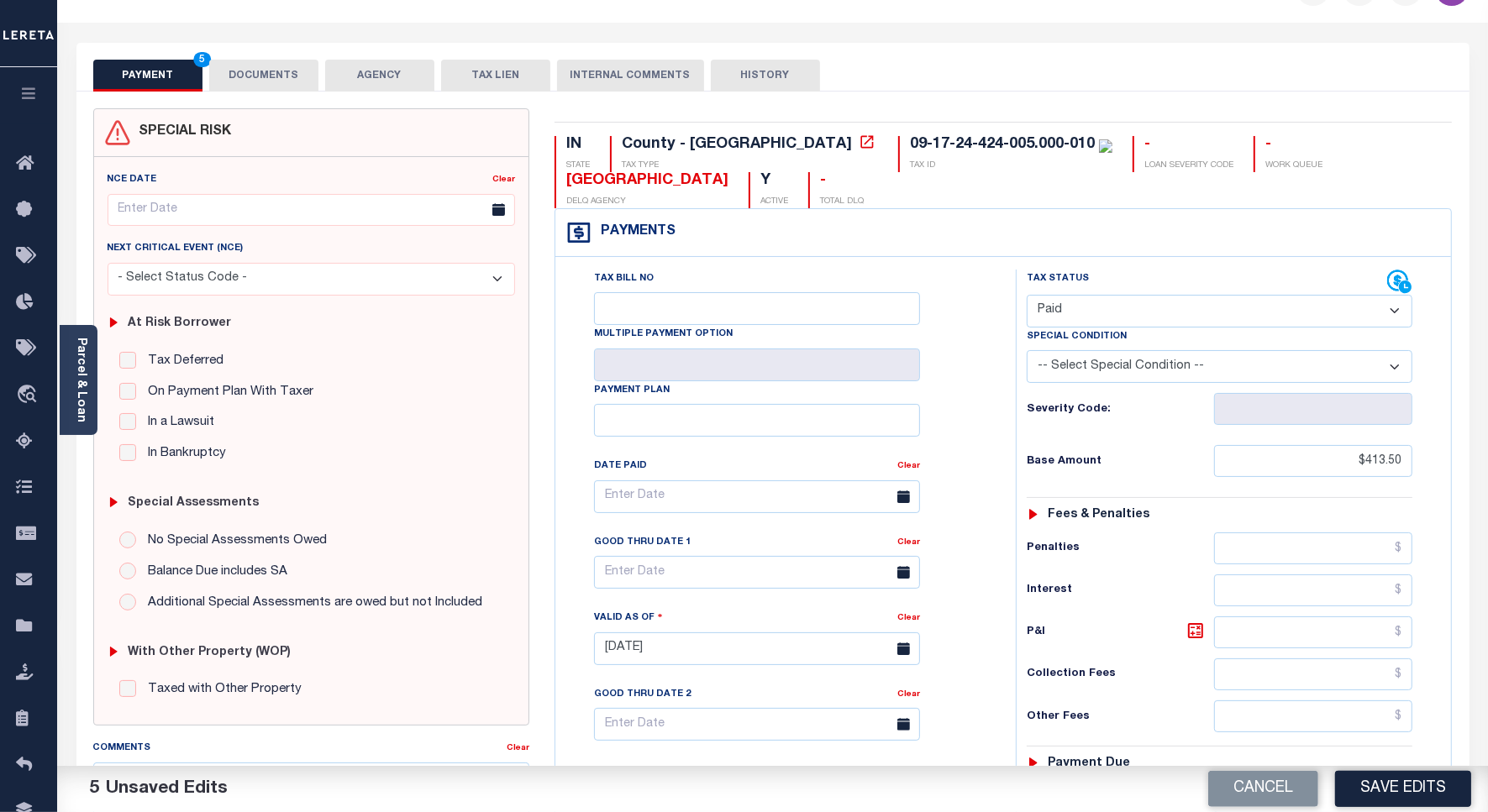
scroll to position [0, 0]
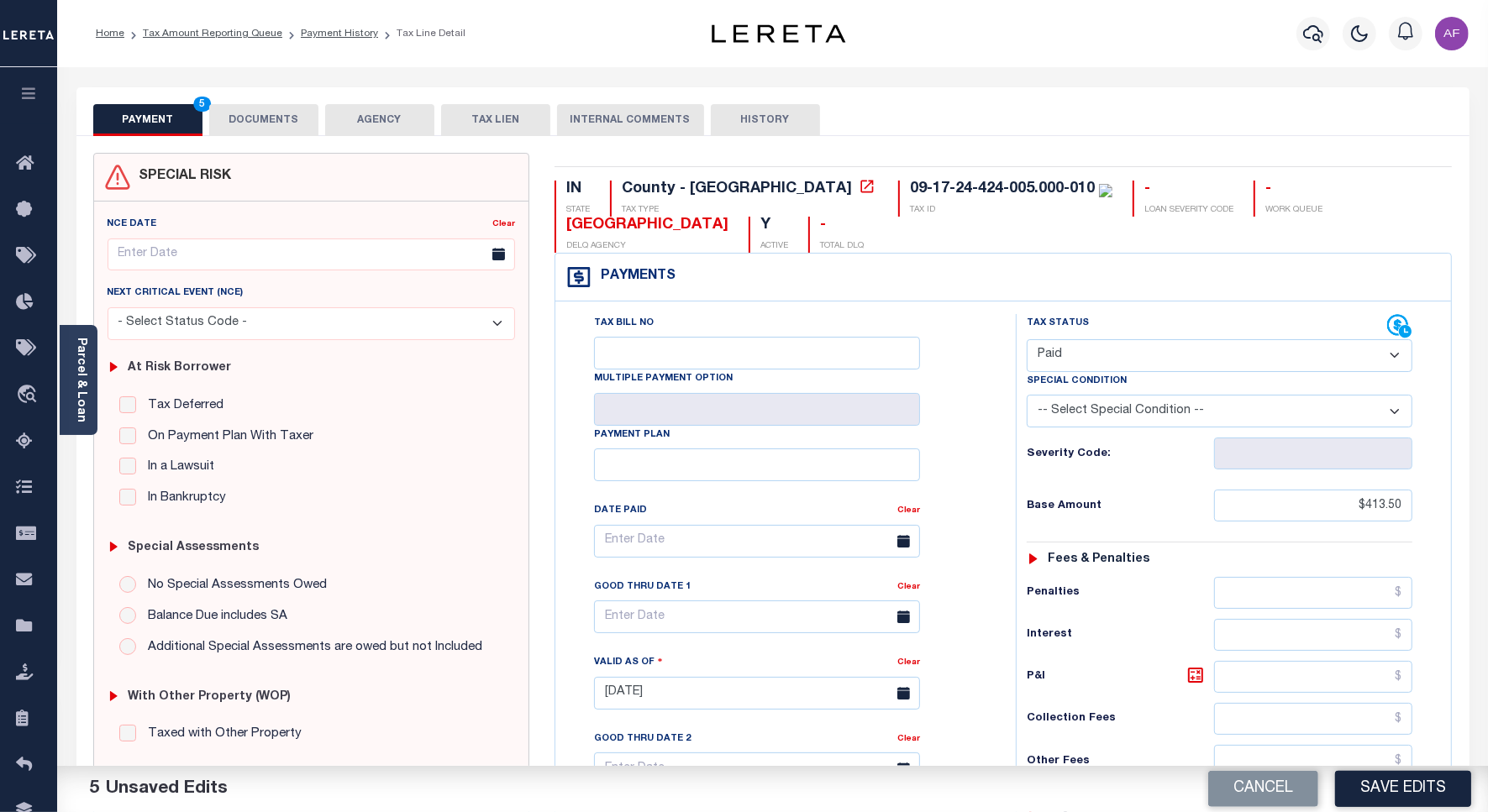
click at [248, 131] on button "DOCUMENTS" at bounding box center [263, 119] width 110 height 31
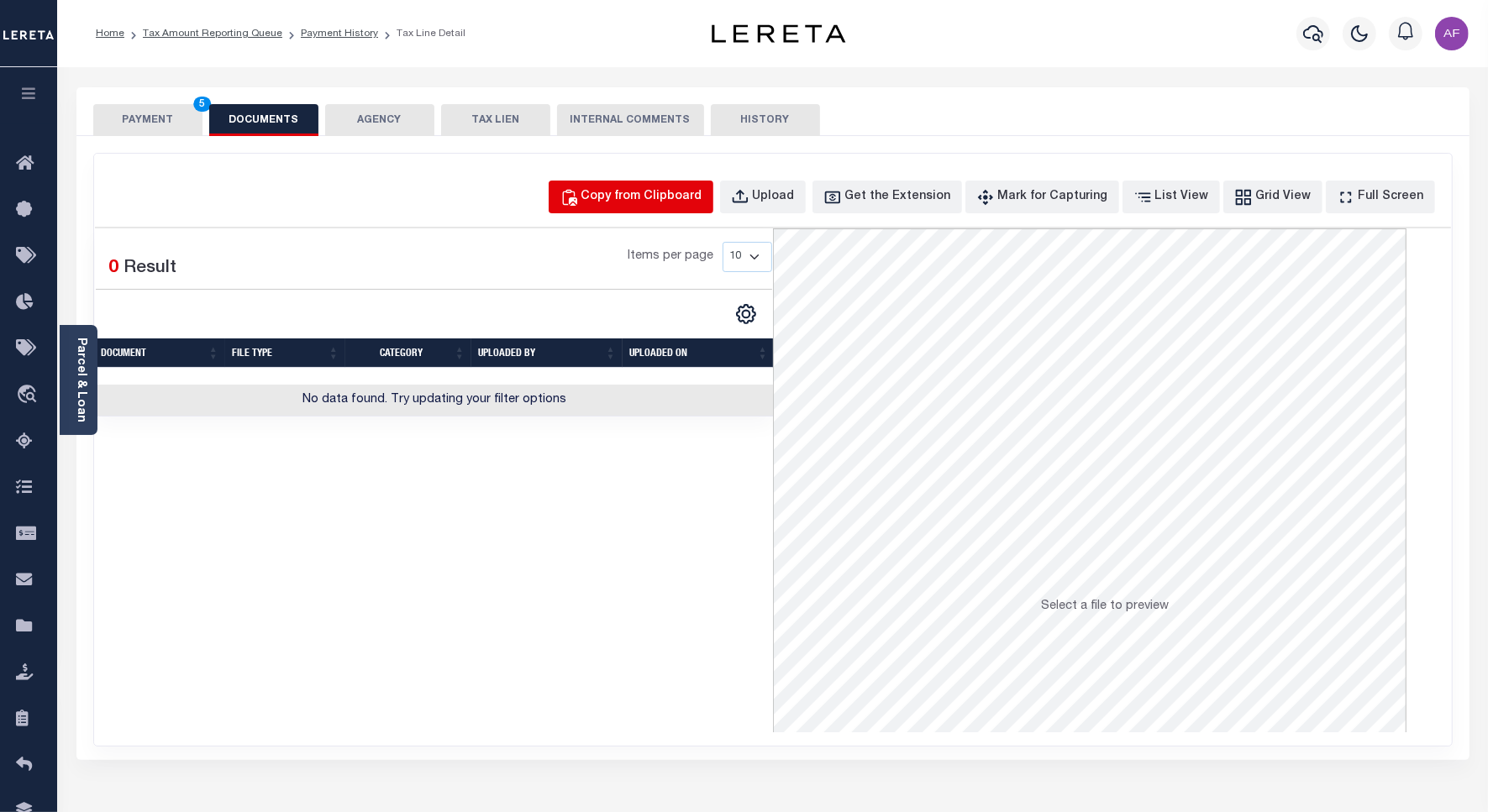
click at [689, 194] on div "Copy from Clipboard" at bounding box center [642, 196] width 121 height 18
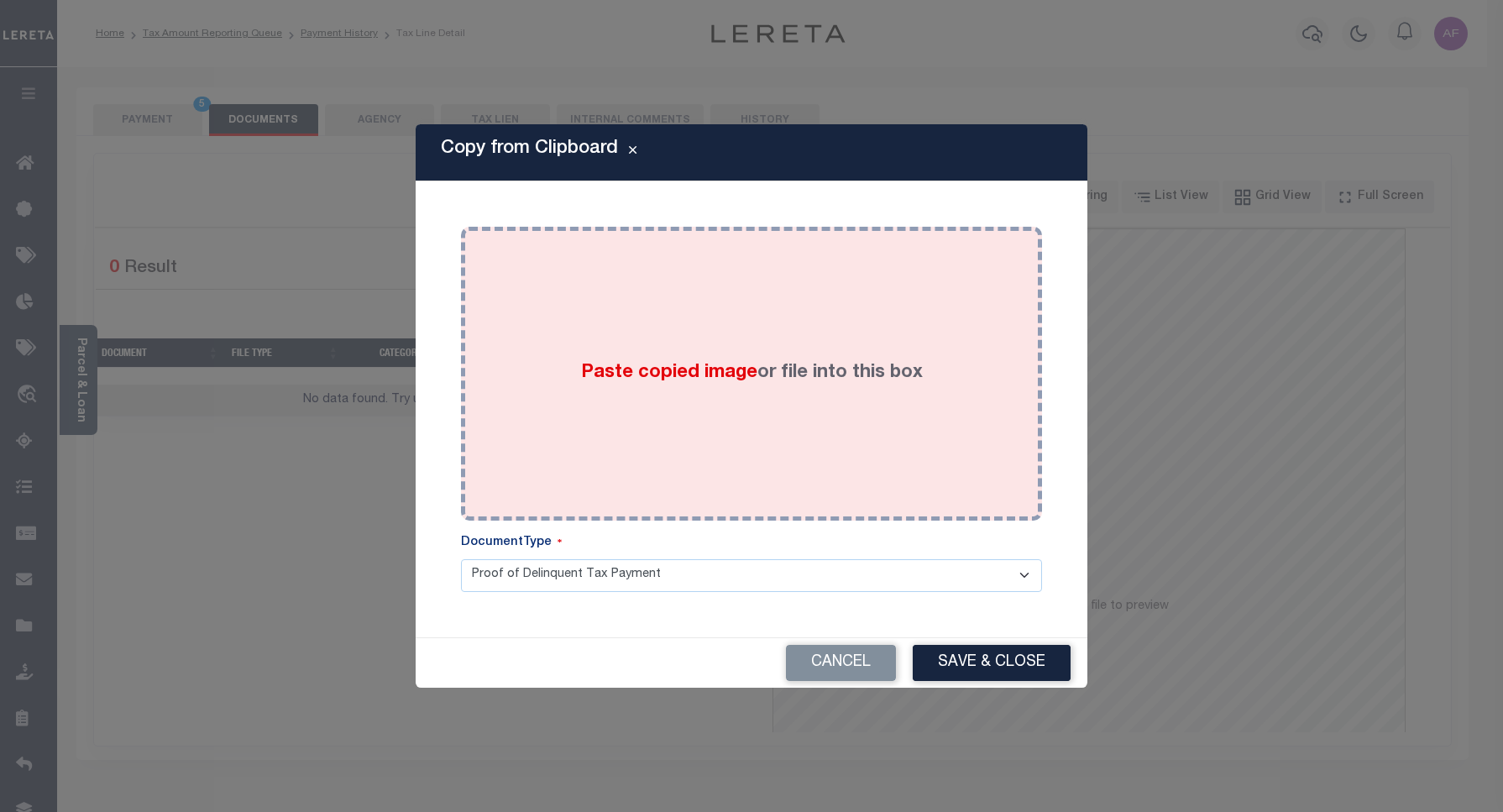
drag, startPoint x: 808, startPoint y: 358, endPoint x: 851, endPoint y: 460, distance: 110.7
click at [807, 359] on label "Paste copied image or file into this box" at bounding box center [752, 373] width 342 height 28
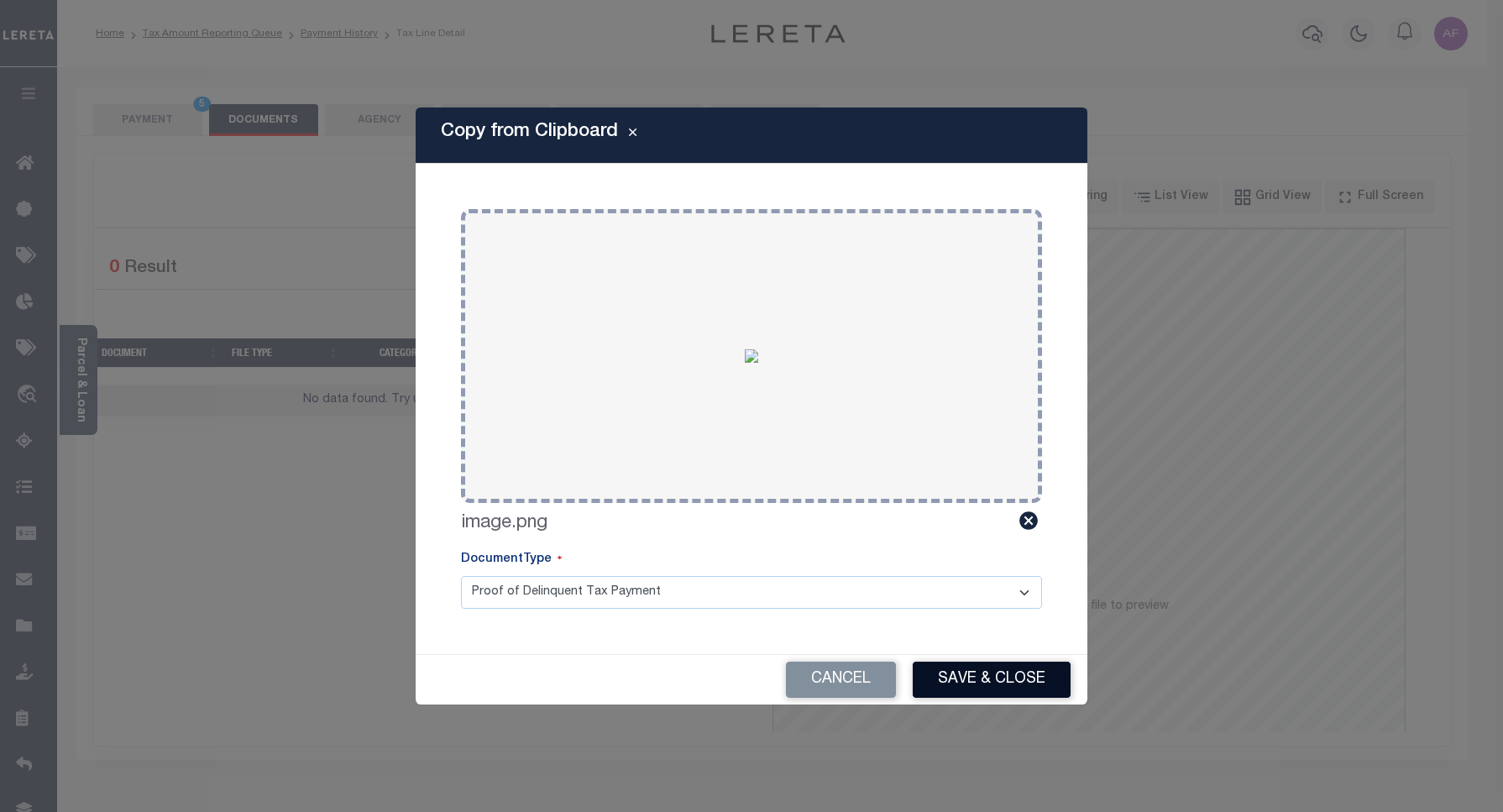
click at [977, 685] on button "Save & Close" at bounding box center [992, 680] width 158 height 36
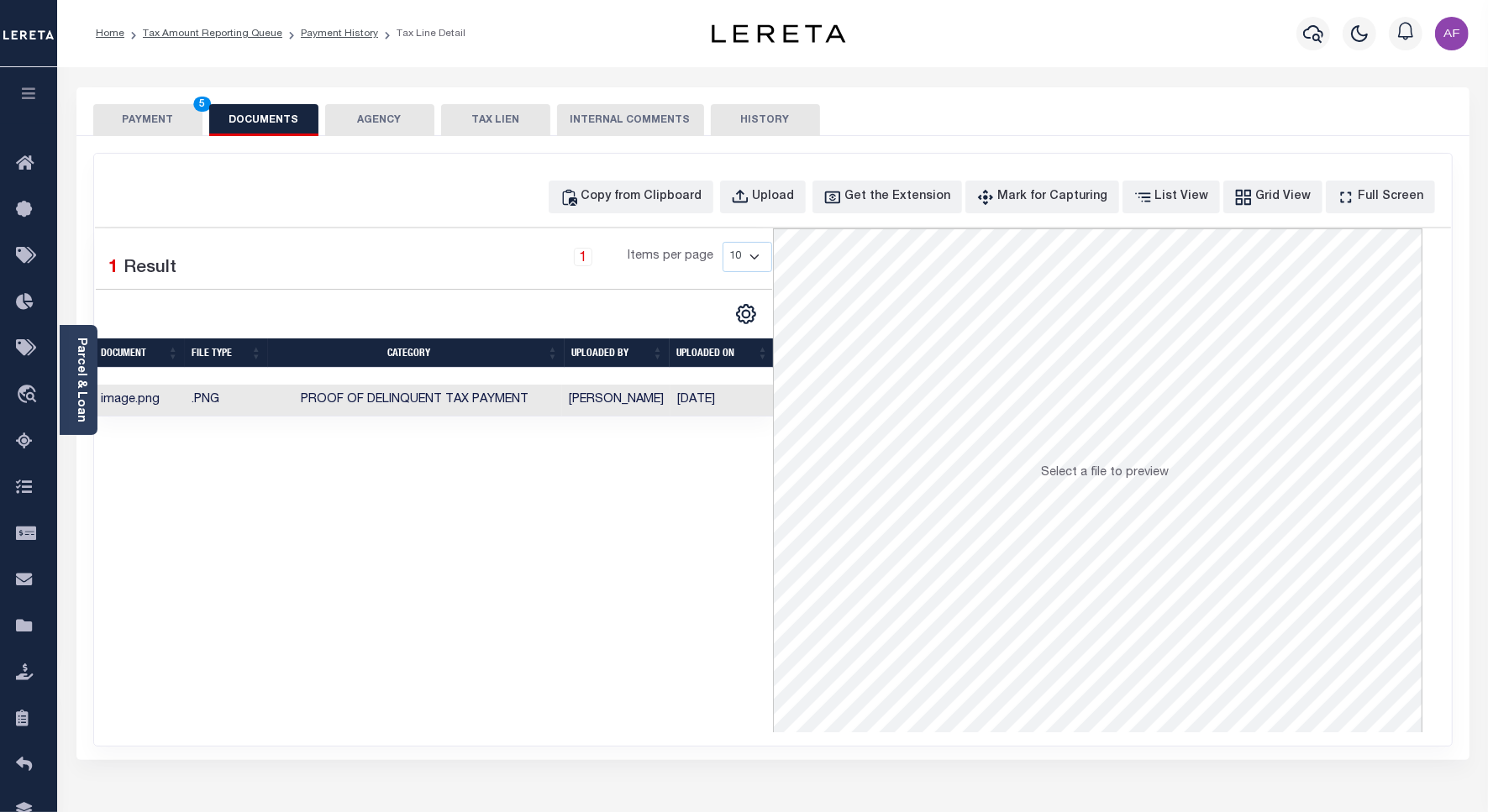
click at [140, 122] on button "PAYMENT 5" at bounding box center [148, 119] width 110 height 31
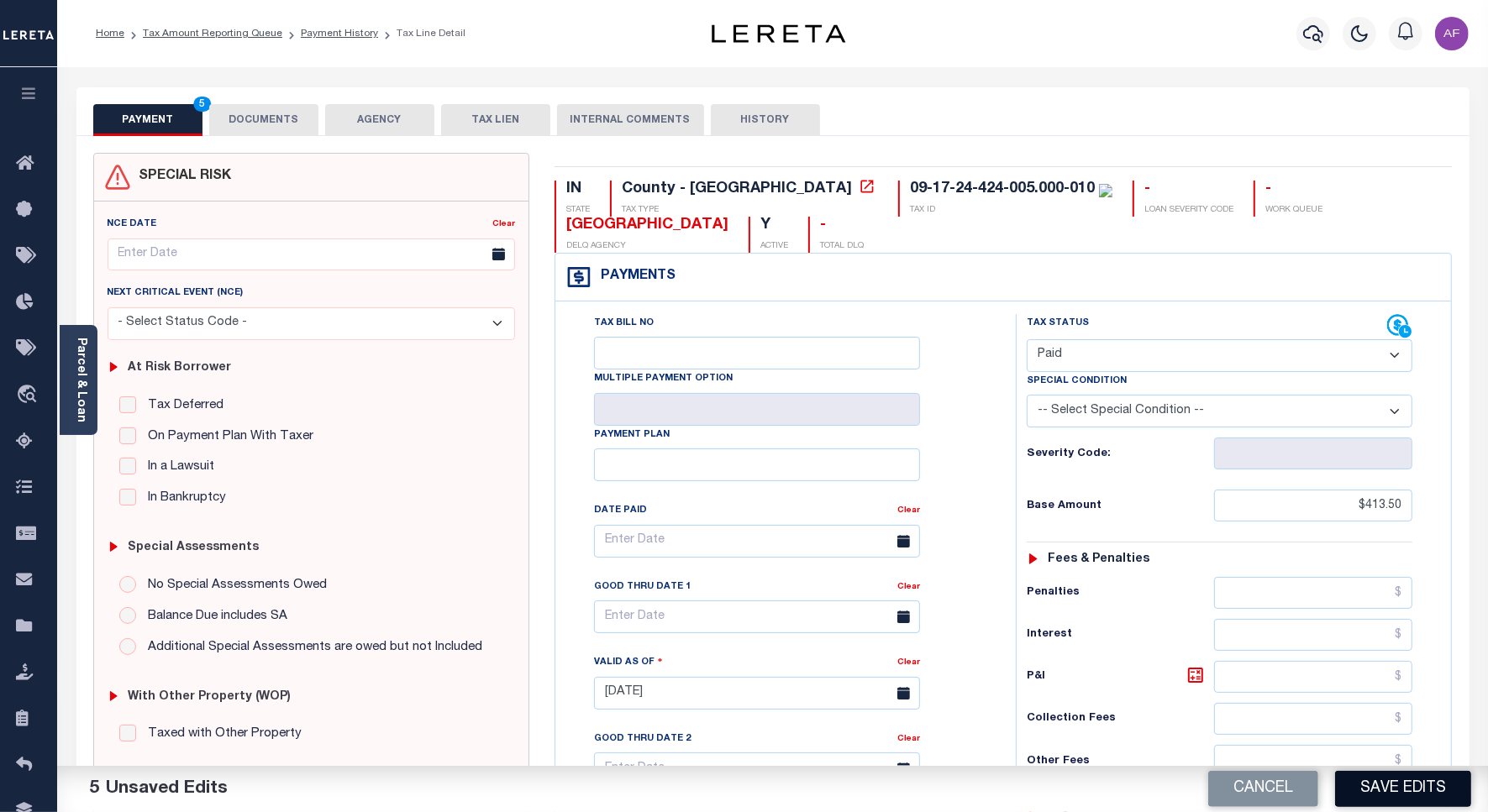
click at [1392, 792] on button "Save Edits" at bounding box center [1402, 789] width 136 height 36
checkbox input "false"
type input "$413.5"
type input "$0"
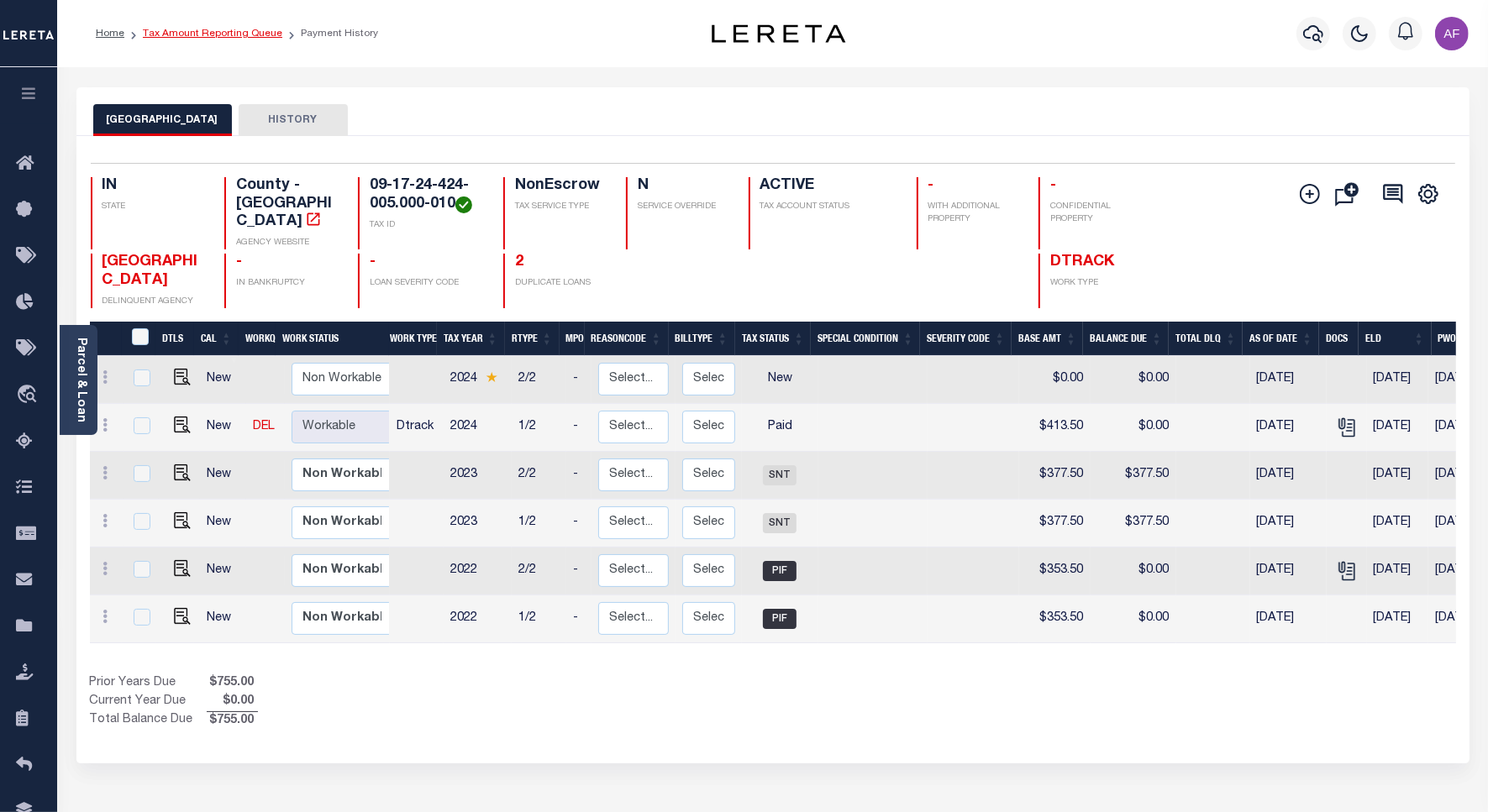
click at [188, 31] on link "Tax Amount Reporting Queue" at bounding box center [213, 33] width 139 height 10
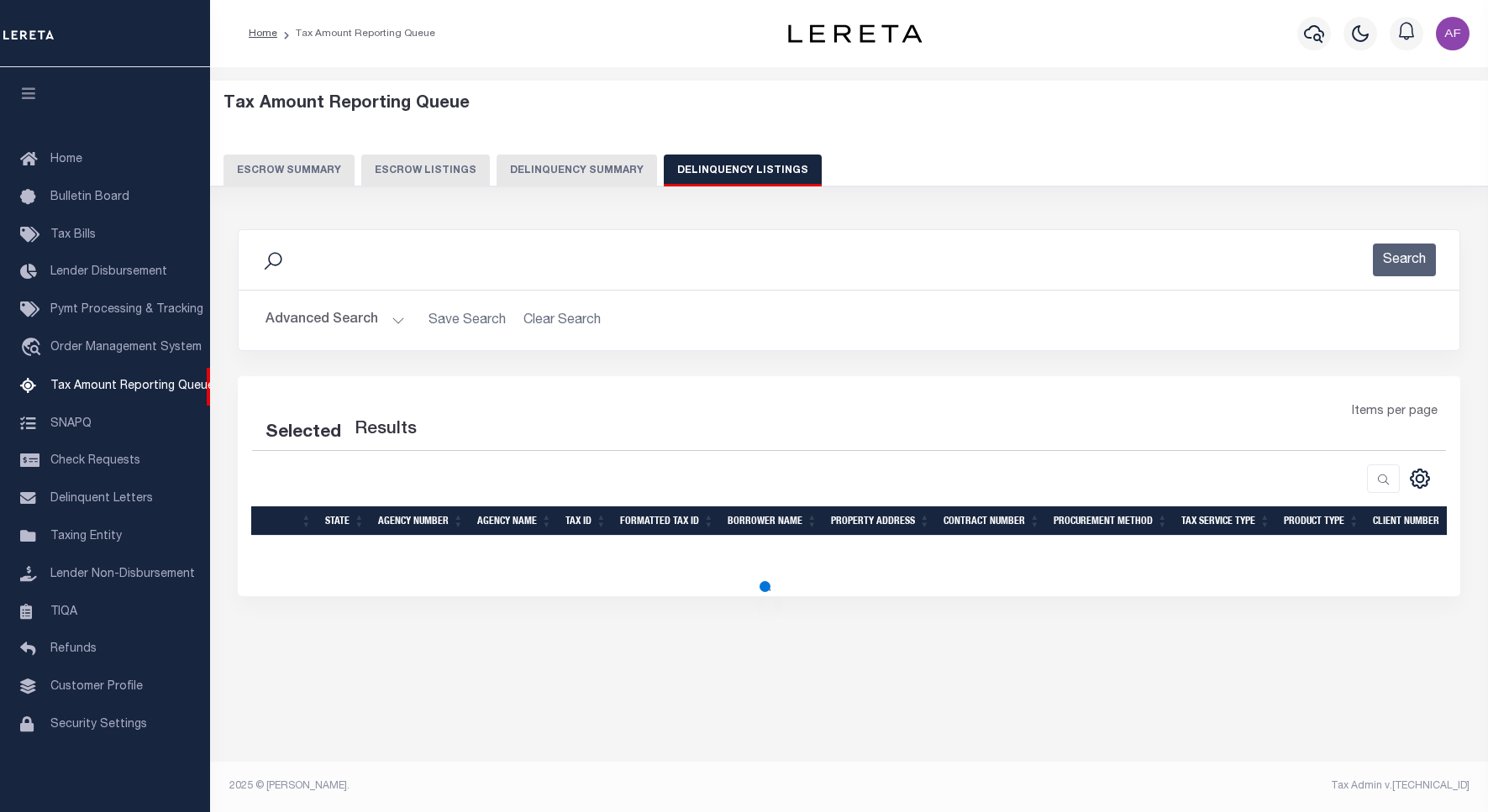
select select "100"
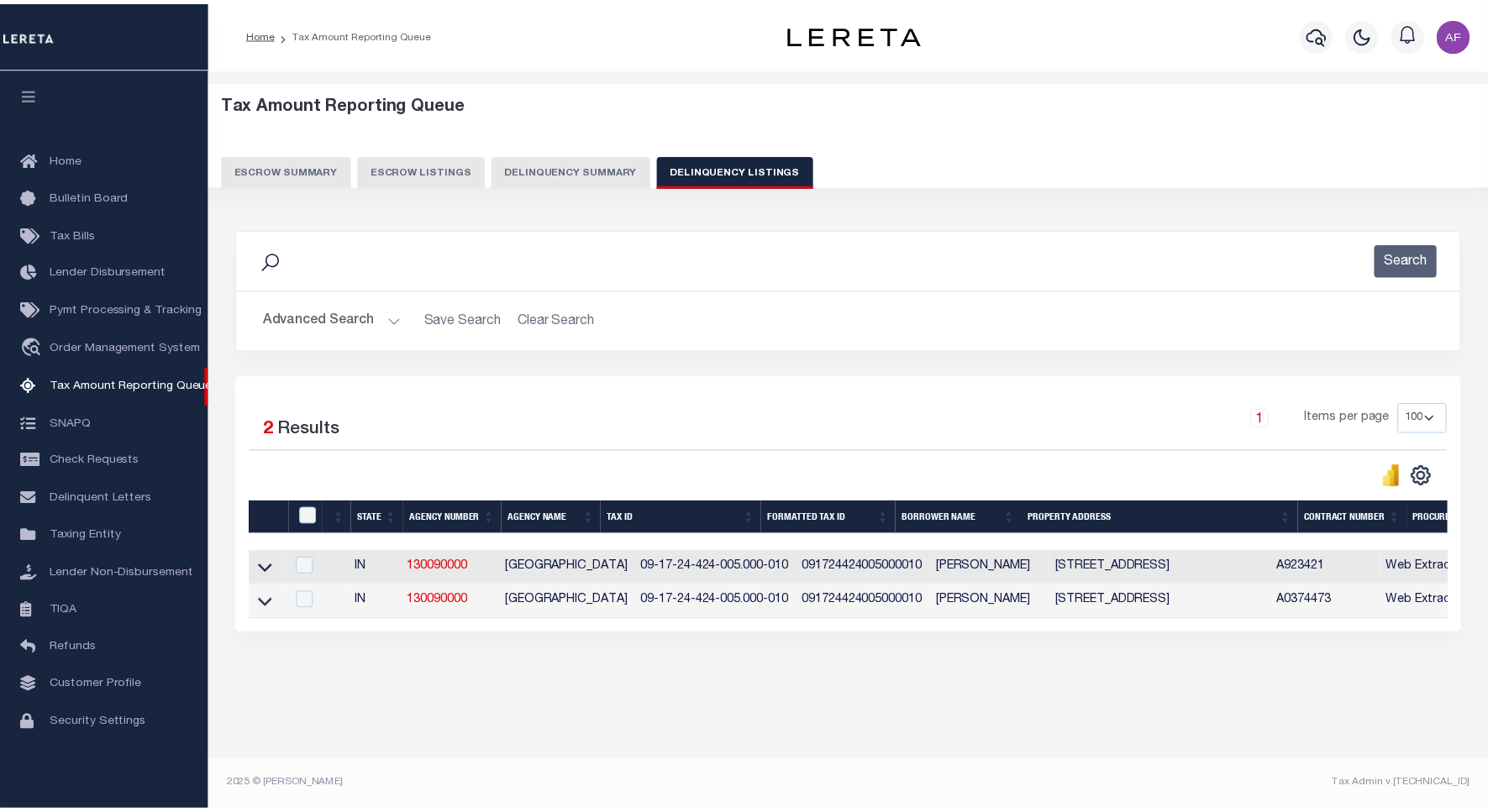
scroll to position [5, 0]
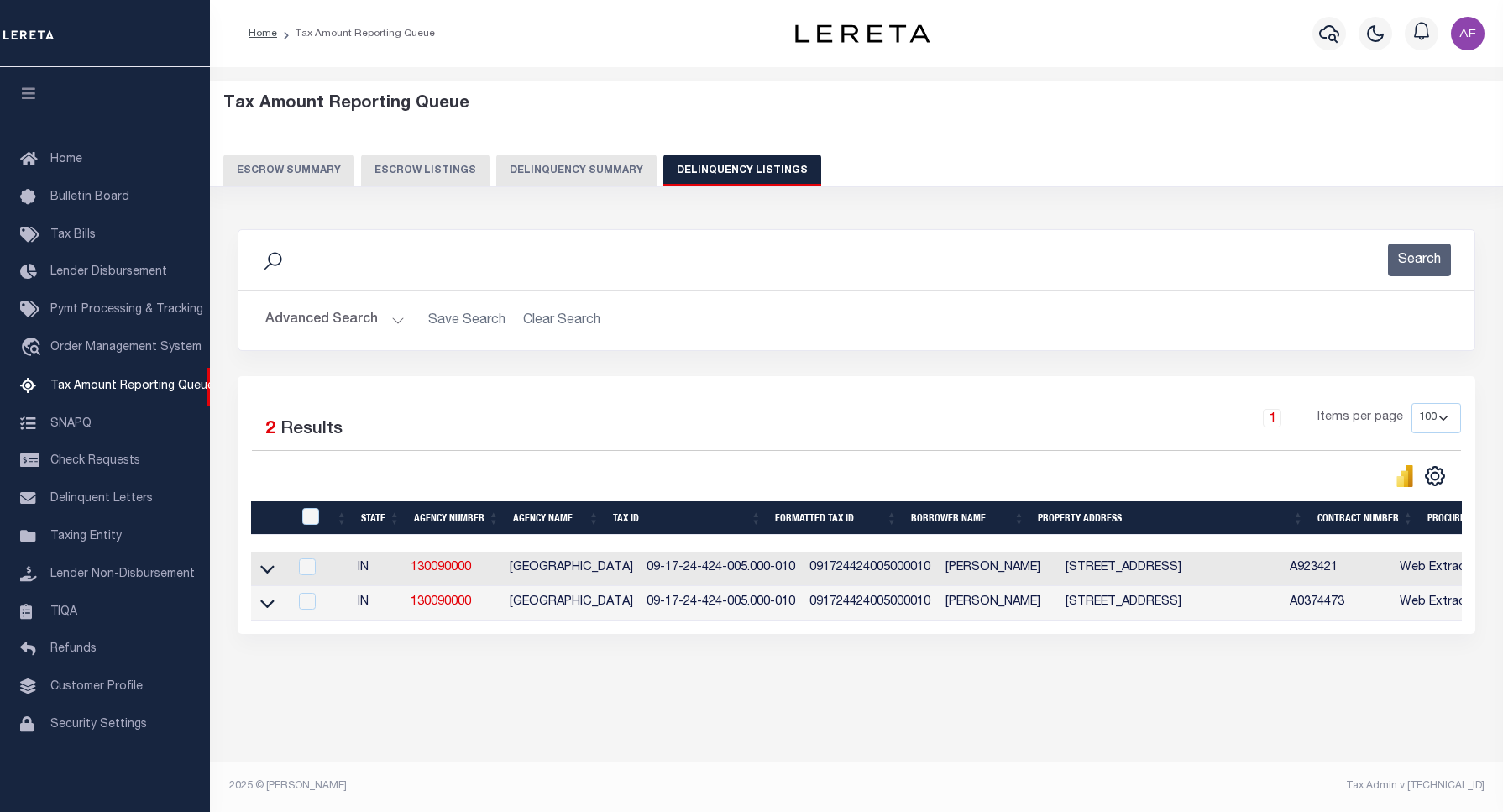
click at [308, 534] on th at bounding box center [309, 518] width 34 height 34
click at [312, 518] on input "checkbox" at bounding box center [311, 517] width 17 height 17
checkbox input "true"
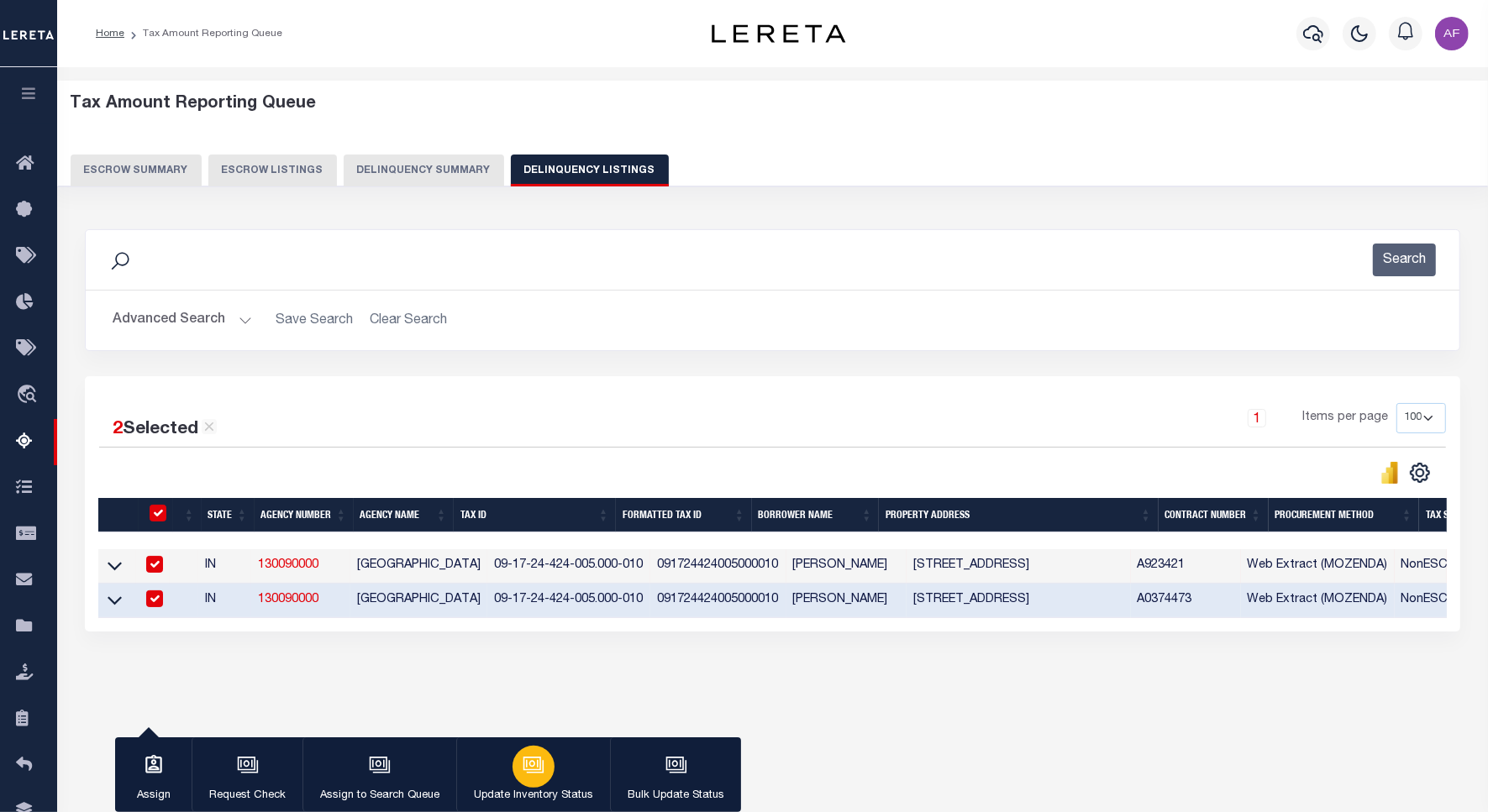
click at [522, 773] on icon "button" at bounding box center [533, 764] width 22 height 22
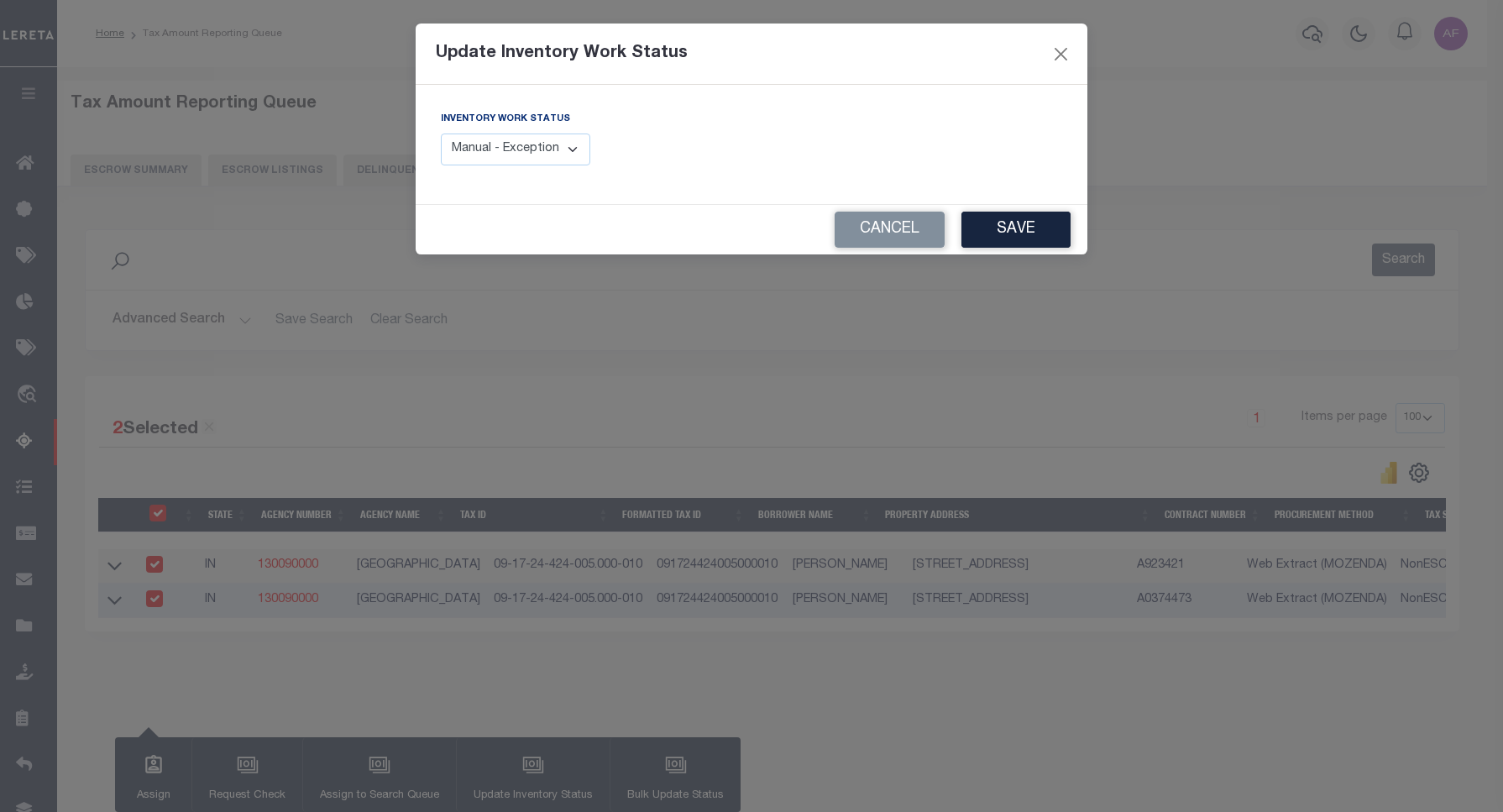
click at [557, 136] on select "Manual - Exception Pended - Awaiting Search Late Add Exception Completed" at bounding box center [516, 150] width 150 height 32
select select "4"
click at [441, 133] on select "Manual - Exception Pended - Awaiting Search Late Add Exception Completed" at bounding box center [516, 150] width 150 height 32
click at [1097, 229] on div "Update Inventory Work Status Inventory Work Status Manual - Exception Pended - …" at bounding box center [751, 406] width 1503 height 812
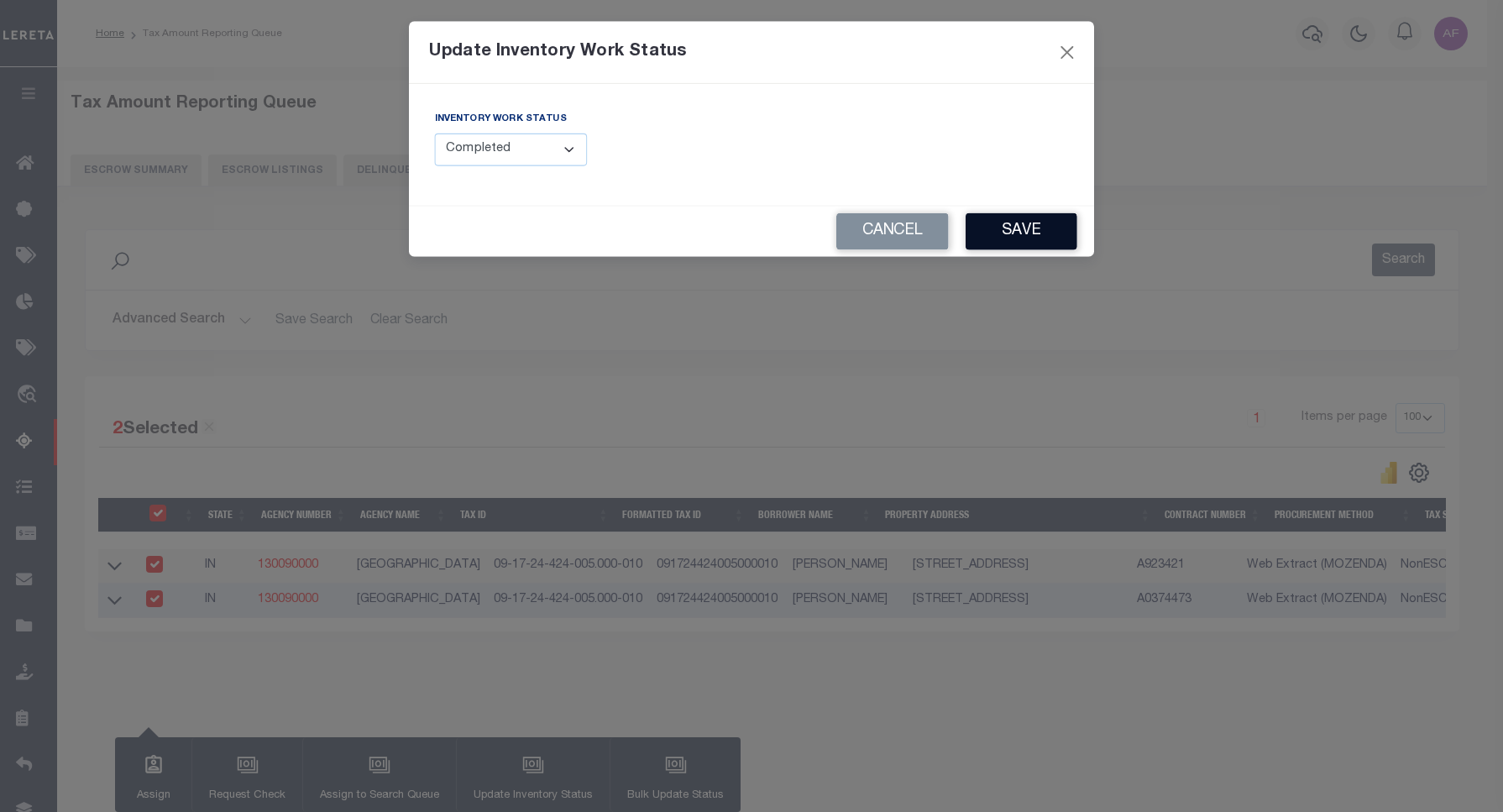
click at [1065, 233] on button "Save" at bounding box center [1021, 232] width 112 height 37
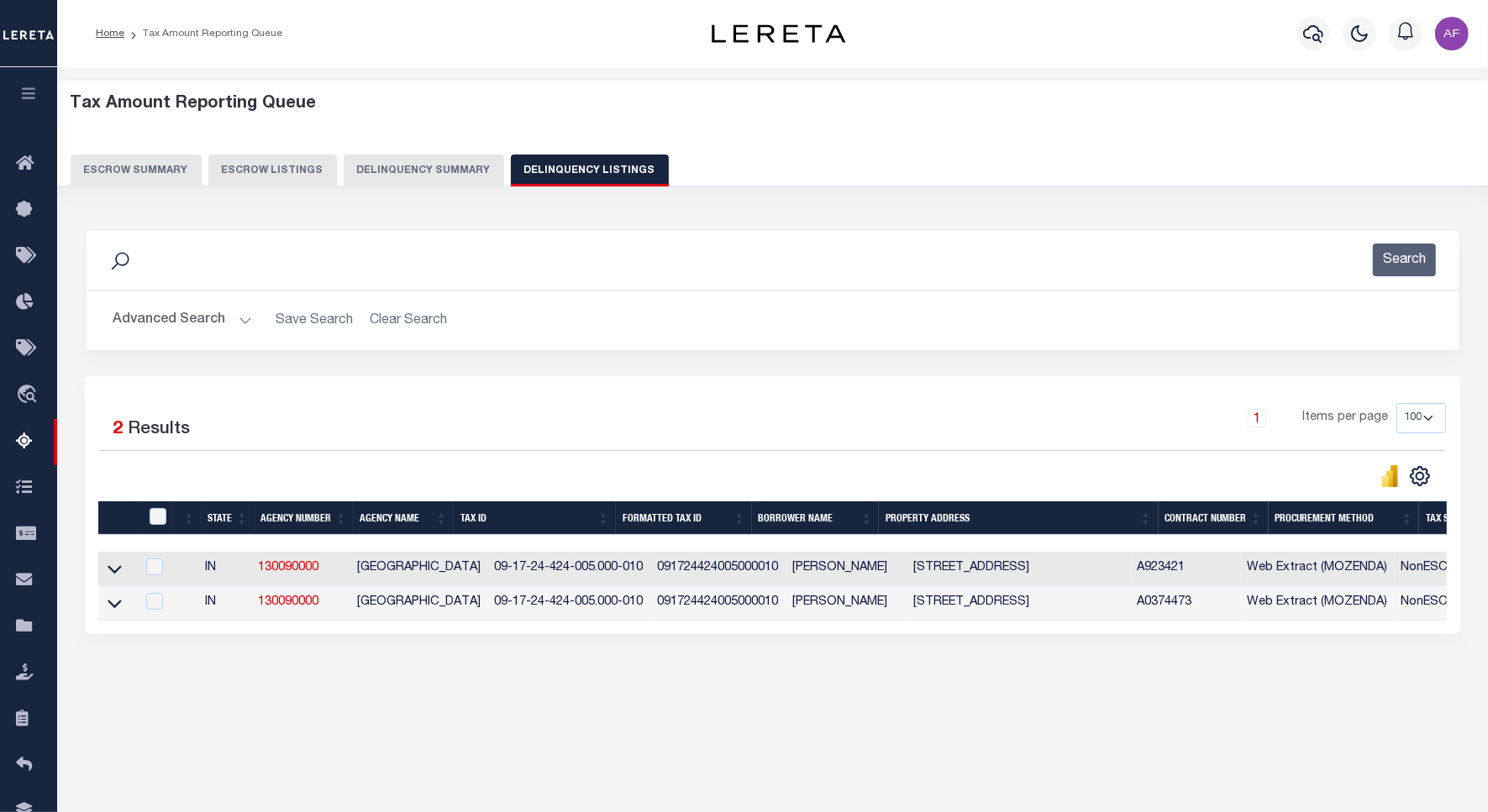
drag, startPoint x: 161, startPoint y: 302, endPoint x: 160, endPoint y: 314, distance: 12.0
click at [159, 302] on div "Advanced Search Save Search Clear Search tblassign_wrapper_dynamictable_____Def…" at bounding box center [772, 320] width 1374 height 60
click at [162, 315] on button "Advanced Search" at bounding box center [182, 320] width 139 height 32
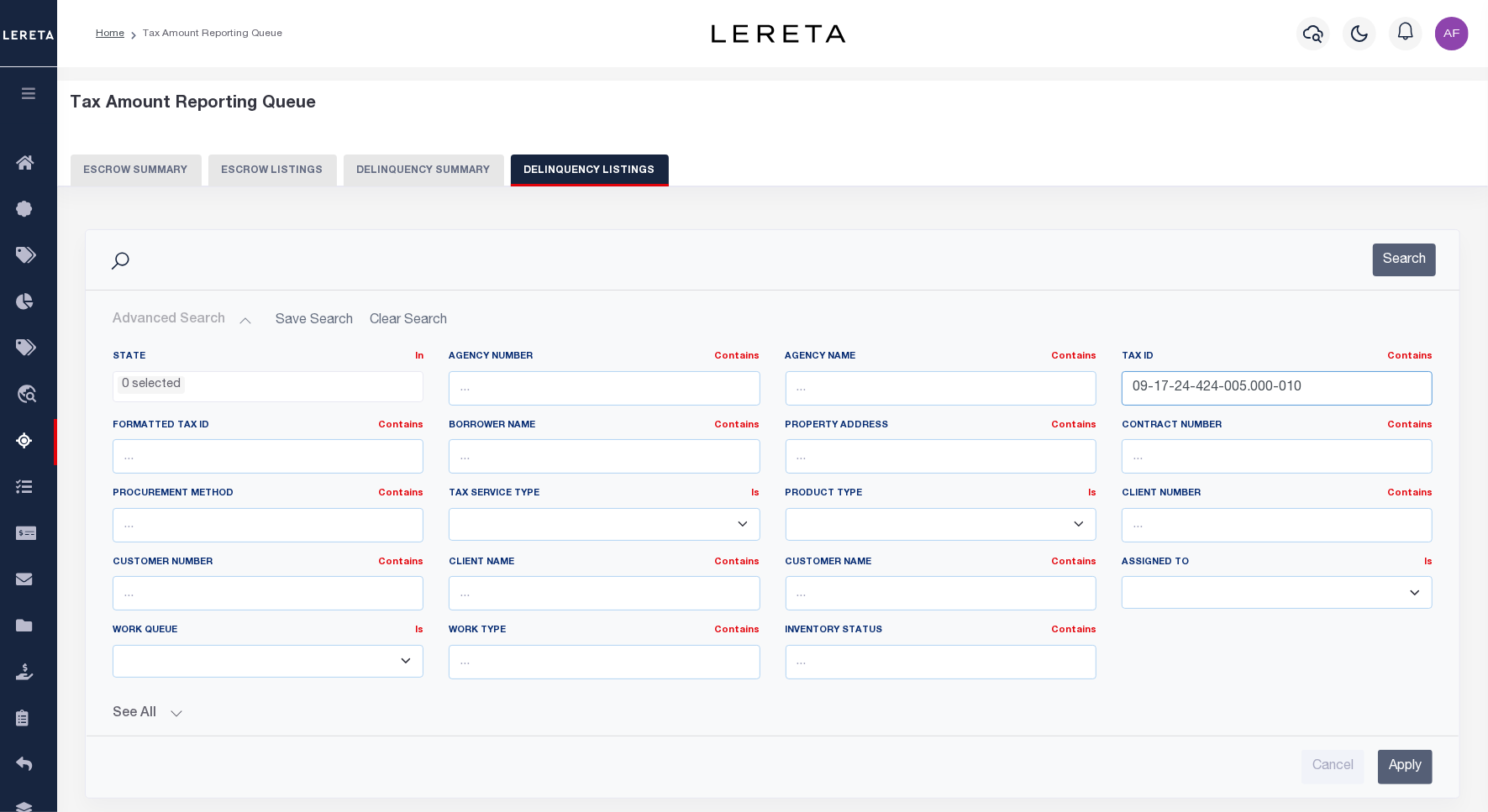
drag, startPoint x: 1206, startPoint y: 383, endPoint x: 1001, endPoint y: 374, distance: 205.2
click at [1001, 374] on div "State In In AK AL AR AZ CA CO CT DC DE FL GA GU HI IA ID IL IN KS KY LA MA MD M…" at bounding box center [772, 521] width 1345 height 343
paste input "5-111-013"
type input "09-17-25-111-013.000-010"
click at [1409, 254] on button "Search" at bounding box center [1404, 260] width 63 height 32
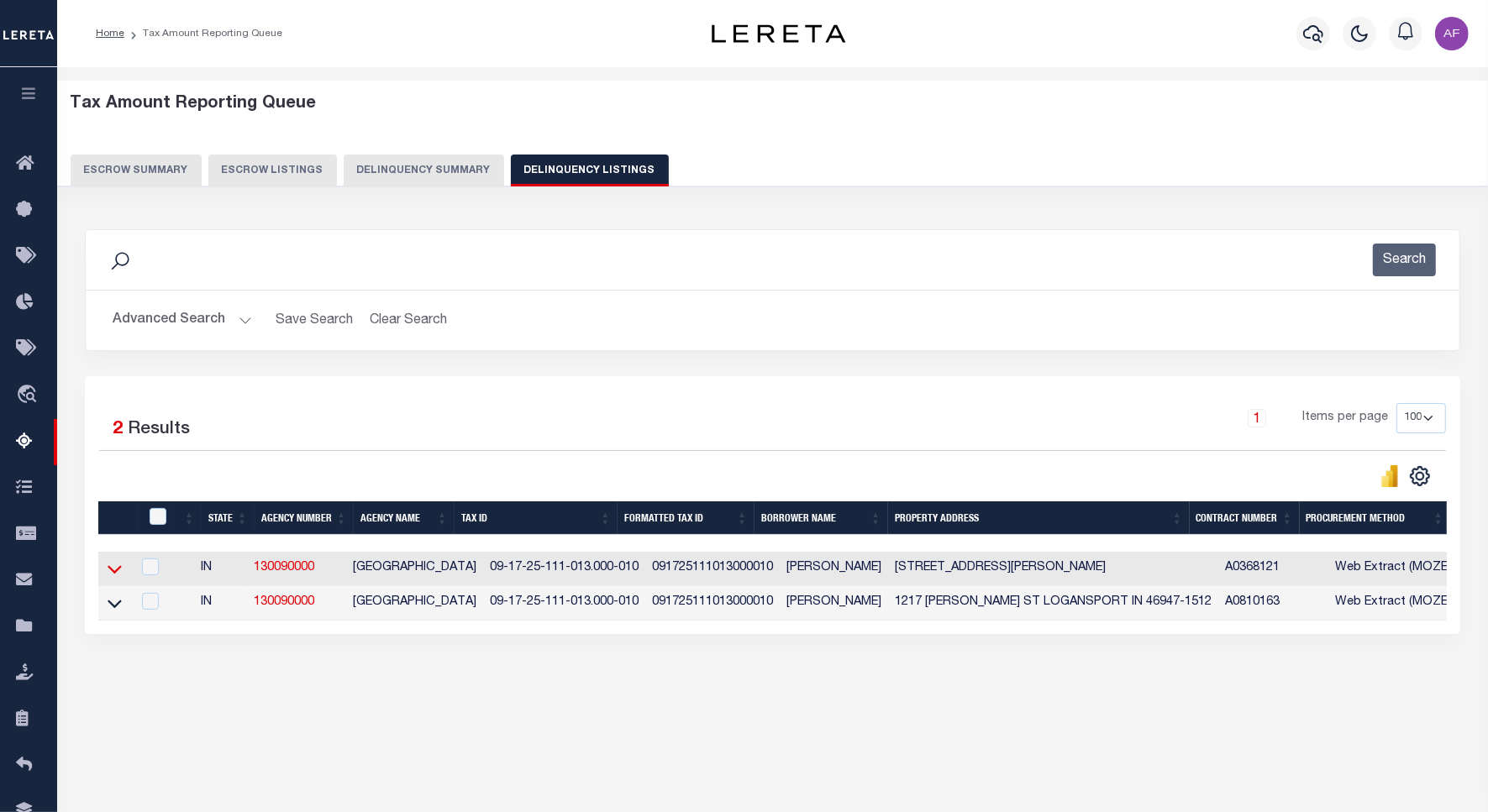
click at [112, 574] on icon at bounding box center [114, 569] width 14 height 18
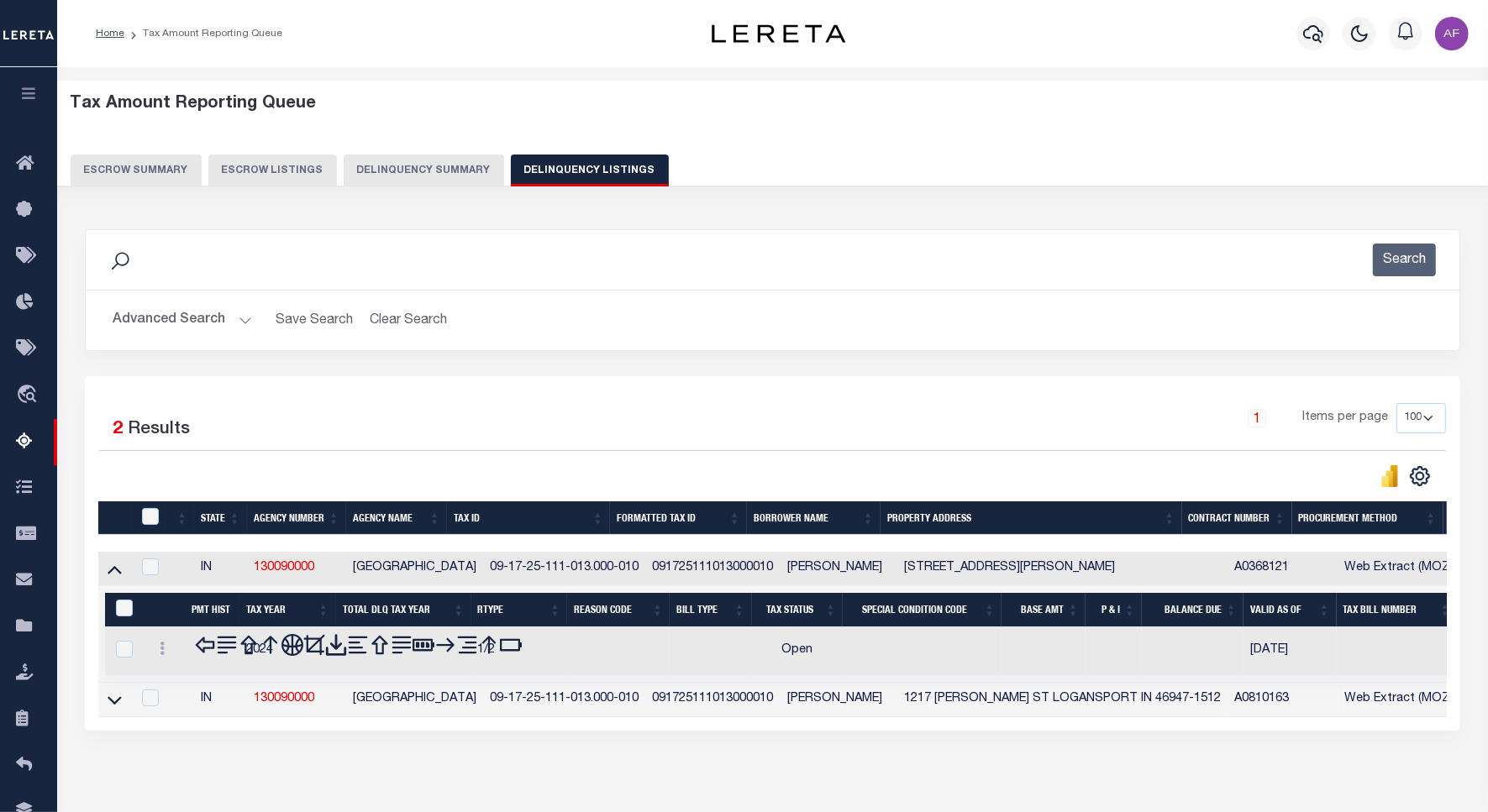
scroll to position [77, 0]
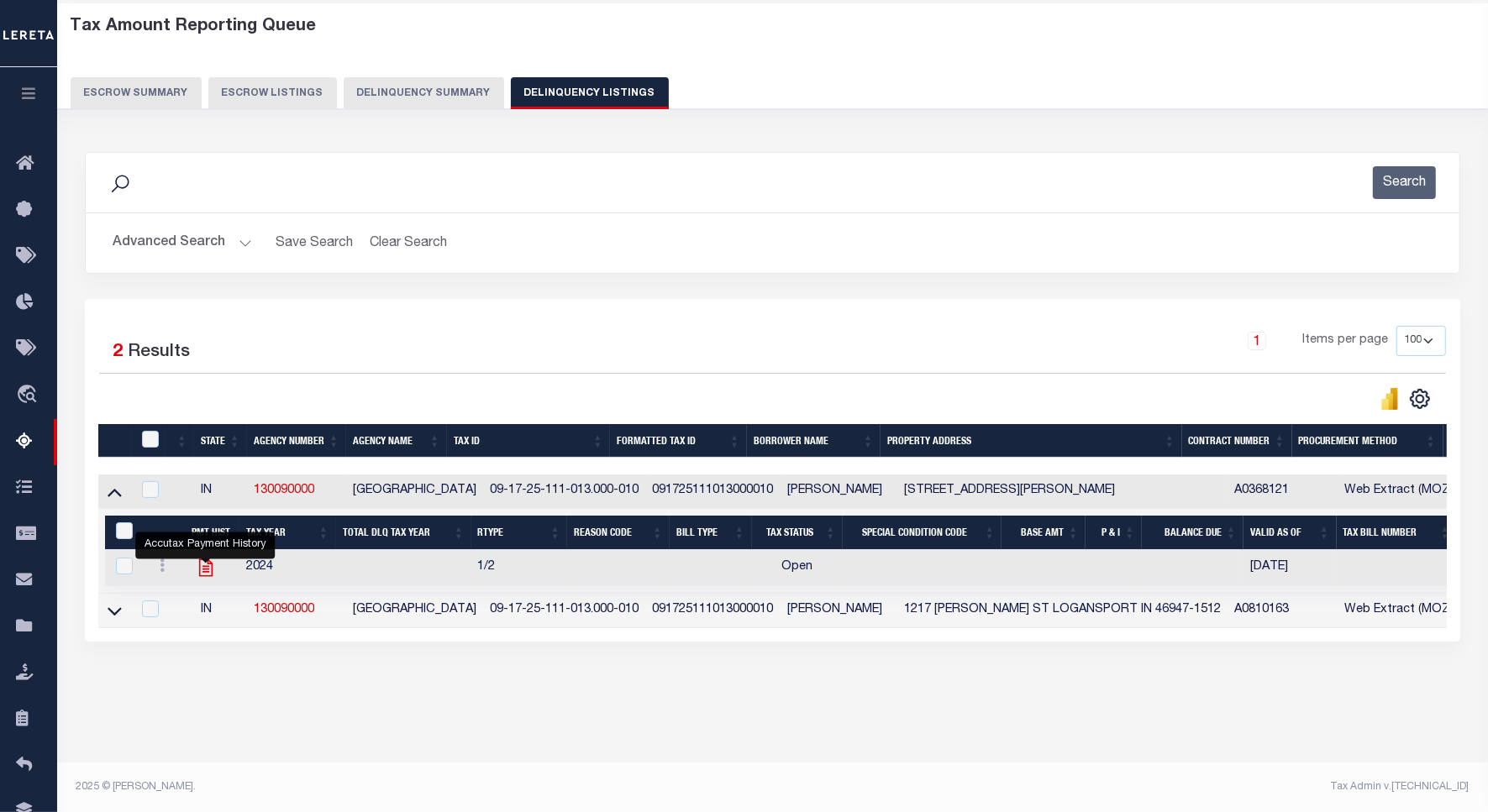
click at [211, 577] on icon "" at bounding box center [205, 568] width 13 height 18
checkbox input "true"
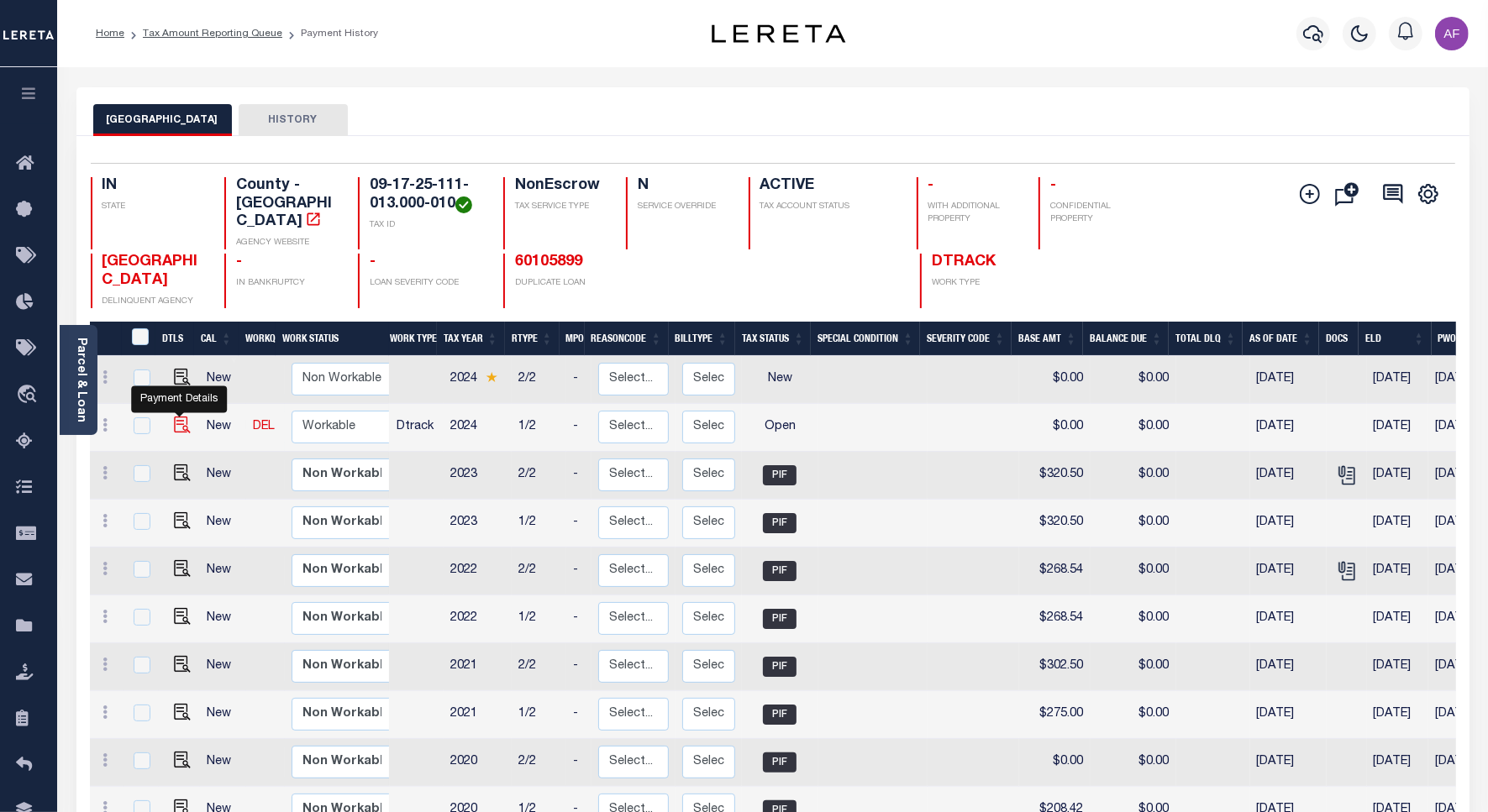
click at [183, 416] on img "" at bounding box center [182, 425] width 17 height 17
checkbox input "true"
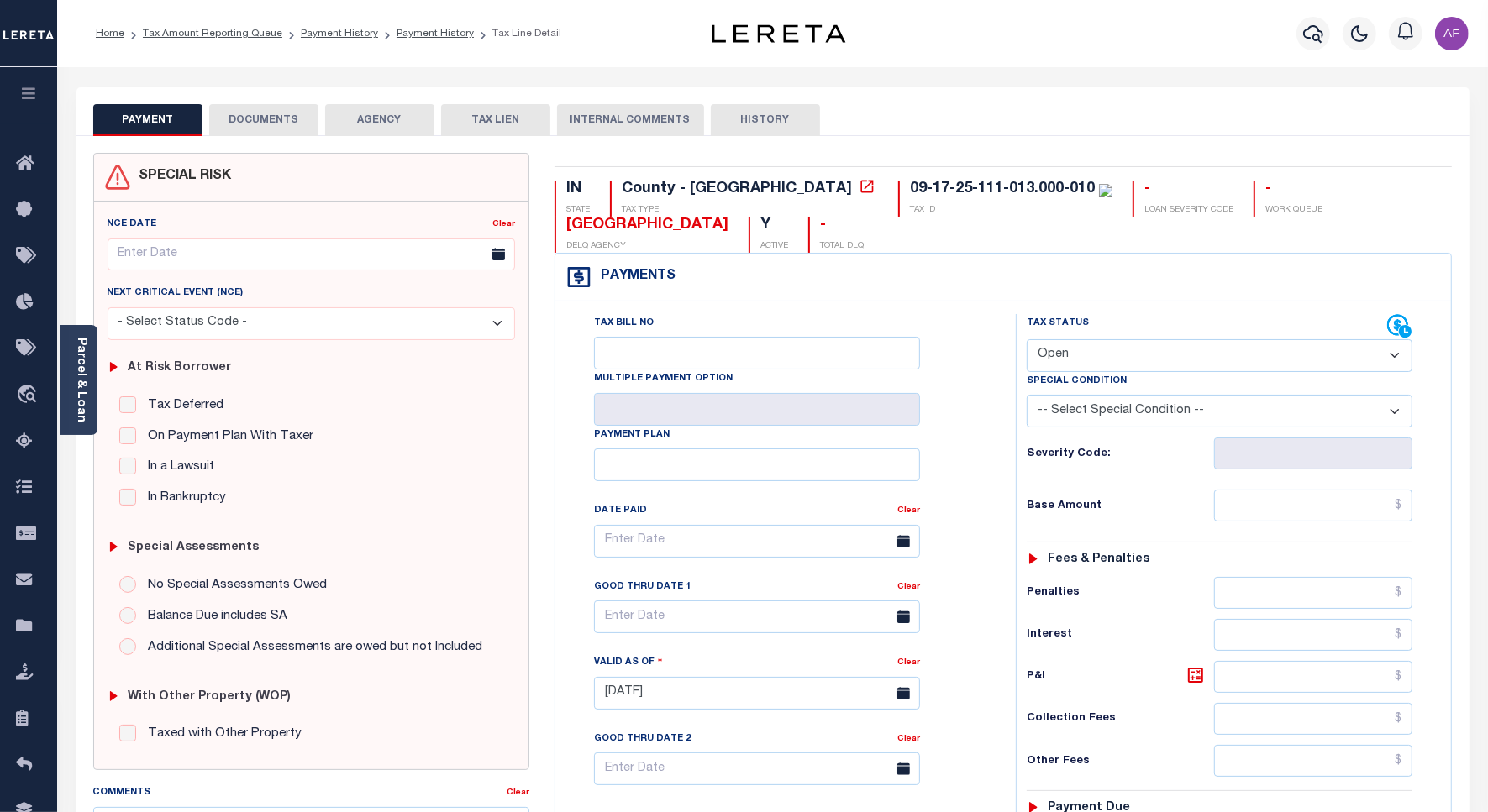
click at [1069, 354] on select "- Select Status Code - Open Due/Unpaid Paid Incomplete No Tax Due Internal Refu…" at bounding box center [1219, 355] width 385 height 32
select select "PYD"
click at [1027, 341] on select "- Select Status Code - Open Due/Unpaid Paid Incomplete No Tax Due Internal Refu…" at bounding box center [1219, 355] width 385 height 32
type input "[DATE]"
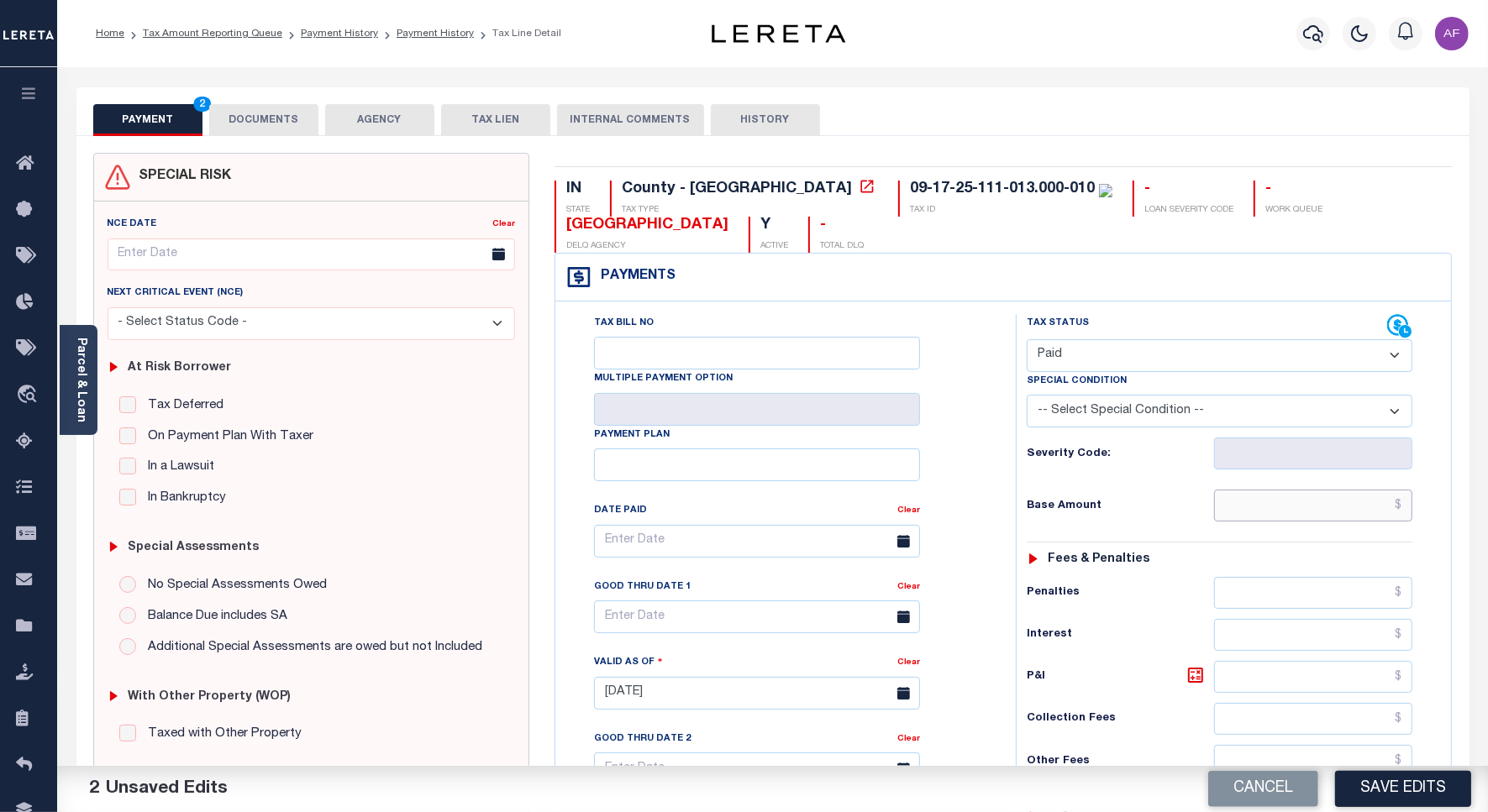
click at [1368, 510] on input "text" at bounding box center [1313, 505] width 198 height 31
paste input "356.63"
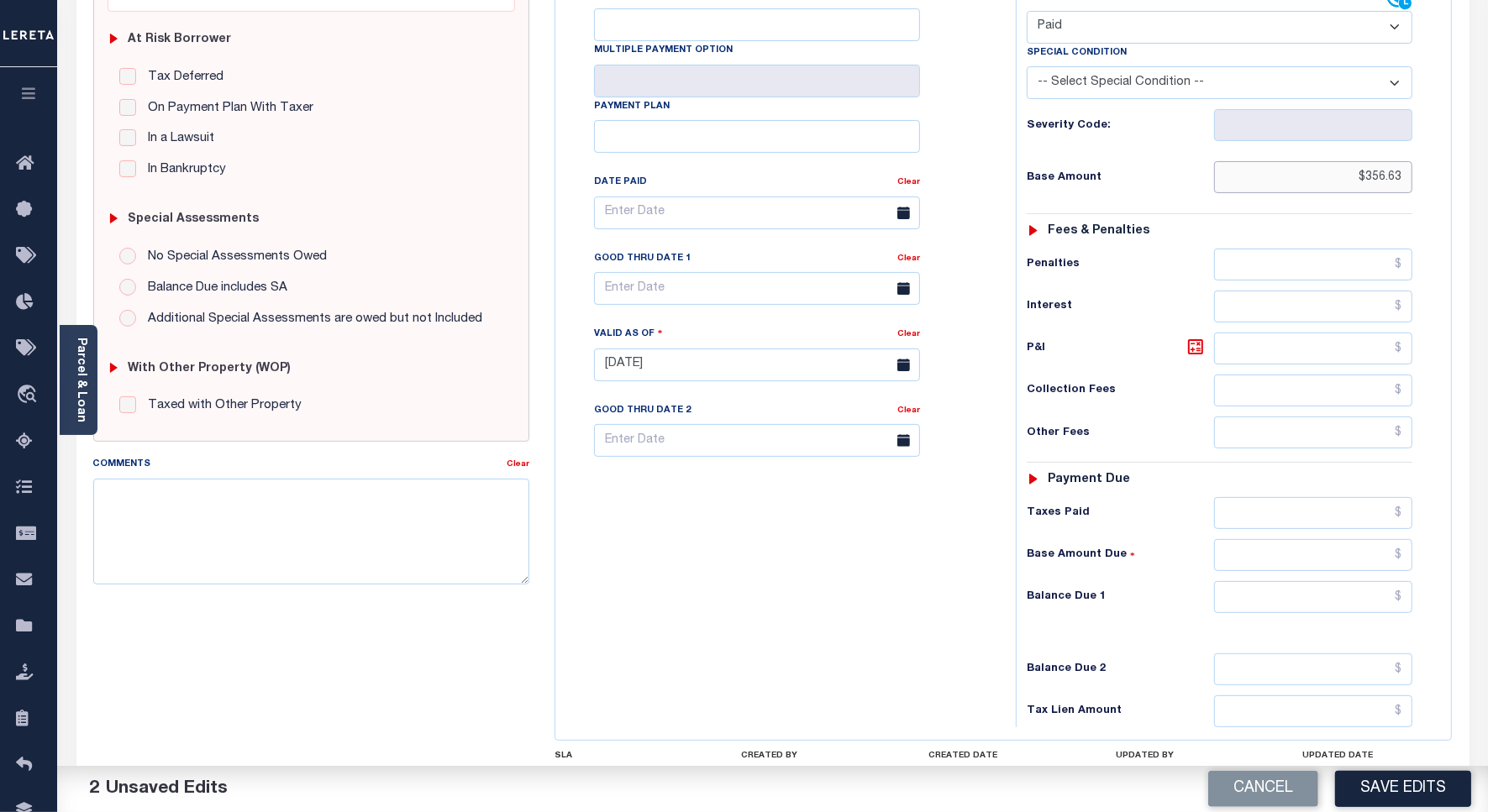
scroll to position [420, 0]
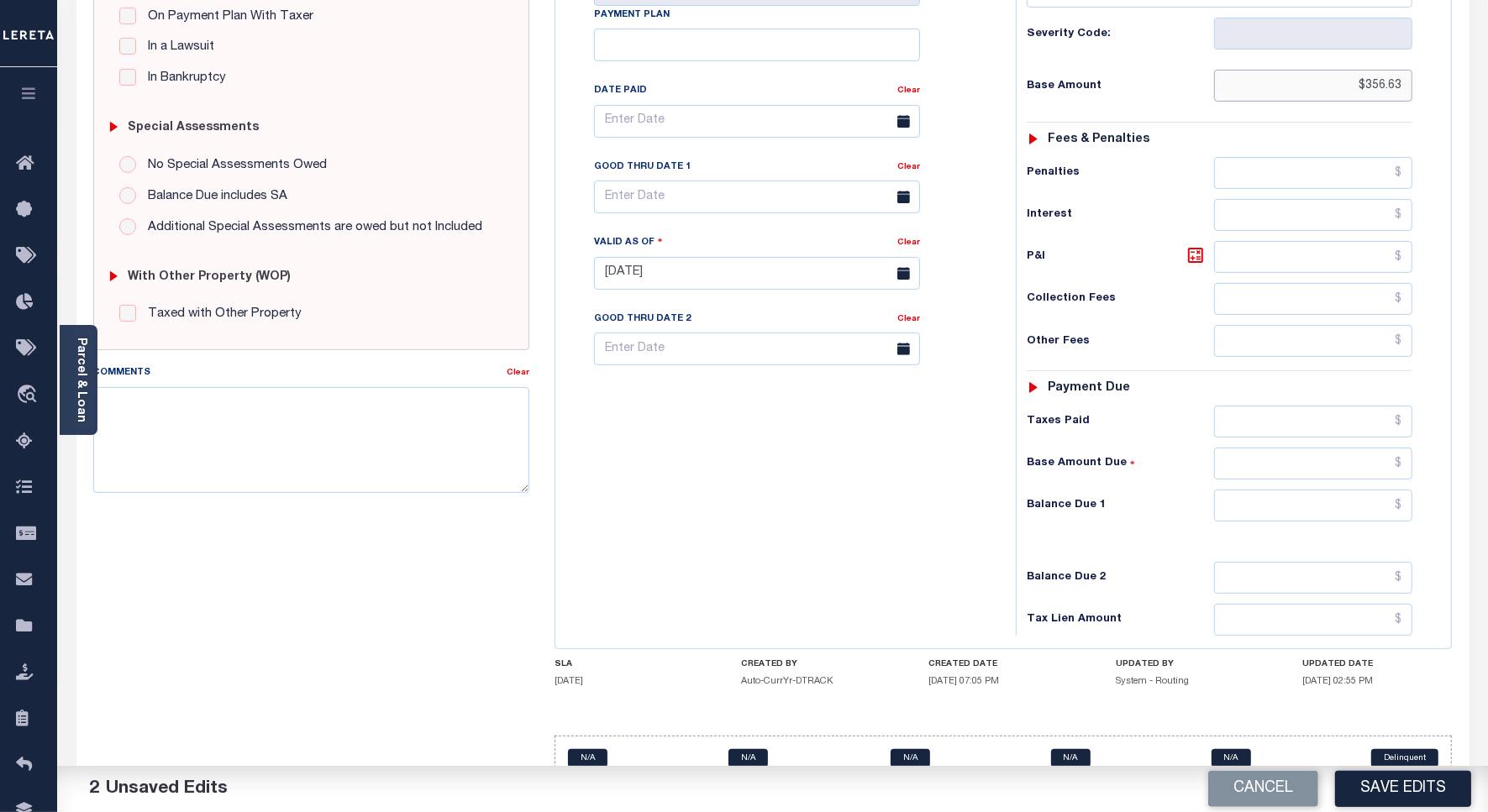
type input "$356.63"
click at [1335, 424] on input "text" at bounding box center [1313, 421] width 198 height 31
paste input "356.63"
type input "$356.63"
drag, startPoint x: 1361, startPoint y: 510, endPoint x: 1369, endPoint y: 509, distance: 8.1
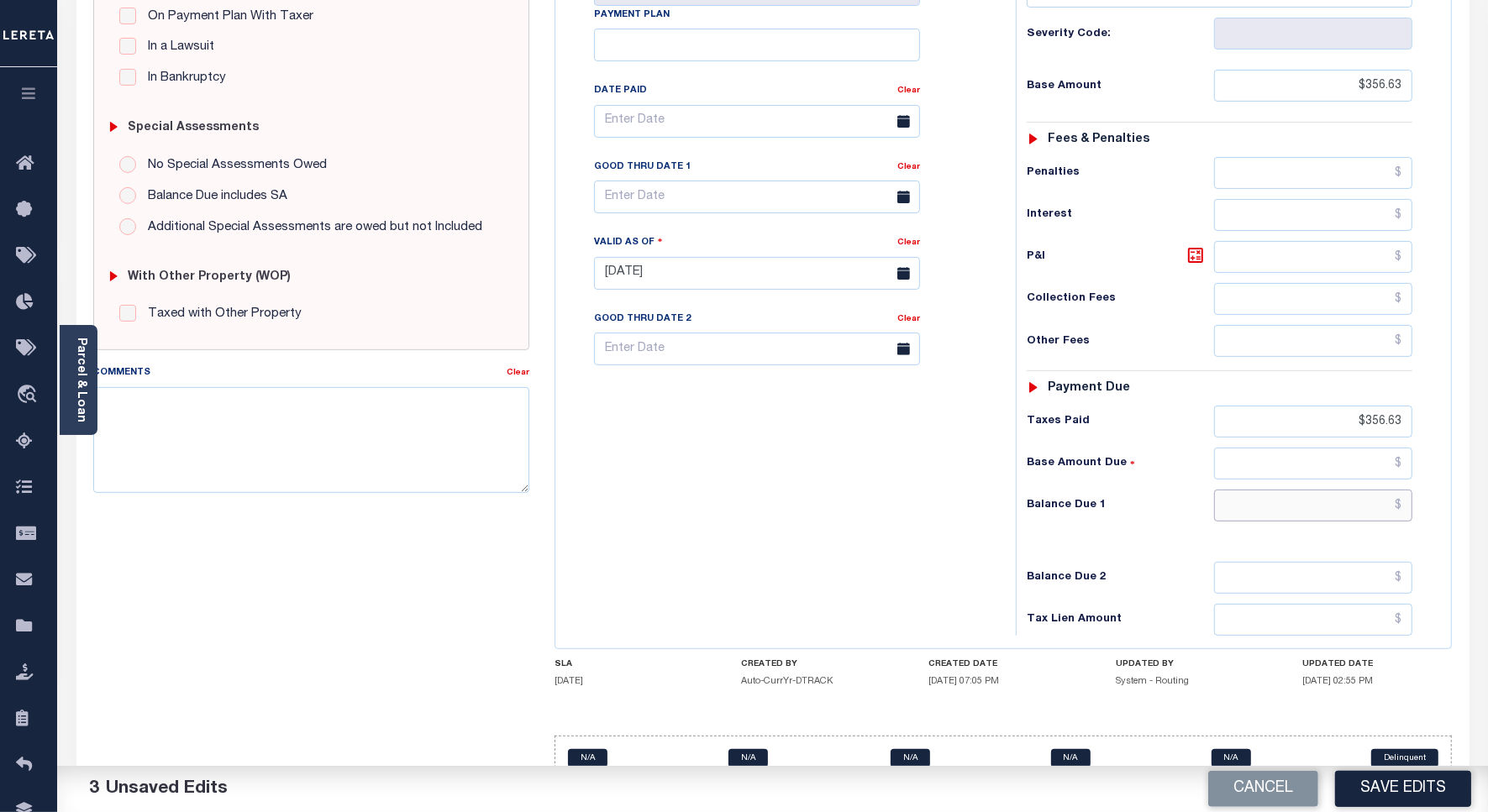
click at [1361, 510] on input "text" at bounding box center [1313, 505] width 198 height 31
type input "$0.00"
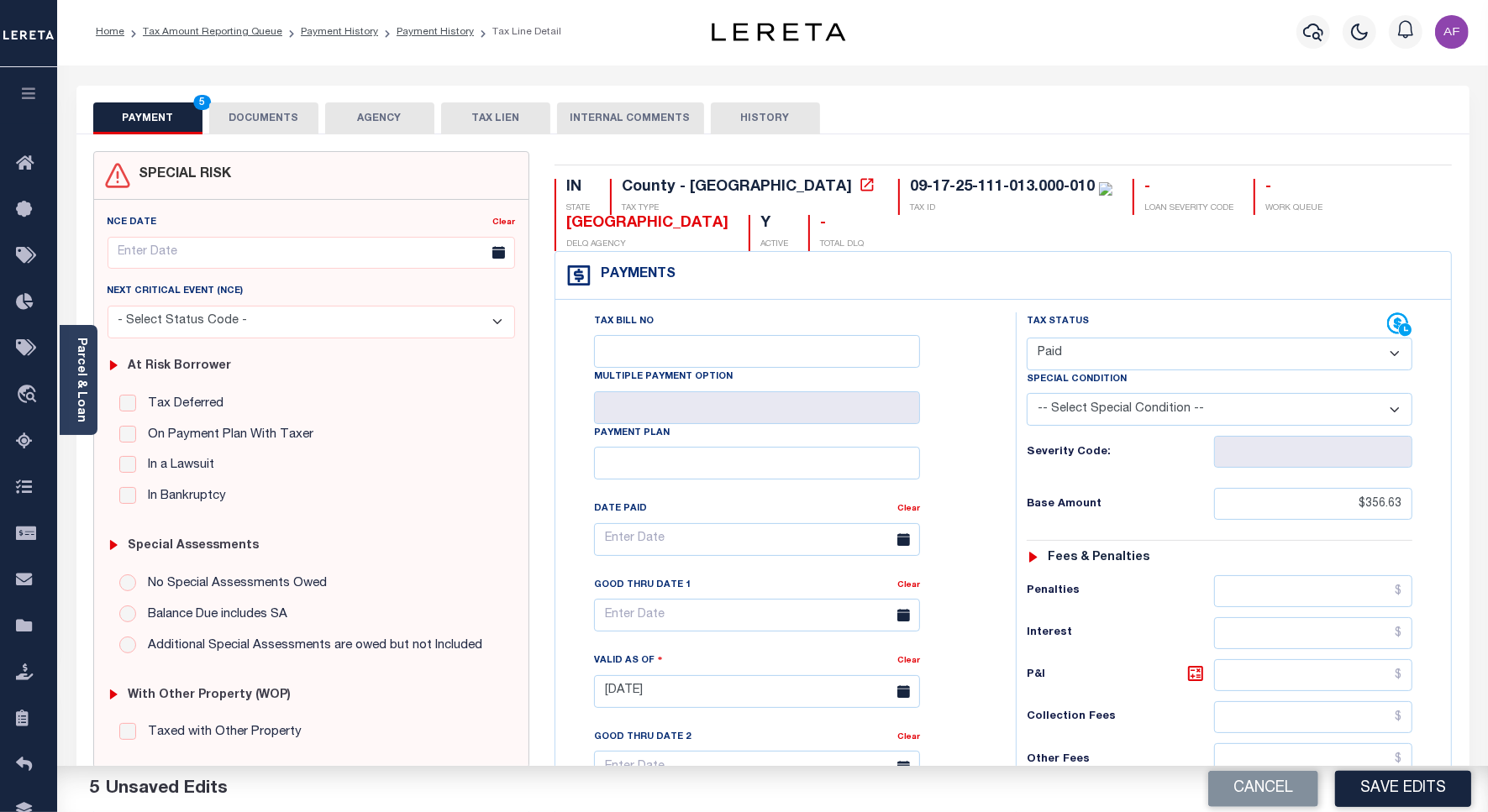
scroll to position [0, 0]
click at [260, 116] on button "DOCUMENTS" at bounding box center [263, 119] width 110 height 31
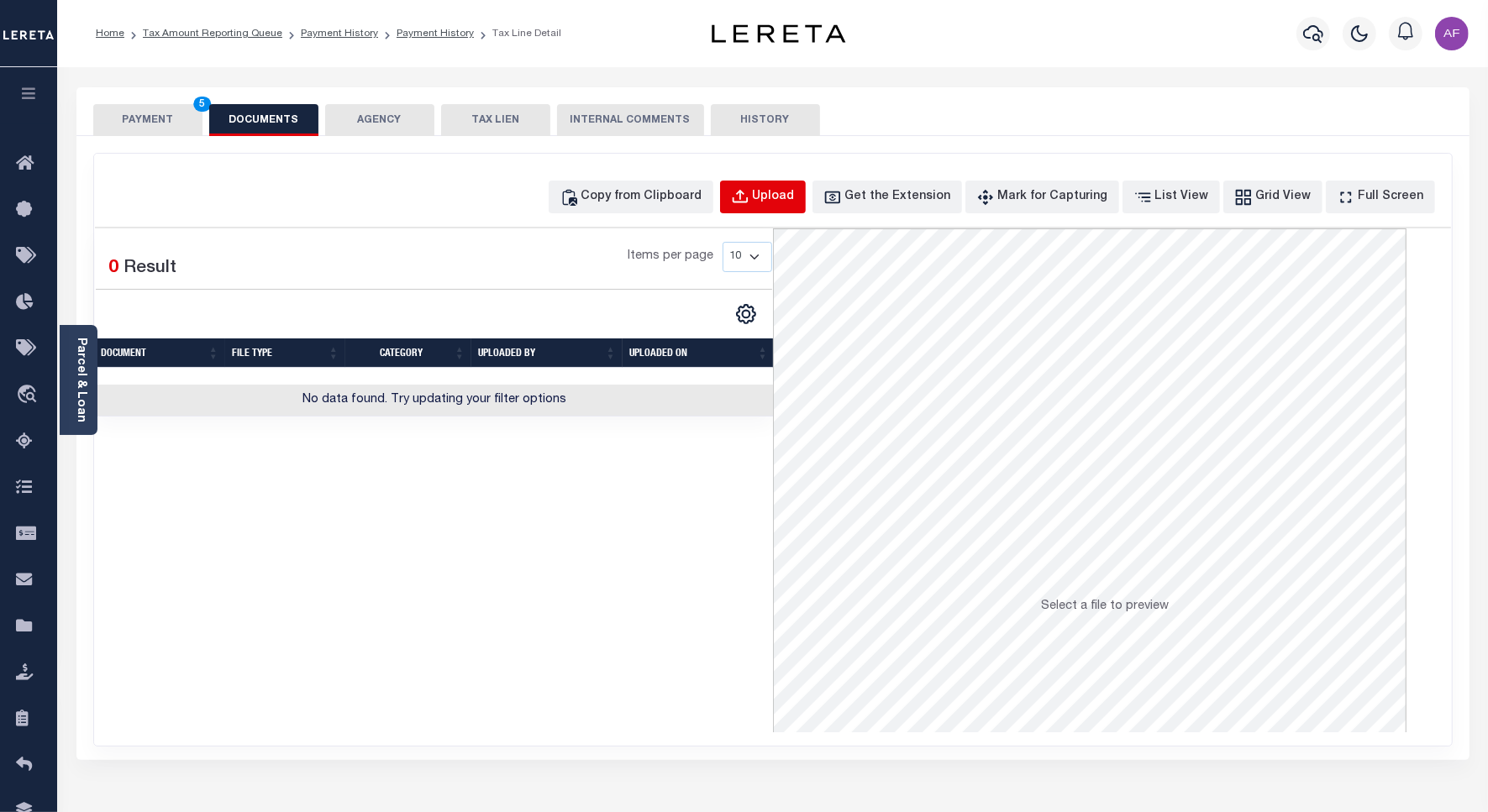
click at [792, 195] on div "Upload" at bounding box center [774, 196] width 42 height 18
select select "POP"
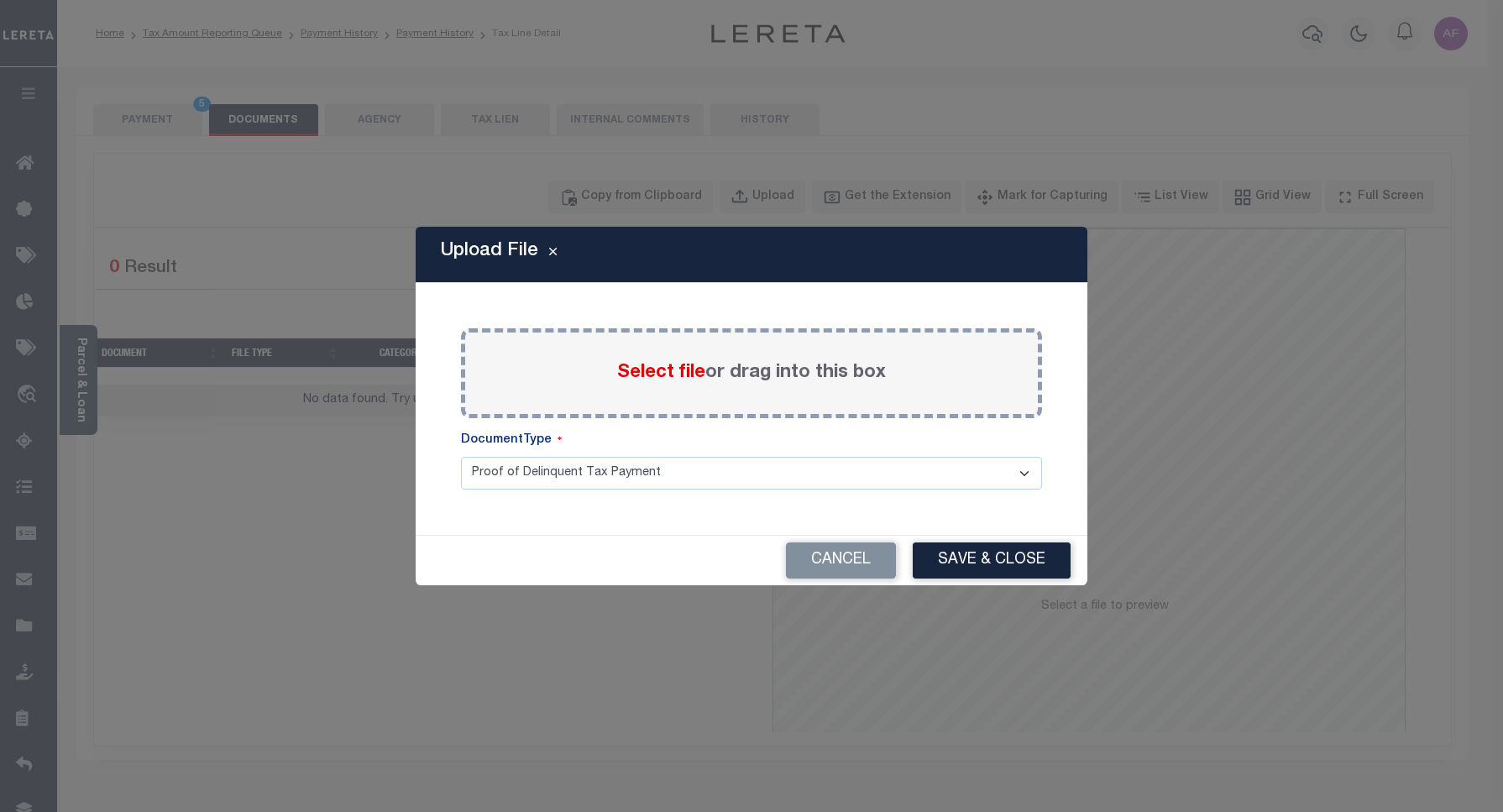
click at [672, 372] on span "Select file" at bounding box center [661, 373] width 89 height 18
click at [0, 0] on input "Select file or drag into this box" at bounding box center [0, 0] width 0 height 0
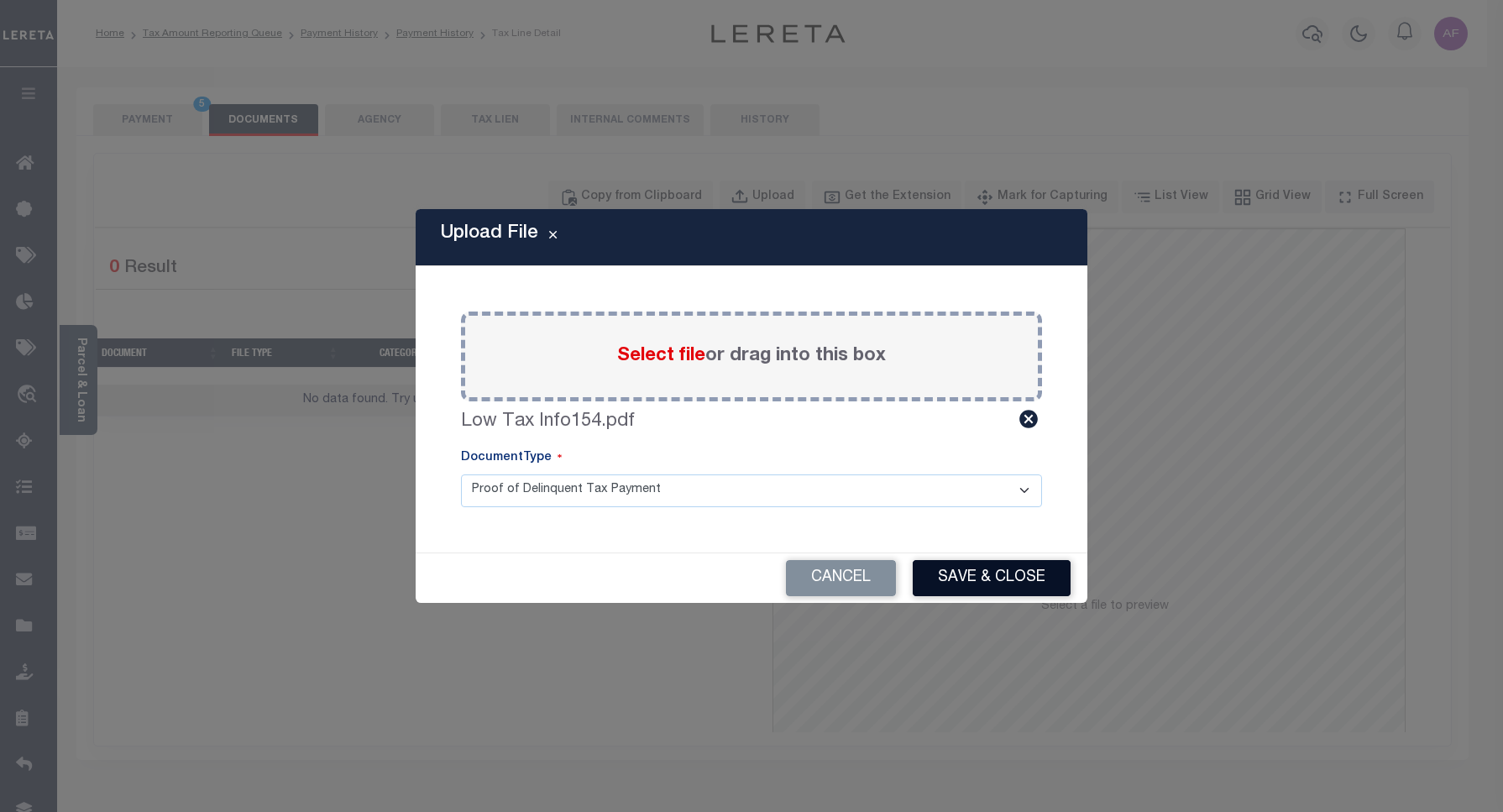
click at [967, 573] on button "Save & Close" at bounding box center [992, 579] width 158 height 36
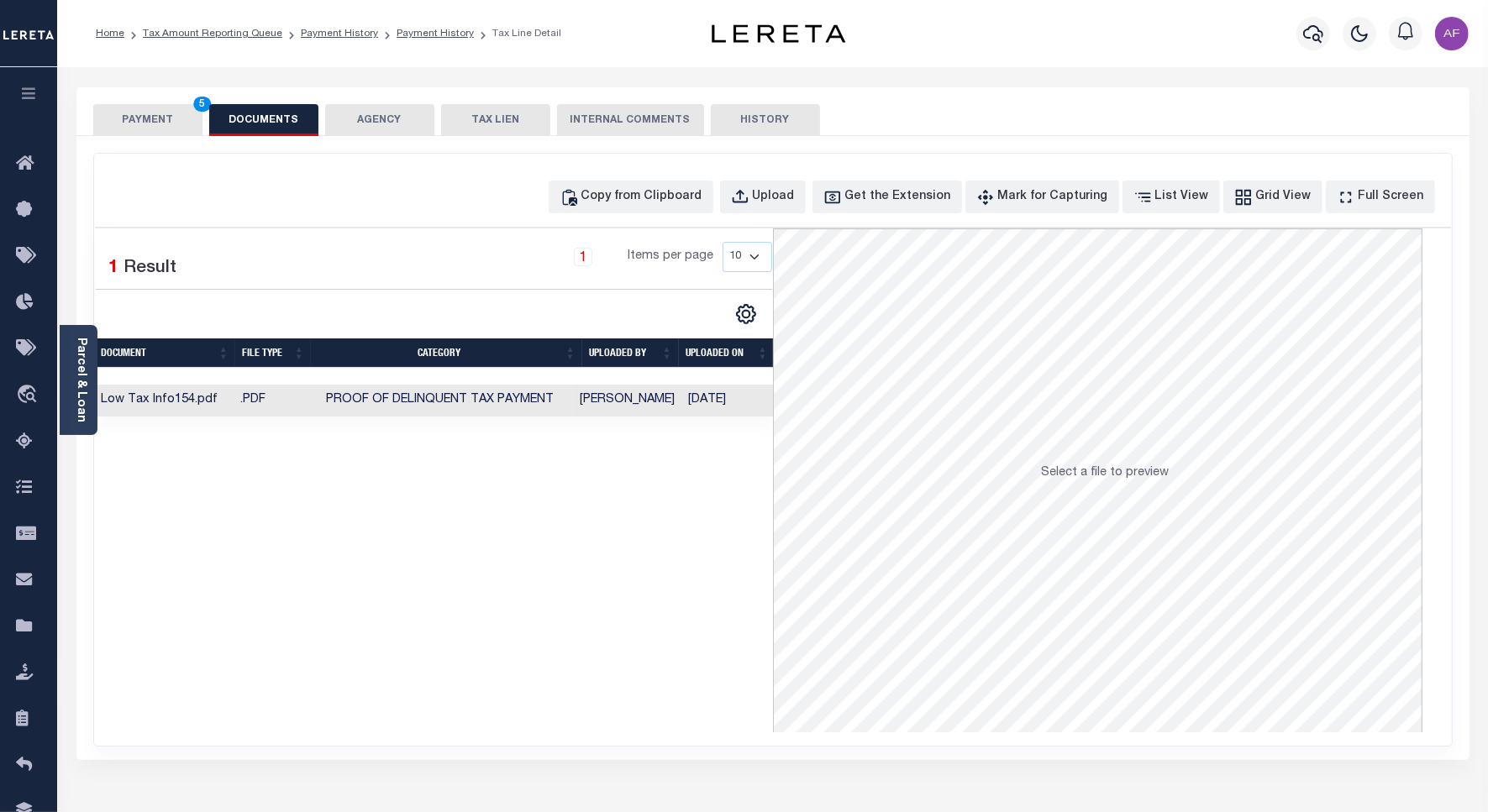
click at [189, 114] on button "PAYMENT 5" at bounding box center [148, 119] width 110 height 31
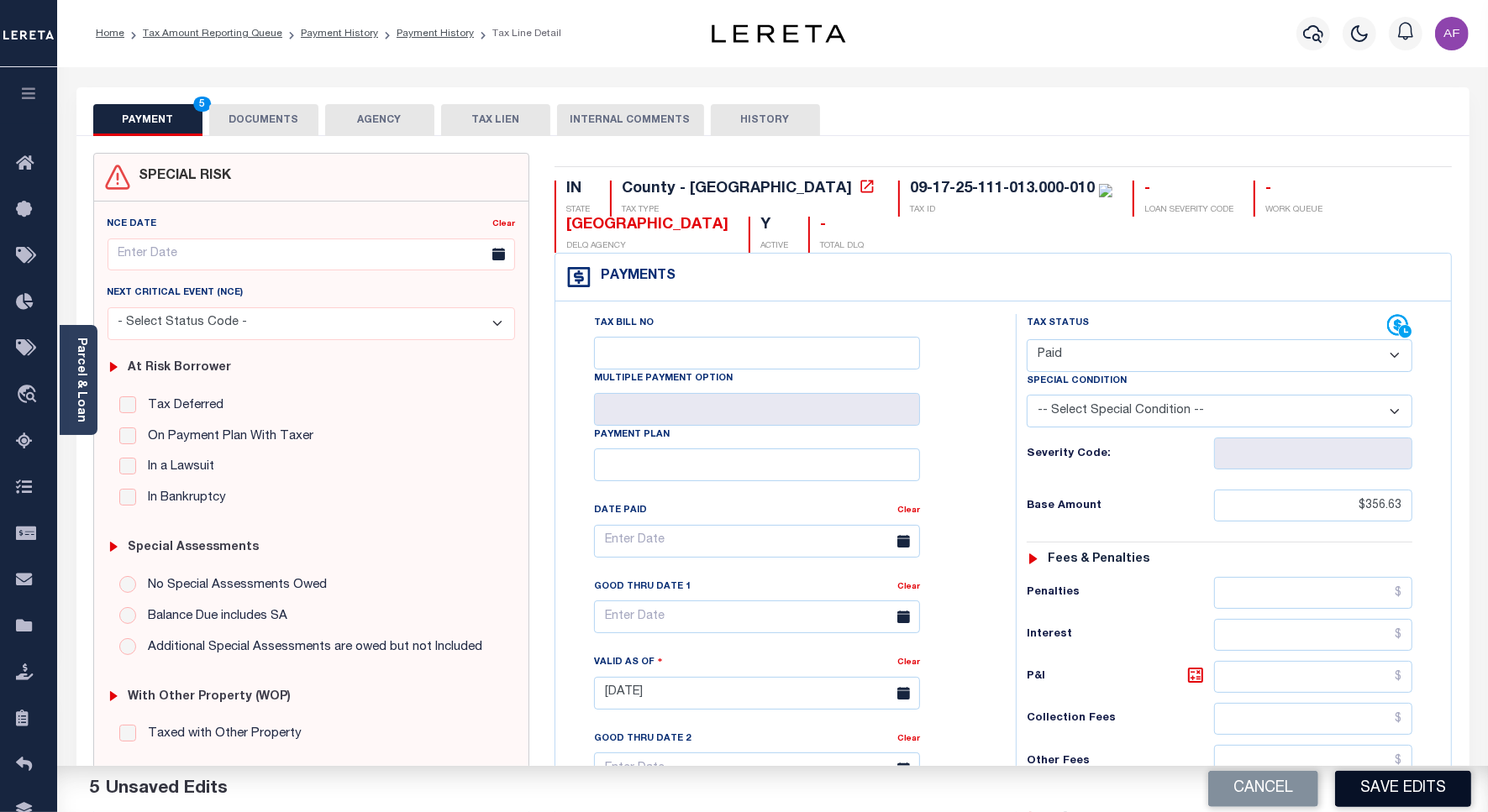
click at [1376, 798] on button "Save Edits" at bounding box center [1402, 789] width 136 height 36
checkbox input "false"
type input "$356.63"
type input "$0"
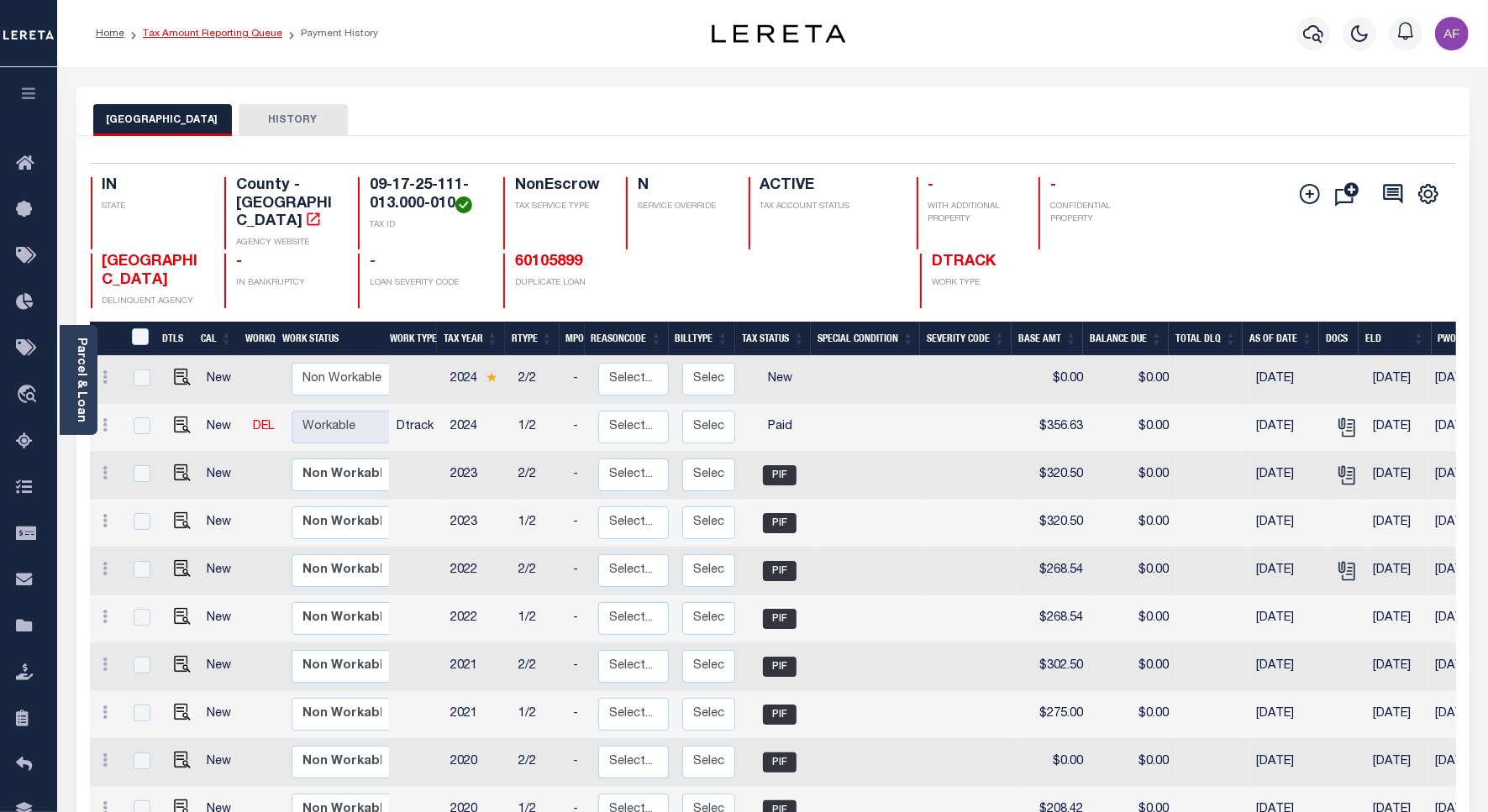
click at [218, 34] on link "Tax Amount Reporting Queue" at bounding box center [213, 33] width 139 height 10
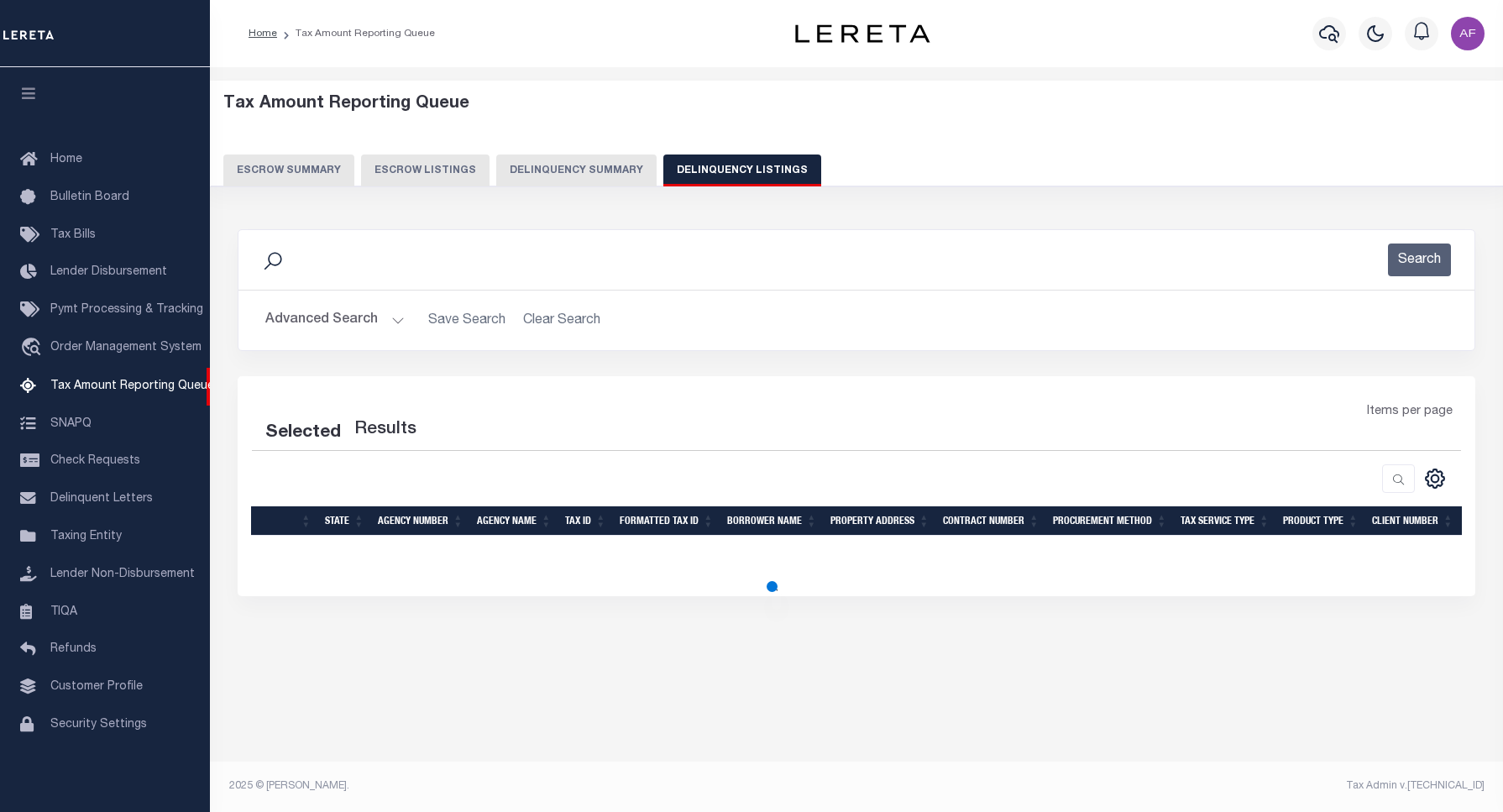
select select "100"
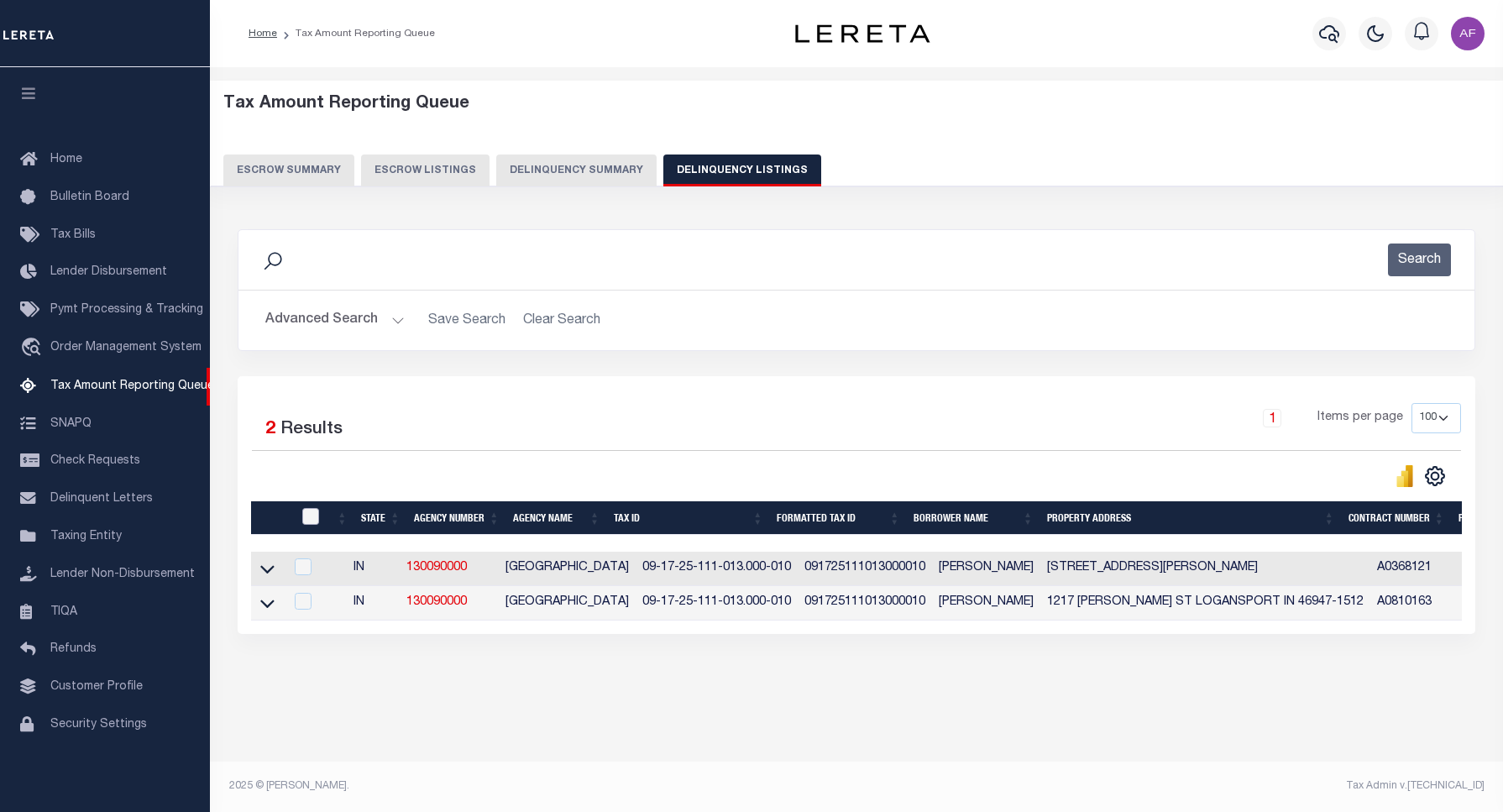
click at [308, 522] on input "checkbox" at bounding box center [311, 517] width 17 height 17
checkbox input "true"
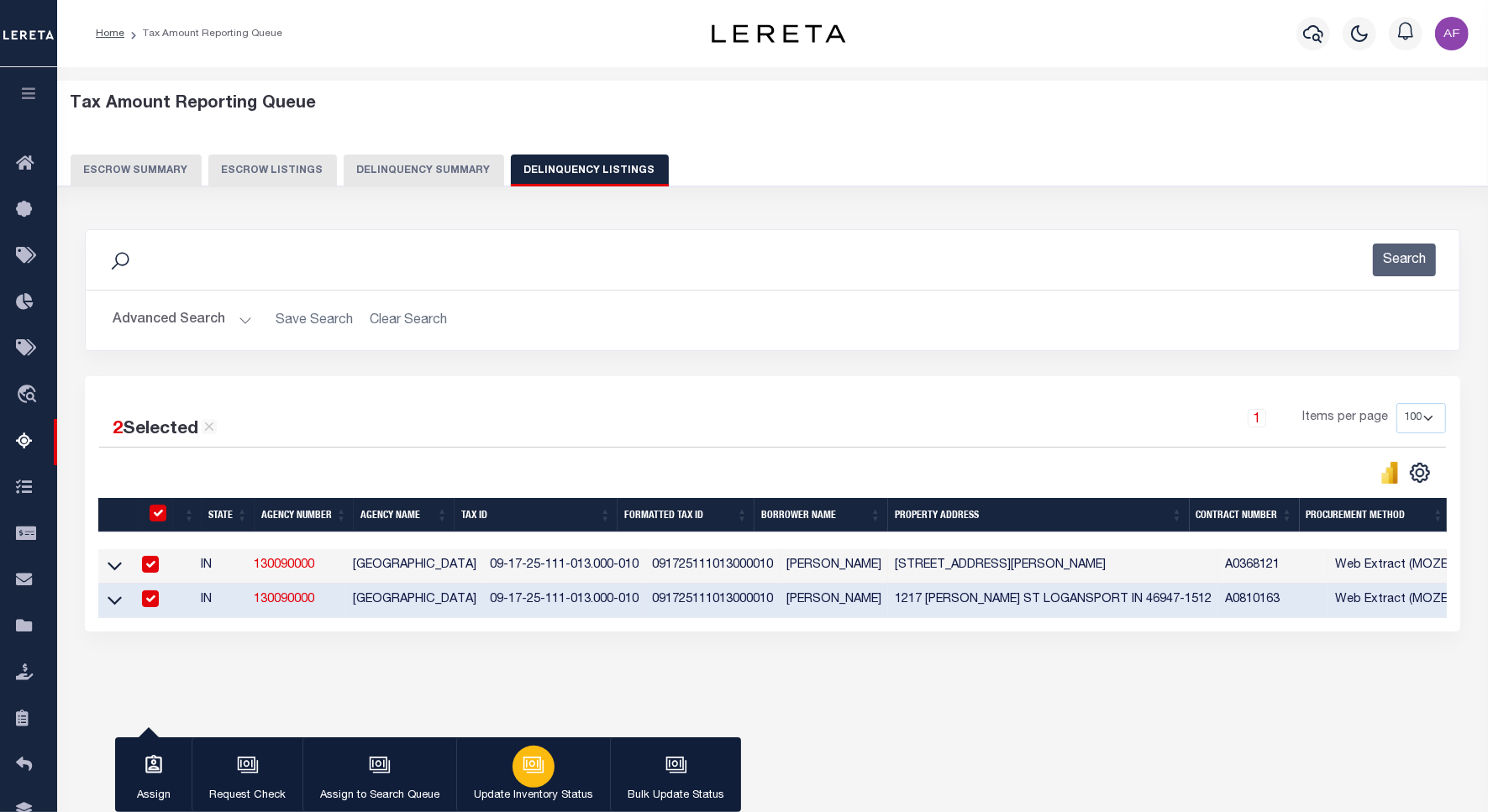
click at [547, 765] on div "button" at bounding box center [534, 767] width 42 height 42
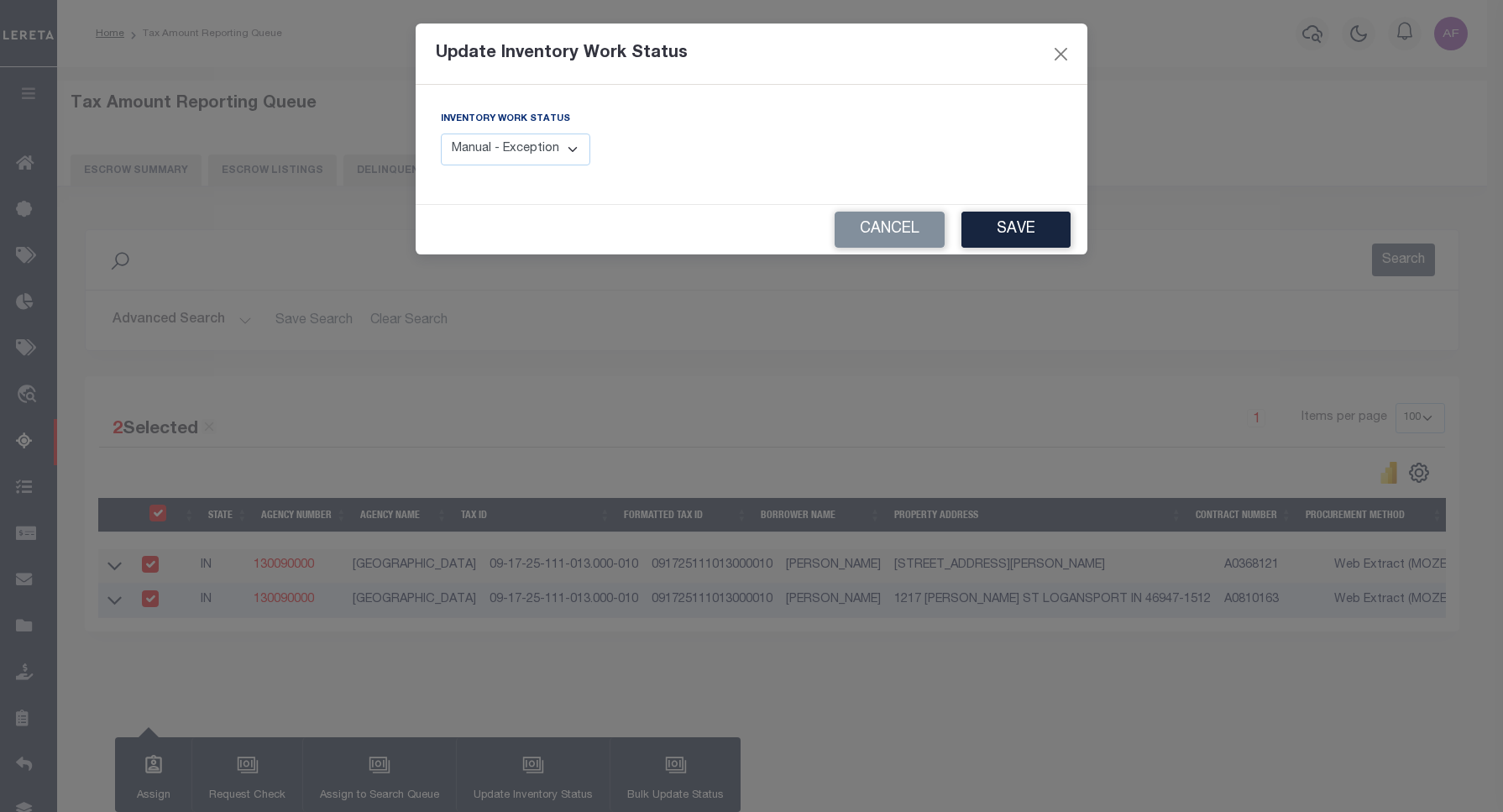
click at [485, 159] on select "Manual - Exception Pended - Awaiting Search Late Add Exception Completed" at bounding box center [516, 150] width 150 height 32
select select "4"
click at [441, 133] on select "Manual - Exception Pended - Awaiting Search Late Add Exception Completed" at bounding box center [516, 150] width 150 height 32
click at [993, 232] on button "Save" at bounding box center [1016, 230] width 110 height 36
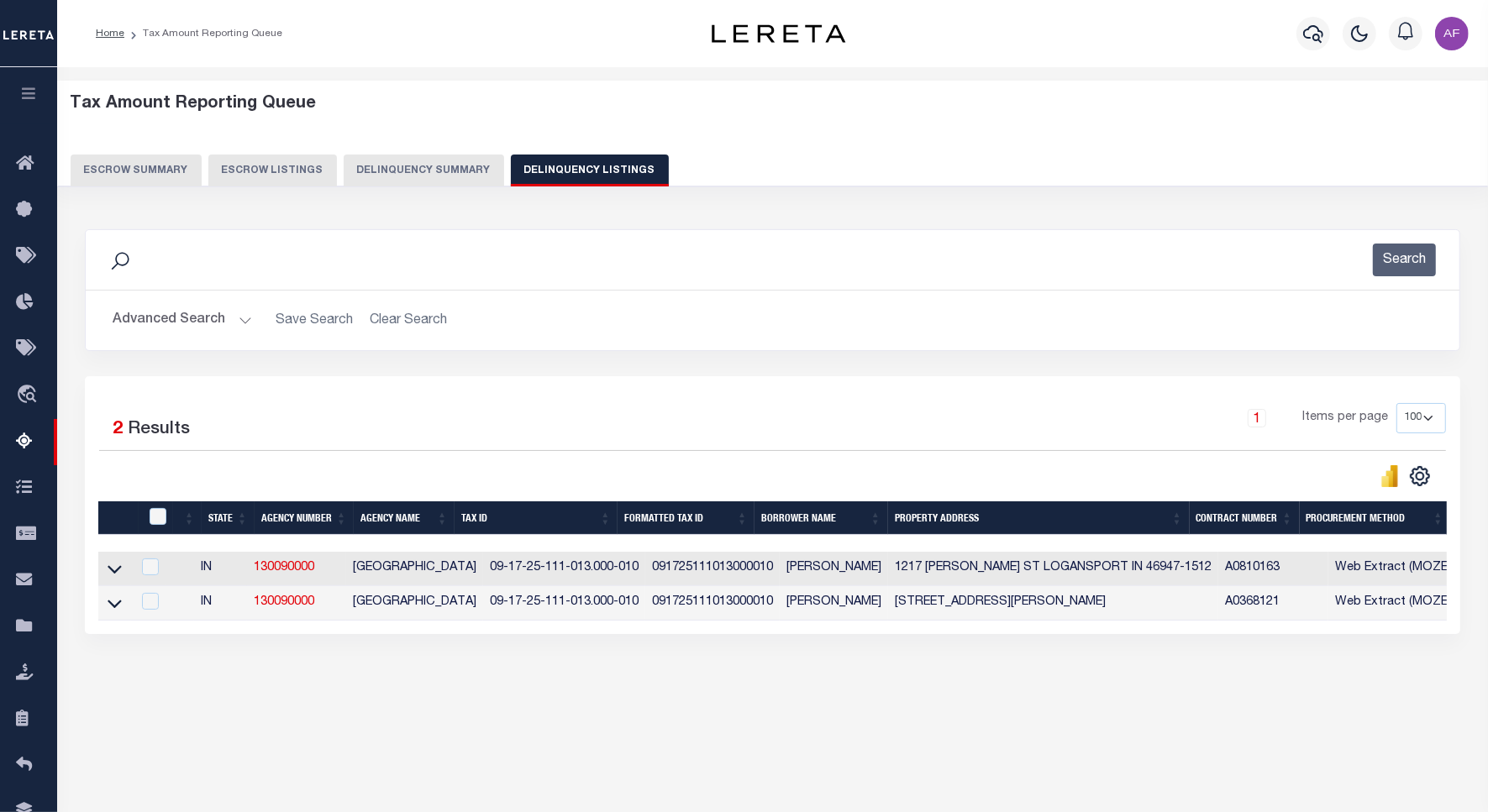
click at [157, 321] on button "Advanced Search" at bounding box center [182, 320] width 139 height 32
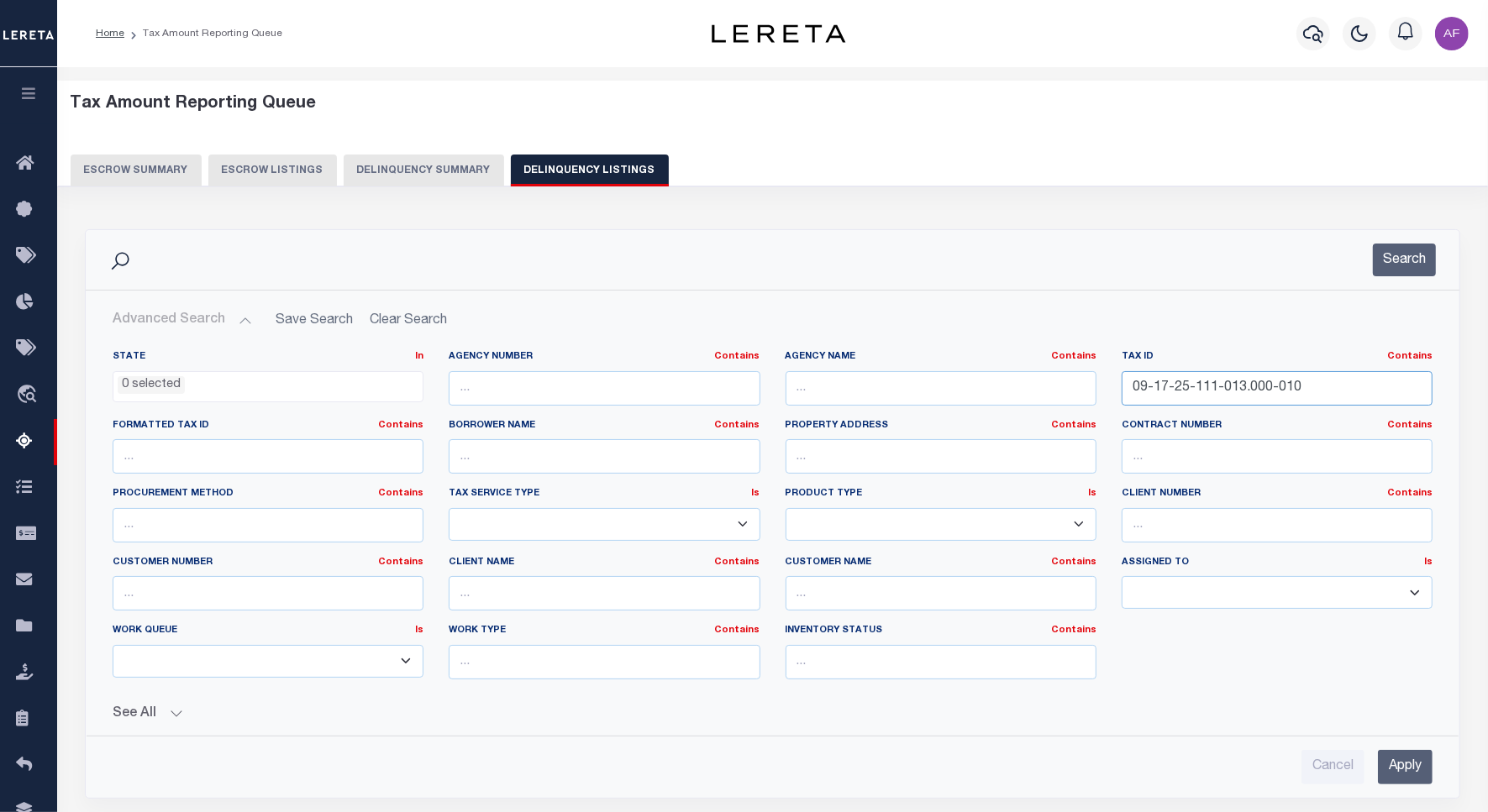
drag, startPoint x: 1296, startPoint y: 388, endPoint x: 1050, endPoint y: 375, distance: 246.3
click at [1050, 375] on div "State In In AK AL AR AZ CA CO CT DC DE FL GA GU HI IA ID IL IN KS KY LA MA MD M…" at bounding box center [772, 521] width 1345 height 343
paste input "31-224-00"
type input "09-17-31-224-003.000-010"
click at [1389, 245] on button "Search" at bounding box center [1404, 260] width 63 height 32
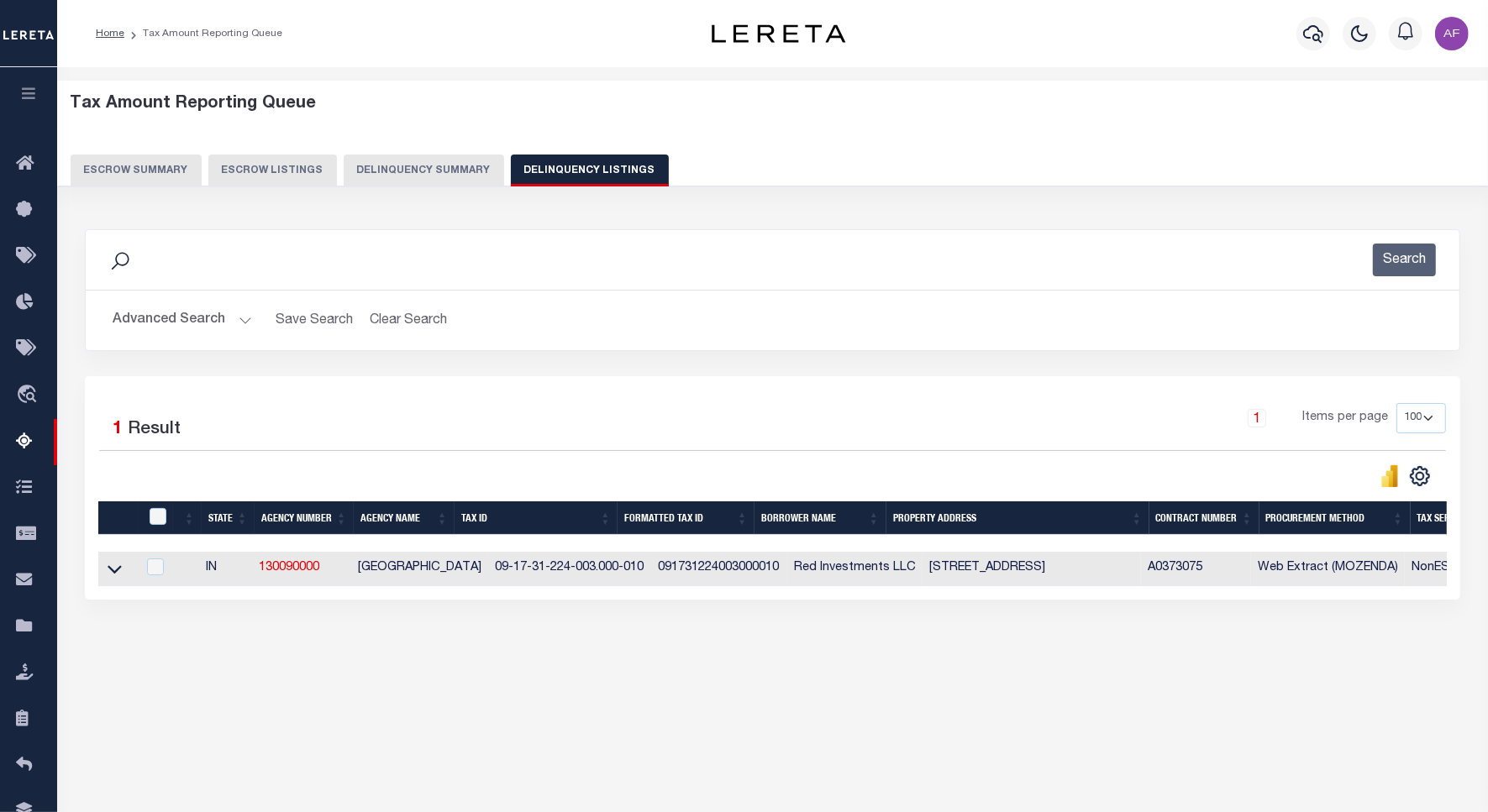
drag, startPoint x: 118, startPoint y: 577, endPoint x: 244, endPoint y: 502, distance: 146.6
click at [118, 577] on icon at bounding box center [114, 569] width 14 height 18
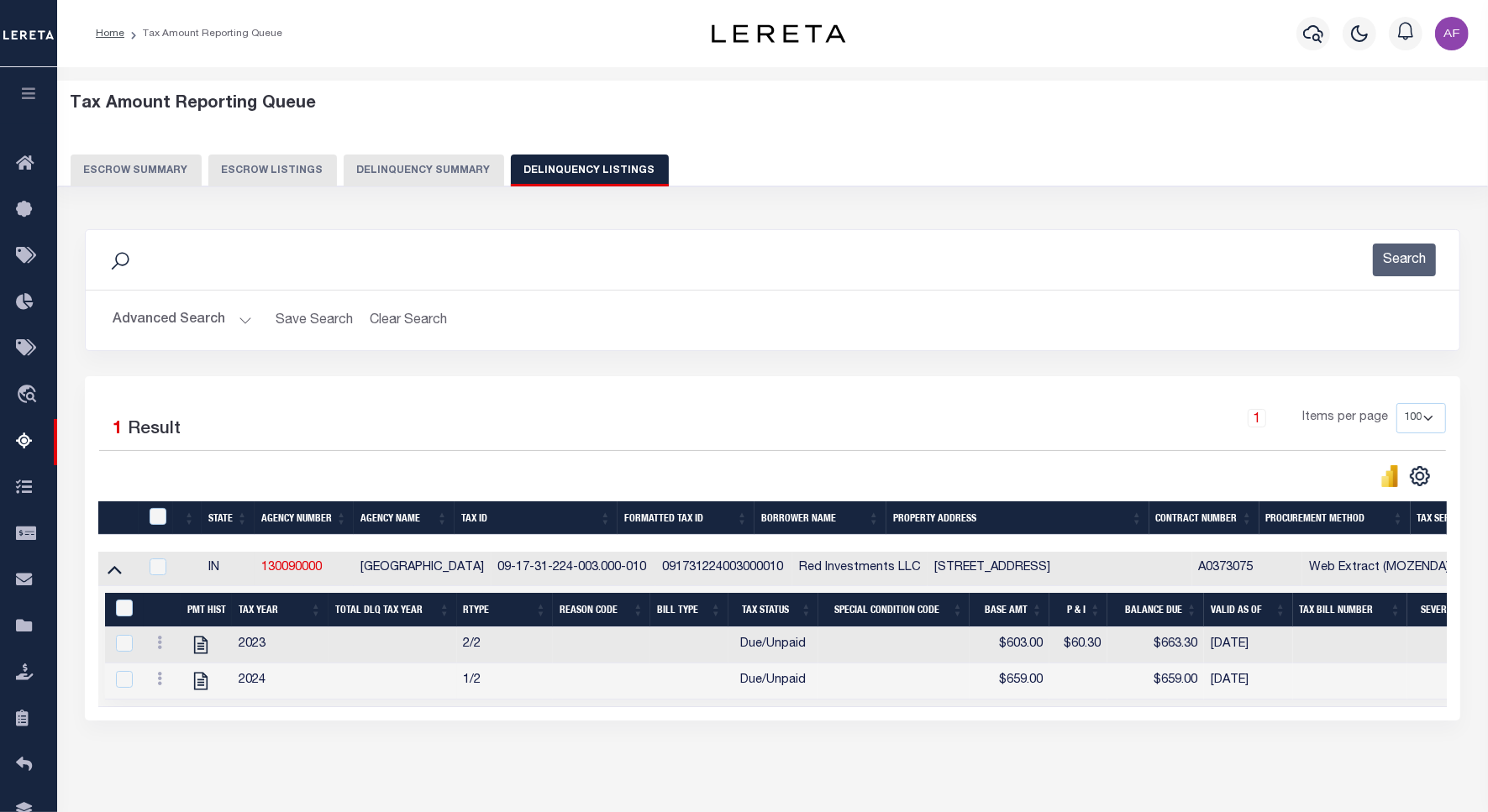
scroll to position [77, 0]
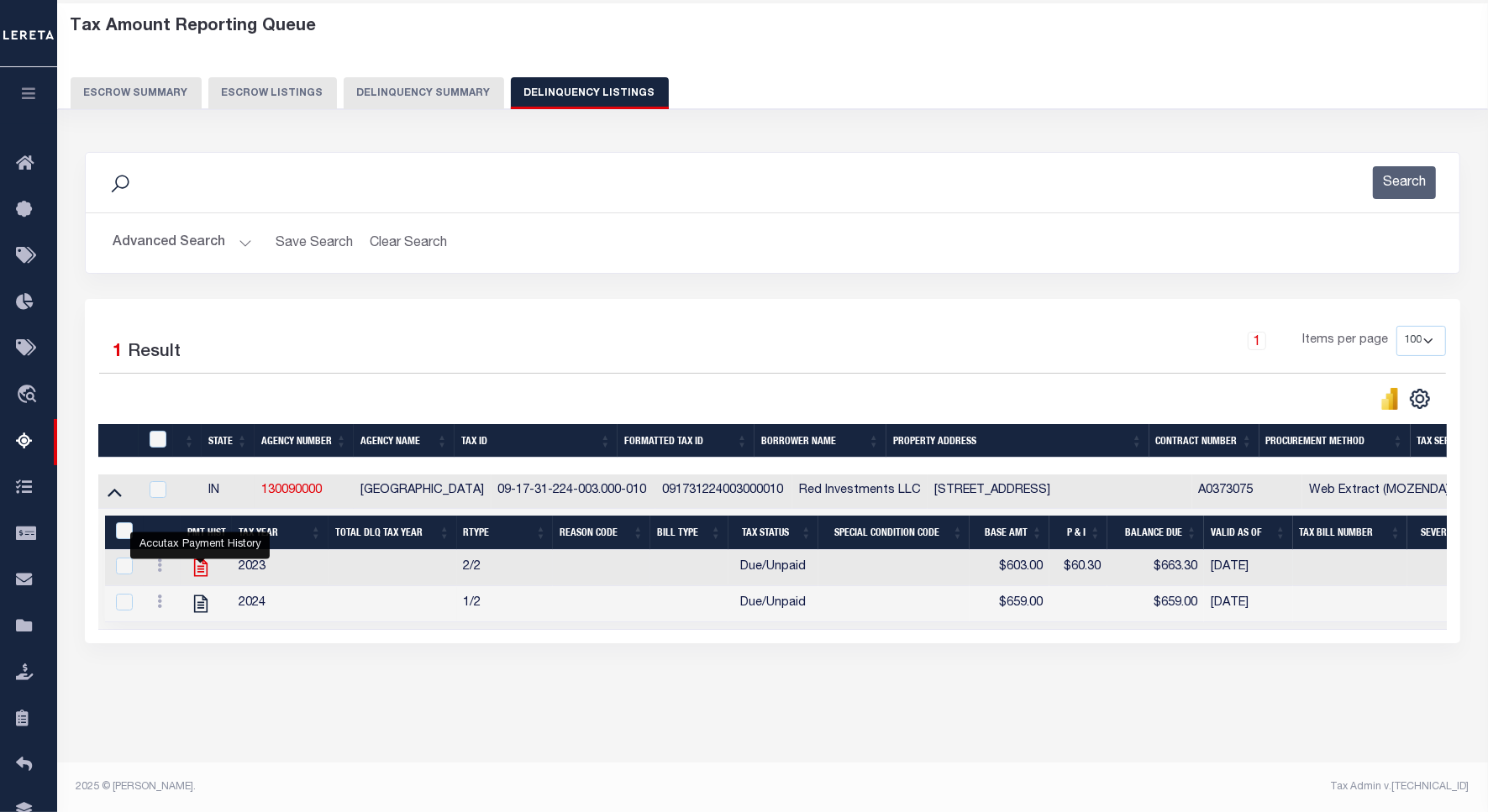
click at [197, 577] on icon "" at bounding box center [200, 568] width 13 height 18
checkbox input "true"
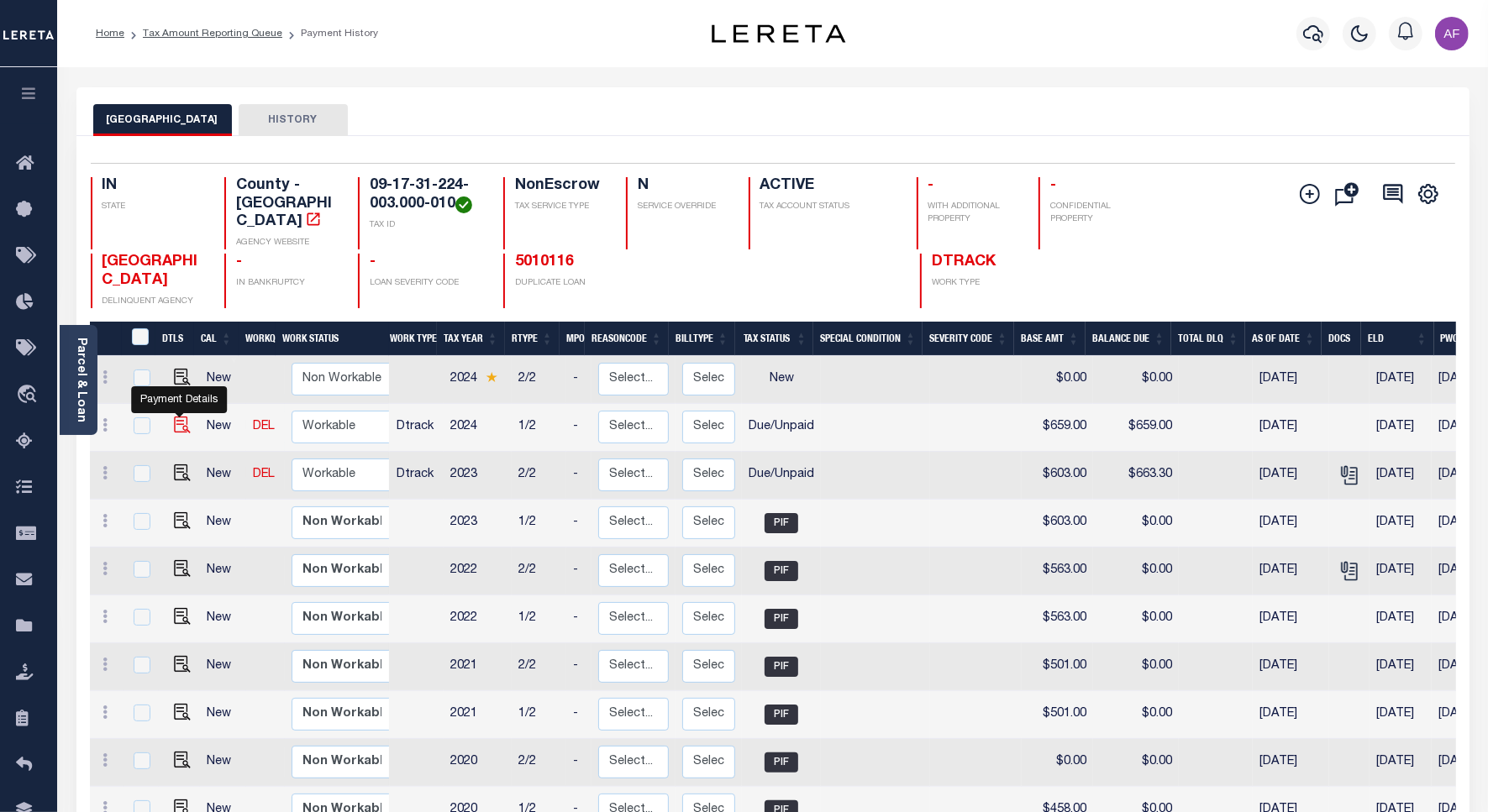
click at [173, 416] on img "" at bounding box center [182, 425] width 17 height 17
checkbox input "true"
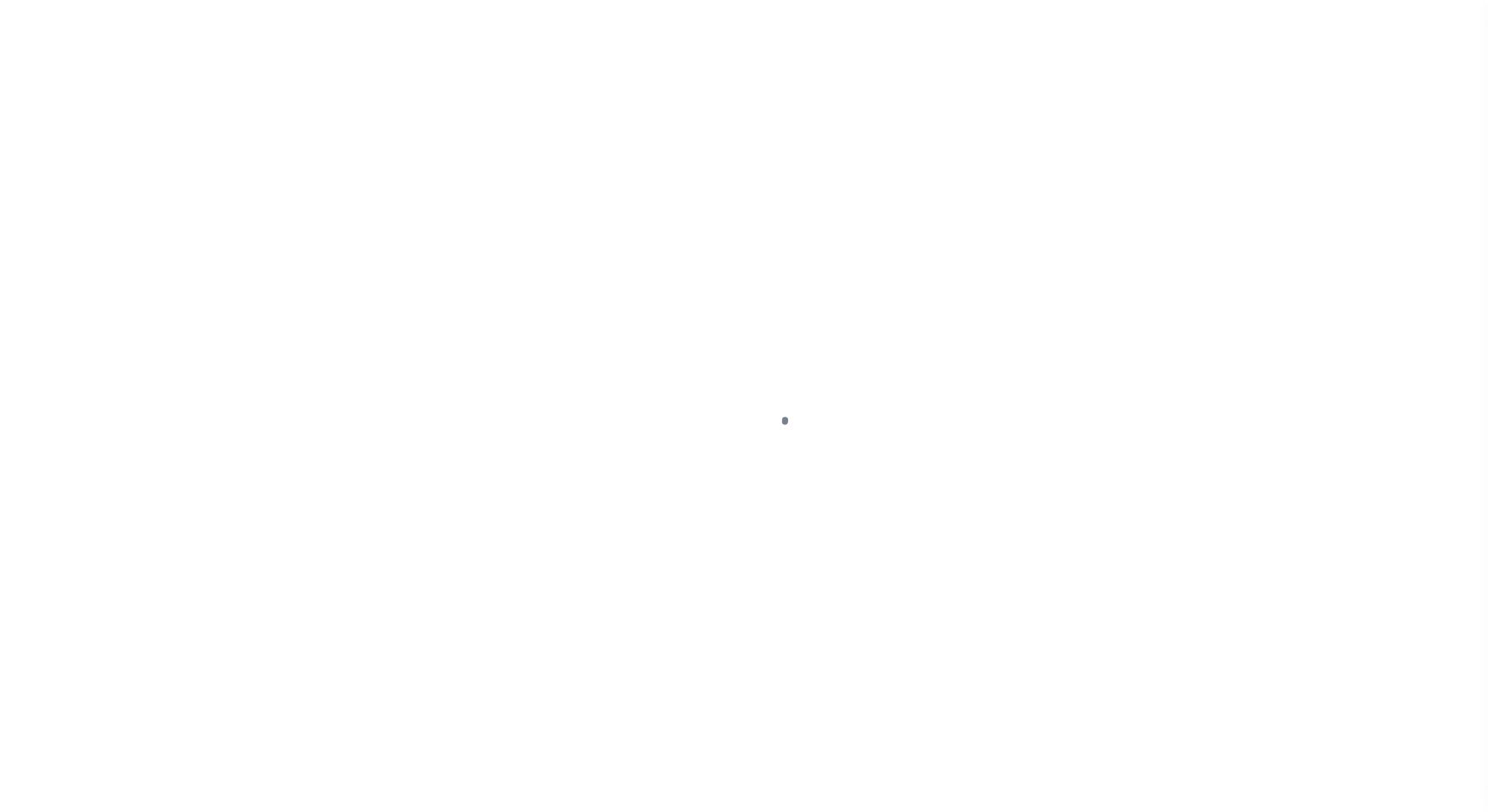
select select "DUE"
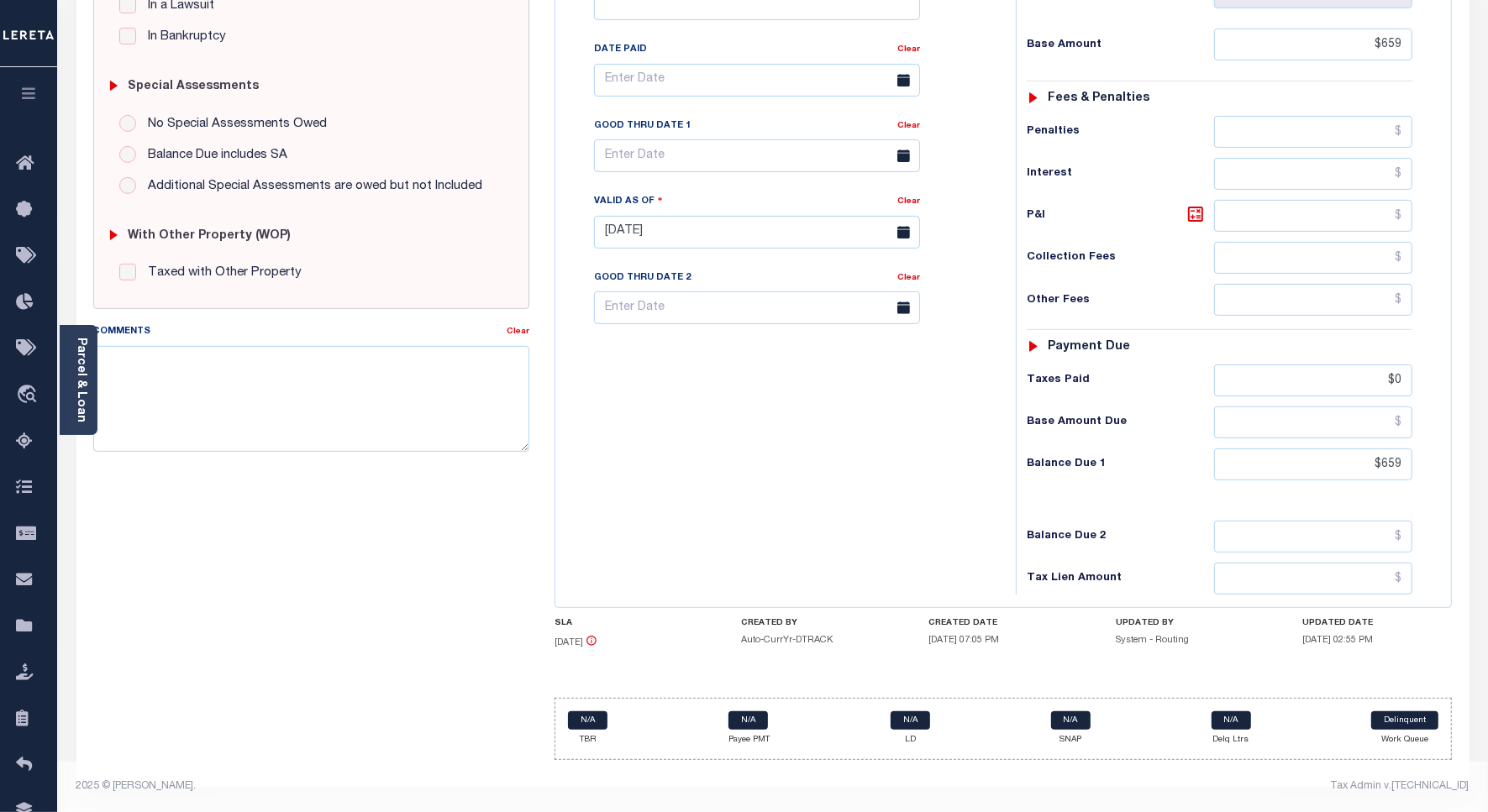
scroll to position [470, 0]
click at [1390, 459] on input "$659" at bounding box center [1313, 464] width 198 height 31
paste input "785.20"
type input "$785.20"
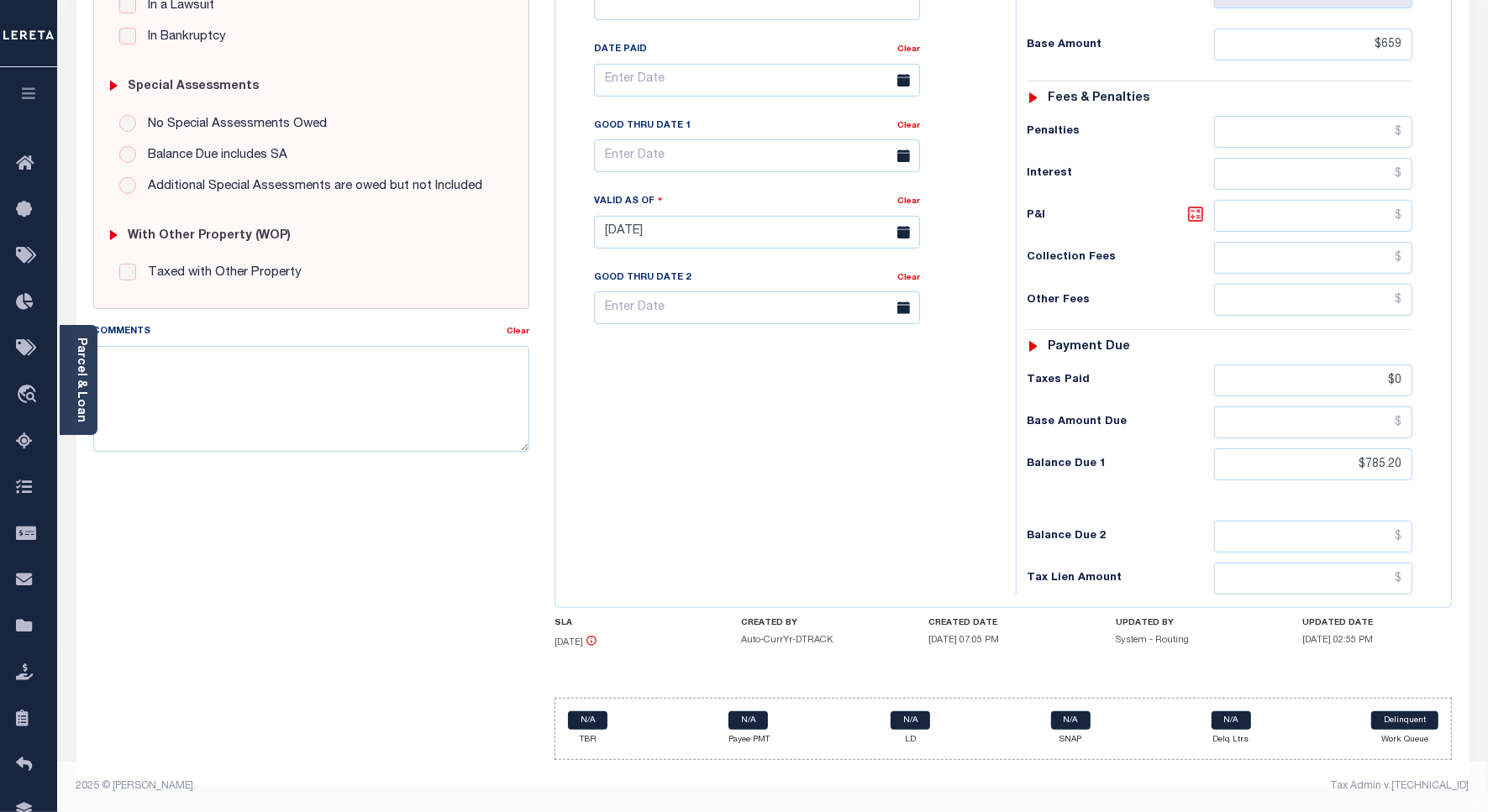
type input "[DATE]"
click at [1186, 208] on icon at bounding box center [1194, 213] width 20 height 20
type input "$126.20"
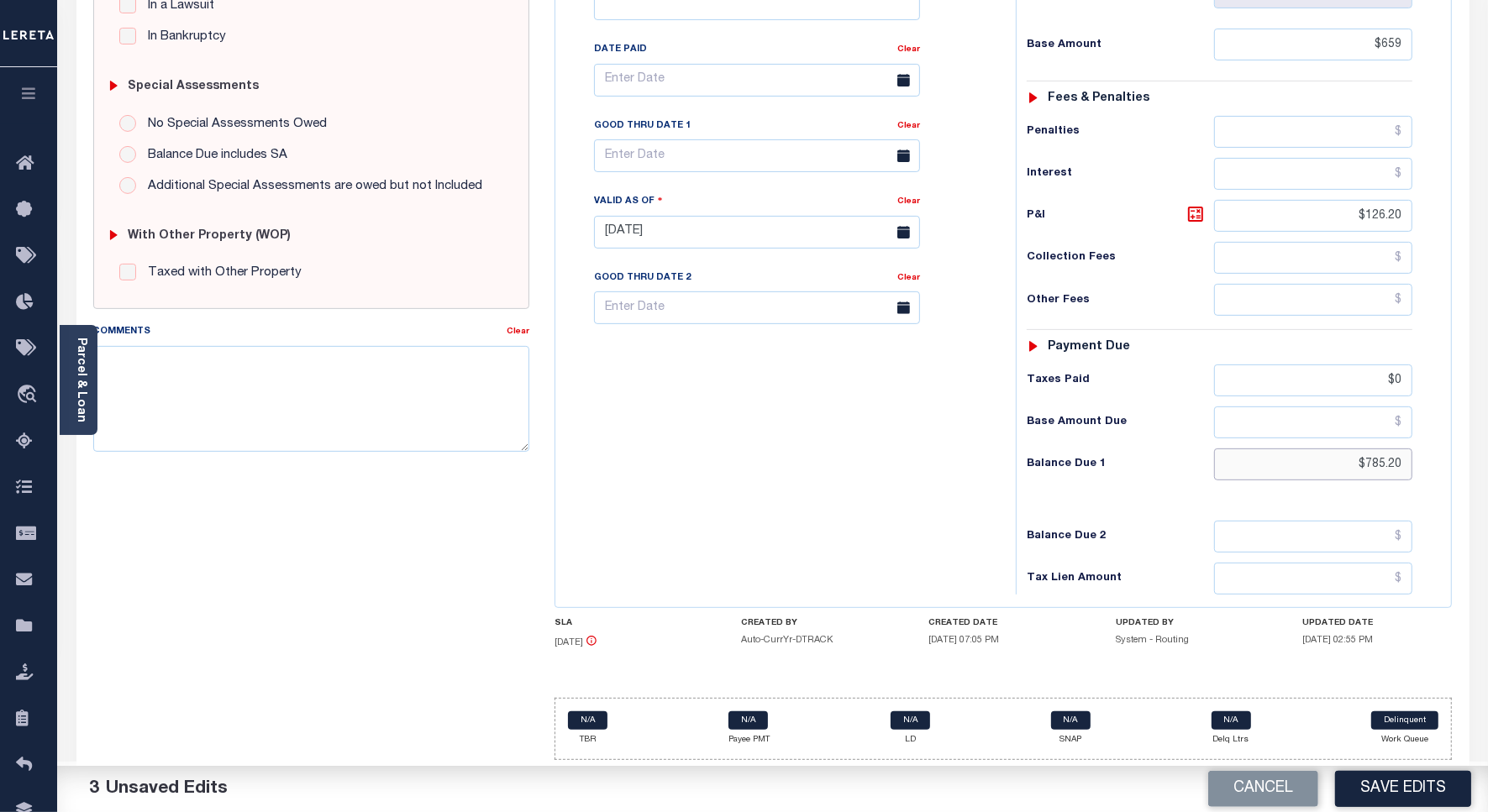
click at [1376, 464] on input "$785.20" at bounding box center [1313, 464] width 198 height 31
paste input "24.9"
type input "$724.90"
click at [1194, 215] on icon at bounding box center [1194, 213] width 20 height 20
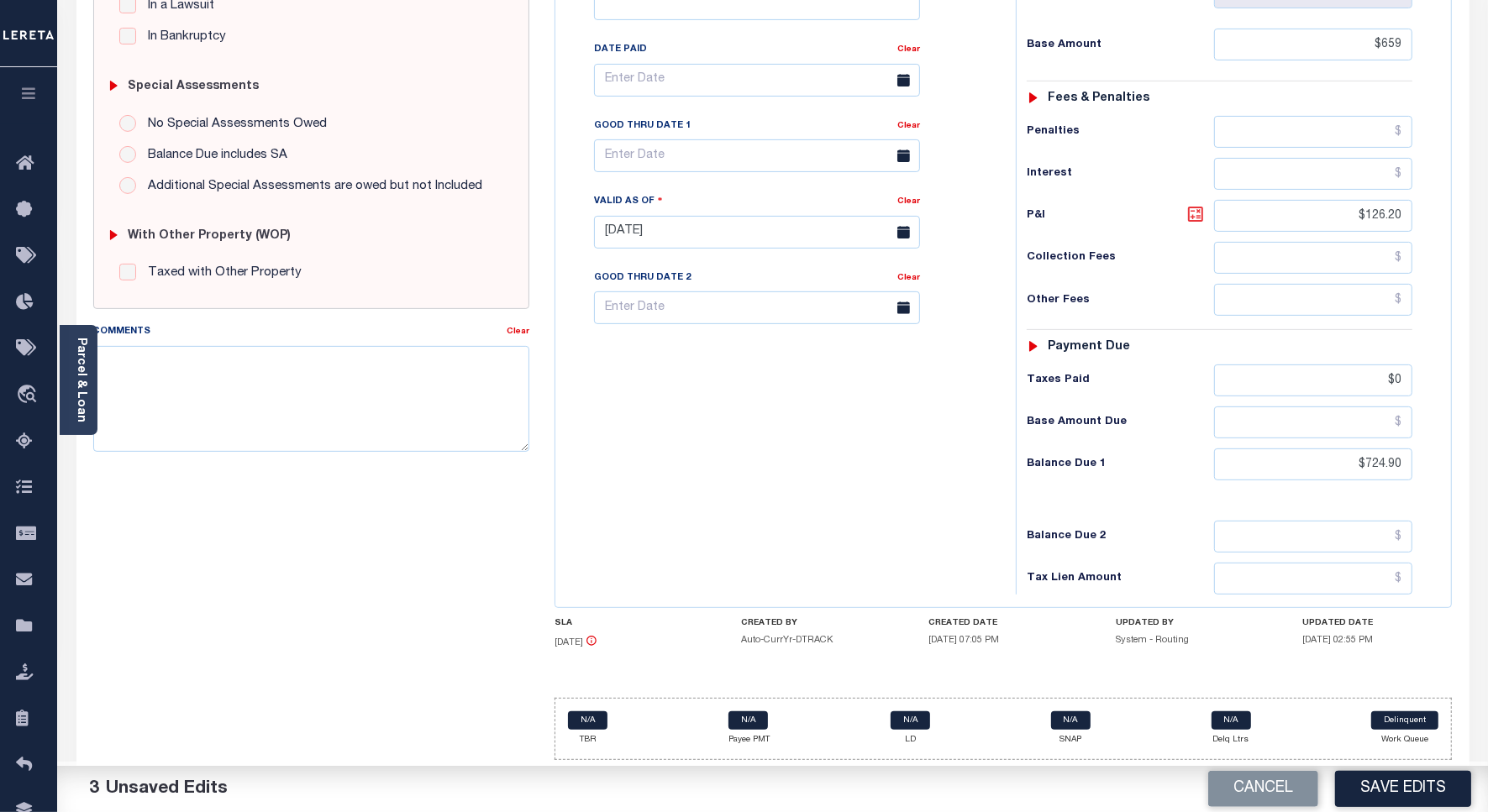
type input "$65.90"
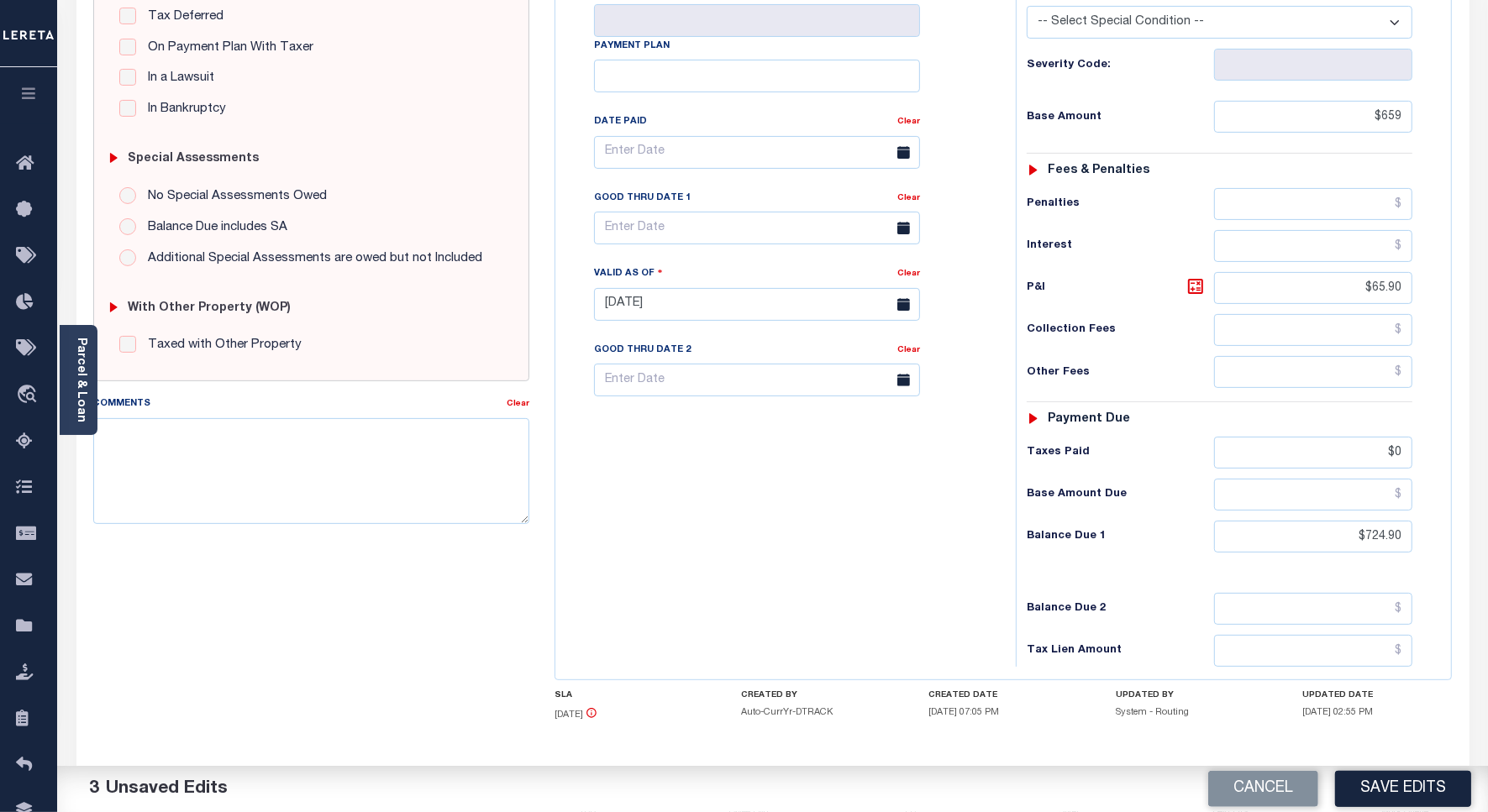
scroll to position [365, 0]
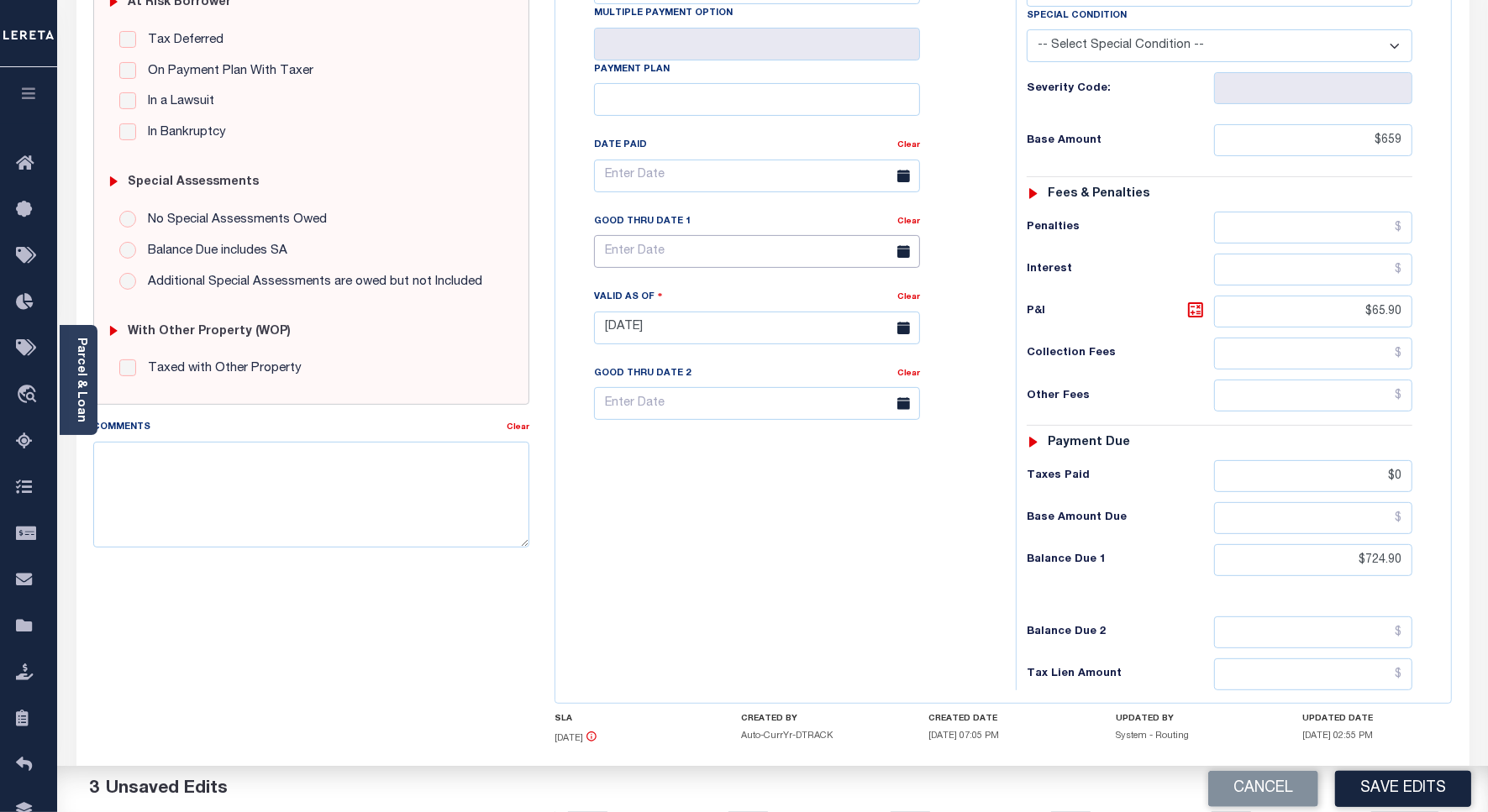
click at [652, 265] on input "text" at bounding box center [757, 252] width 326 height 32
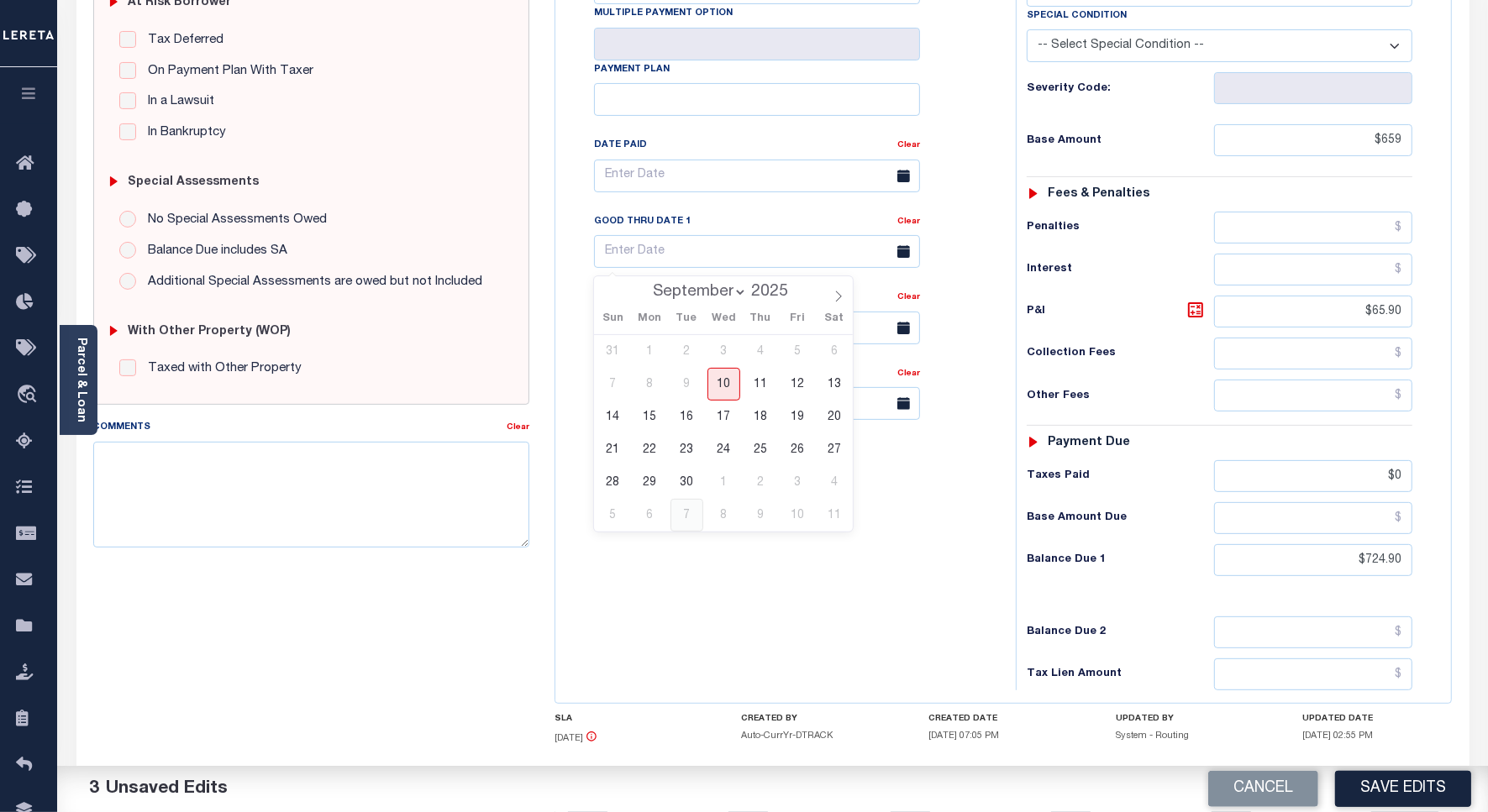
click at [683, 498] on span "7" at bounding box center [686, 515] width 32 height 32
type input "[DATE]"
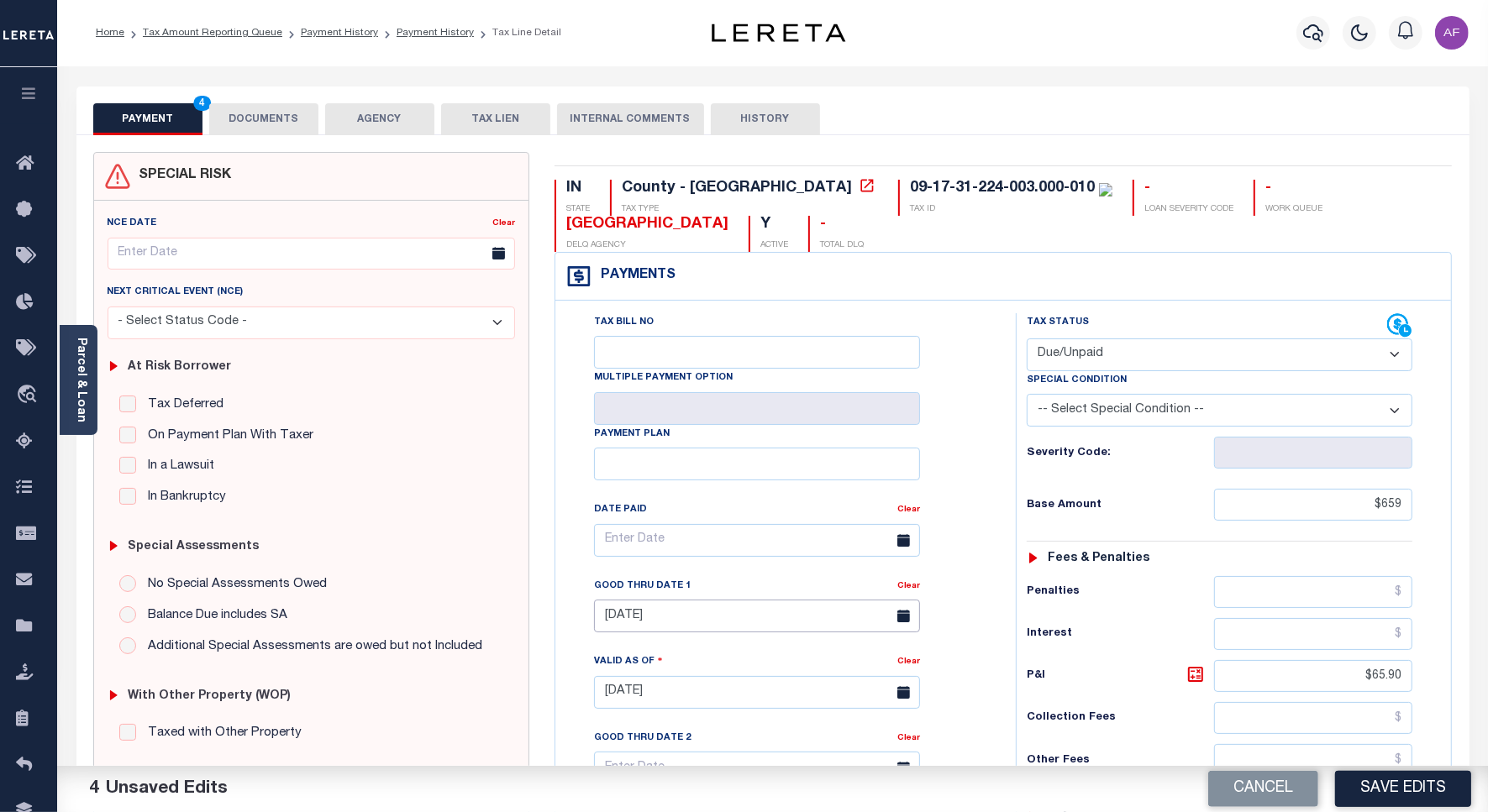
scroll to position [0, 0]
click at [266, 110] on button "DOCUMENTS" at bounding box center [263, 119] width 110 height 31
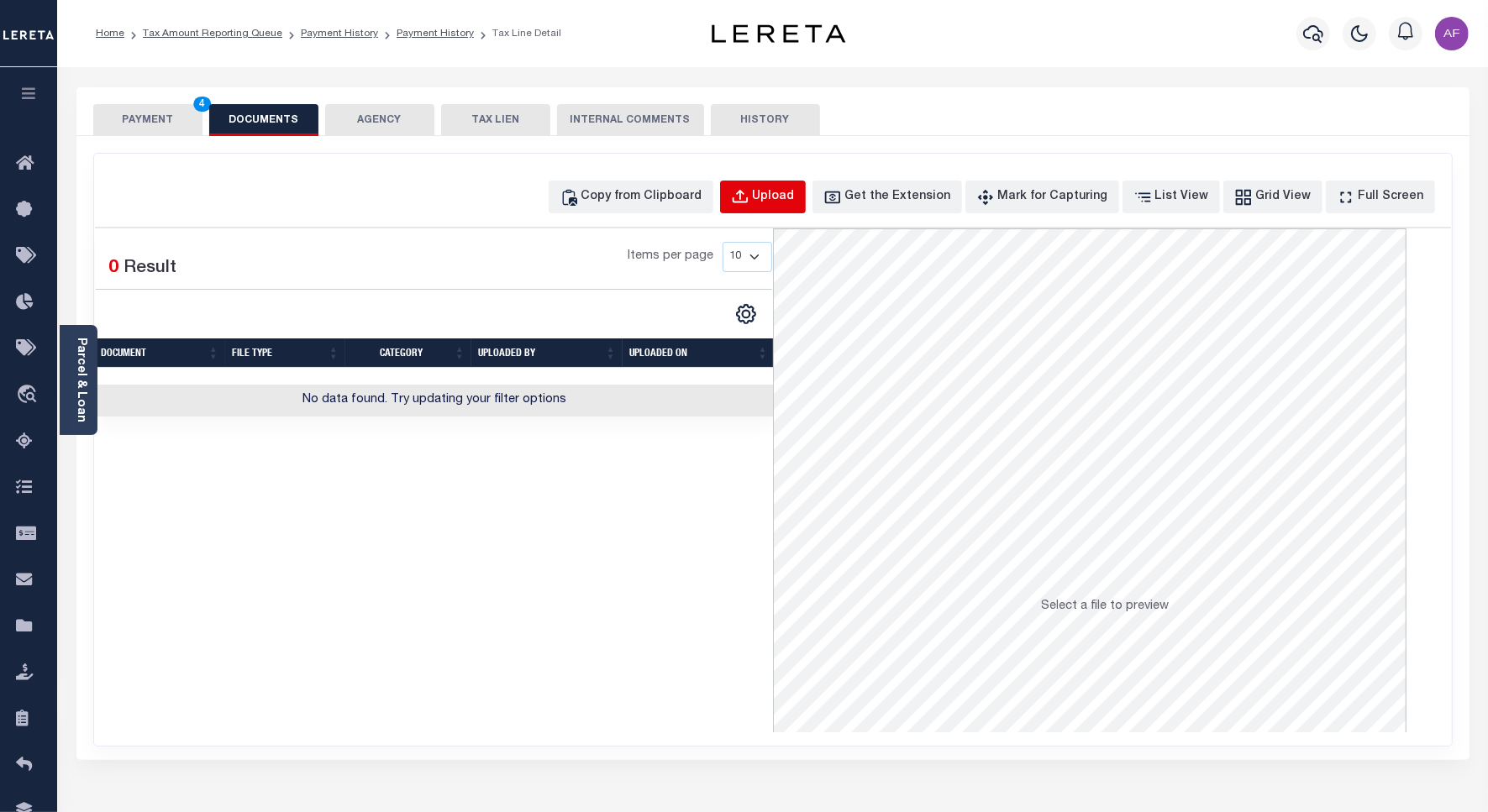
click at [792, 206] on div "Upload" at bounding box center [774, 196] width 42 height 18
select select "POP"
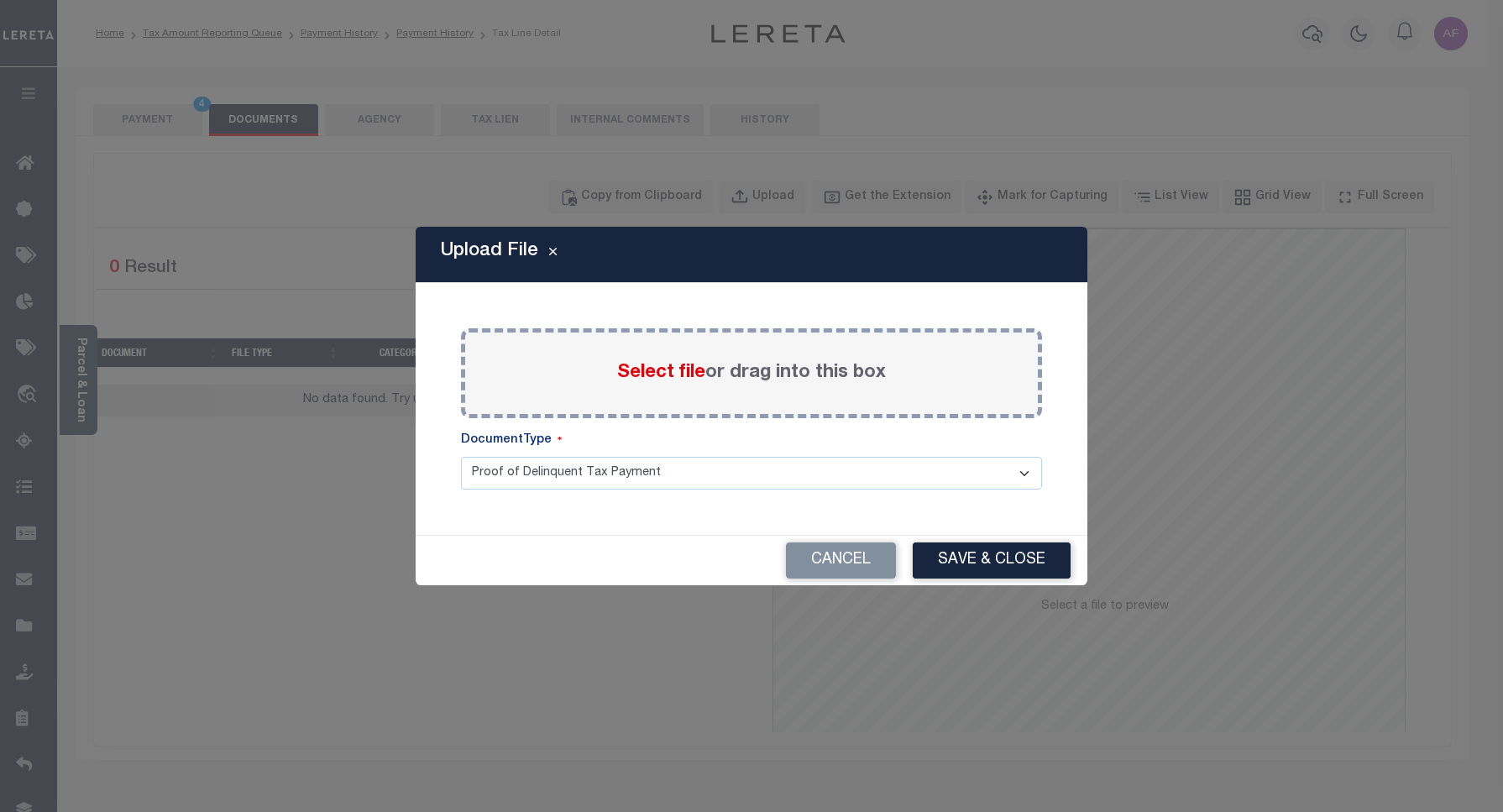
click at [670, 364] on span "Select file" at bounding box center [661, 373] width 89 height 18
click at [0, 0] on input "Select file or drag into this box" at bounding box center [0, 0] width 0 height 0
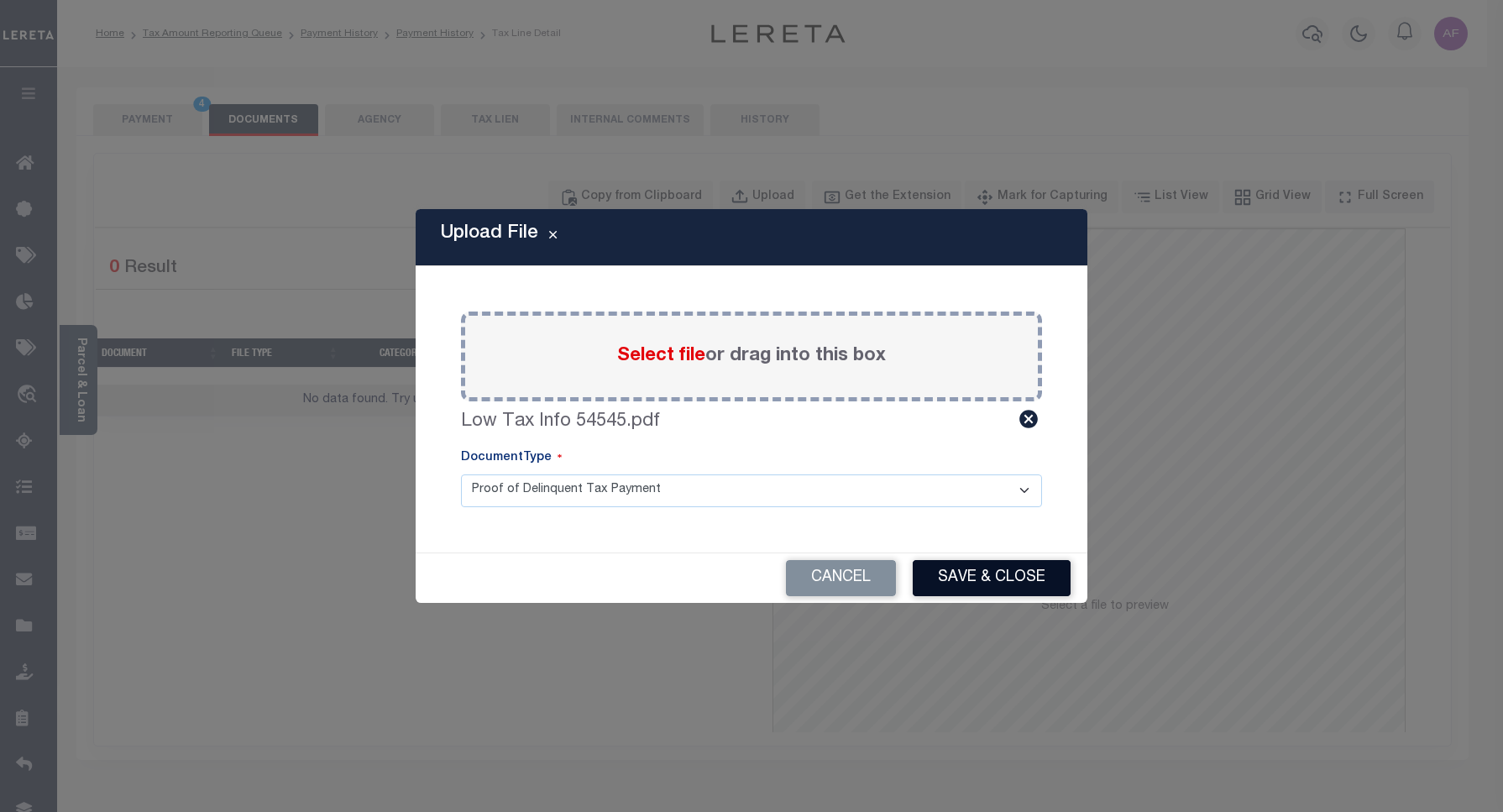
click at [988, 576] on button "Save & Close" at bounding box center [992, 579] width 158 height 36
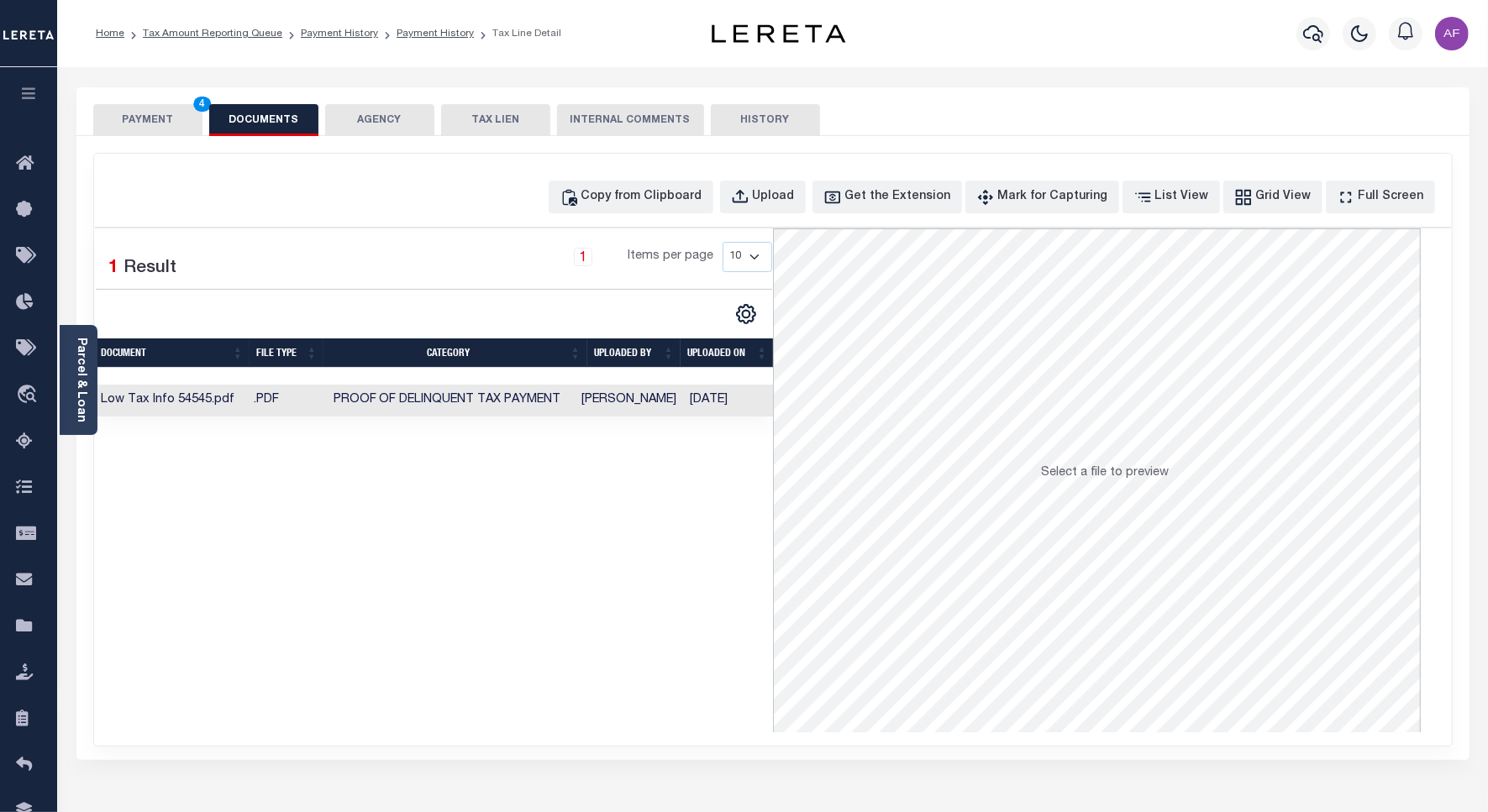
click at [131, 112] on button "PAYMENT 4" at bounding box center [148, 119] width 110 height 31
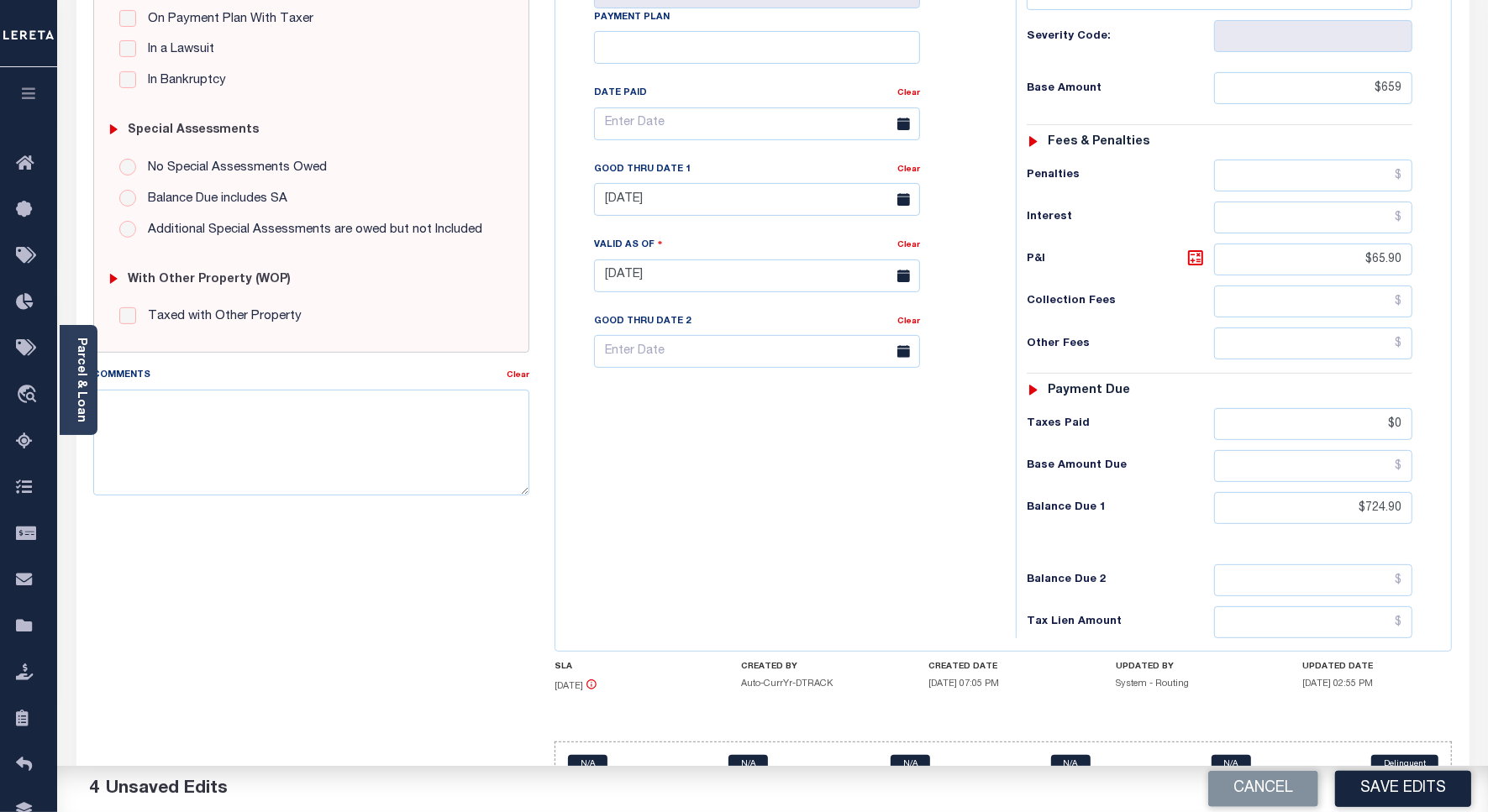
scroll to position [420, 0]
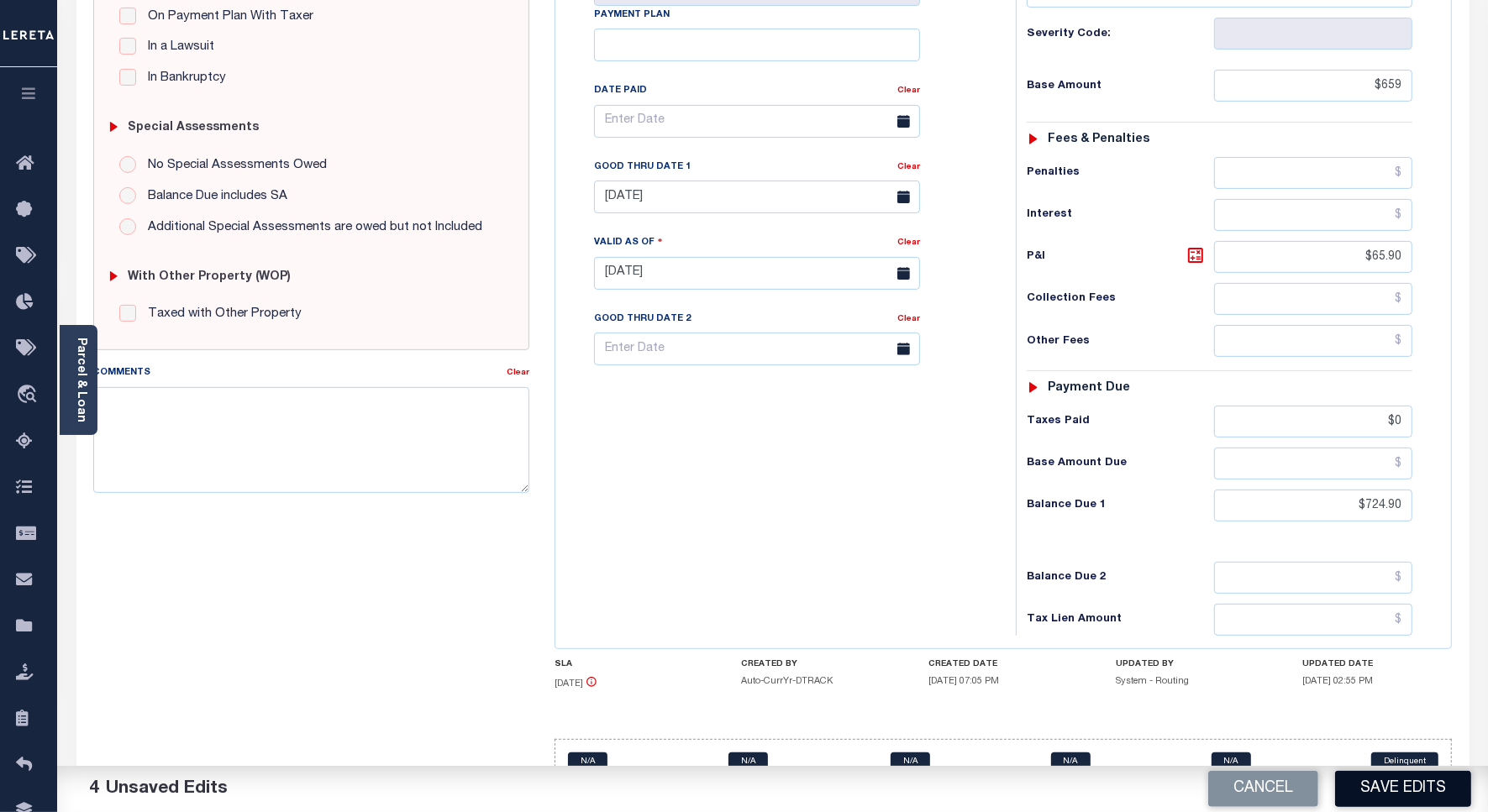
click at [1408, 782] on button "Save Edits" at bounding box center [1402, 789] width 136 height 36
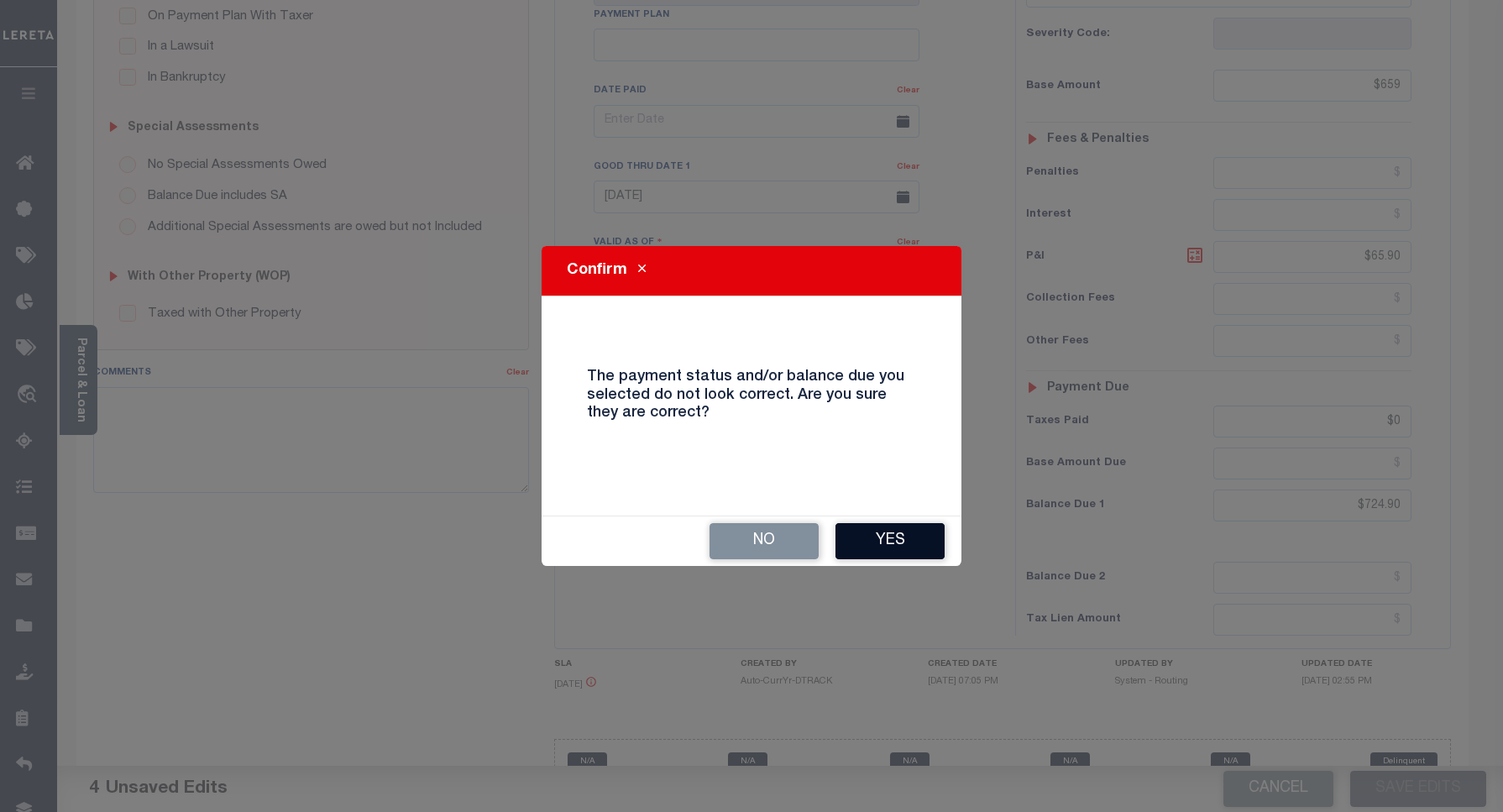
click at [902, 536] on button "Yes" at bounding box center [890, 541] width 110 height 36
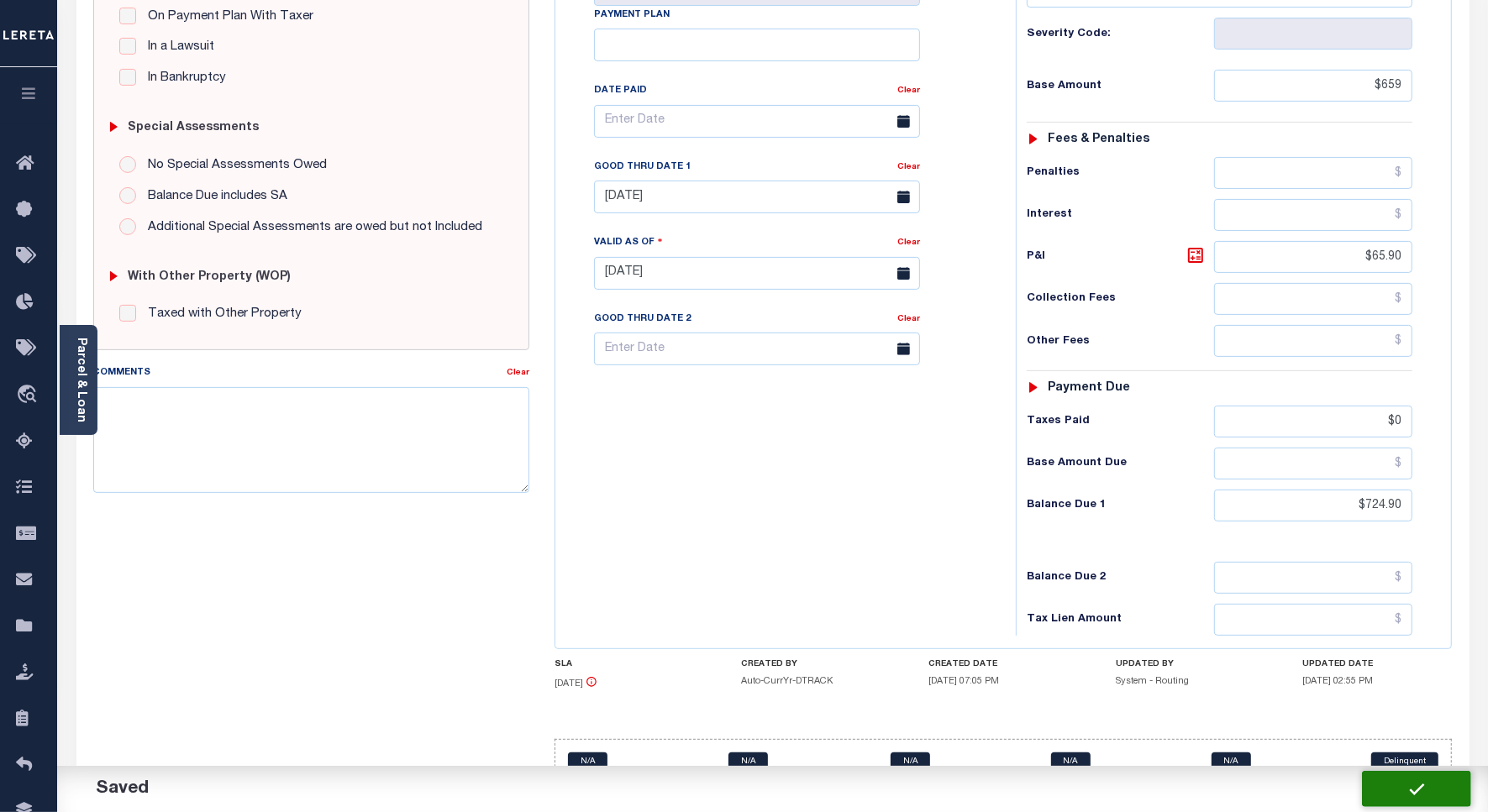
checkbox input "false"
type input "$659"
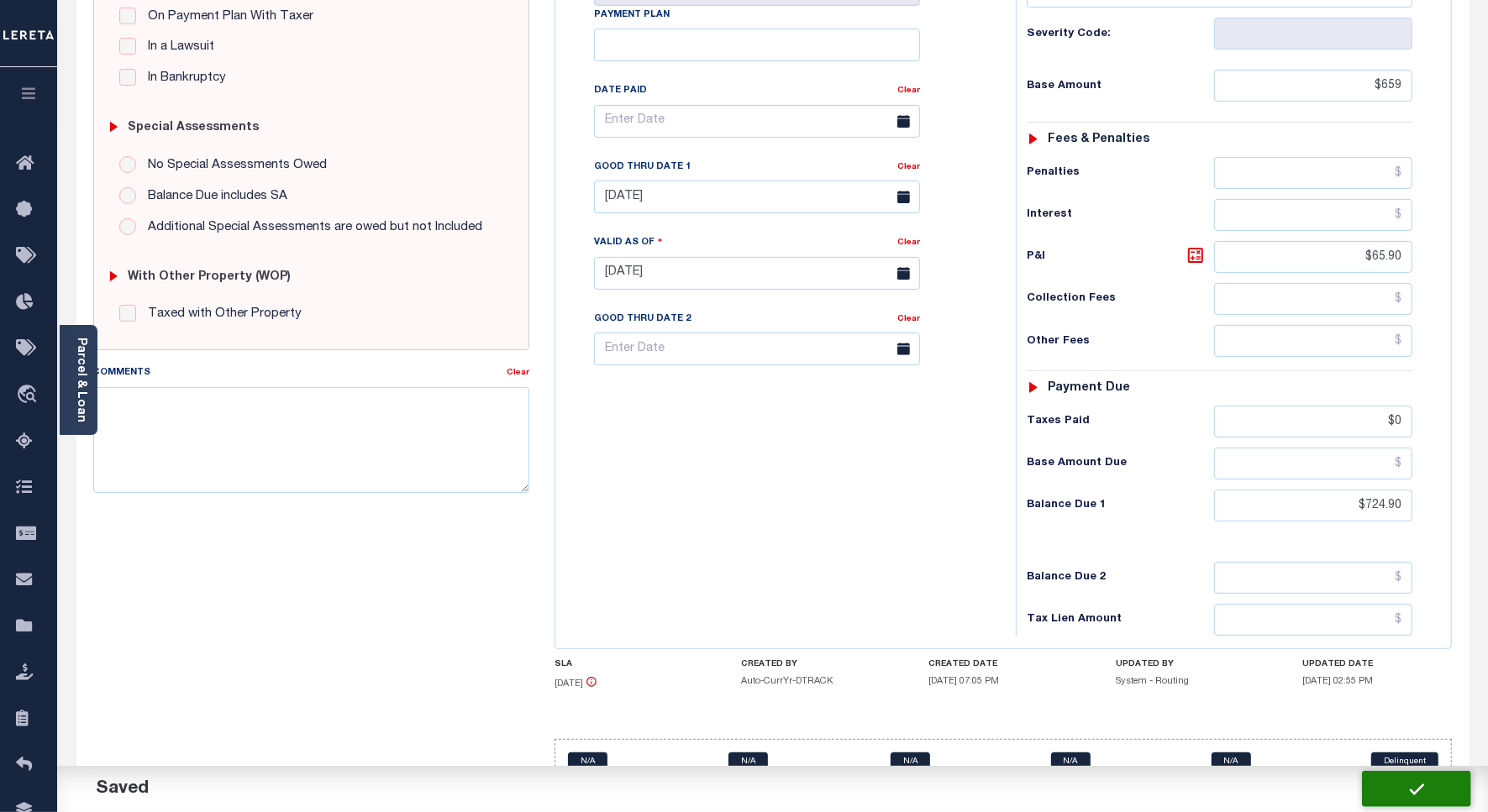
type input "$65.9"
type input "$0"
type input "$724.9"
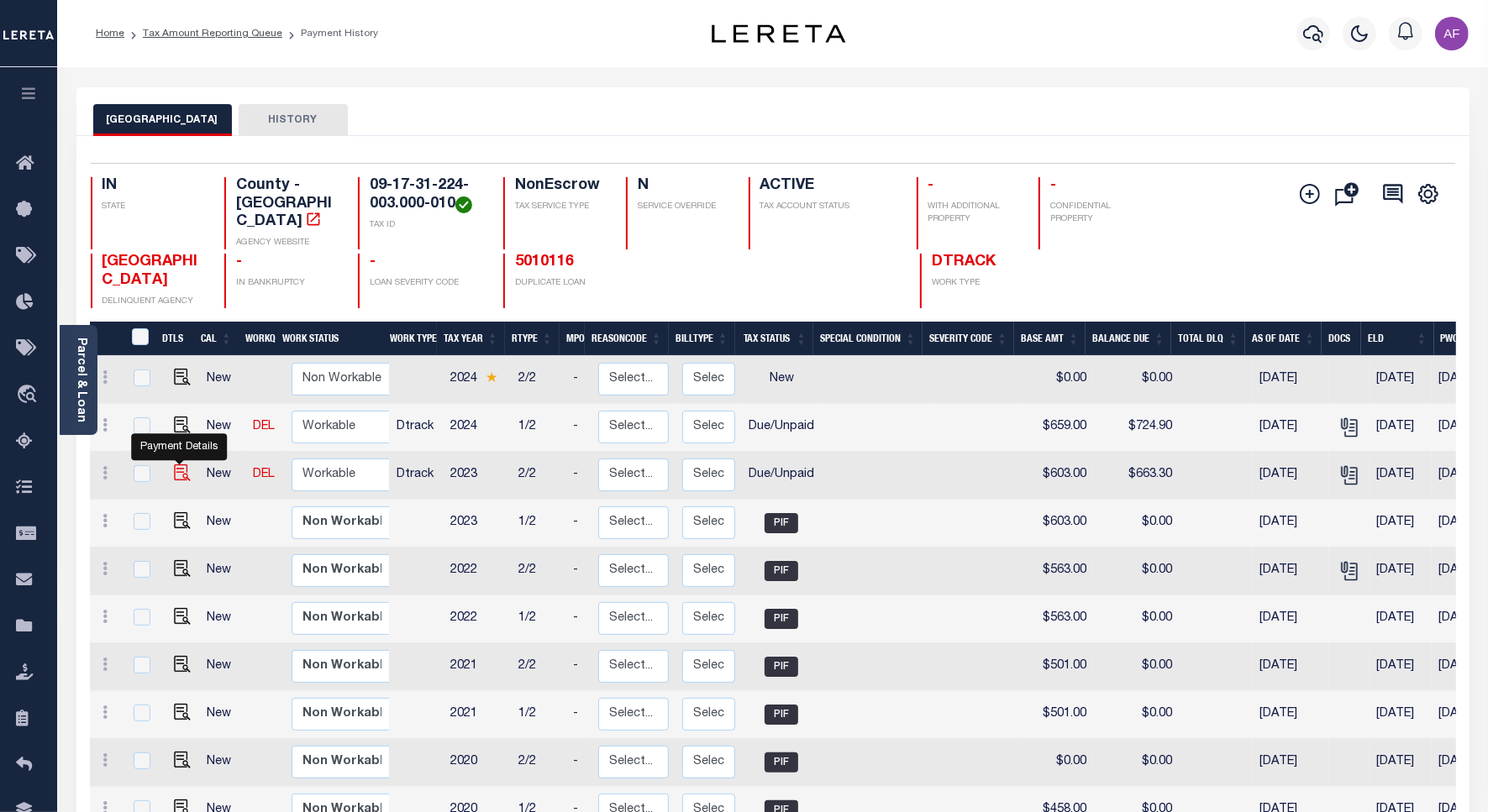
click at [180, 464] on img "" at bounding box center [182, 473] width 17 height 17
checkbox input "true"
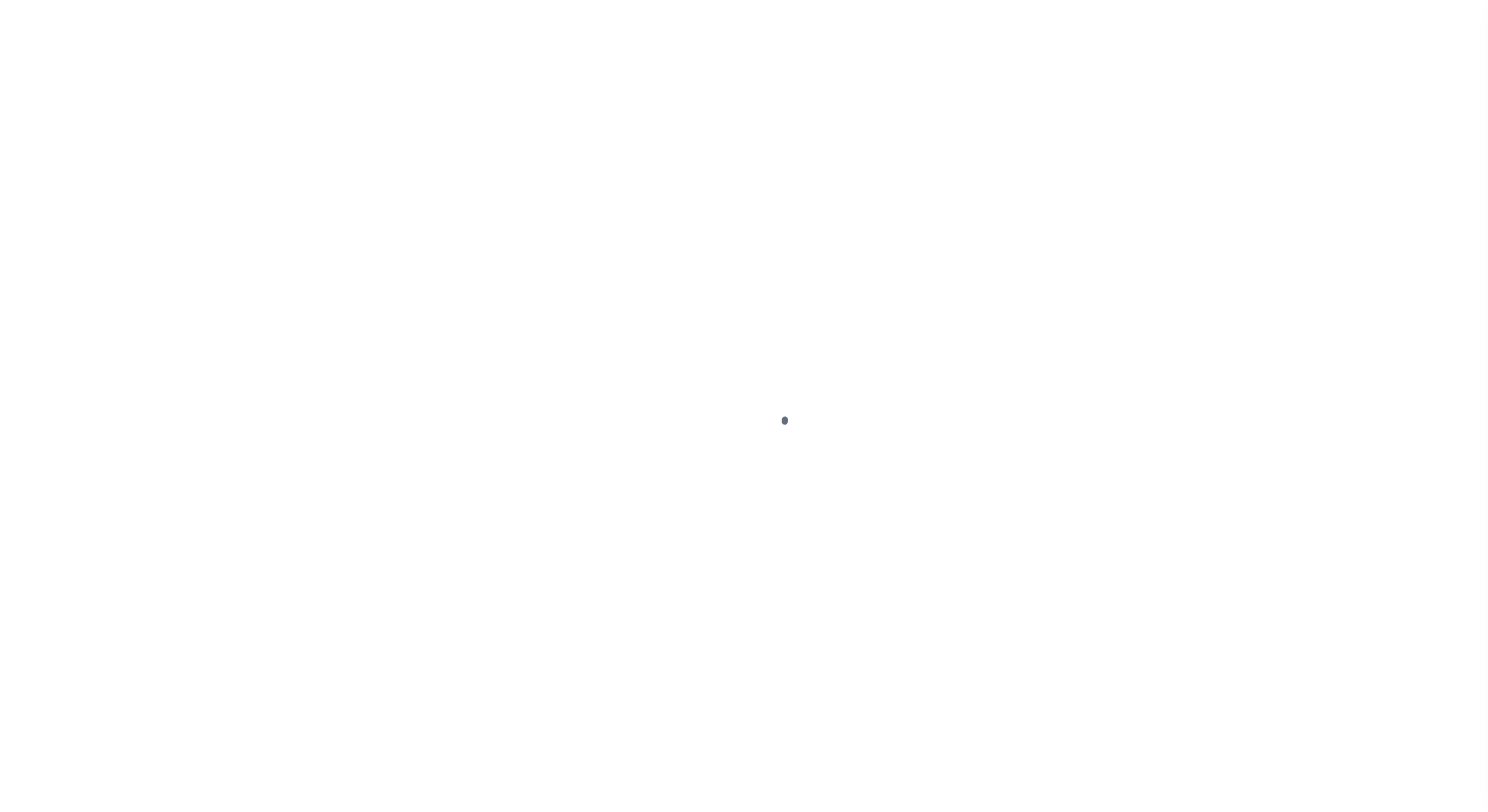
select select "DUE"
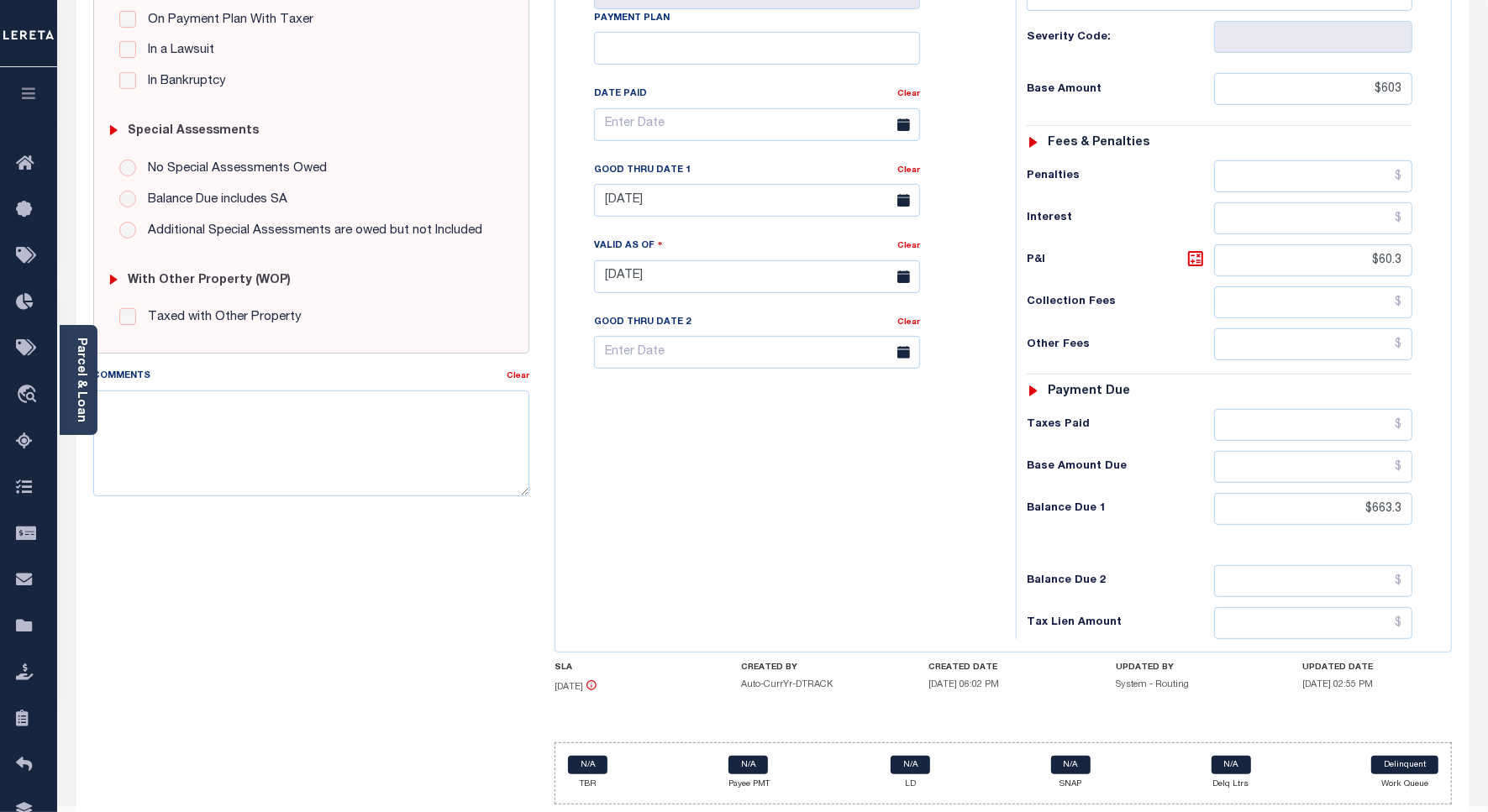
scroll to position [420, 0]
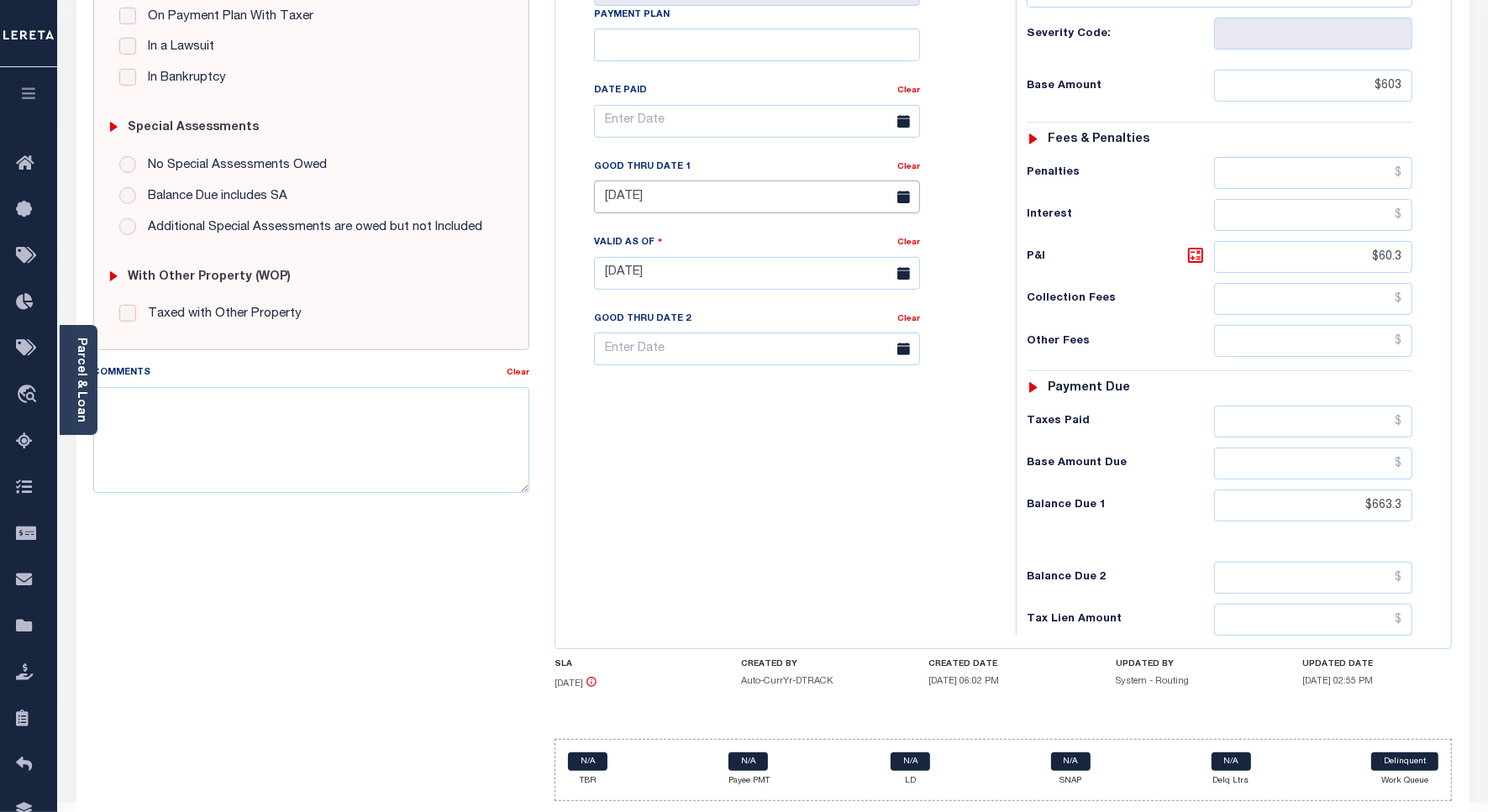
click at [651, 209] on input "[DATE]" at bounding box center [757, 196] width 326 height 32
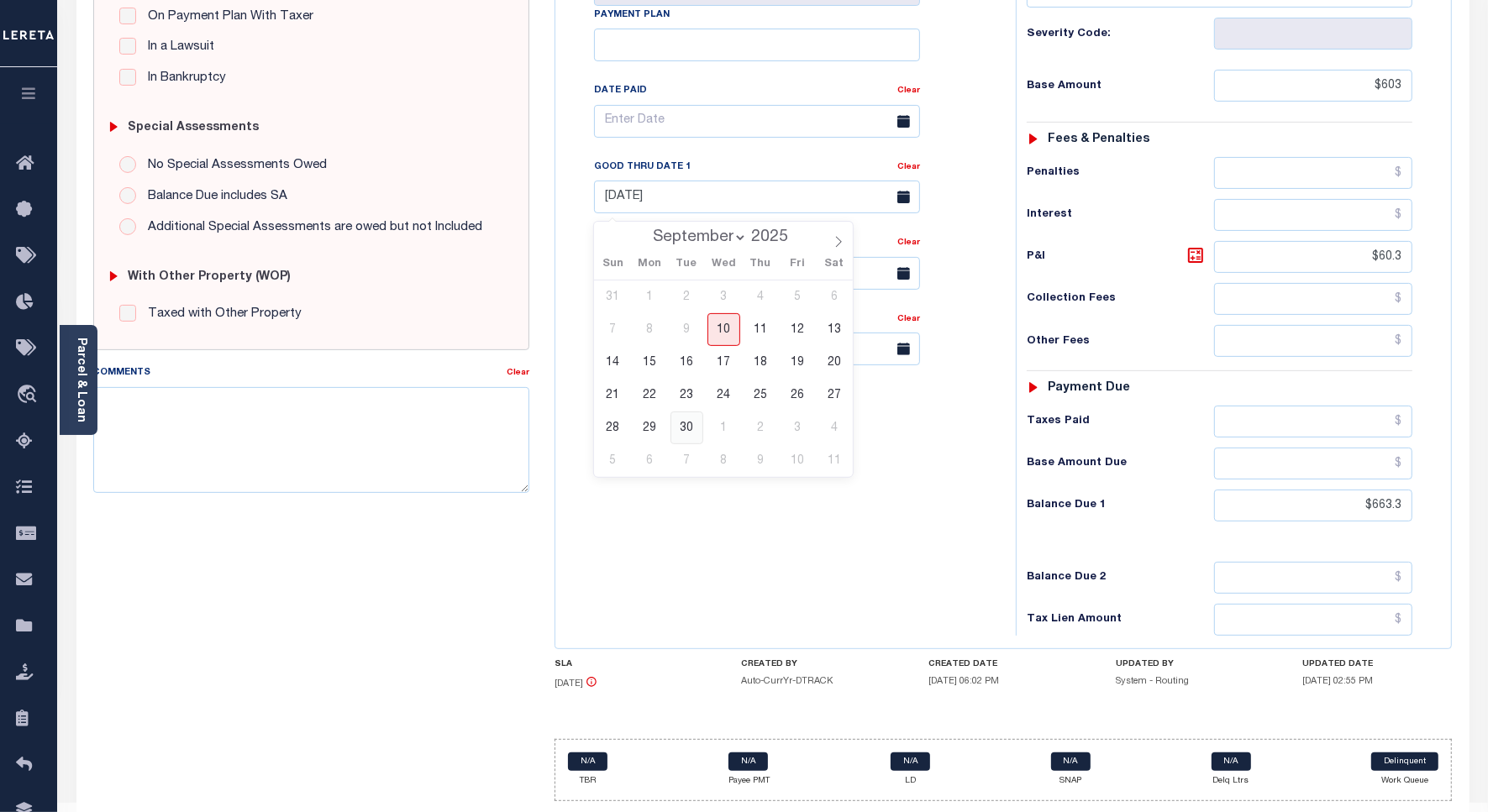
click at [690, 434] on span "30" at bounding box center [686, 428] width 32 height 32
type input "[DATE]"
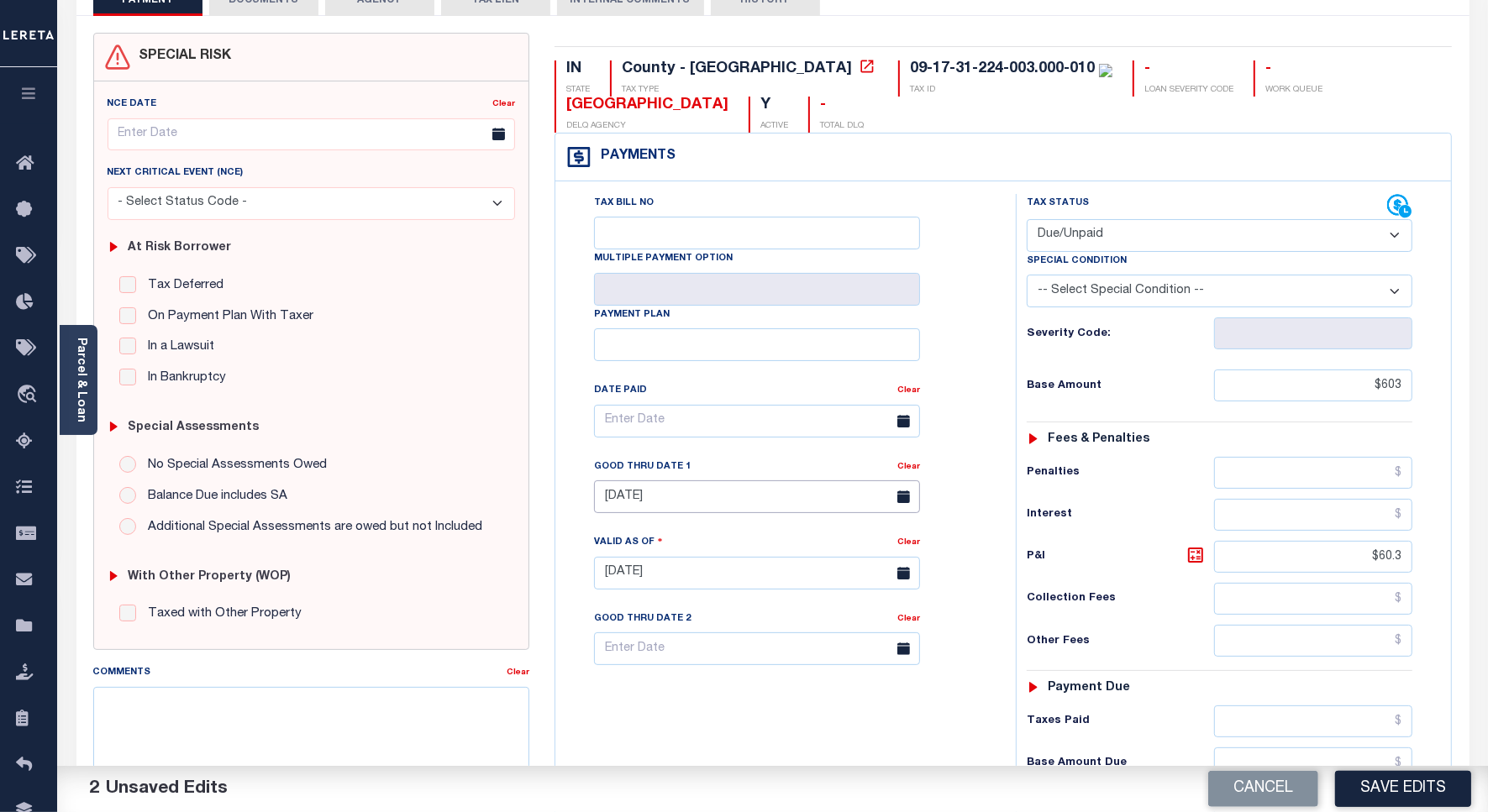
scroll to position [0, 0]
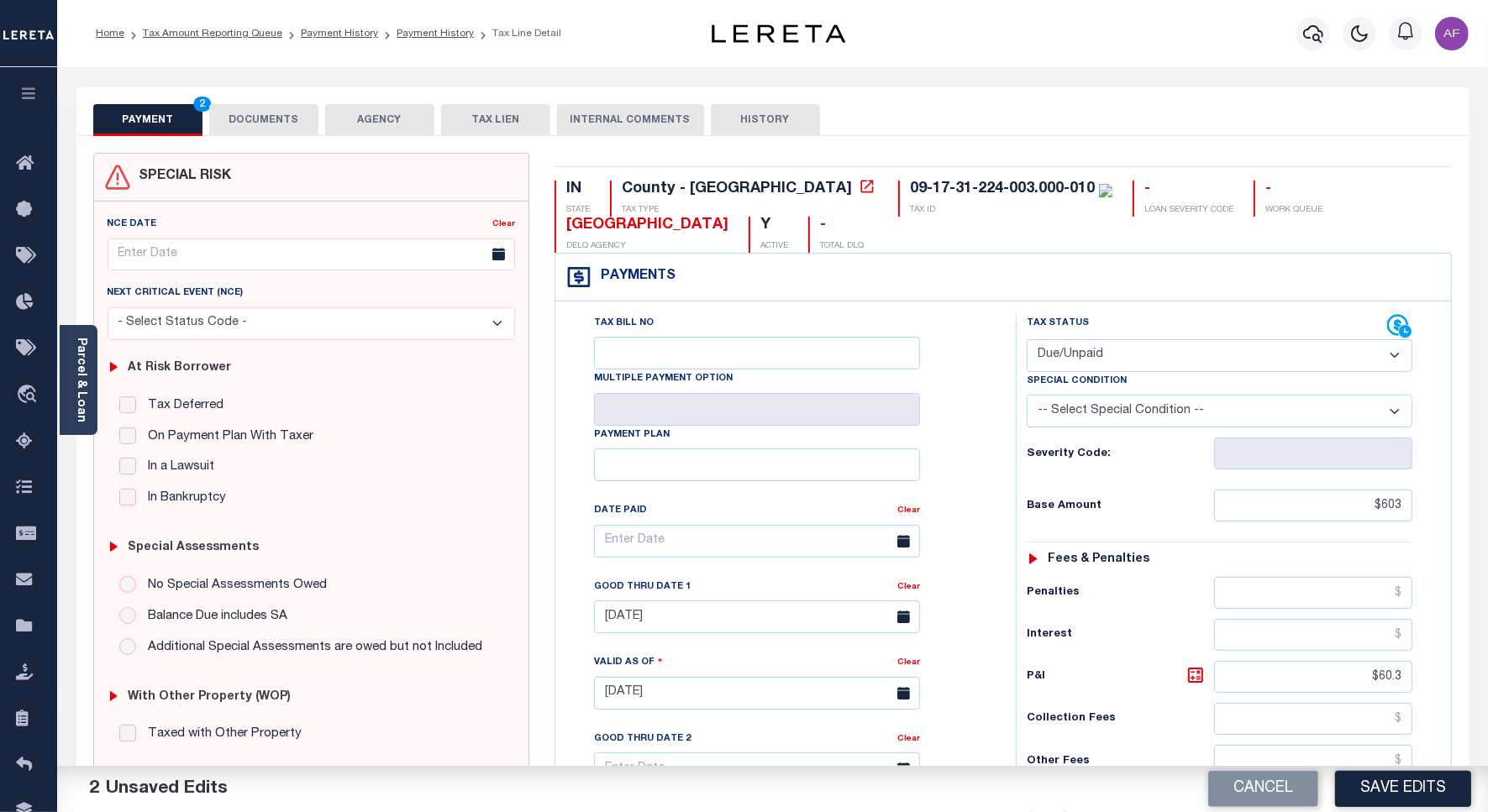
click at [279, 115] on button "DOCUMENTS" at bounding box center [263, 119] width 110 height 31
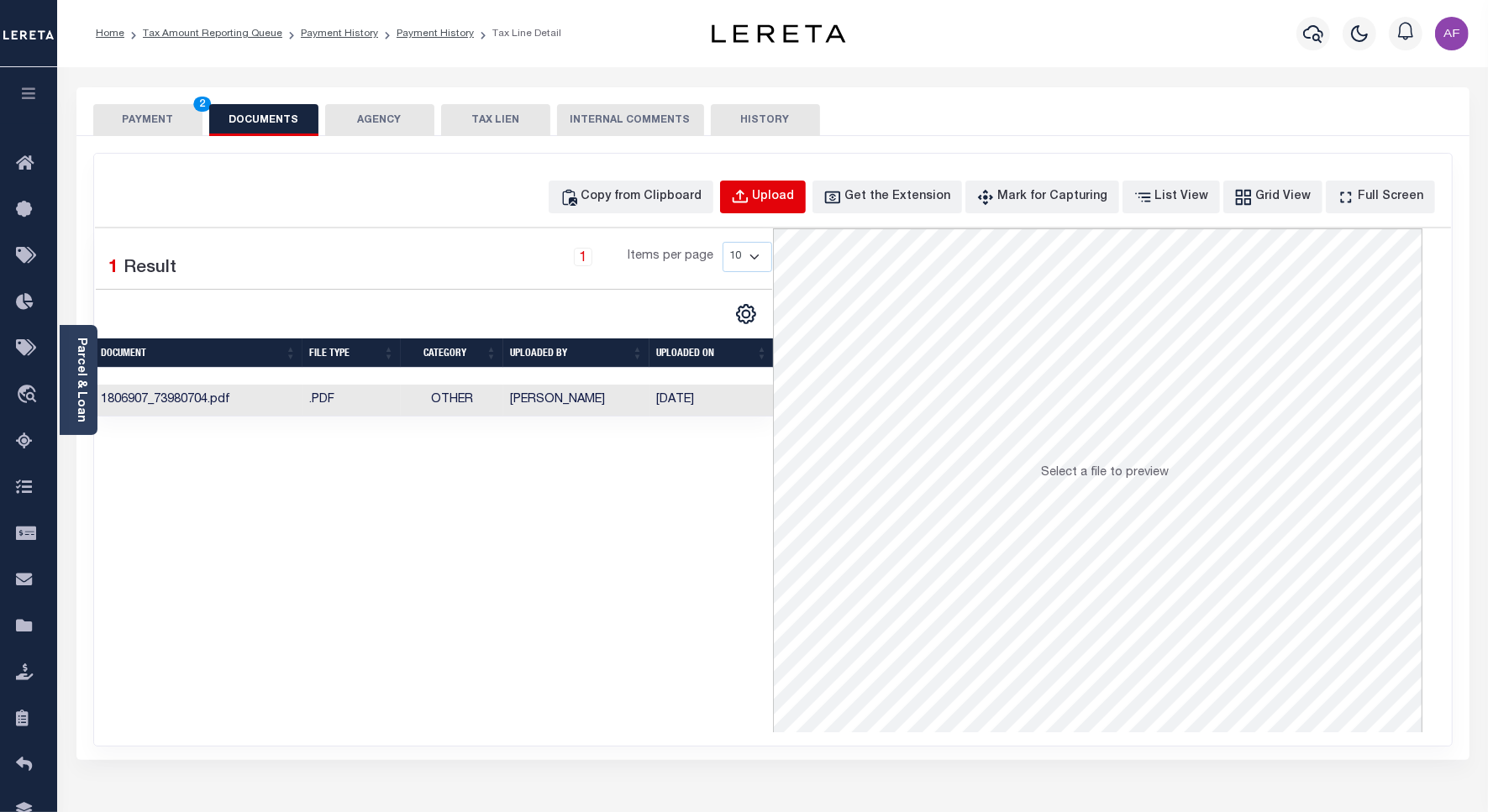
click at [783, 197] on div "Upload" at bounding box center [774, 196] width 42 height 18
select select "POP"
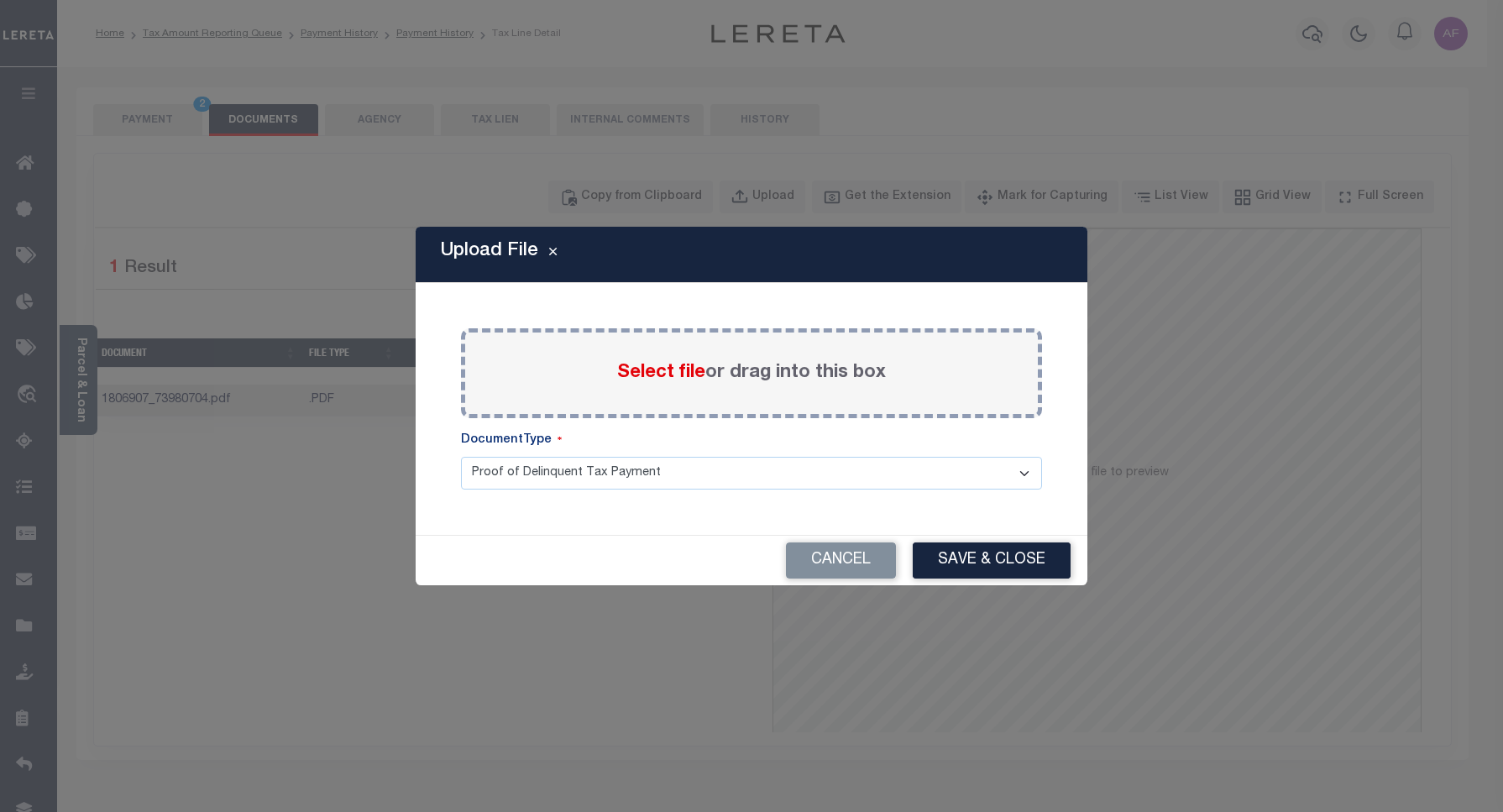
click at [647, 366] on span "Select file" at bounding box center [661, 373] width 89 height 18
click at [0, 0] on input "Select file or drag into this box" at bounding box center [0, 0] width 0 height 0
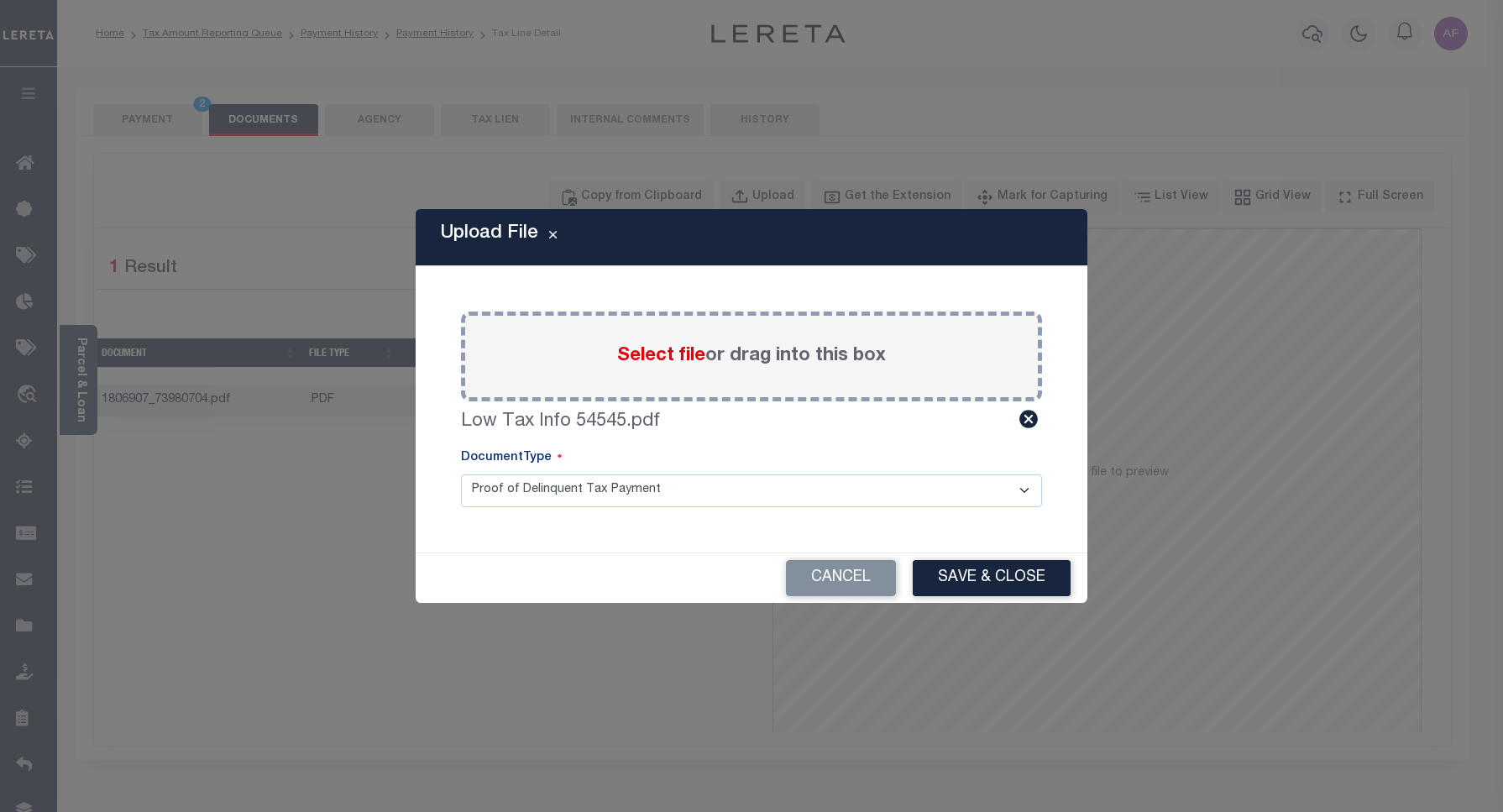
click at [972, 580] on button "Save & Close" at bounding box center [992, 579] width 158 height 36
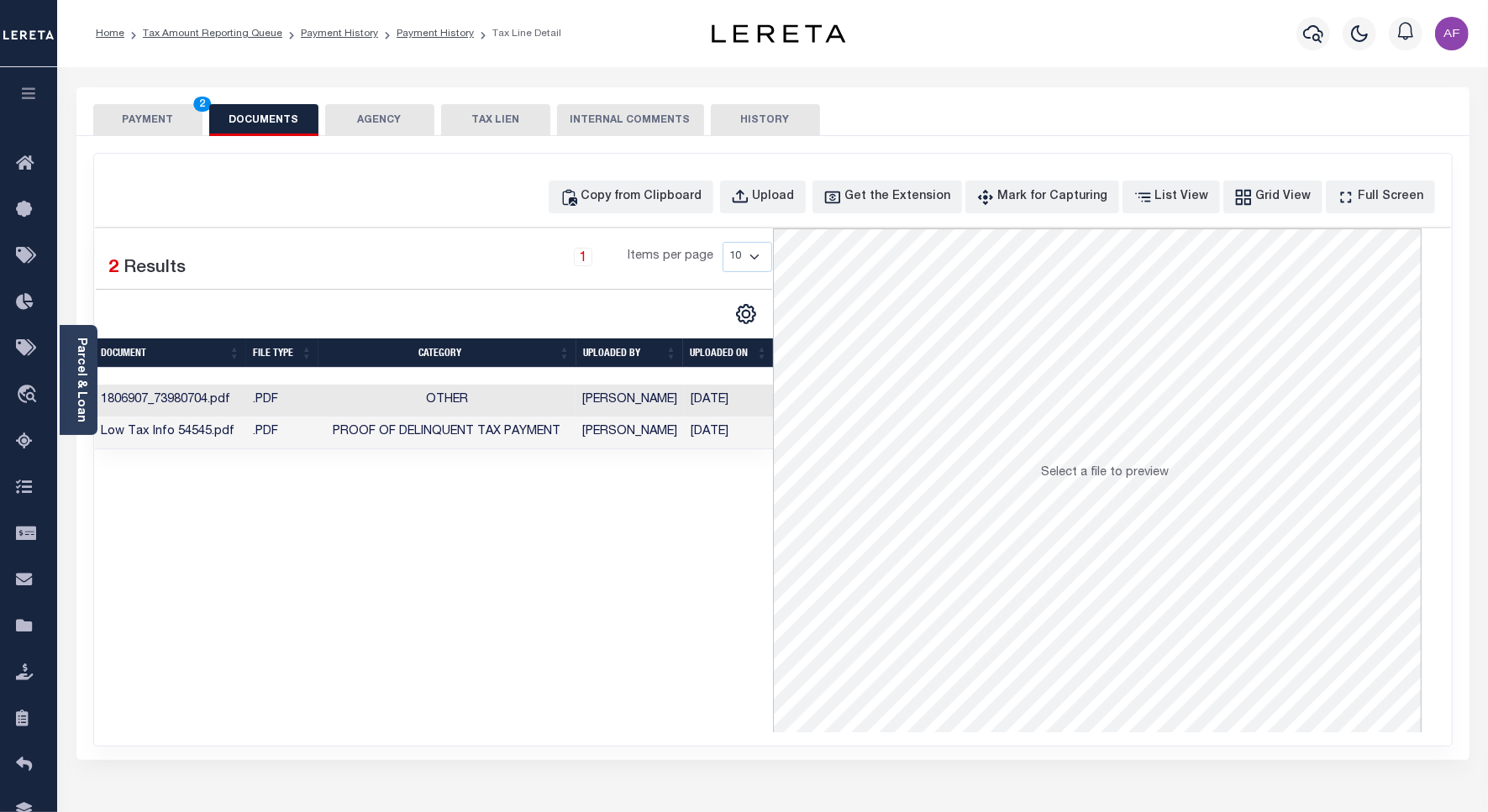
click at [116, 107] on button "PAYMENT 2" at bounding box center [148, 119] width 110 height 31
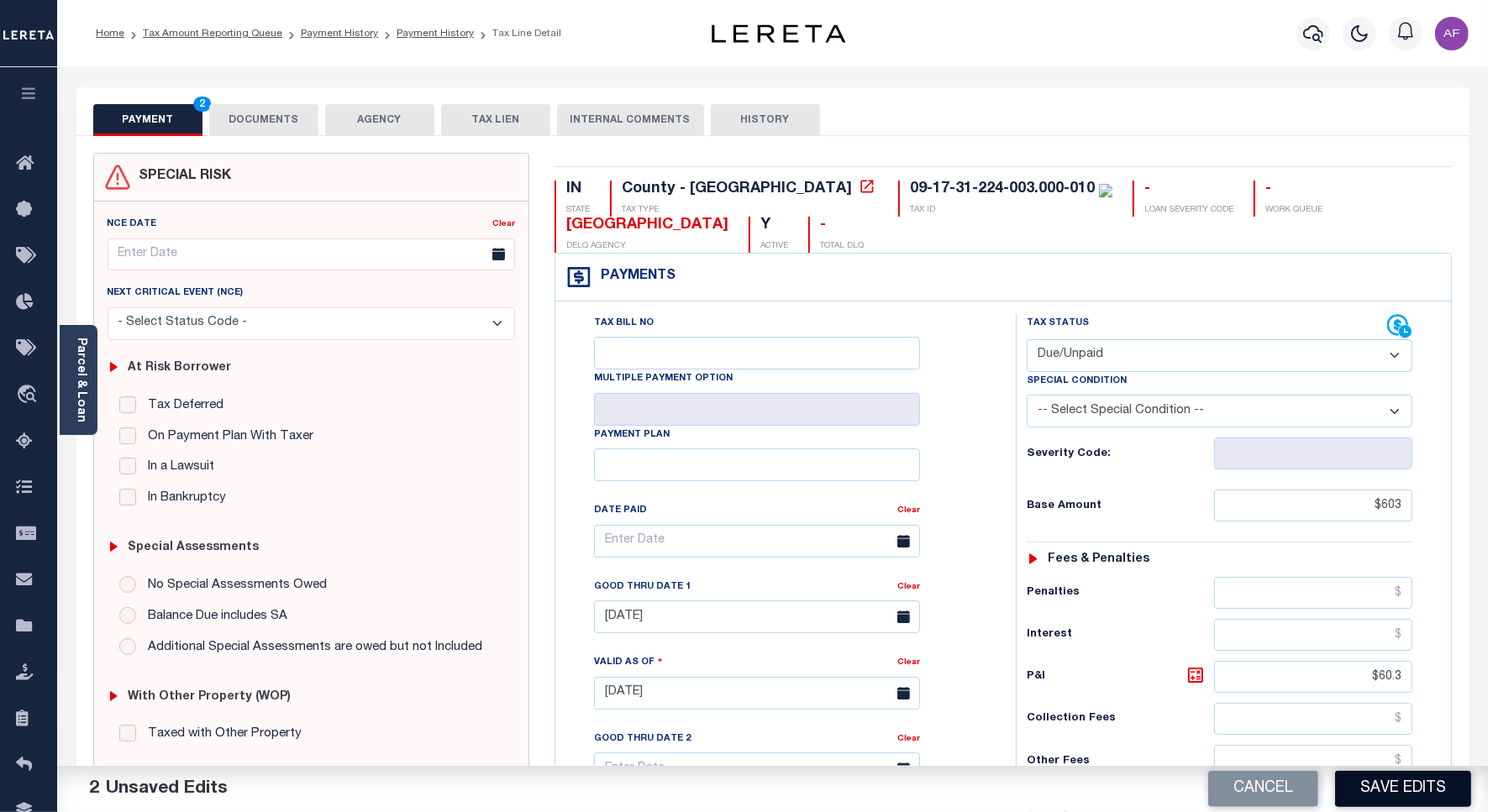
click at [1376, 789] on button "Save Edits" at bounding box center [1402, 789] width 136 height 36
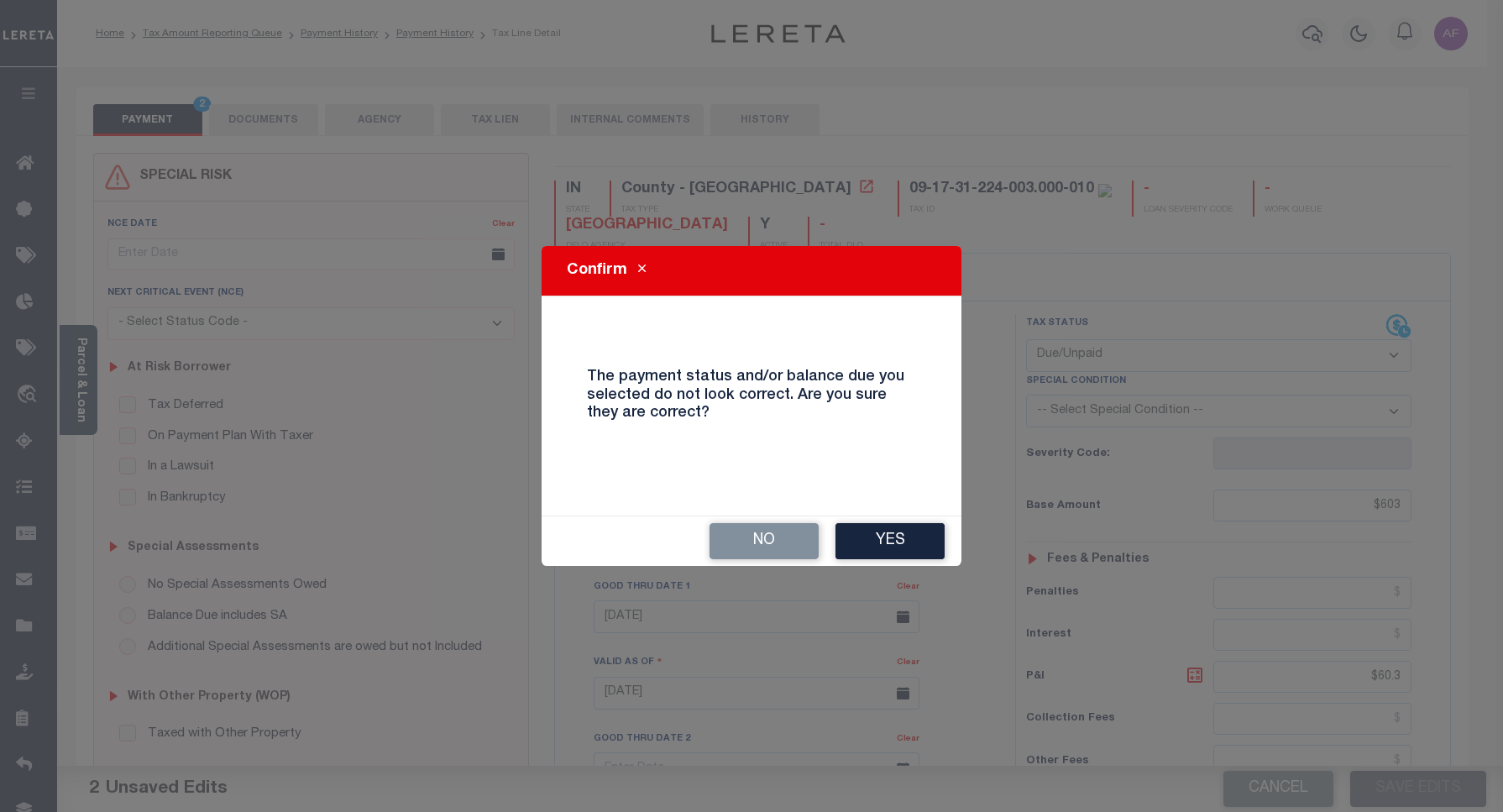
click at [902, 539] on button "Yes" at bounding box center [890, 541] width 110 height 36
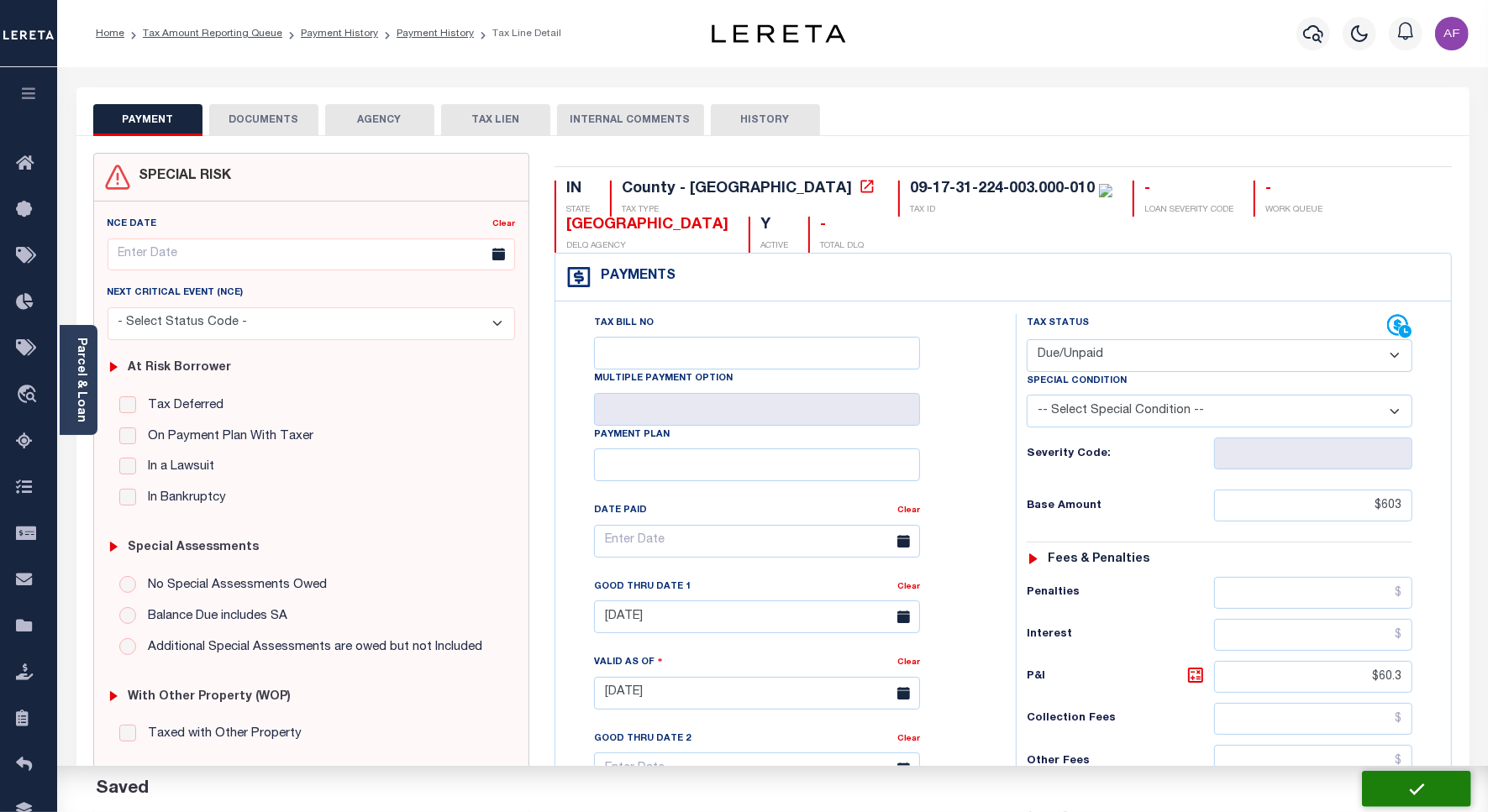
checkbox input "false"
type input "$603"
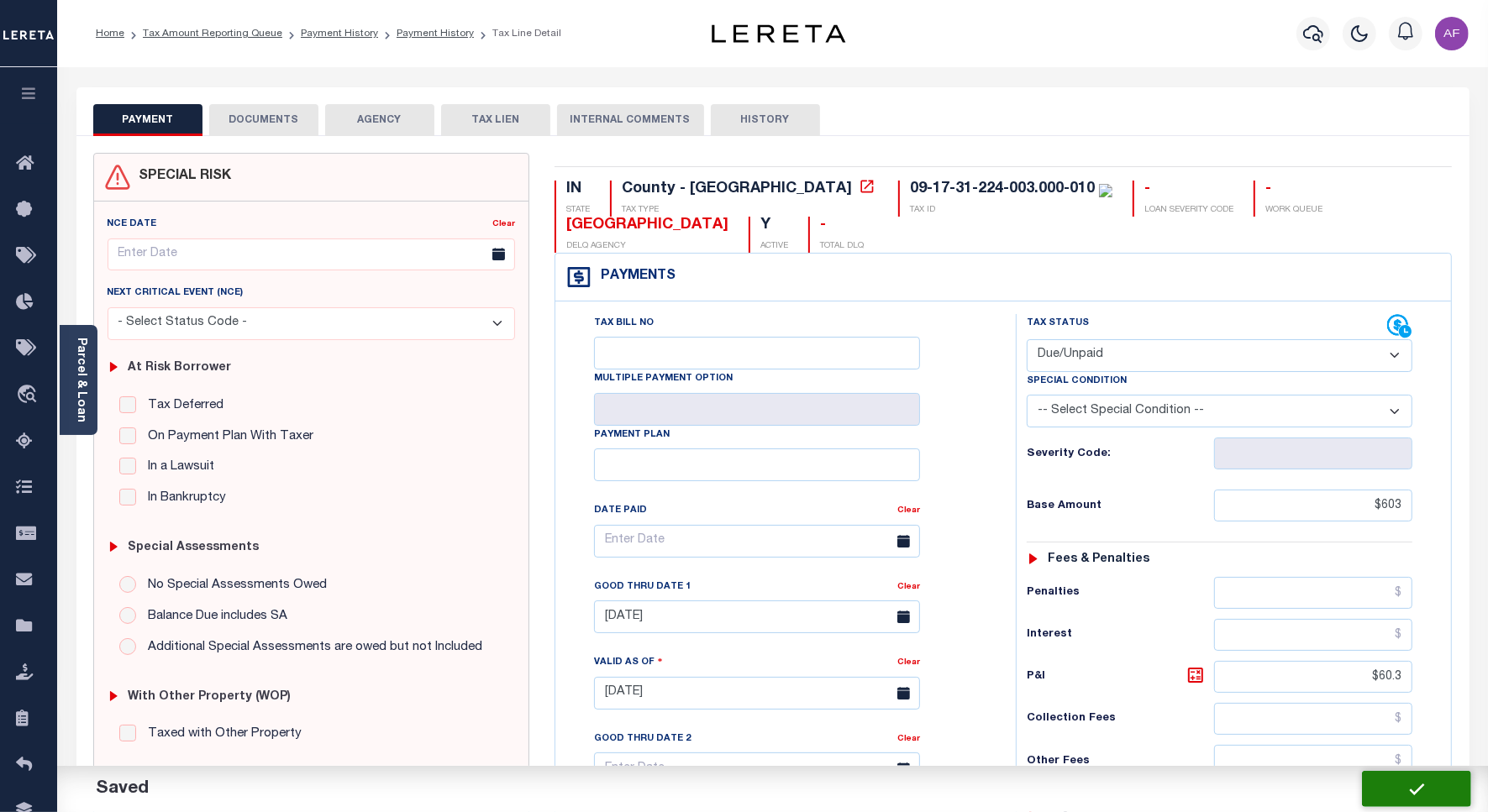
type input "$60.3"
type input "$663.3"
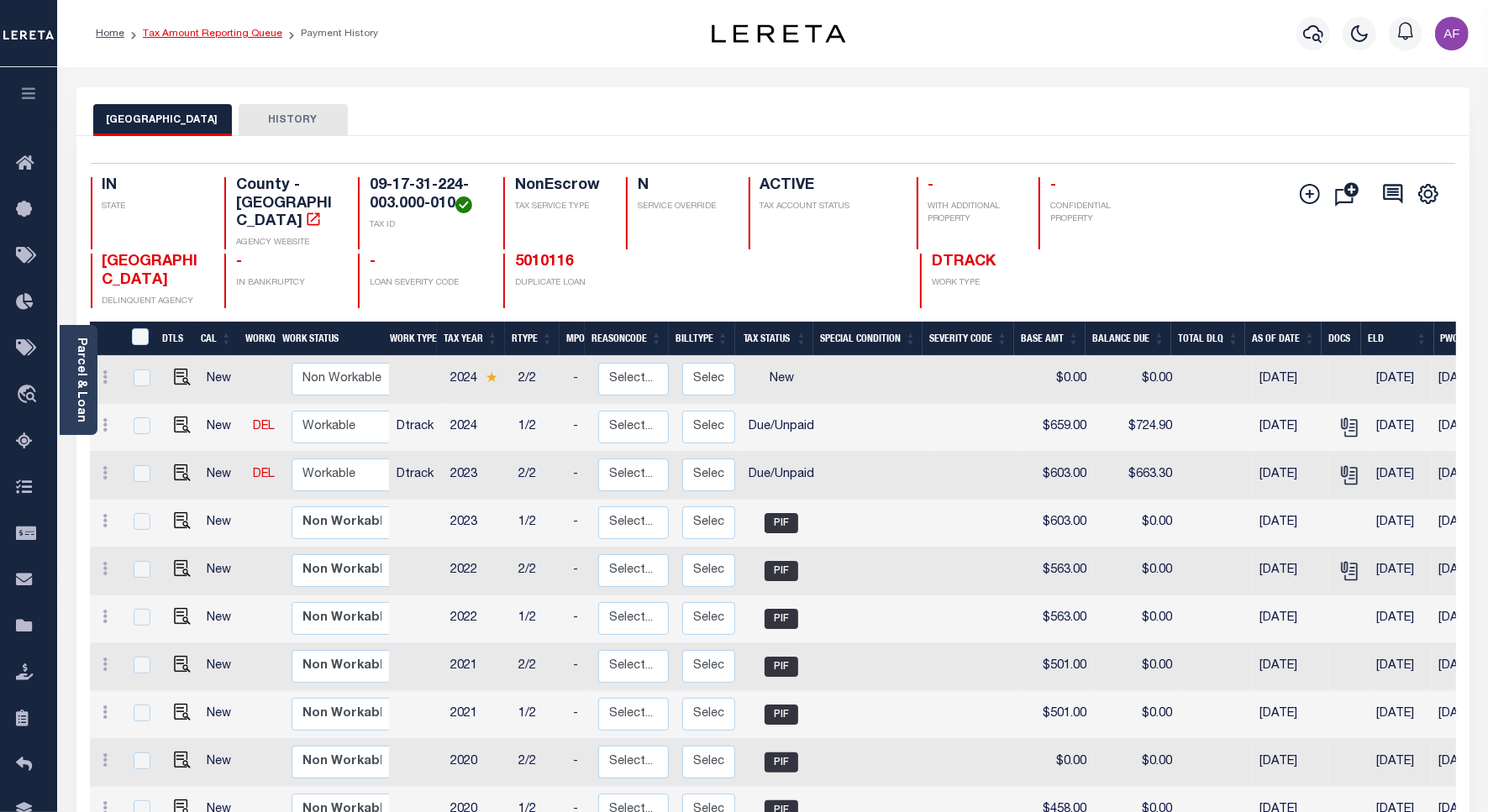
click at [228, 34] on link "Tax Amount Reporting Queue" at bounding box center [213, 33] width 139 height 10
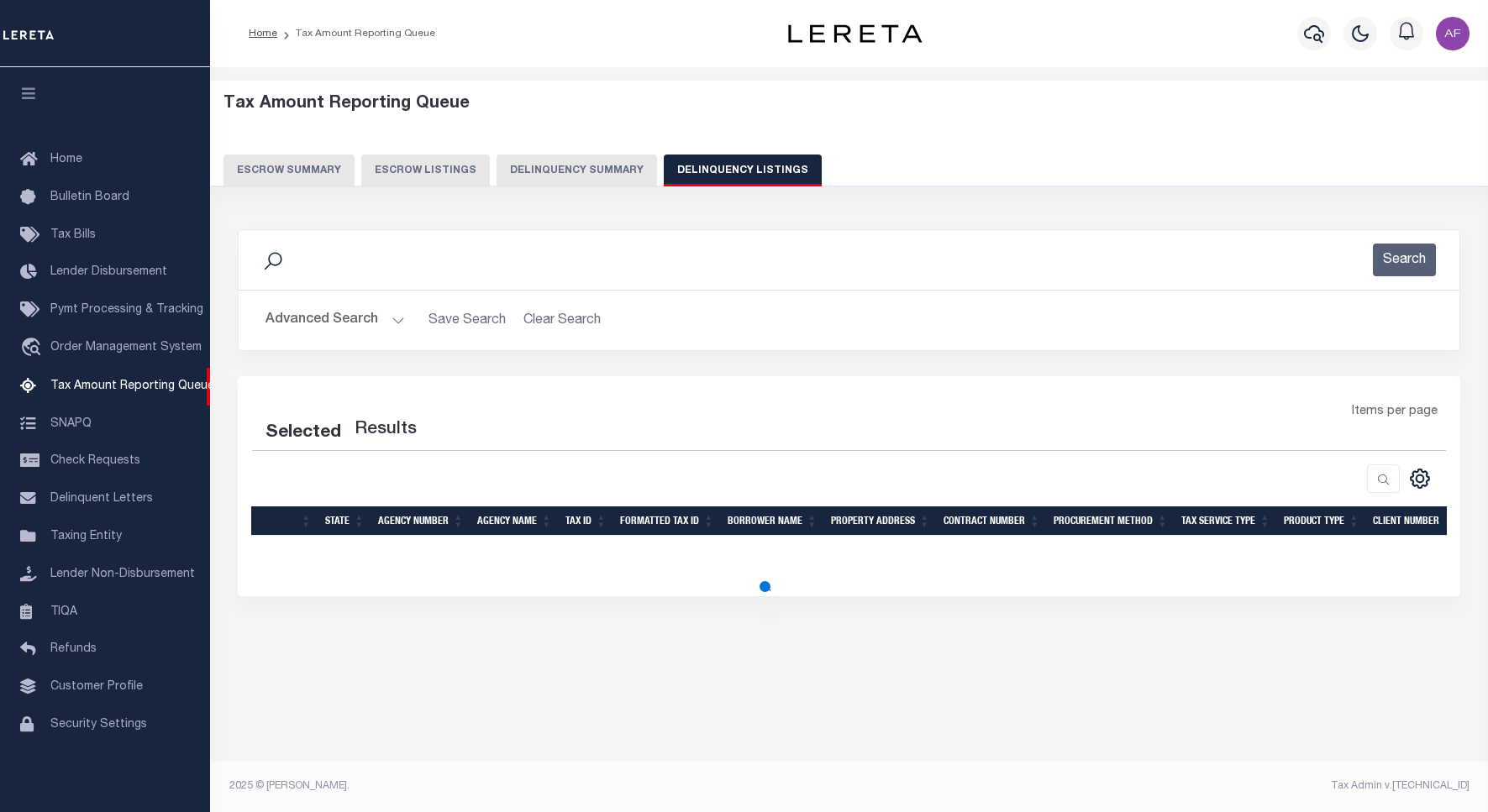
select select "100"
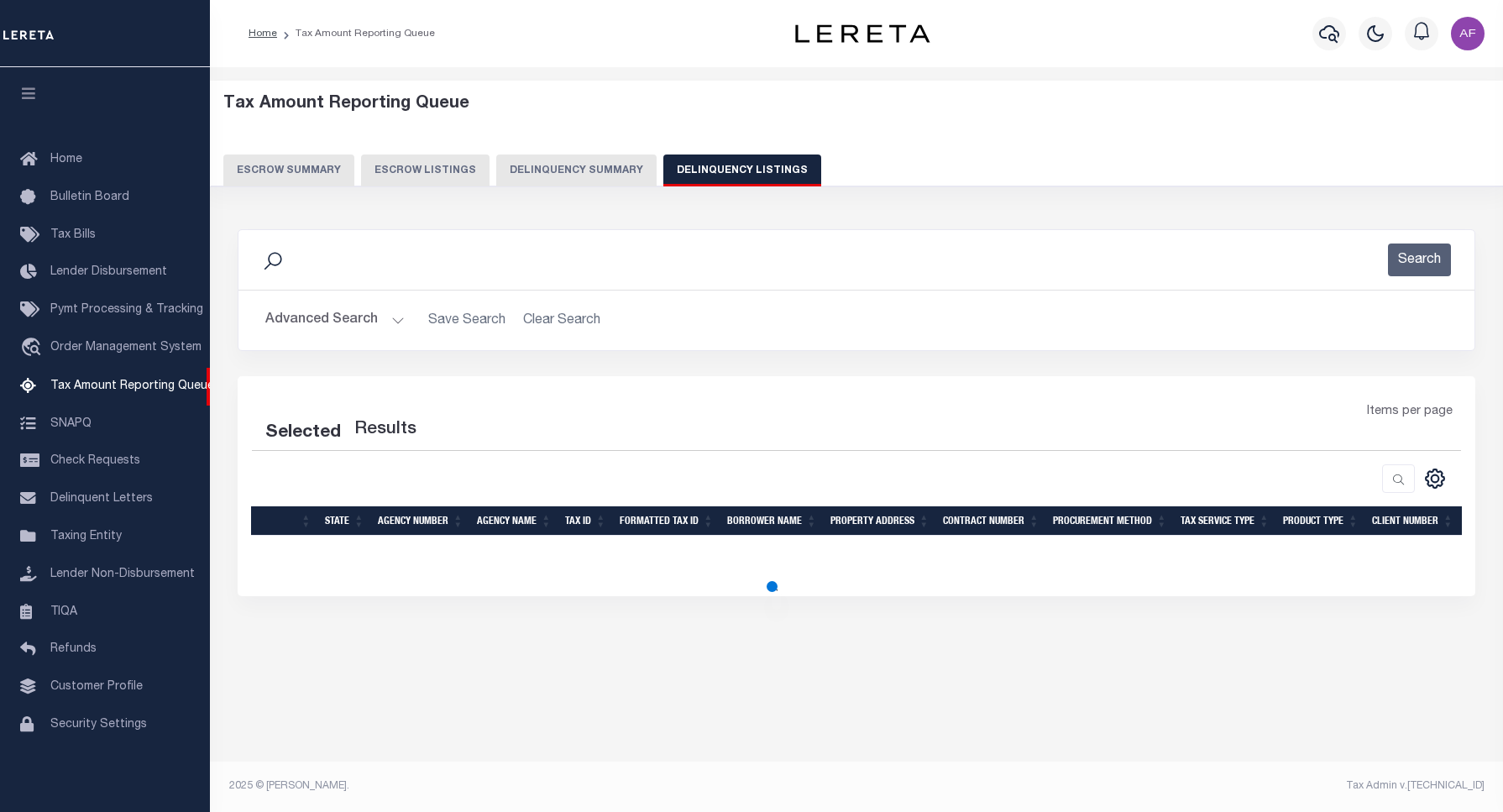
select select "100"
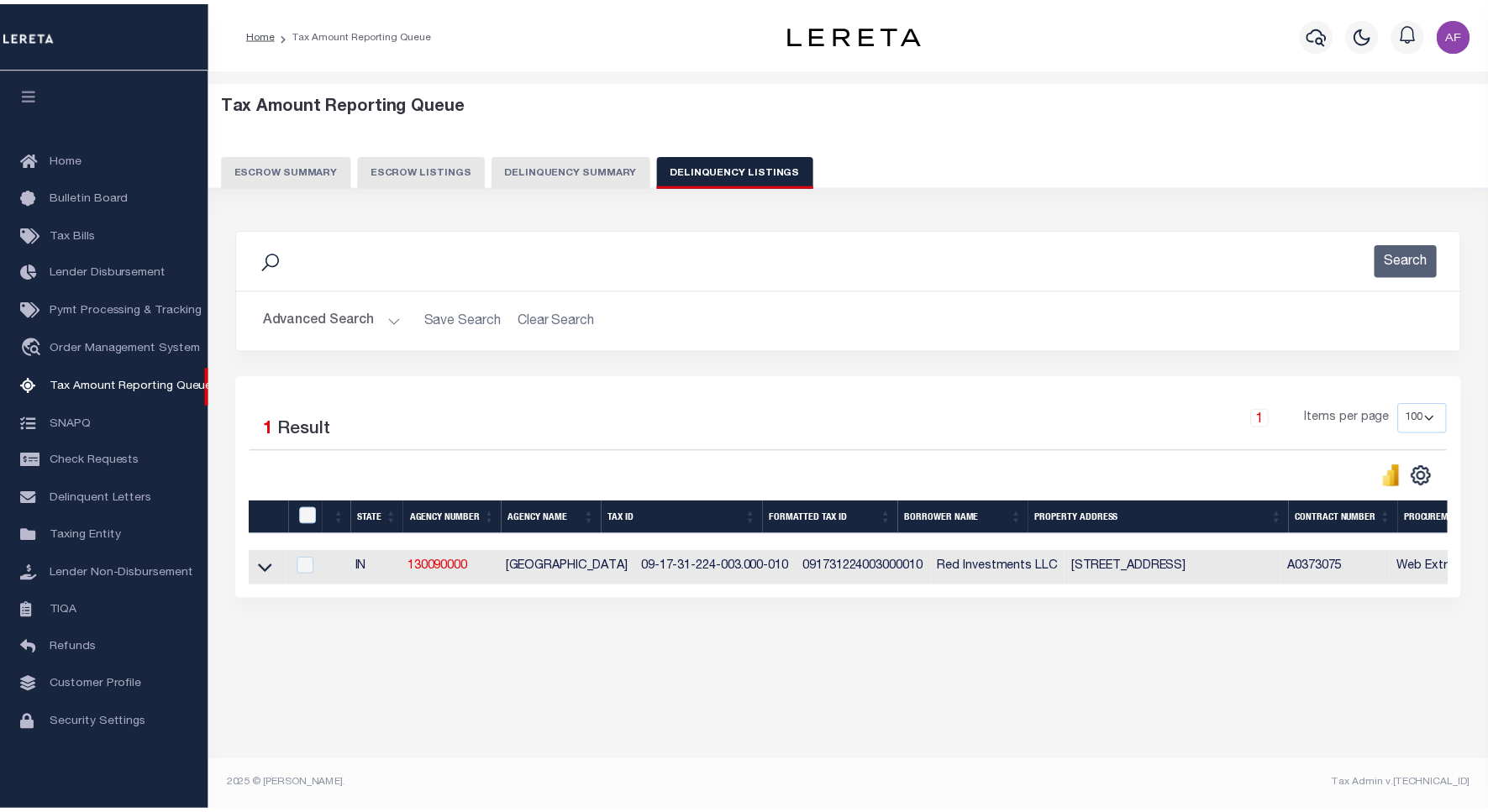
scroll to position [5, 0]
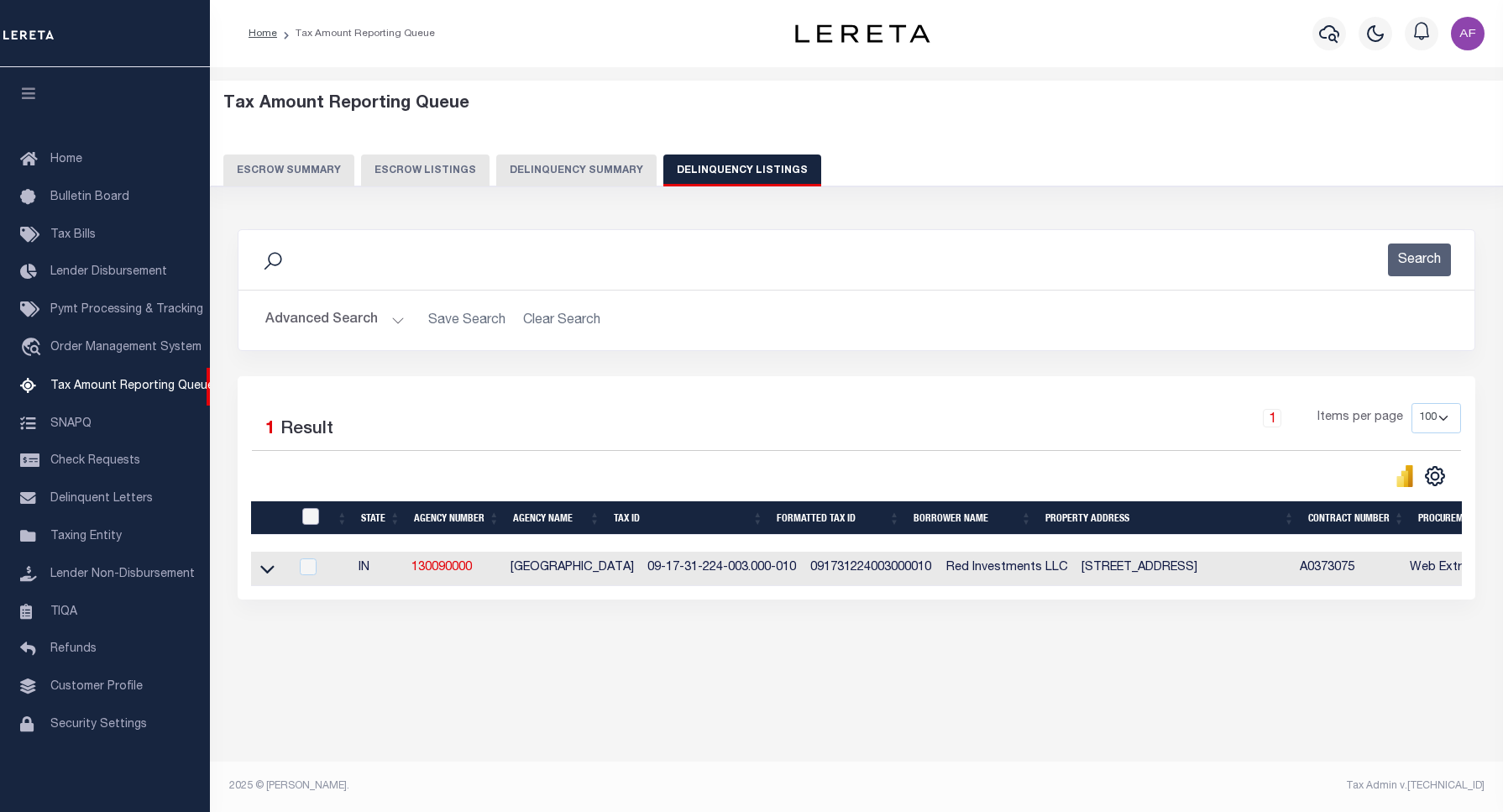
click at [304, 520] on input "checkbox" at bounding box center [311, 517] width 17 height 17
checkbox input "true"
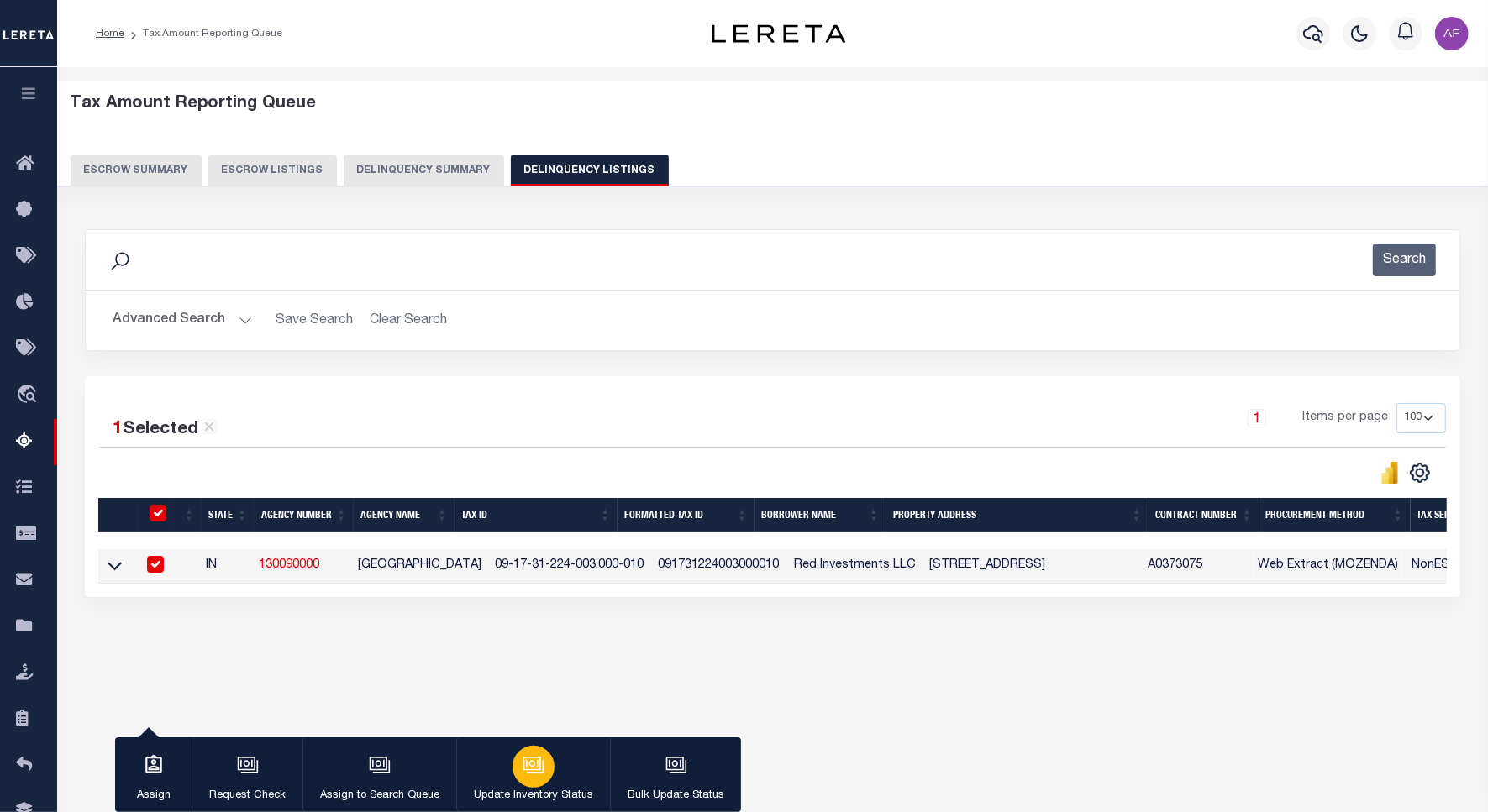
click at [532, 770] on icon "button" at bounding box center [533, 764] width 22 height 22
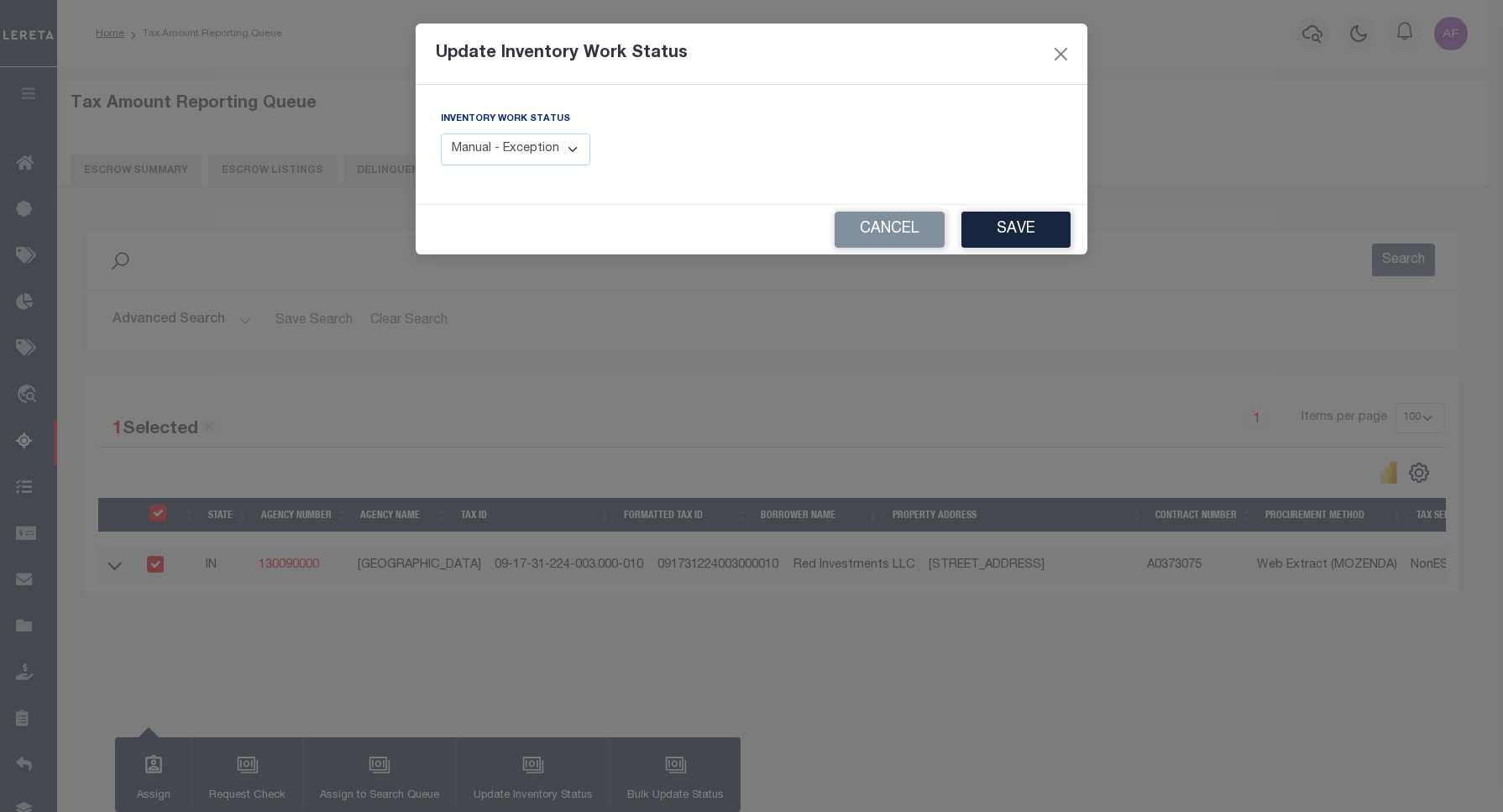
click at [518, 153] on select "Manual - Exception Pended - Awaiting Search Late Add Exception Completed" at bounding box center [516, 150] width 150 height 32
select select "4"
click at [441, 133] on select "Manual - Exception Pended - Awaiting Search Late Add Exception Completed" at bounding box center [516, 150] width 150 height 32
click at [997, 236] on button "Save" at bounding box center [1016, 230] width 110 height 36
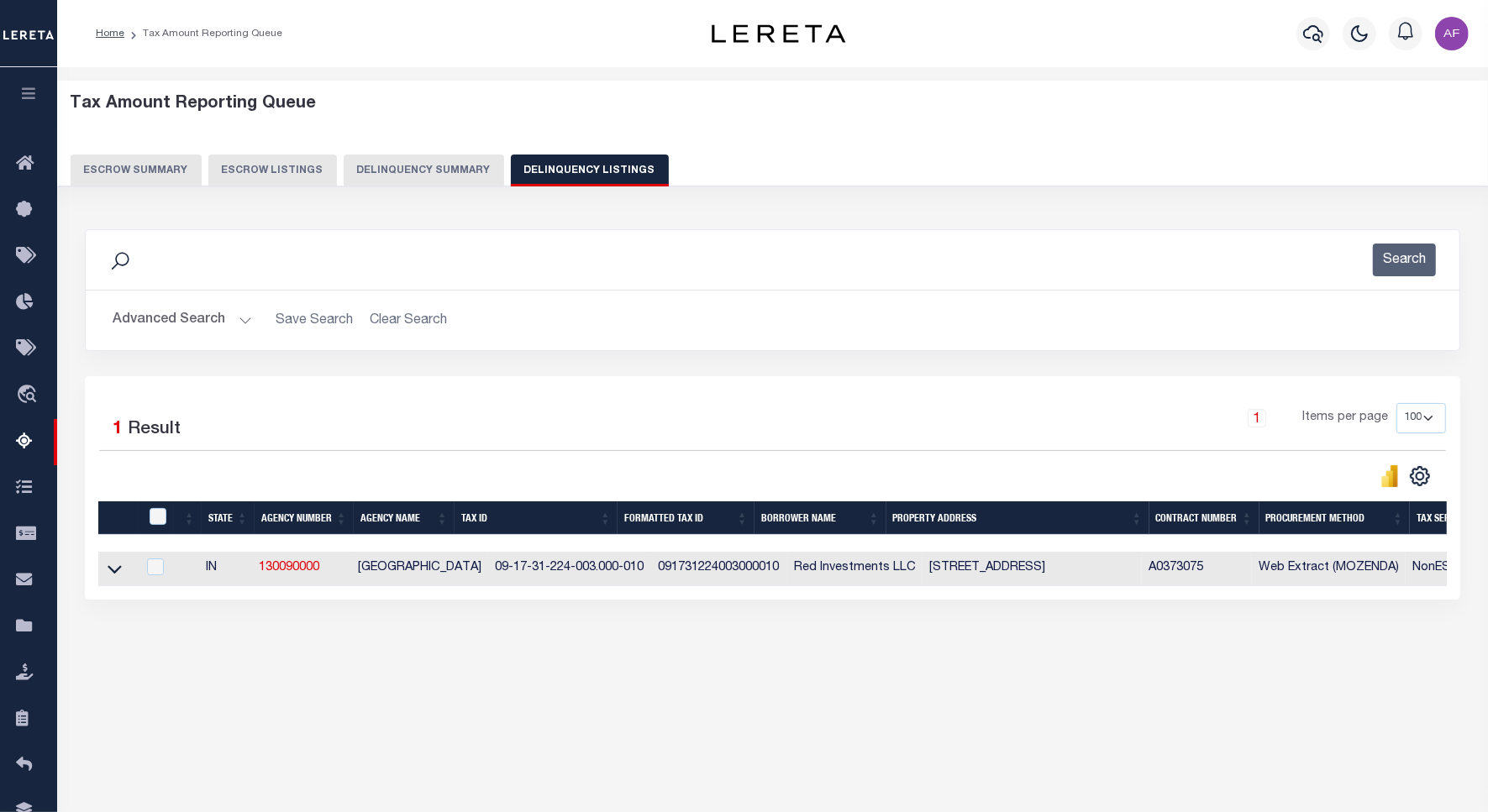
click at [164, 315] on button "Advanced Search" at bounding box center [182, 320] width 139 height 32
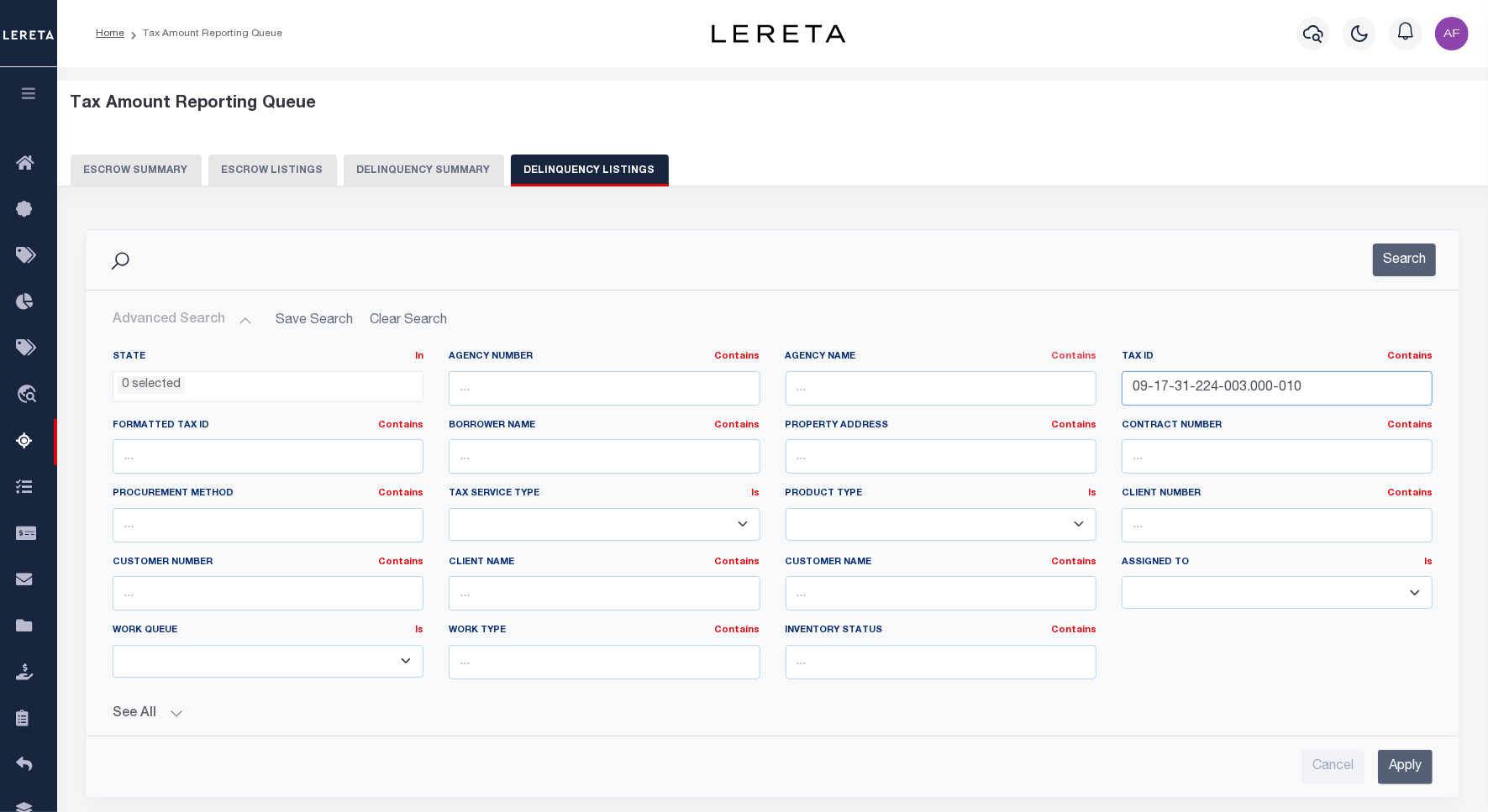
click at [1060, 358] on div "State In In AK AL AR AZ CA CO CT DC DE FL GA GU HI IA ID IL IN KS KY LA MA MD M…" at bounding box center [772, 521] width 1345 height 343
paste input "44-133-004"
type input "09-17-44-133-004.000-010"
click at [1400, 257] on button "Search" at bounding box center [1404, 260] width 63 height 32
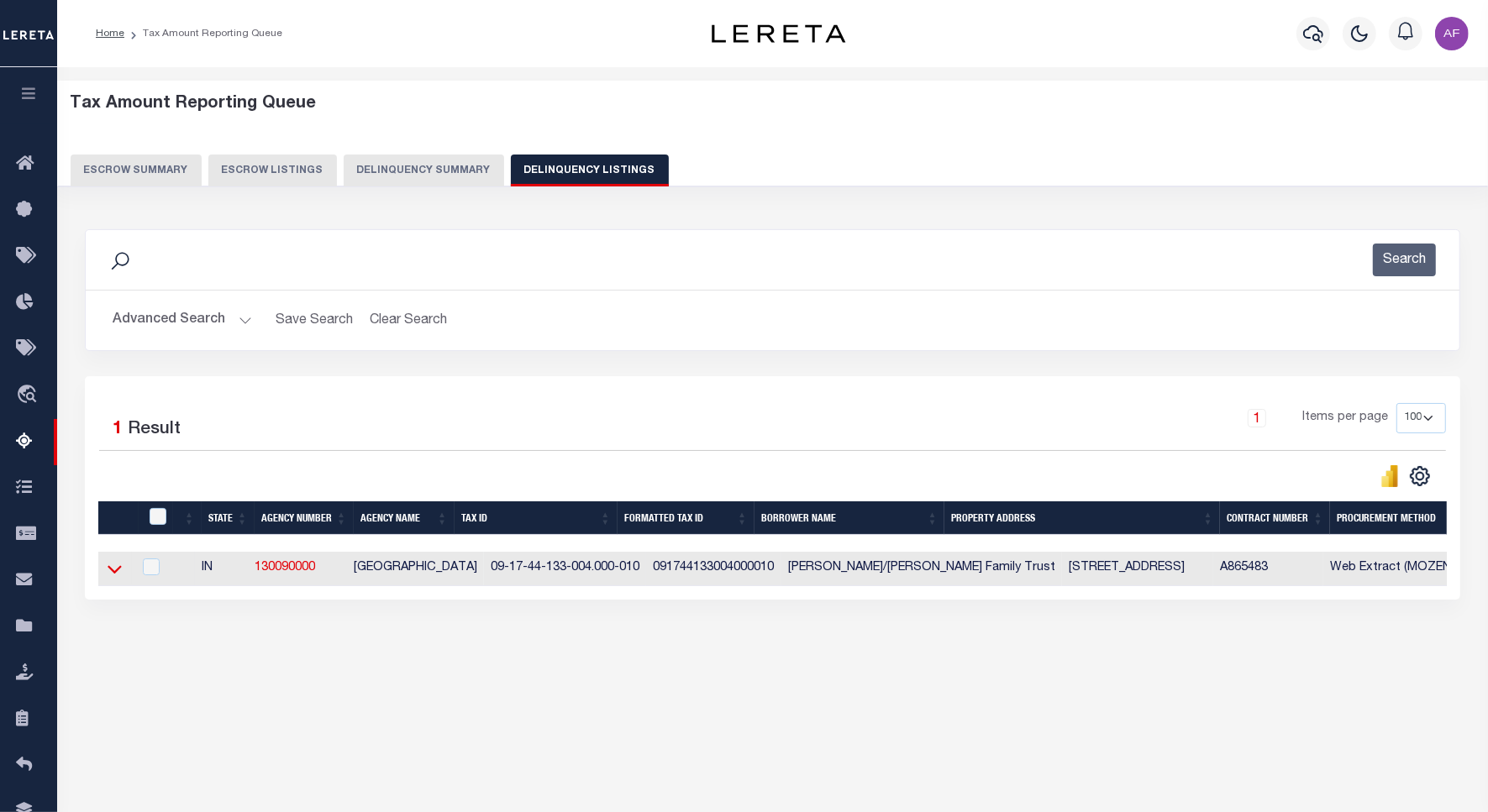
click at [119, 573] on icon at bounding box center [114, 570] width 14 height 9
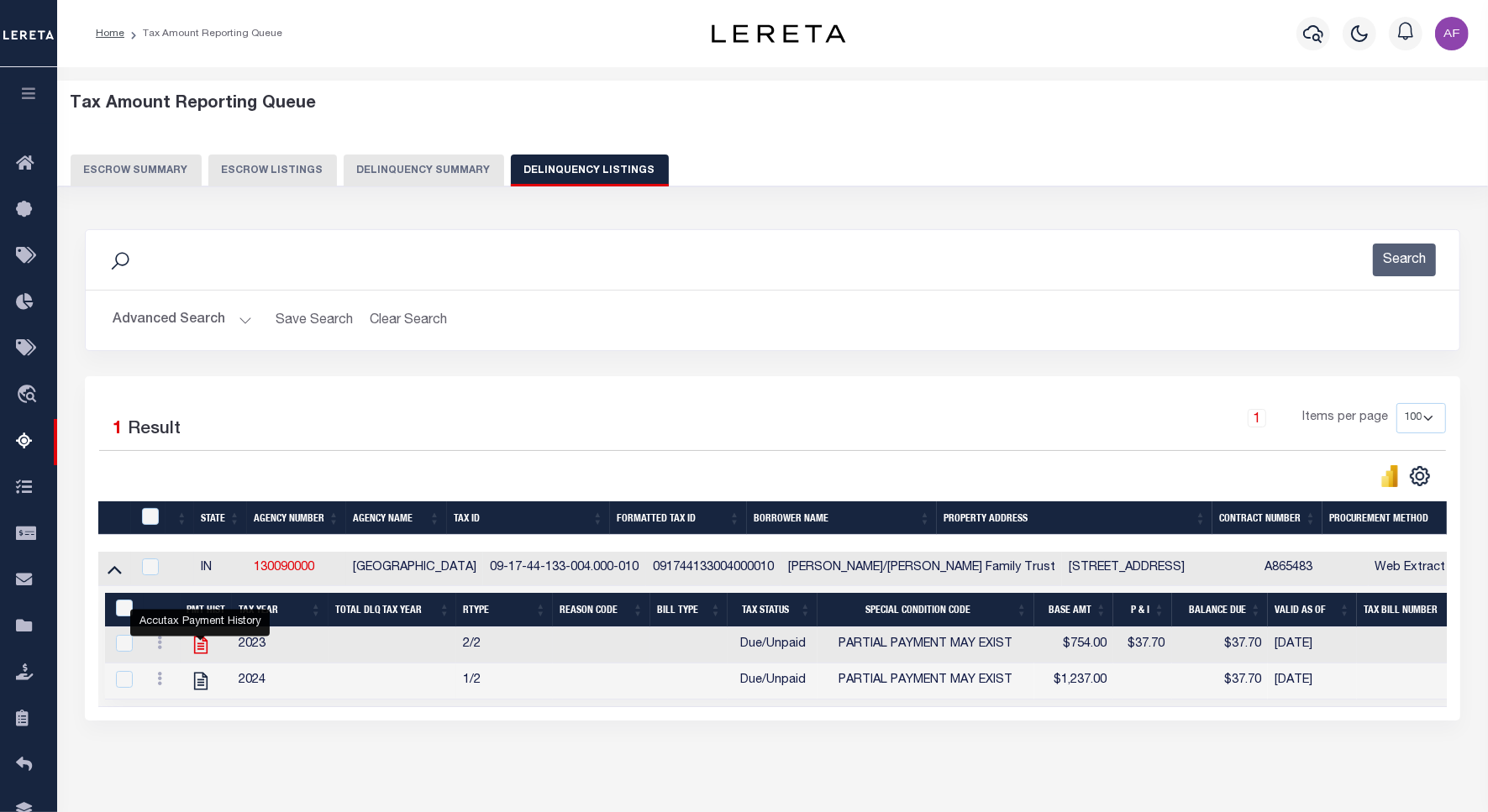
click at [194, 653] on icon "" at bounding box center [200, 645] width 13 height 18
checkbox input "true"
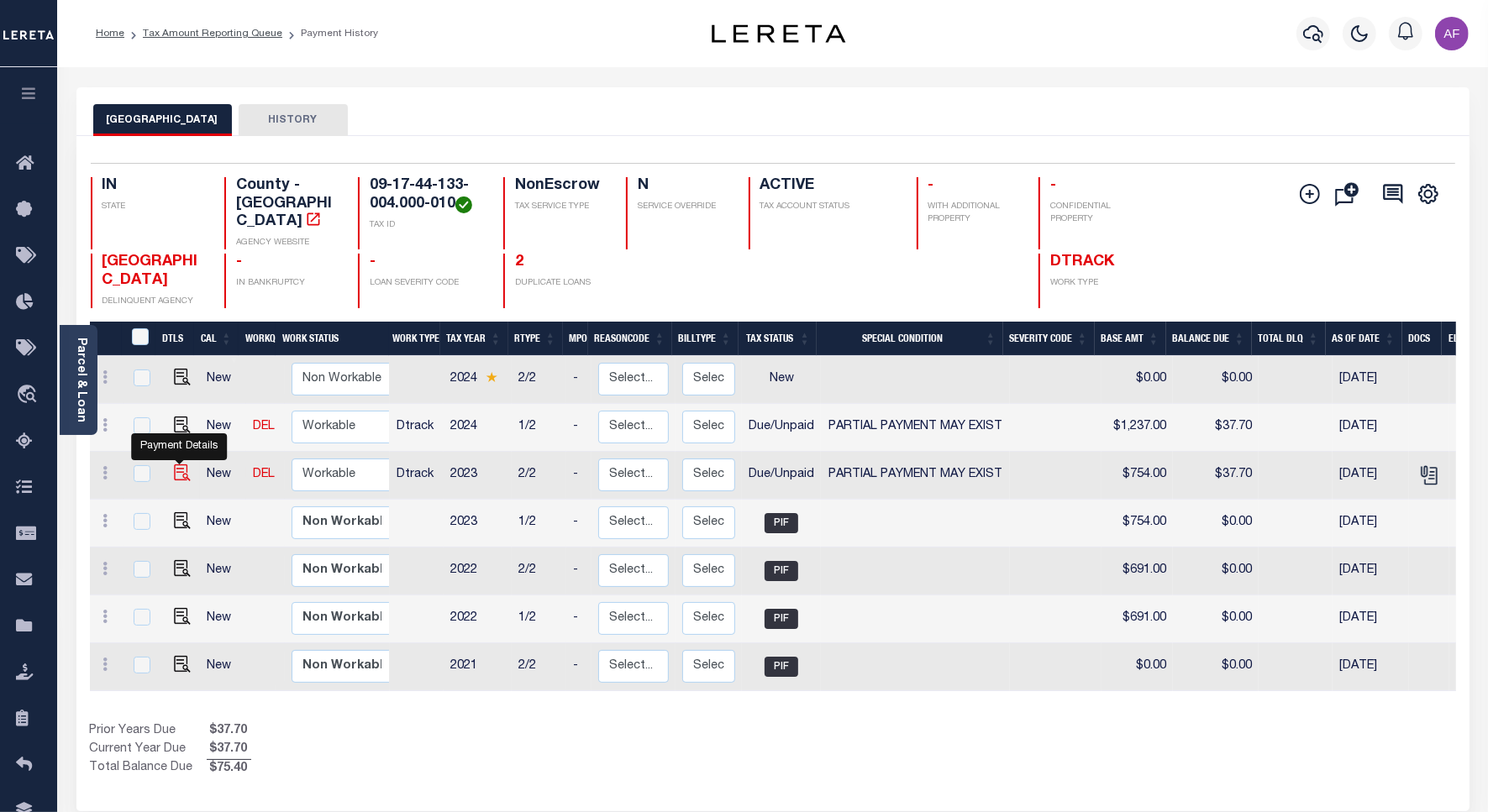
click at [174, 464] on img "" at bounding box center [182, 473] width 17 height 17
checkbox input "true"
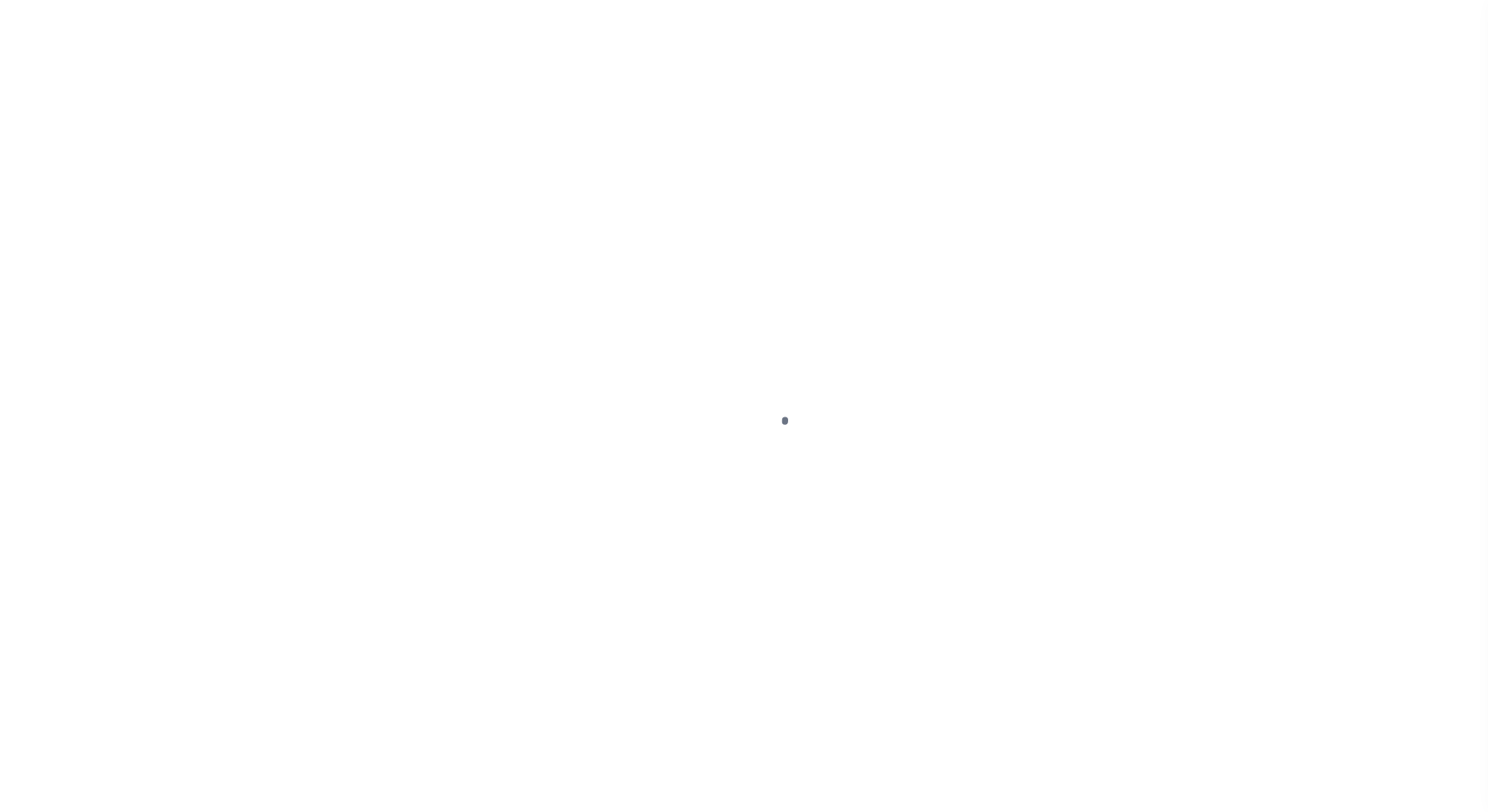
select select "DUE"
select select "15"
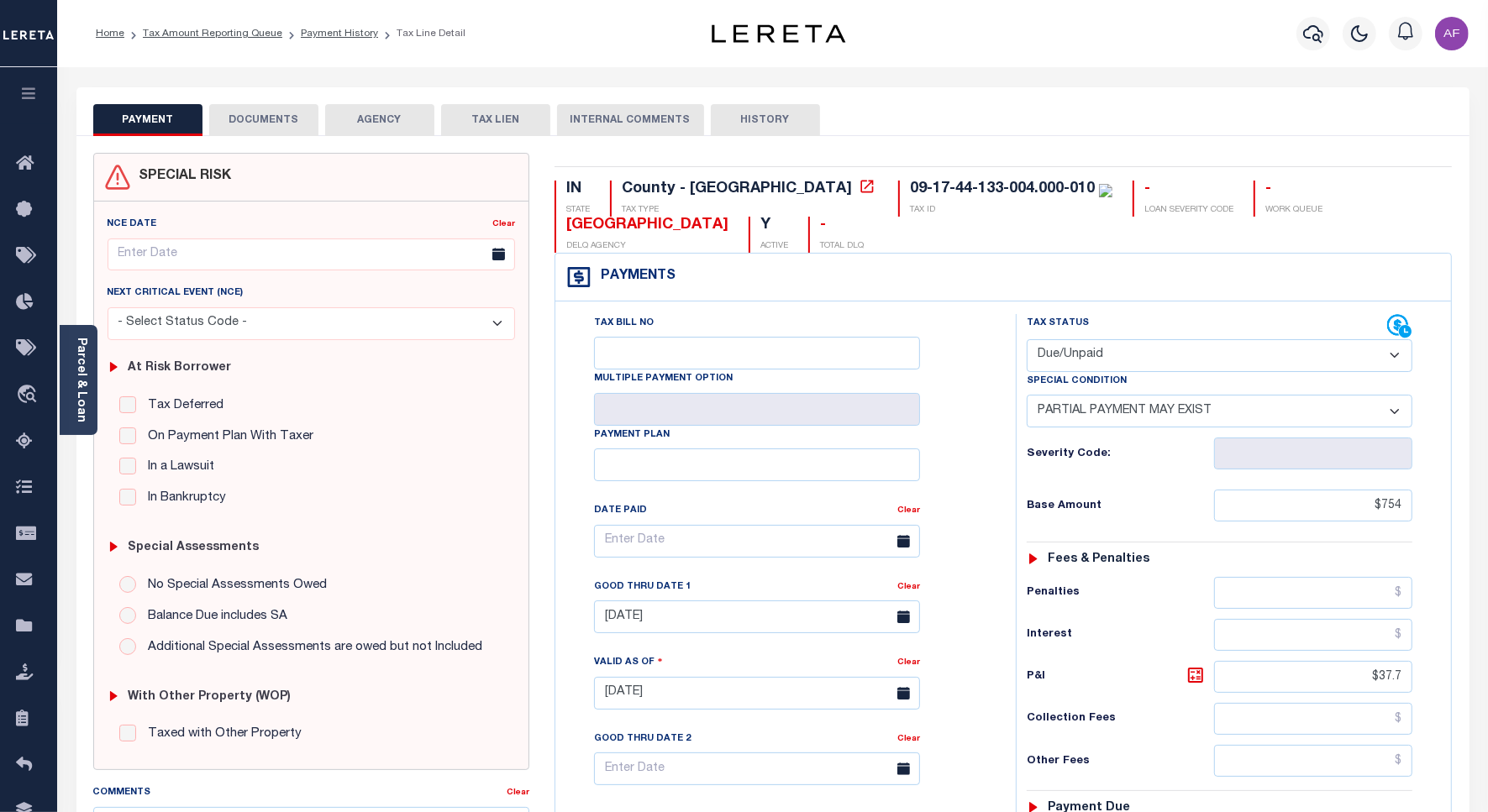
click at [1089, 357] on select "- Select Status Code - Open Due/Unpaid Paid Incomplete No Tax Due Internal Refu…" at bounding box center [1219, 355] width 385 height 32
select select "PYD"
click at [1027, 341] on select "- Select Status Code - Open Due/Unpaid Paid Incomplete No Tax Due Internal Refu…" at bounding box center [1219, 355] width 385 height 32
select select "0"
type input "[DATE]"
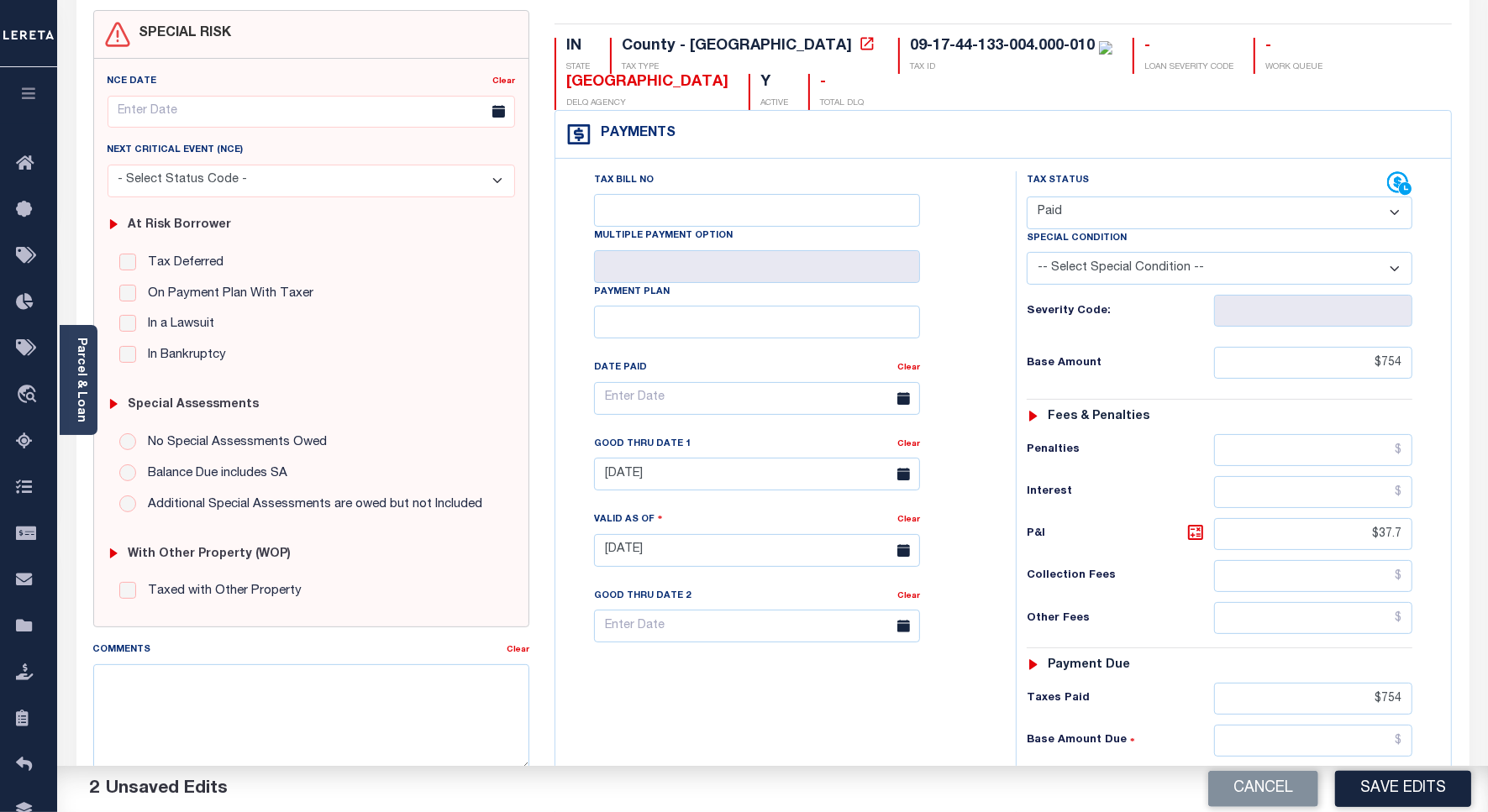
scroll to position [470, 0]
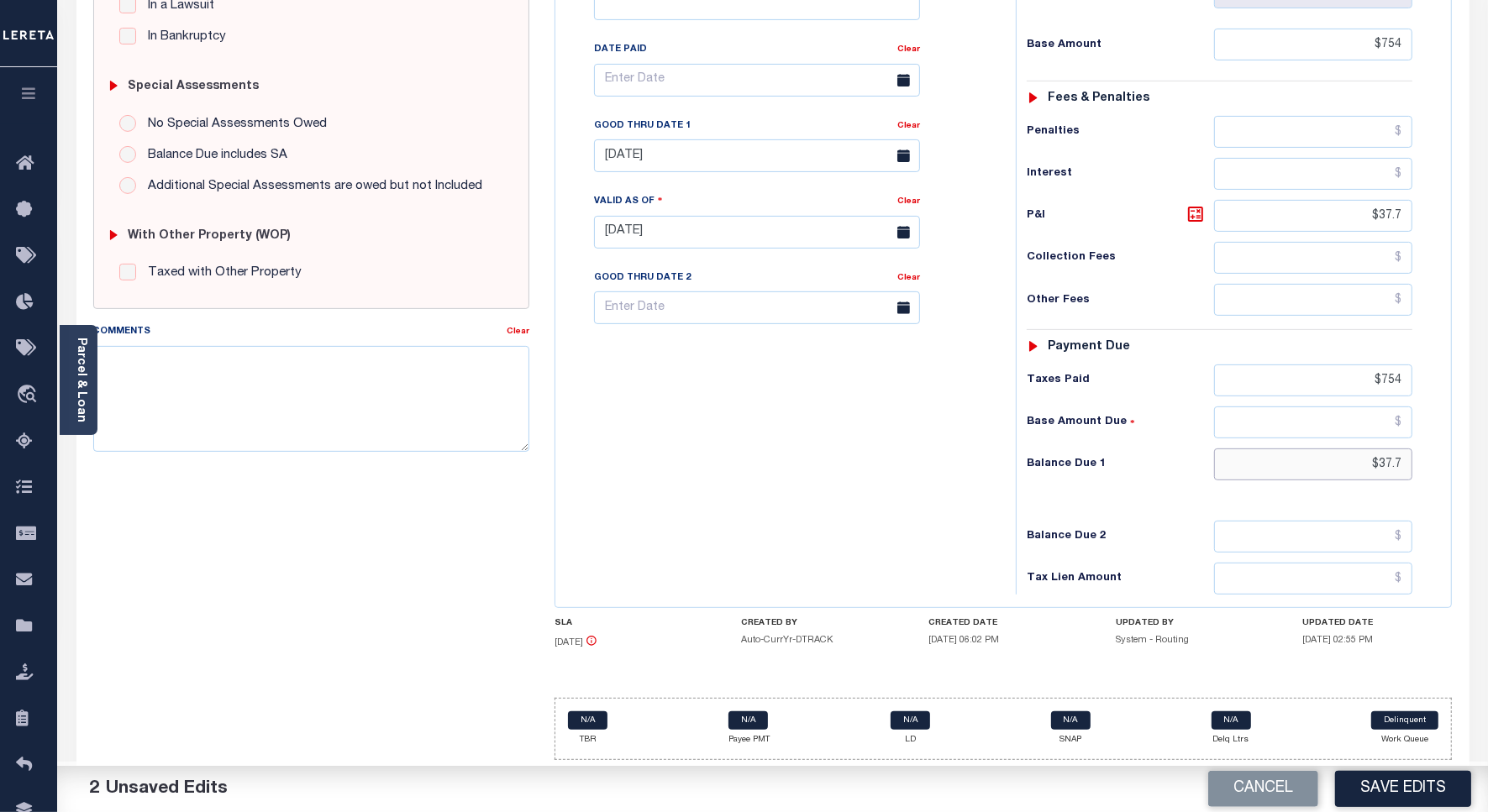
click at [1382, 455] on input "$37.7" at bounding box center [1313, 464] width 198 height 31
type input "$0.00"
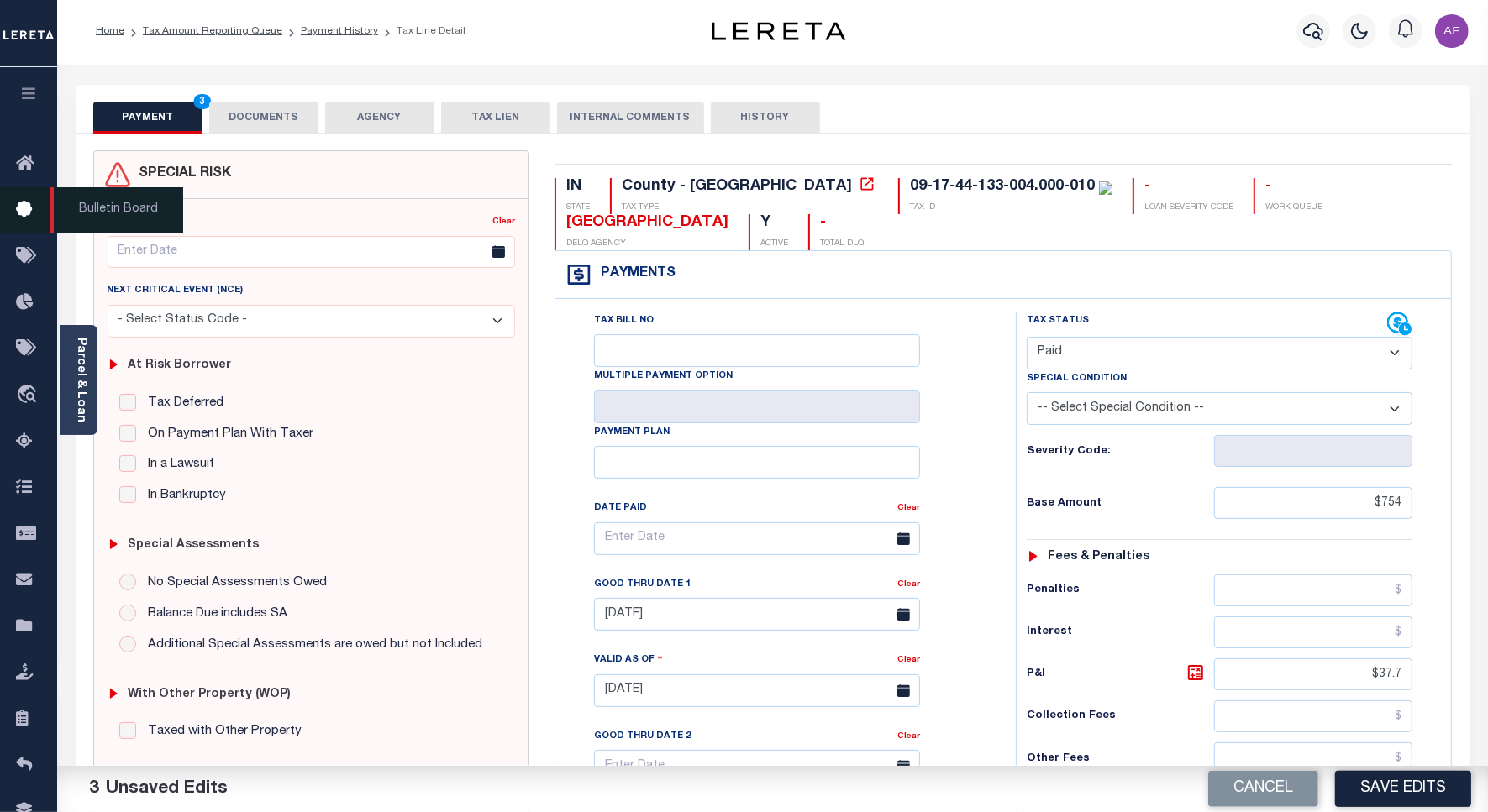
scroll to position [0, 0]
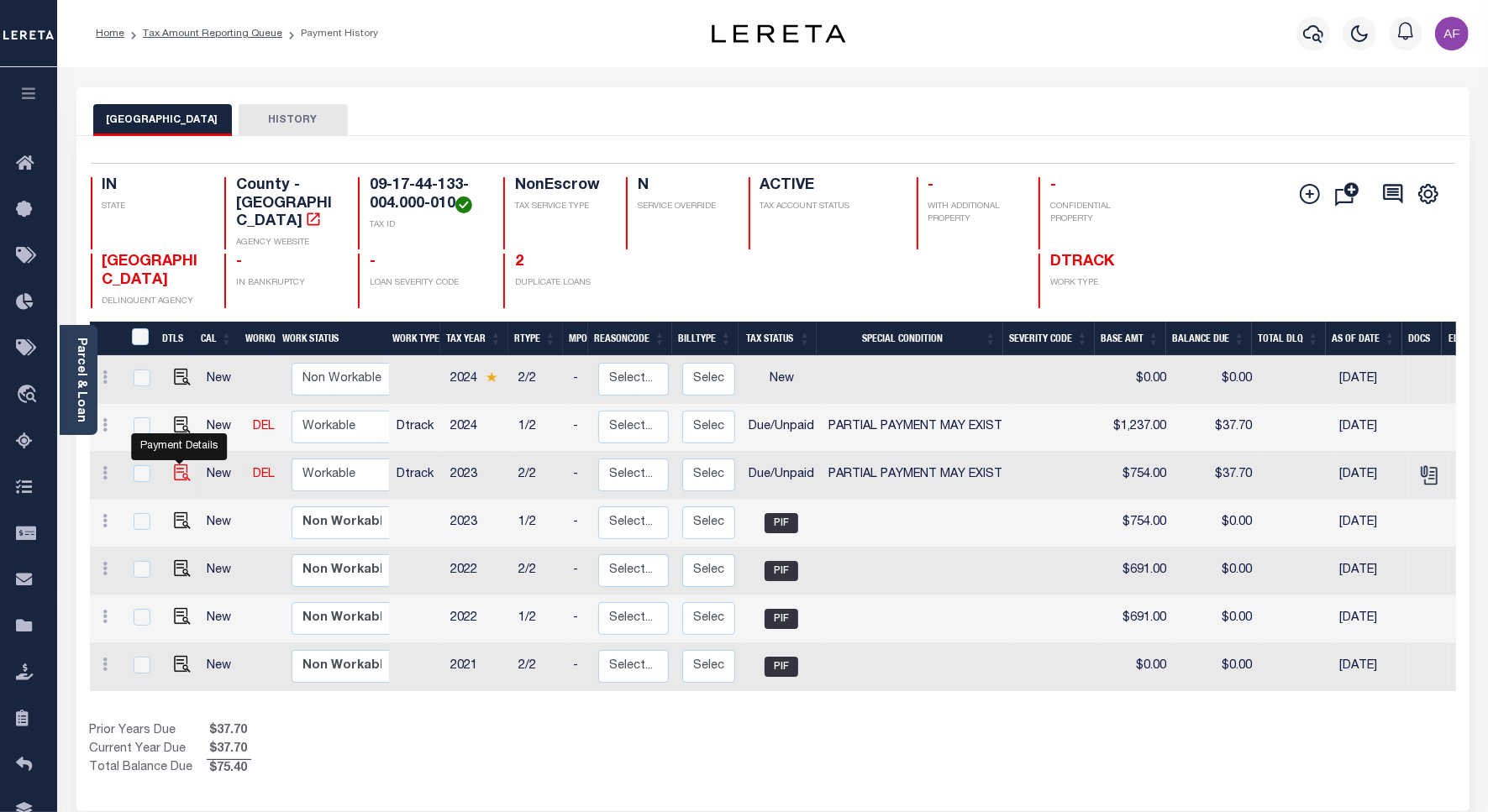
click at [181, 464] on img "" at bounding box center [182, 473] width 17 height 17
checkbox input "true"
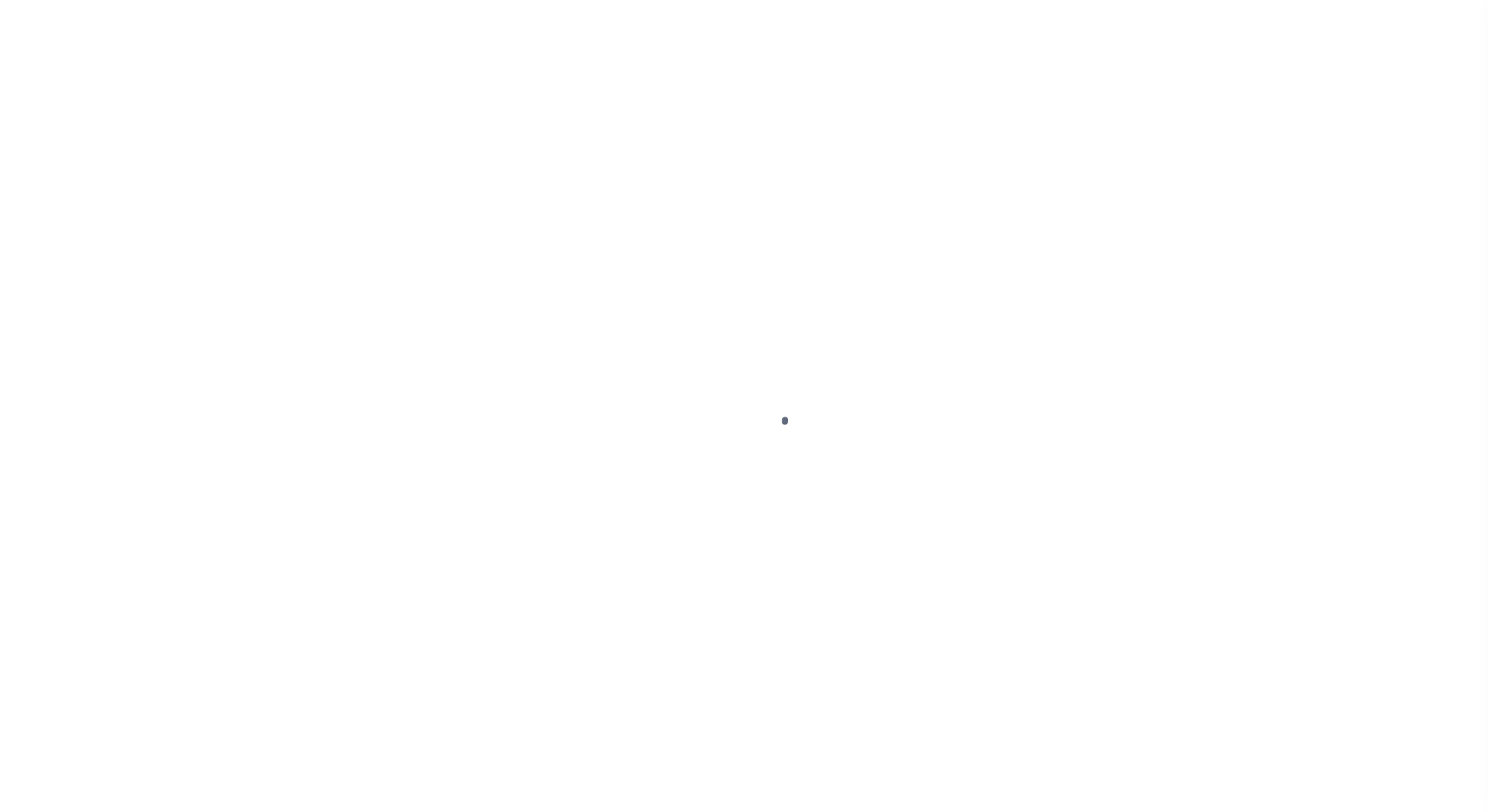
select select "DUE"
select select "15"
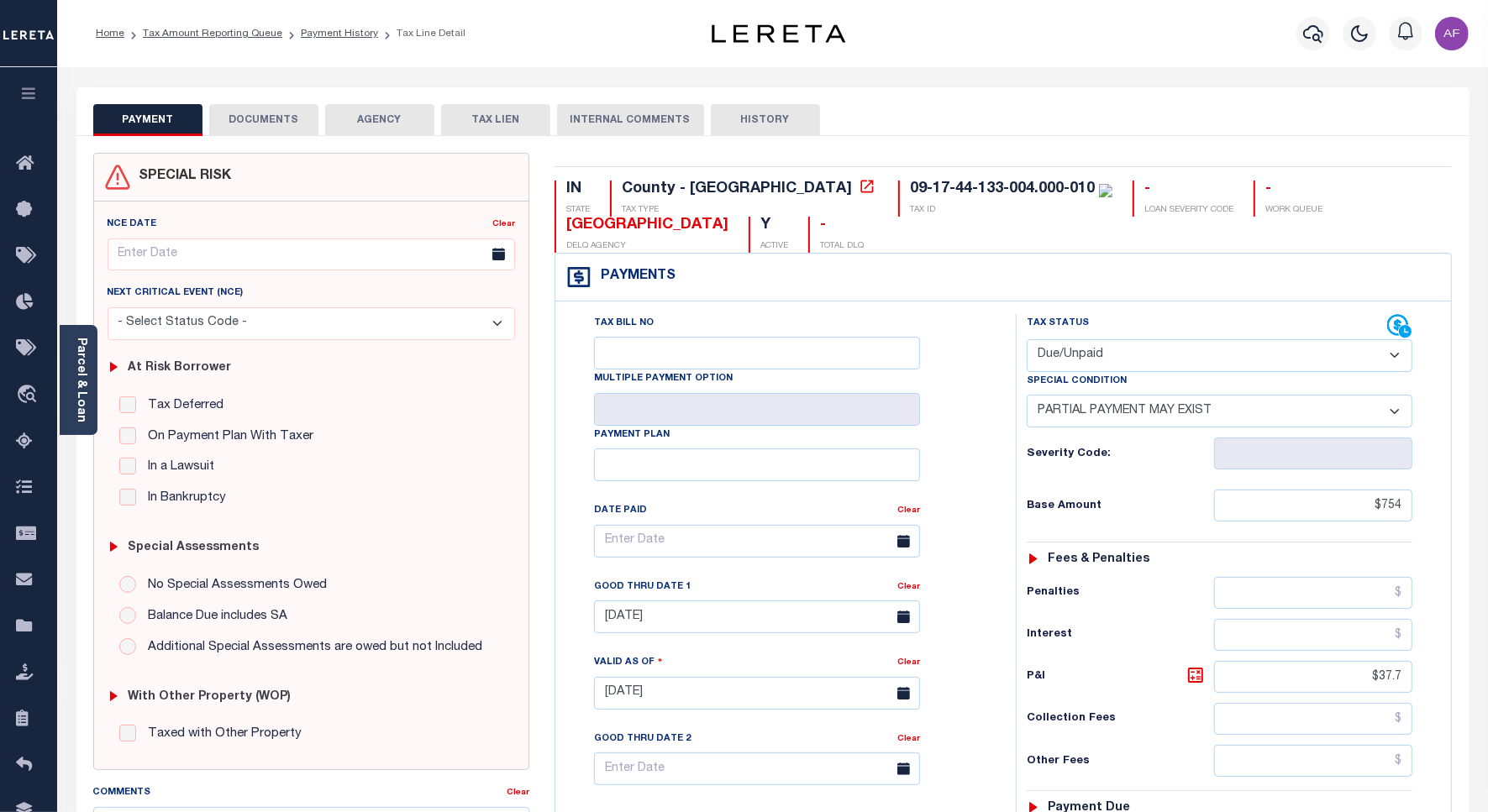
click at [1111, 354] on select "- Select Status Code - Open Due/Unpaid Paid Incomplete No Tax Due Internal Refu…" at bounding box center [1219, 355] width 385 height 32
select select "PYD"
click at [1027, 341] on select "- Select Status Code - Open Due/Unpaid Paid Incomplete No Tax Due Internal Refu…" at bounding box center [1219, 355] width 385 height 32
select select "0"
type input "[DATE]"
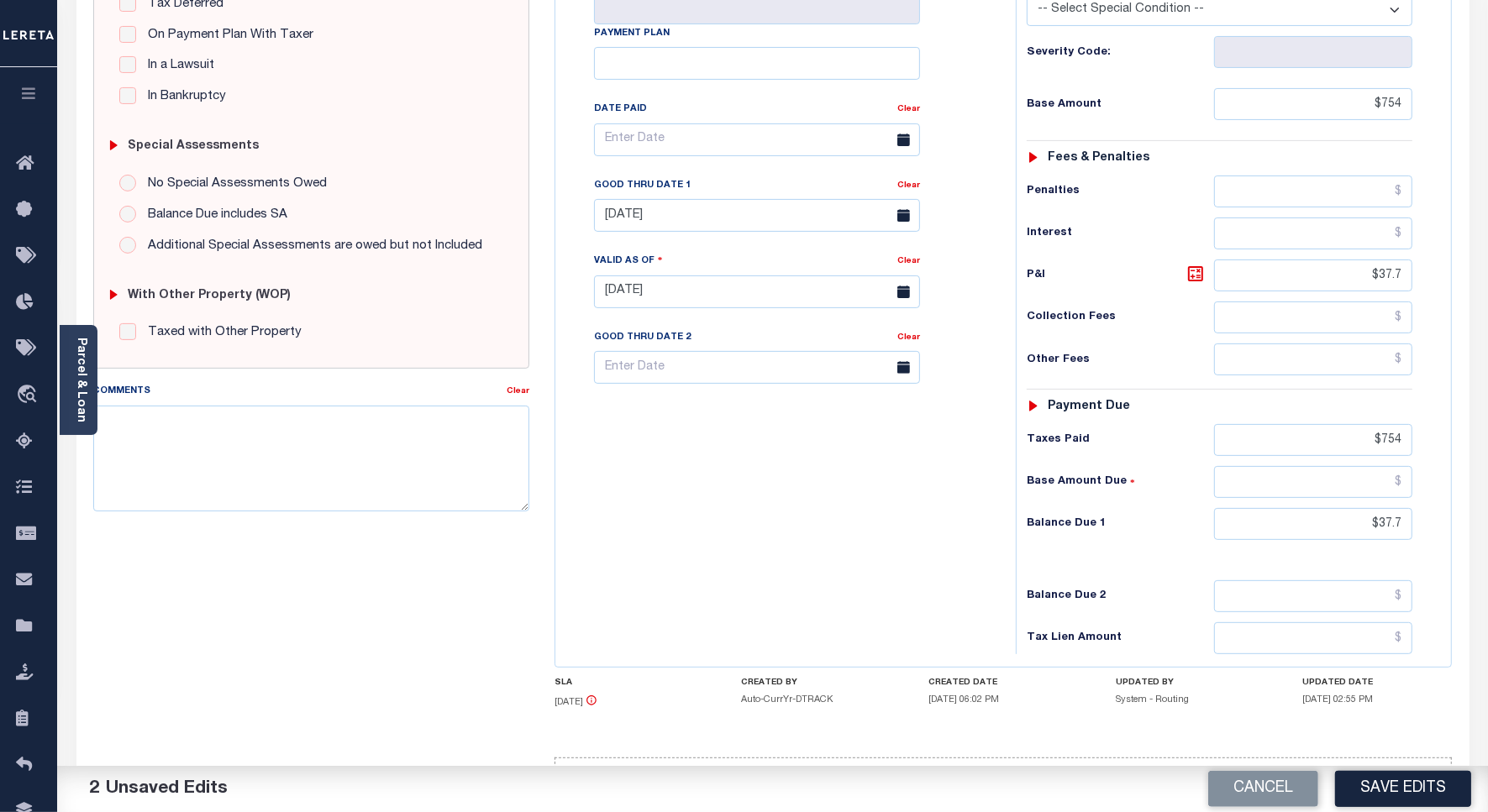
scroll to position [470, 0]
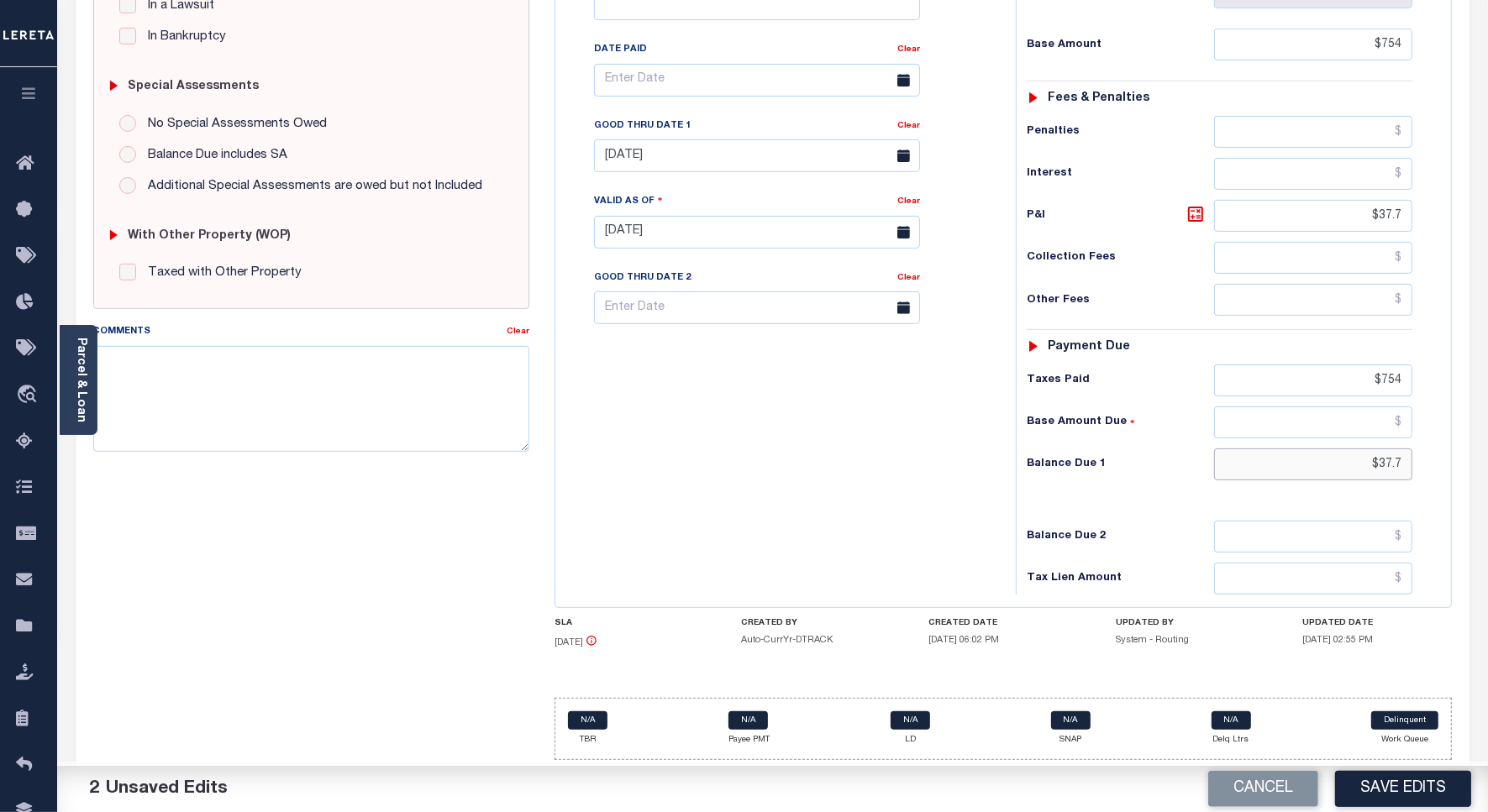
click at [1386, 459] on input "$37.7" at bounding box center [1313, 464] width 198 height 31
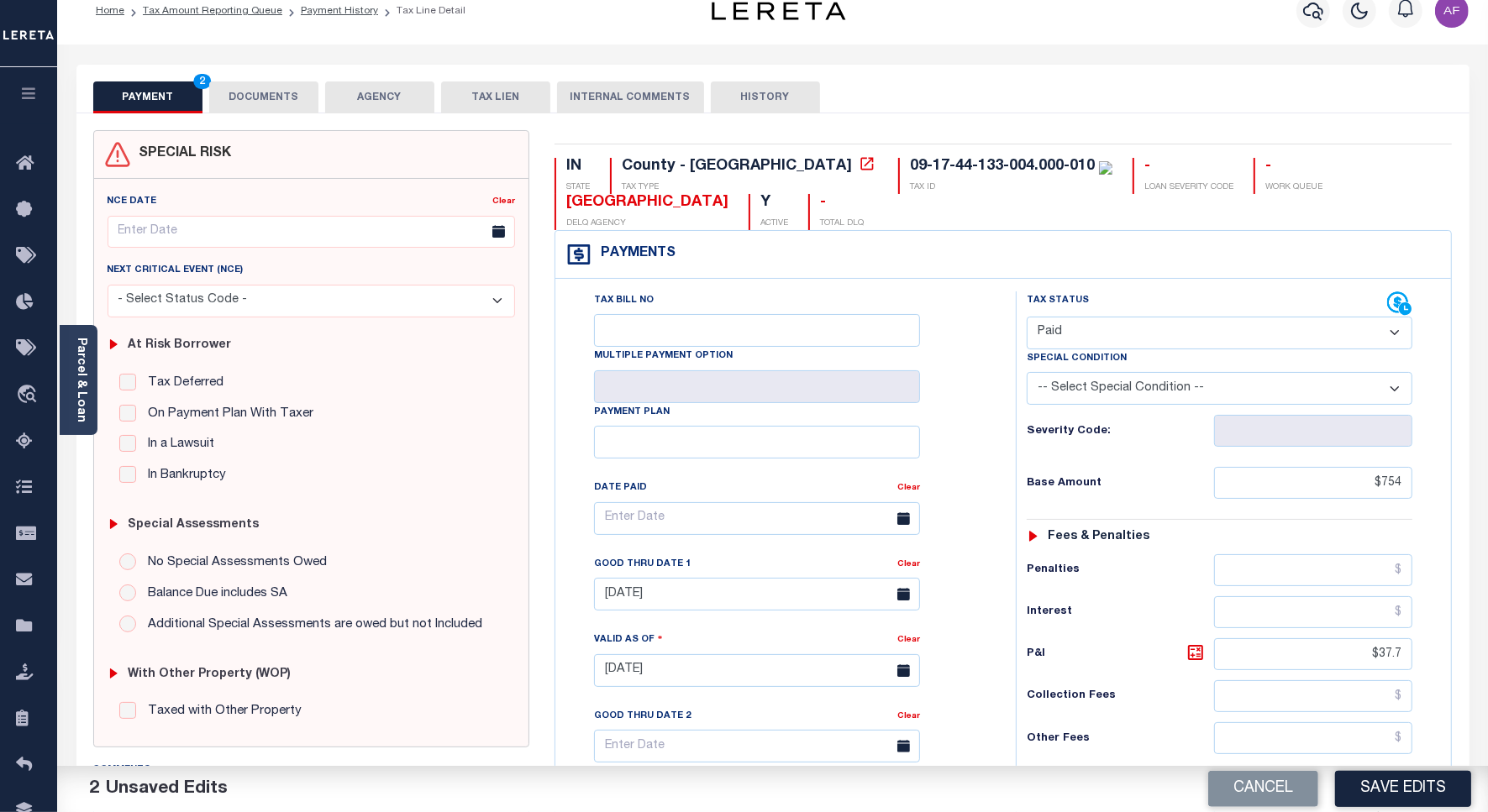
scroll to position [0, 0]
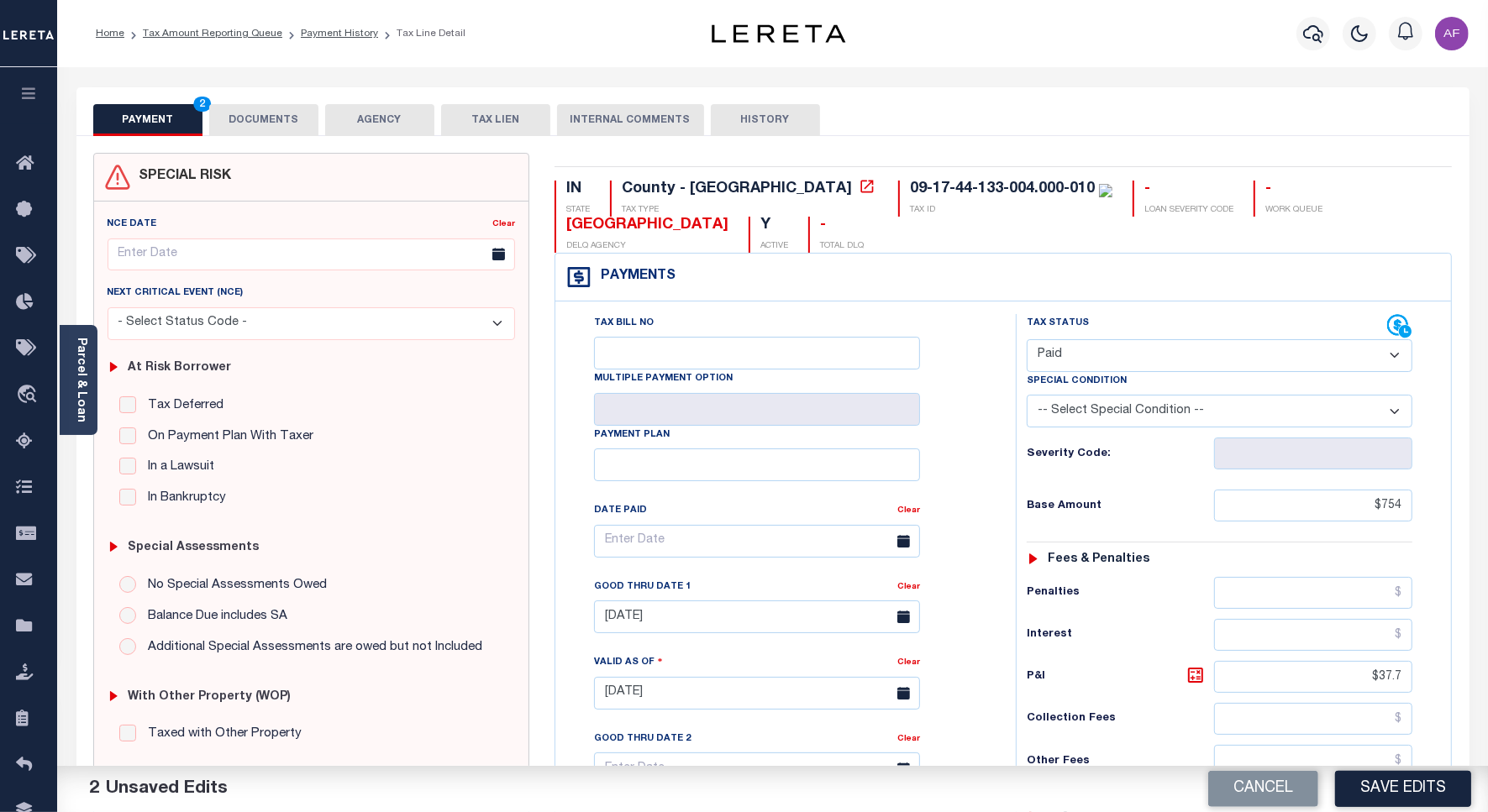
type input "$0.00"
click at [275, 114] on button "DOCUMENTS" at bounding box center [263, 119] width 110 height 31
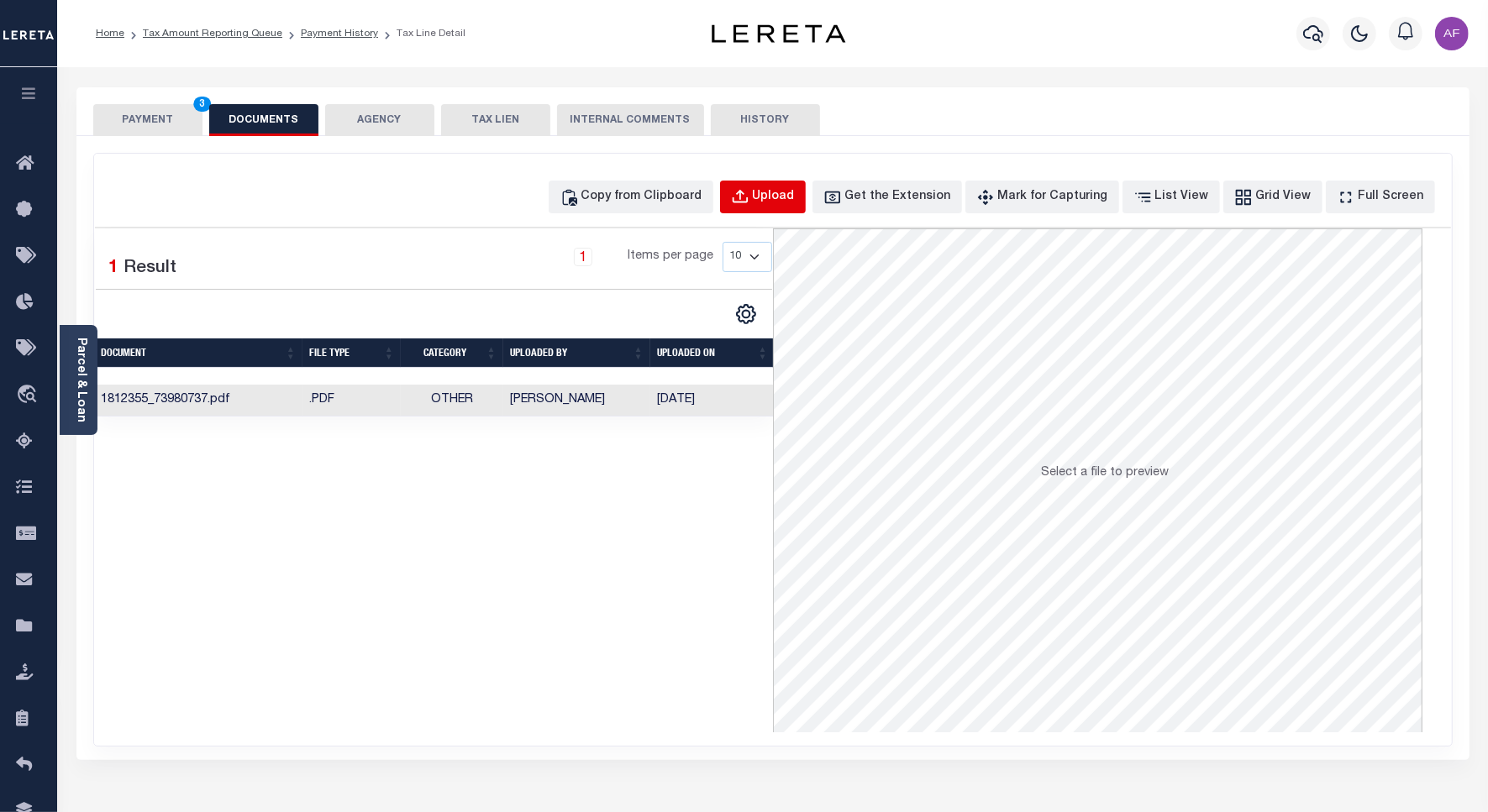
click at [787, 197] on div "Upload" at bounding box center [774, 196] width 42 height 18
select select "POP"
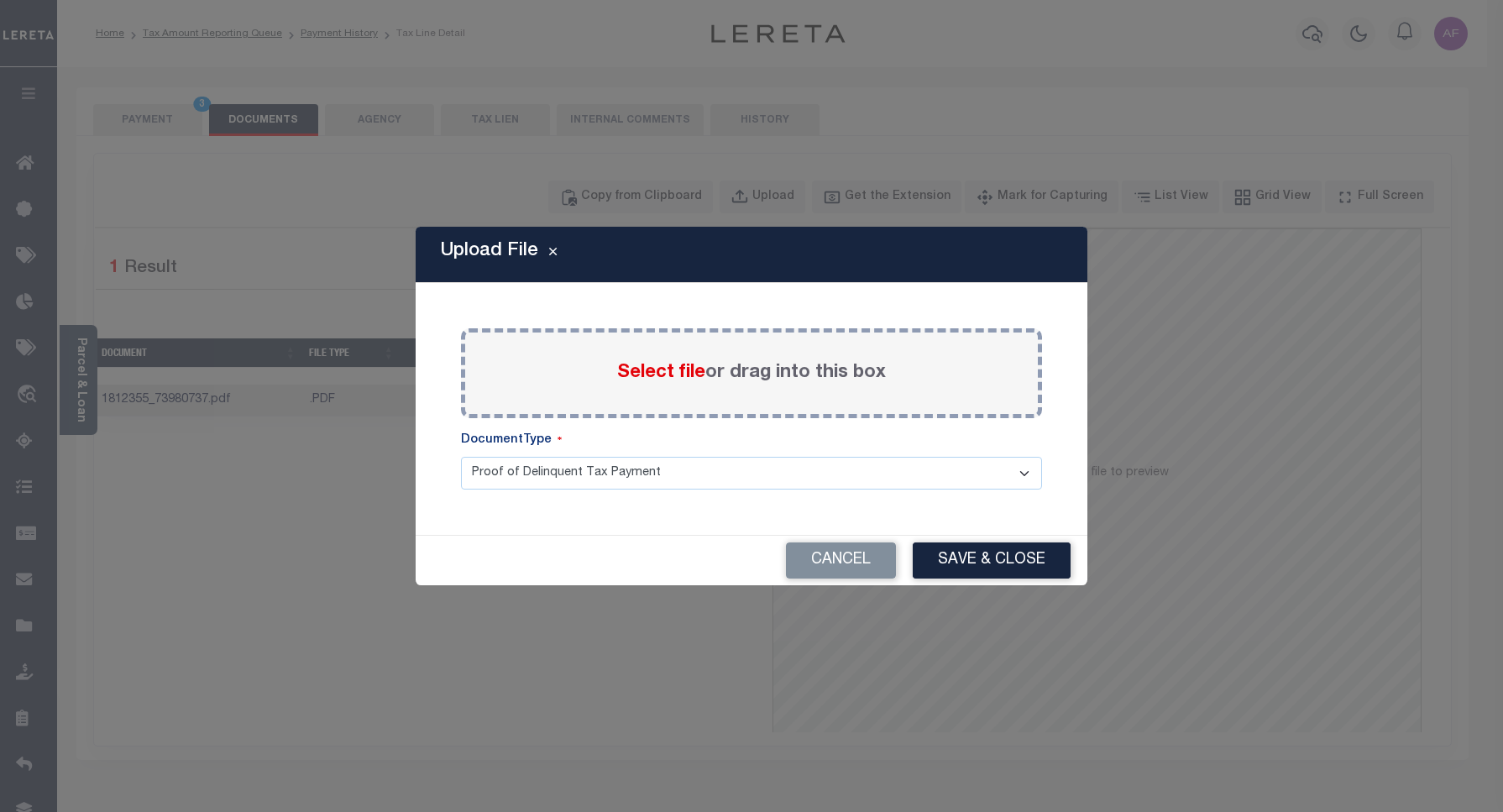
click at [651, 370] on span "Select file" at bounding box center [661, 373] width 89 height 18
click at [0, 0] on input "Select file or drag into this box" at bounding box center [0, 0] width 0 height 0
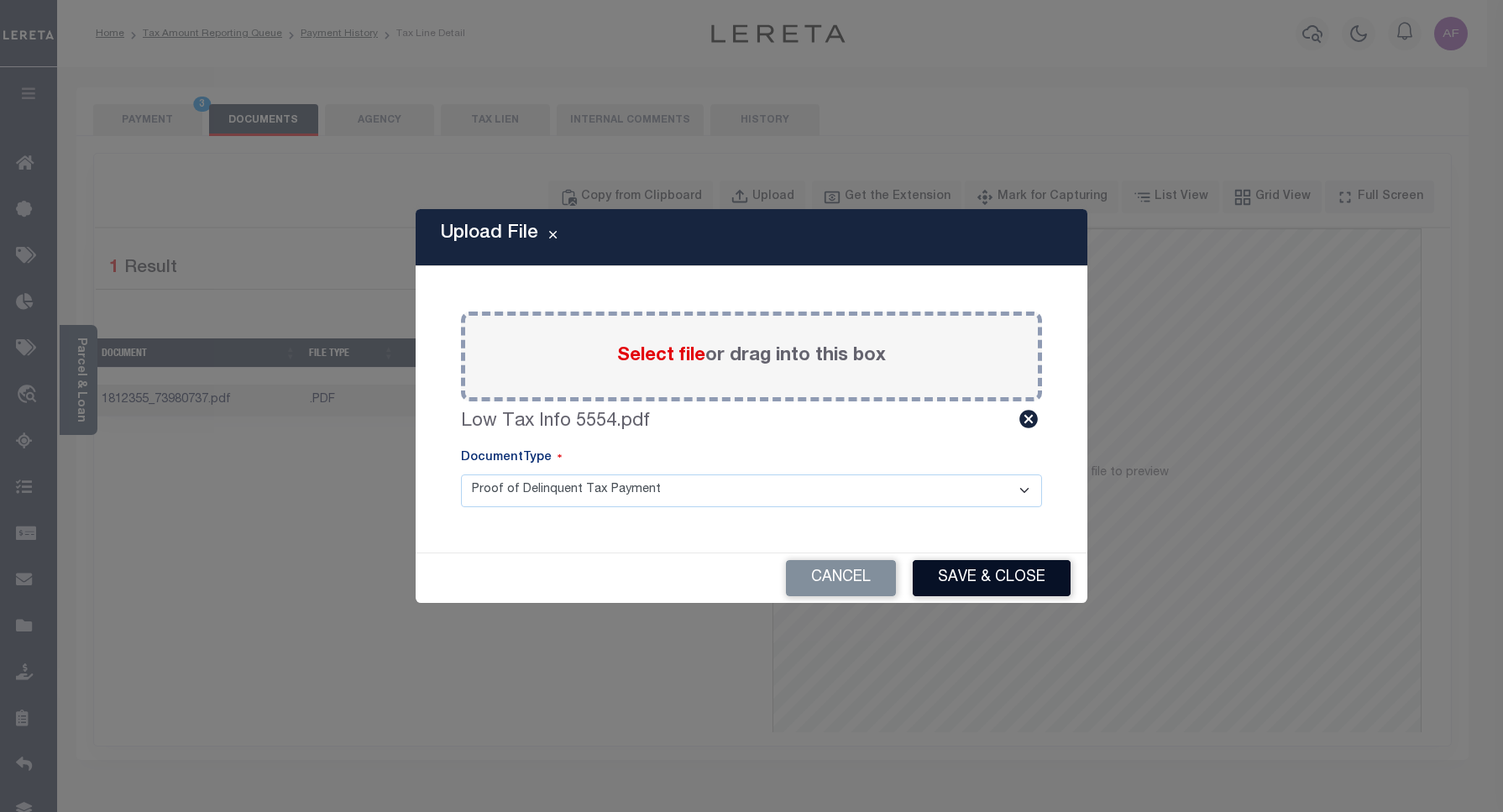
click at [1040, 577] on button "Save & Close" at bounding box center [992, 579] width 158 height 36
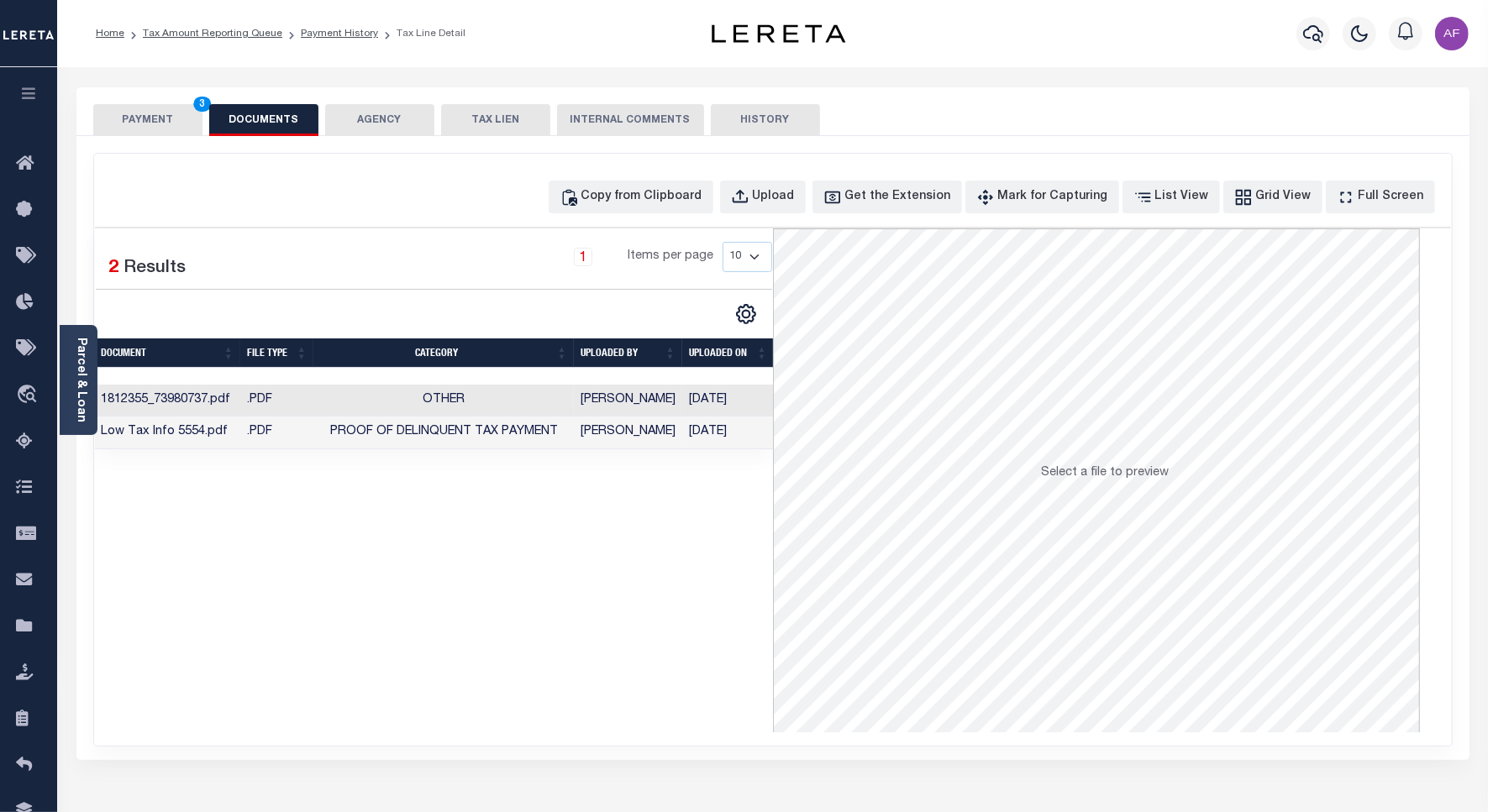
click at [148, 114] on button "PAYMENT 3" at bounding box center [148, 119] width 110 height 31
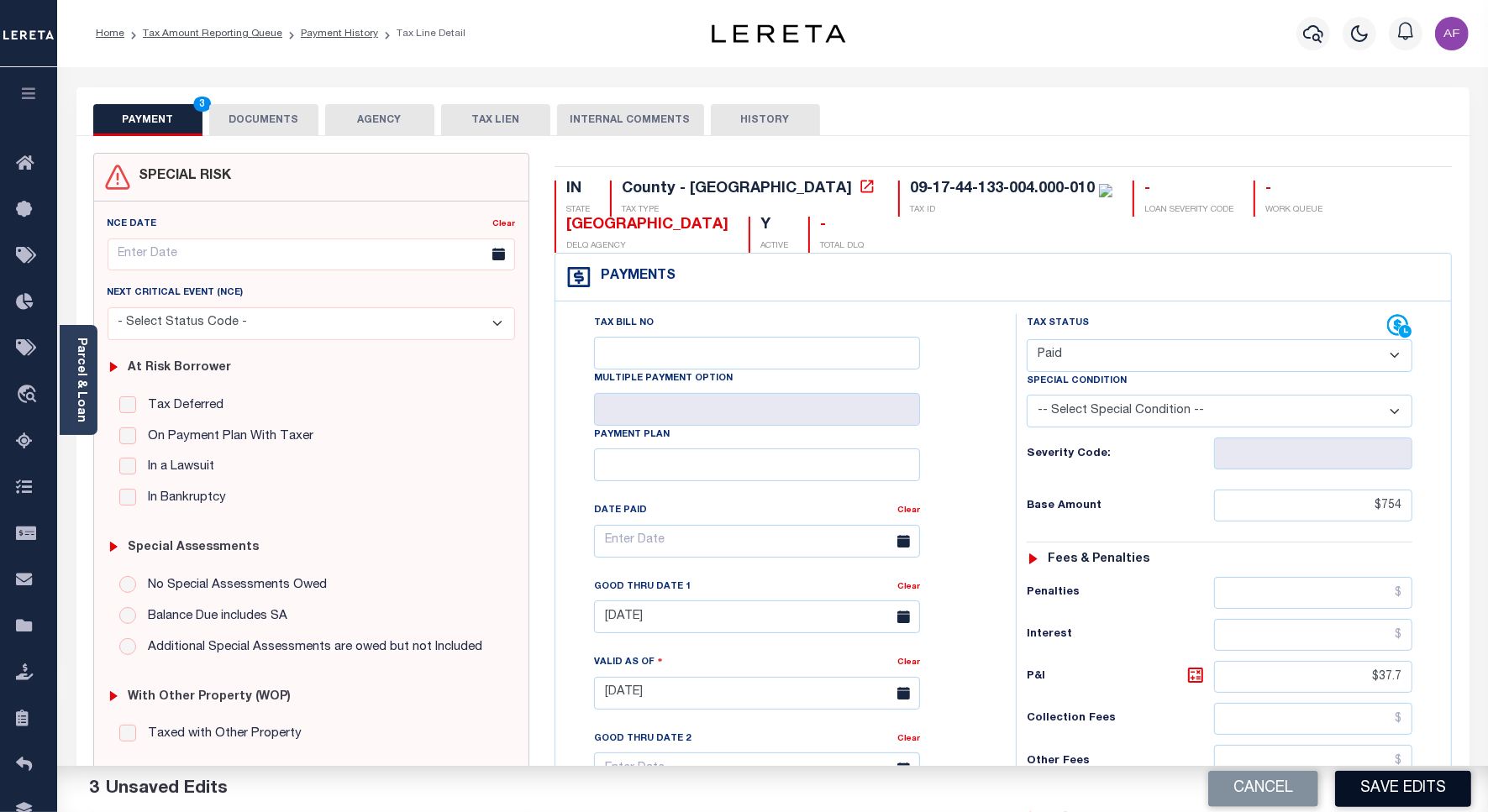
click at [1376, 785] on button "Save Edits" at bounding box center [1402, 789] width 136 height 36
checkbox input "false"
type input "$754"
type input "$37.7"
type input "$754"
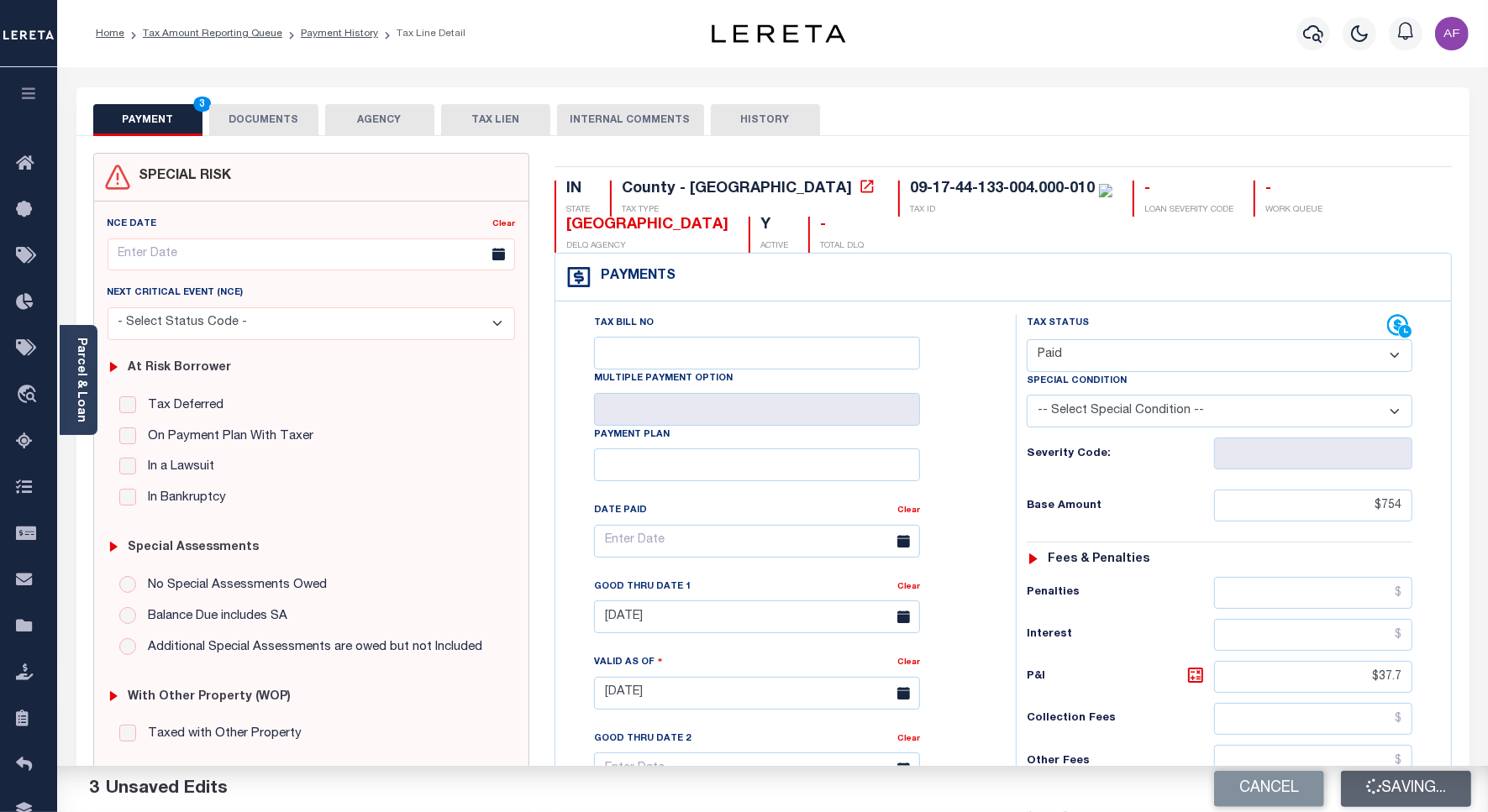
type input "$0"
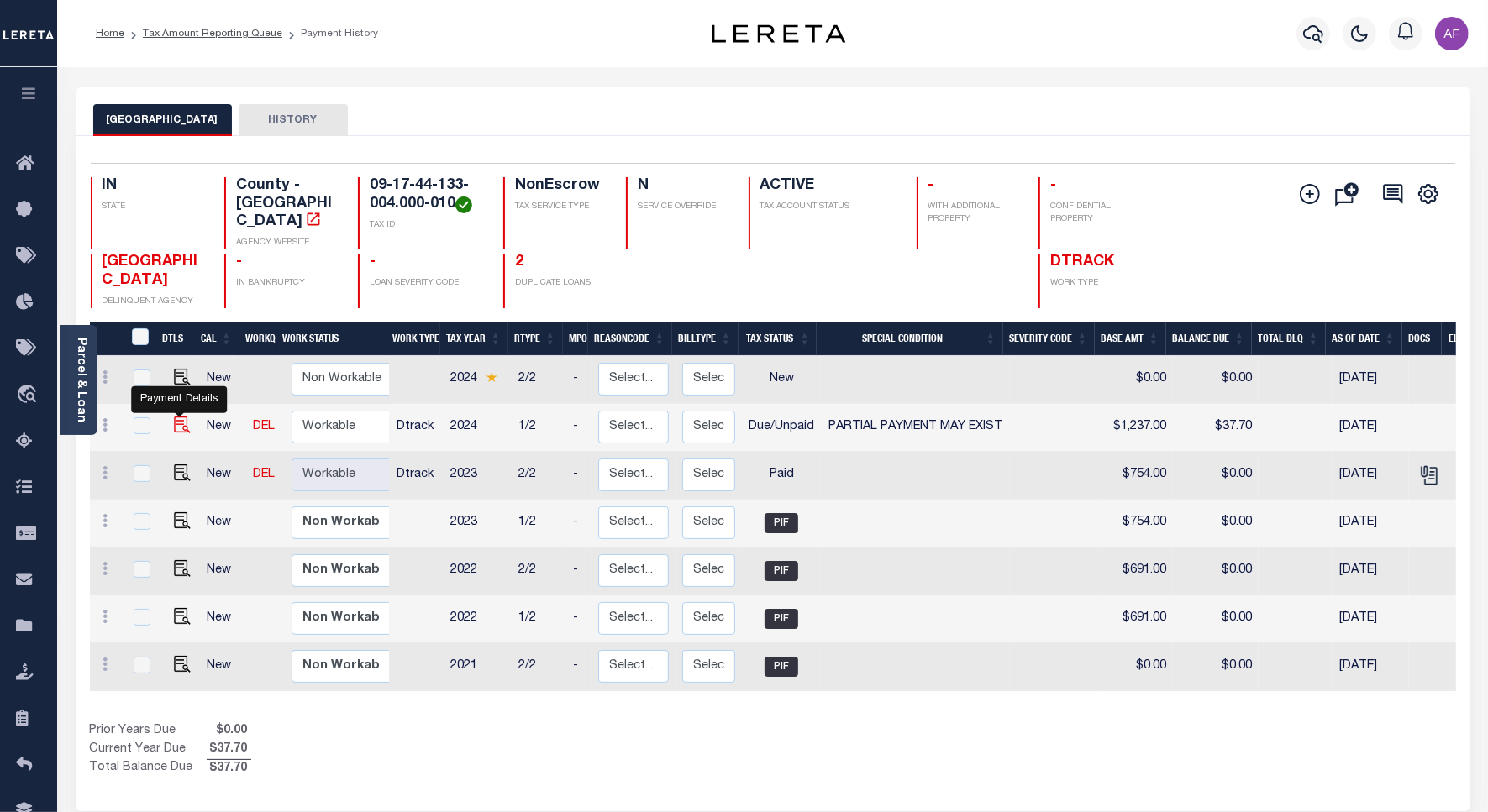
click at [174, 416] on img "" at bounding box center [182, 425] width 17 height 17
checkbox input "true"
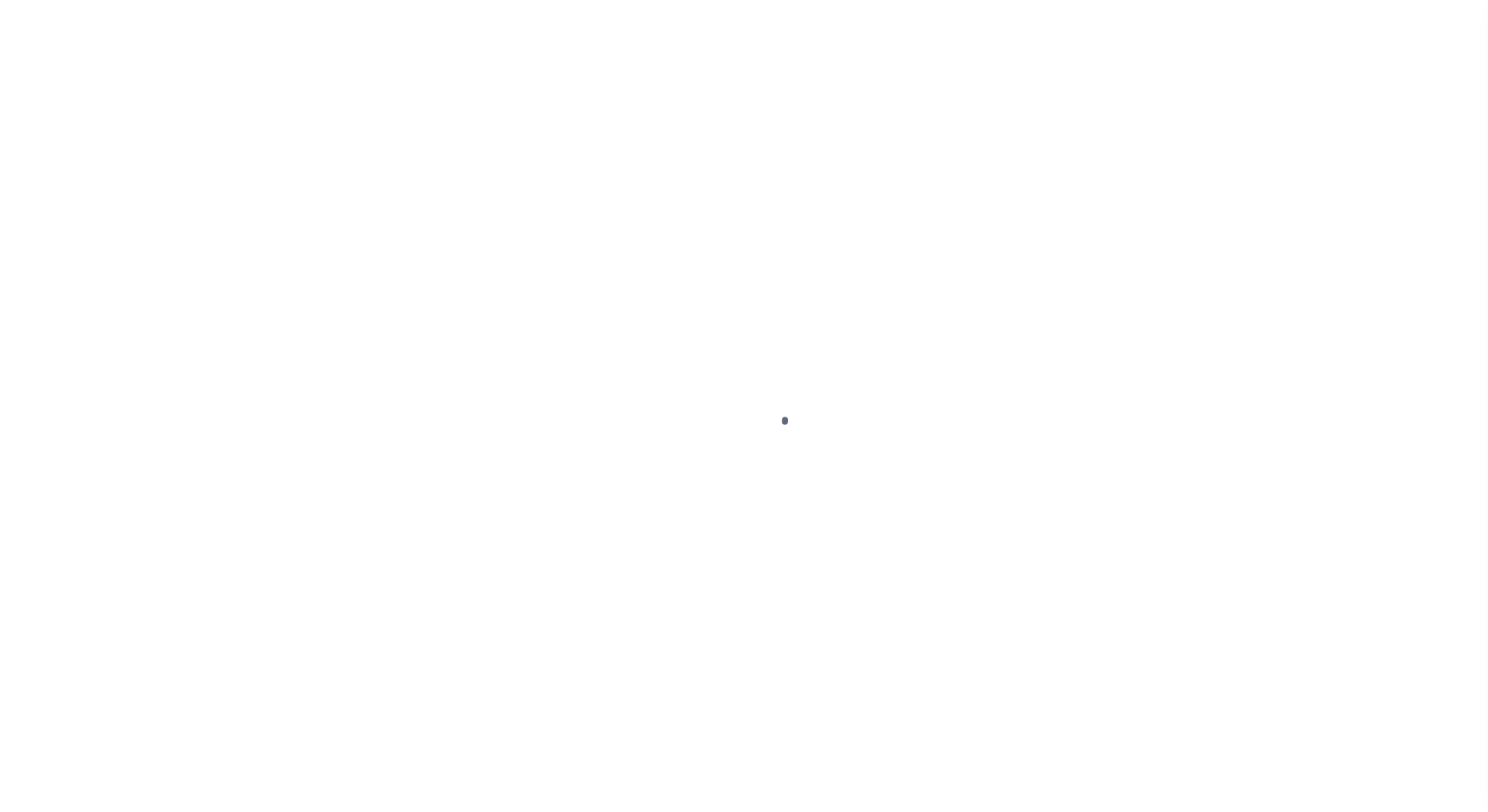
select select "DUE"
select select "15"
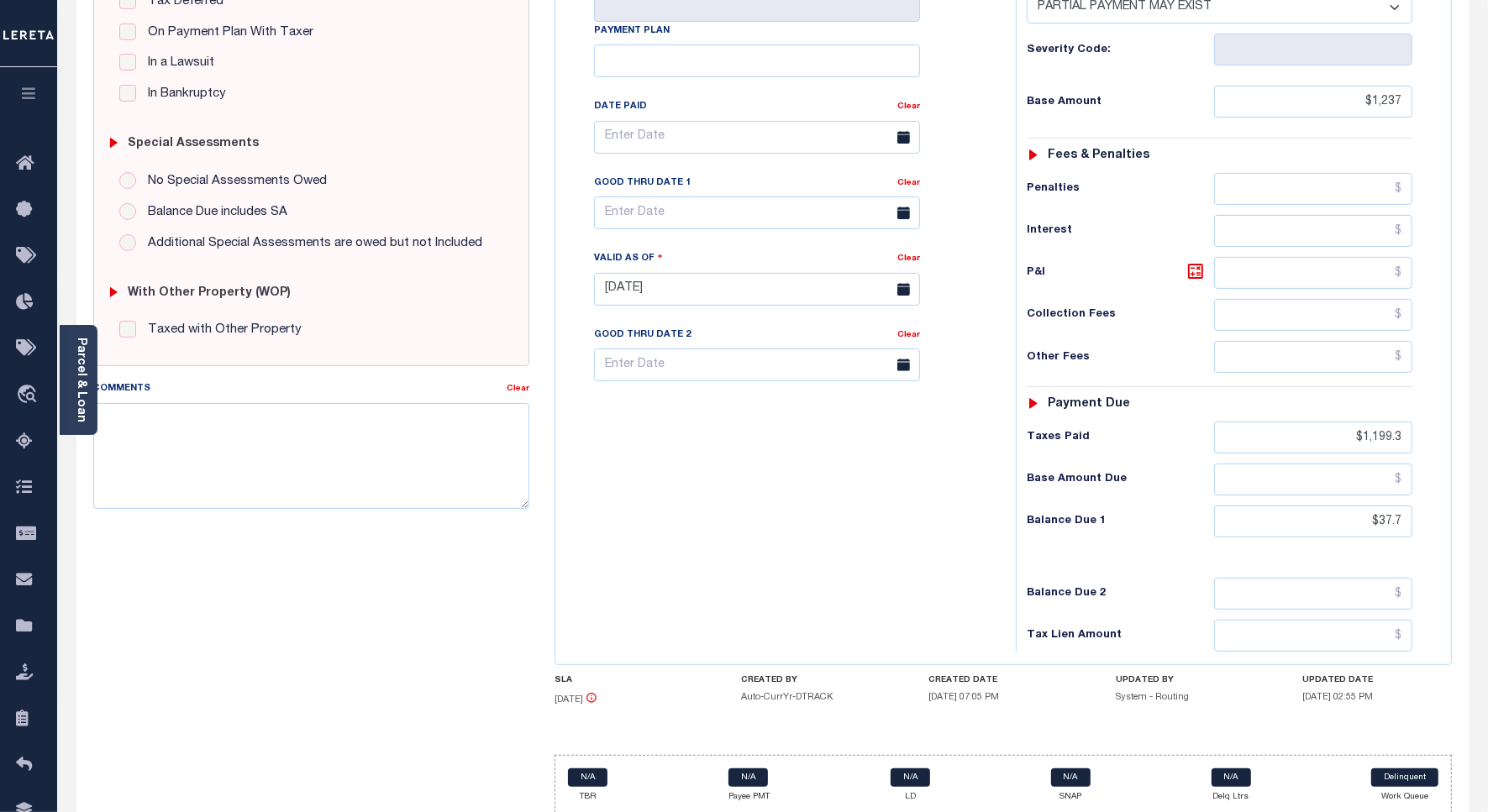
scroll to position [420, 0]
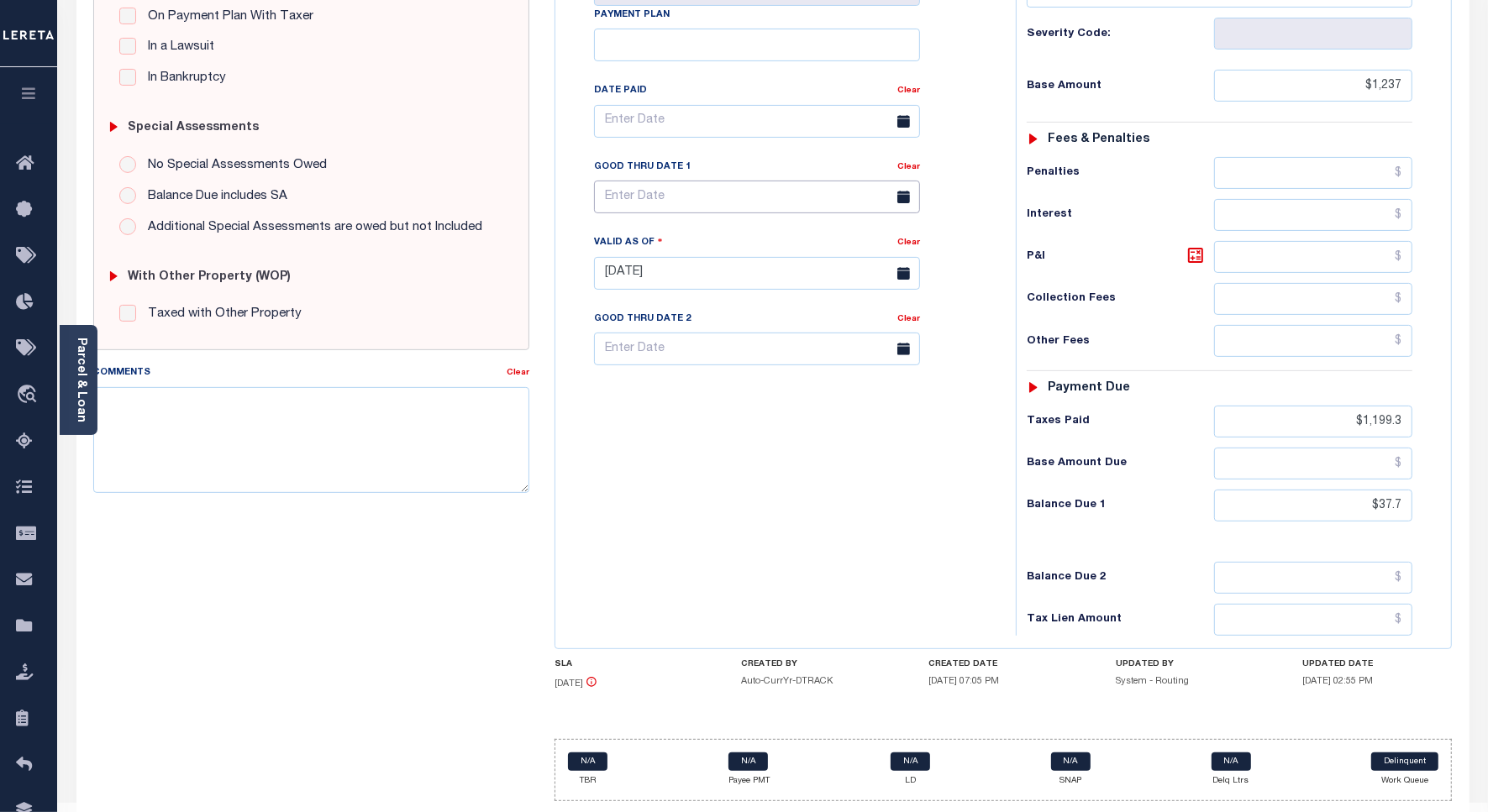
click at [644, 198] on input "text" at bounding box center [757, 196] width 326 height 32
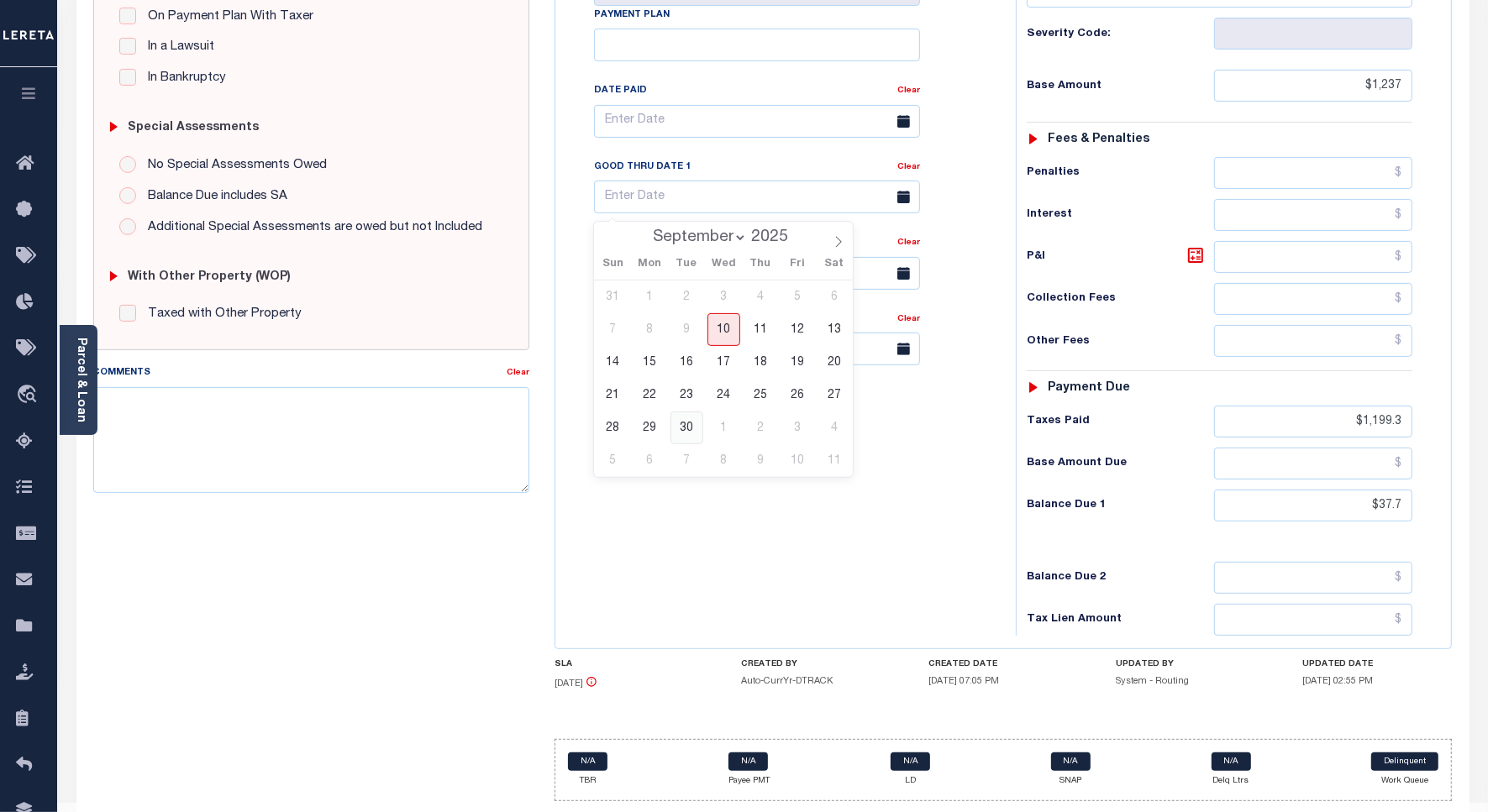
click at [694, 425] on span "30" at bounding box center [686, 428] width 32 height 32
type input "[DATE]"
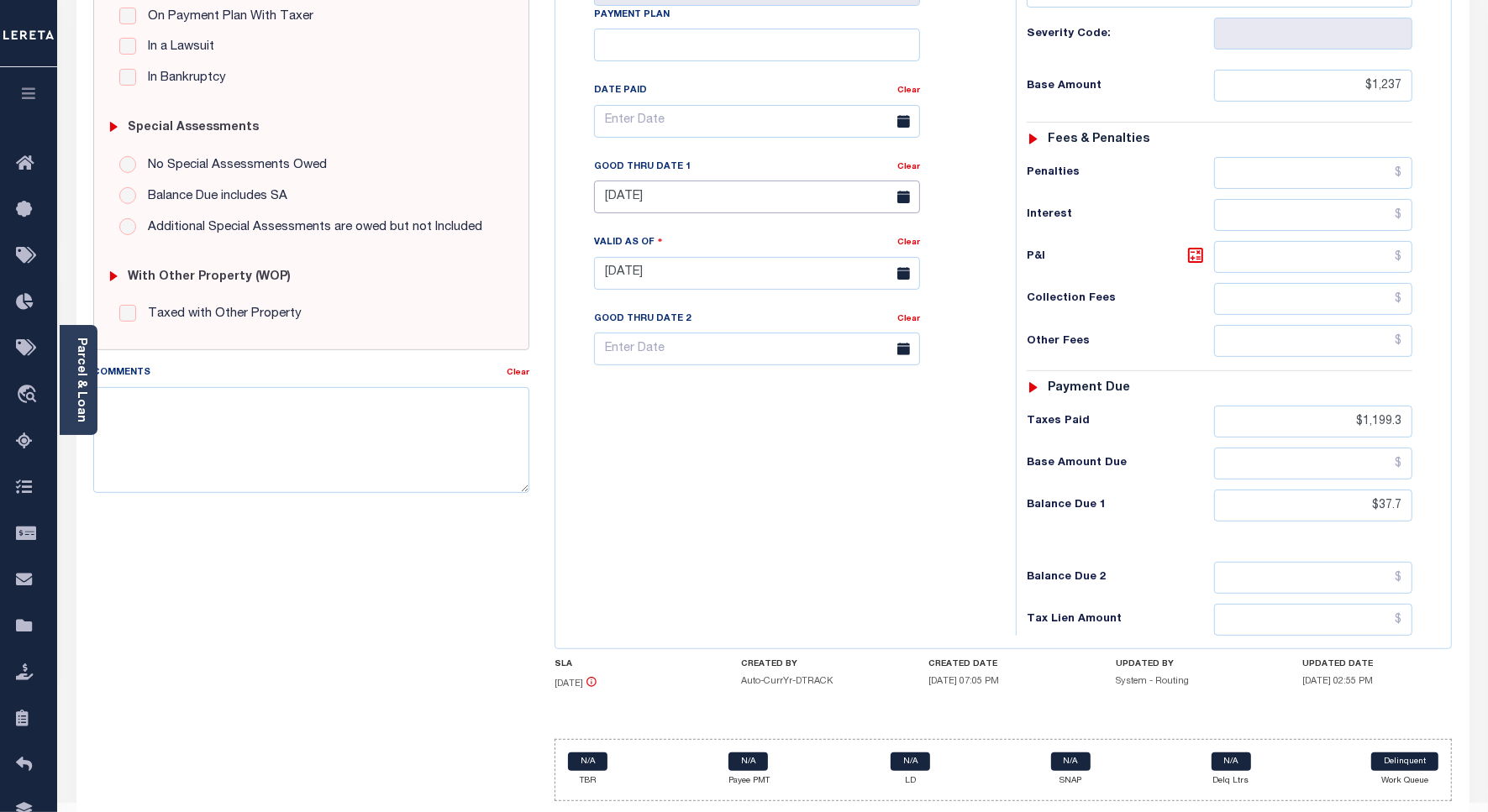
type input "[DATE]"
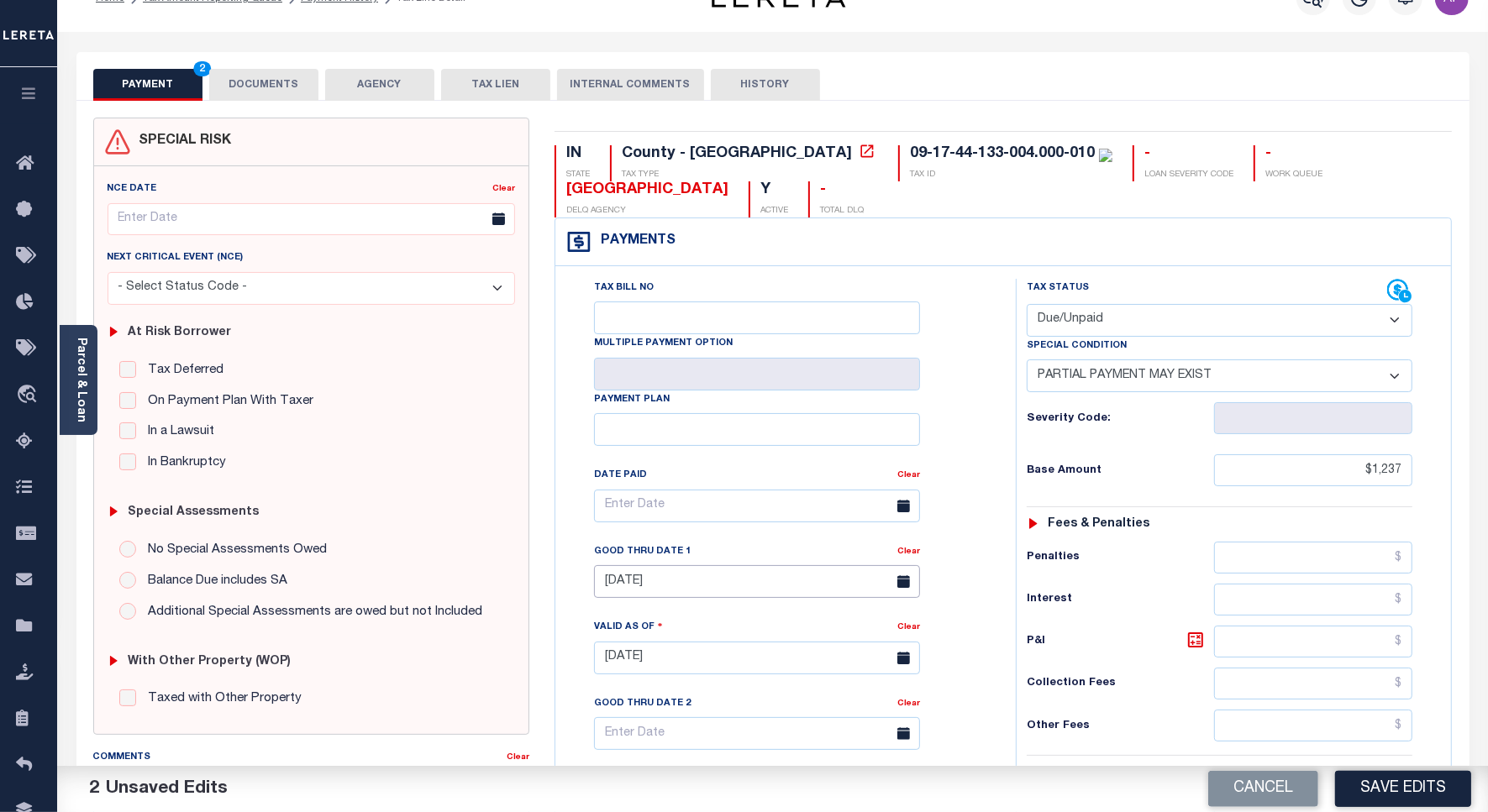
scroll to position [0, 0]
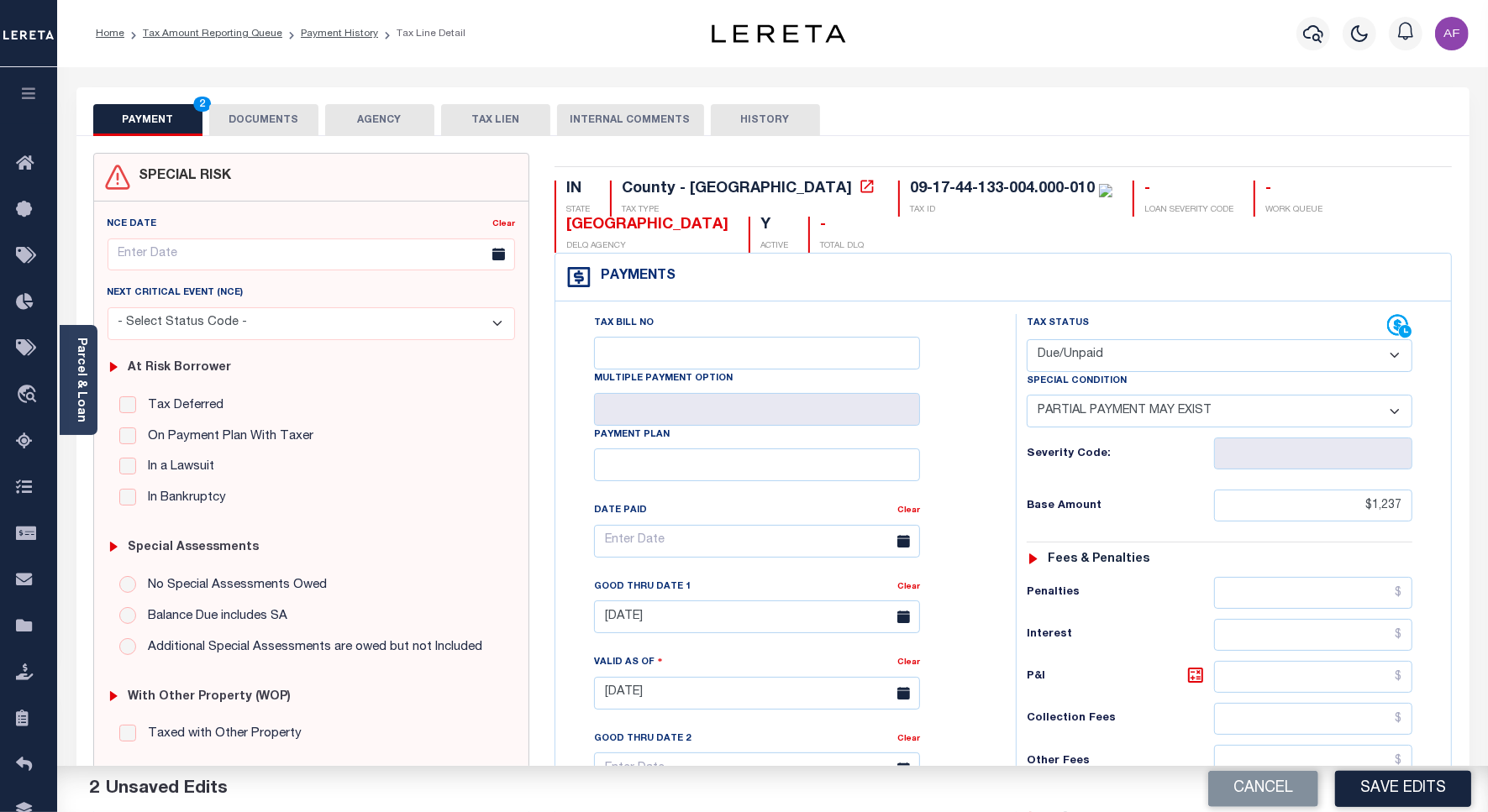
click at [253, 119] on button "DOCUMENTS" at bounding box center [263, 119] width 110 height 31
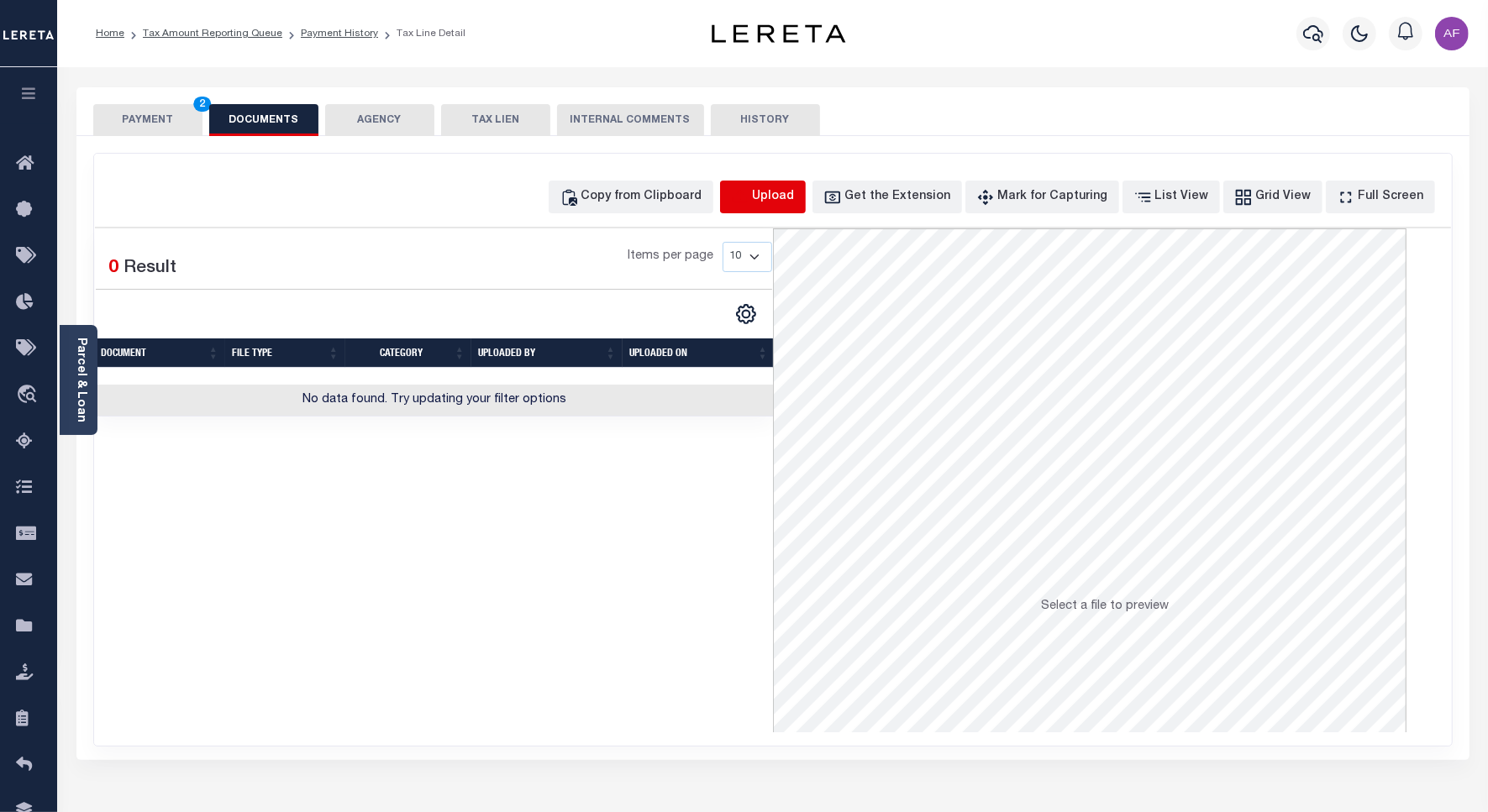
click at [749, 197] on icon "button" at bounding box center [740, 196] width 18 height 18
select select "POP"
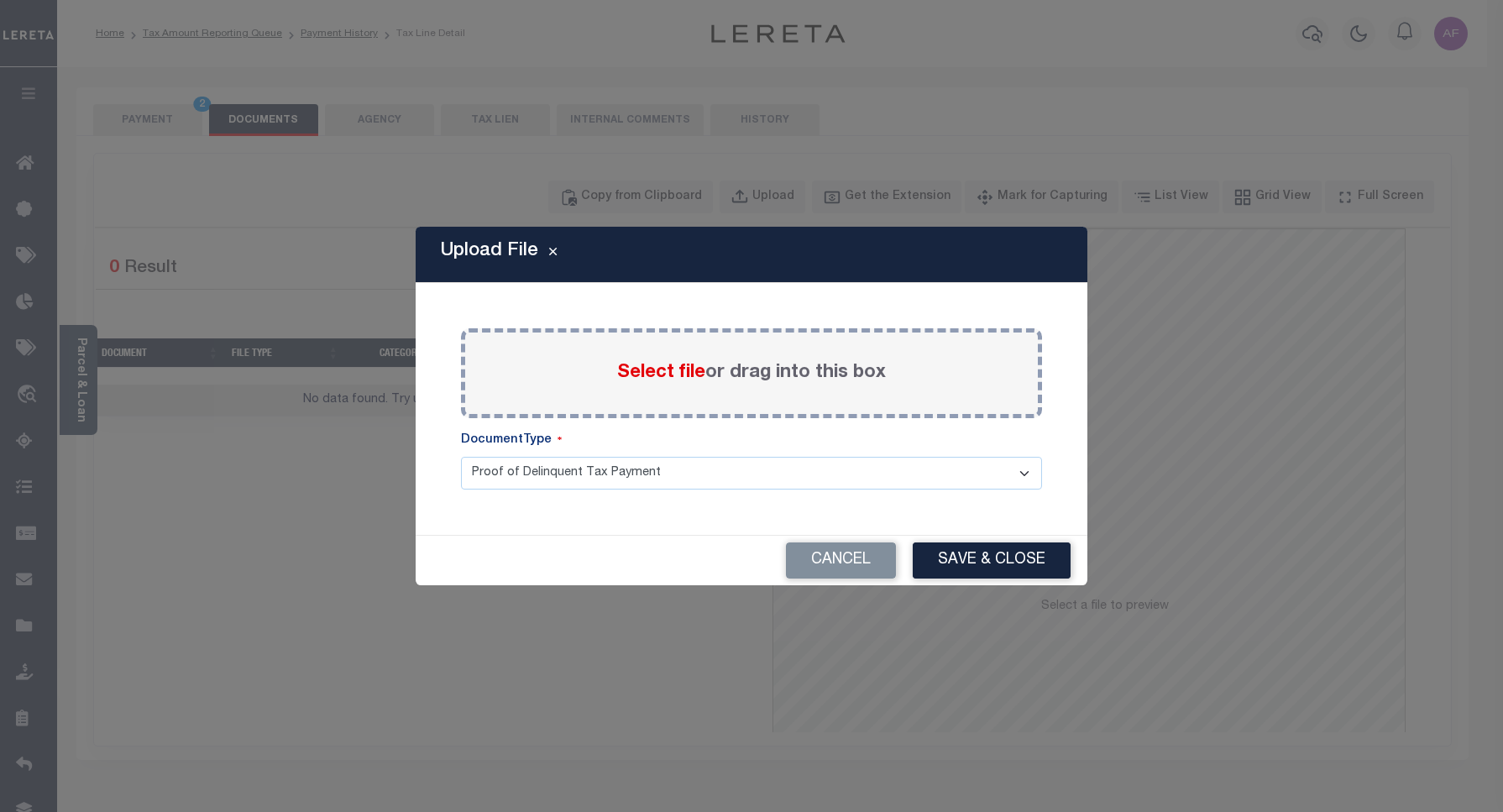
drag, startPoint x: 651, startPoint y: 392, endPoint x: 647, endPoint y: 372, distance: 20.4
click at [652, 392] on div "Select file or drag into this box" at bounding box center [752, 374] width 581 height 90
click at [647, 372] on span "Select file" at bounding box center [661, 373] width 89 height 18
click at [0, 0] on input "Select file or drag into this box" at bounding box center [0, 0] width 0 height 0
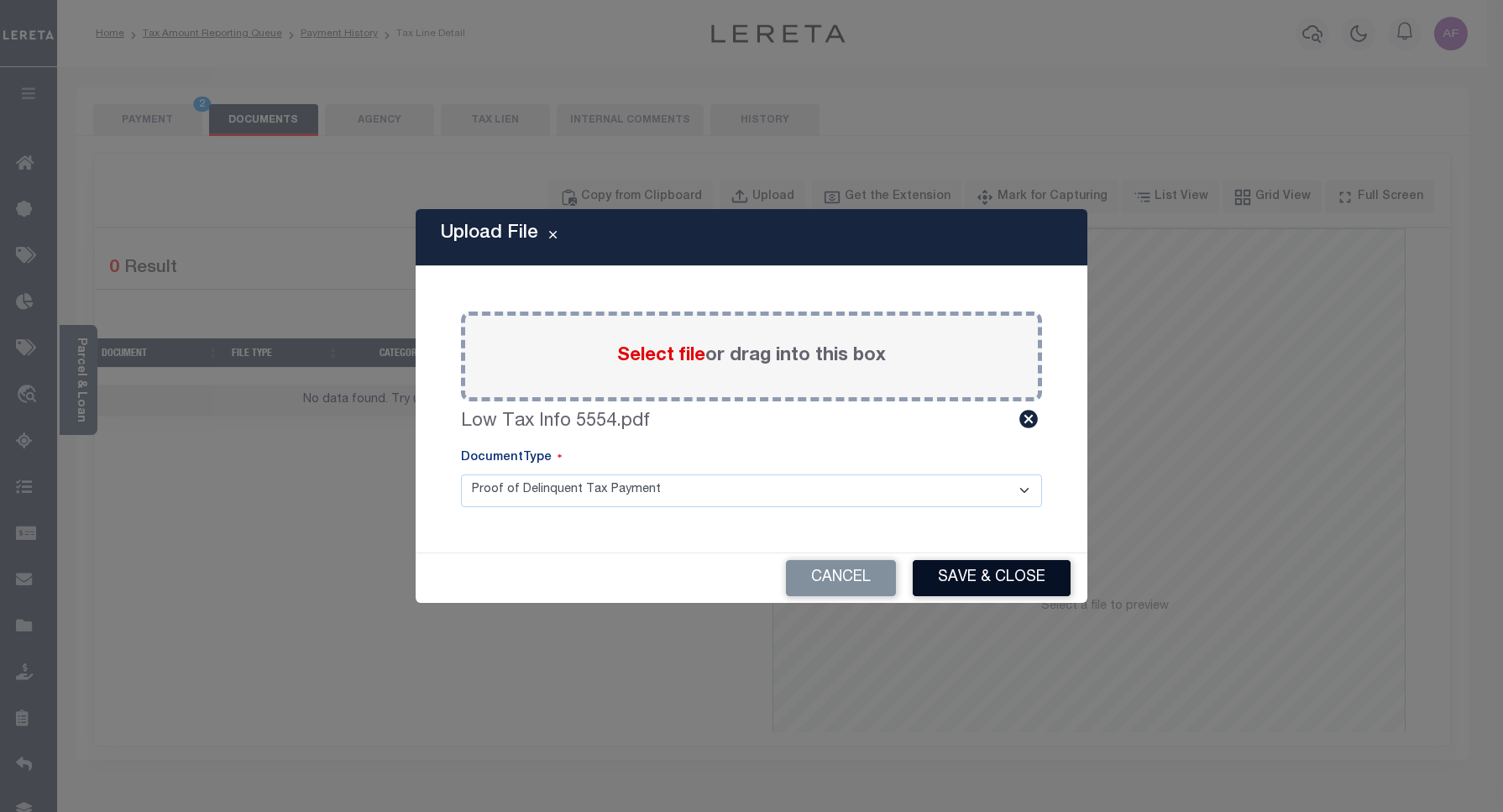
click at [967, 574] on button "Save & Close" at bounding box center [992, 579] width 158 height 36
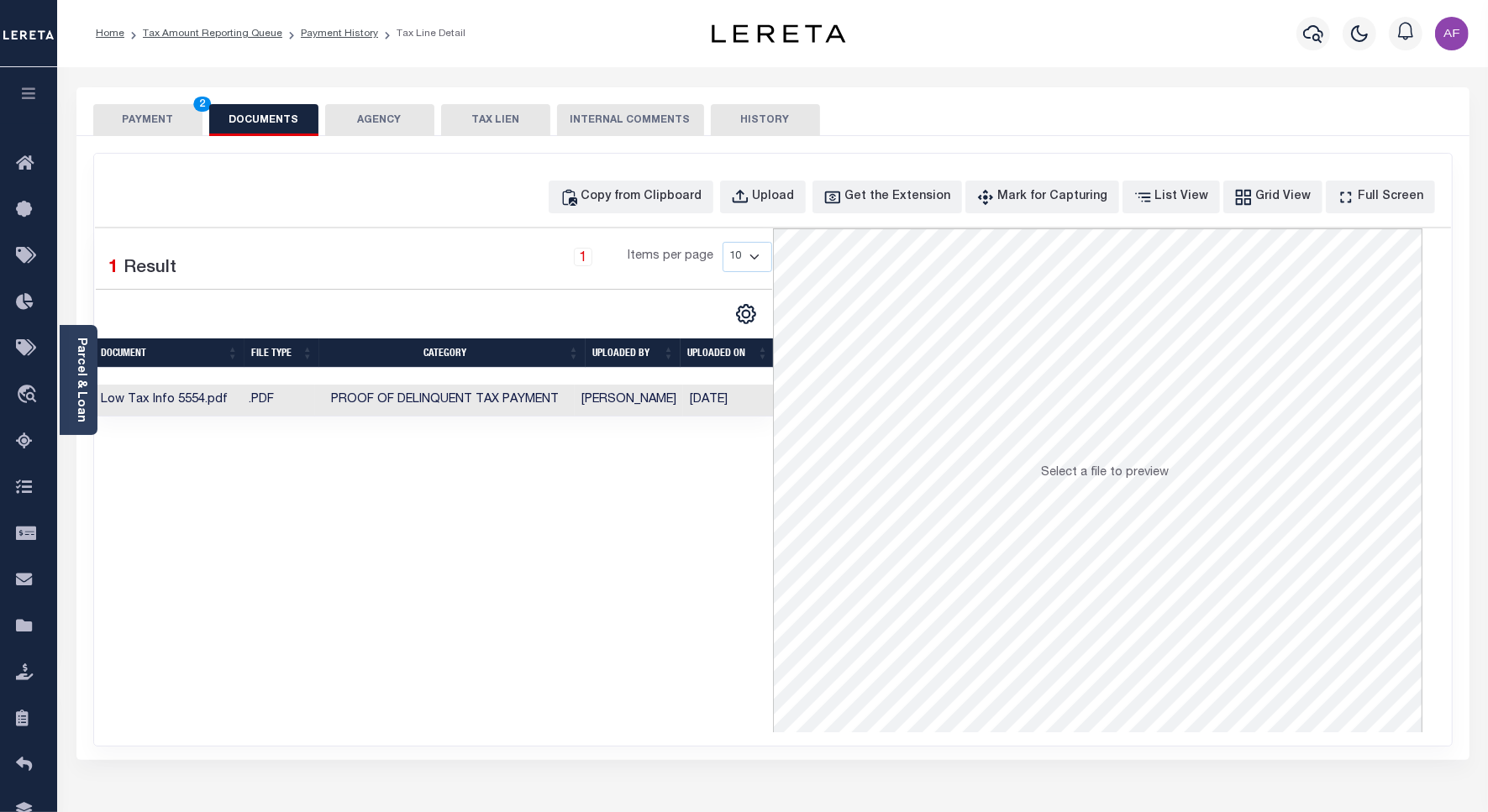
click at [147, 124] on button "PAYMENT 2" at bounding box center [148, 119] width 110 height 31
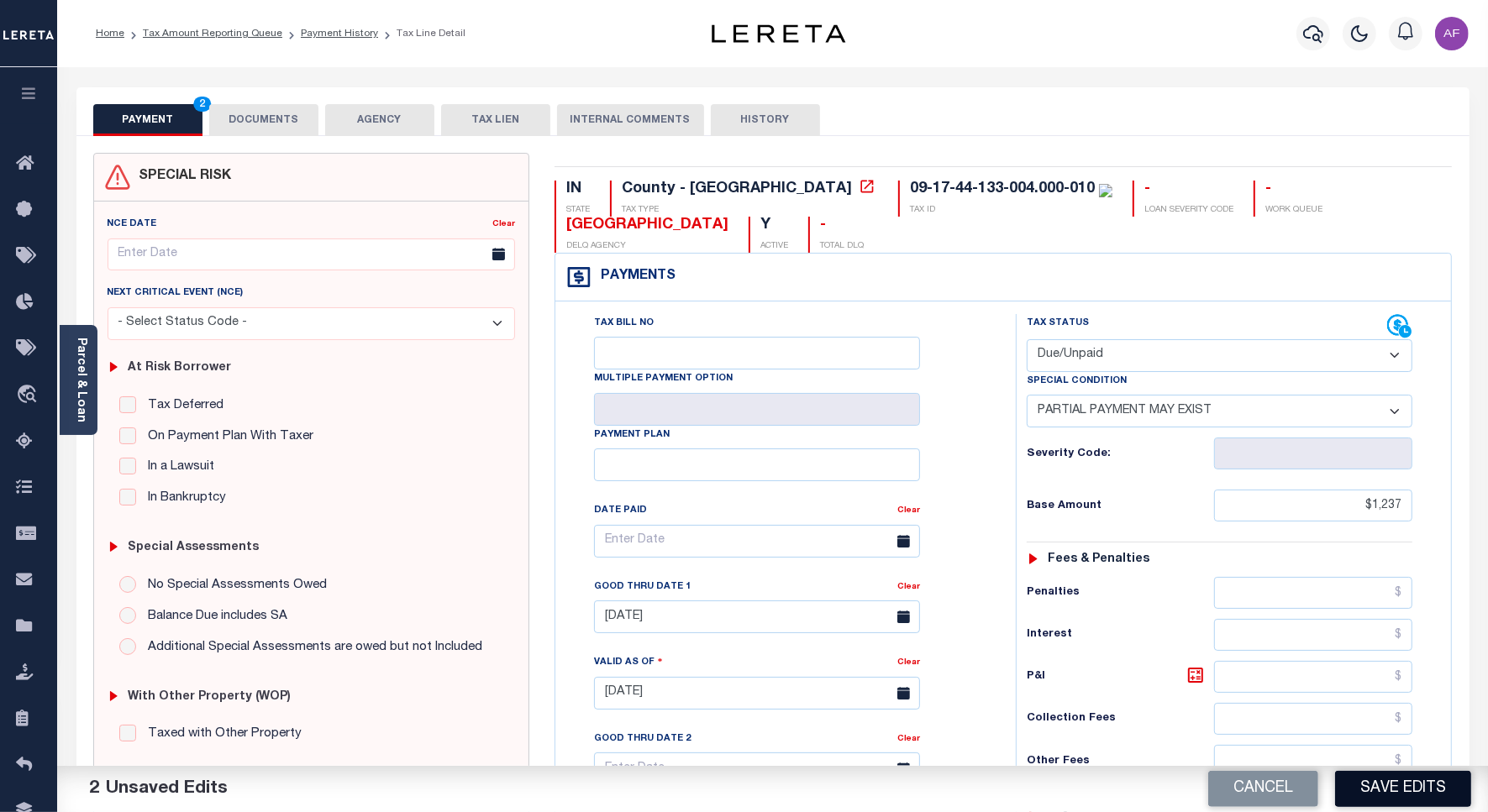
click at [1345, 783] on button "Save Edits" at bounding box center [1402, 789] width 136 height 36
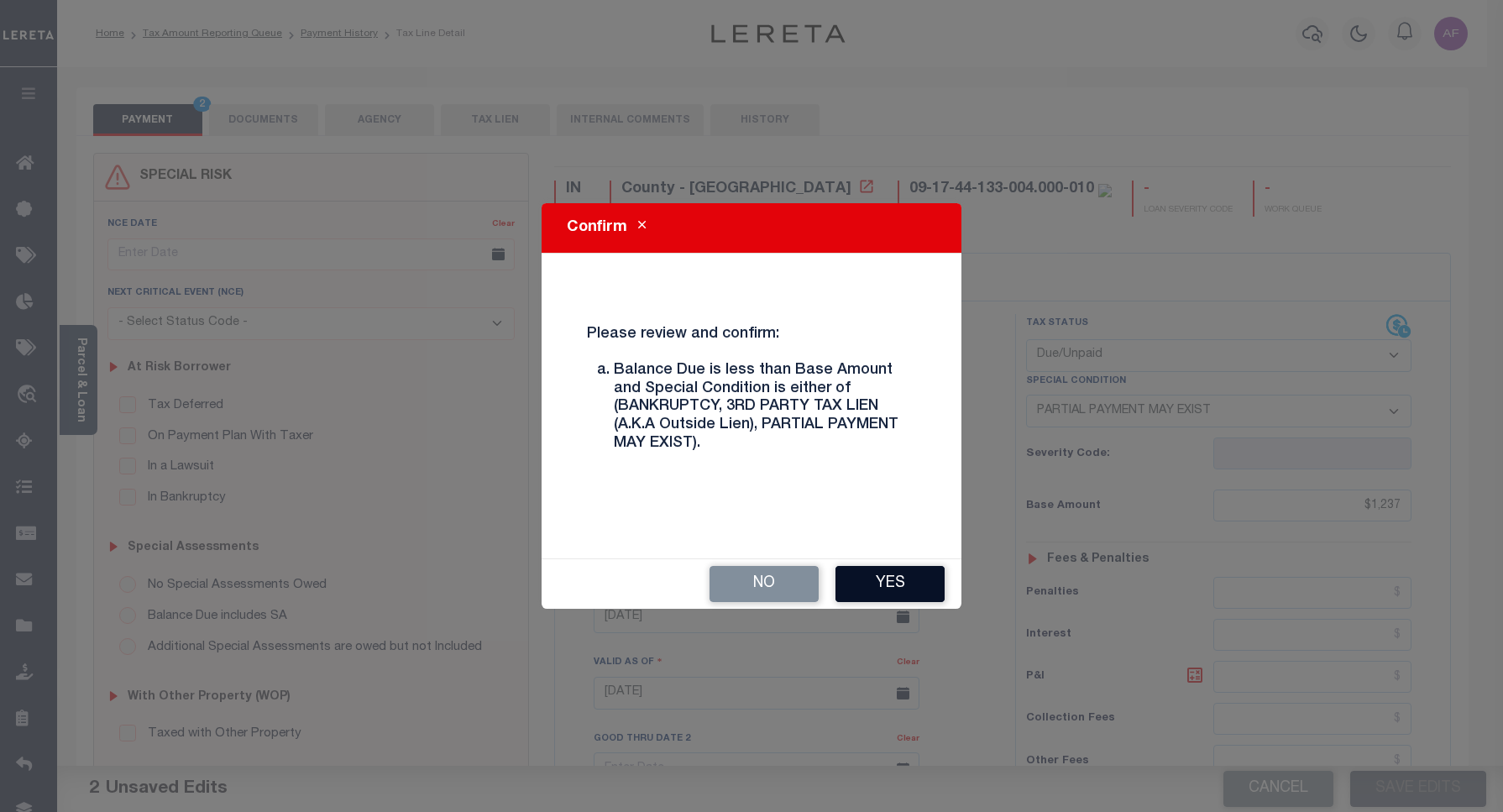
click at [881, 580] on button "Yes" at bounding box center [890, 584] width 110 height 36
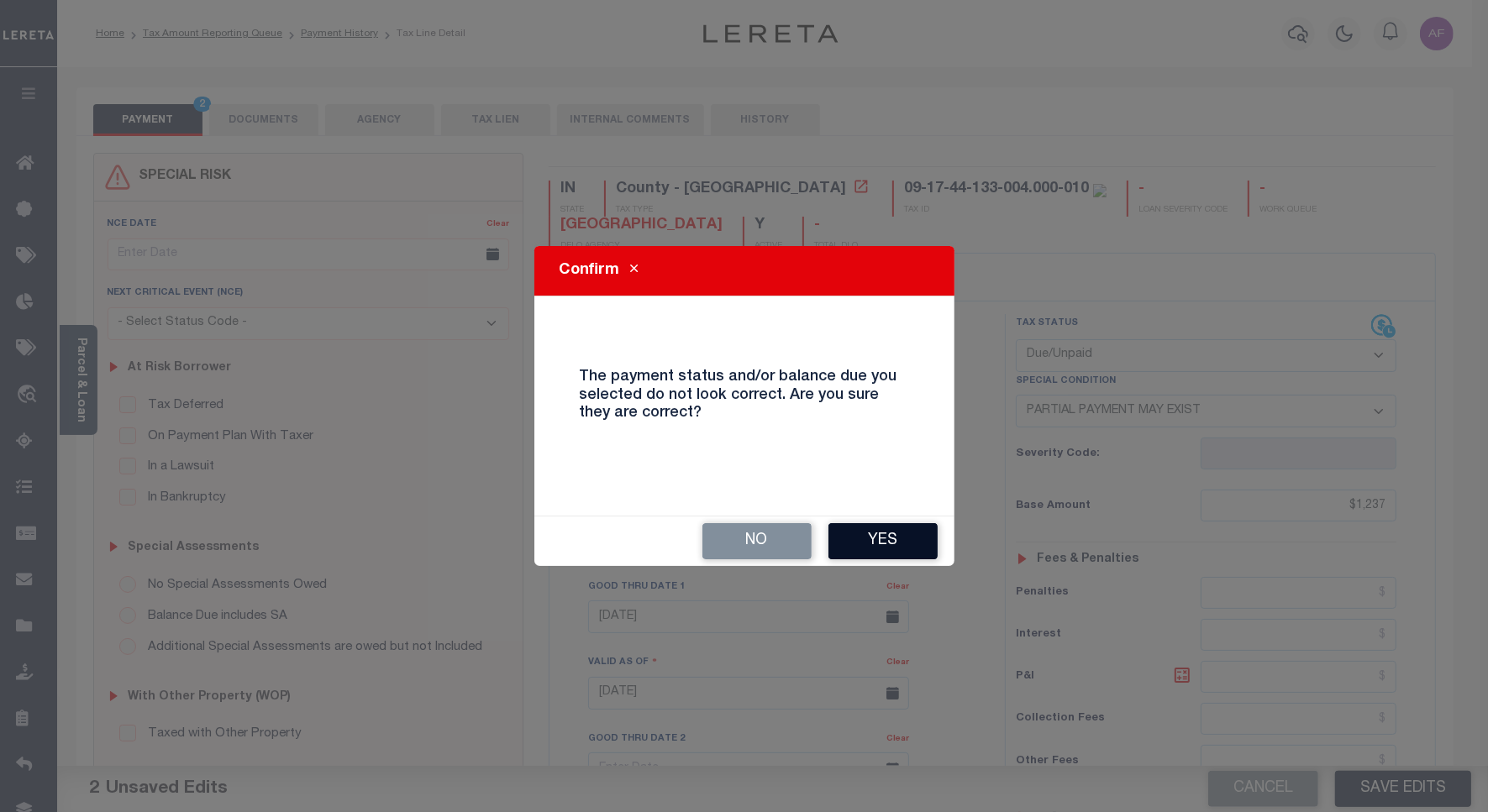
click at [859, 538] on button "Yes" at bounding box center [883, 541] width 110 height 36
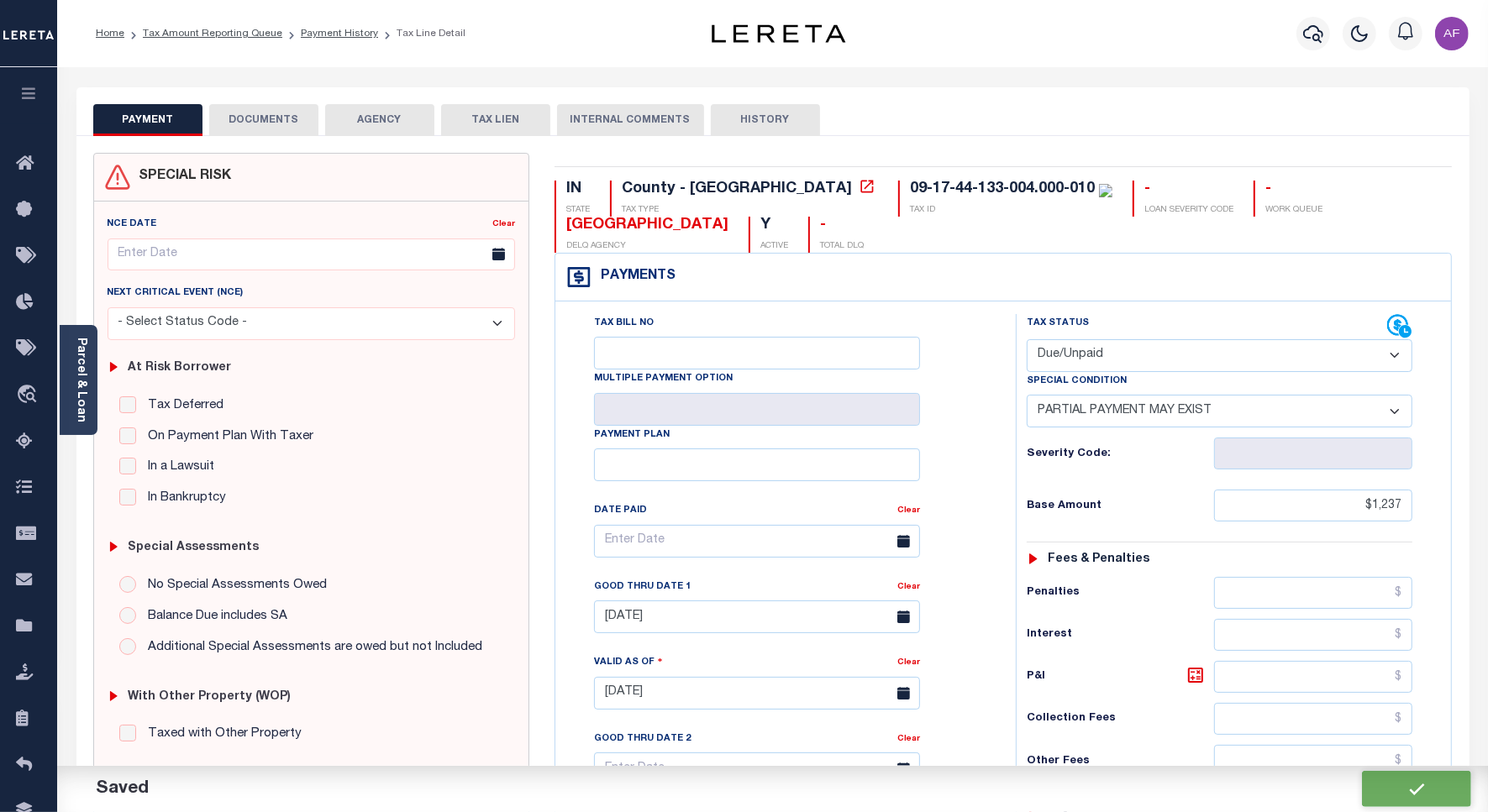
checkbox input "false"
type input "$1,237"
type input "$1,199.3"
type input "$37.7"
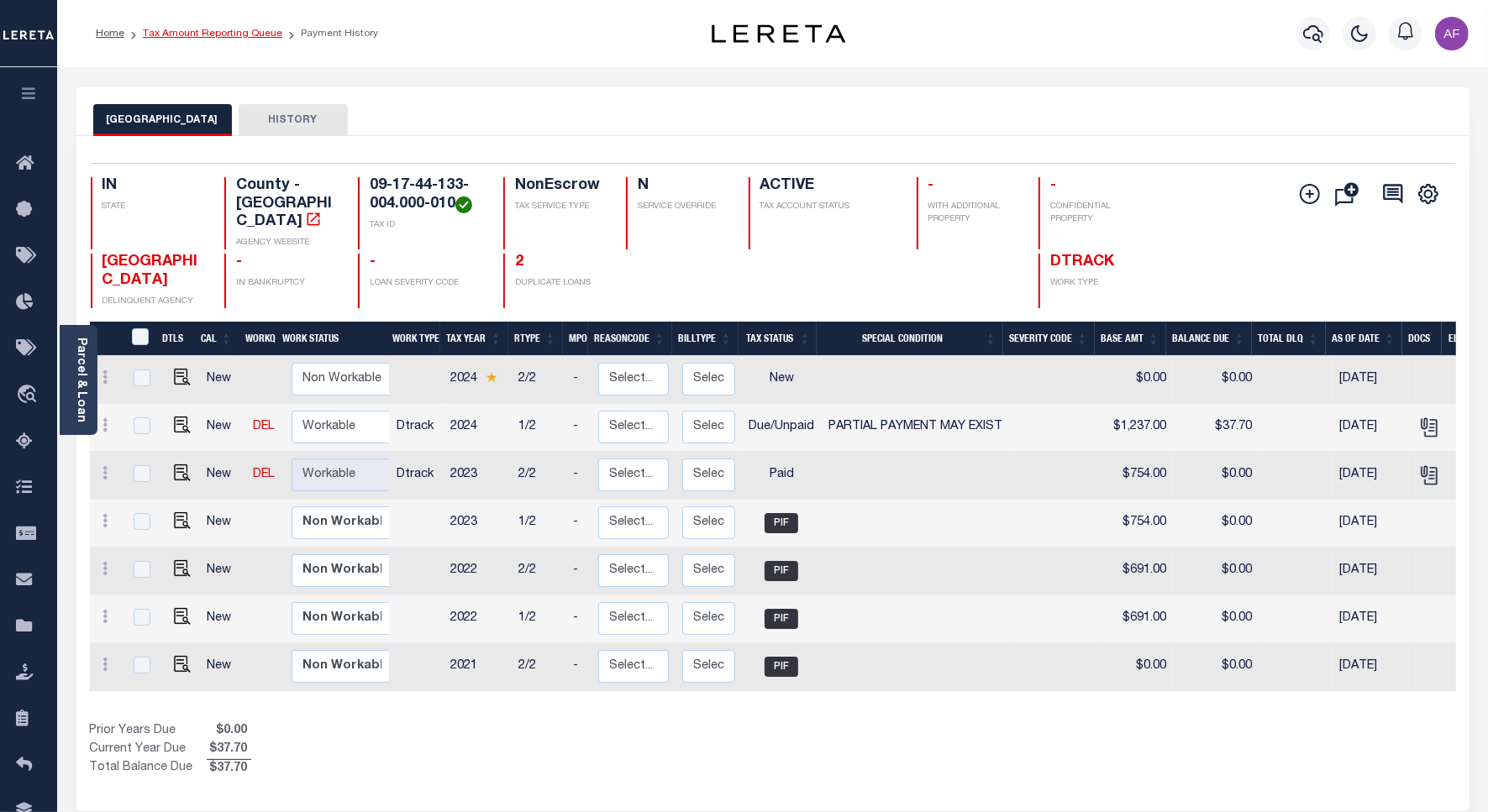
click at [215, 34] on link "Tax Amount Reporting Queue" at bounding box center [213, 33] width 139 height 10
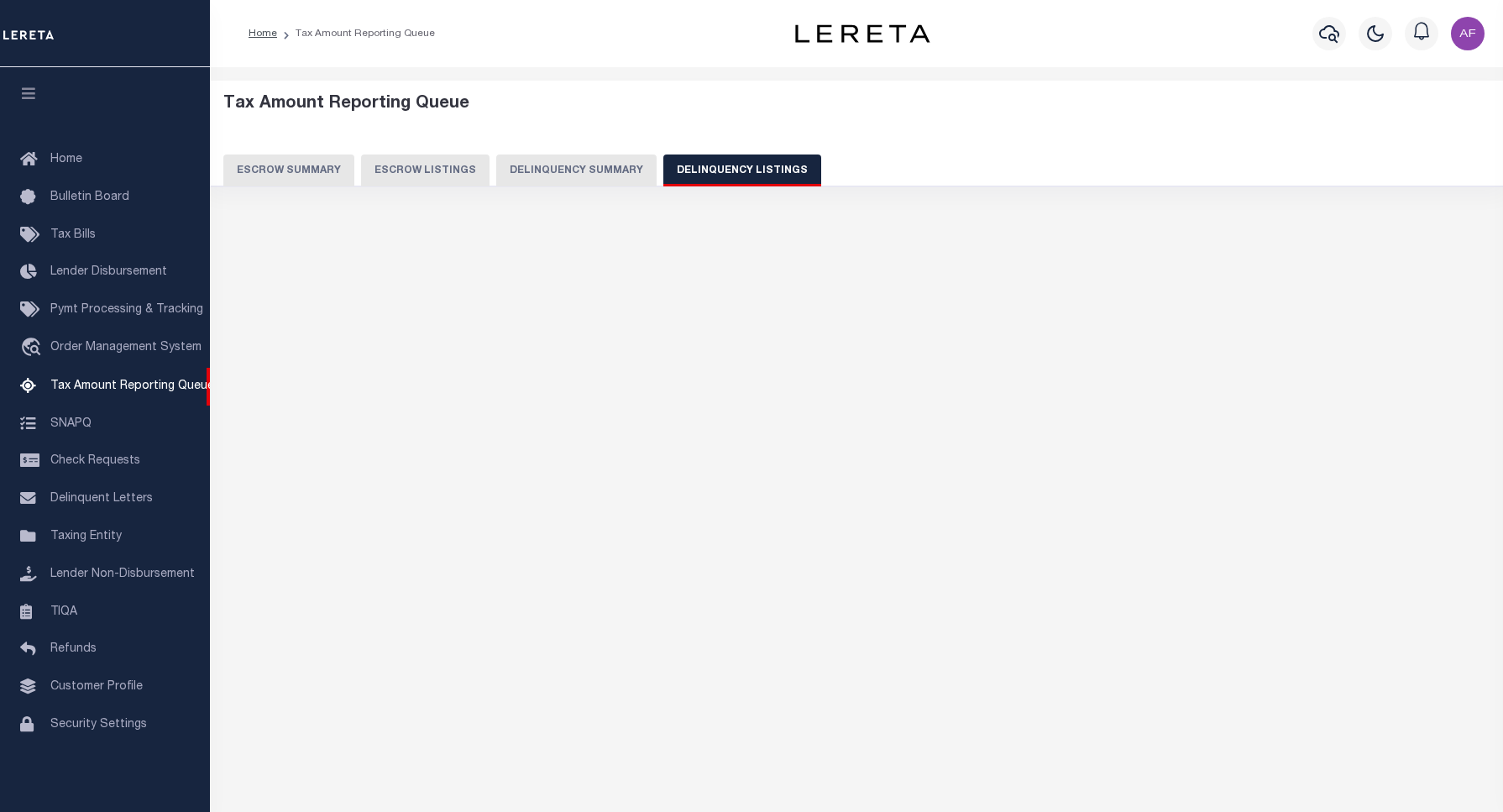
select select "100"
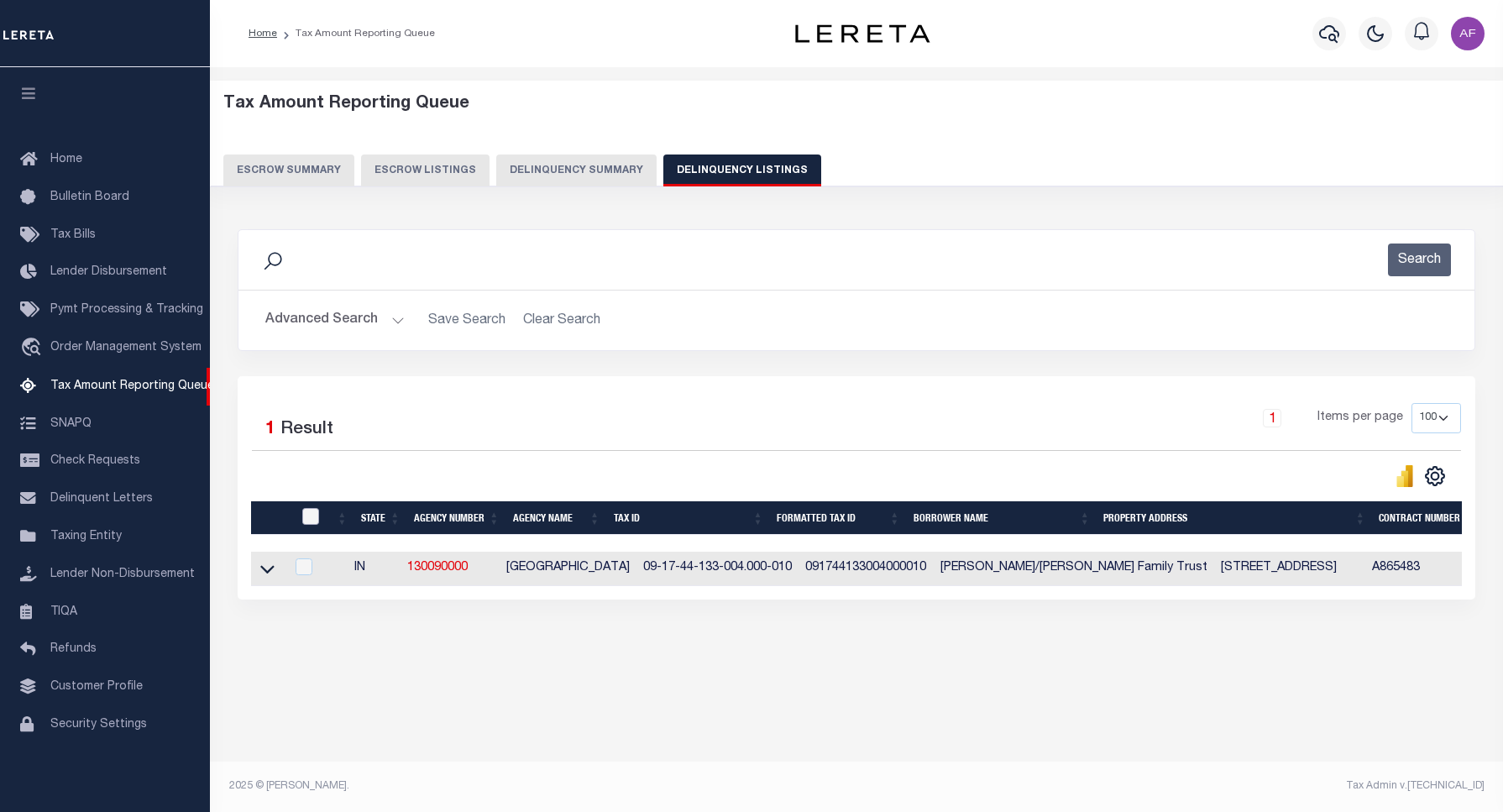
click at [316, 515] on input "checkbox" at bounding box center [311, 517] width 17 height 17
checkbox input "true"
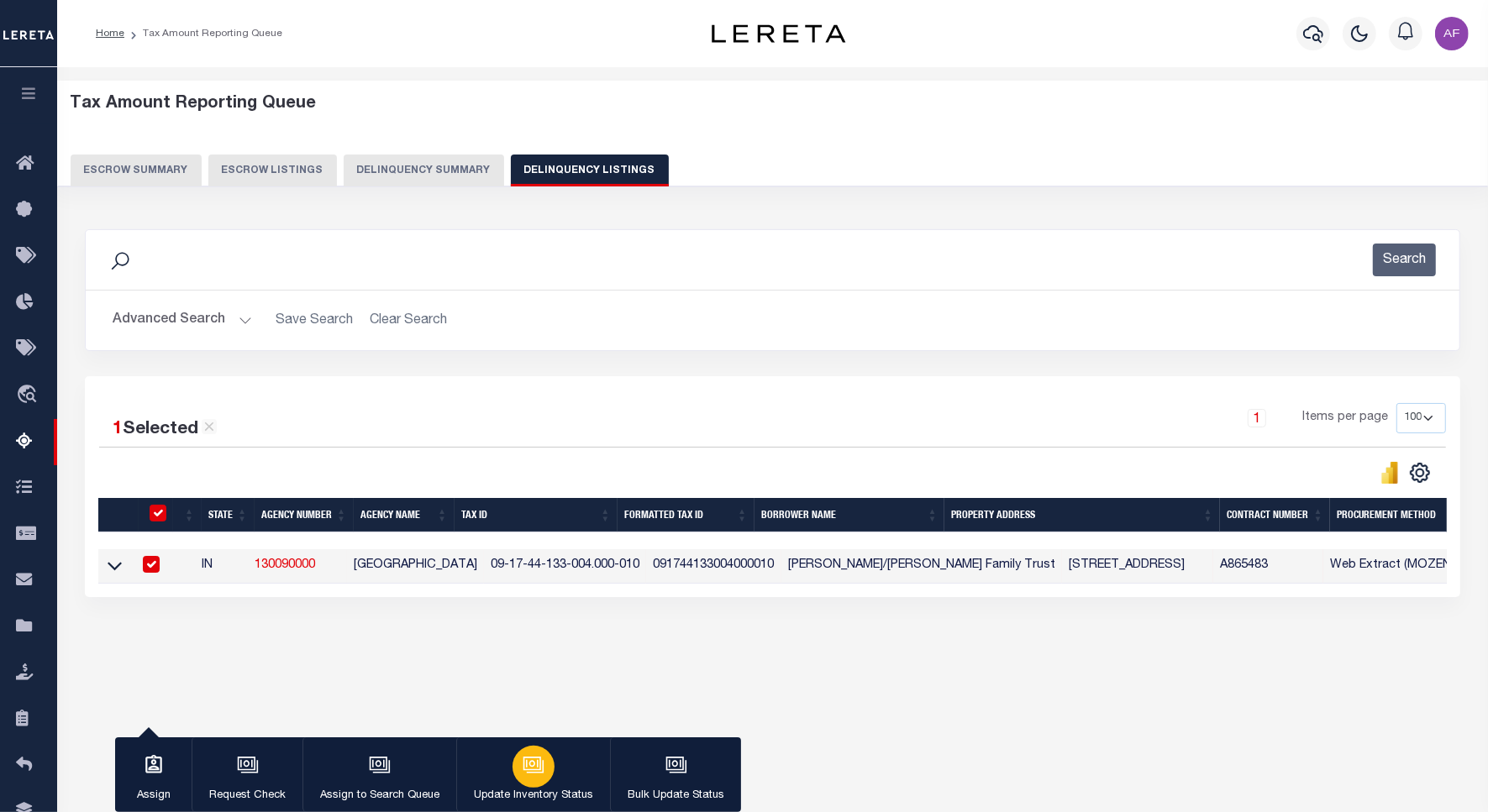
click at [561, 766] on button "Update Inventory Status" at bounding box center [532, 775] width 153 height 75
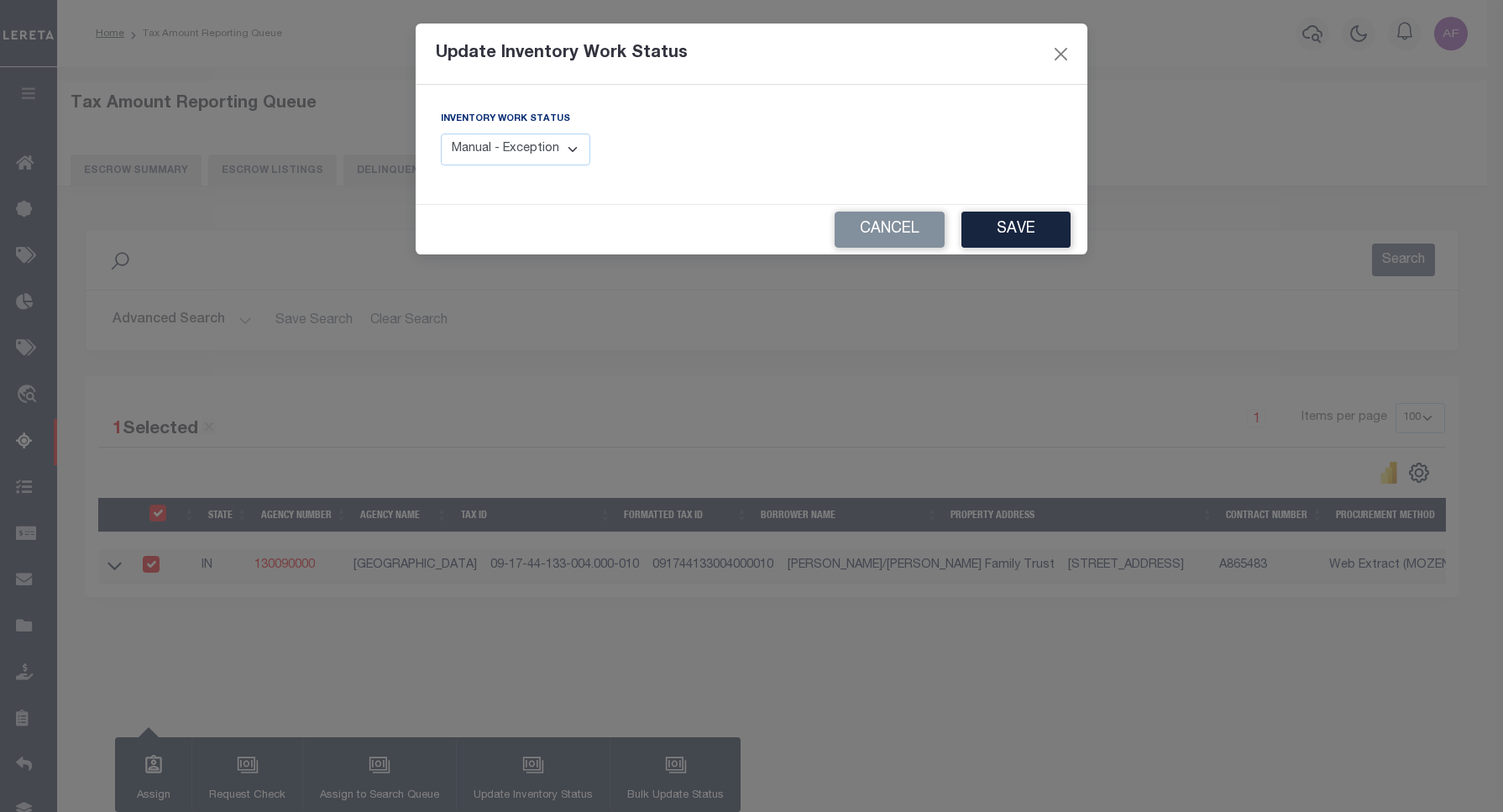
click at [562, 155] on select "Manual - Exception Pended - Awaiting Search Late Add Exception Completed" at bounding box center [516, 150] width 150 height 32
select select "4"
click at [441, 133] on select "Manual - Exception Pended - Awaiting Search Late Add Exception Completed" at bounding box center [516, 150] width 150 height 32
click at [986, 239] on button "Save" at bounding box center [1016, 230] width 110 height 36
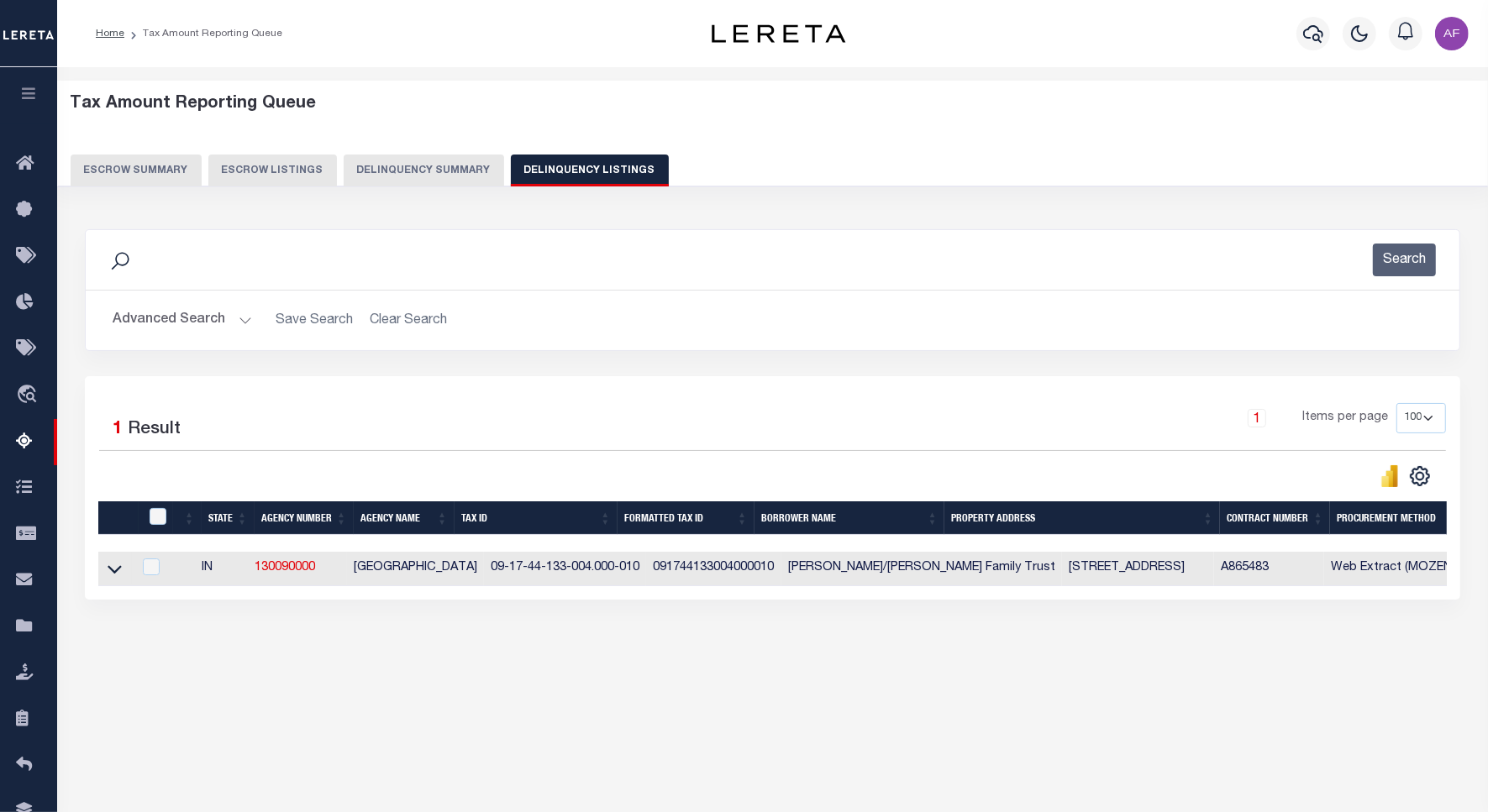
click at [189, 317] on button "Advanced Search" at bounding box center [182, 320] width 139 height 32
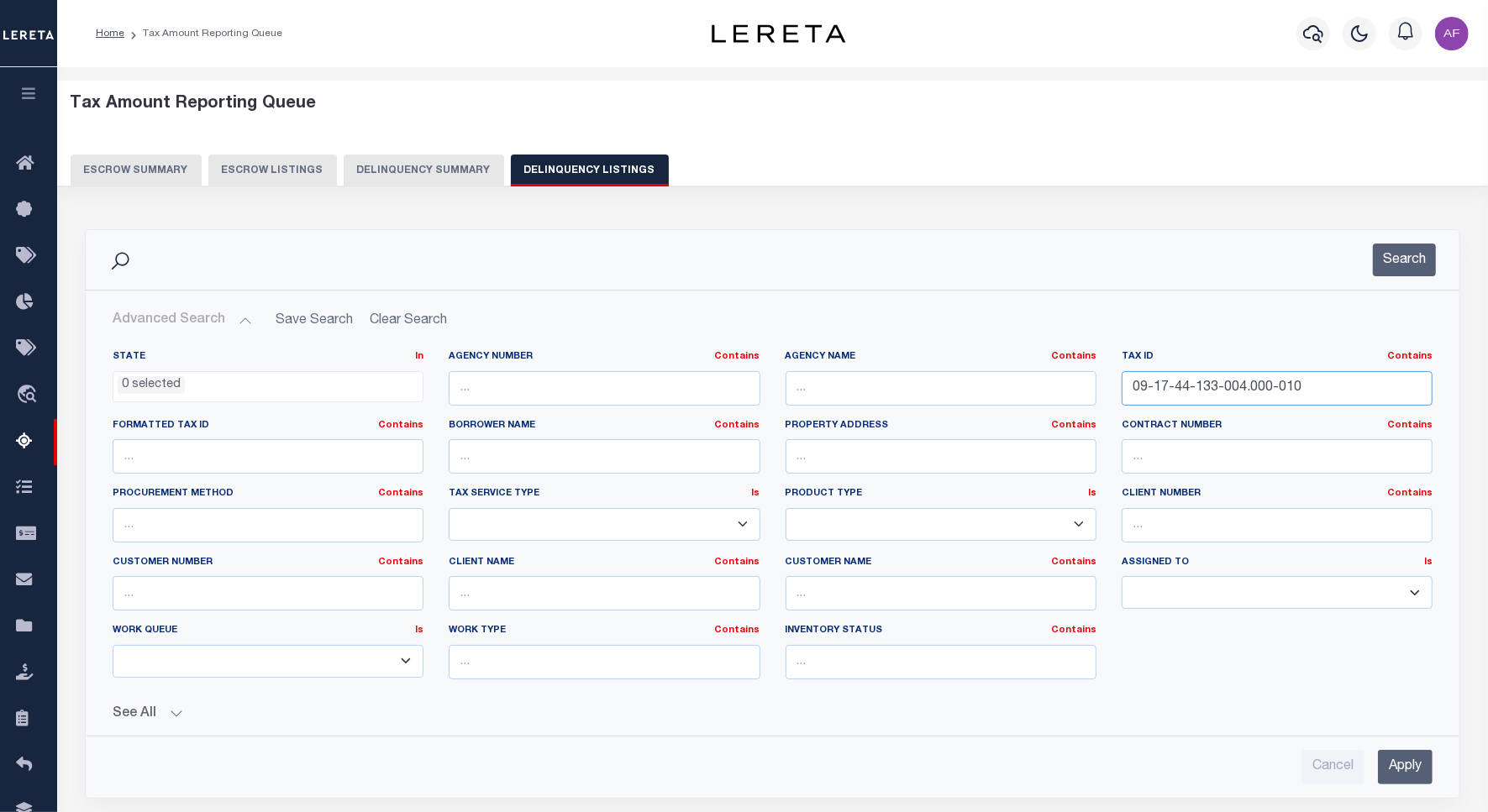
drag, startPoint x: 1304, startPoint y: 386, endPoint x: 1002, endPoint y: 371, distance: 302.4
click at [1002, 371] on div "State In In AK AL AR AZ CA CO CT DC DE FL GA GU HI IA ID IL IN KS KY LA MA MD M…" at bounding box center [772, 521] width 1345 height 343
paste input "226-012"
type input "09-17-44-226-012.000-010"
click at [1400, 270] on button "Search" at bounding box center [1404, 260] width 63 height 32
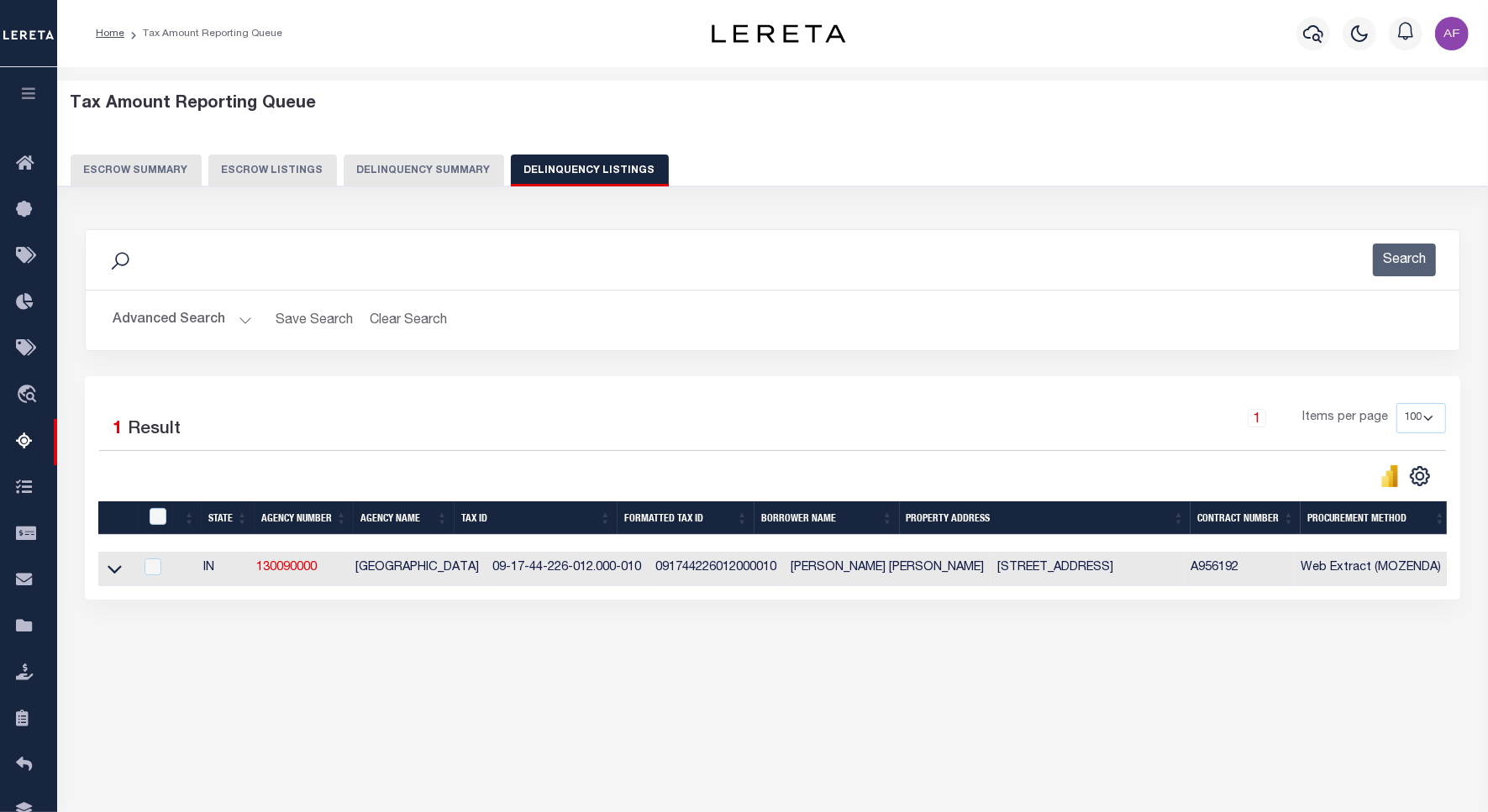
drag, startPoint x: 111, startPoint y: 574, endPoint x: 202, endPoint y: 447, distance: 156.2
click at [111, 574] on icon at bounding box center [114, 570] width 14 height 9
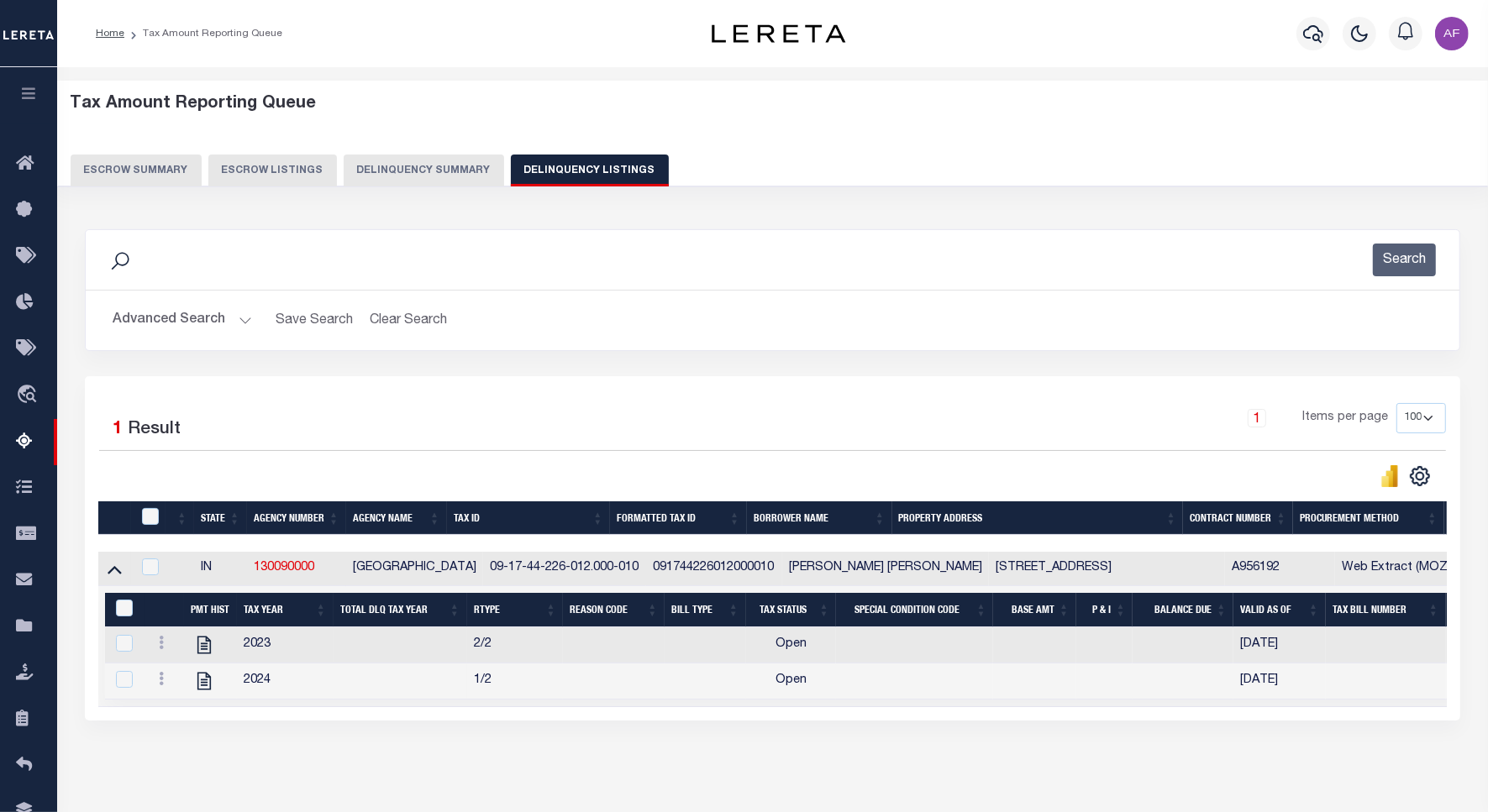
scroll to position [77, 0]
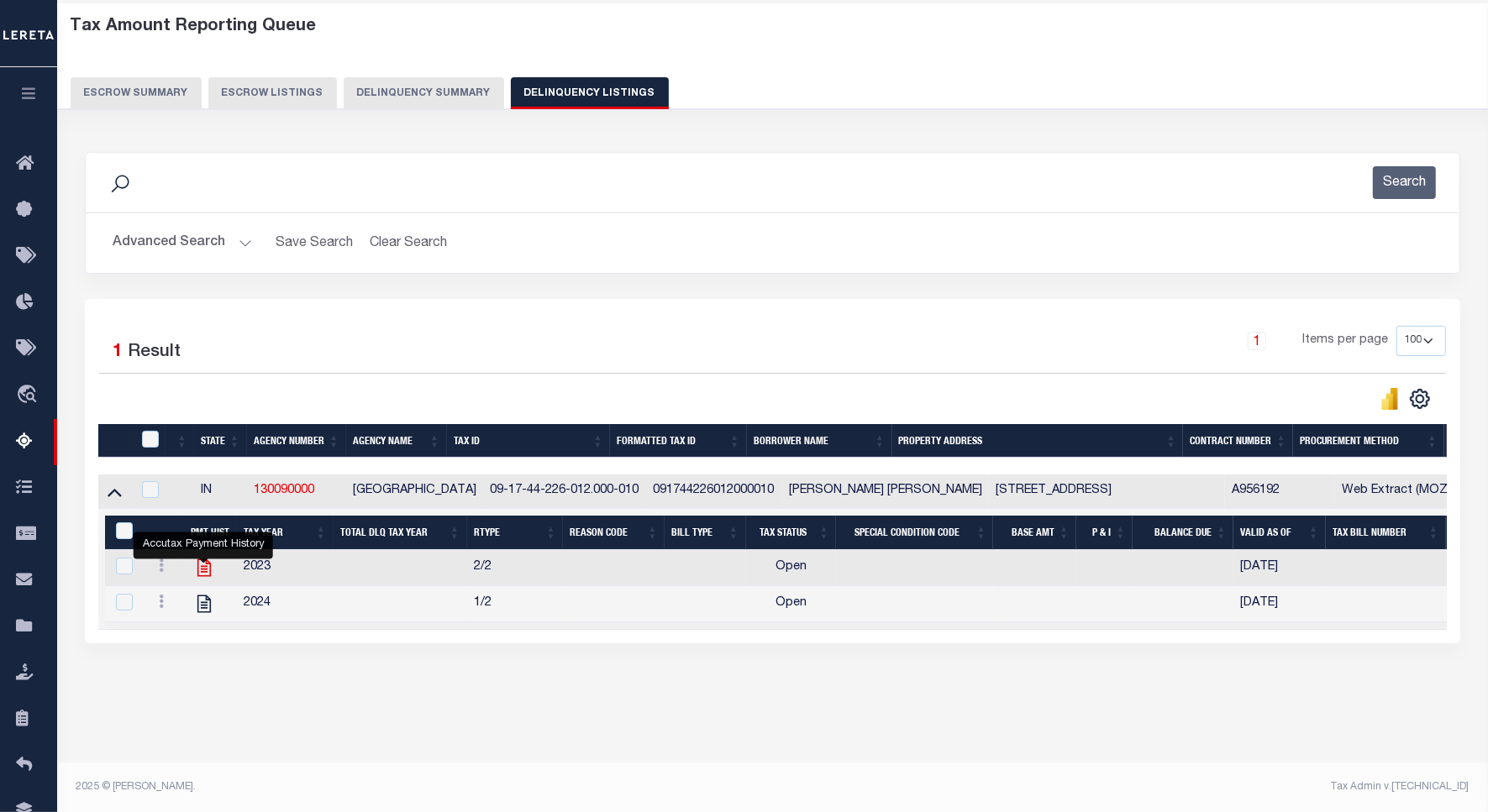
click at [200, 573] on icon "" at bounding box center [204, 567] width 22 height 22
checkbox input "true"
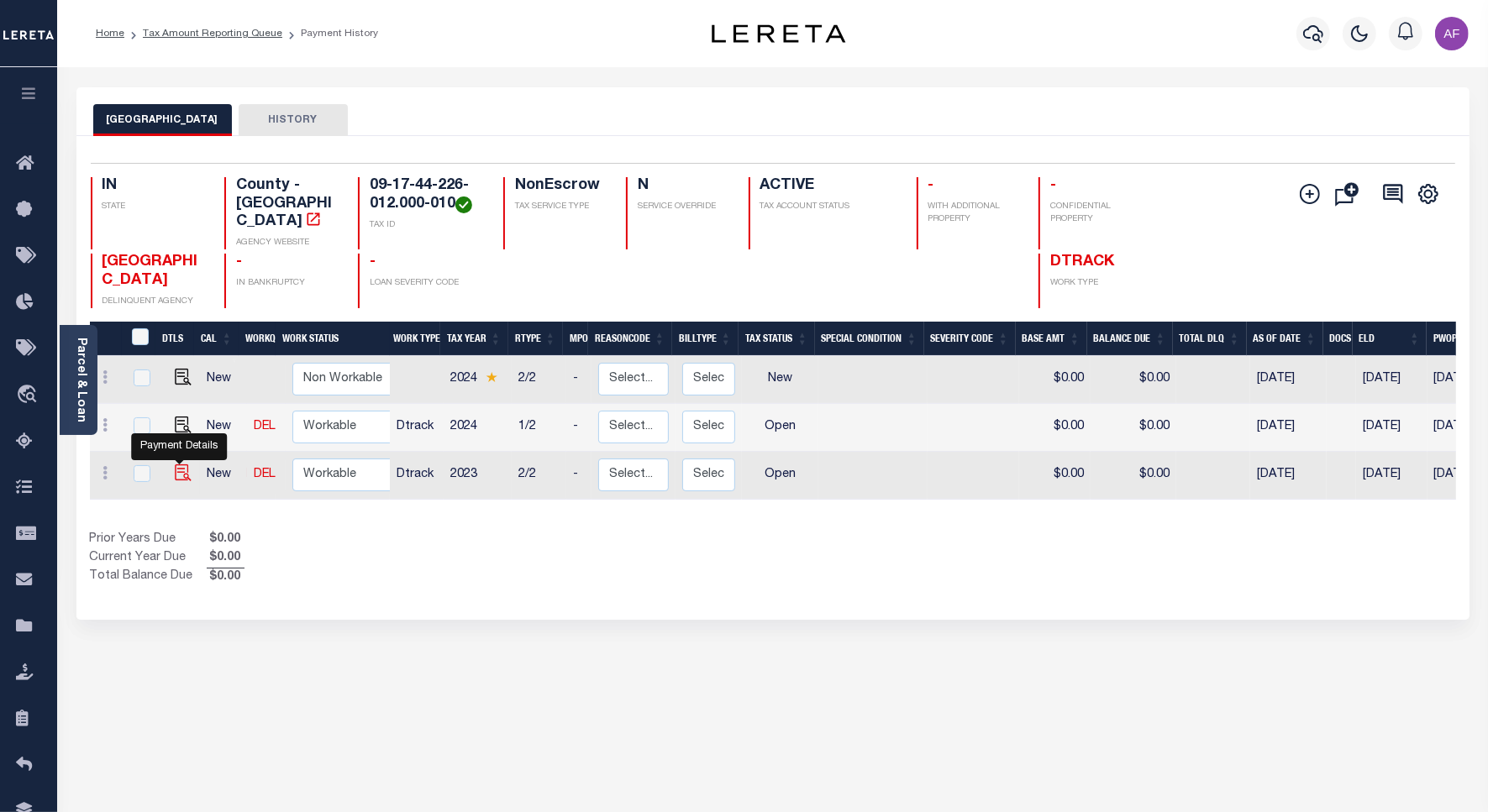
click at [174, 464] on img "" at bounding box center [183, 473] width 17 height 17
checkbox input "true"
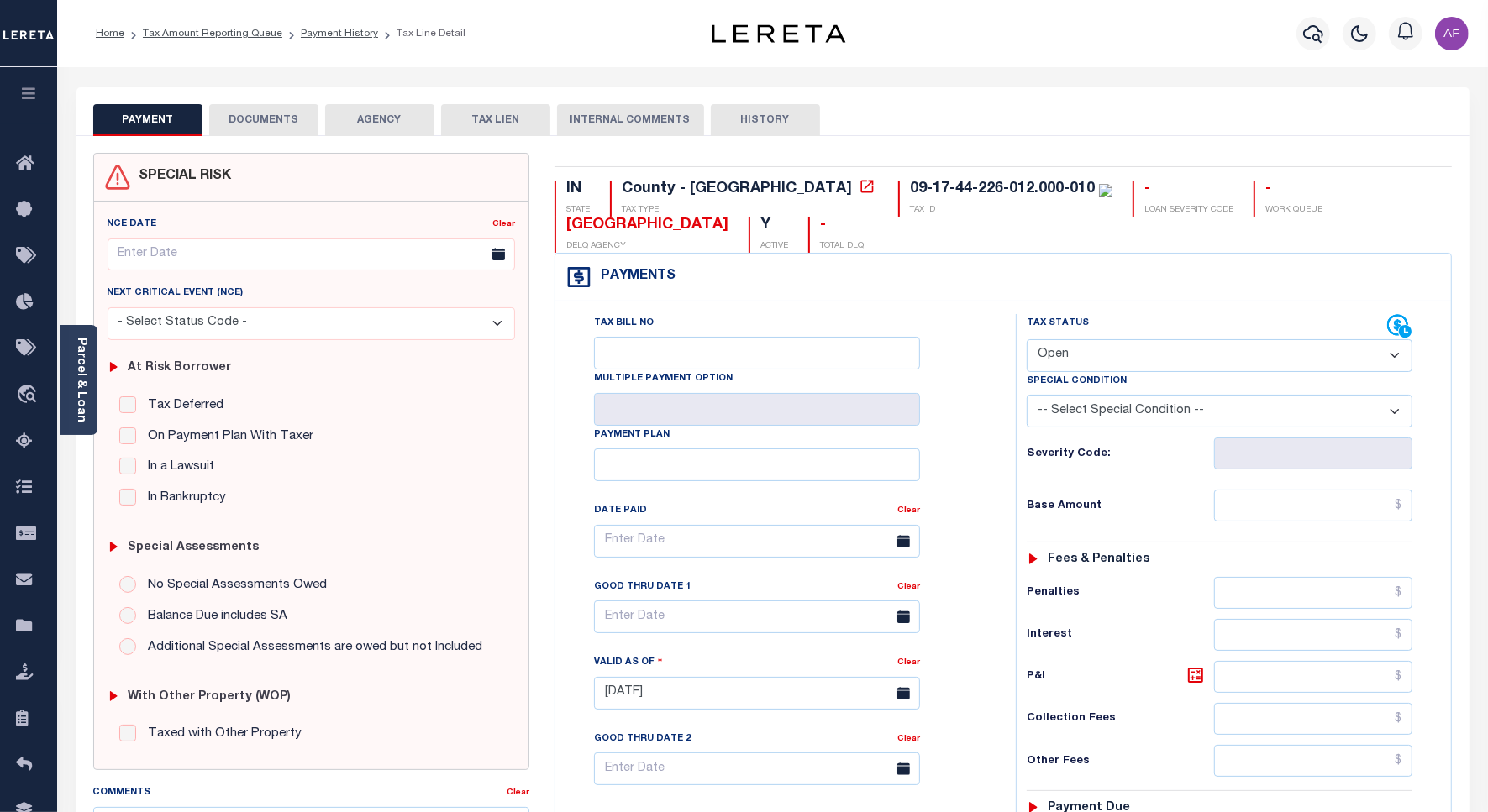
click at [1090, 364] on select "- Select Status Code - Open Due/Unpaid Paid Incomplete No Tax Due Internal Refu…" at bounding box center [1219, 355] width 385 height 32
select select "PYD"
click at [1027, 341] on select "- Select Status Code - Open Due/Unpaid Paid Incomplete No Tax Due Internal Refu…" at bounding box center [1219, 355] width 385 height 32
type input "[DATE]"
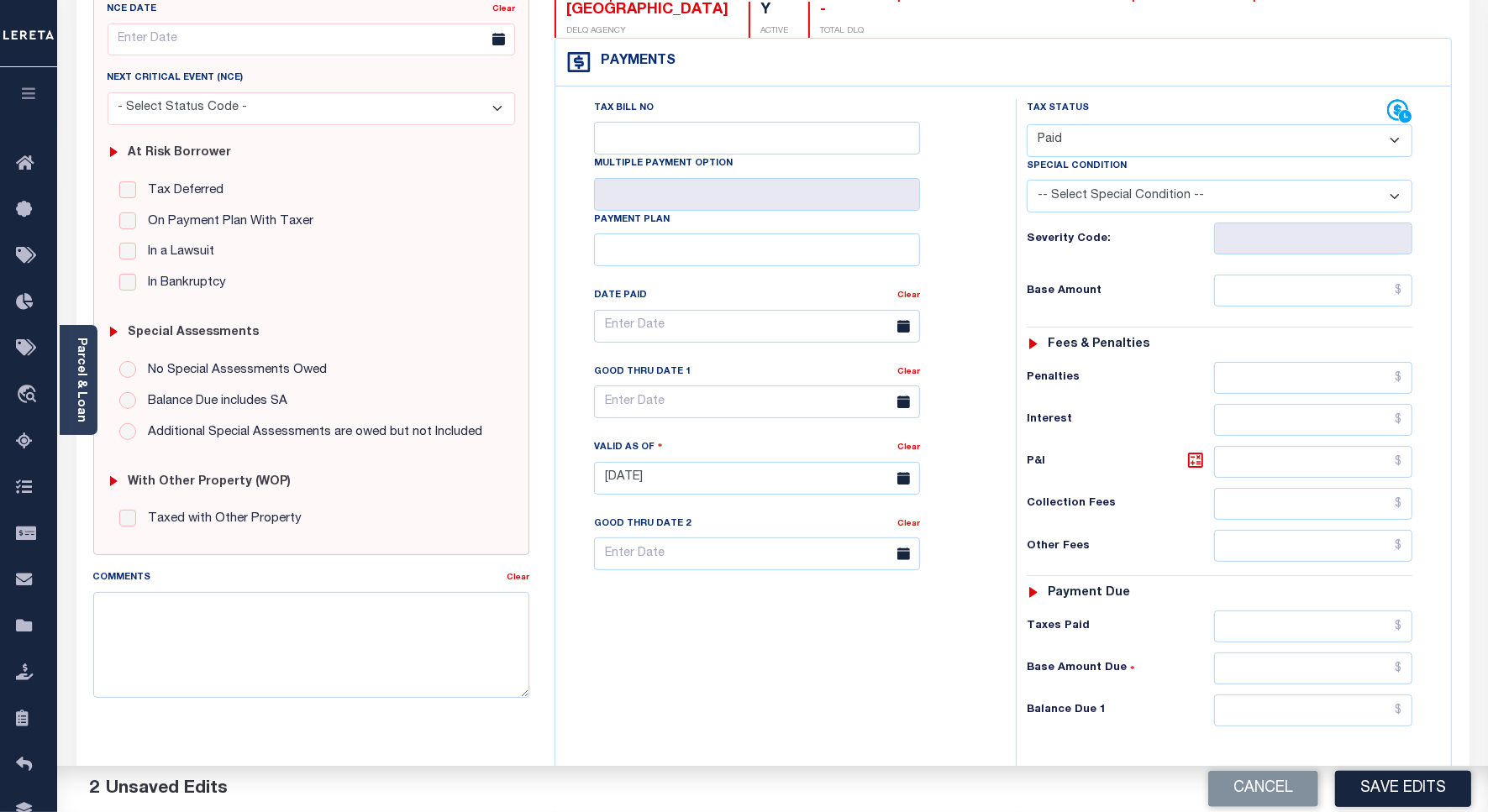
scroll to position [152, 0]
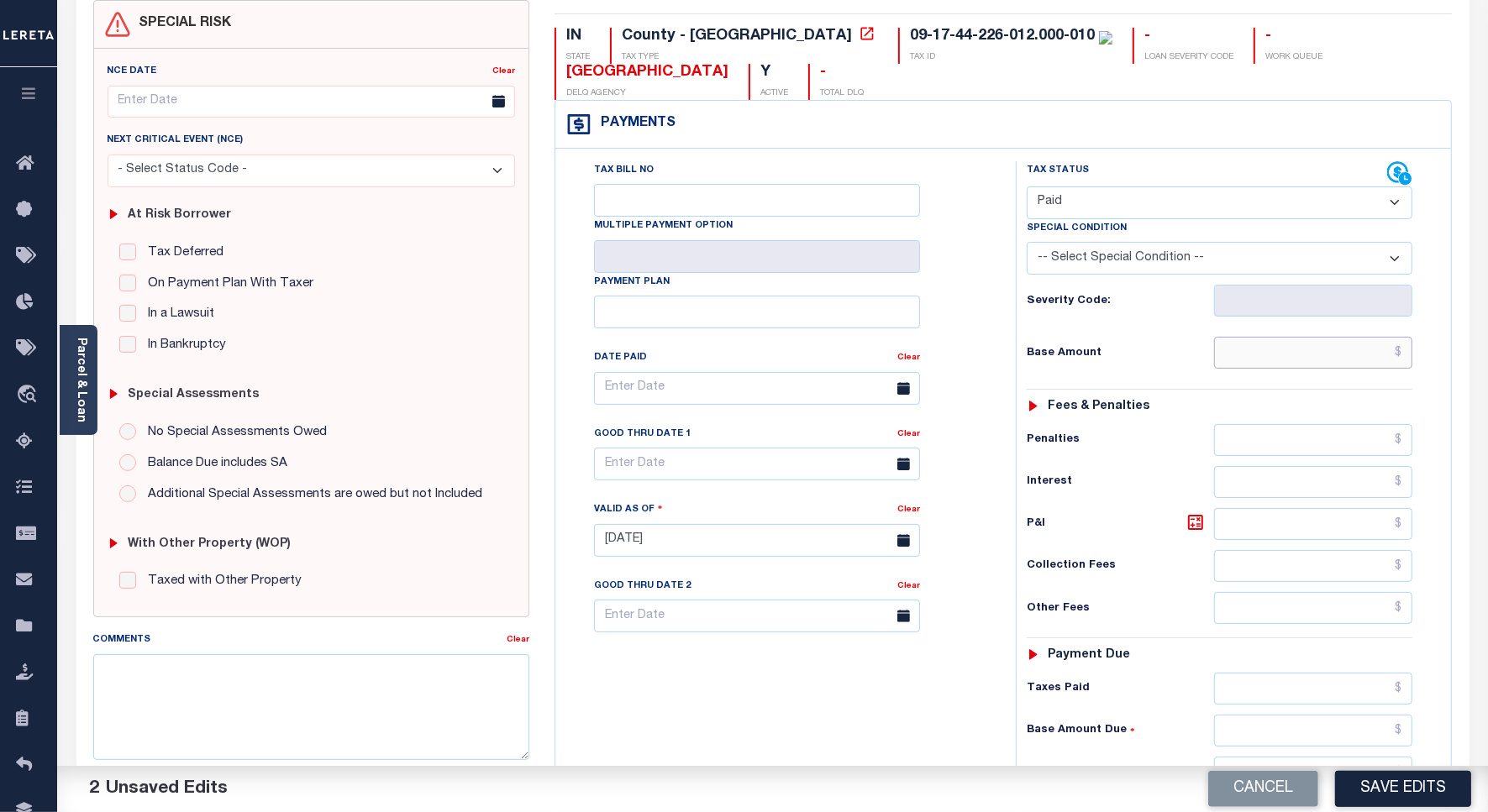
click at [1342, 358] on input "text" at bounding box center [1313, 352] width 198 height 31
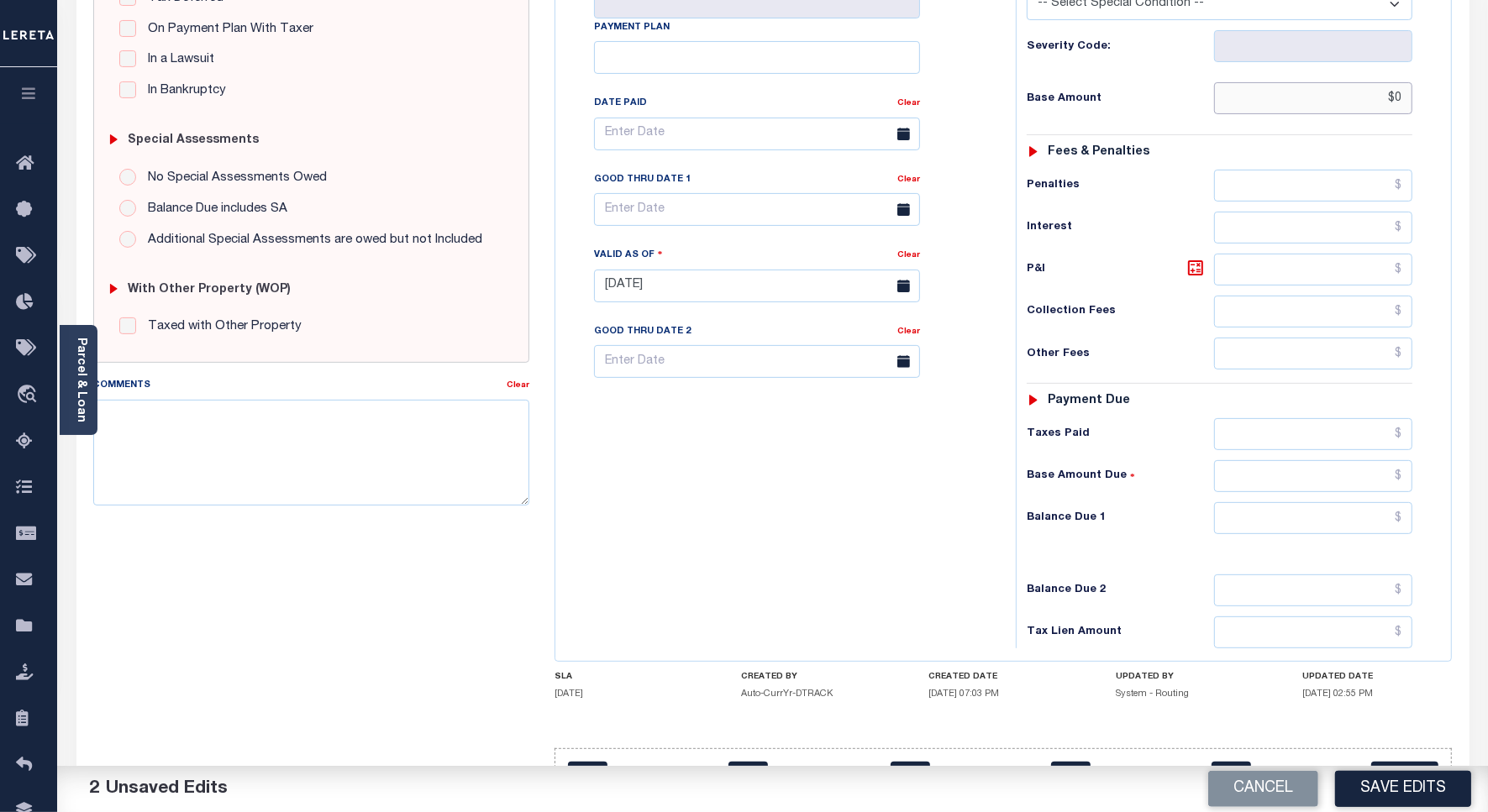
scroll to position [468, 0]
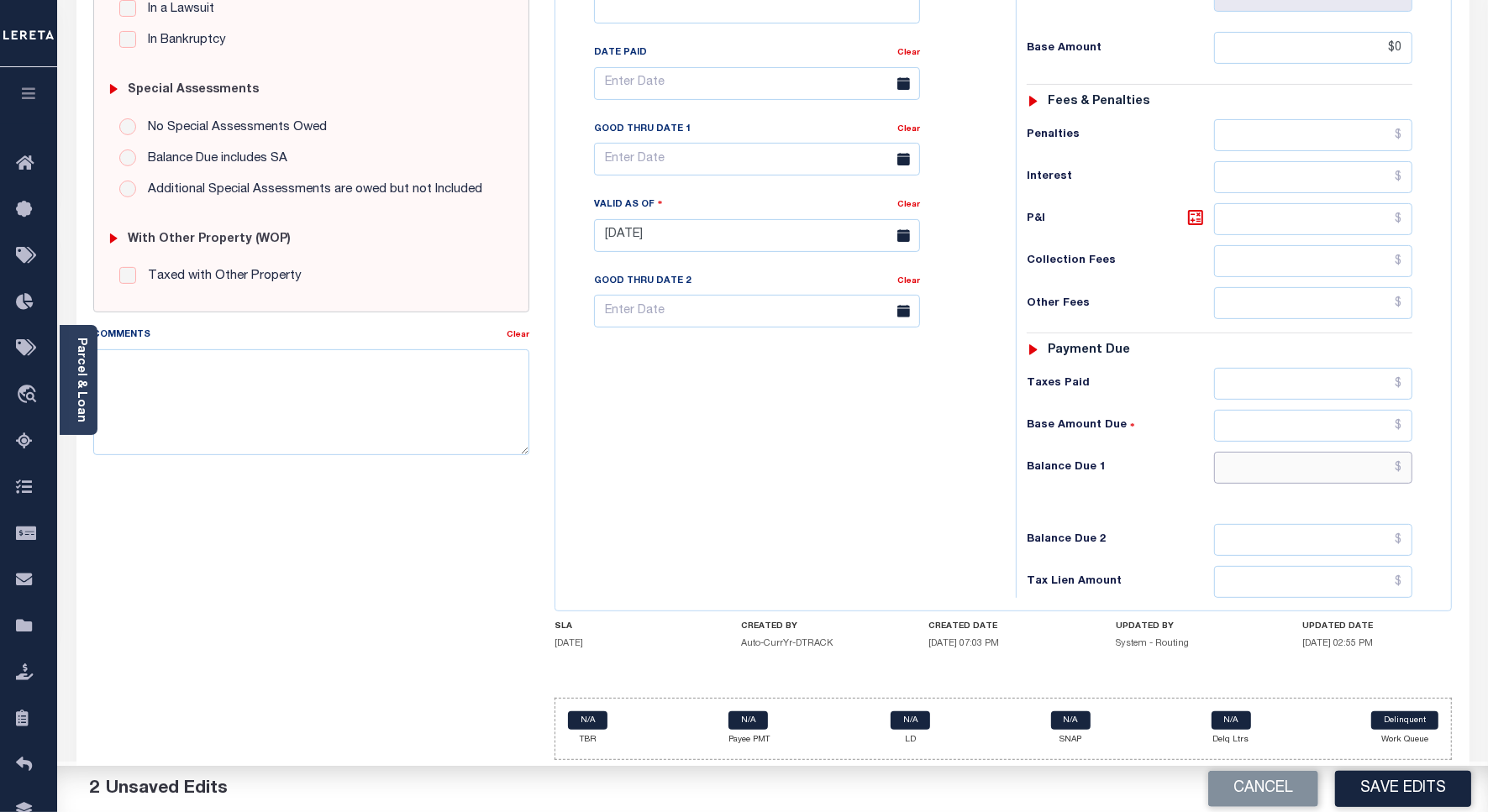
type input "$0.00"
click at [1329, 464] on input "text" at bounding box center [1313, 467] width 198 height 31
type input "$0"
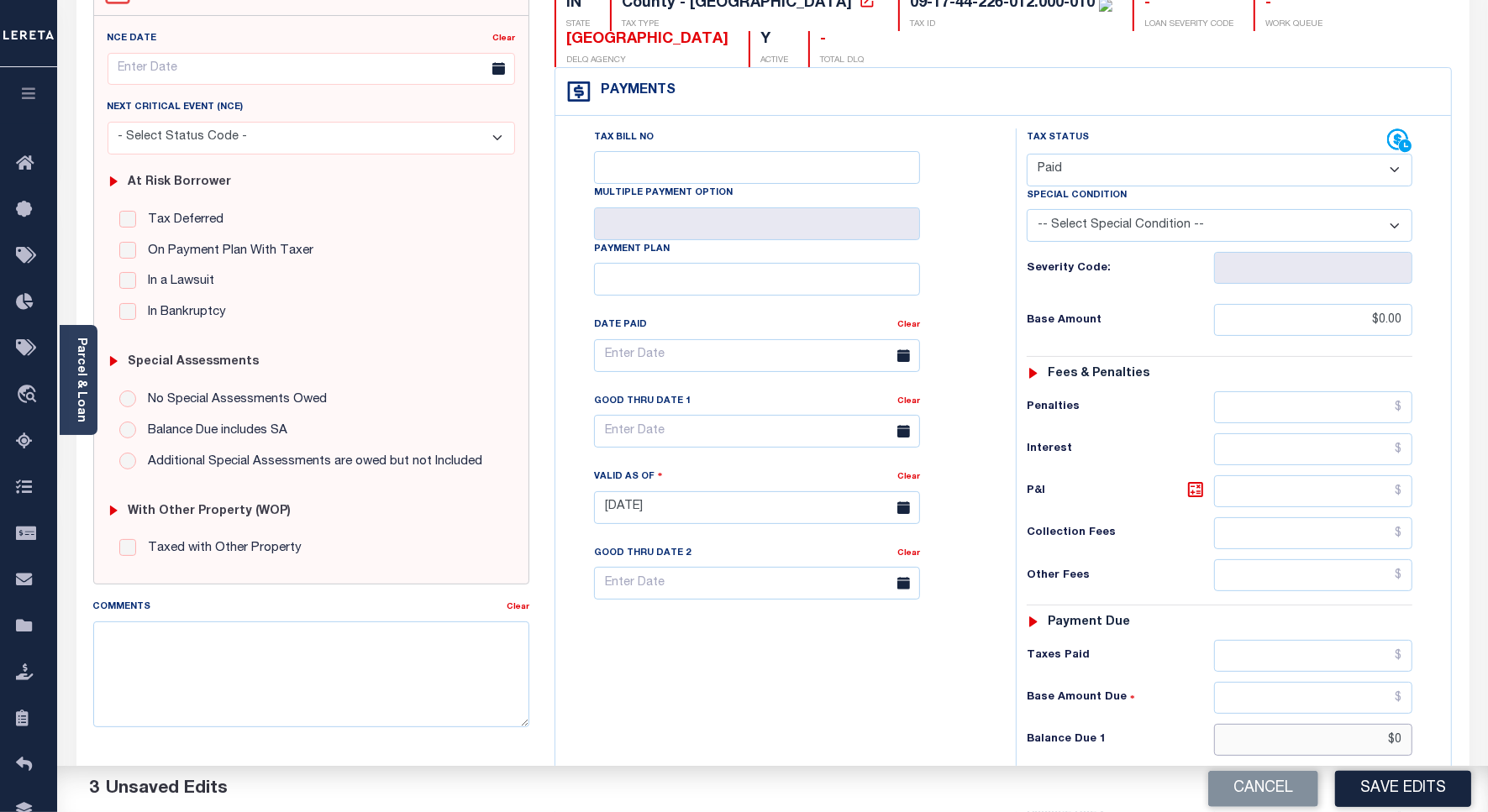
scroll to position [0, 0]
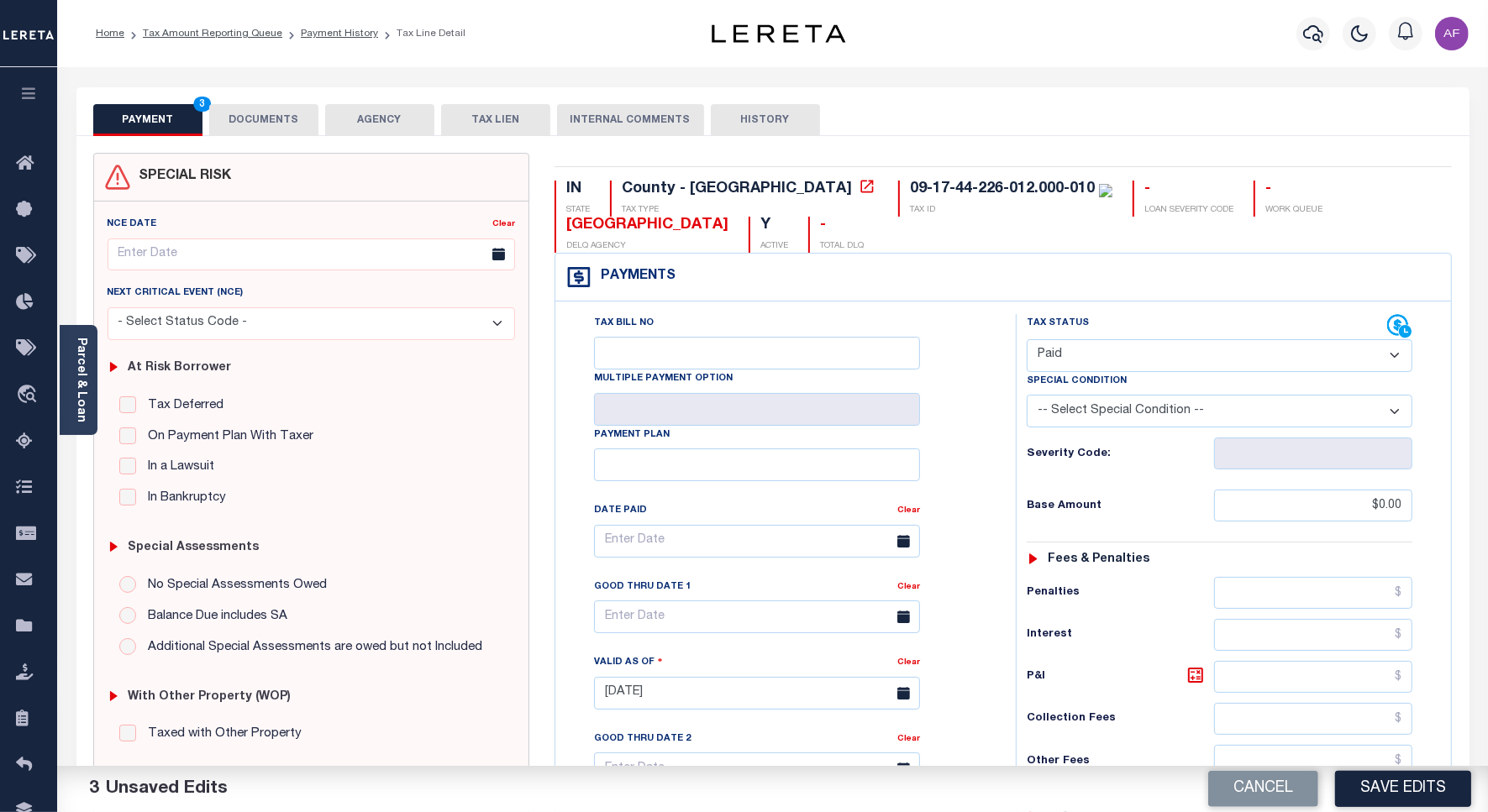
click at [258, 115] on button "DOCUMENTS" at bounding box center [263, 119] width 110 height 31
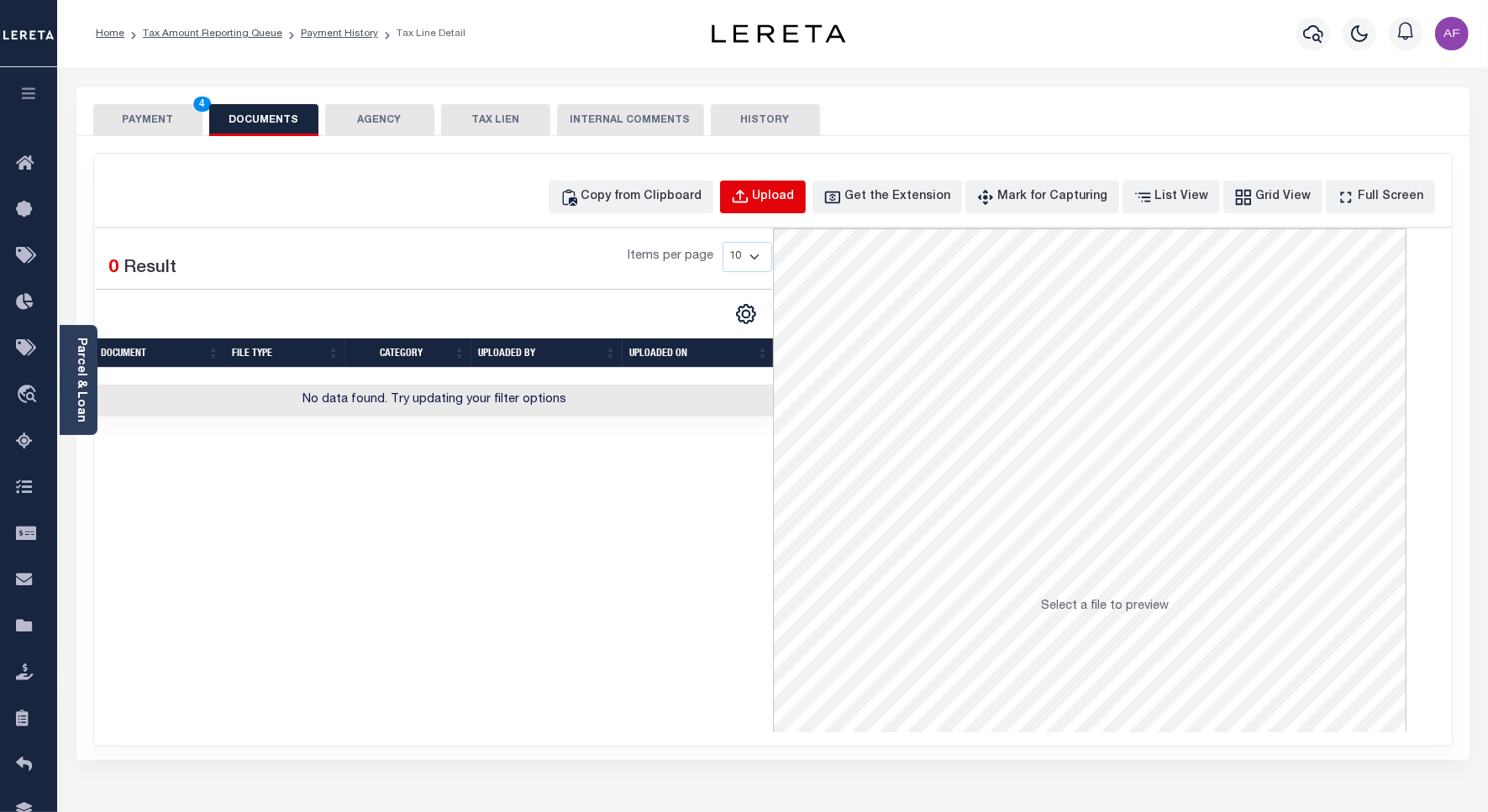
click at [788, 199] on div "Upload" at bounding box center [774, 196] width 42 height 18
select select "POP"
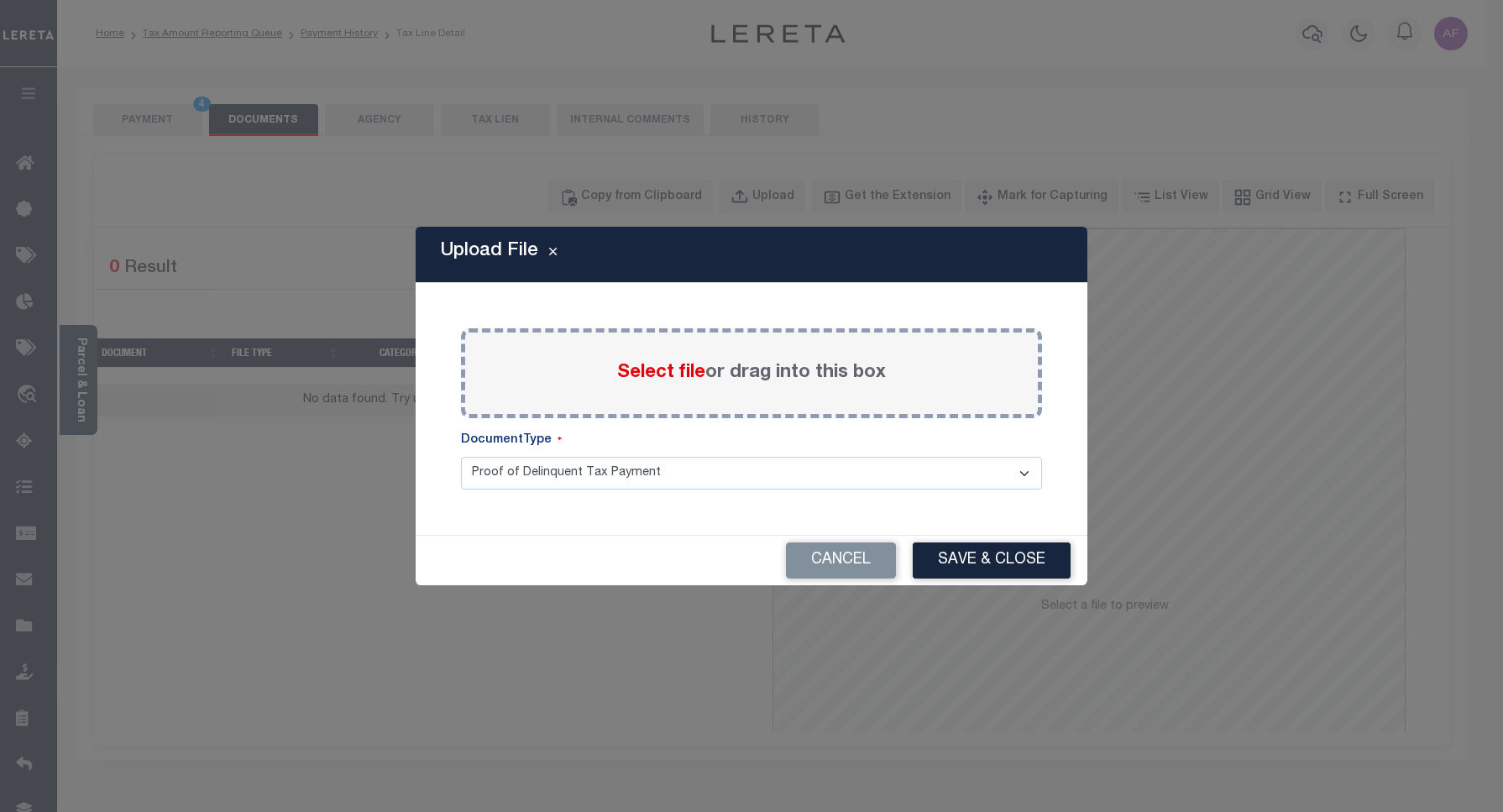
click at [652, 371] on span "Select file" at bounding box center [661, 373] width 89 height 18
click at [0, 0] on input "Select file or drag into this box" at bounding box center [0, 0] width 0 height 0
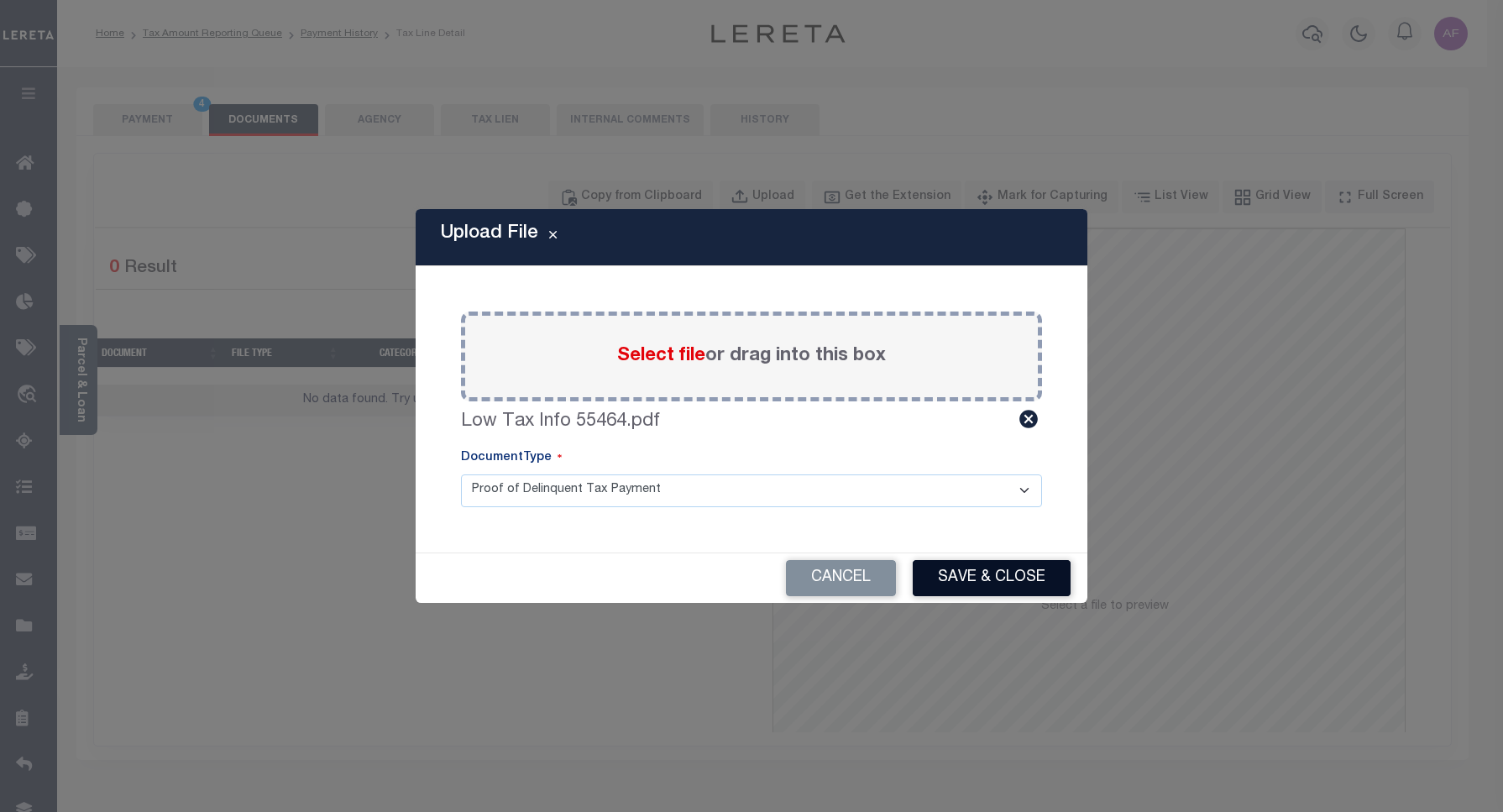
click at [974, 577] on button "Save & Close" at bounding box center [992, 579] width 158 height 36
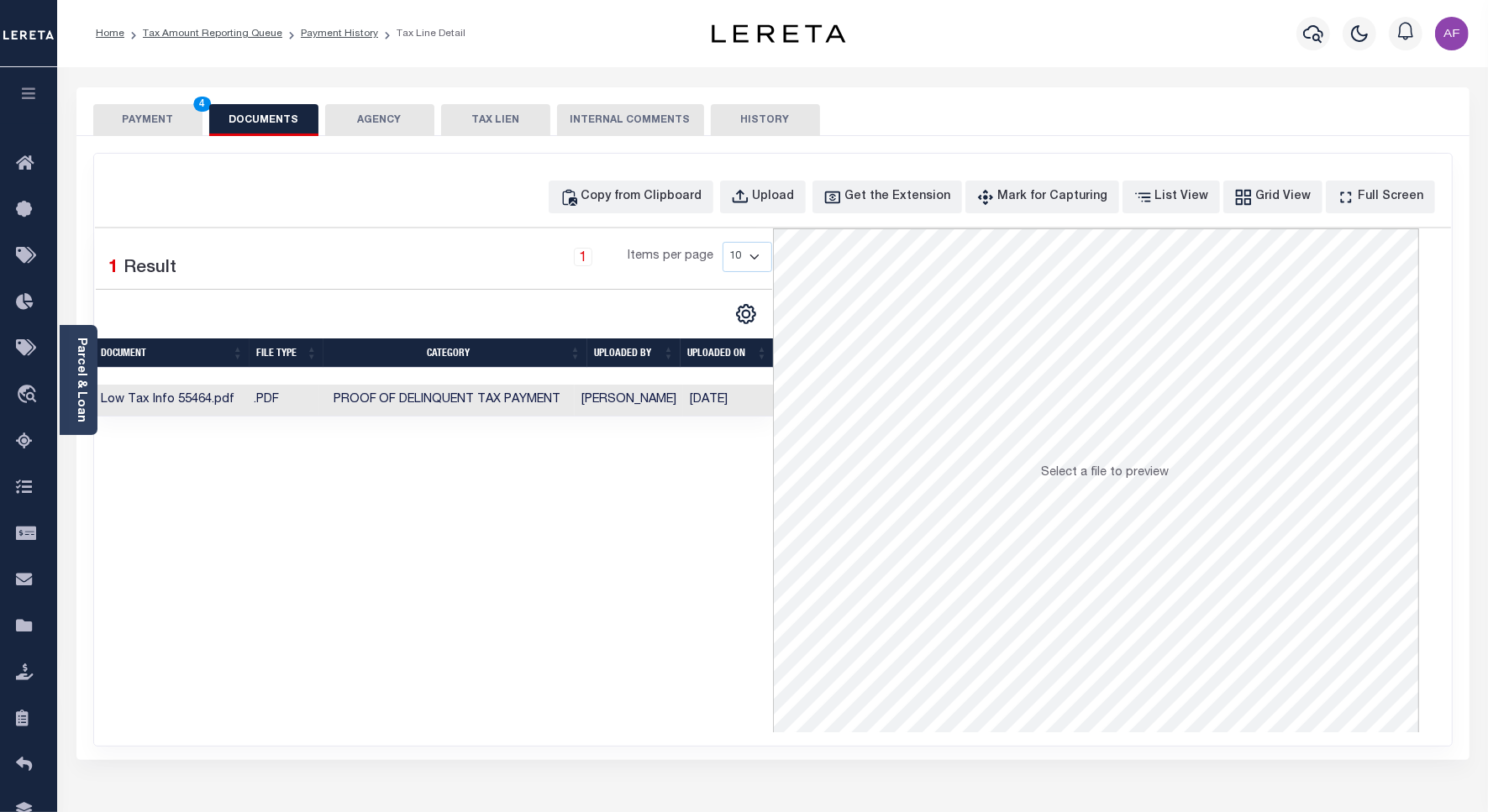
click at [135, 112] on button "PAYMENT 4" at bounding box center [148, 119] width 110 height 31
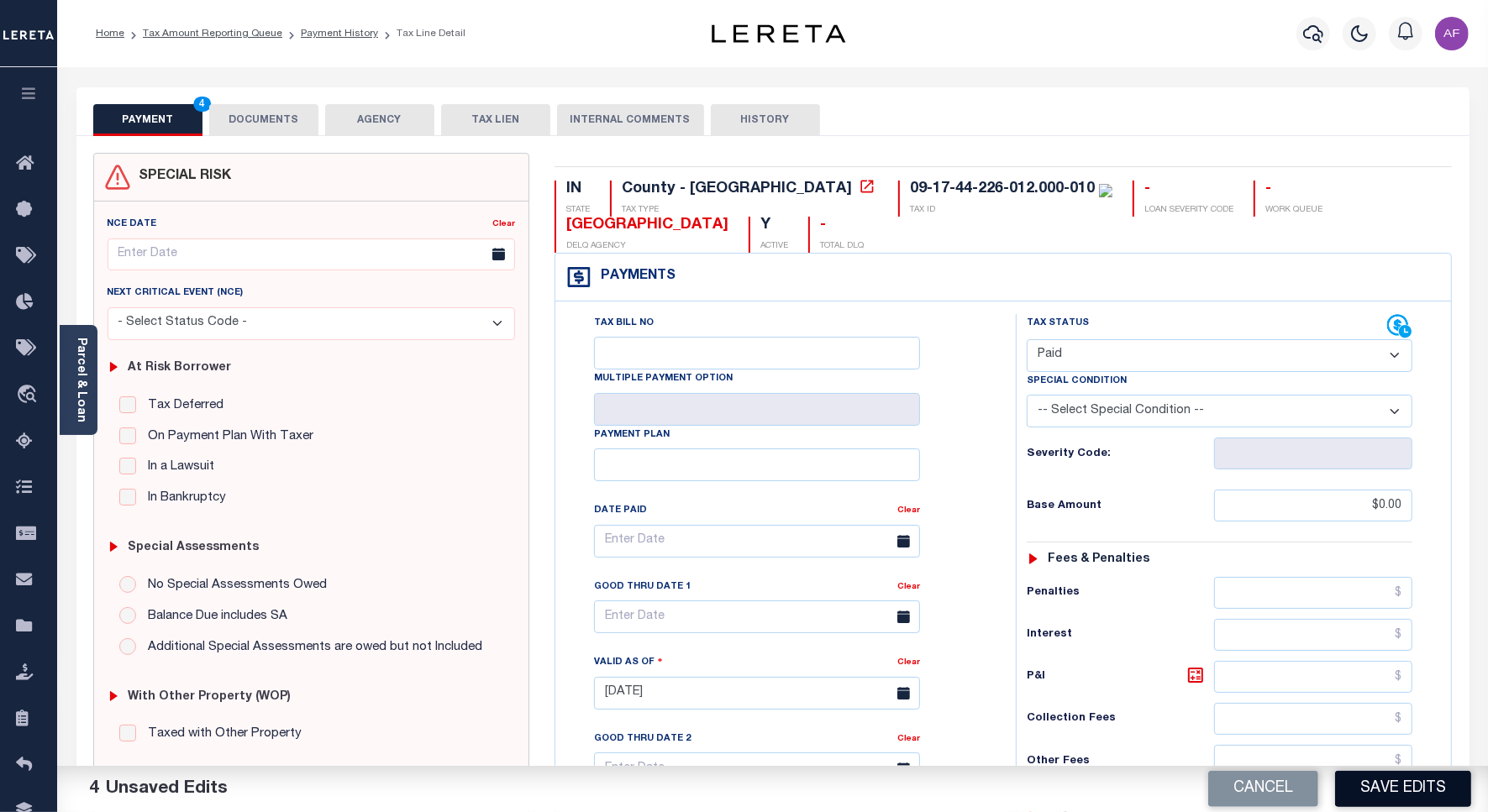
click at [1375, 789] on button "Save Edits" at bounding box center [1402, 789] width 136 height 36
checkbox input "false"
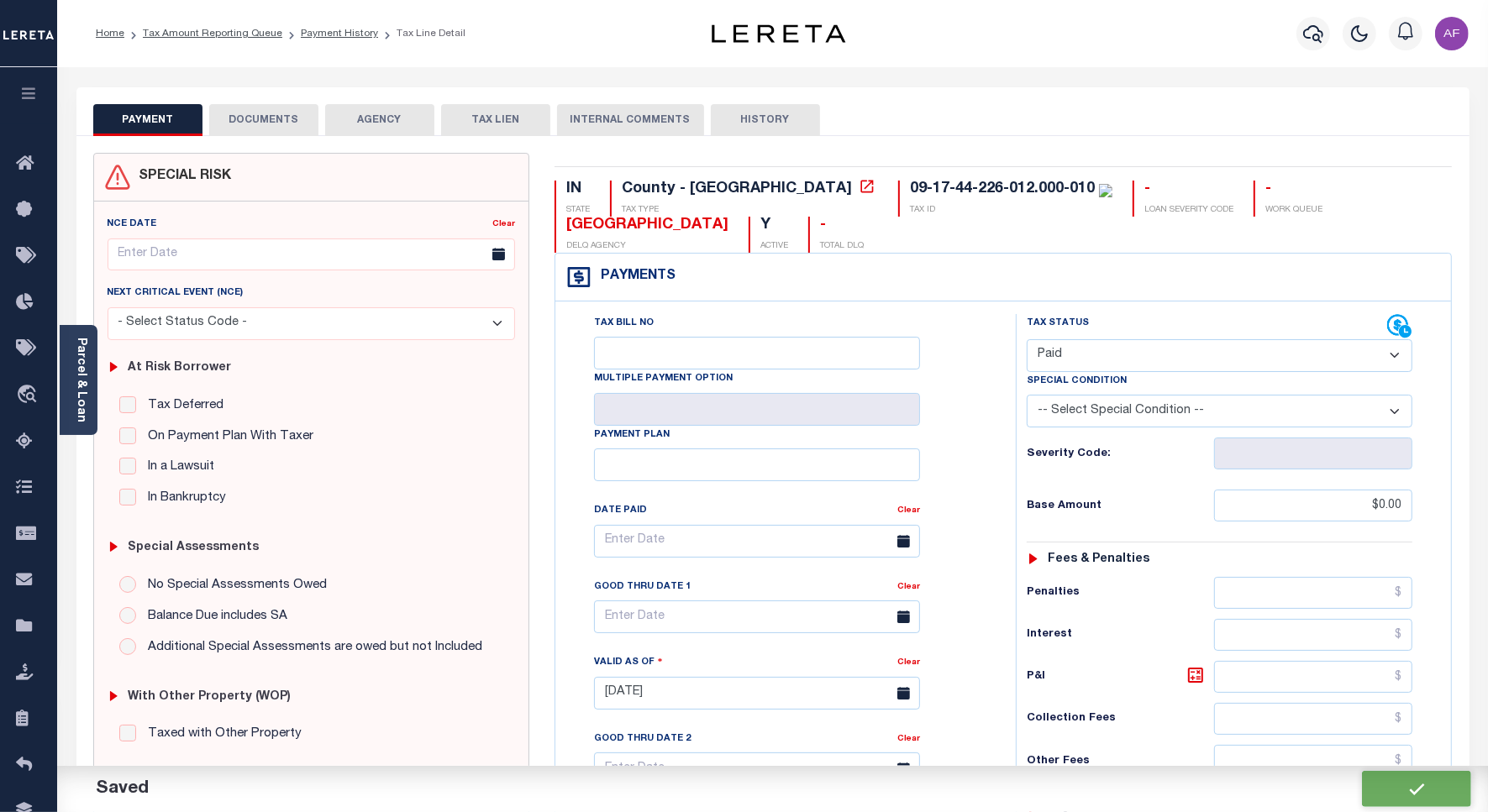
type input "$0"
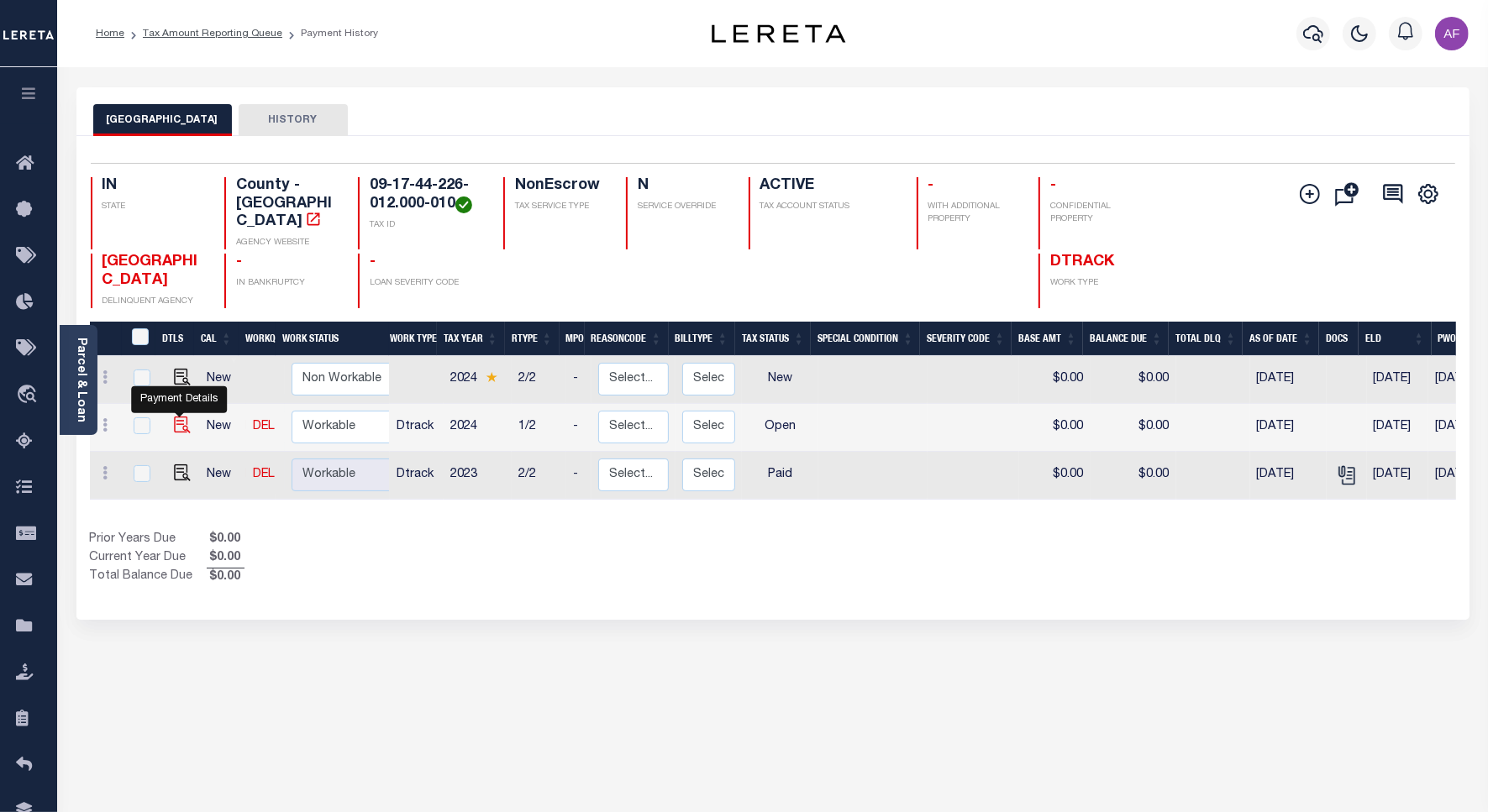
click at [173, 416] on img "" at bounding box center [182, 425] width 17 height 17
checkbox input "true"
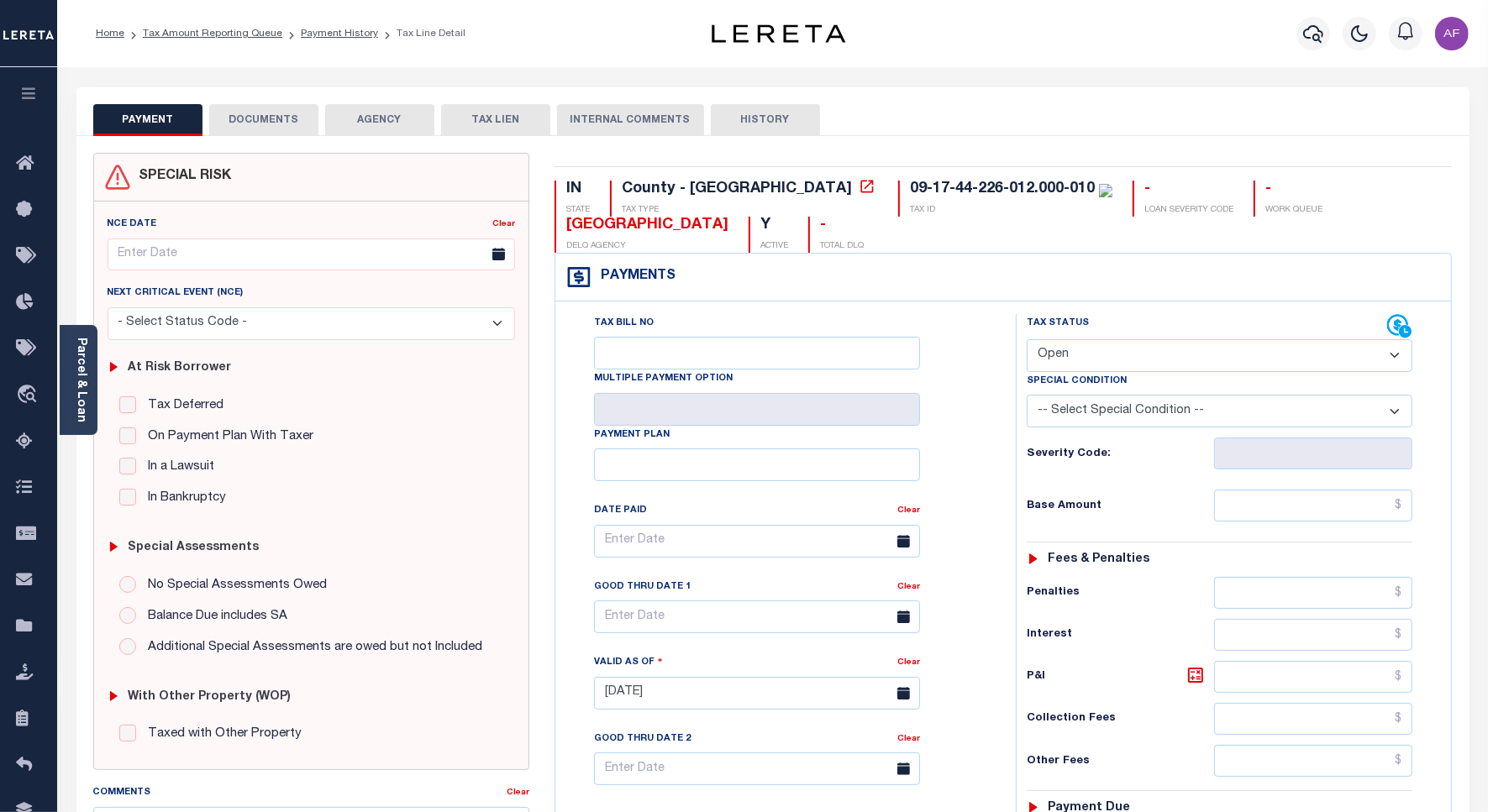
click at [1107, 357] on select "- Select Status Code - Open Due/Unpaid Paid Incomplete No Tax Due Internal Refu…" at bounding box center [1219, 355] width 385 height 32
select select "PYD"
click at [1027, 341] on select "- Select Status Code - Open Due/Unpaid Paid Incomplete No Tax Due Internal Refu…" at bounding box center [1219, 355] width 385 height 32
type input "[DATE]"
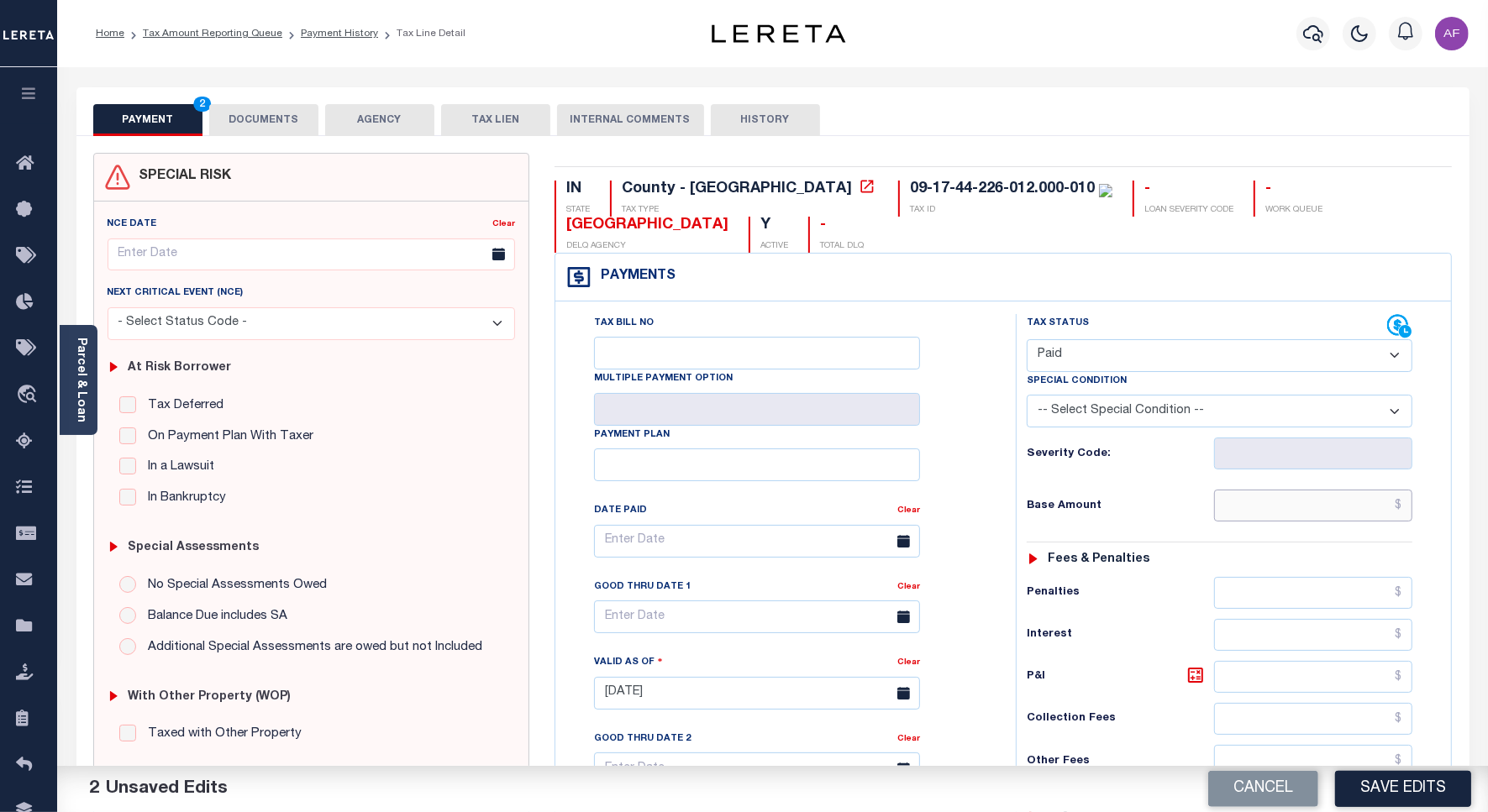
click at [1344, 511] on input "text" at bounding box center [1313, 505] width 198 height 31
paste input "223.20"
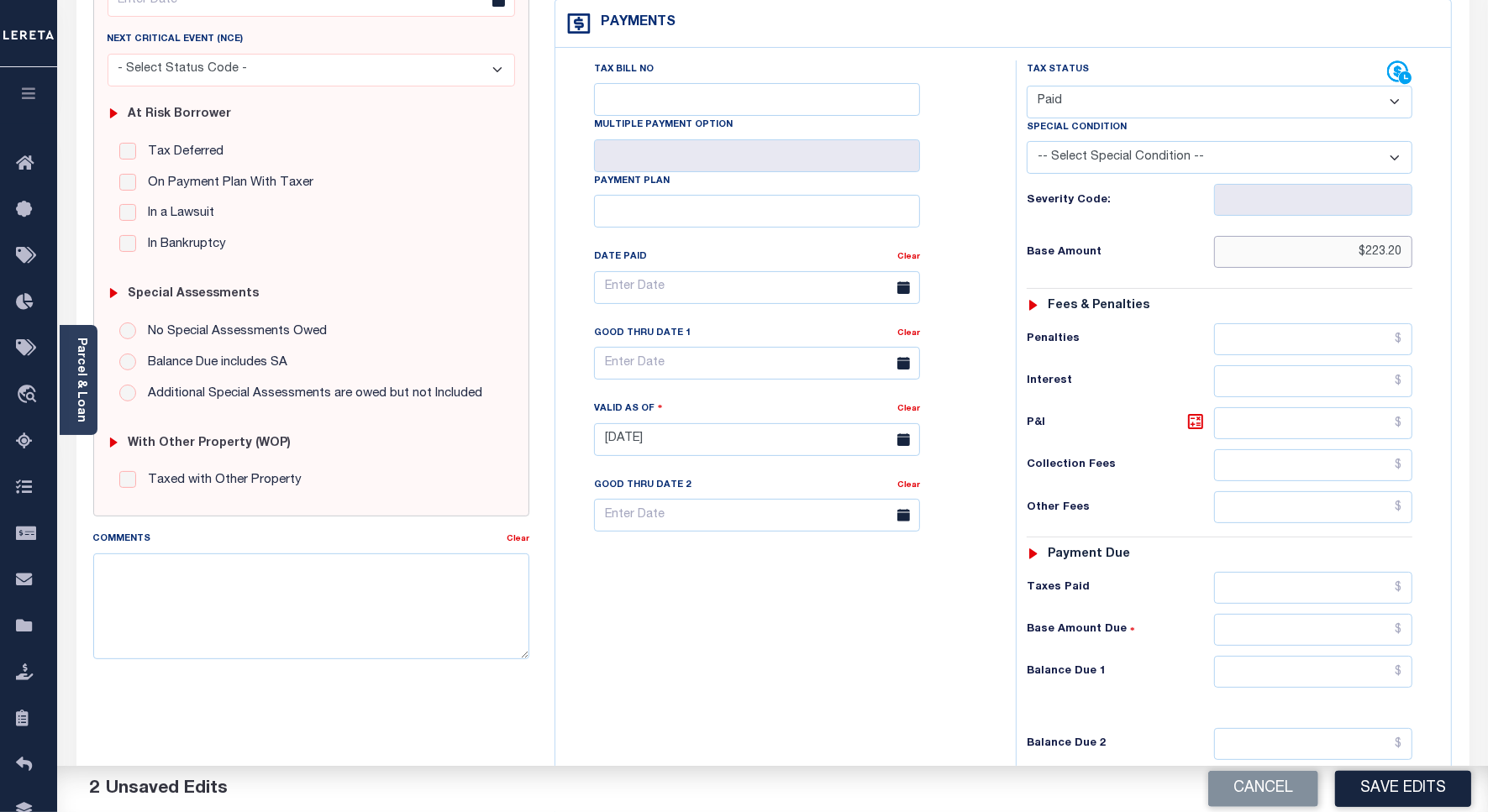
scroll to position [468, 0]
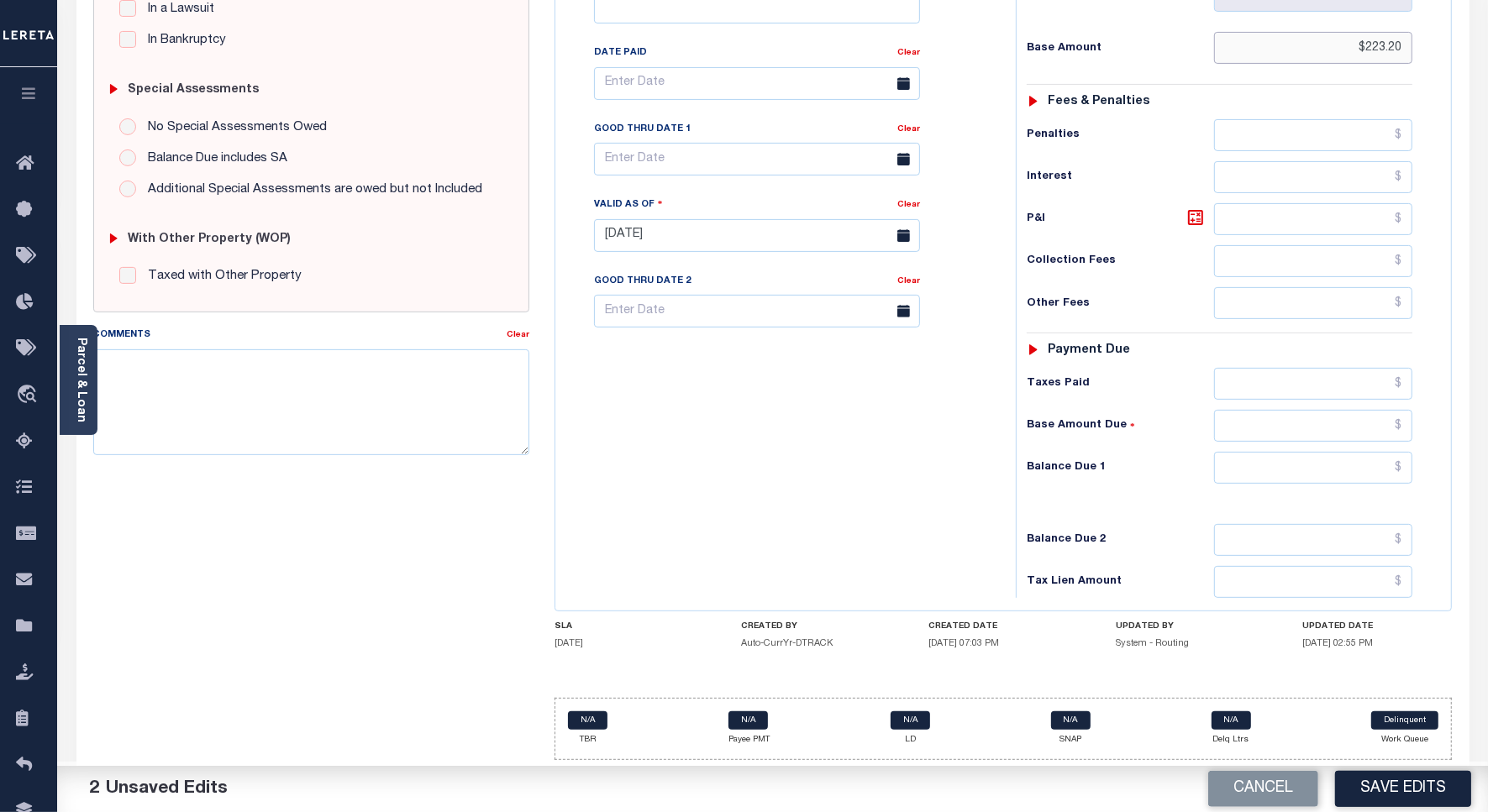
type input "$223.20"
click at [1297, 393] on input "text" at bounding box center [1313, 383] width 198 height 31
paste input "223.20"
type input "$223.20"
drag, startPoint x: 1319, startPoint y: 472, endPoint x: 1329, endPoint y: 466, distance: 11.7
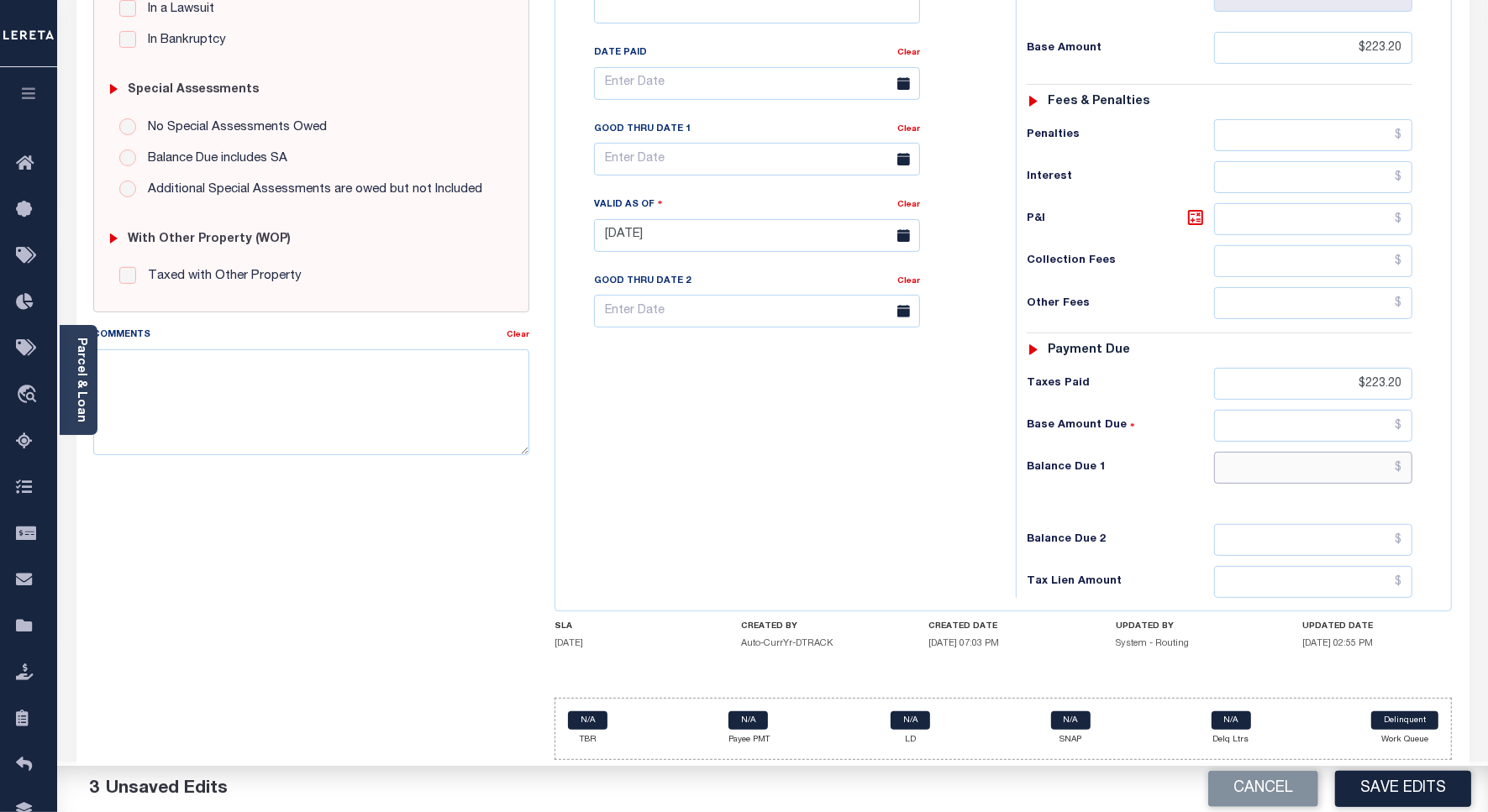
click at [1319, 472] on input "text" at bounding box center [1313, 467] width 198 height 31
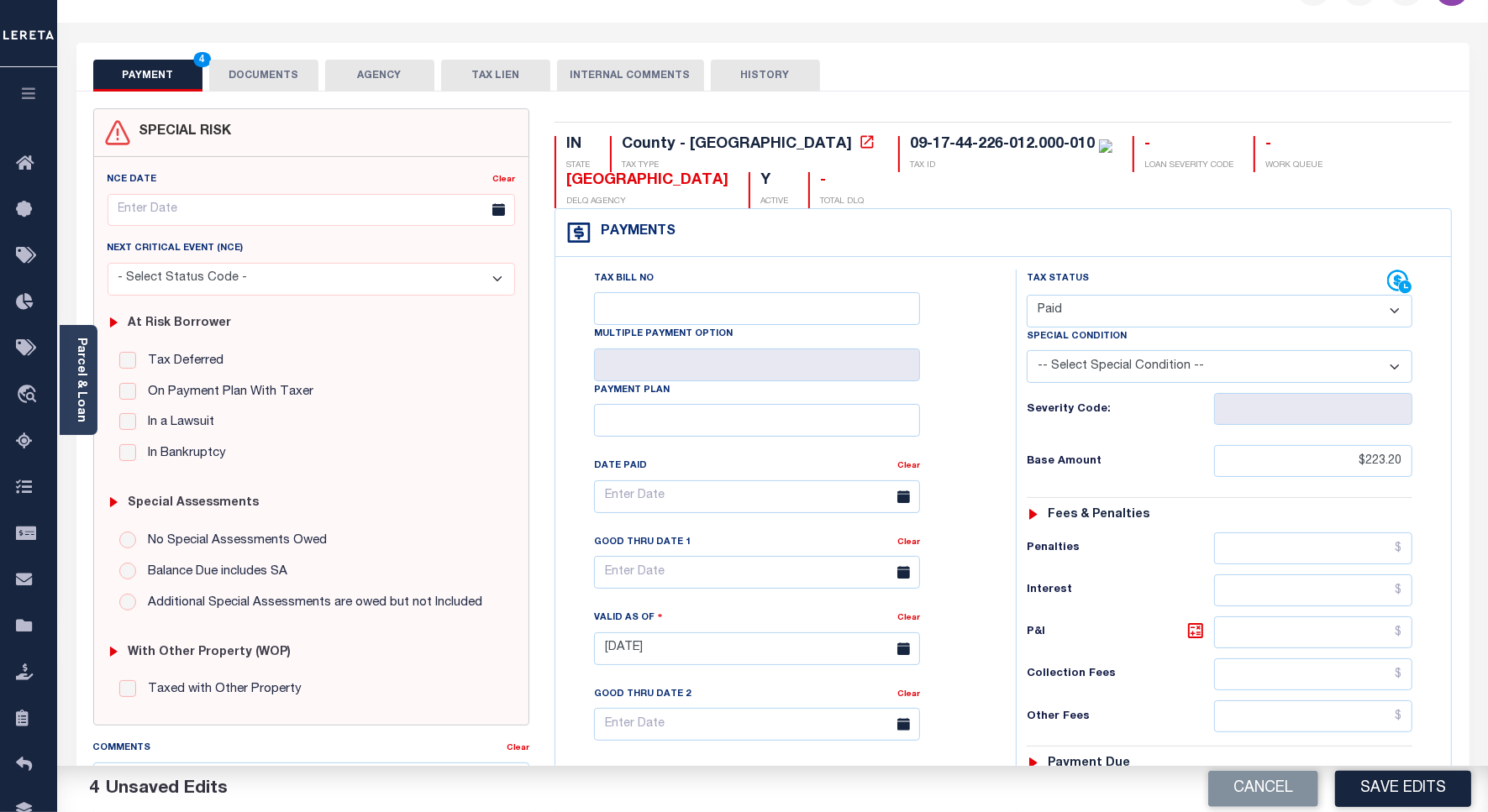
scroll to position [0, 0]
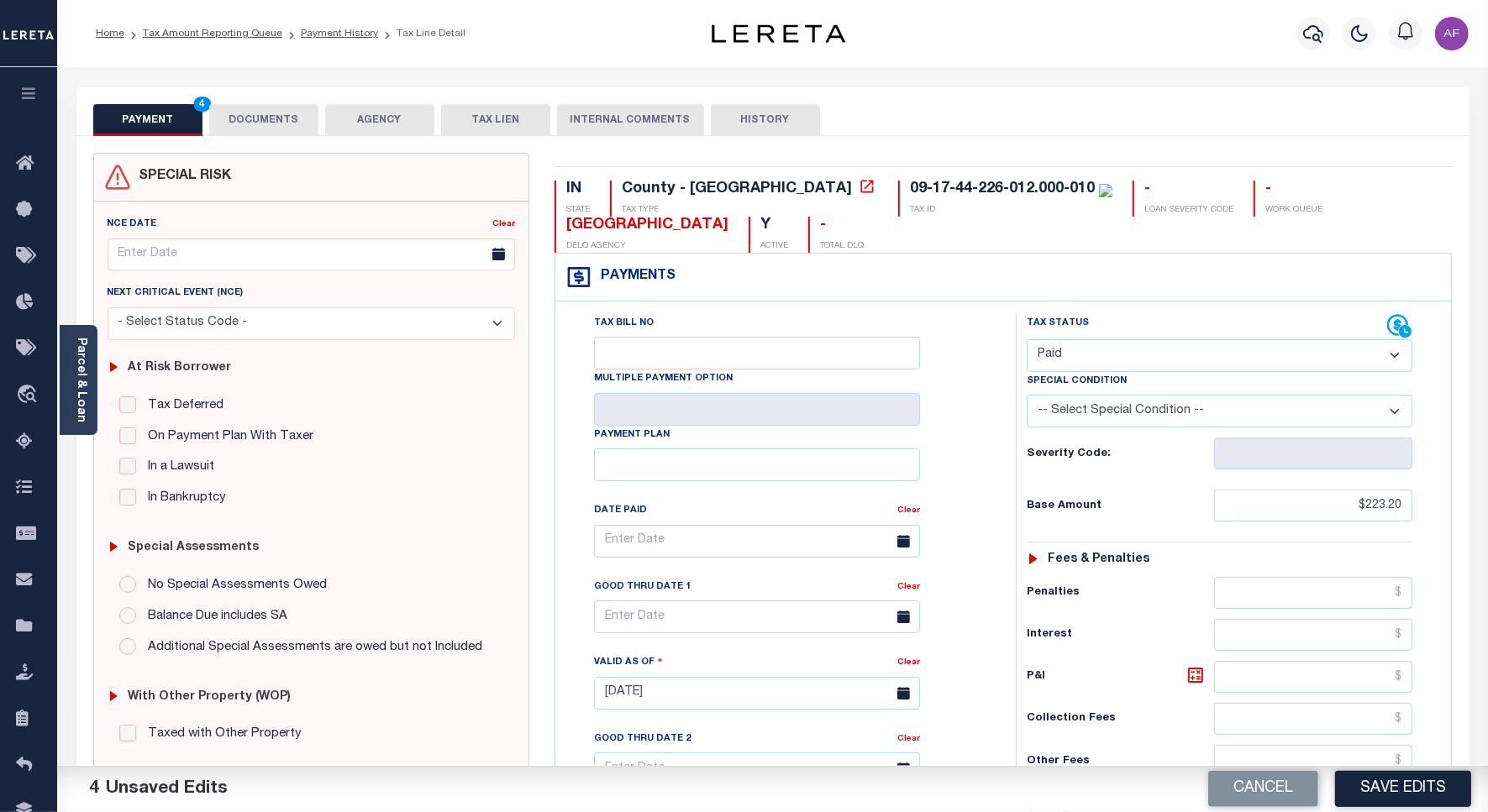
type input "$0.00"
click at [286, 117] on button "DOCUMENTS" at bounding box center [263, 119] width 110 height 31
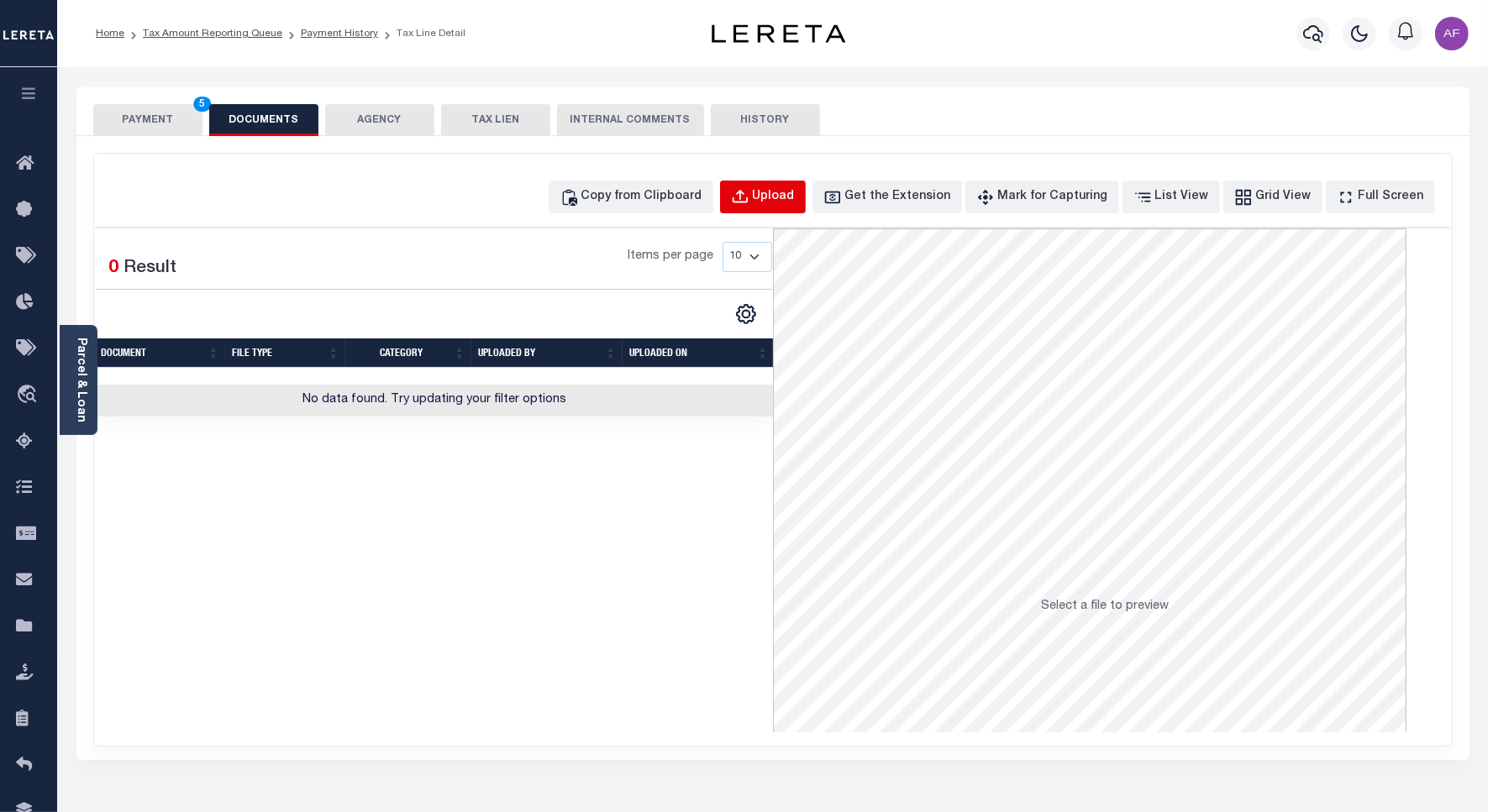
click at [795, 200] on div "Upload" at bounding box center [774, 196] width 42 height 18
select select "POP"
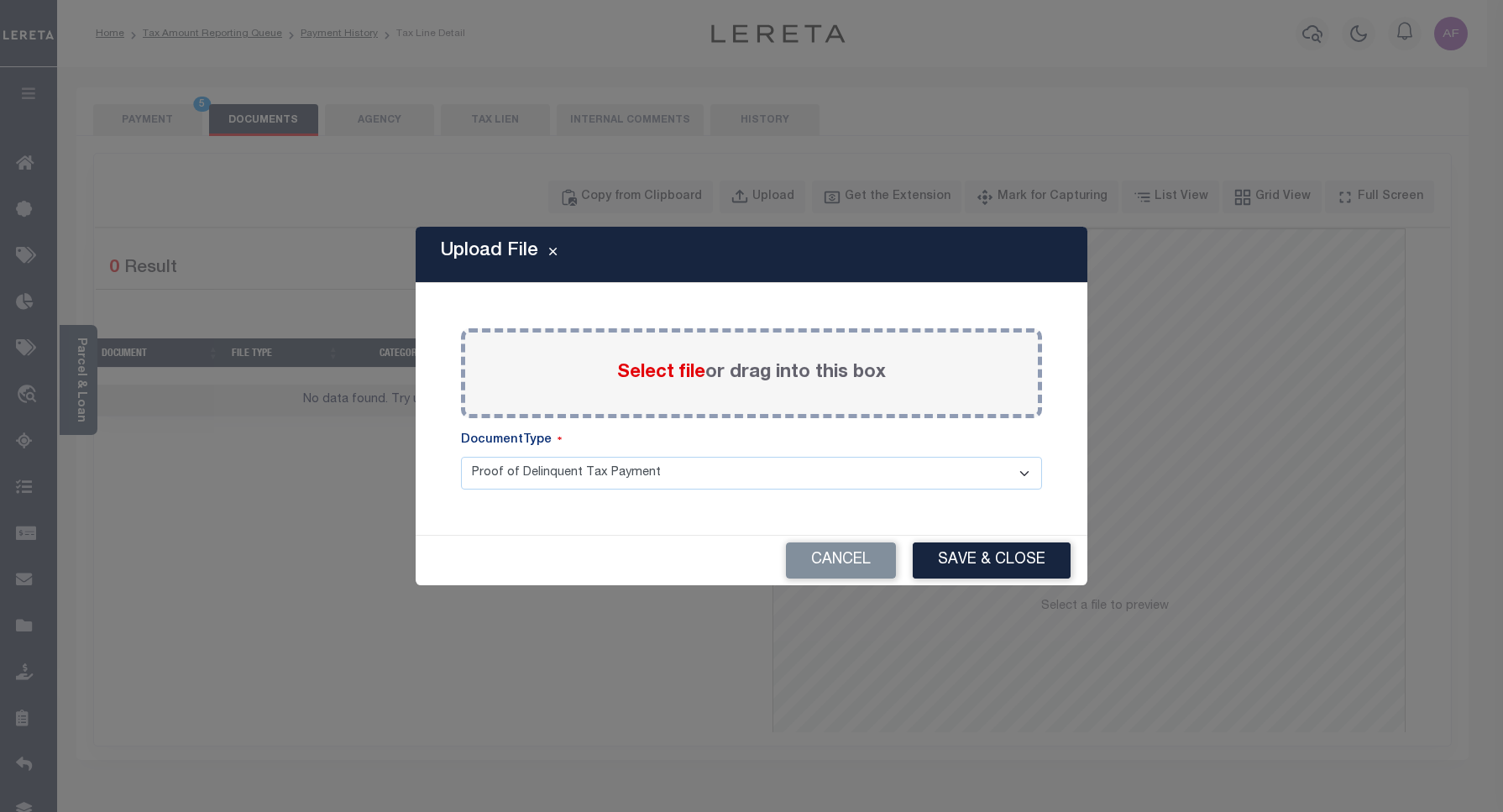
click at [643, 372] on span "Select file" at bounding box center [661, 373] width 89 height 18
click at [0, 0] on input "Select file or drag into this box" at bounding box center [0, 0] width 0 height 0
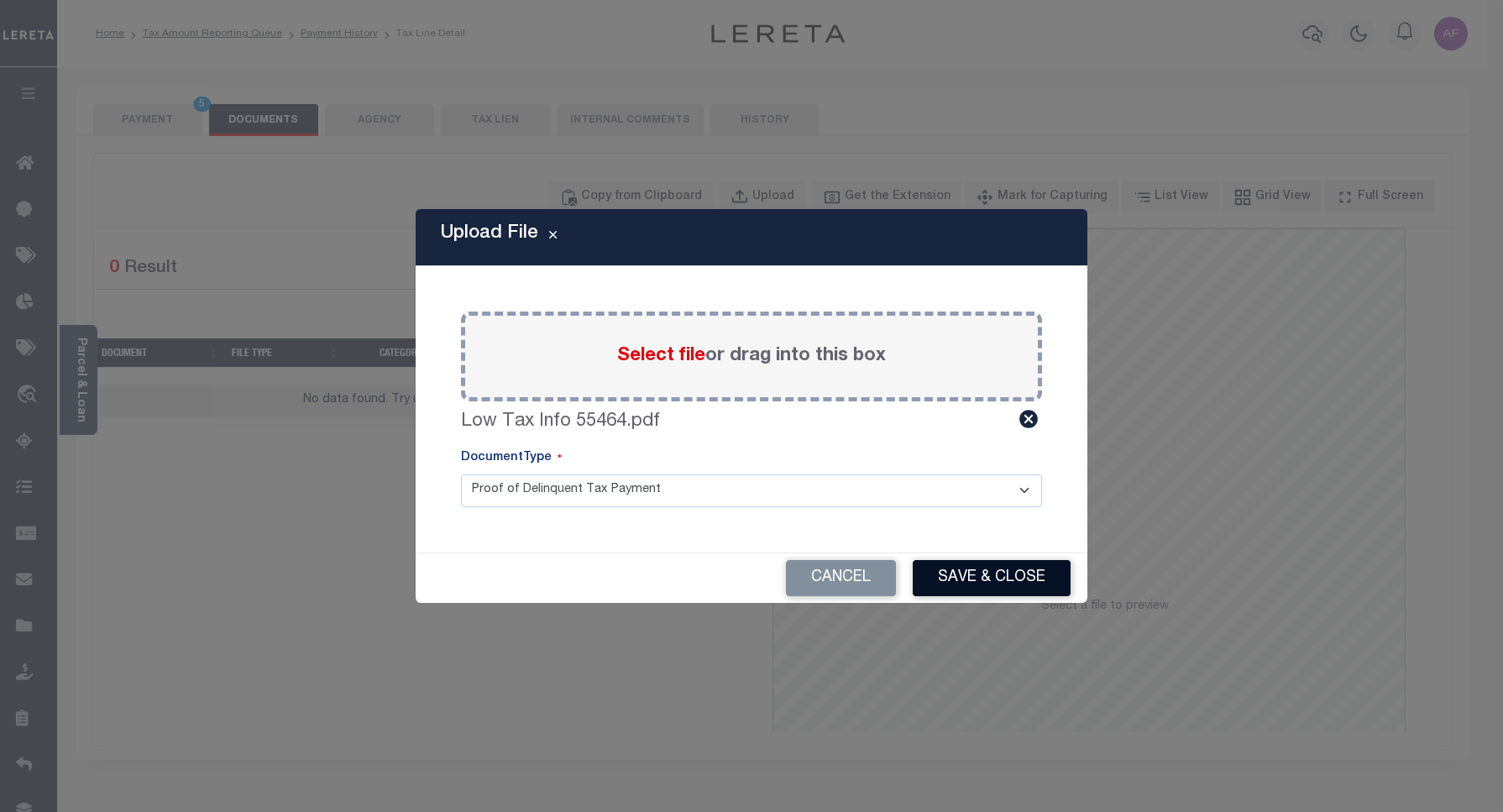
click at [964, 569] on button "Save & Close" at bounding box center [992, 579] width 158 height 36
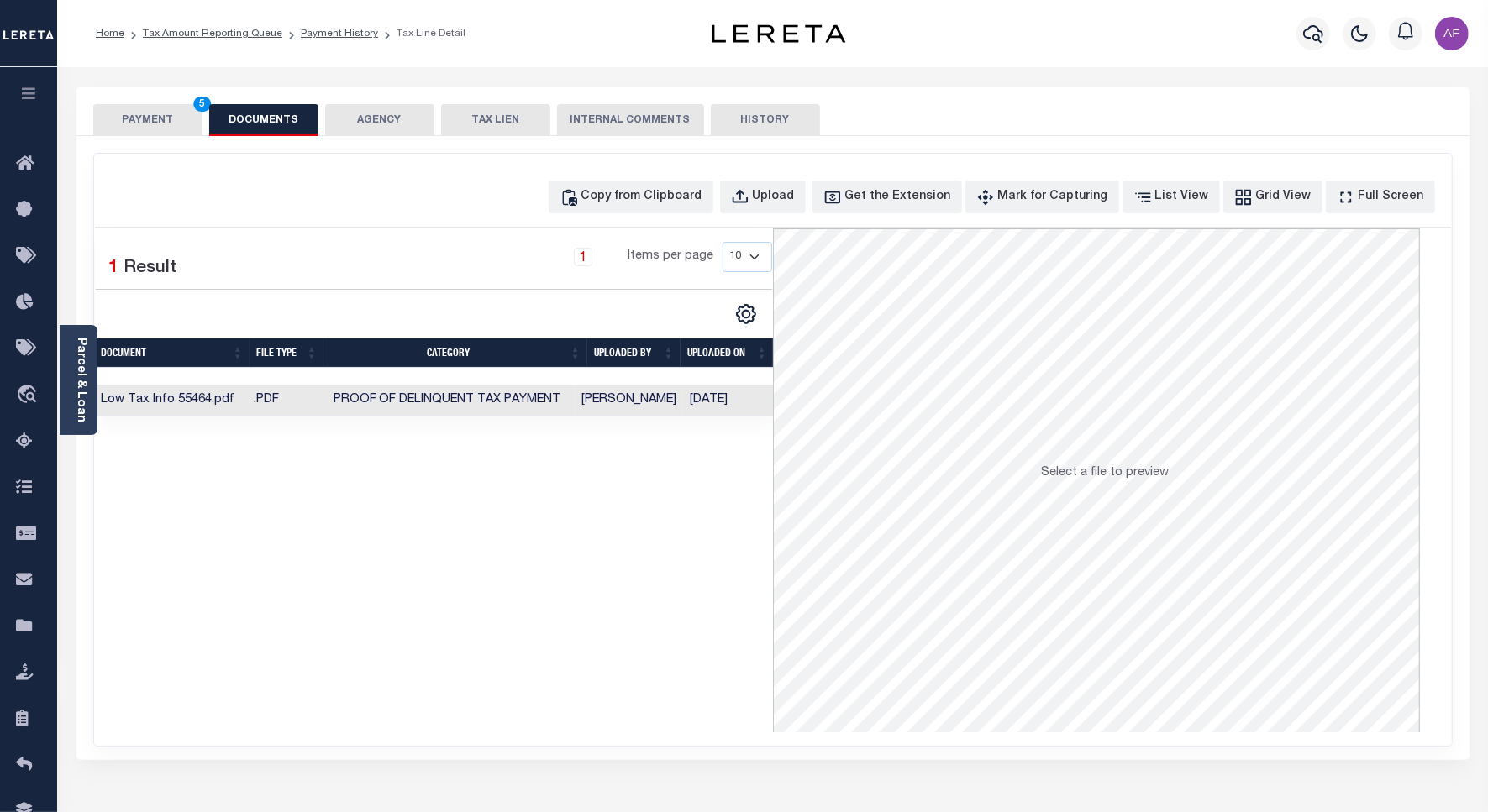
click at [116, 111] on button "PAYMENT 5" at bounding box center [148, 119] width 110 height 31
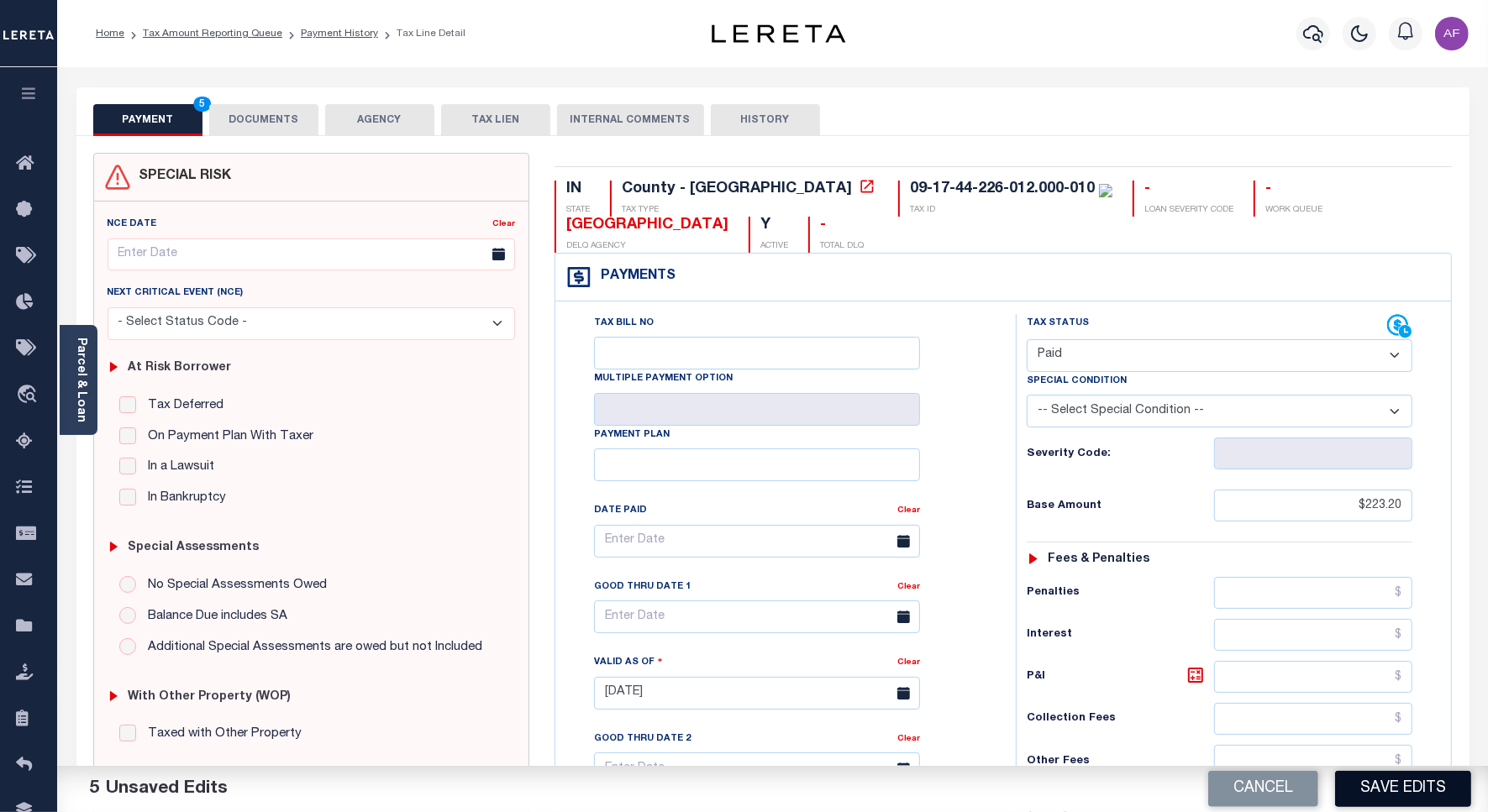
click at [1411, 783] on button "Save Edits" at bounding box center [1402, 789] width 136 height 36
checkbox input "false"
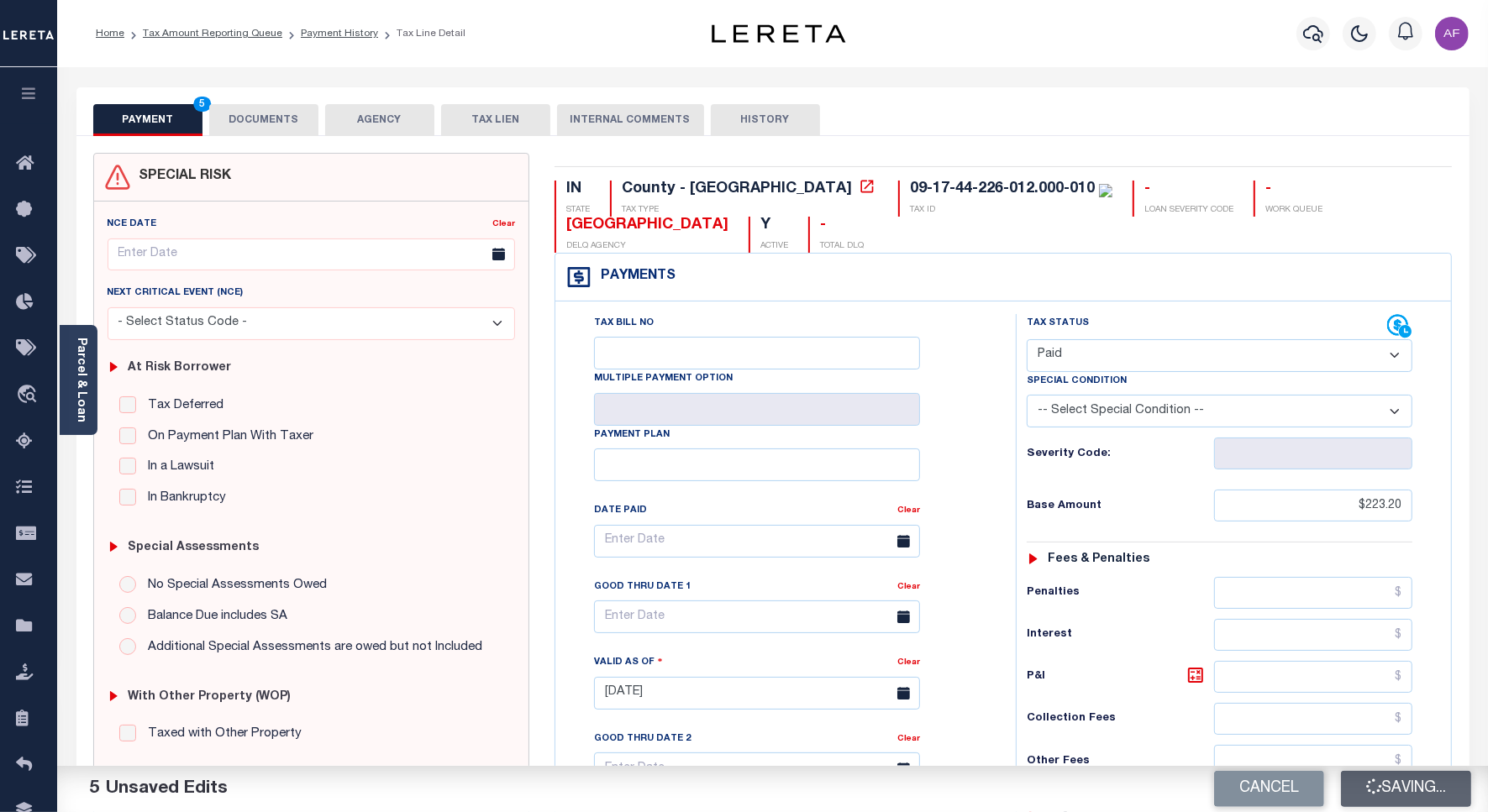
type input "$223.2"
type input "$0"
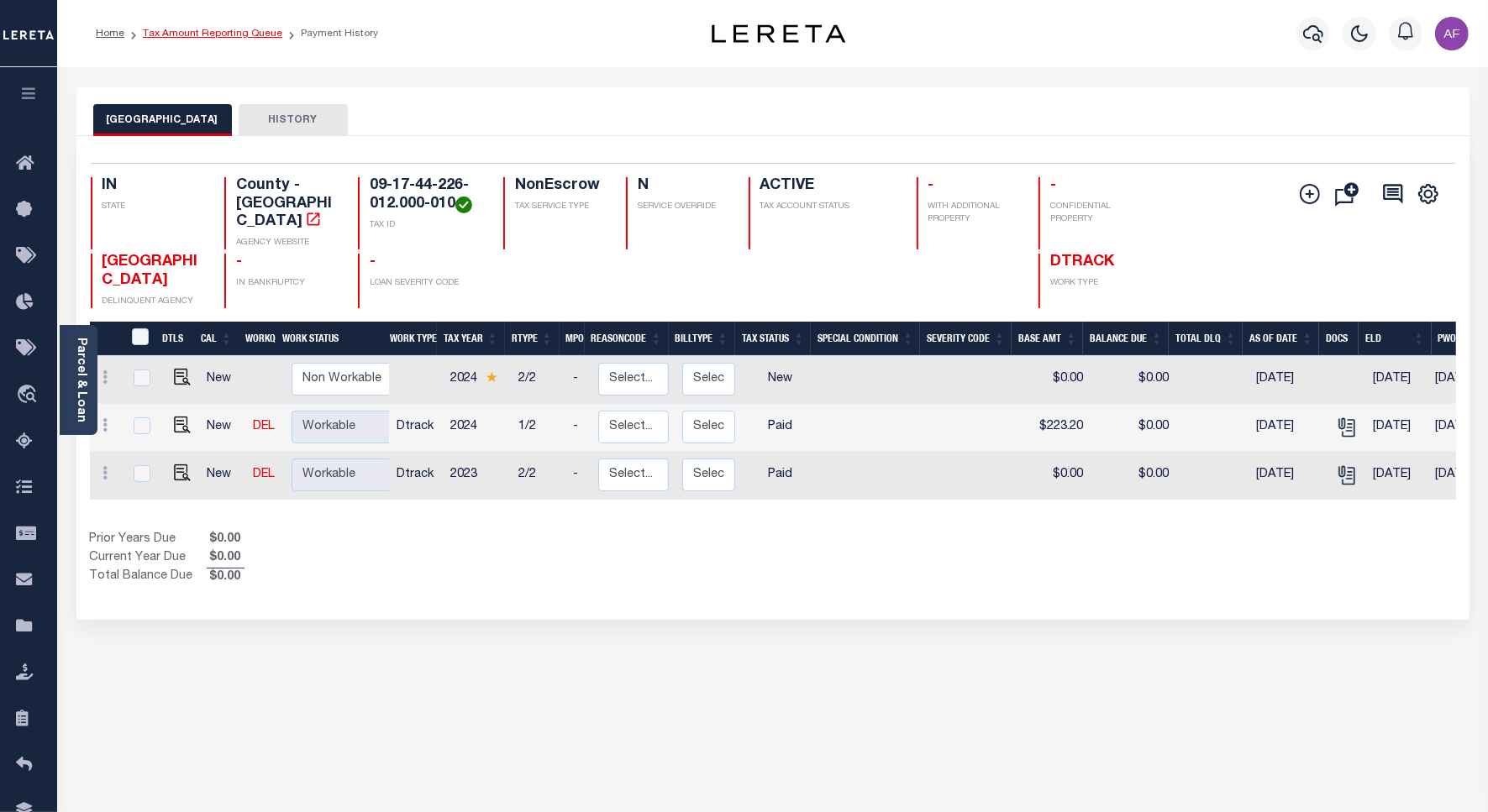
click at [195, 31] on link "Tax Amount Reporting Queue" at bounding box center [213, 33] width 139 height 10
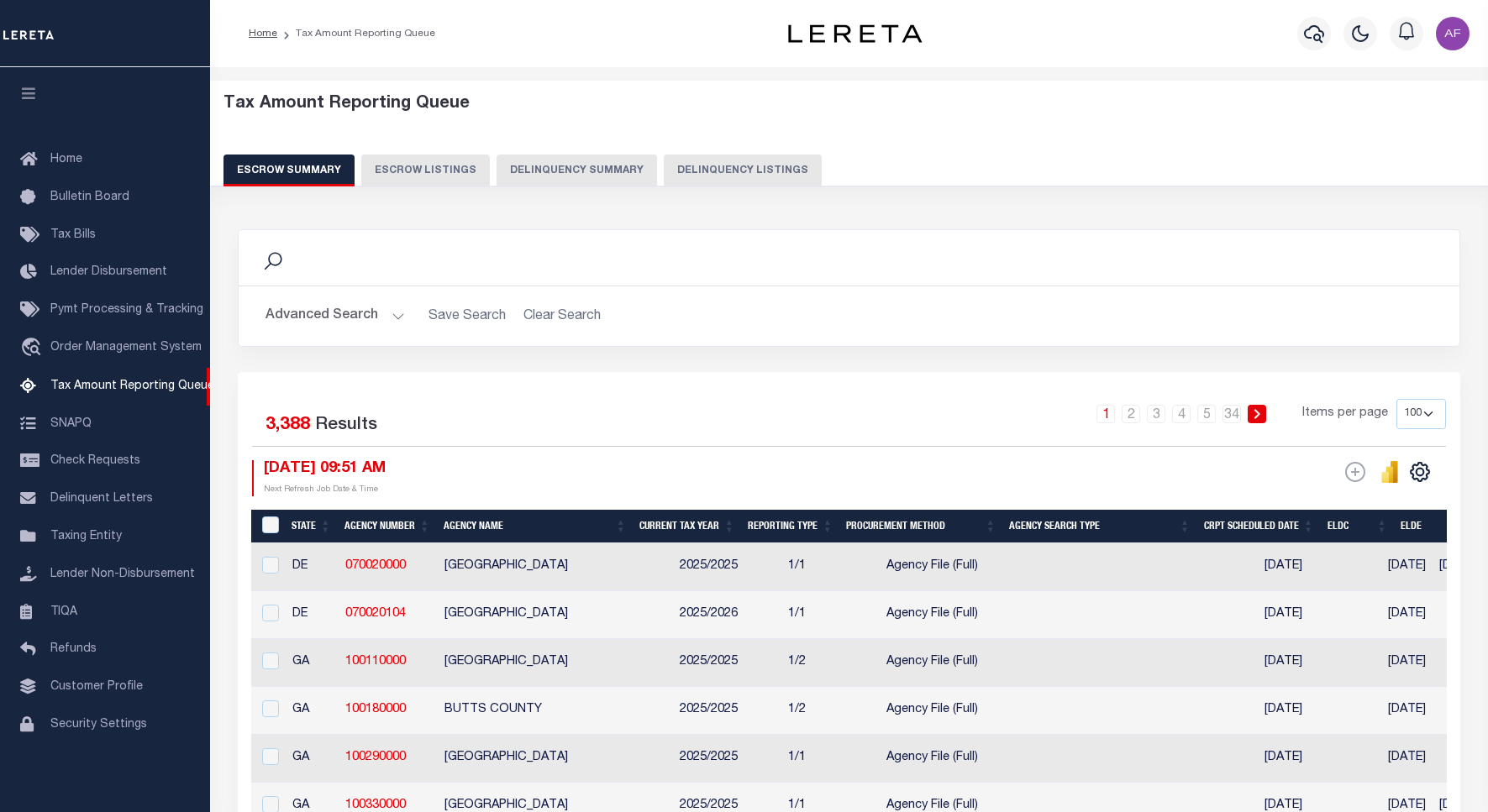
click at [754, 157] on button "Delinquency Listings" at bounding box center [743, 170] width 158 height 31
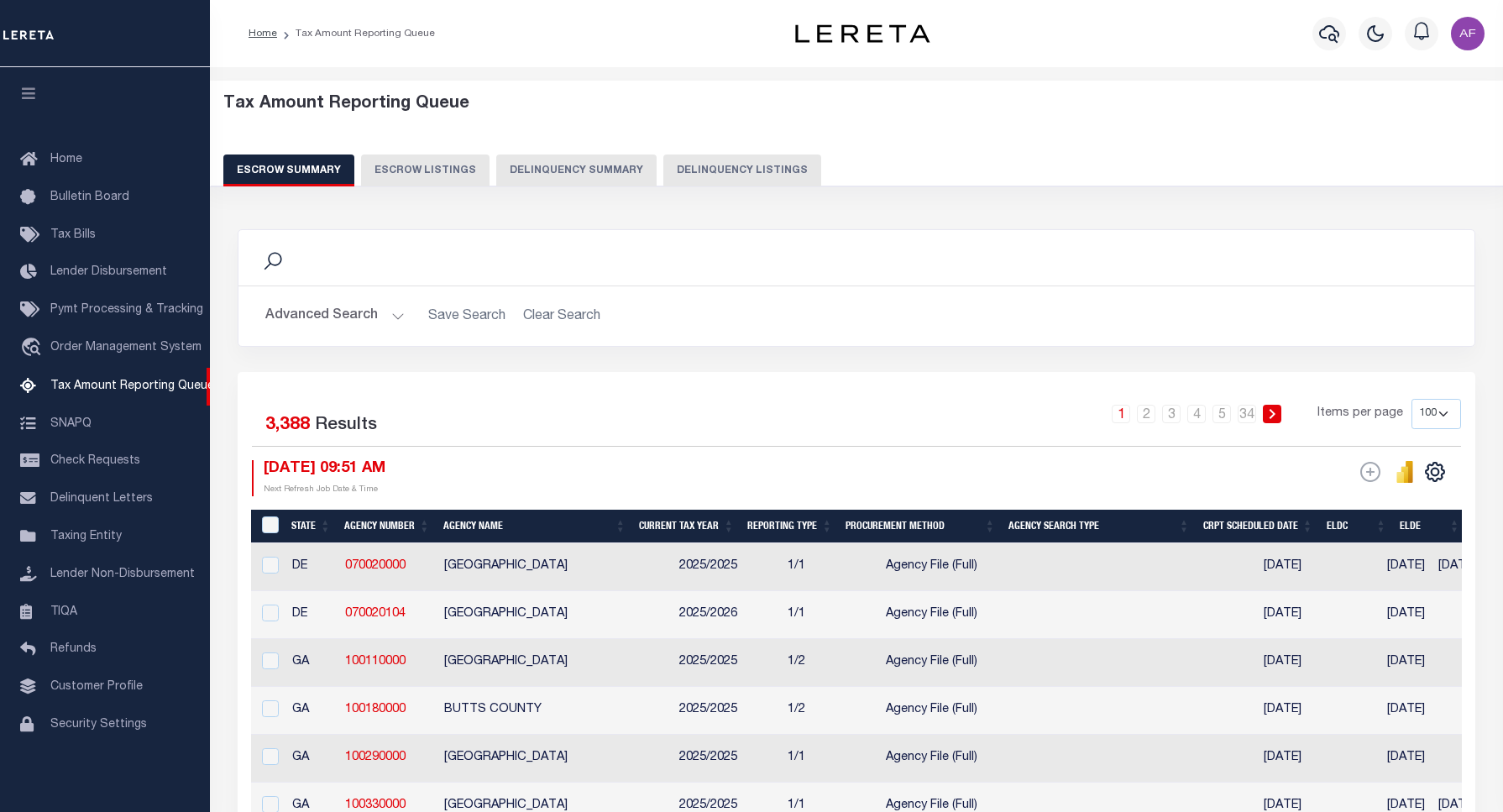
select select "100"
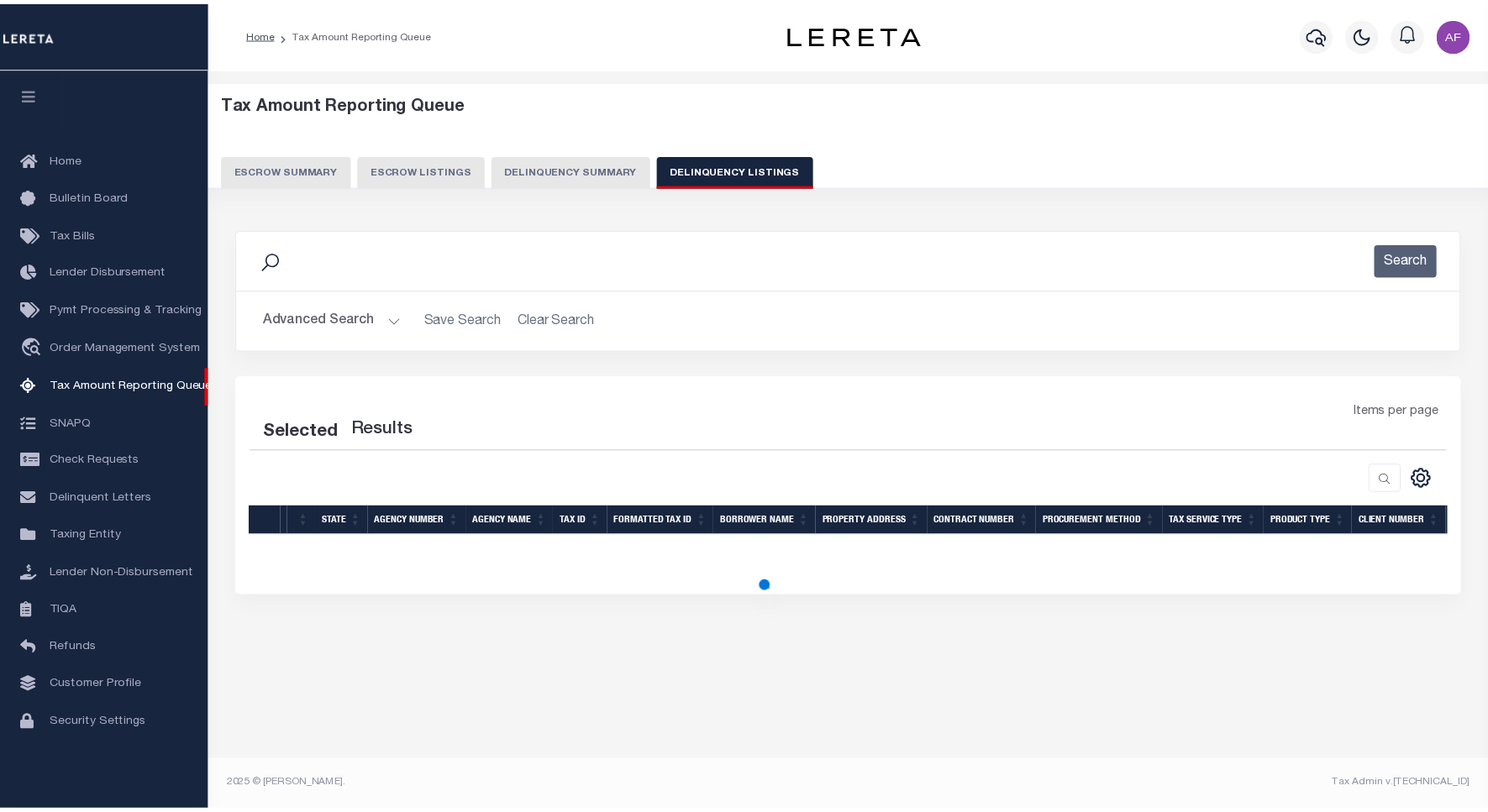
scroll to position [5, 0]
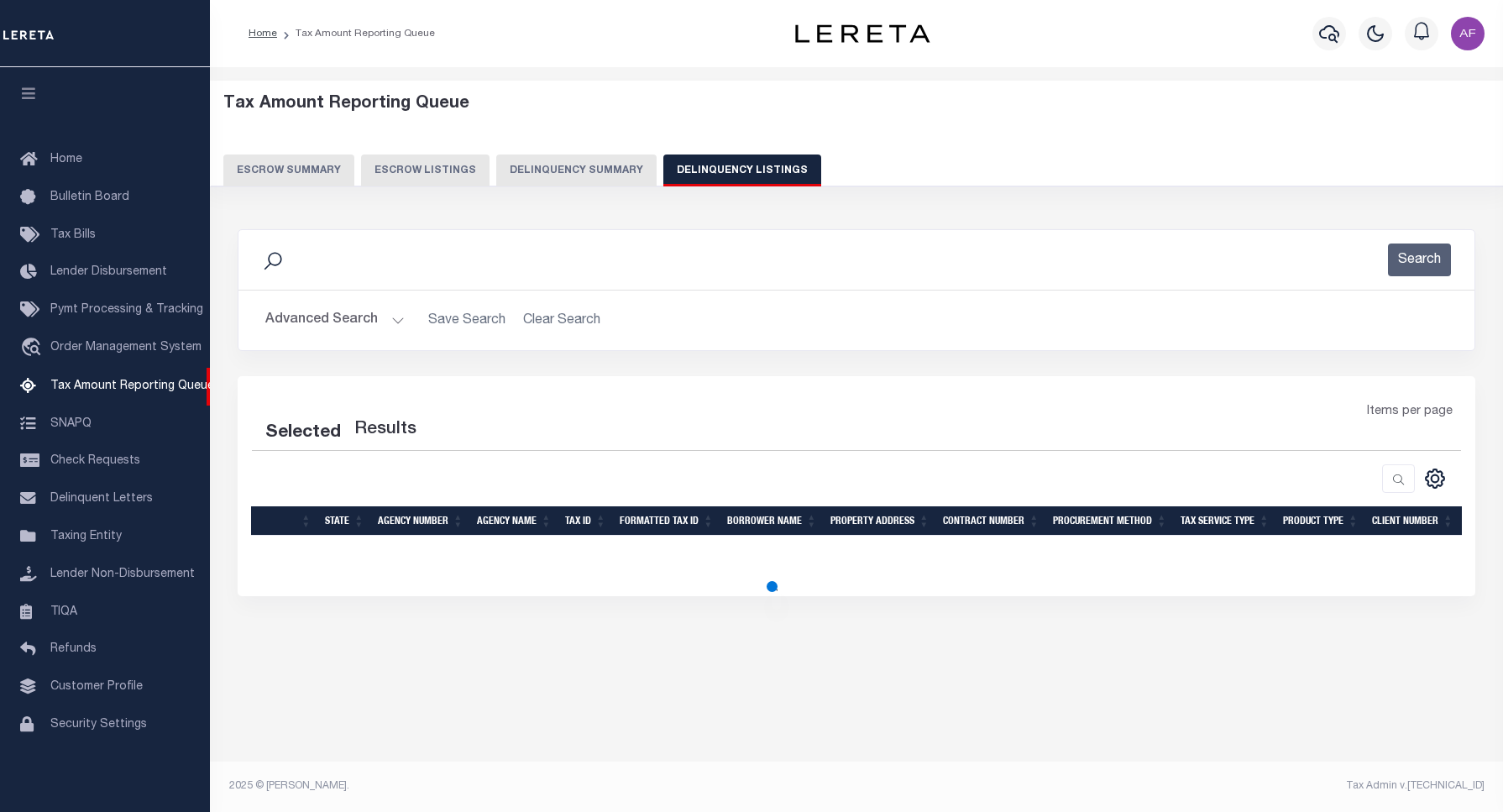
select select "100"
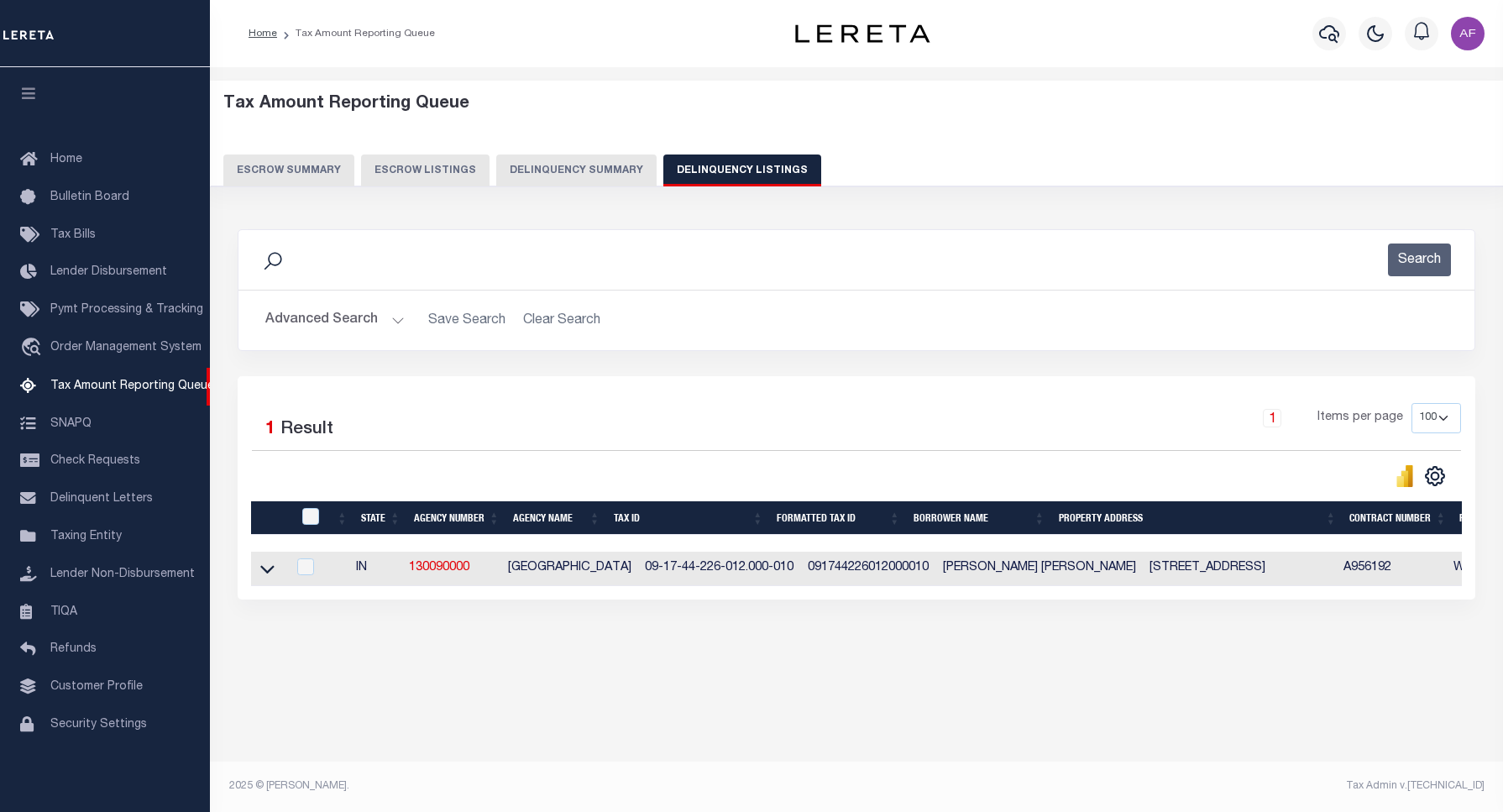
click at [316, 527] on div at bounding box center [312, 517] width 28 height 18
click at [308, 518] on input "checkbox" at bounding box center [311, 517] width 17 height 17
checkbox input "true"
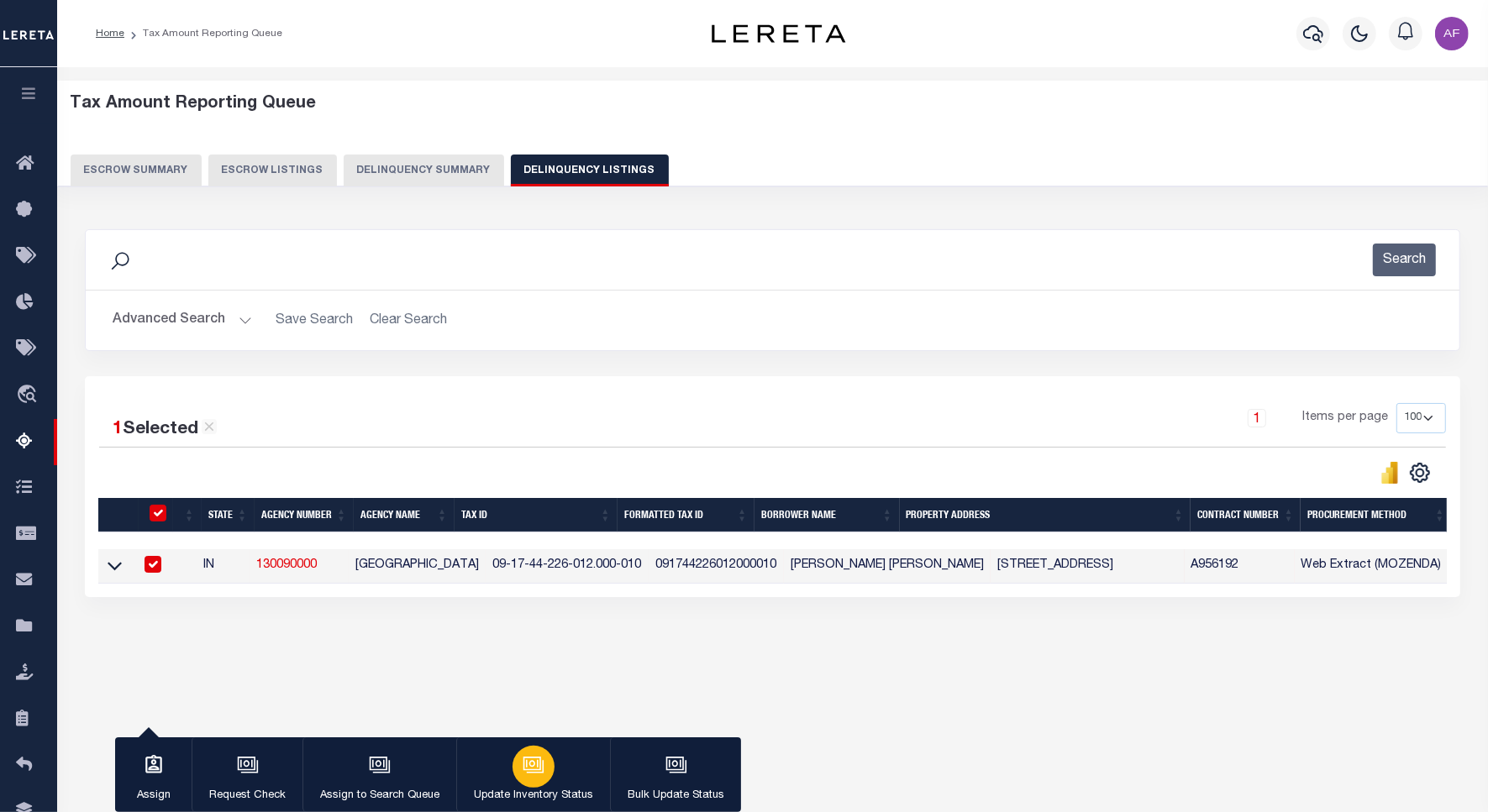
click at [523, 775] on icon "button" at bounding box center [533, 764] width 22 height 22
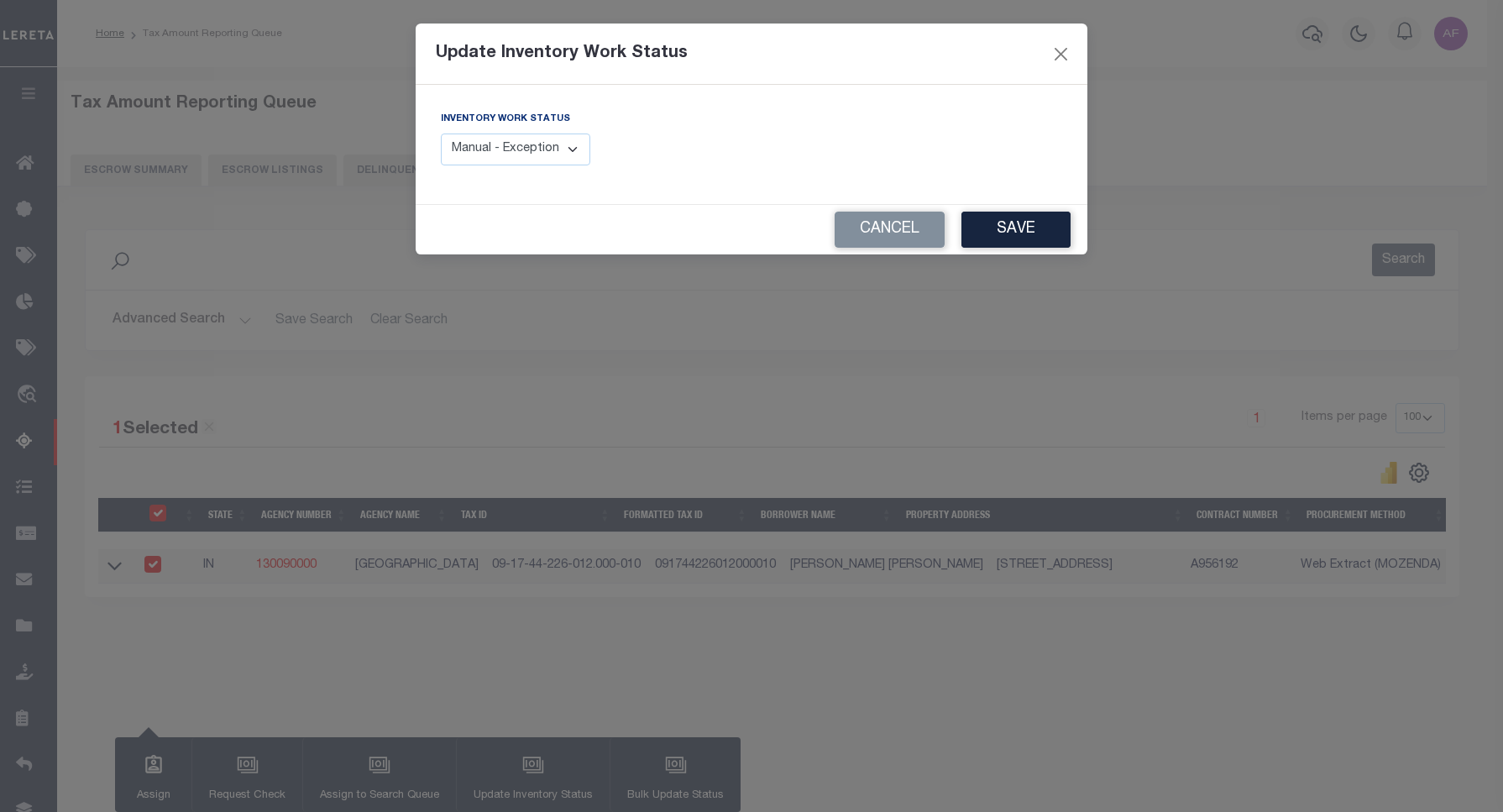
click at [478, 159] on select "Manual - Exception Pended - Awaiting Search Late Add Exception Completed" at bounding box center [516, 150] width 150 height 32
select select "4"
click at [441, 133] on select "Manual - Exception Pended - Awaiting Search Late Add Exception Completed" at bounding box center [516, 150] width 150 height 32
click at [976, 235] on button "Save" at bounding box center [1016, 230] width 110 height 36
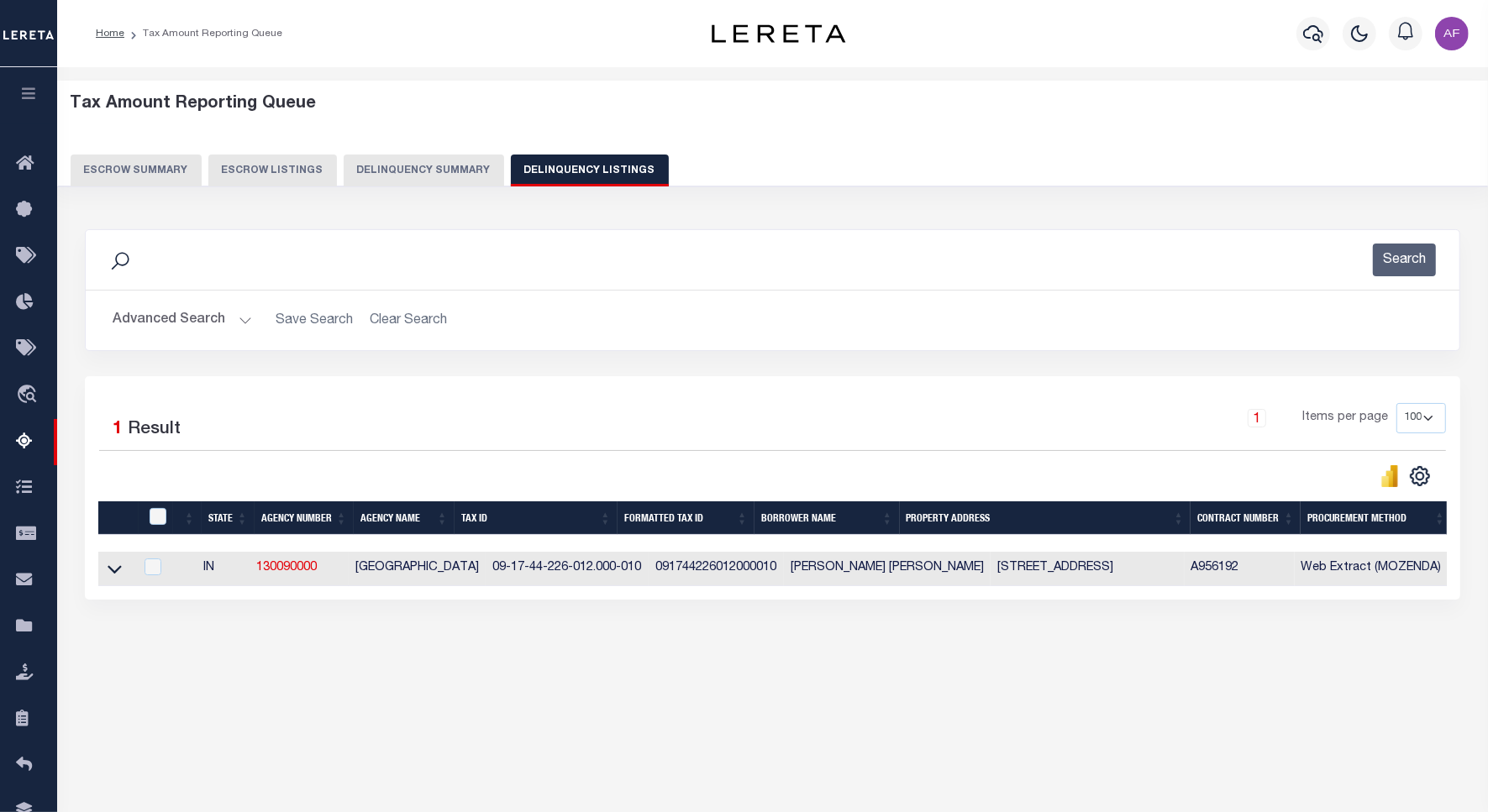
click at [189, 328] on button "Advanced Search" at bounding box center [182, 320] width 139 height 32
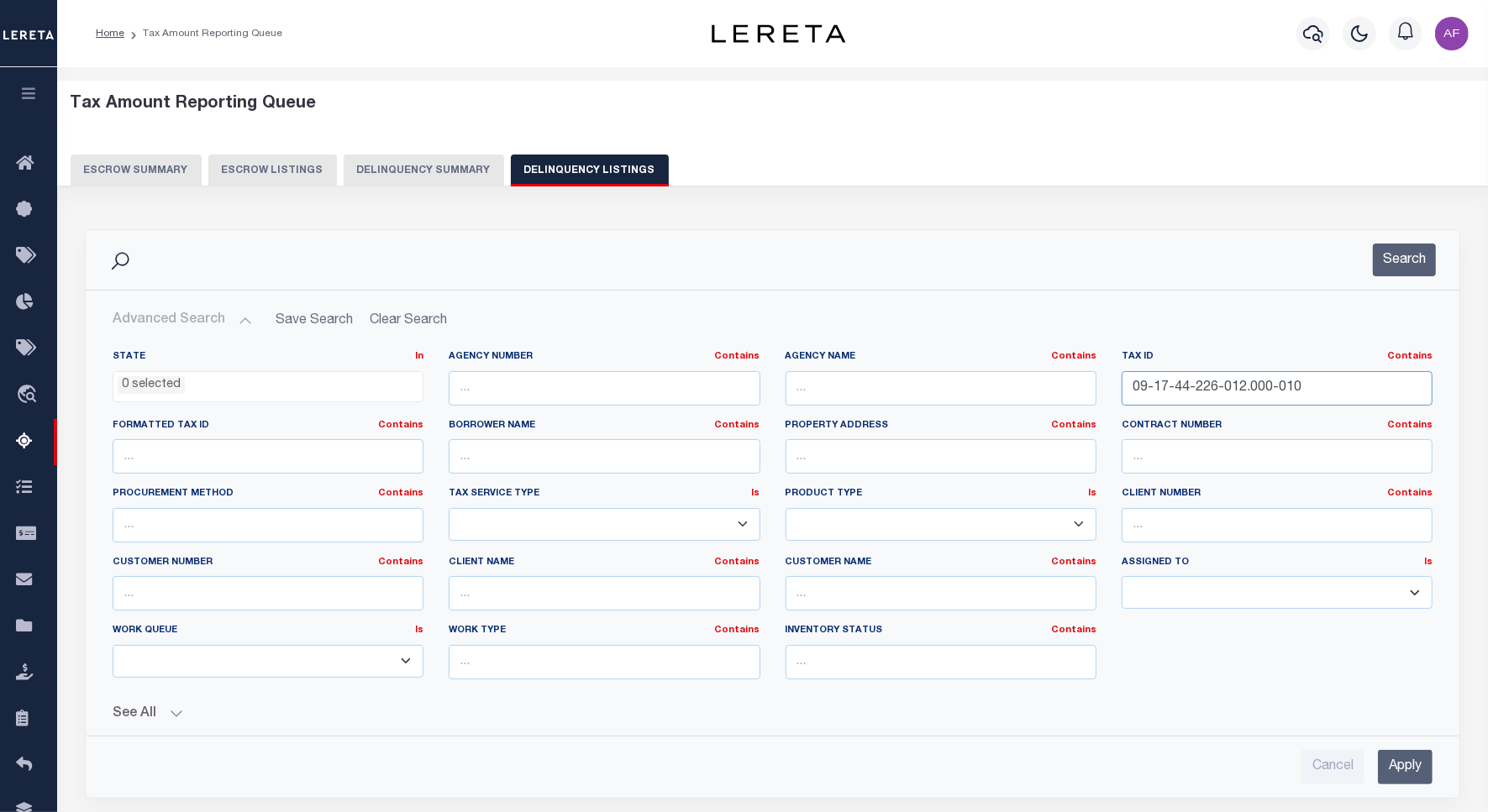
drag, startPoint x: 1323, startPoint y: 396, endPoint x: 1054, endPoint y: 396, distance: 269.0
click at [1054, 396] on div "State In In AK AL AR AZ CA CO CT DC DE FL GA GU HI IA ID IL IN KS KY LA MA MD M…" at bounding box center [772, 521] width 1345 height 343
paste input "15-013"
type input "09-17-44-215-013.000-010"
click at [1386, 270] on button "Search" at bounding box center [1404, 260] width 63 height 32
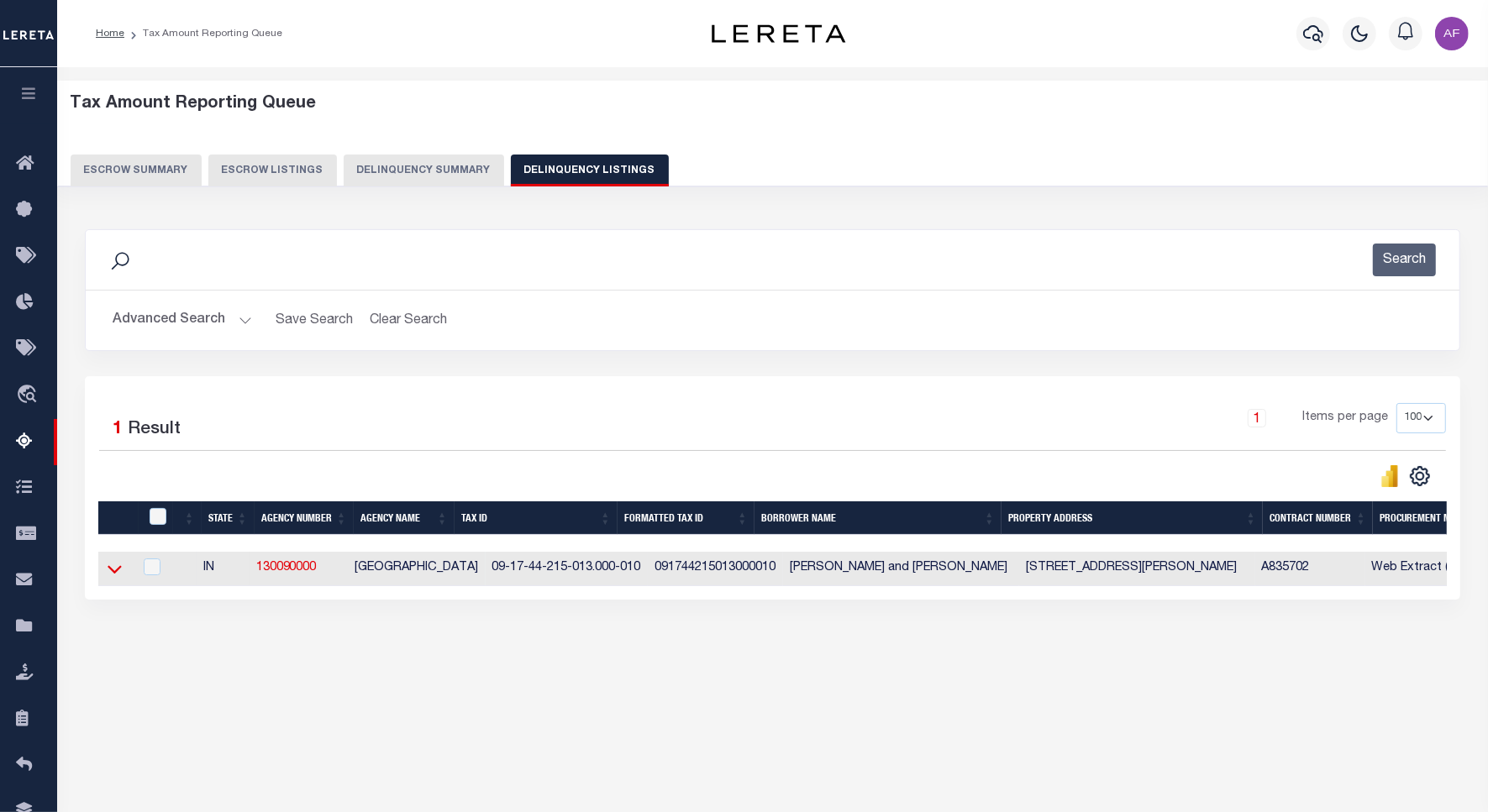
click at [119, 577] on icon at bounding box center [114, 569] width 14 height 18
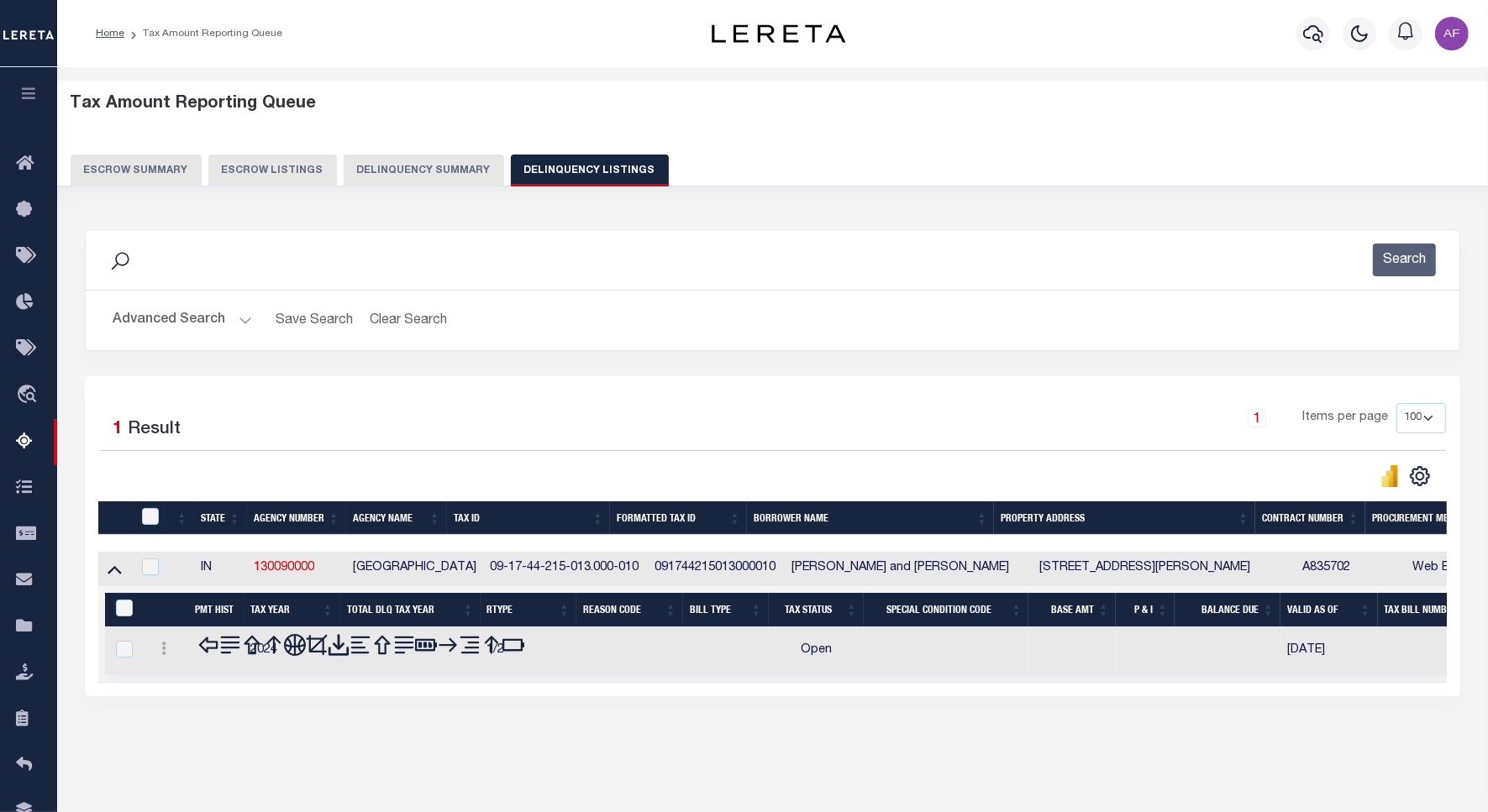
scroll to position [77, 0]
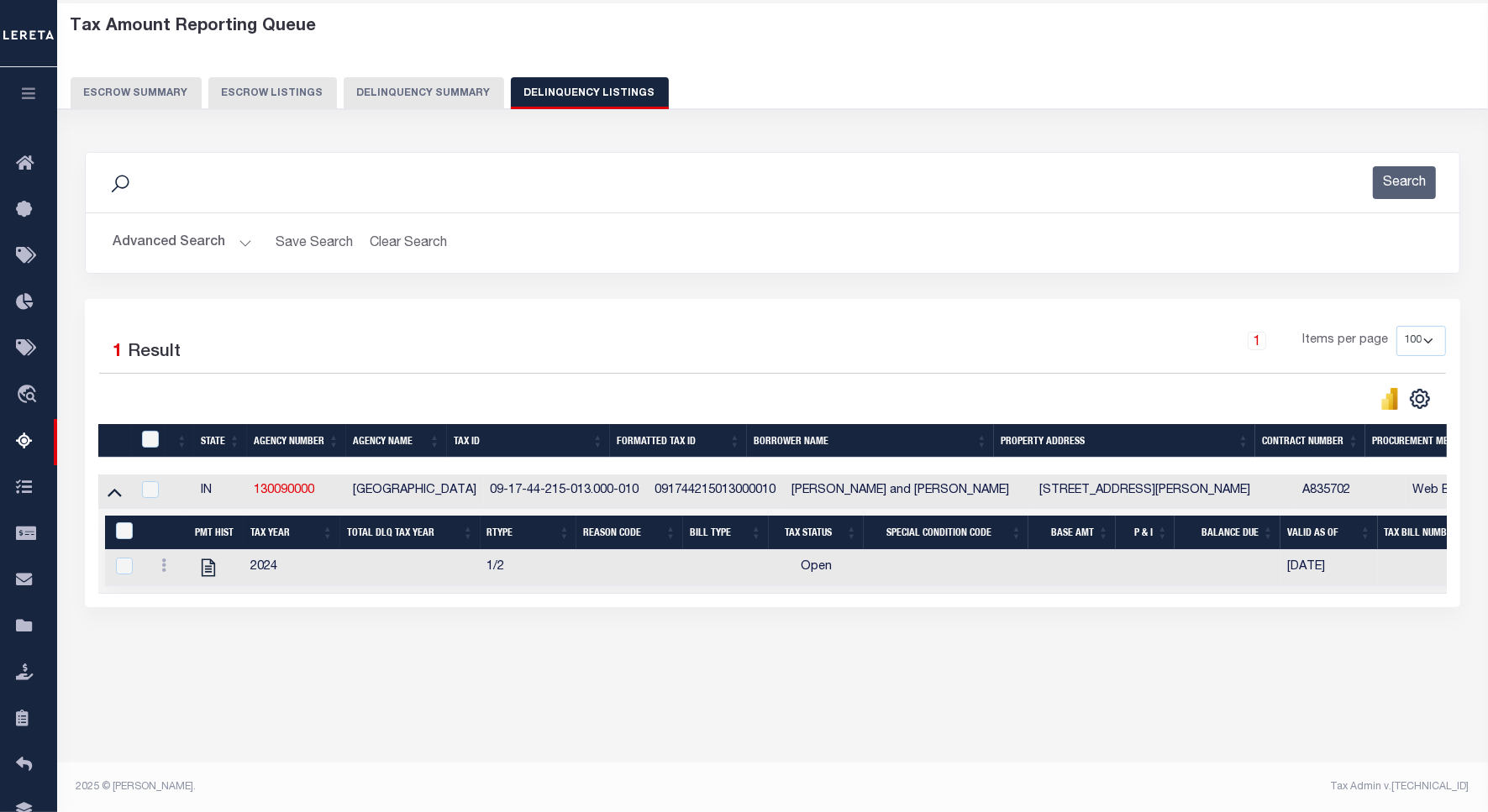
click at [191, 577] on td at bounding box center [215, 568] width 55 height 36
checkbox input "true"
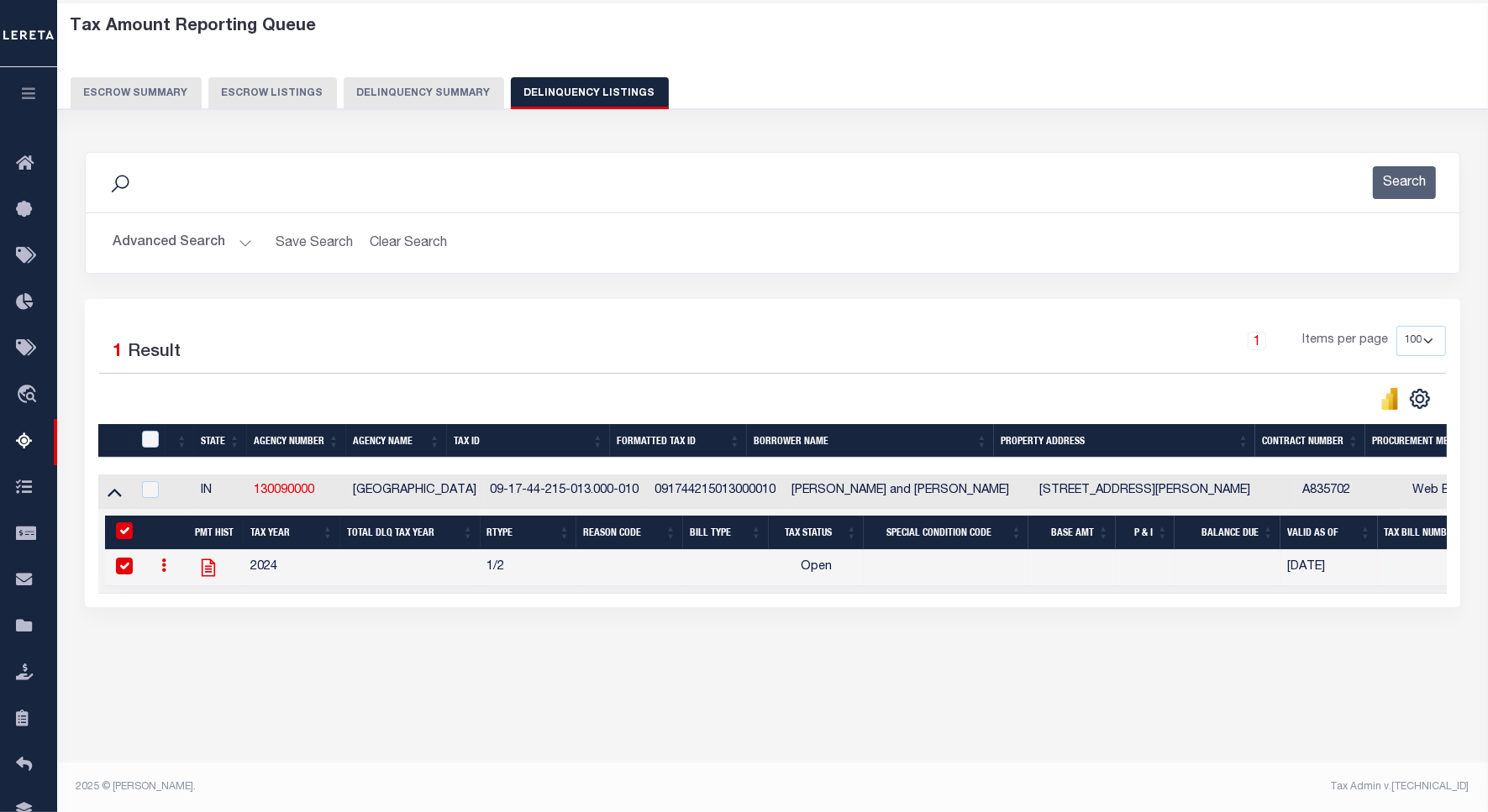
click at [204, 576] on icon "" at bounding box center [208, 568] width 13 height 18
checkbox input "false"
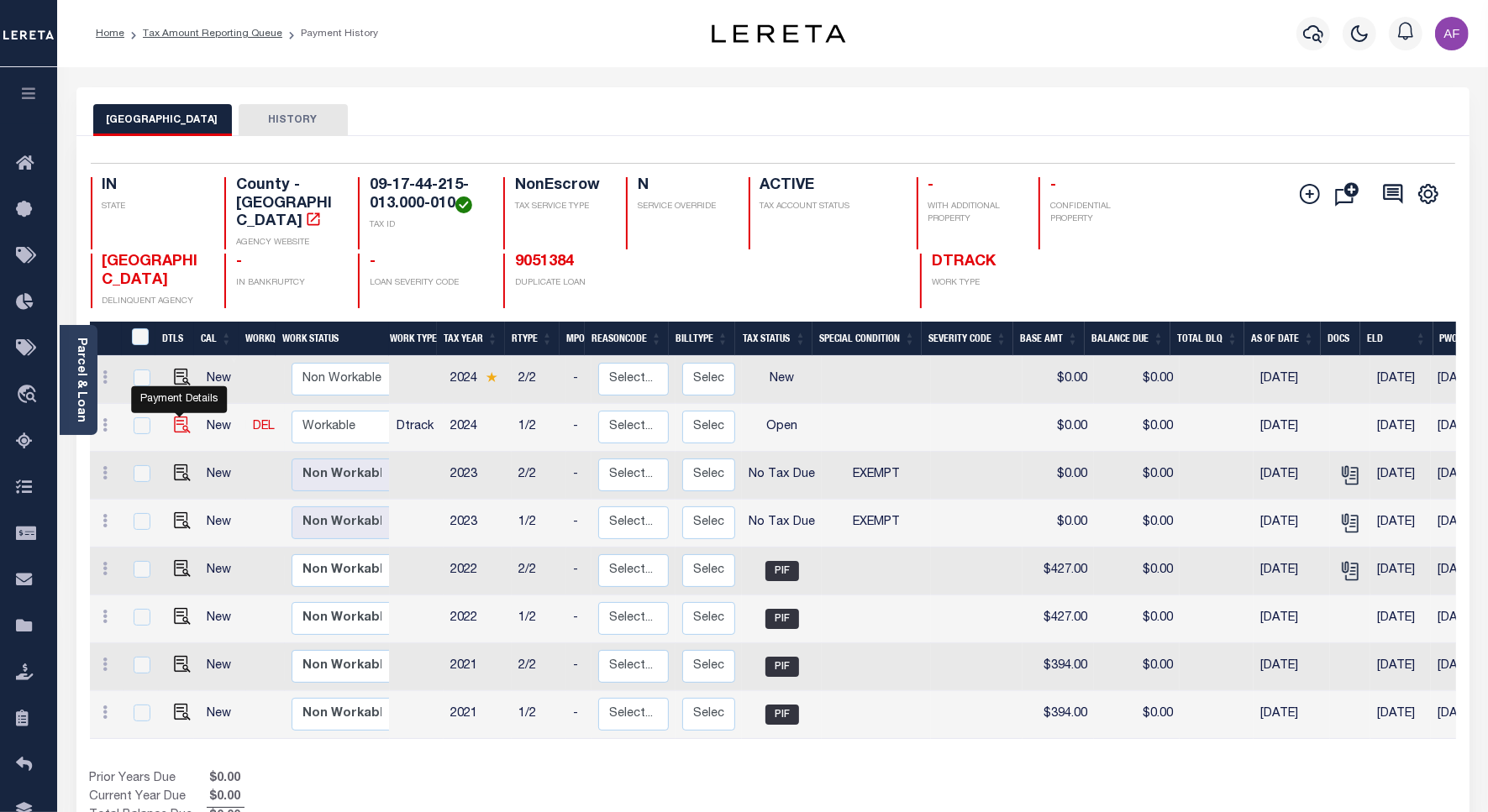
click at [178, 416] on img "" at bounding box center [182, 425] width 17 height 17
checkbox input "true"
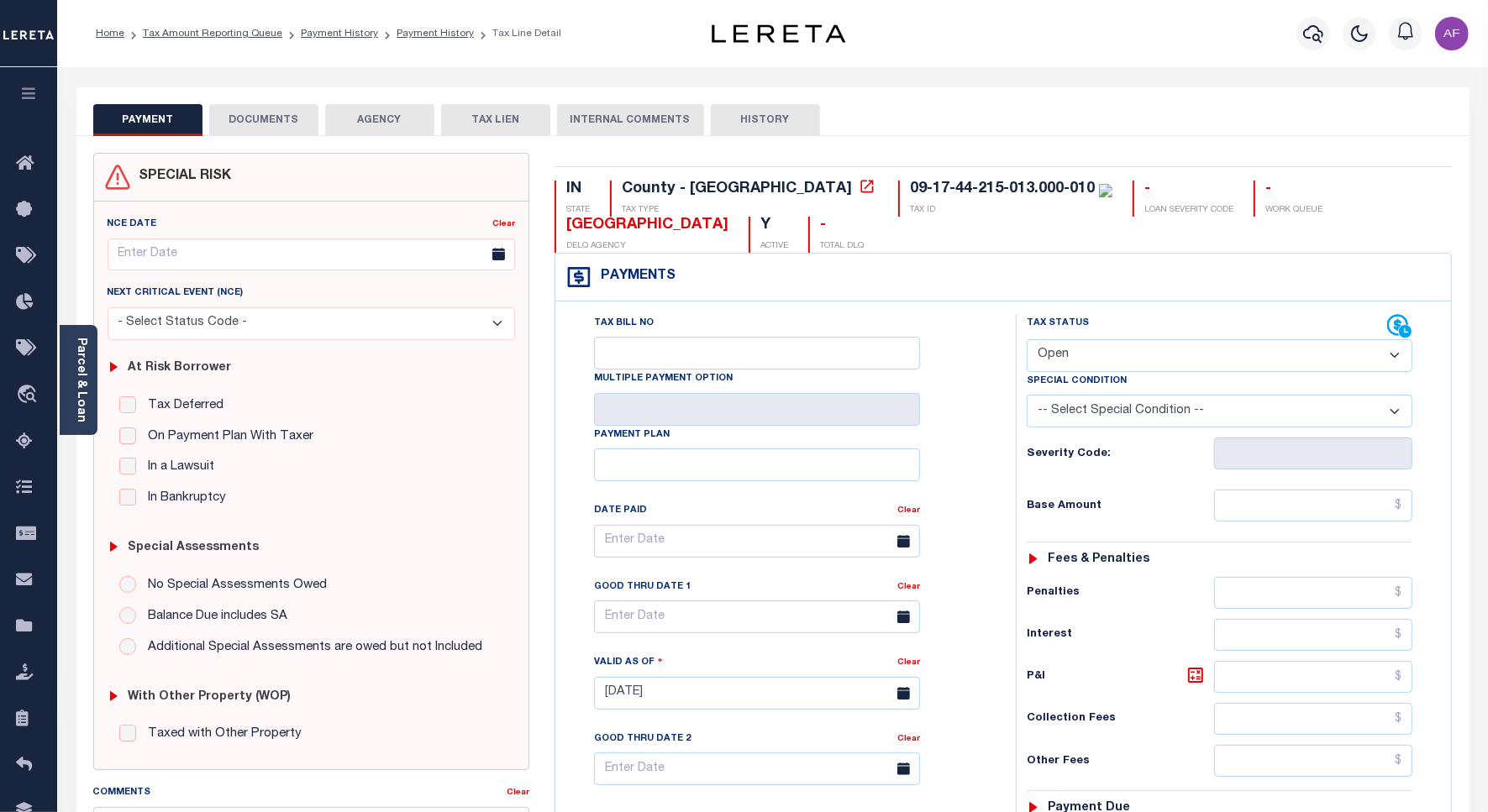
click at [1138, 365] on select "- Select Status Code - Open Due/Unpaid Paid Incomplete No Tax Due Internal Refu…" at bounding box center [1219, 355] width 385 height 32
select select "PYD"
click at [1027, 341] on select "- Select Status Code - Open Due/Unpaid Paid Incomplete No Tax Due Internal Refu…" at bounding box center [1219, 355] width 385 height 32
type input "[DATE]"
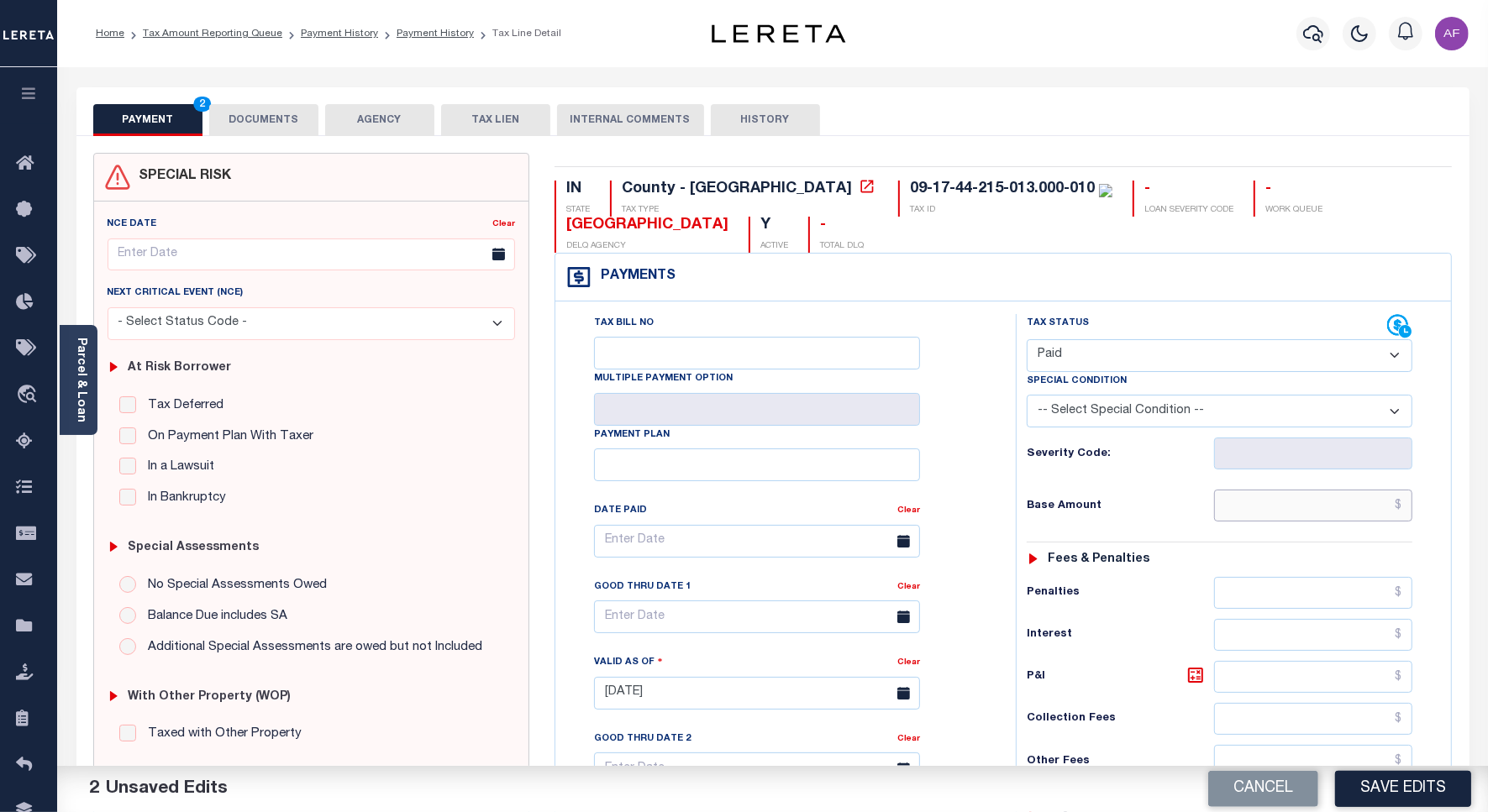
click at [1324, 506] on input "text" at bounding box center [1313, 505] width 198 height 31
paste input "61.40"
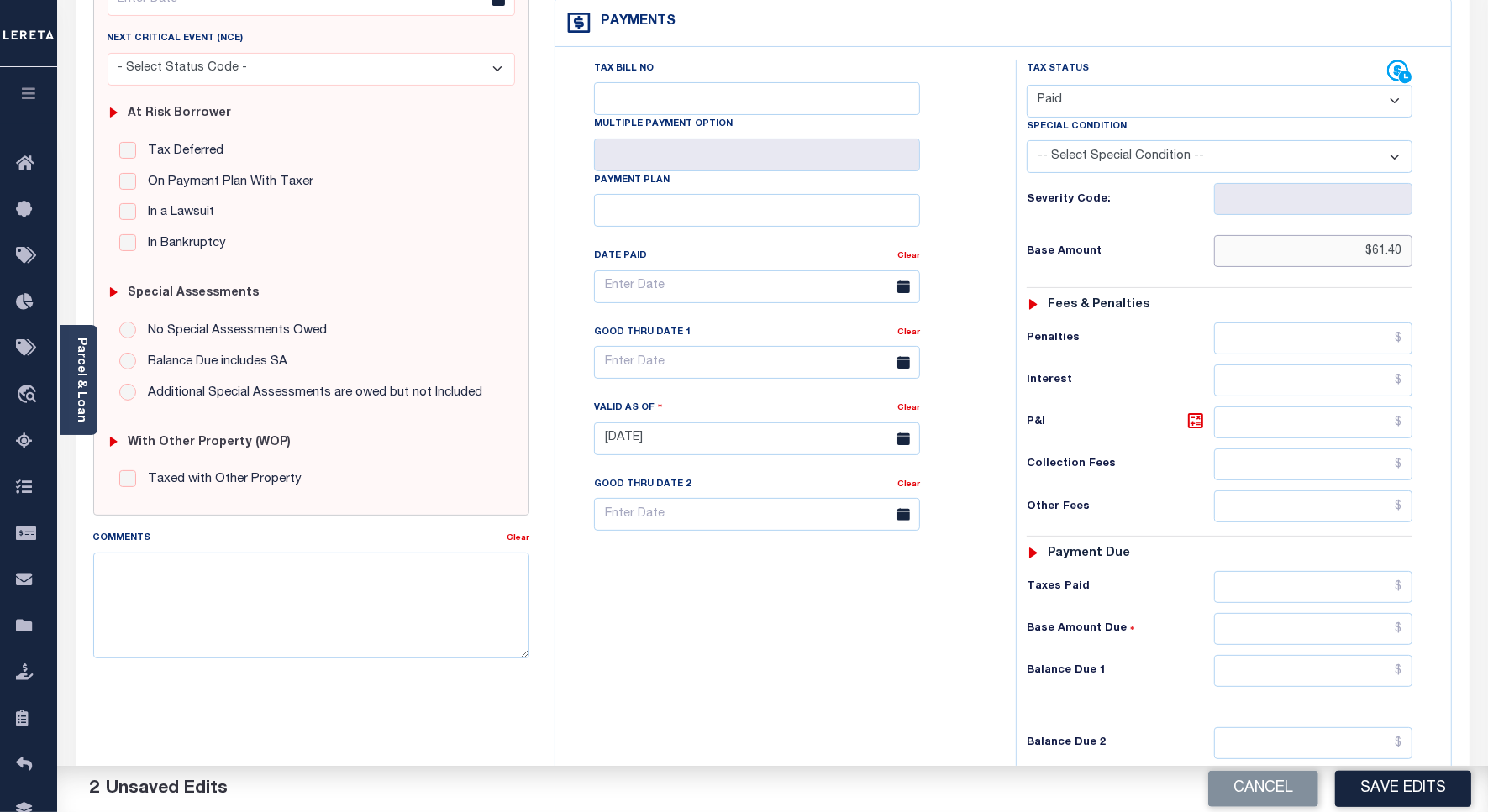
scroll to position [420, 0]
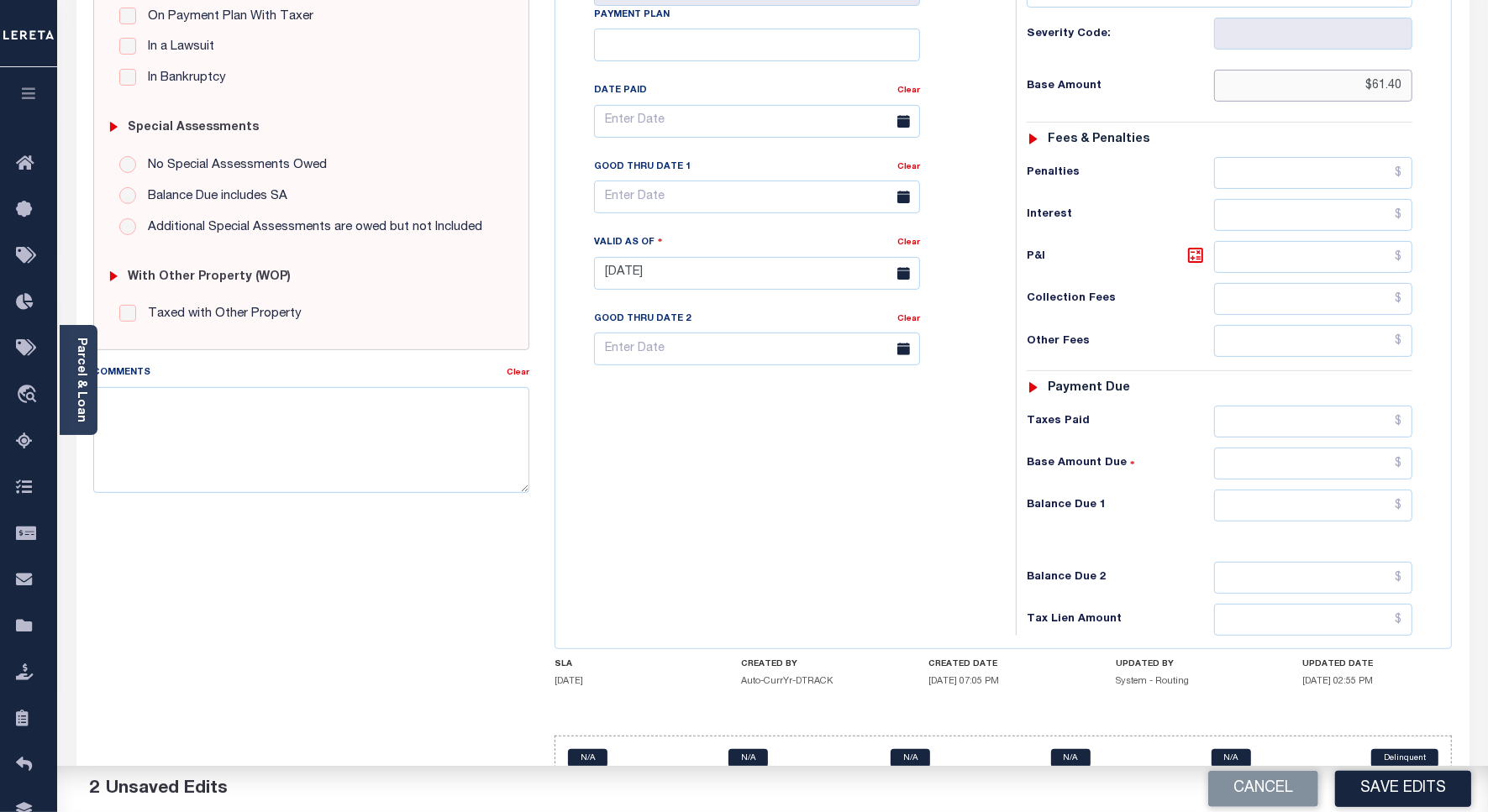
type input "$61.40"
click at [1347, 427] on input "text" at bounding box center [1313, 421] width 198 height 31
paste input "61.40"
type input "$61.40"
drag, startPoint x: 1337, startPoint y: 504, endPoint x: 1346, endPoint y: 510, distance: 10.8
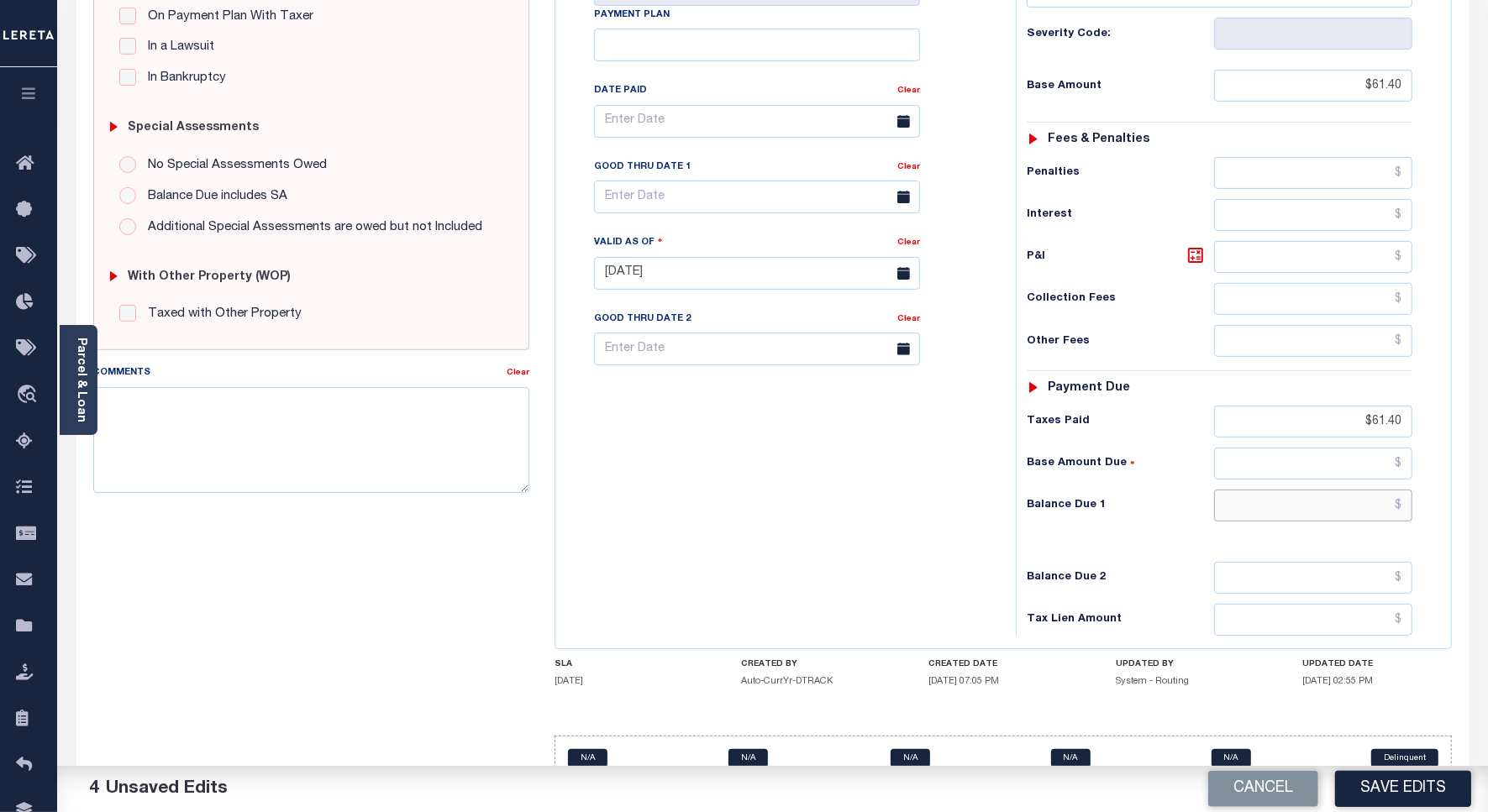
click at [1337, 510] on input "text" at bounding box center [1313, 505] width 198 height 31
type input "$0.00"
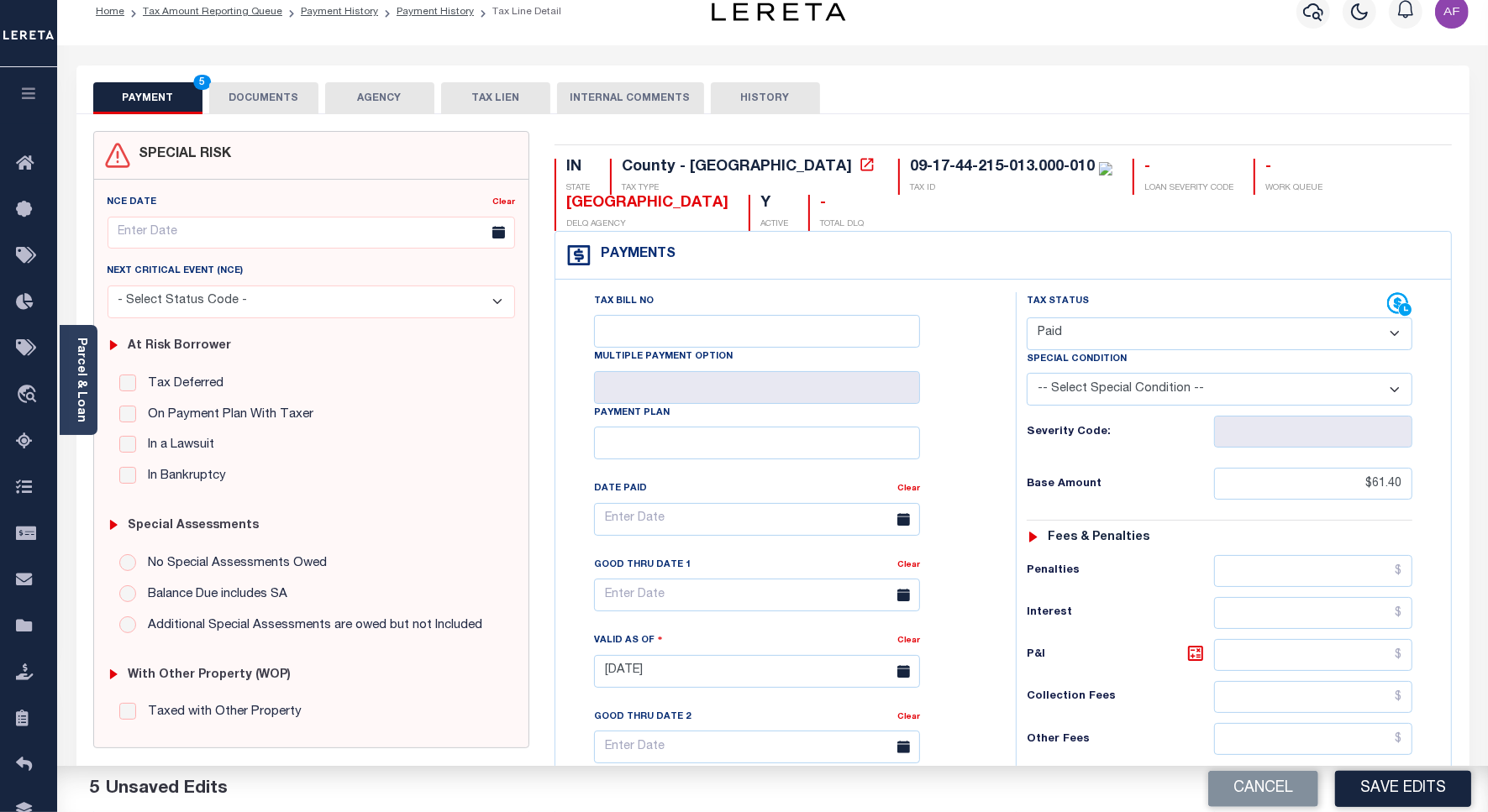
scroll to position [0, 0]
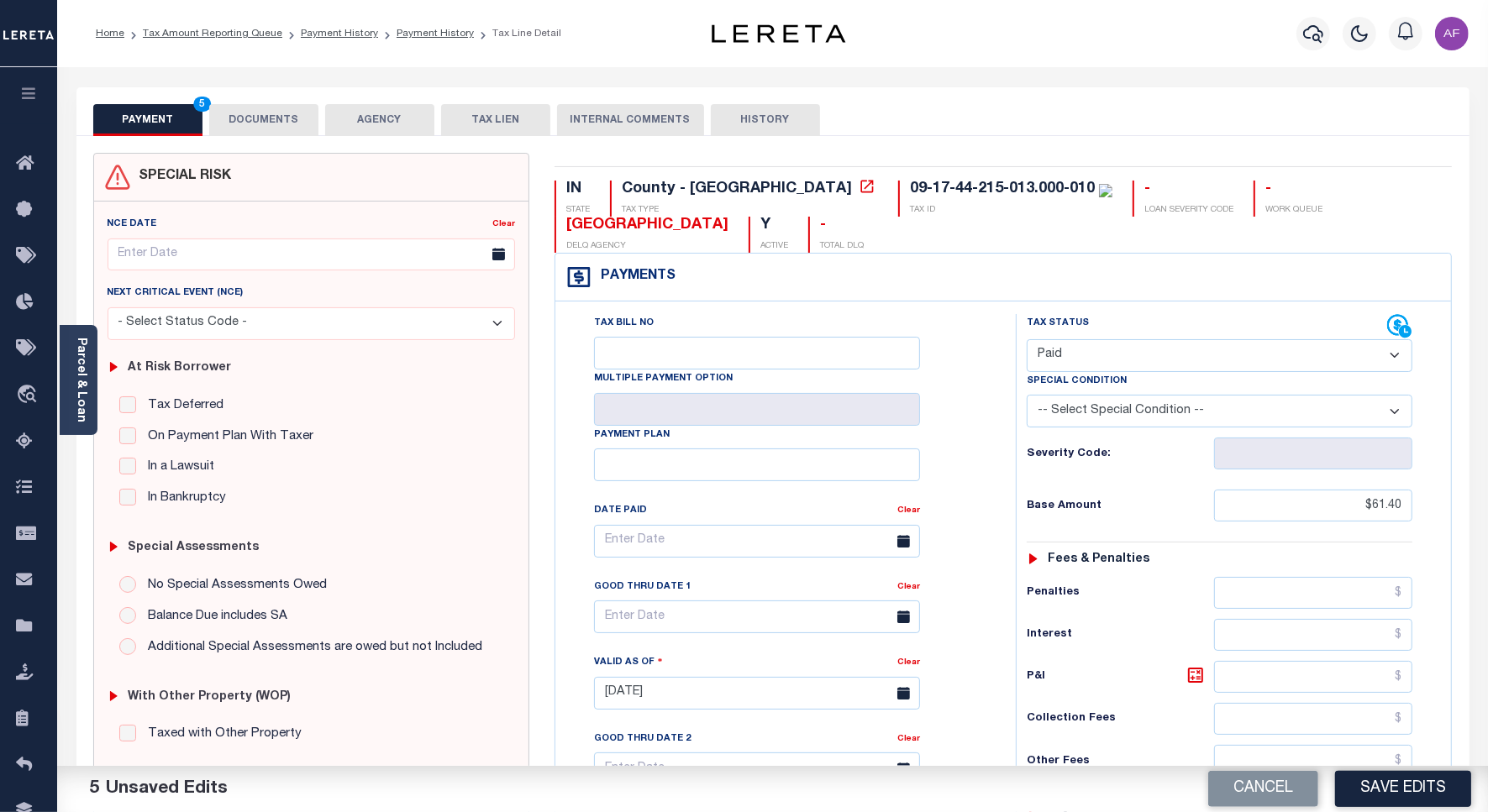
click at [258, 119] on button "DOCUMENTS" at bounding box center [263, 119] width 110 height 31
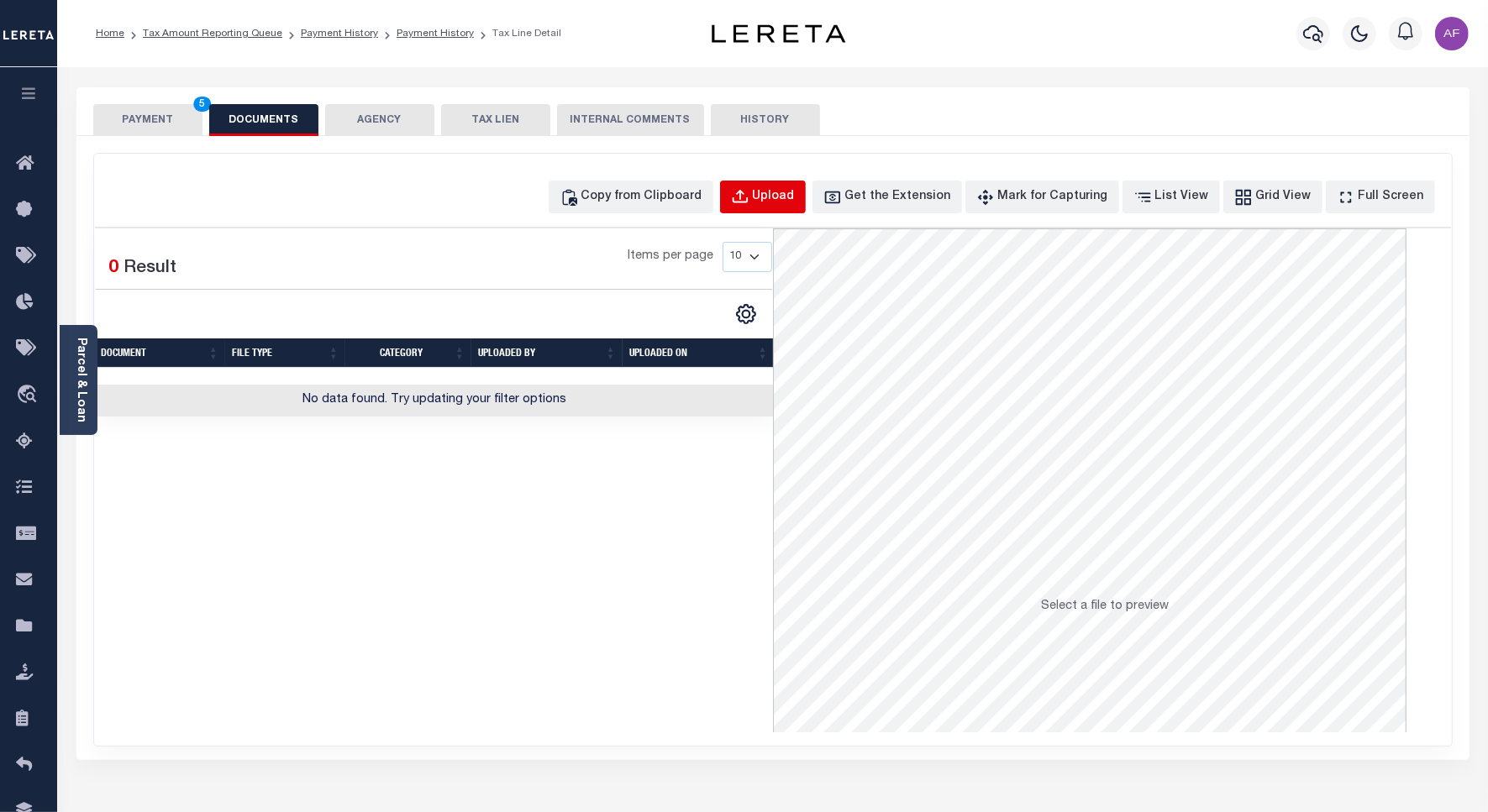
click at [790, 185] on button "Upload" at bounding box center [763, 196] width 86 height 32
select select "POP"
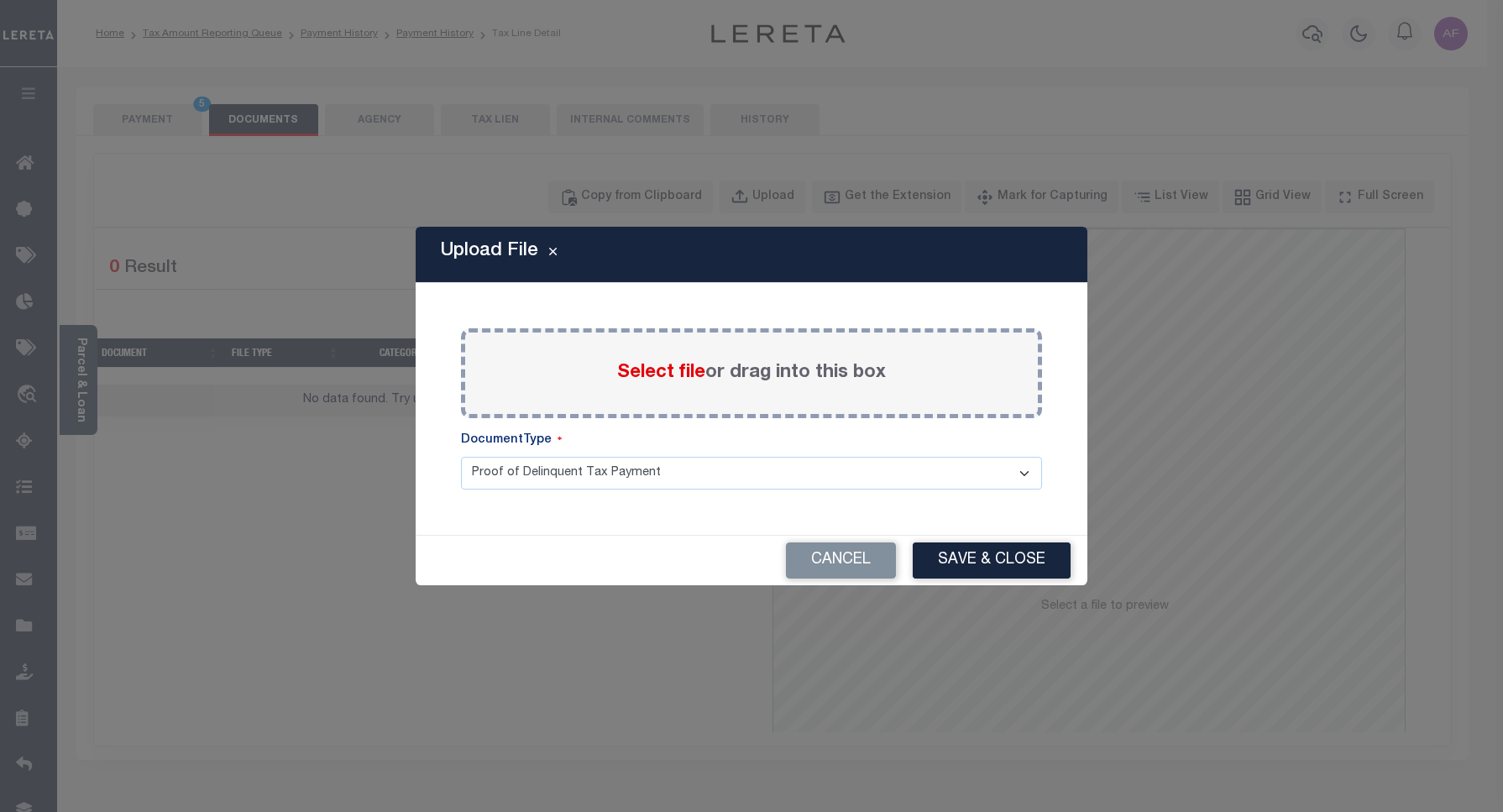
click at [672, 387] on div "Select file or drag into this box" at bounding box center [752, 374] width 581 height 90
click at [670, 376] on span "Select file" at bounding box center [661, 373] width 89 height 18
click at [0, 0] on input "Select file or drag into this box" at bounding box center [0, 0] width 0 height 0
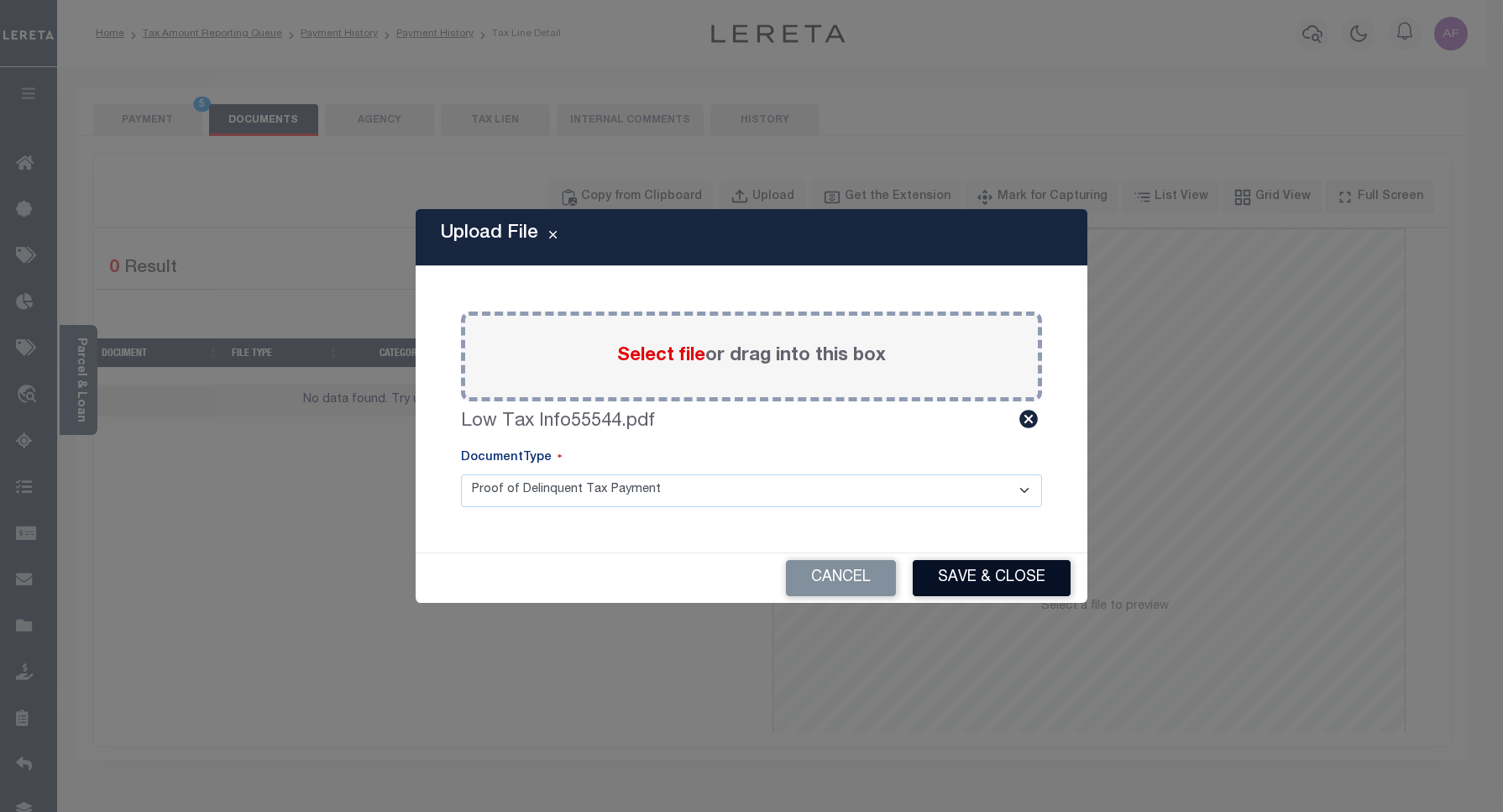
click at [970, 560] on button "Save & Close" at bounding box center [992, 579] width 158 height 36
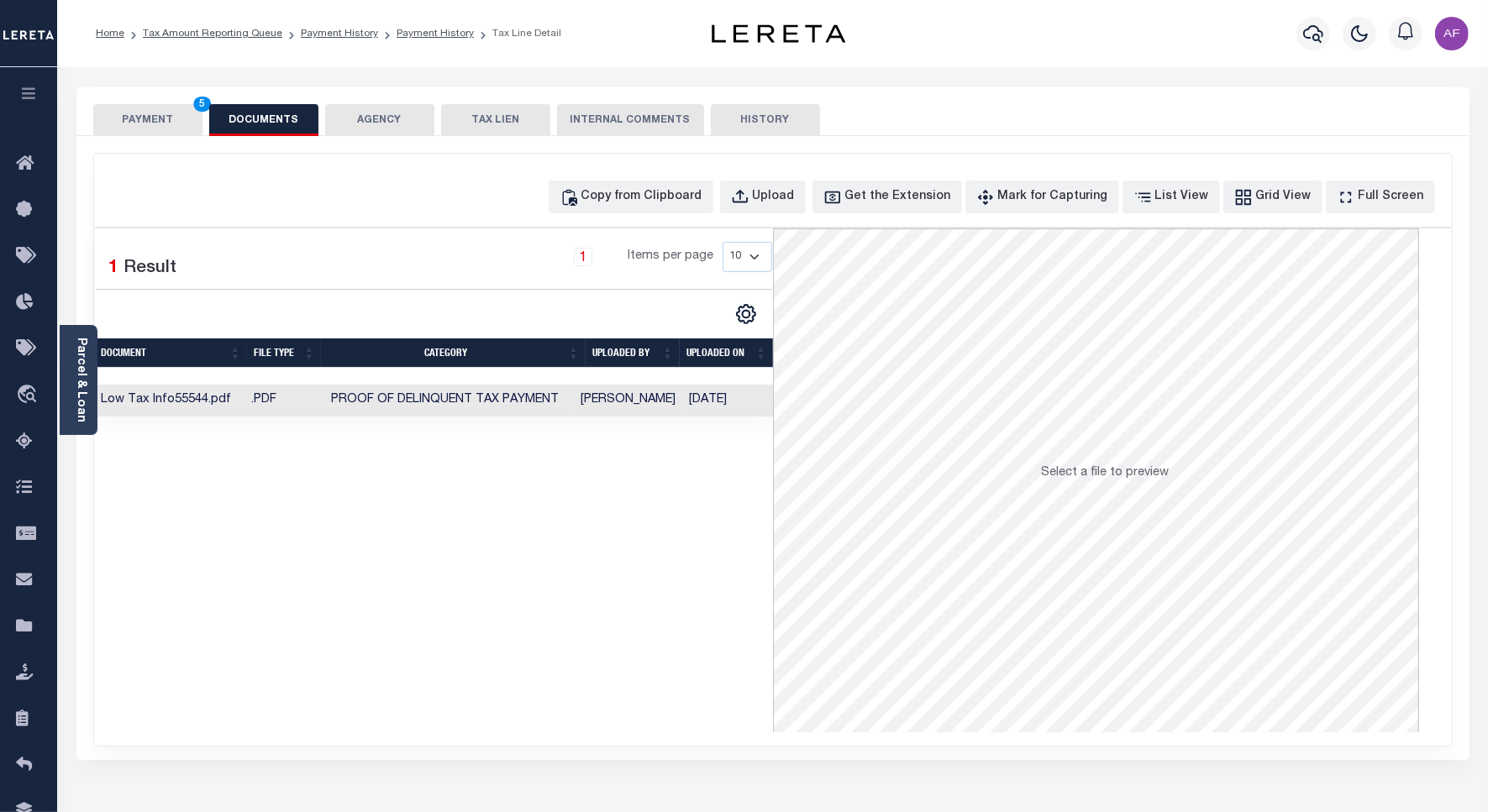
click at [159, 114] on button "PAYMENT 5" at bounding box center [148, 119] width 110 height 31
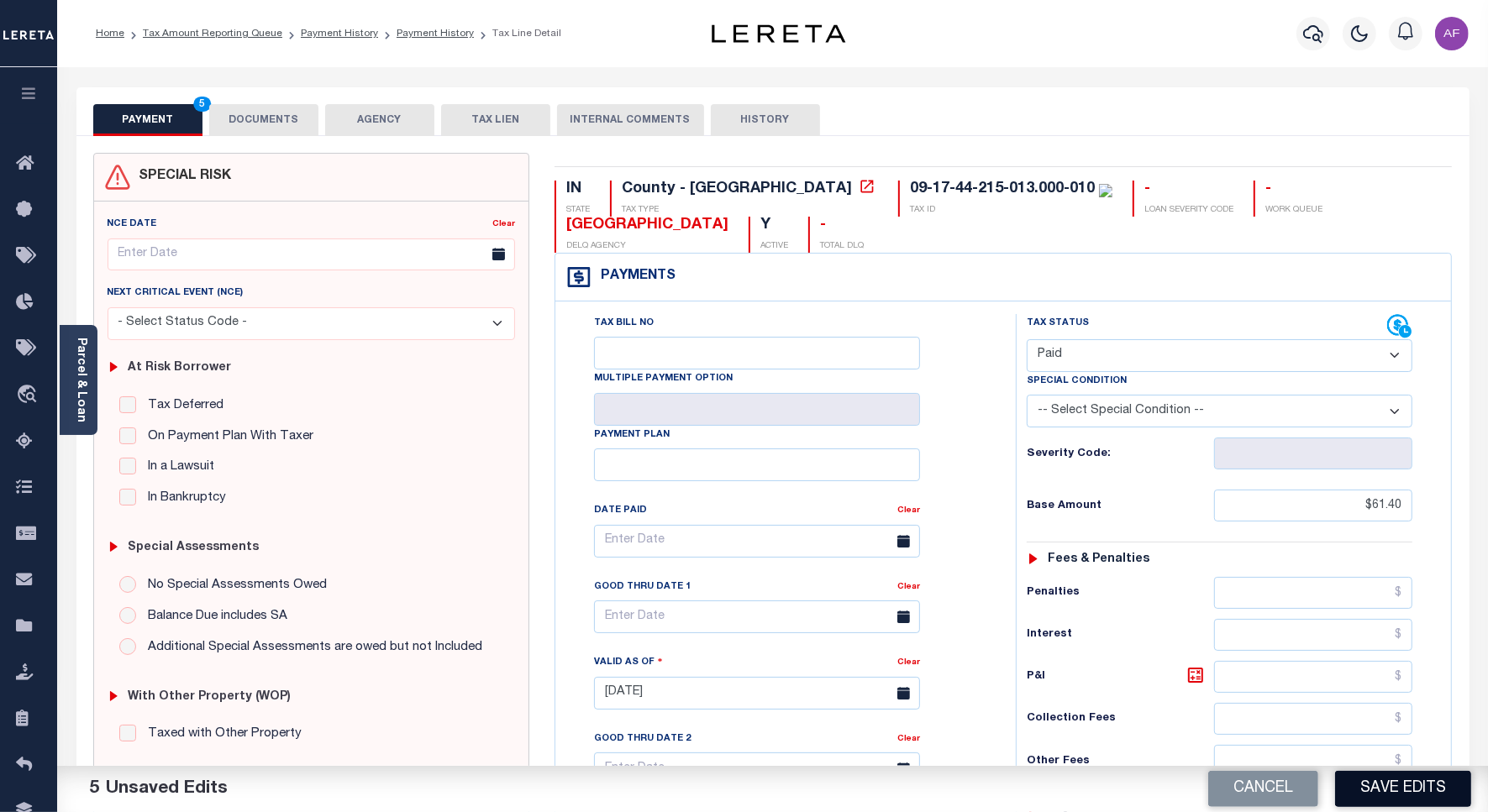
click at [1419, 787] on button "Save Edits" at bounding box center [1402, 789] width 136 height 36
checkbox input "false"
type input "$61.4"
type input "$0"
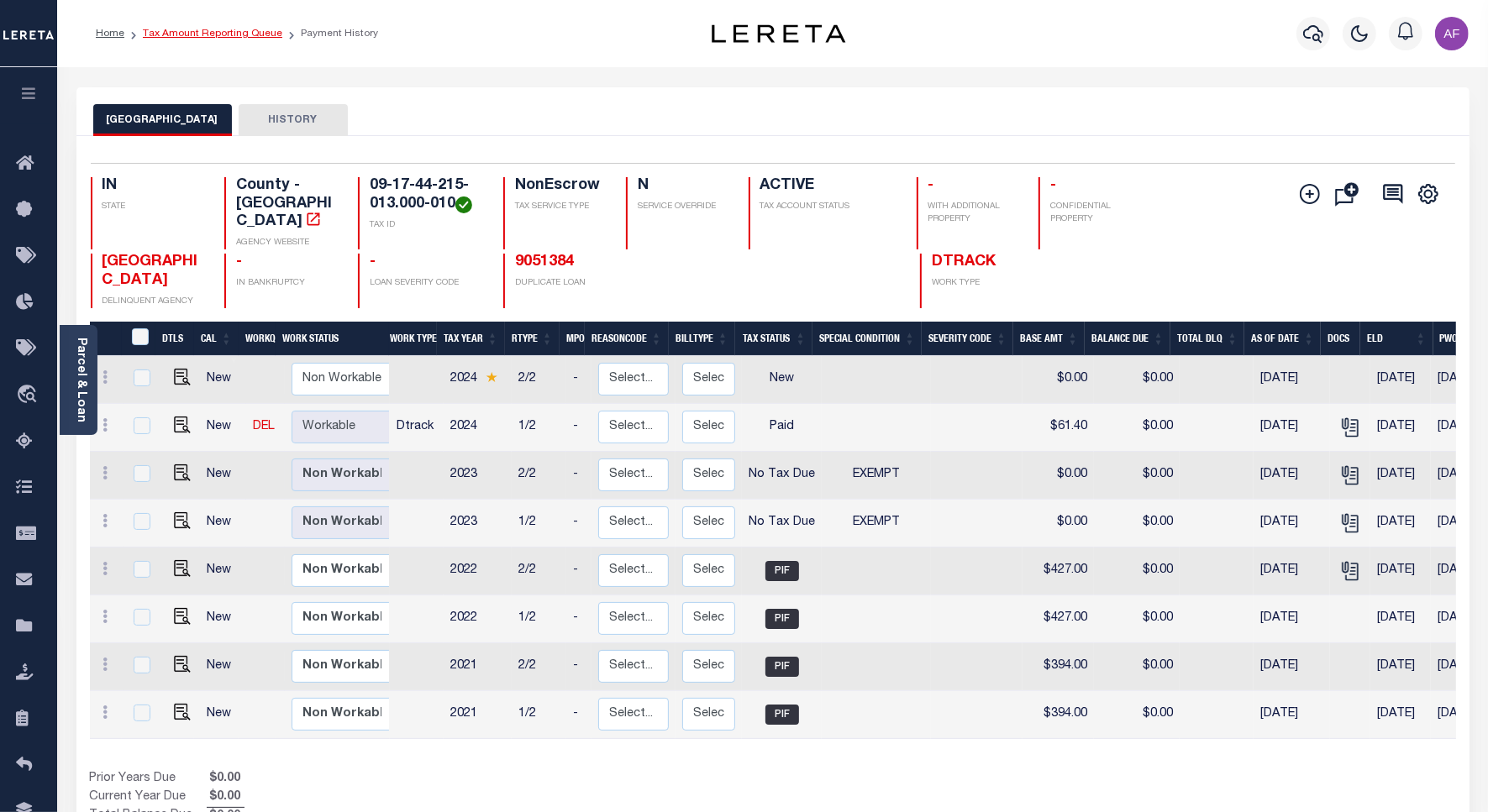
click at [198, 35] on link "Tax Amount Reporting Queue" at bounding box center [213, 33] width 139 height 10
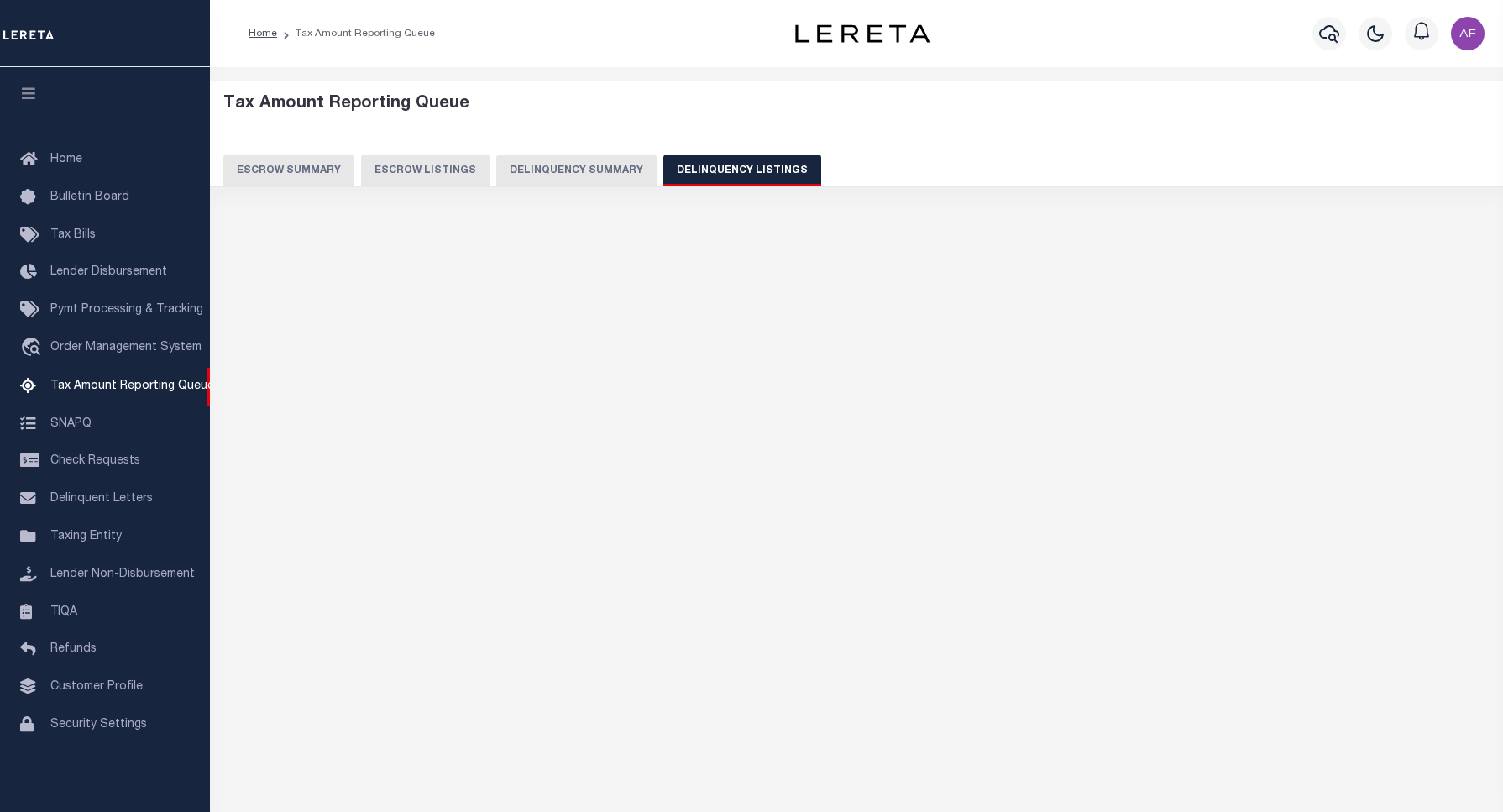
select select "100"
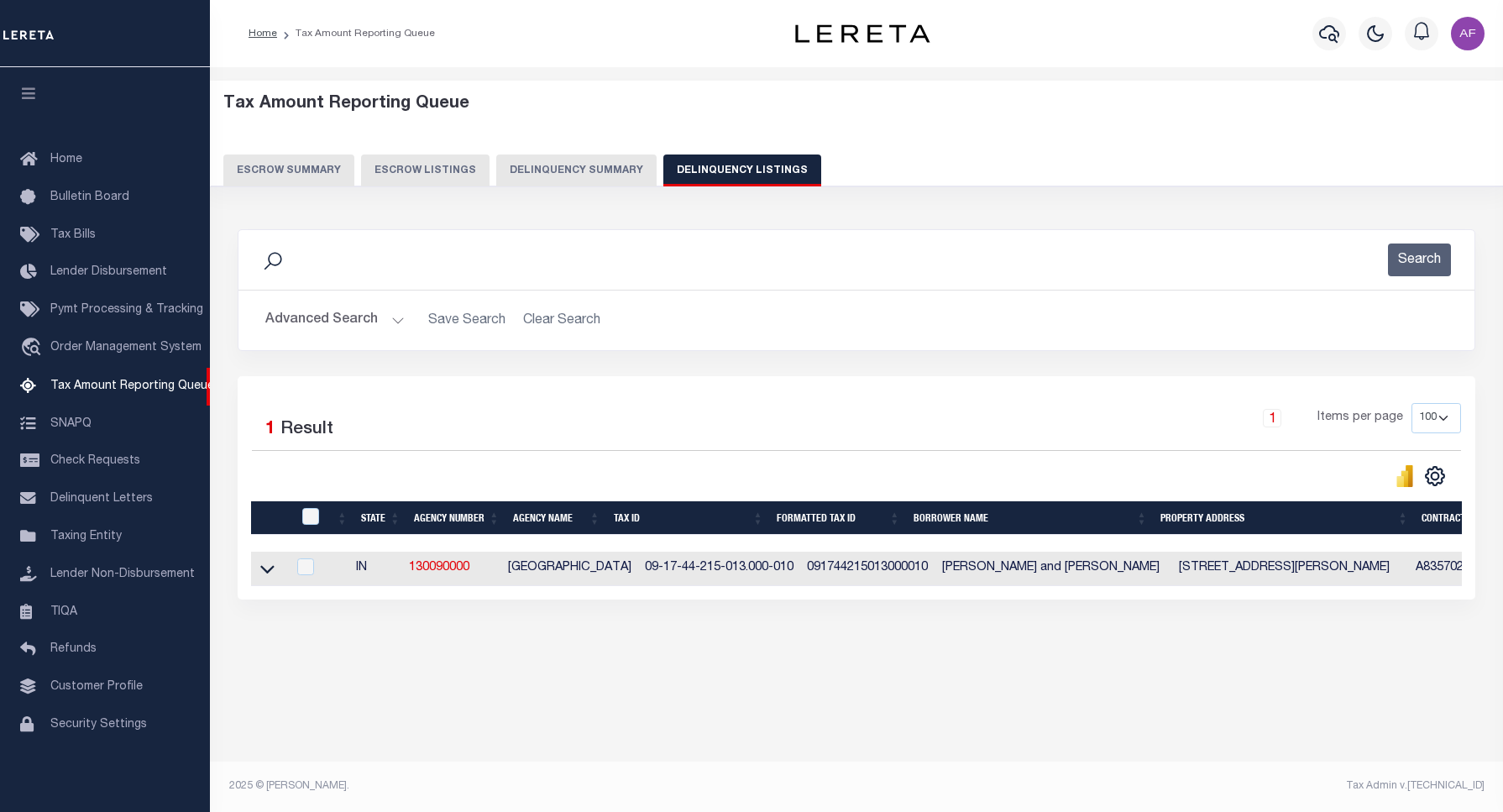
scroll to position [5, 0]
click at [315, 519] on input "checkbox" at bounding box center [311, 517] width 17 height 17
checkbox input "true"
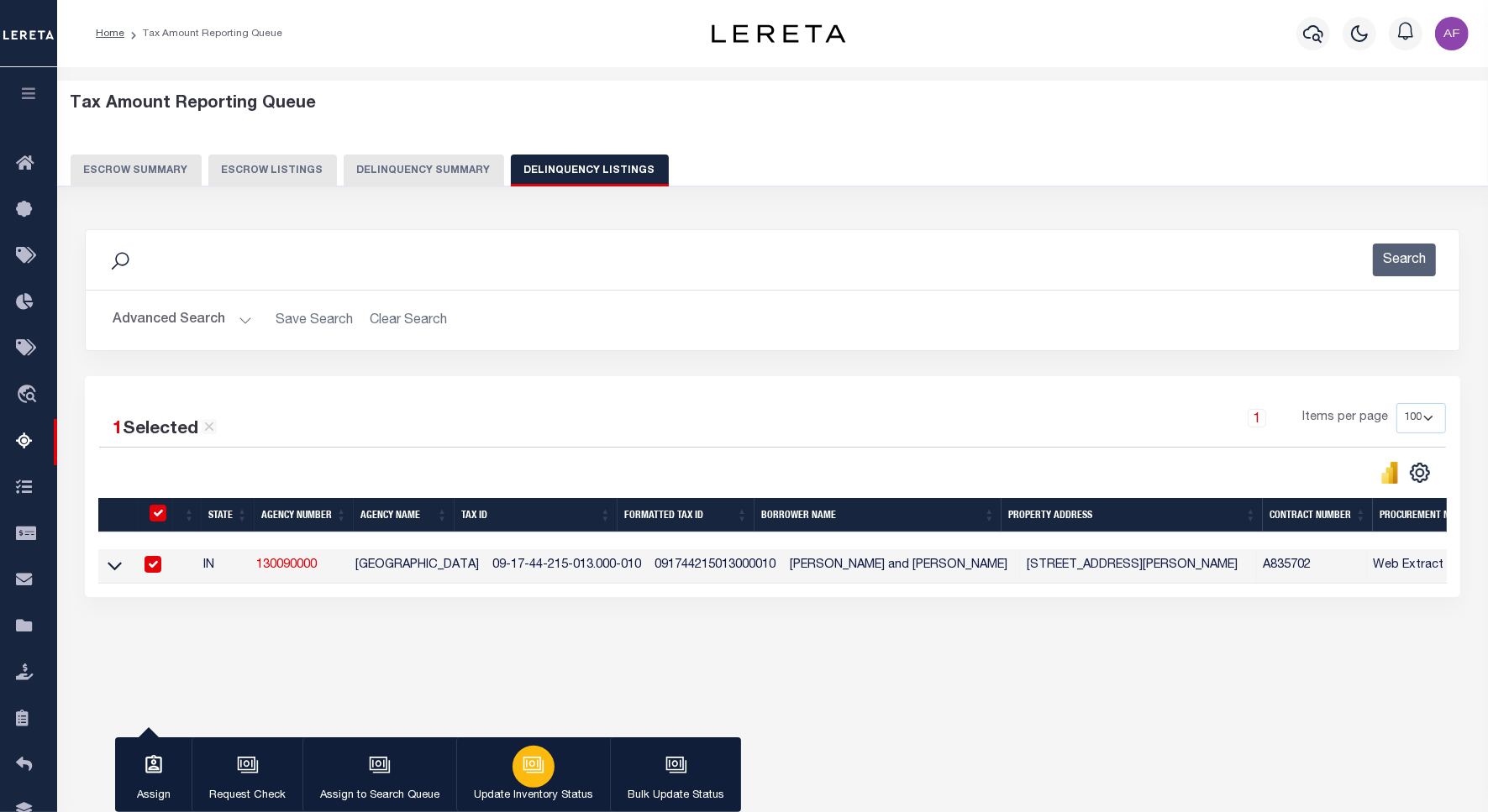
click at [481, 764] on button "Update Inventory Status" at bounding box center [532, 775] width 153 height 75
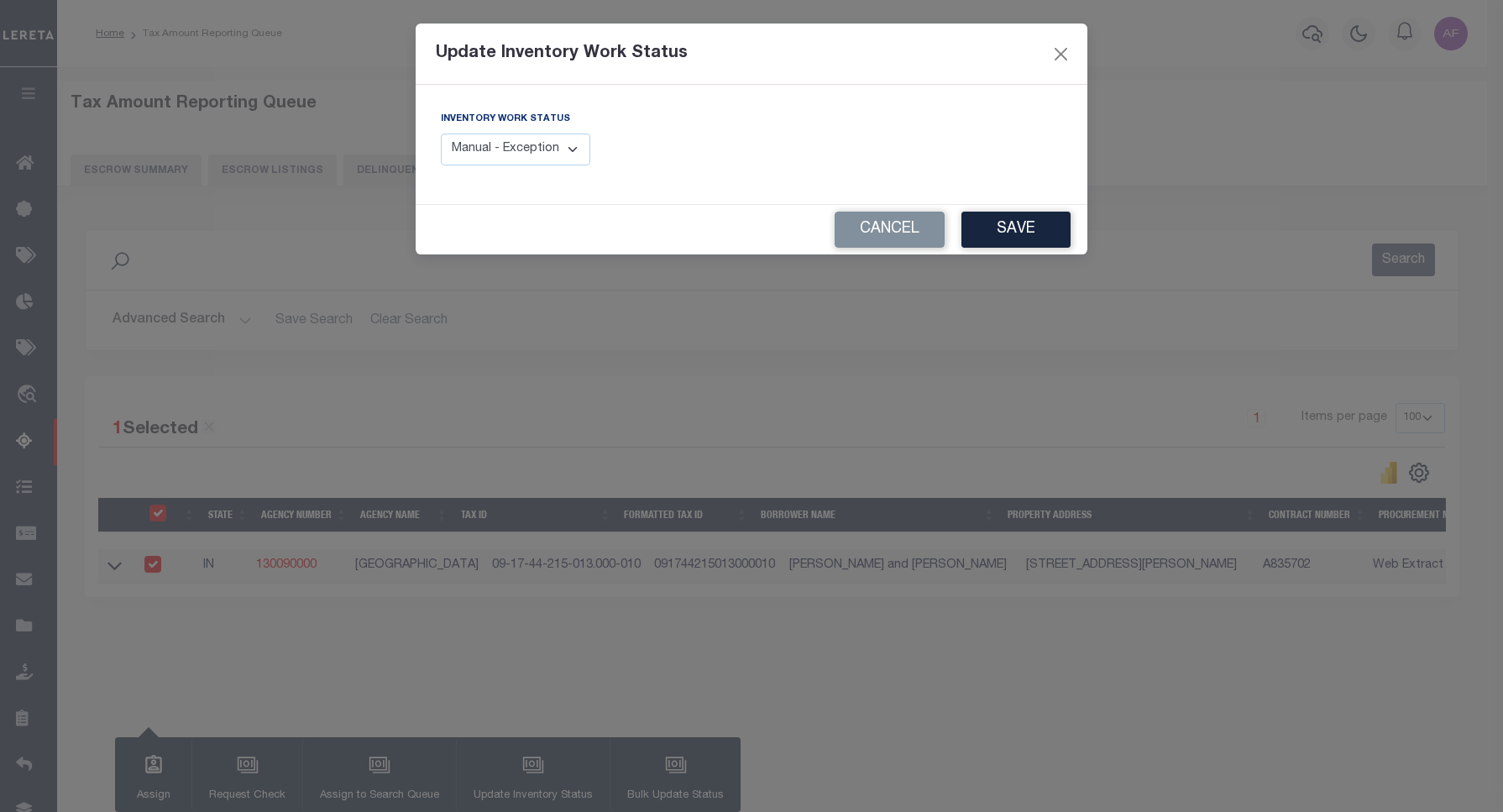
click at [534, 157] on select "Manual - Exception Pended - Awaiting Search Late Add Exception Completed" at bounding box center [516, 150] width 150 height 32
select select "4"
click at [441, 133] on select "Manual - Exception Pended - Awaiting Search Late Add Exception Completed" at bounding box center [516, 150] width 150 height 32
click at [1000, 246] on button "Save" at bounding box center [1016, 230] width 110 height 36
